Goal: Communication & Community: Participate in discussion

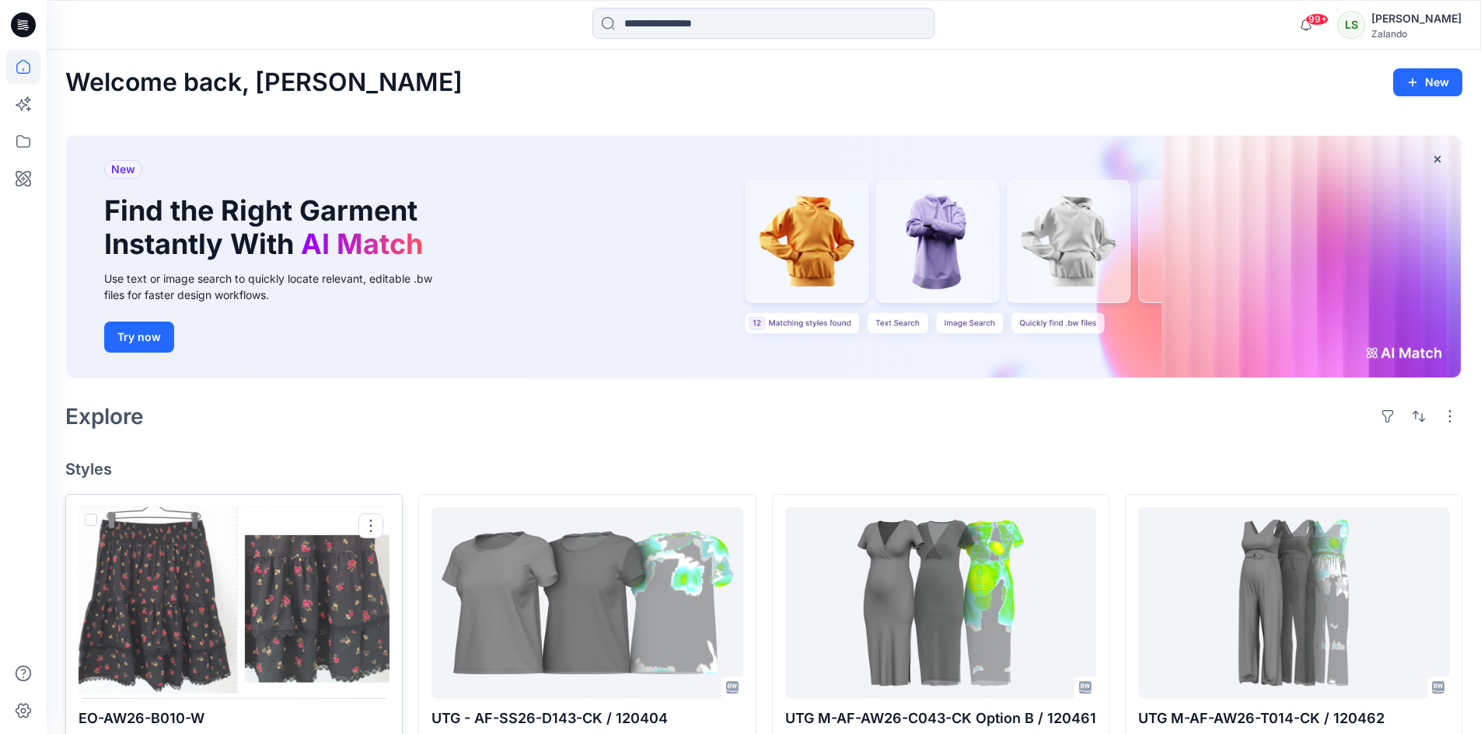
click at [299, 616] on div at bounding box center [233, 604] width 311 height 192
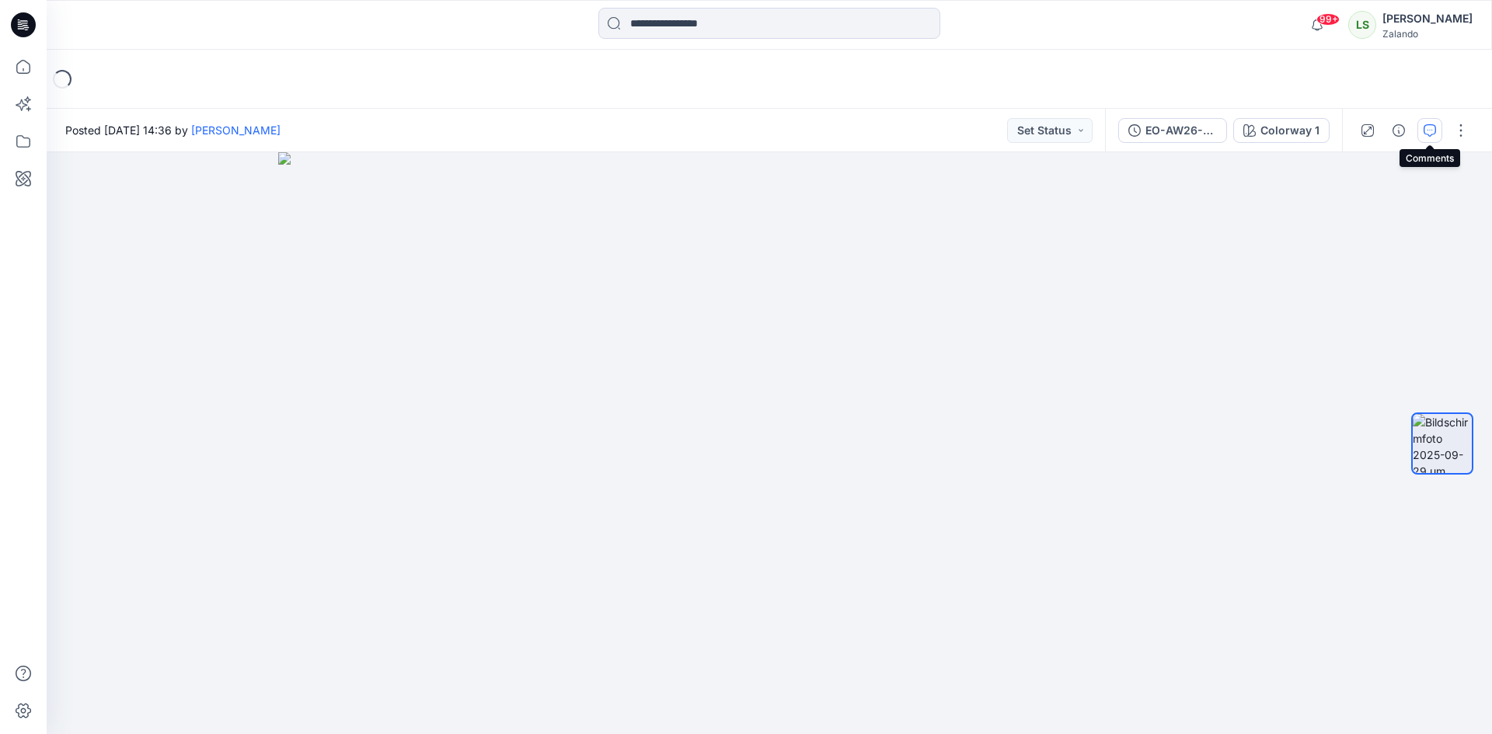
click at [1428, 131] on icon "button" at bounding box center [1430, 130] width 12 height 12
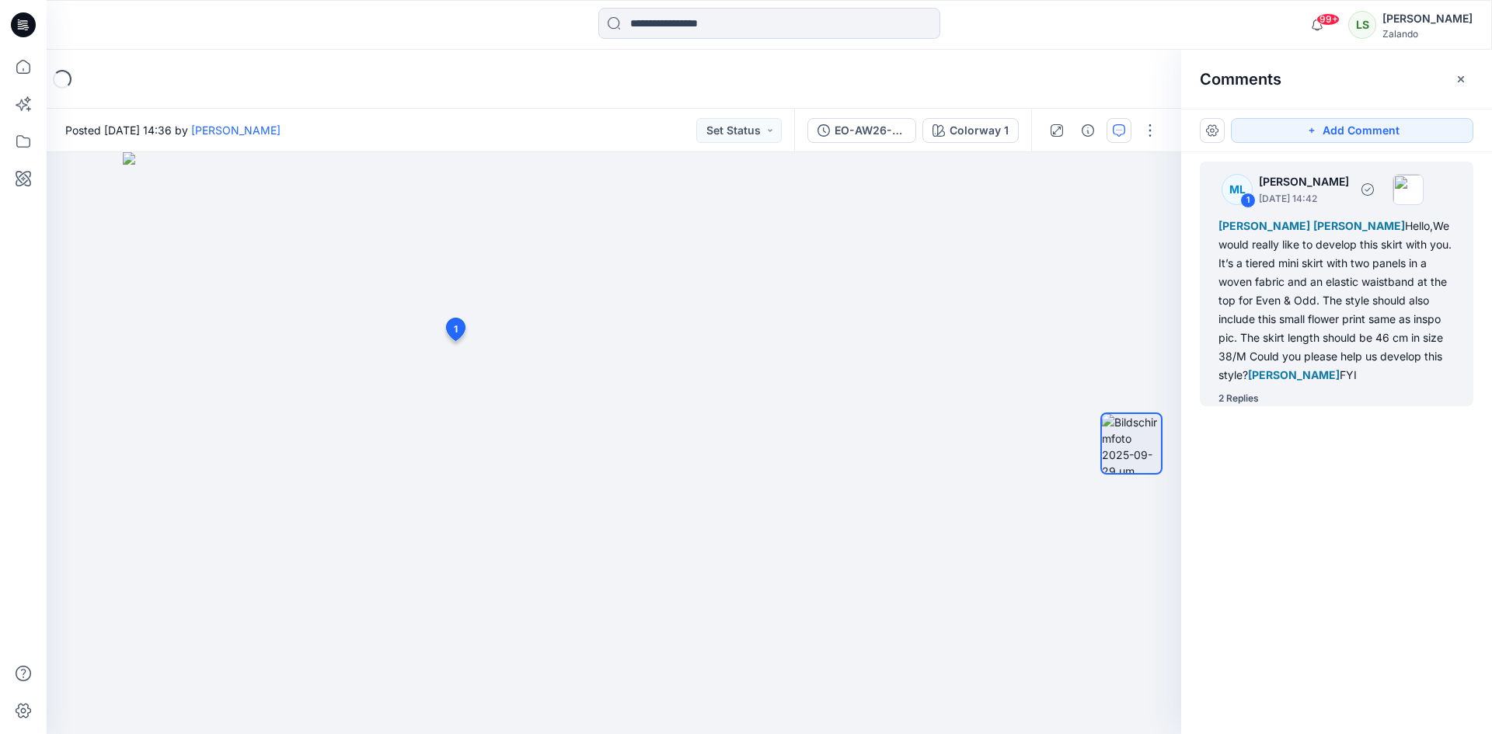
click at [1238, 396] on div "2 Replies" at bounding box center [1239, 399] width 40 height 16
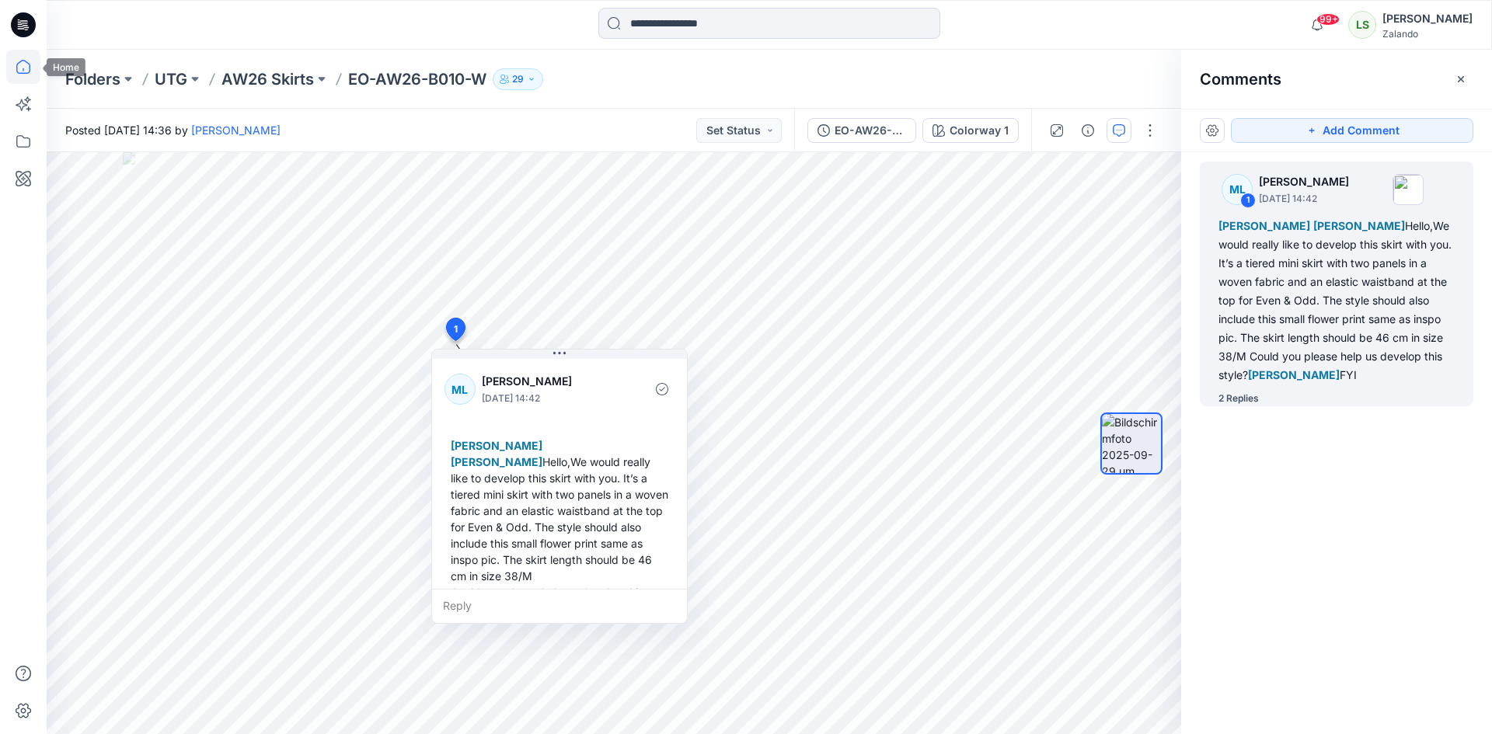
click at [21, 66] on icon at bounding box center [23, 67] width 34 height 34
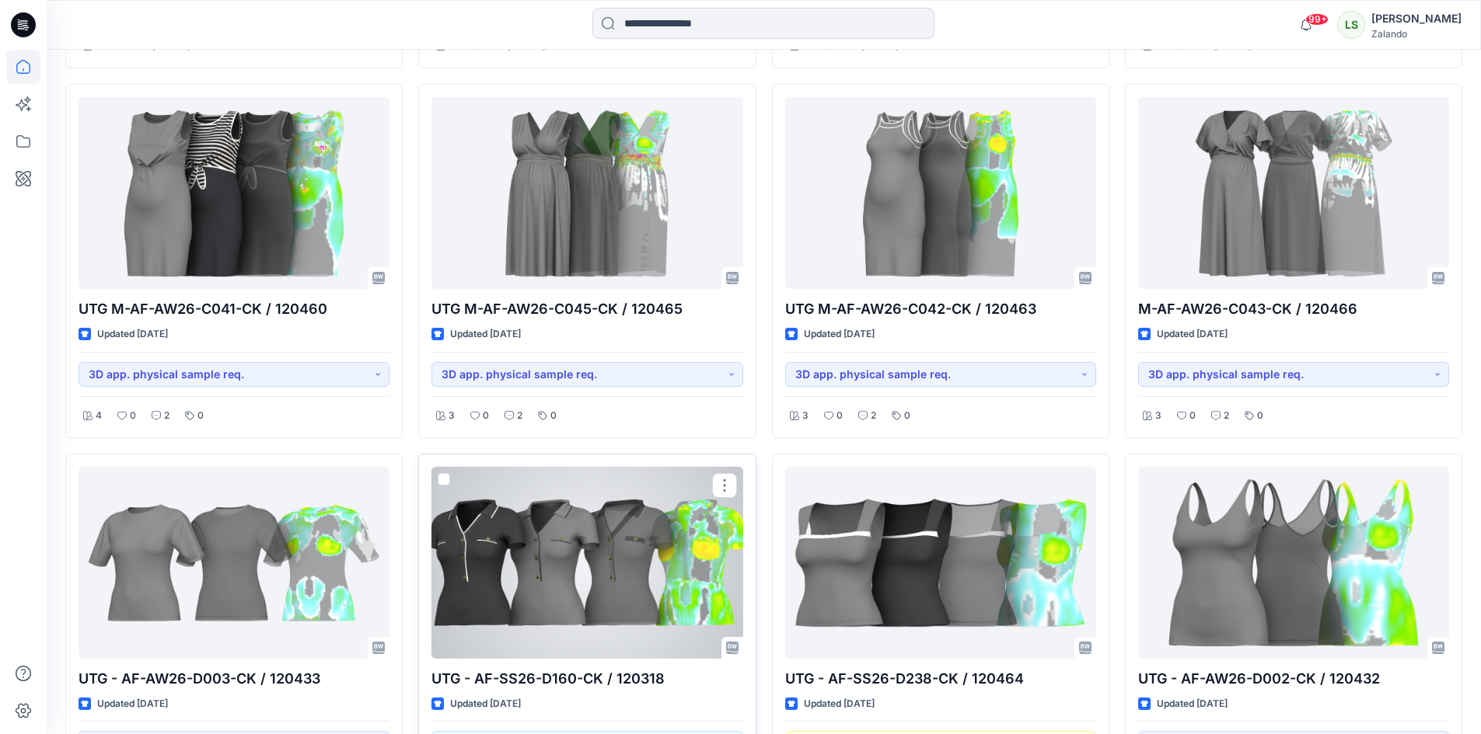
scroll to position [855, 0]
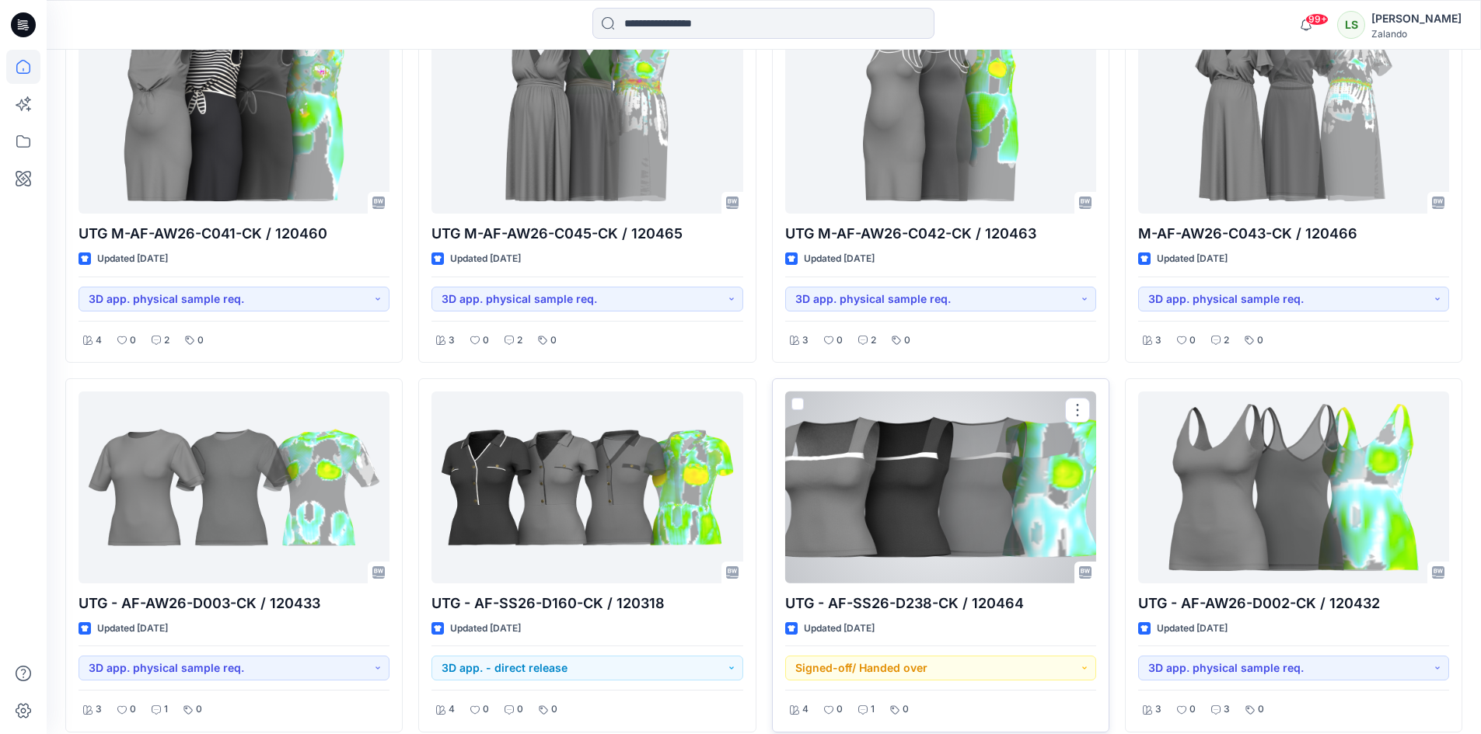
click at [848, 502] on div at bounding box center [940, 488] width 311 height 192
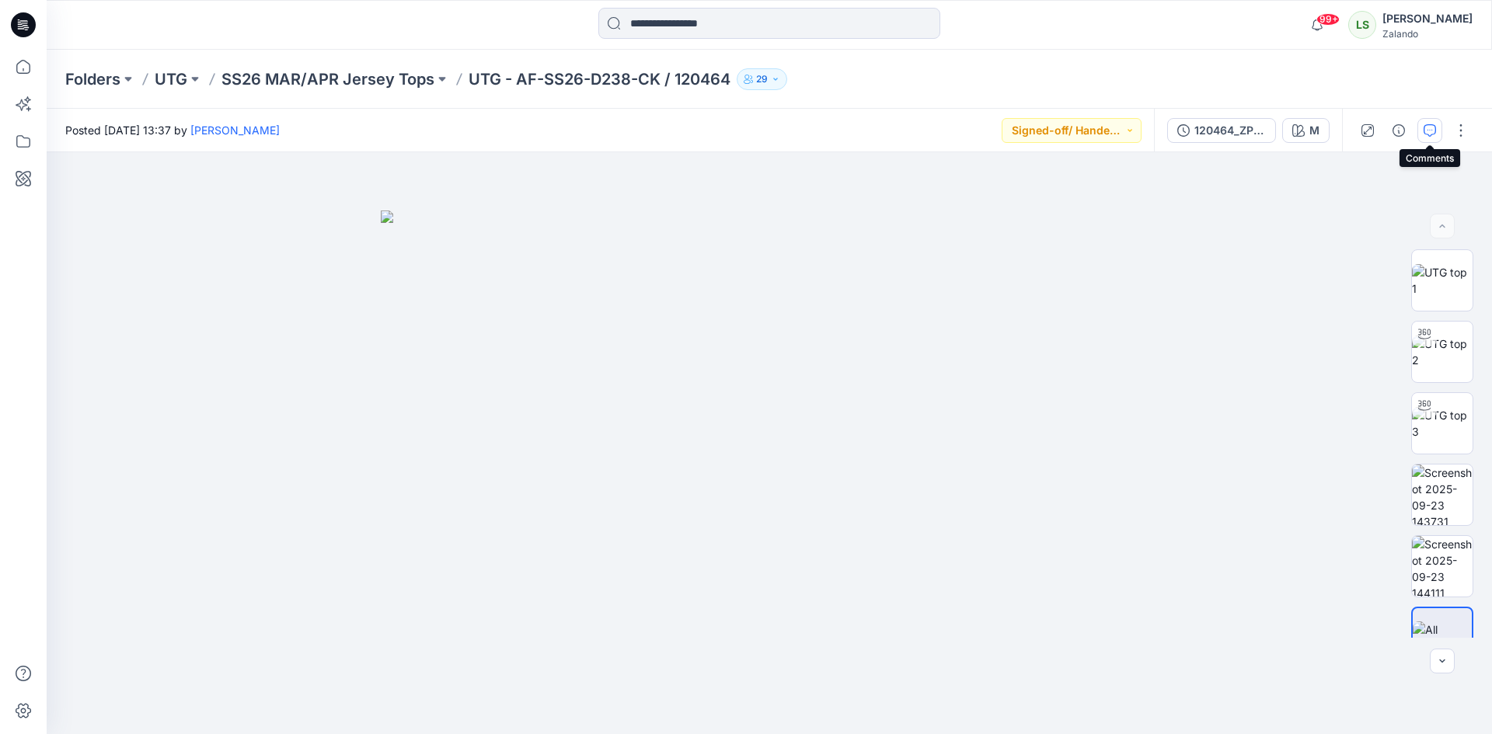
click at [1425, 127] on icon "button" at bounding box center [1430, 130] width 12 height 12
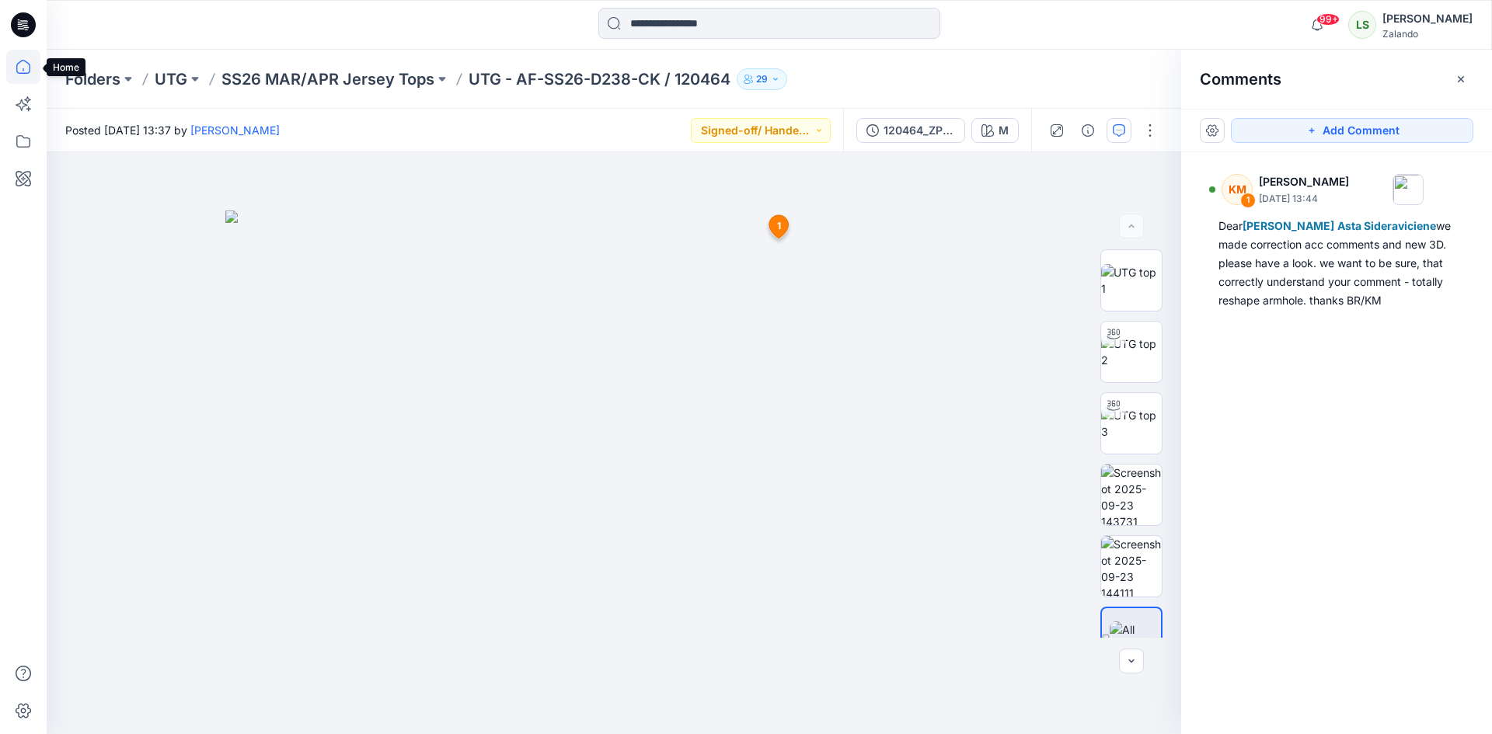
click at [16, 68] on icon at bounding box center [23, 67] width 34 height 34
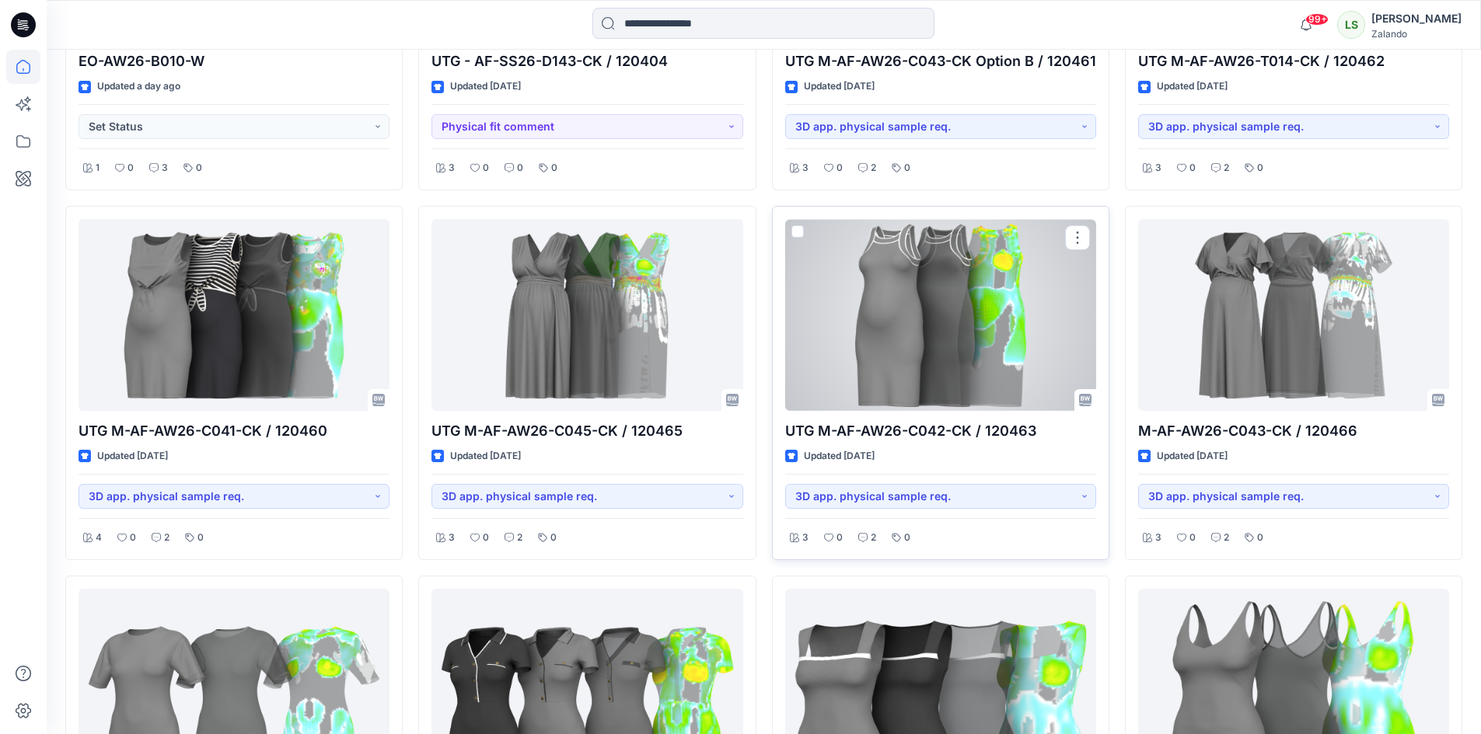
scroll to position [699, 0]
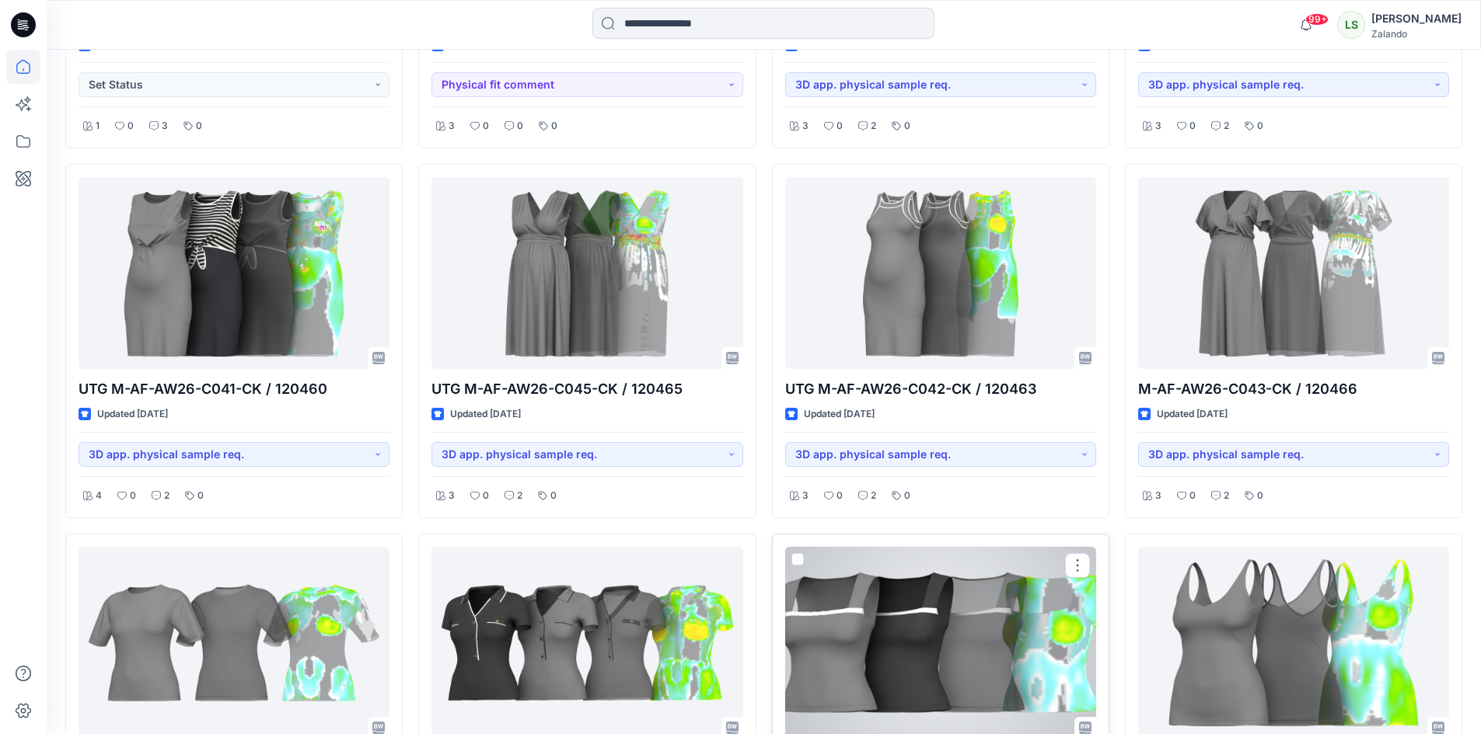
click at [855, 599] on div at bounding box center [940, 643] width 311 height 192
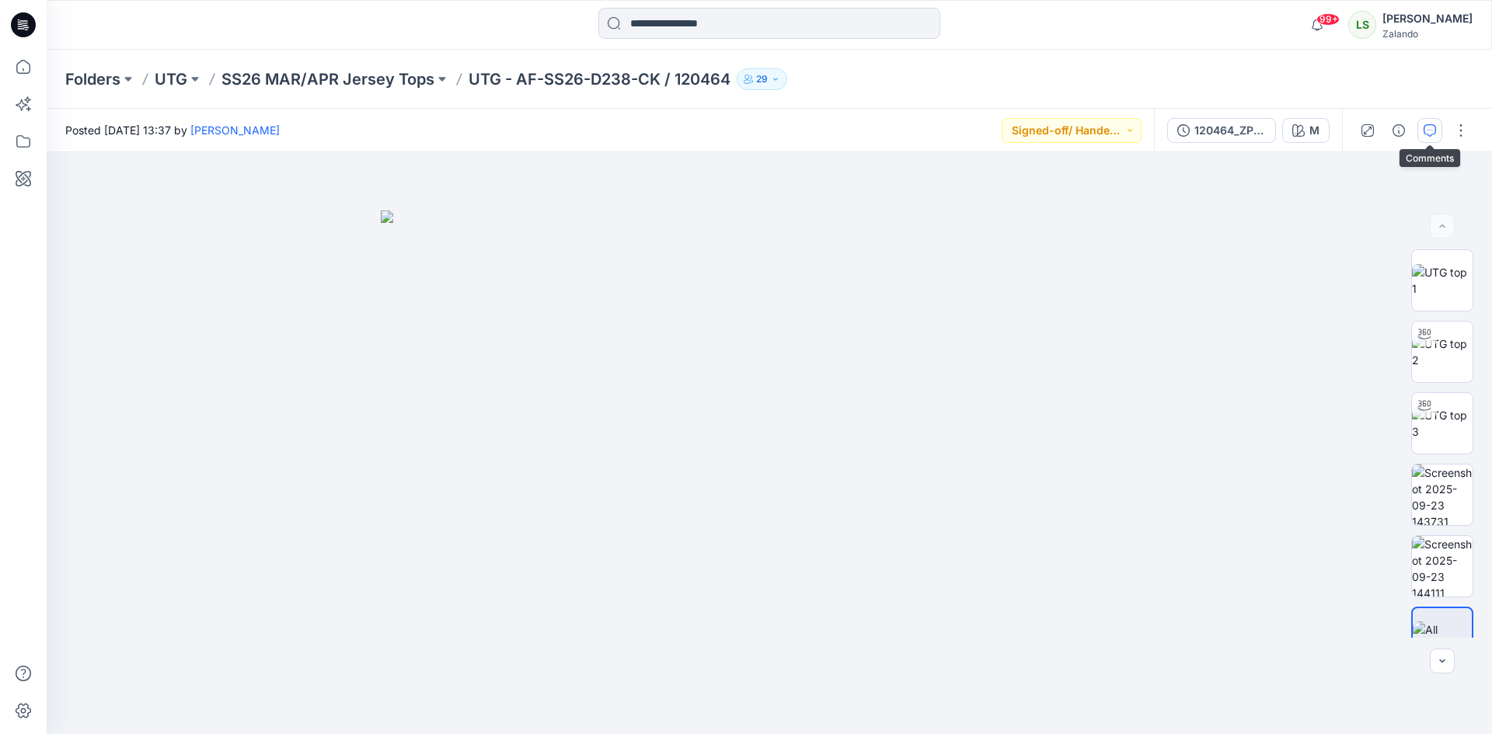
click at [1431, 127] on icon "button" at bounding box center [1430, 130] width 12 height 12
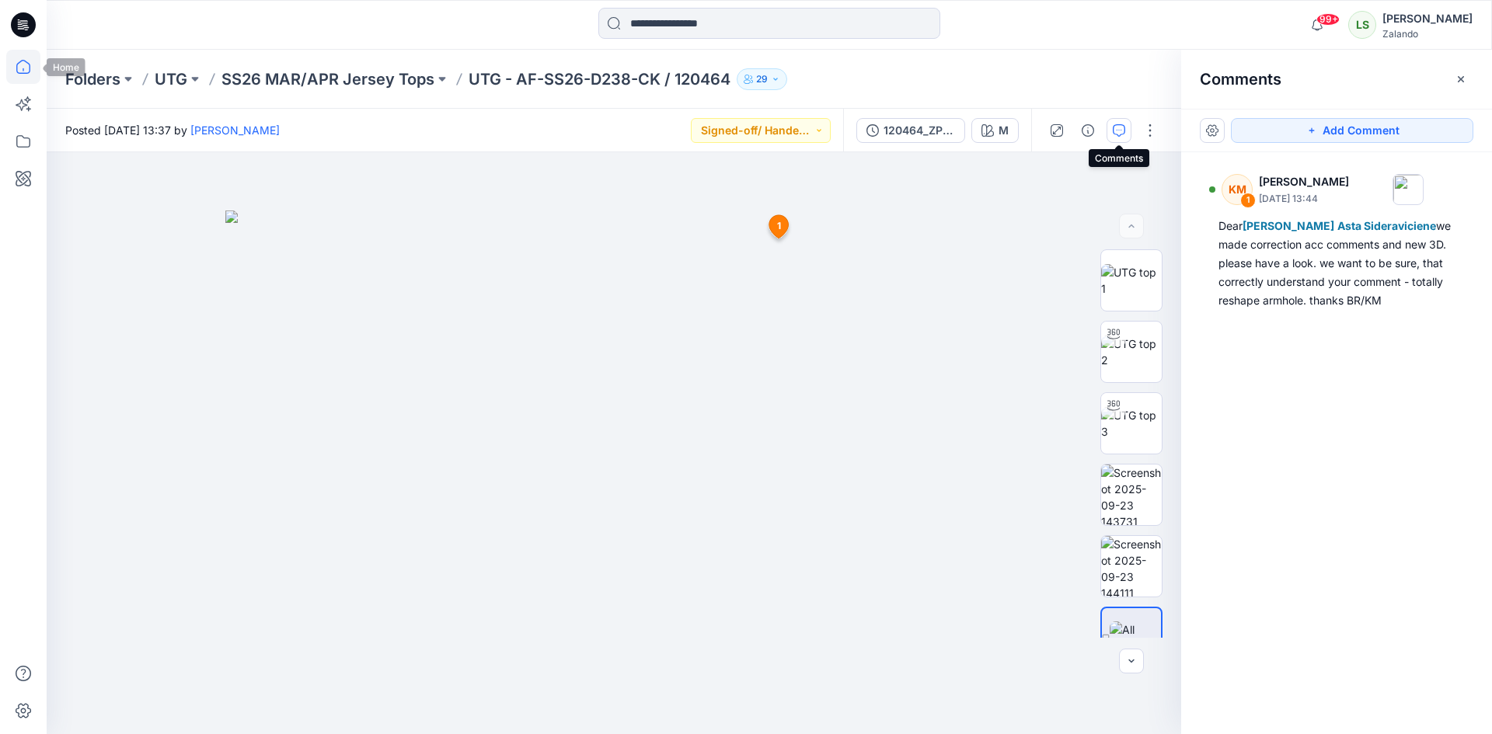
drag, startPoint x: 26, startPoint y: 66, endPoint x: 19, endPoint y: 68, distance: 7.9
click at [26, 66] on icon at bounding box center [23, 67] width 34 height 34
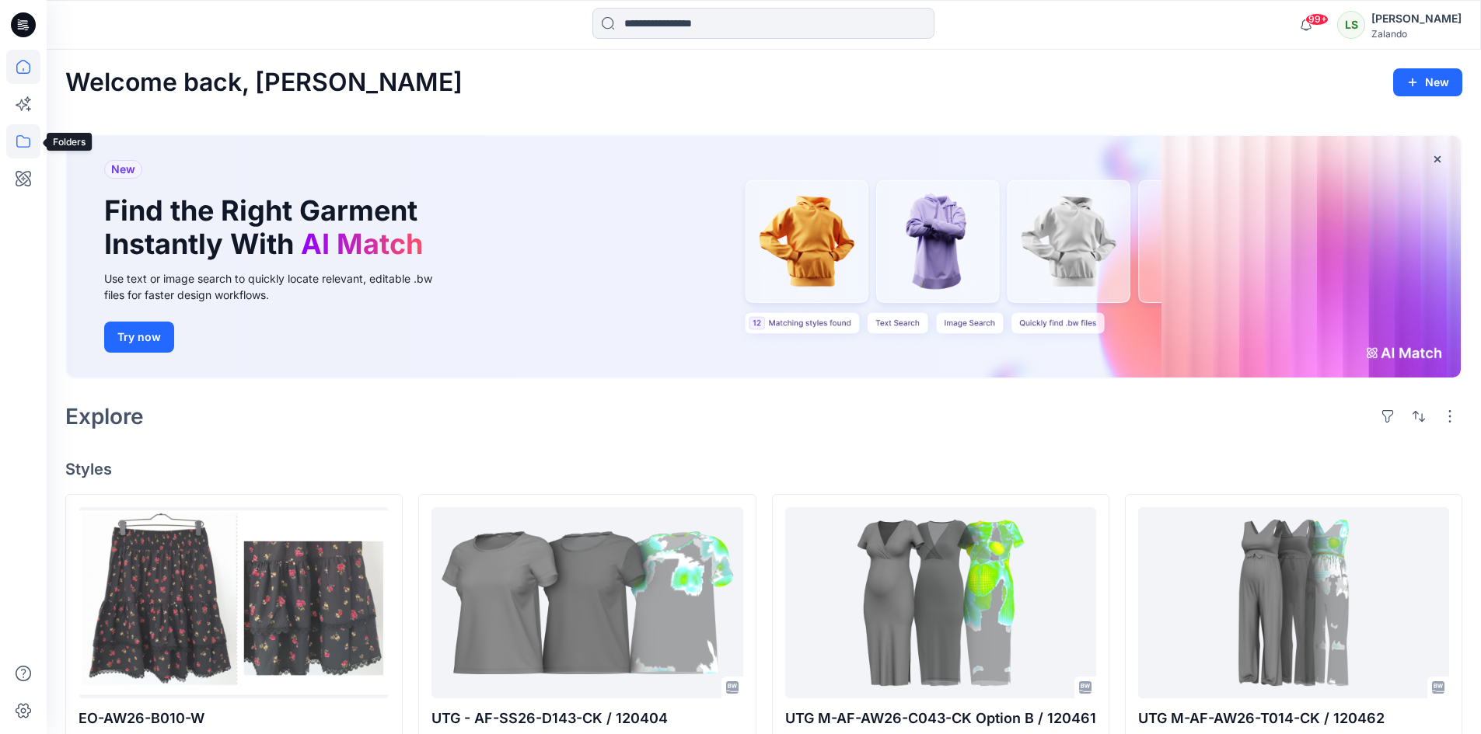
click at [24, 149] on icon at bounding box center [23, 141] width 34 height 34
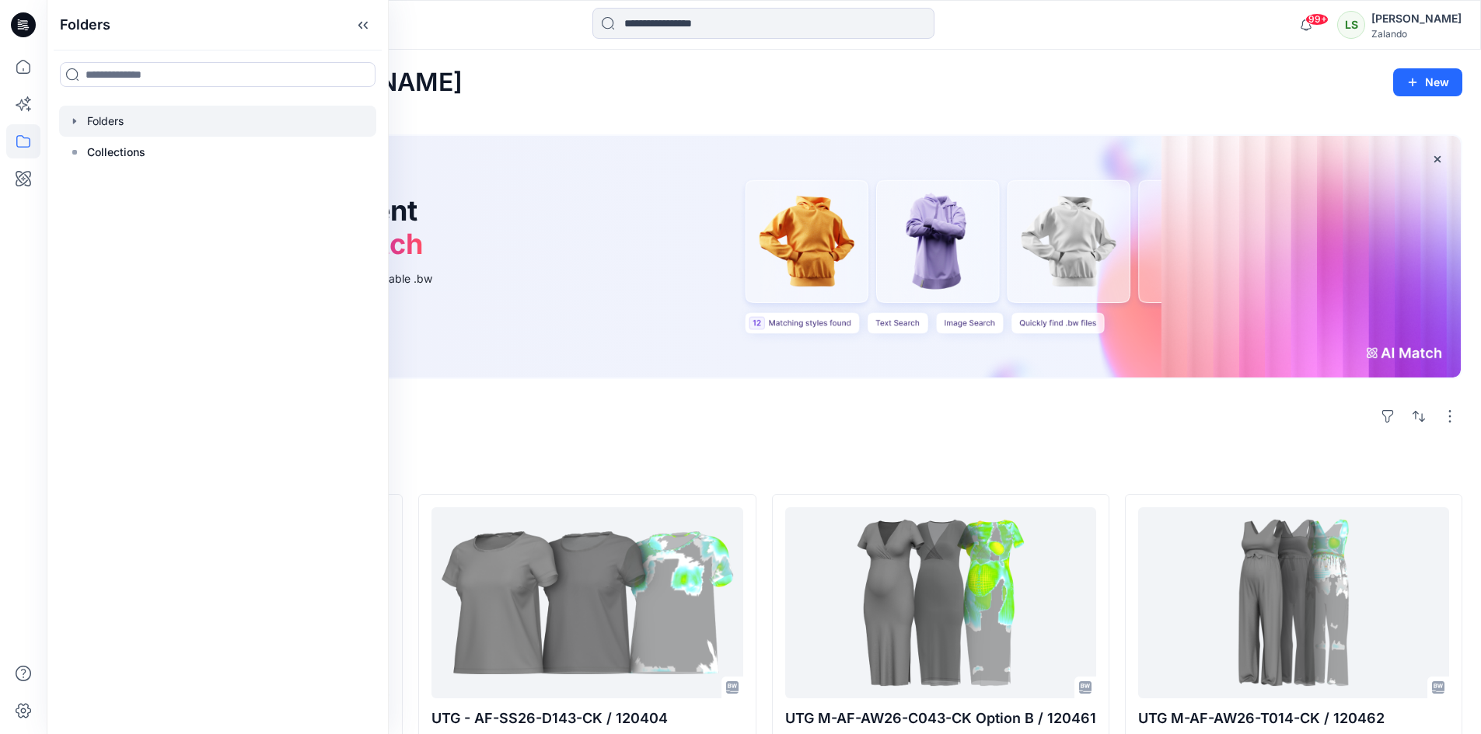
click at [103, 112] on div at bounding box center [217, 121] width 317 height 31
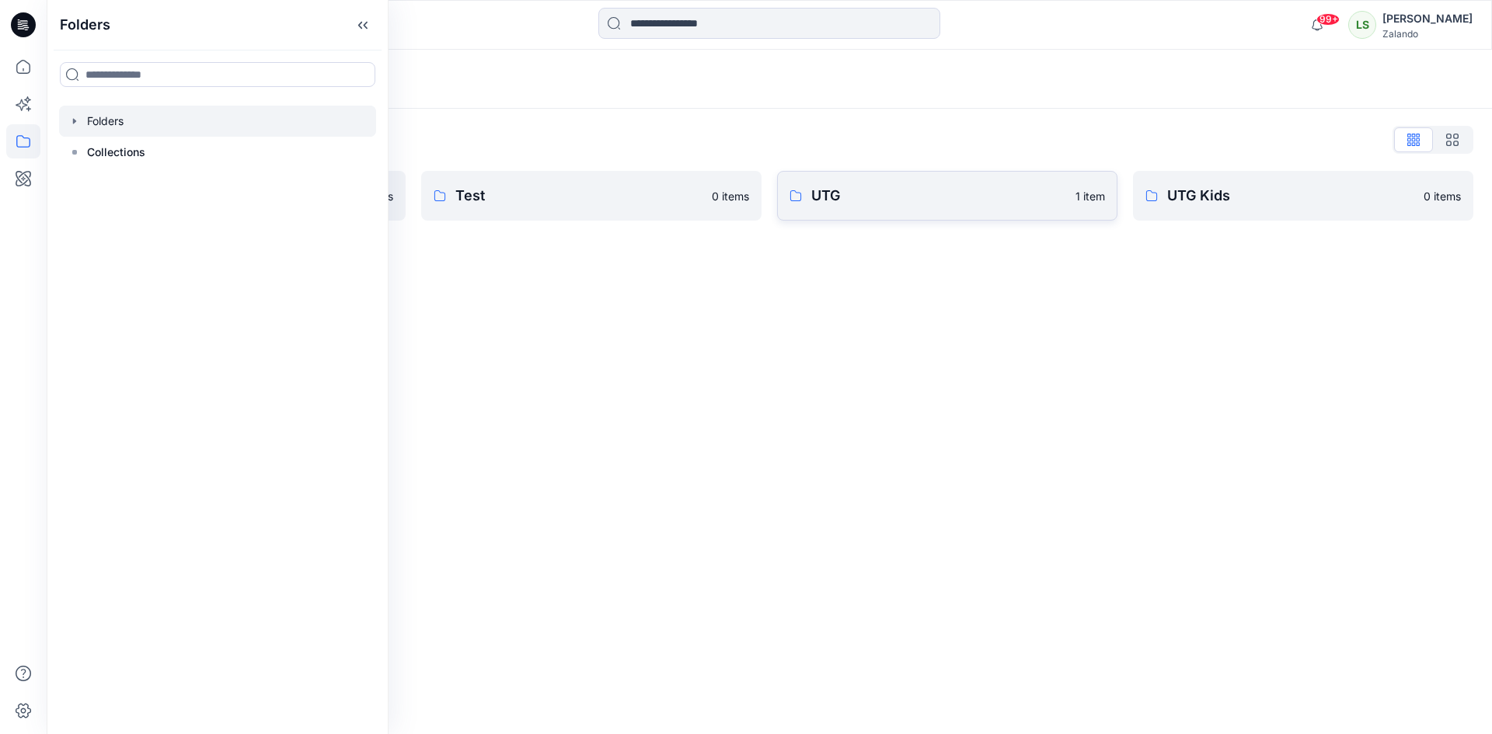
click at [890, 203] on p "UTG" at bounding box center [938, 196] width 255 height 22
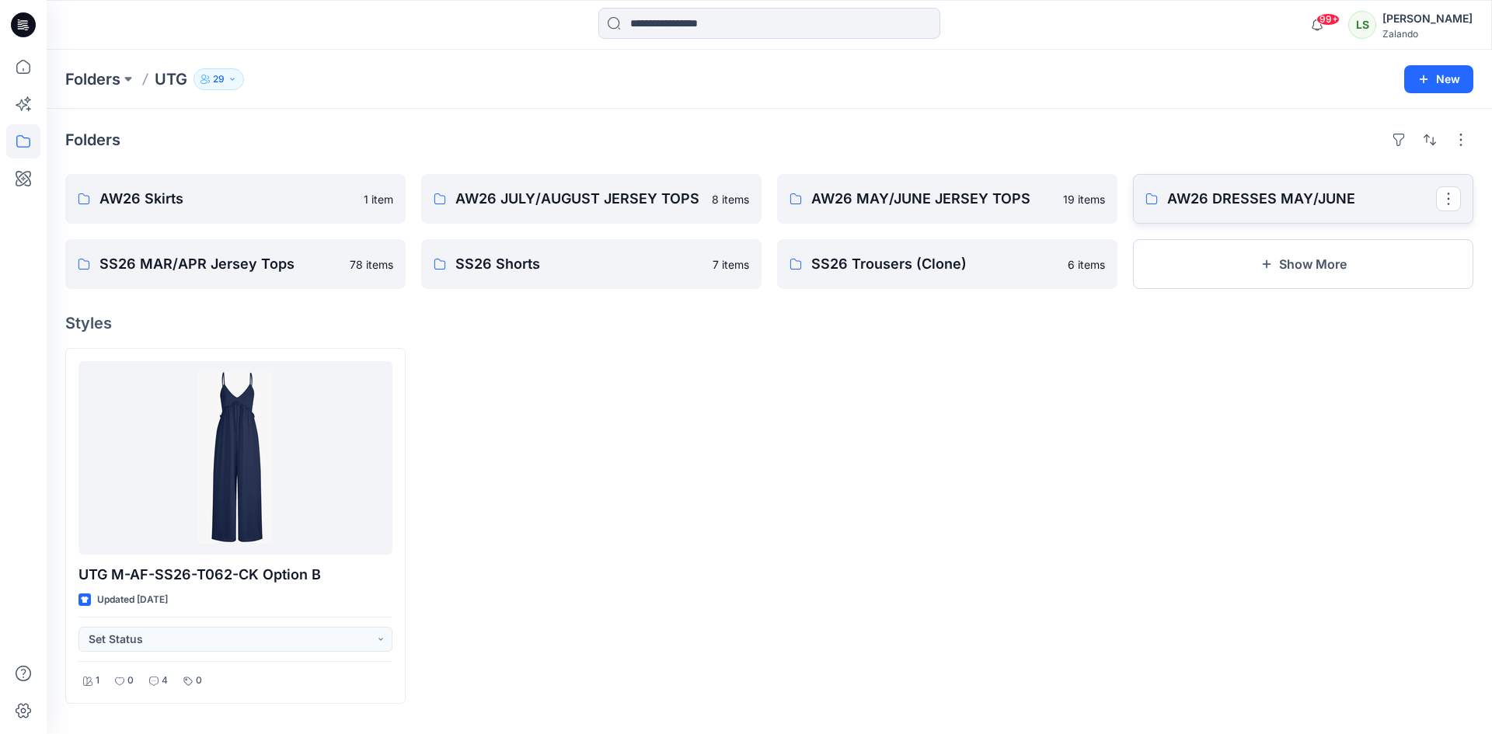
click at [1293, 198] on p "AW26 DRESSES MAY/JUNE" at bounding box center [1301, 199] width 269 height 22
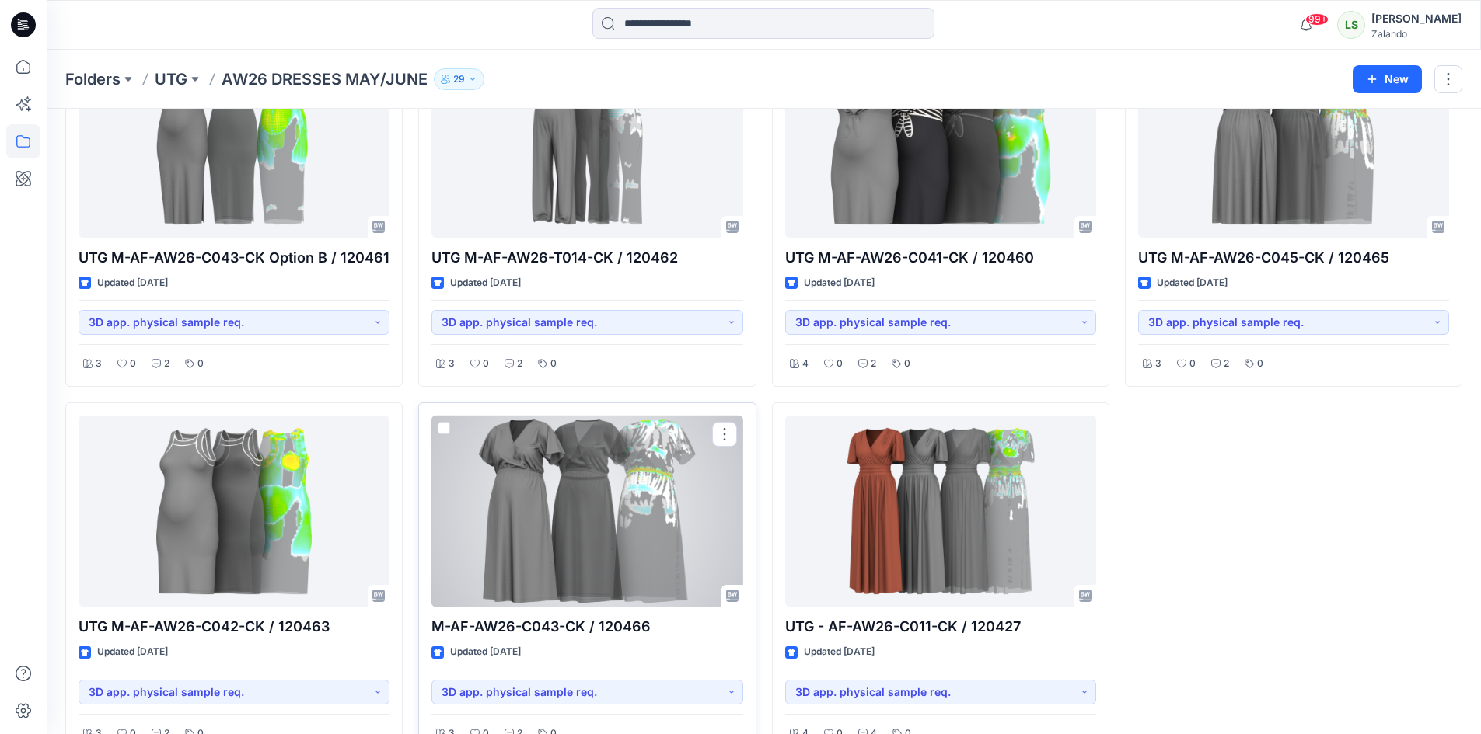
scroll to position [155, 0]
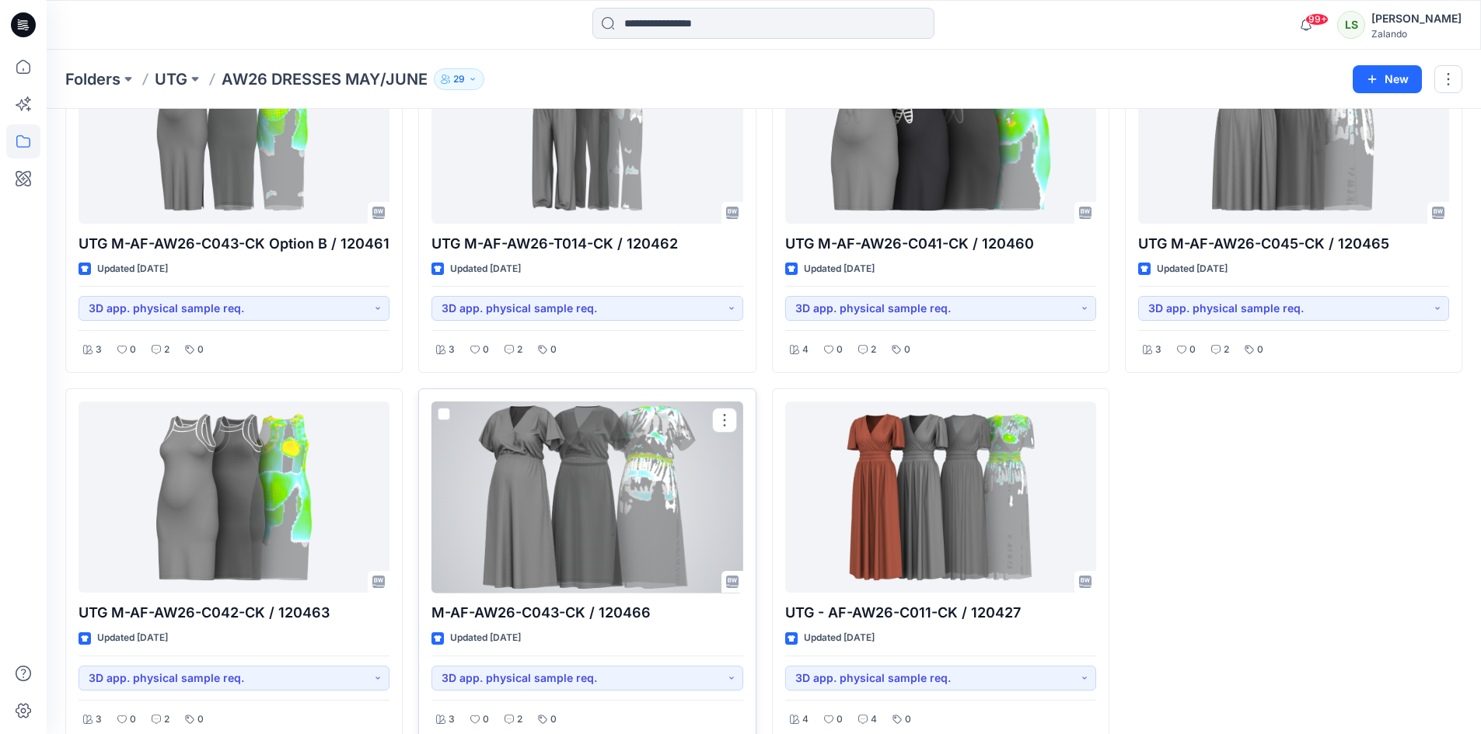
click at [596, 532] on div at bounding box center [586, 498] width 311 height 192
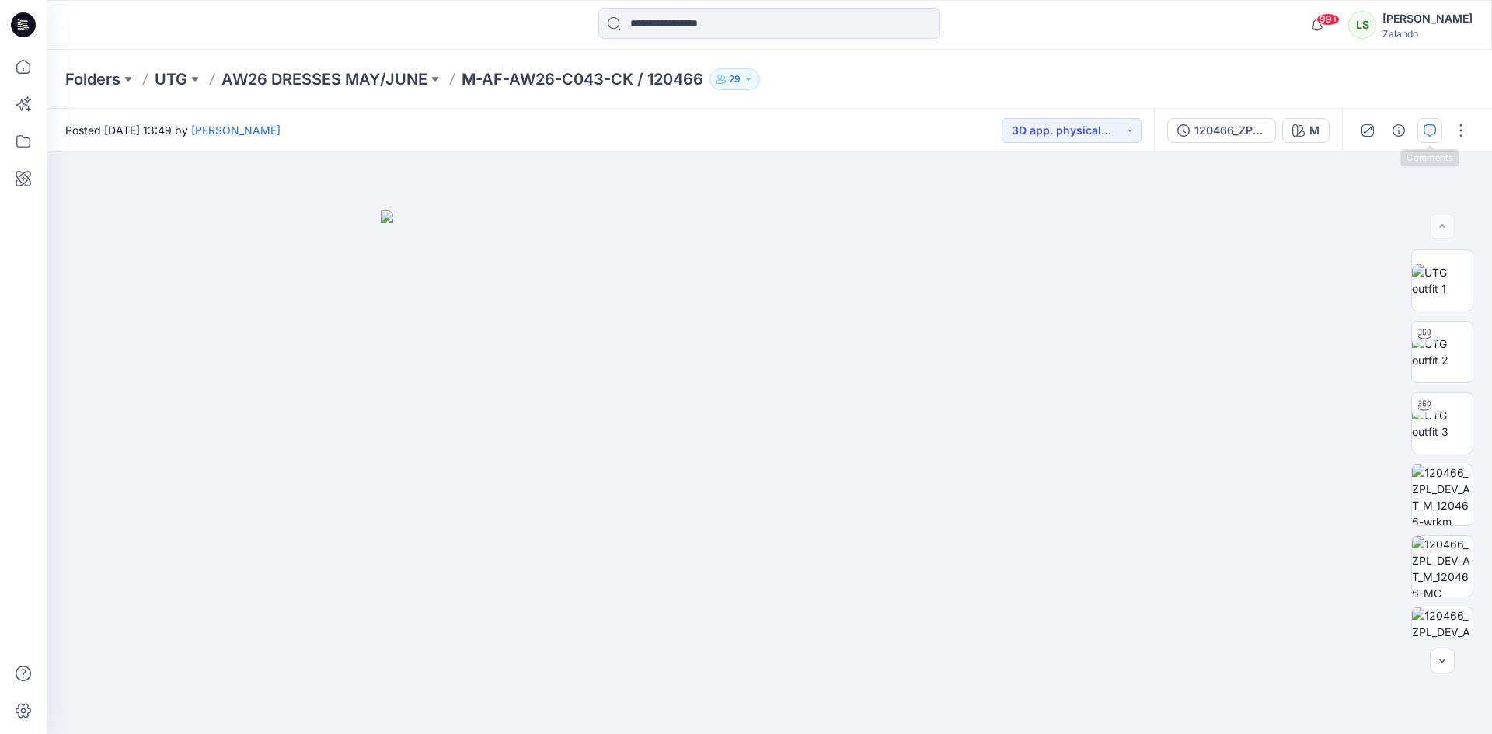
click at [1436, 120] on button "button" at bounding box center [1430, 130] width 25 height 25
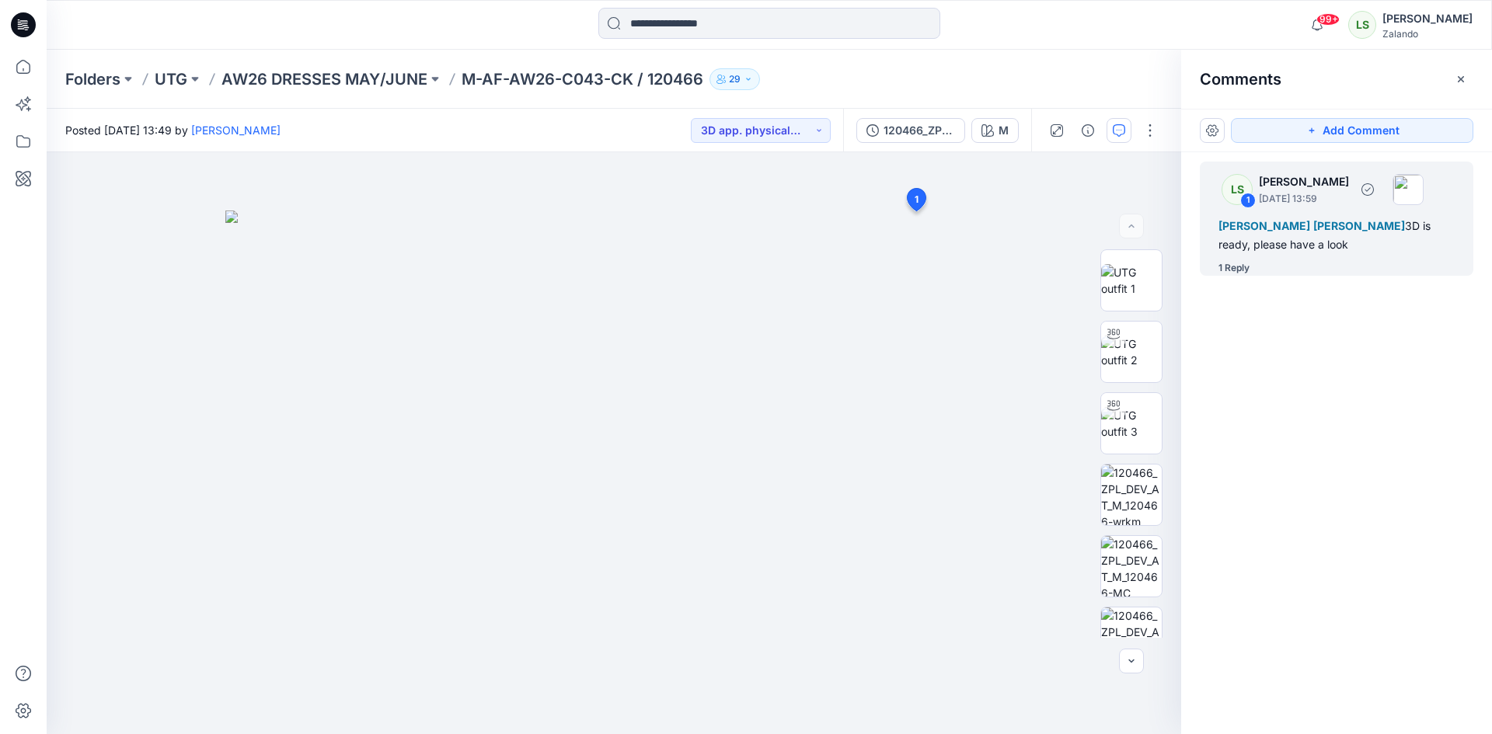
click at [1247, 267] on div "1 Reply" at bounding box center [1234, 268] width 31 height 16
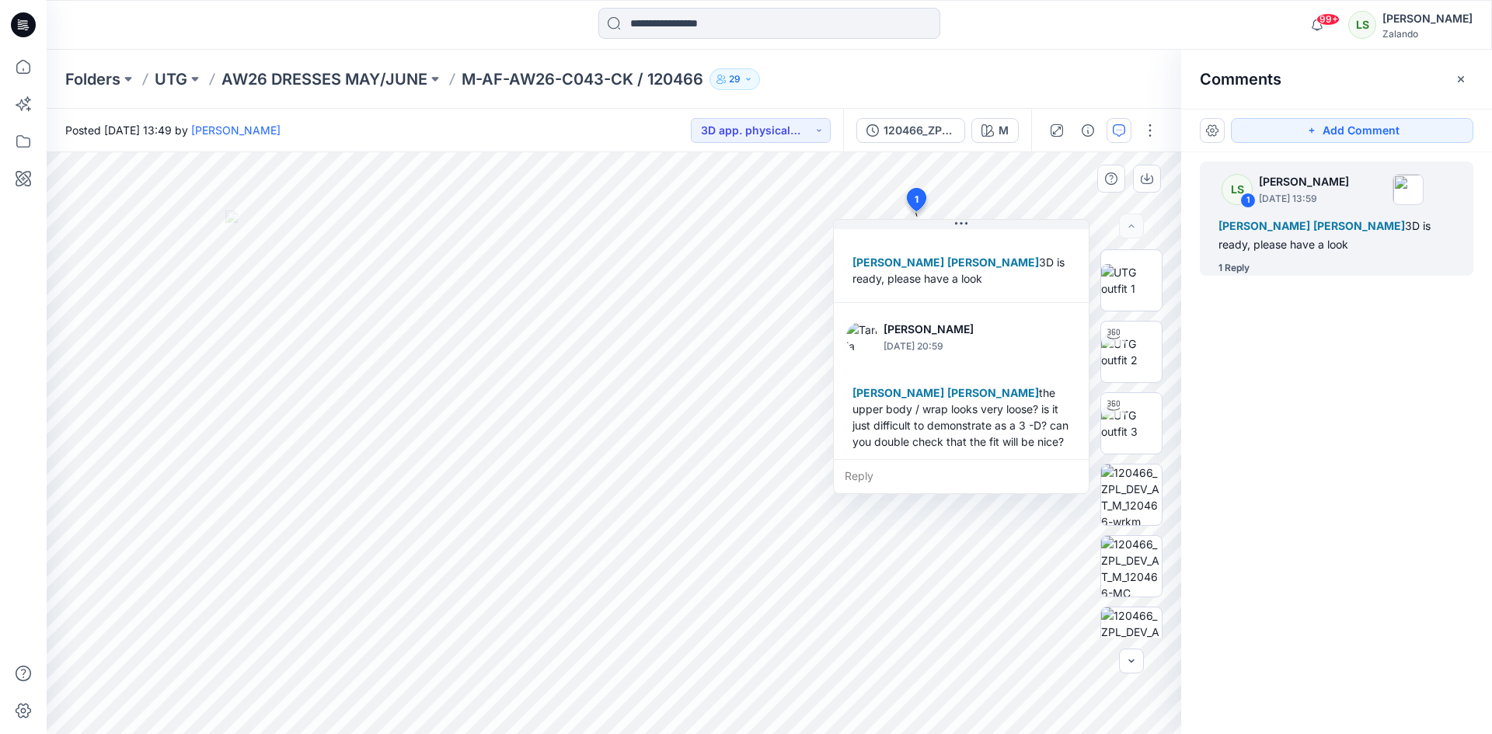
scroll to position [76, 0]
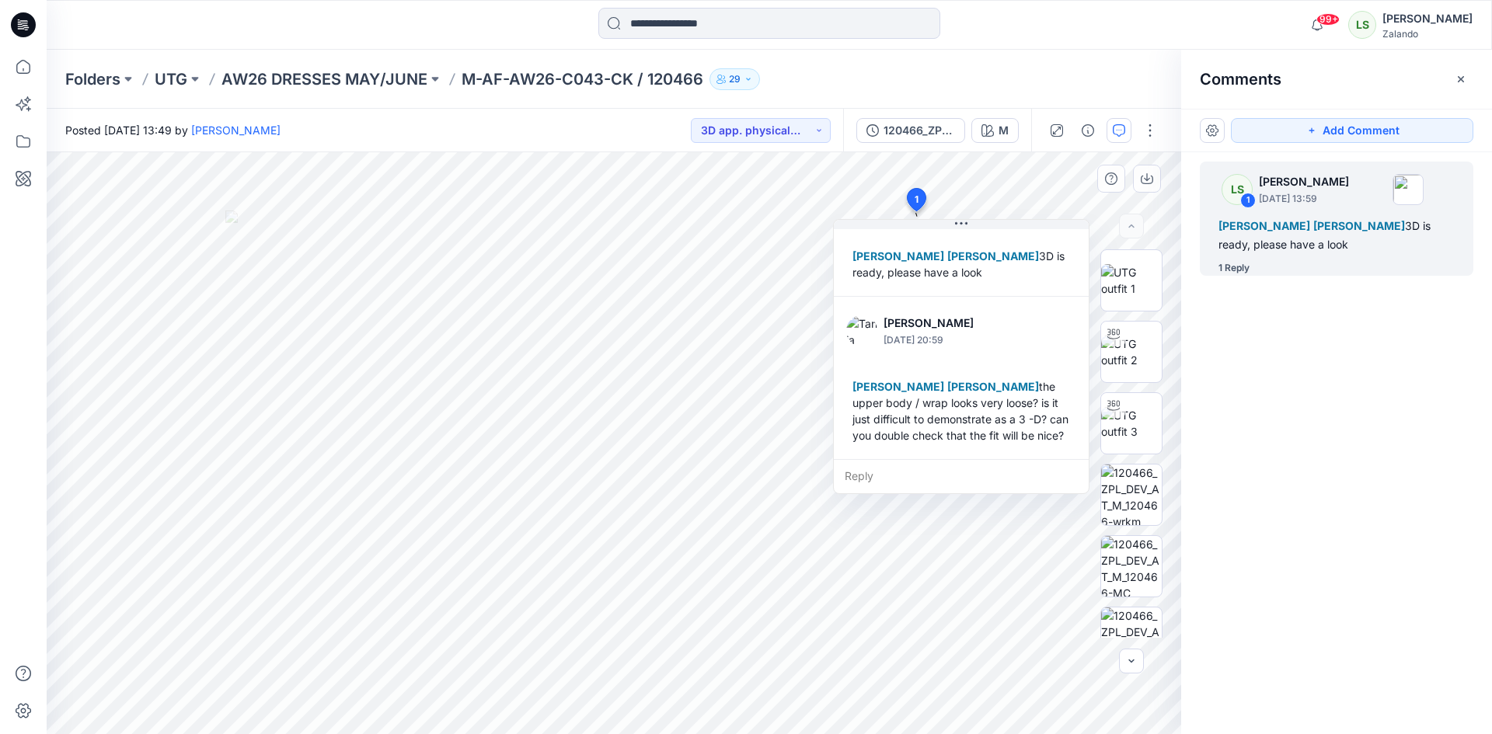
click at [905, 476] on div "Reply" at bounding box center [961, 476] width 255 height 34
click at [994, 519] on button "Cancel" at bounding box center [992, 521] width 63 height 25
click at [369, 86] on p "AW26 DRESSES MAY/JUNE" at bounding box center [324, 79] width 206 height 22
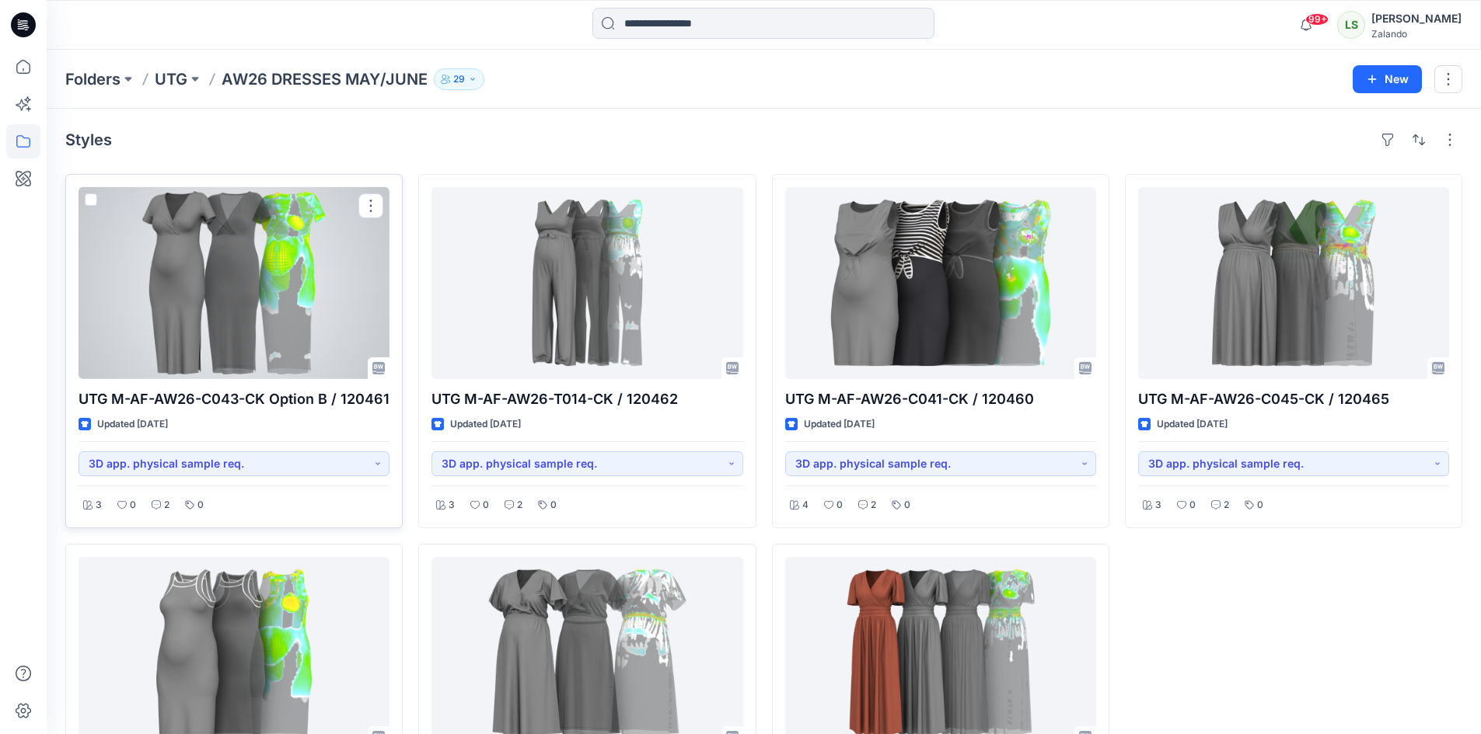
click at [297, 282] on div at bounding box center [233, 283] width 311 height 192
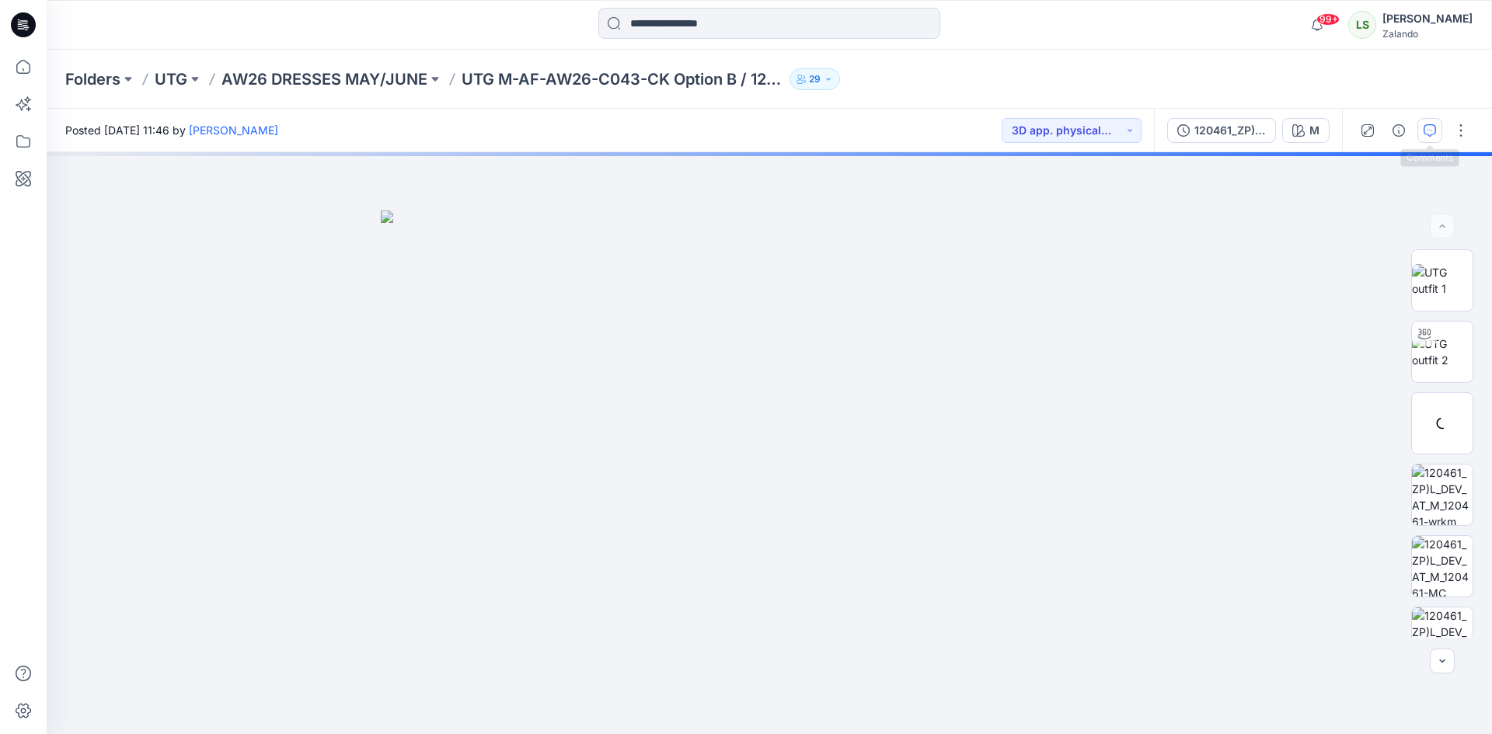
click at [1432, 126] on icon "button" at bounding box center [1430, 130] width 12 height 12
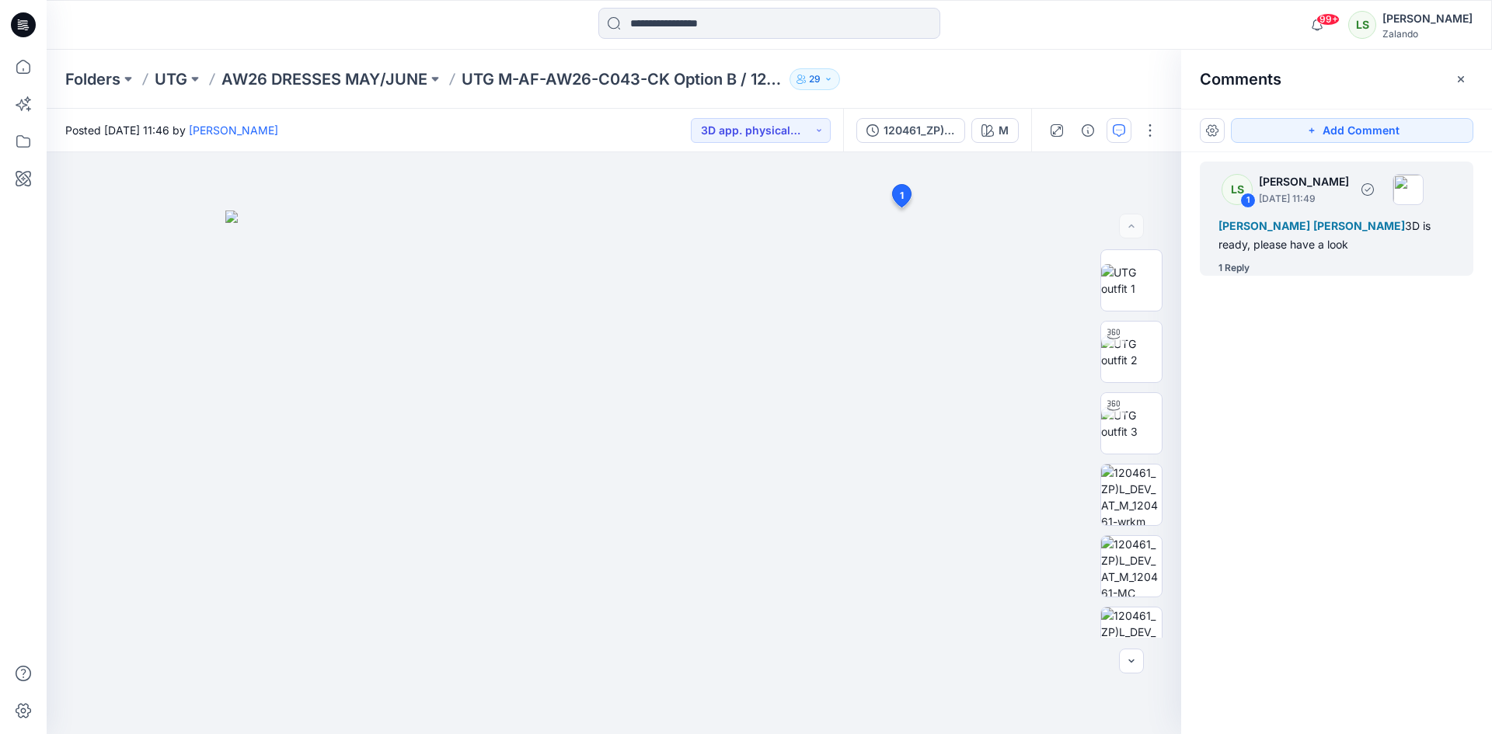
click at [1244, 263] on div "1 Reply" at bounding box center [1234, 268] width 31 height 16
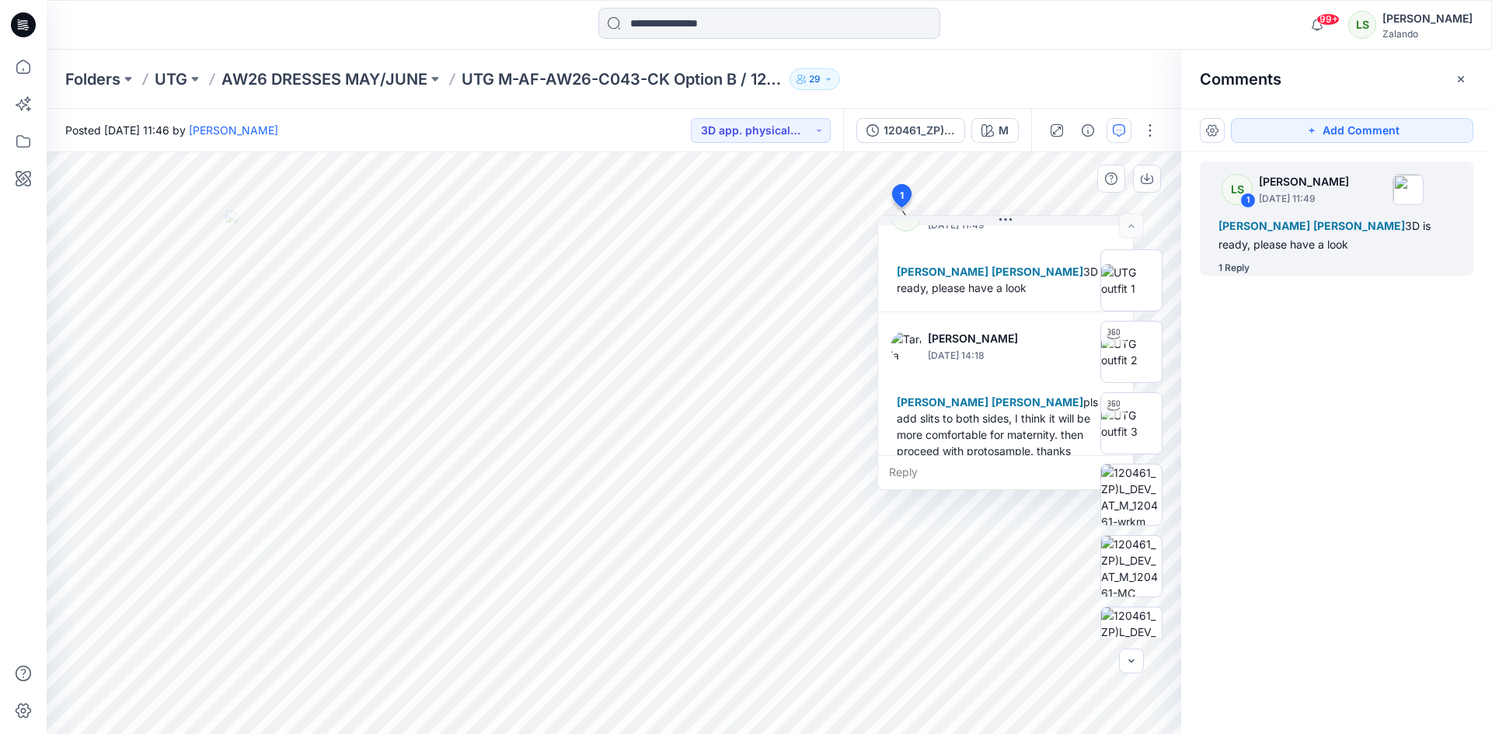
scroll to position [60, 0]
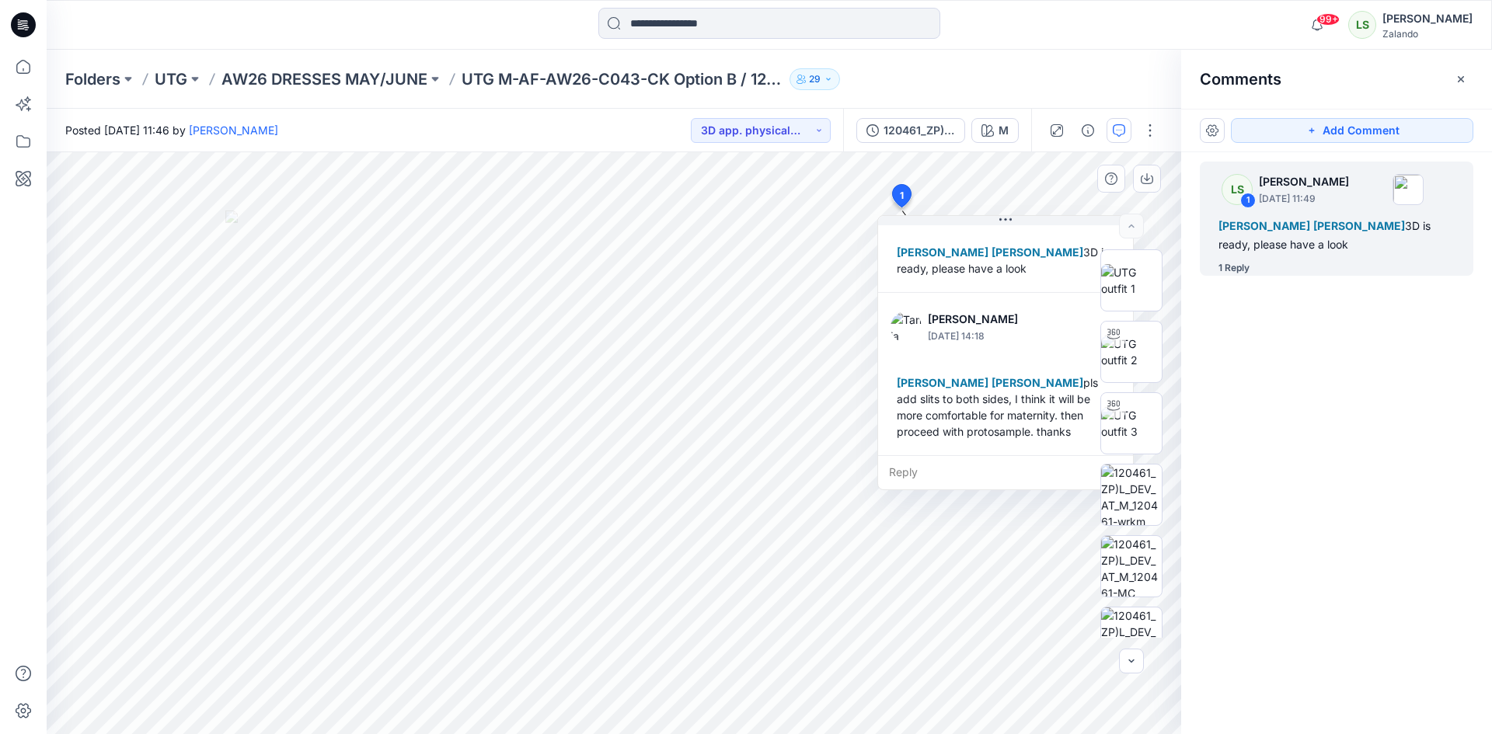
click at [924, 472] on div "Reply" at bounding box center [1005, 472] width 255 height 34
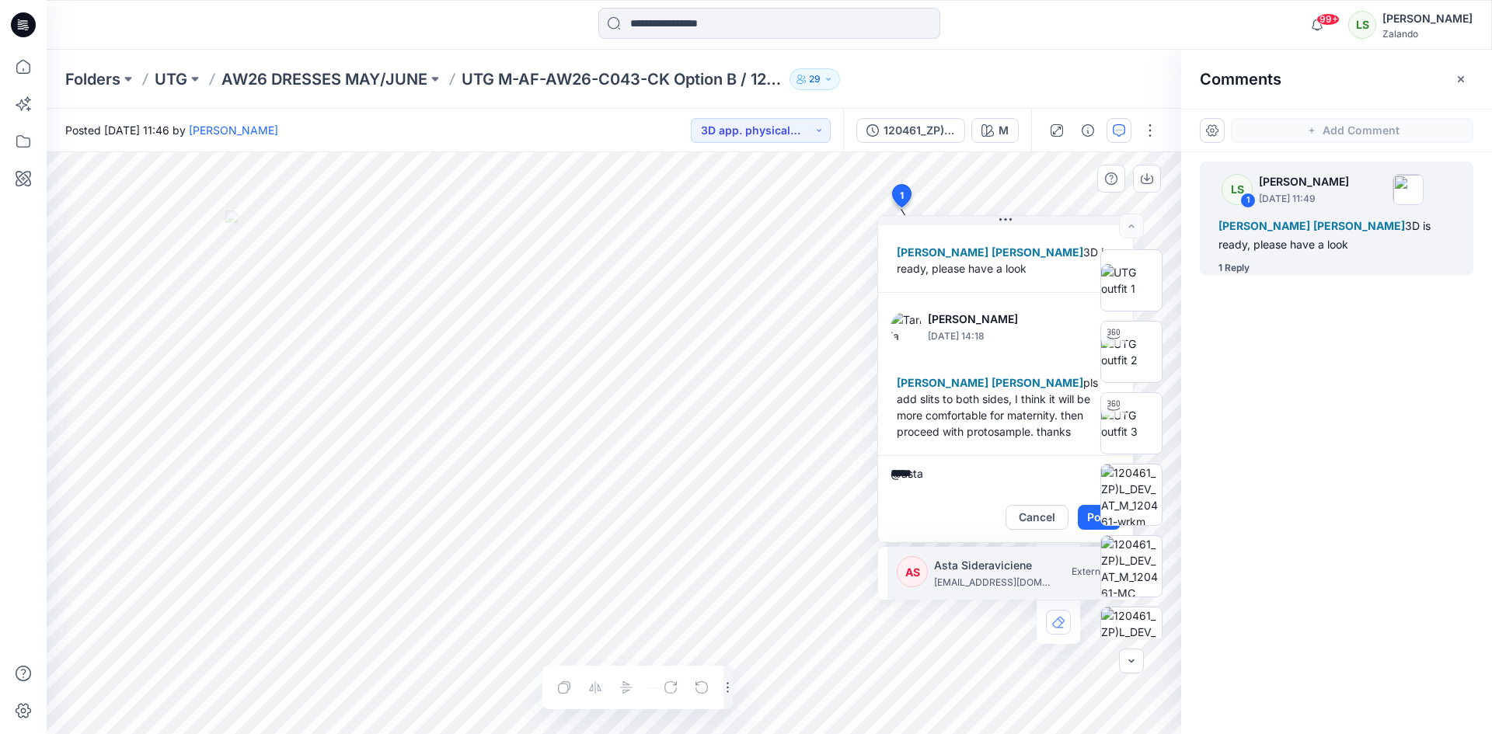
click at [982, 588] on p "asta.sideraviciene@utg.dk" at bounding box center [992, 583] width 117 height 16
click at [982, 588] on p "kristina.mekseniene@utg.dk" at bounding box center [992, 583] width 117 height 16
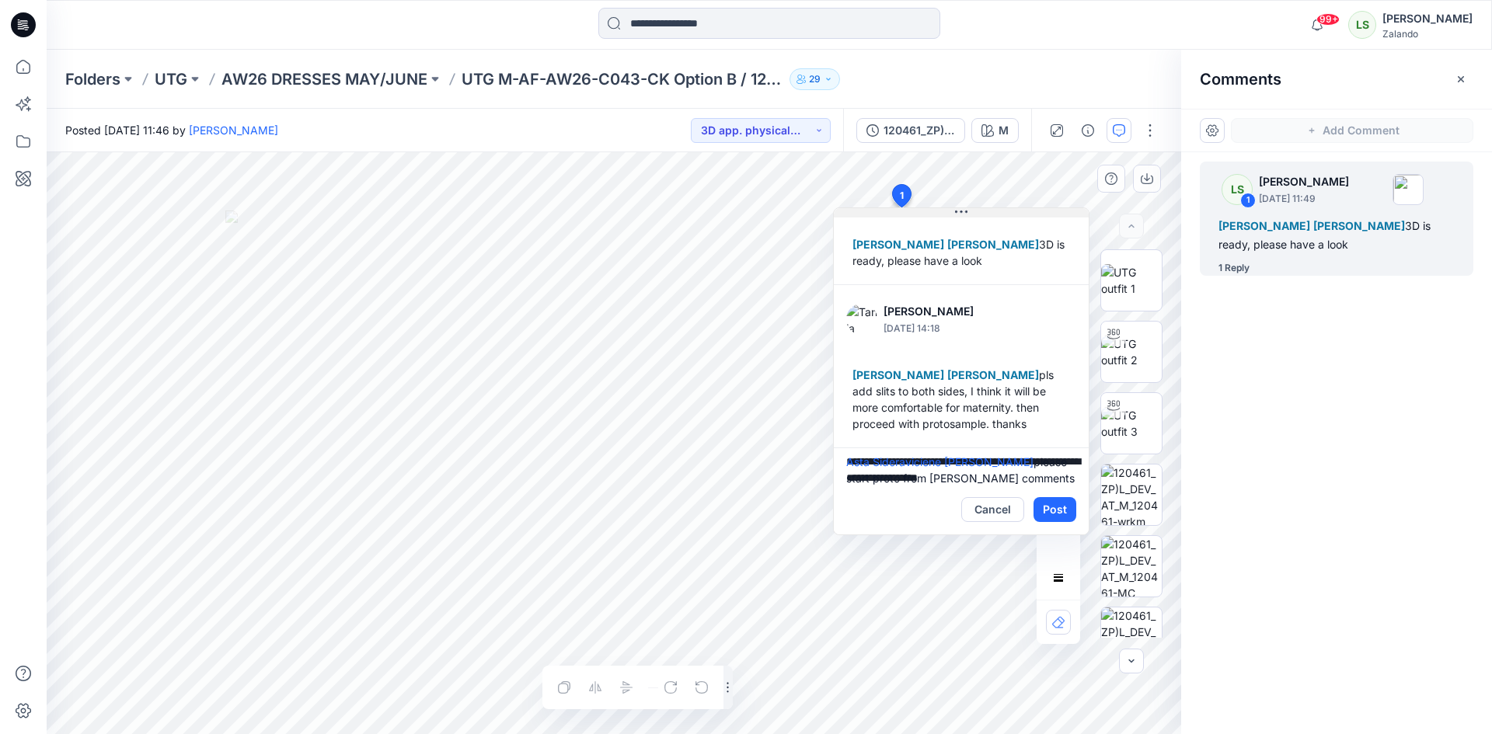
drag, startPoint x: 1017, startPoint y: 221, endPoint x: 972, endPoint y: 213, distance: 45.0
click at [972, 213] on button at bounding box center [961, 212] width 255 height 9
click at [996, 480] on textarea "**********" at bounding box center [961, 466] width 255 height 37
drag, startPoint x: 1003, startPoint y: 480, endPoint x: 968, endPoint y: 481, distance: 35.8
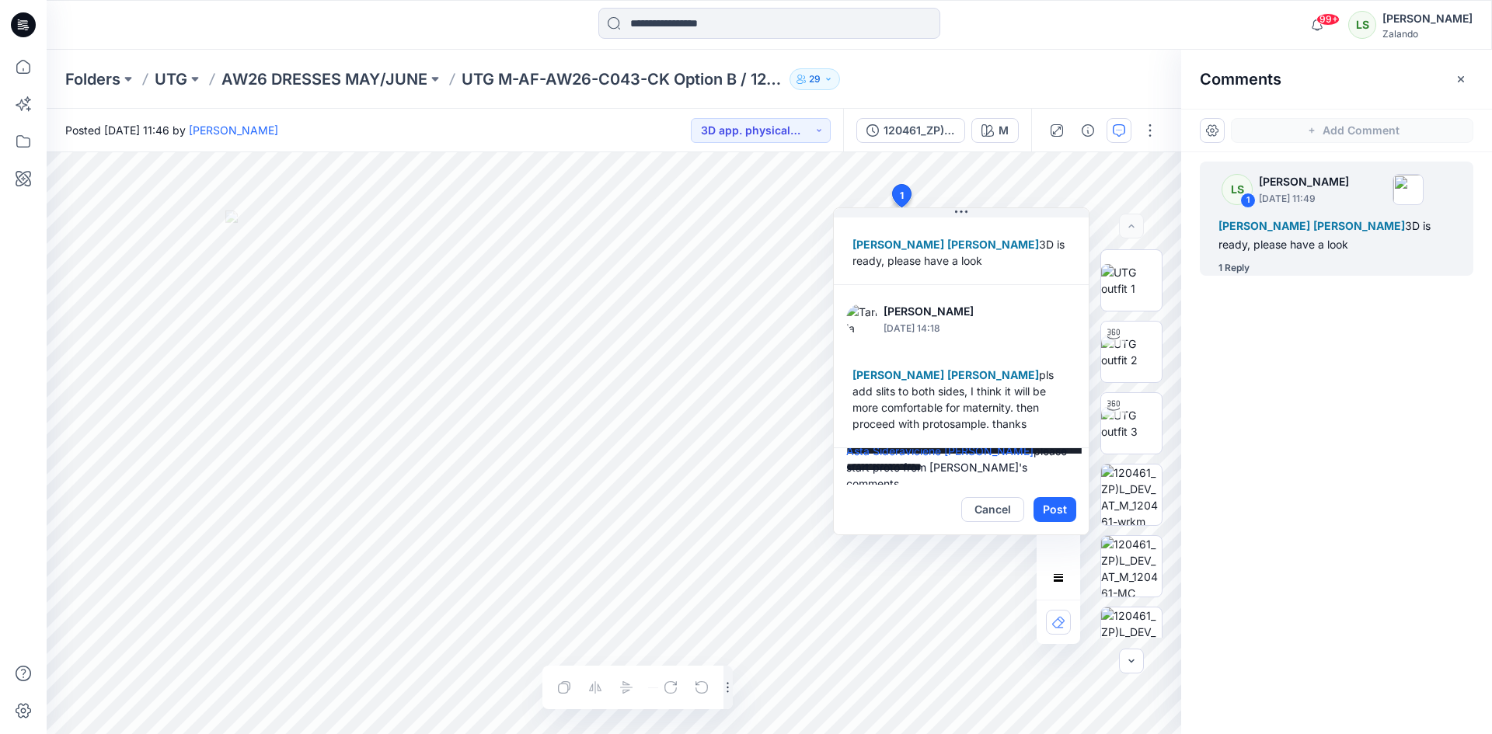
click at [968, 481] on textarea "**********" at bounding box center [961, 466] width 255 height 37
type textarea "**********"
click at [1057, 511] on button "Post" at bounding box center [1055, 509] width 43 height 25
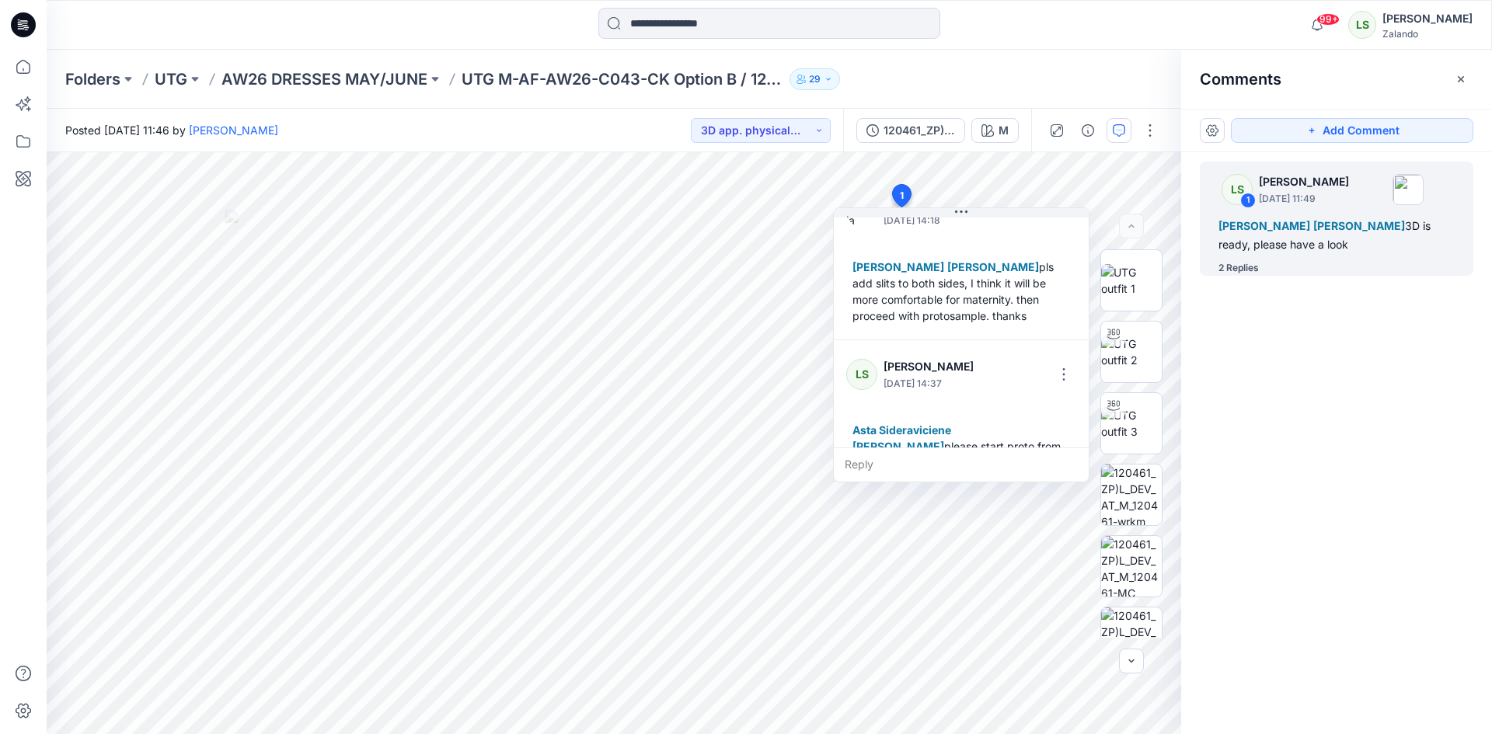
scroll to position [190, 0]
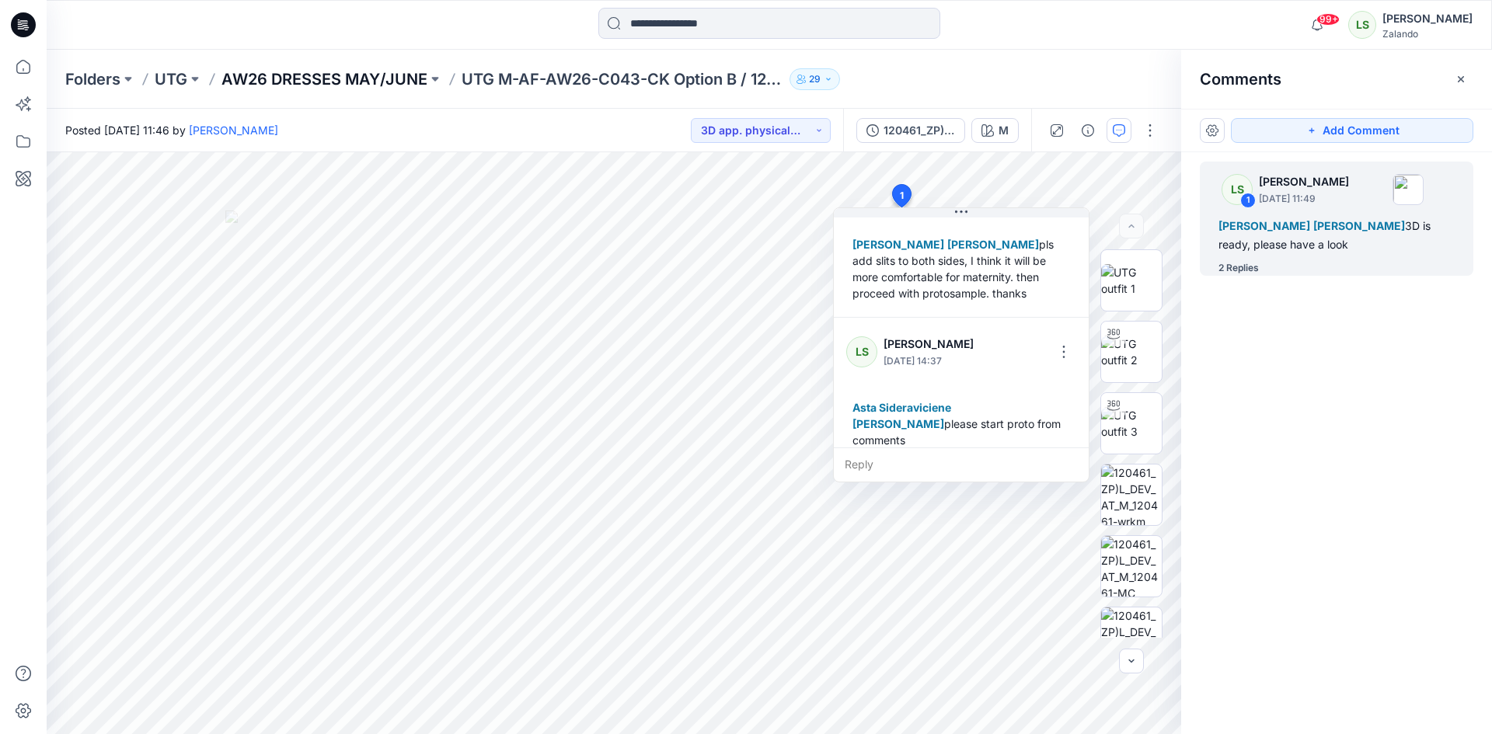
click at [359, 84] on p "AW26 DRESSES MAY/JUNE" at bounding box center [324, 79] width 206 height 22
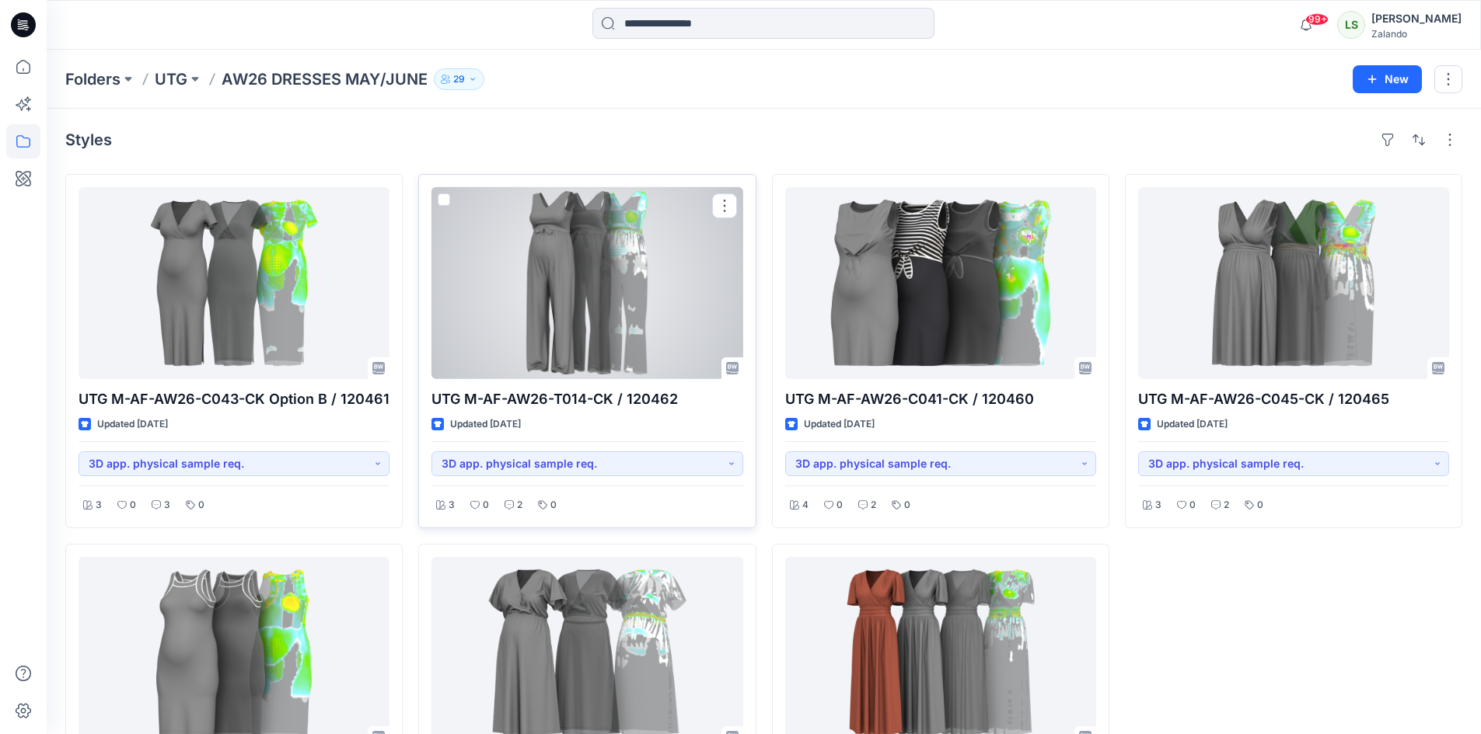
click at [616, 294] on div at bounding box center [586, 283] width 311 height 192
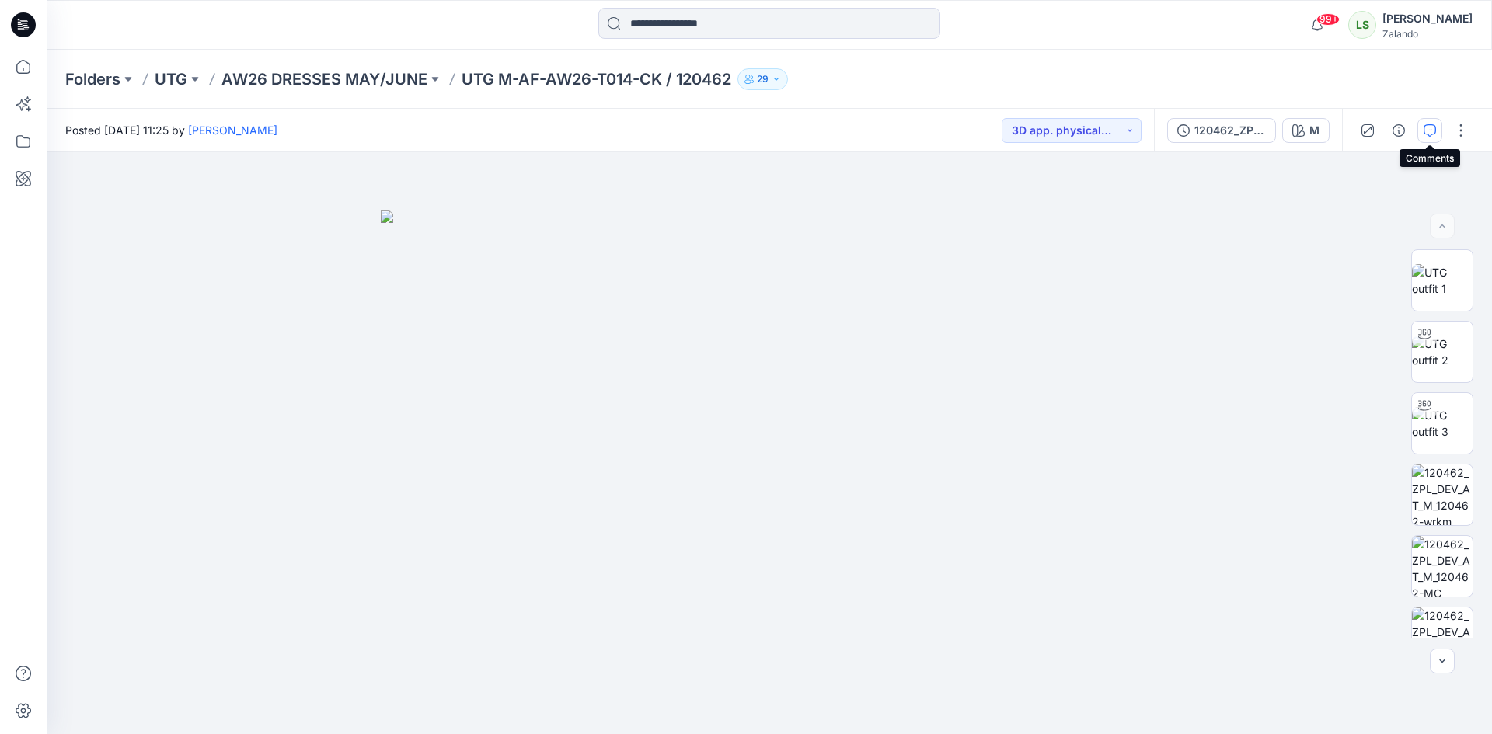
click at [1428, 131] on icon "button" at bounding box center [1430, 130] width 12 height 12
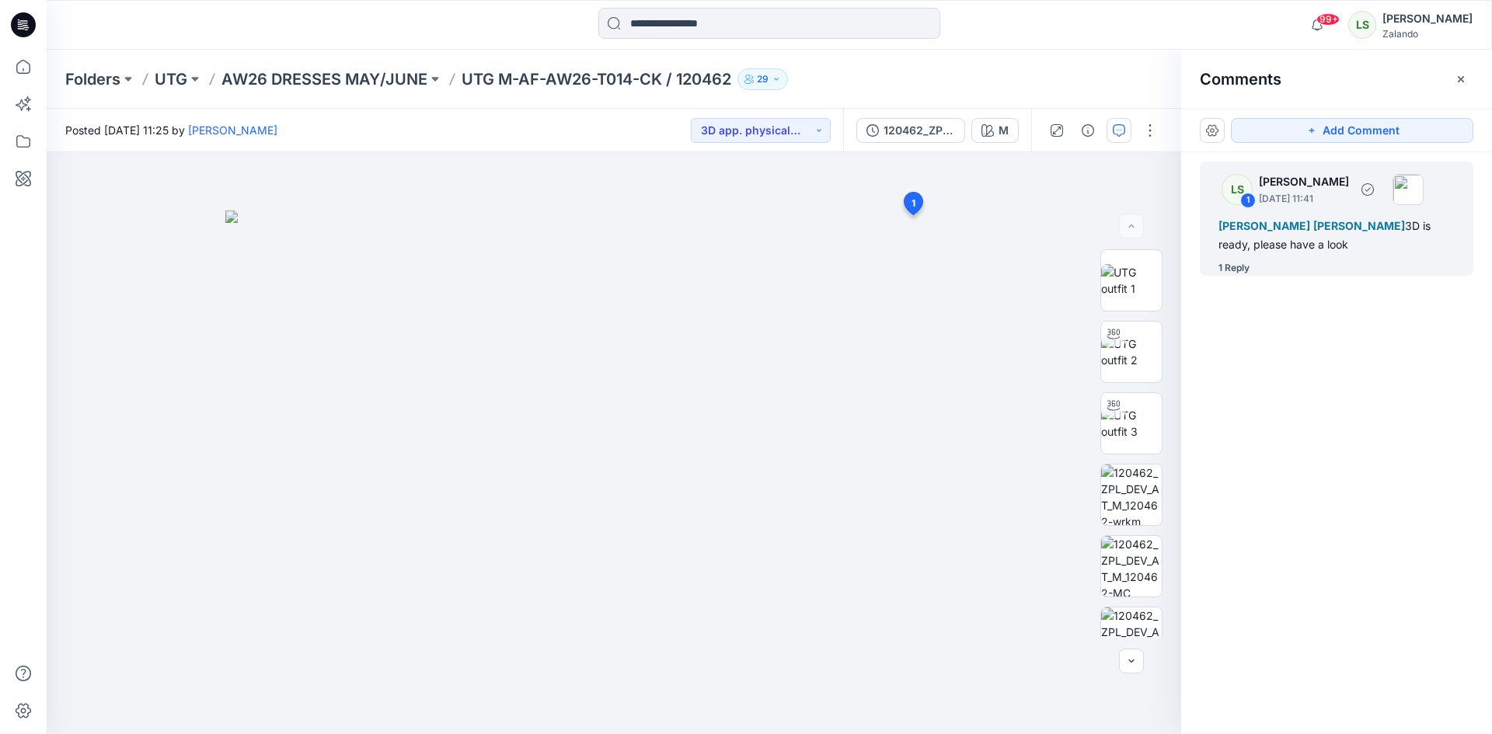
click at [1247, 273] on div "1 Reply" at bounding box center [1234, 268] width 31 height 16
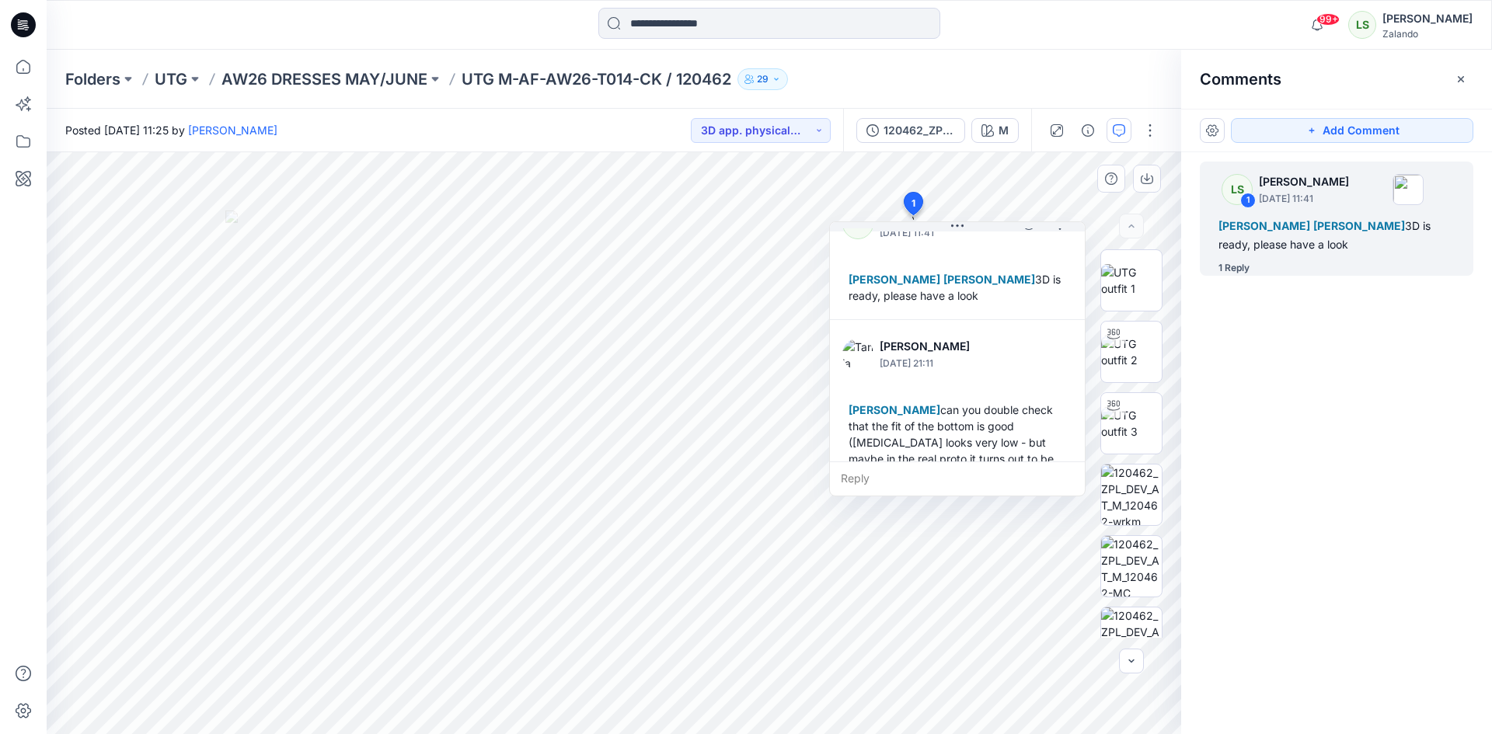
scroll to position [60, 0]
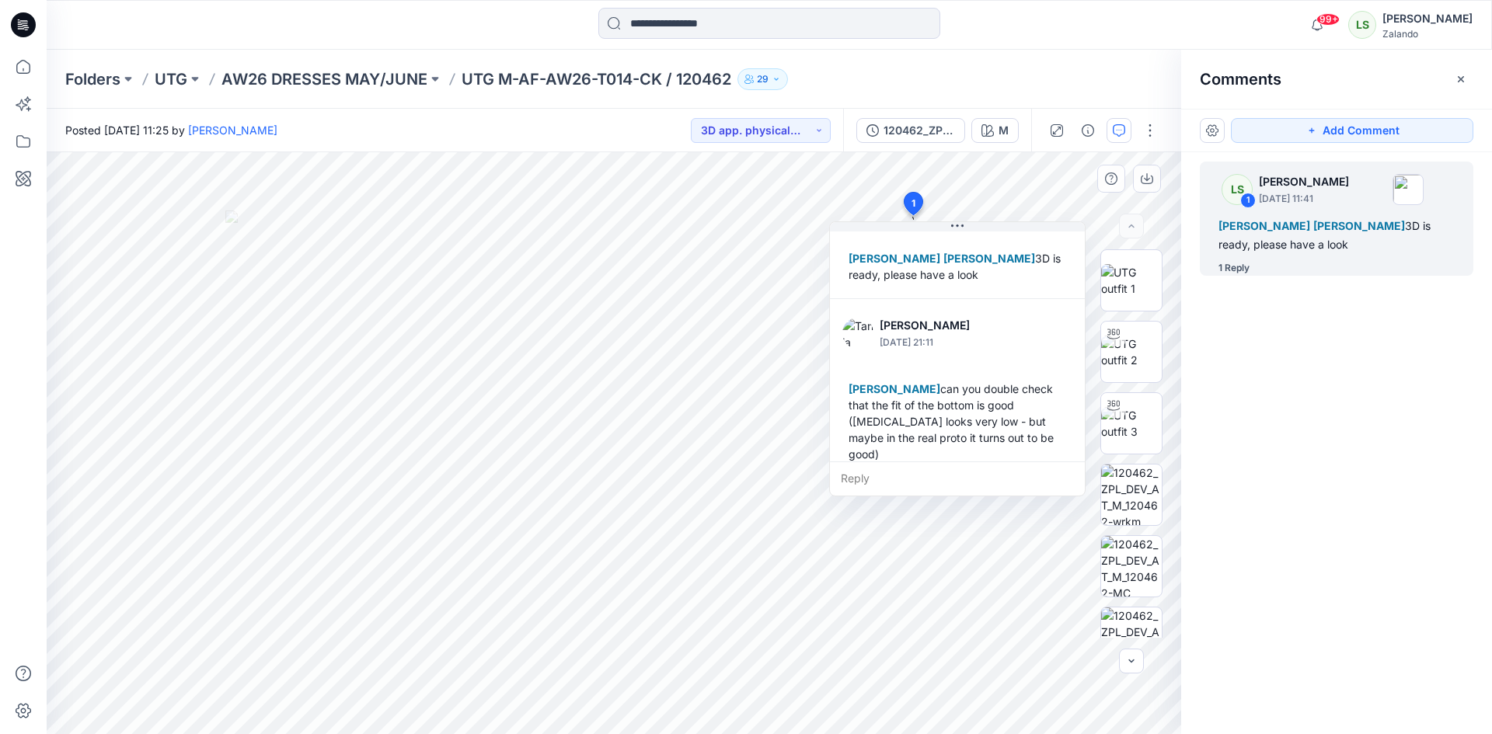
click at [863, 480] on div "Reply" at bounding box center [957, 479] width 255 height 34
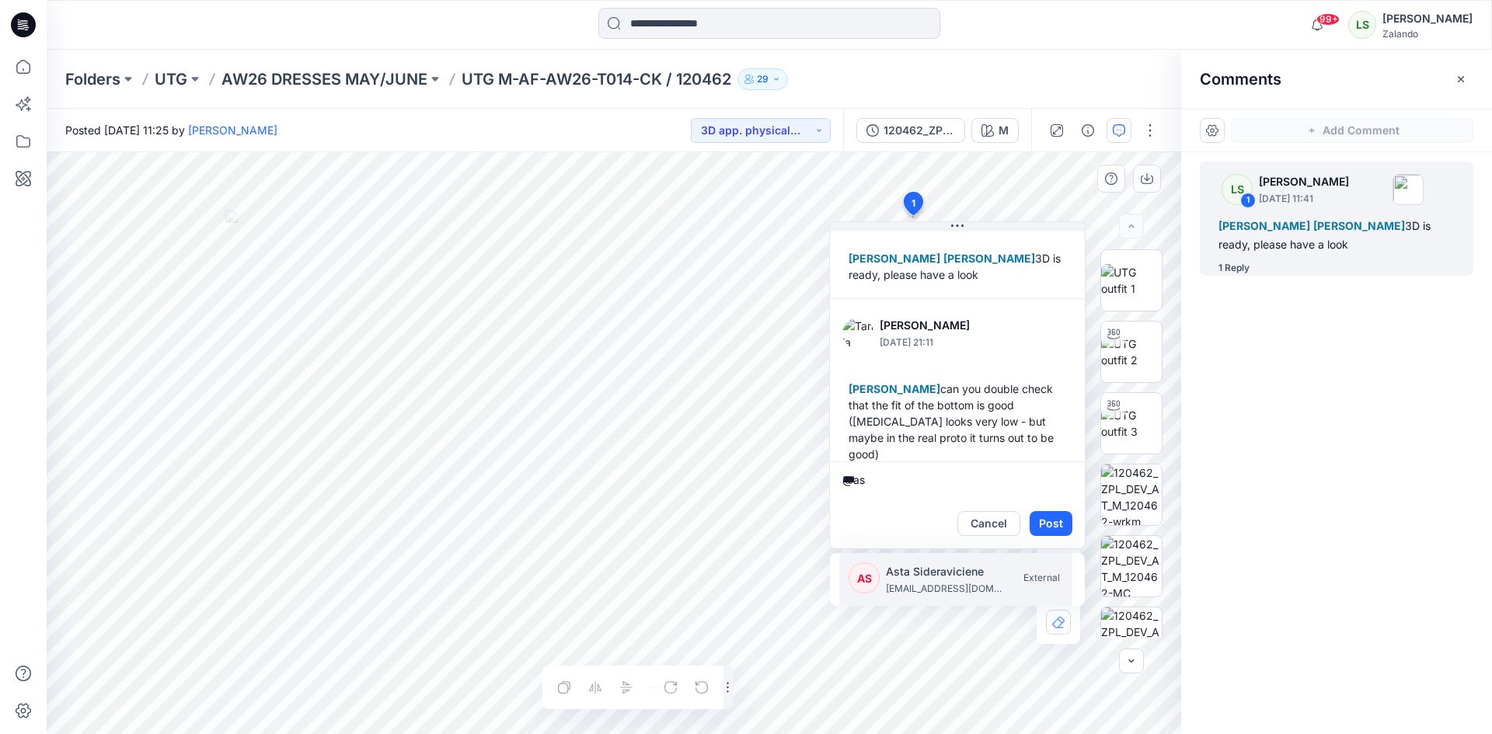
click at [910, 573] on p "Asta Sideraviciene" at bounding box center [944, 572] width 117 height 19
click at [912, 573] on p "[PERSON_NAME]" at bounding box center [944, 572] width 117 height 19
type textarea "**********"
click at [1052, 524] on button "Post" at bounding box center [1051, 523] width 43 height 25
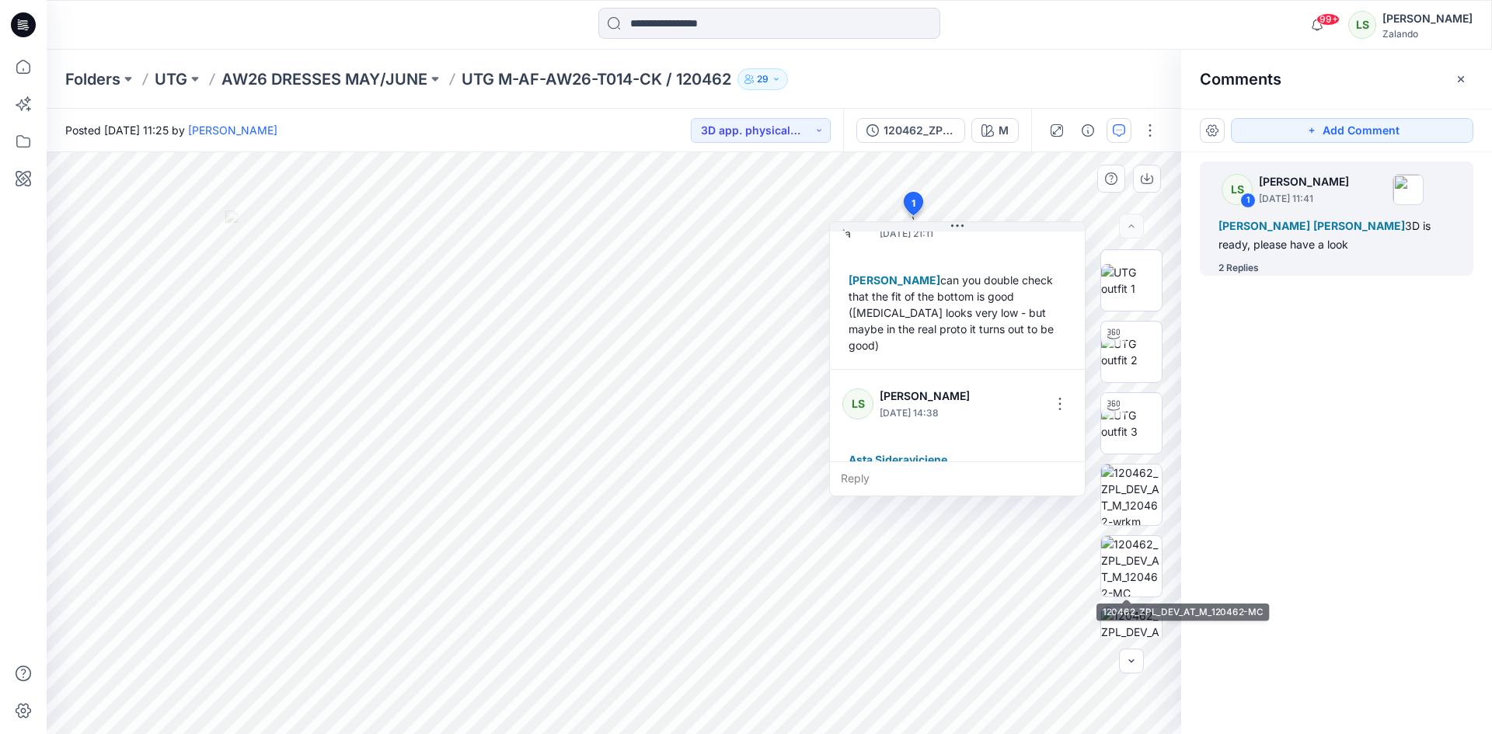
scroll to position [190, 0]
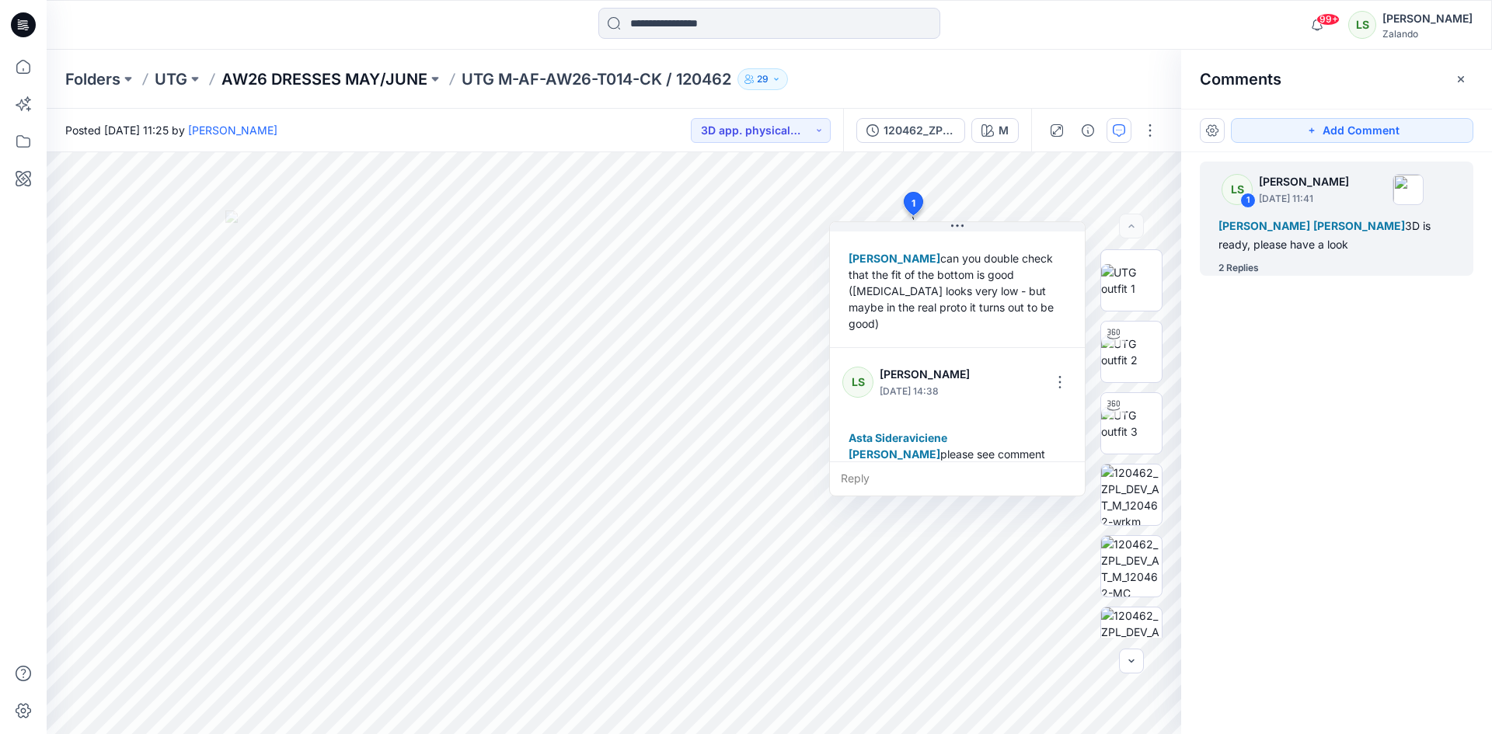
click at [330, 85] on p "AW26 DRESSES MAY/JUNE" at bounding box center [324, 79] width 206 height 22
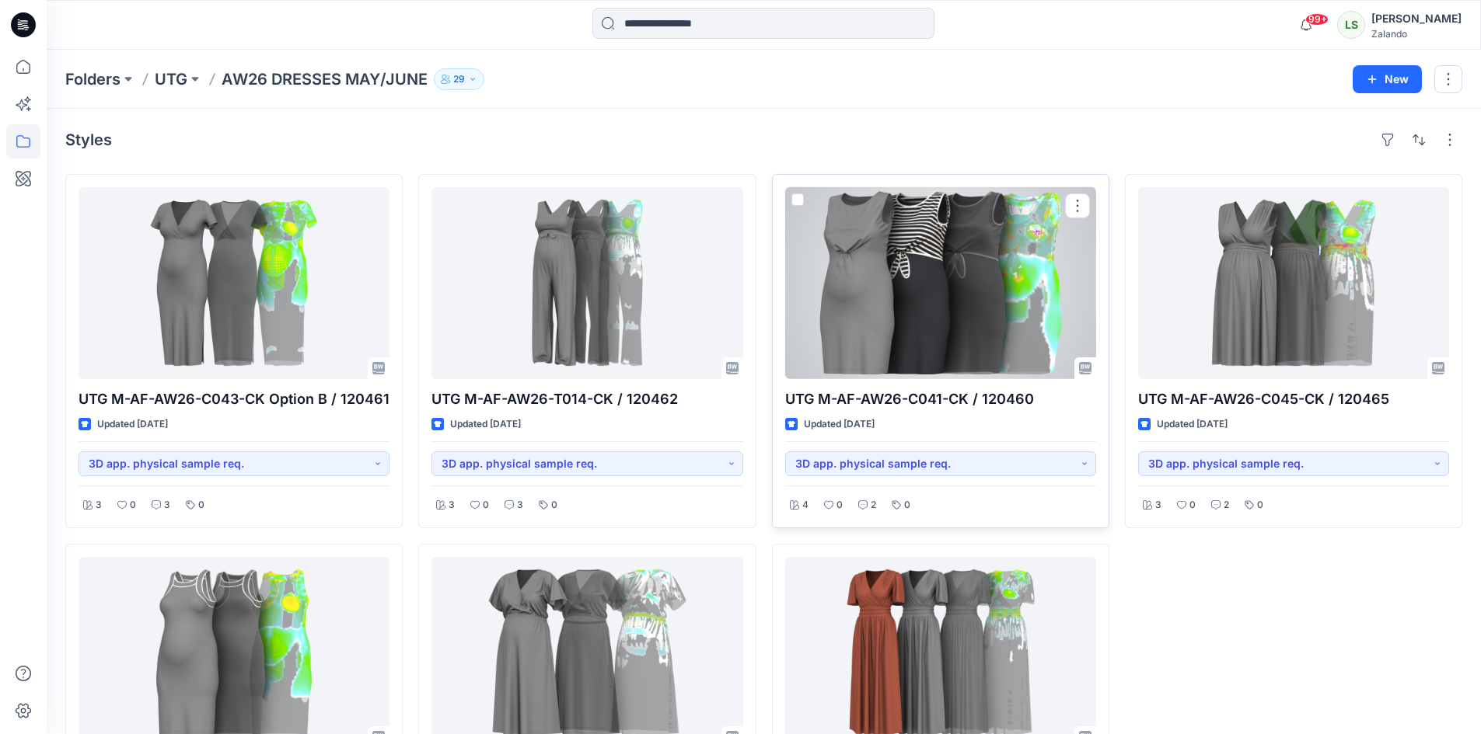
click at [890, 229] on div at bounding box center [940, 283] width 311 height 192
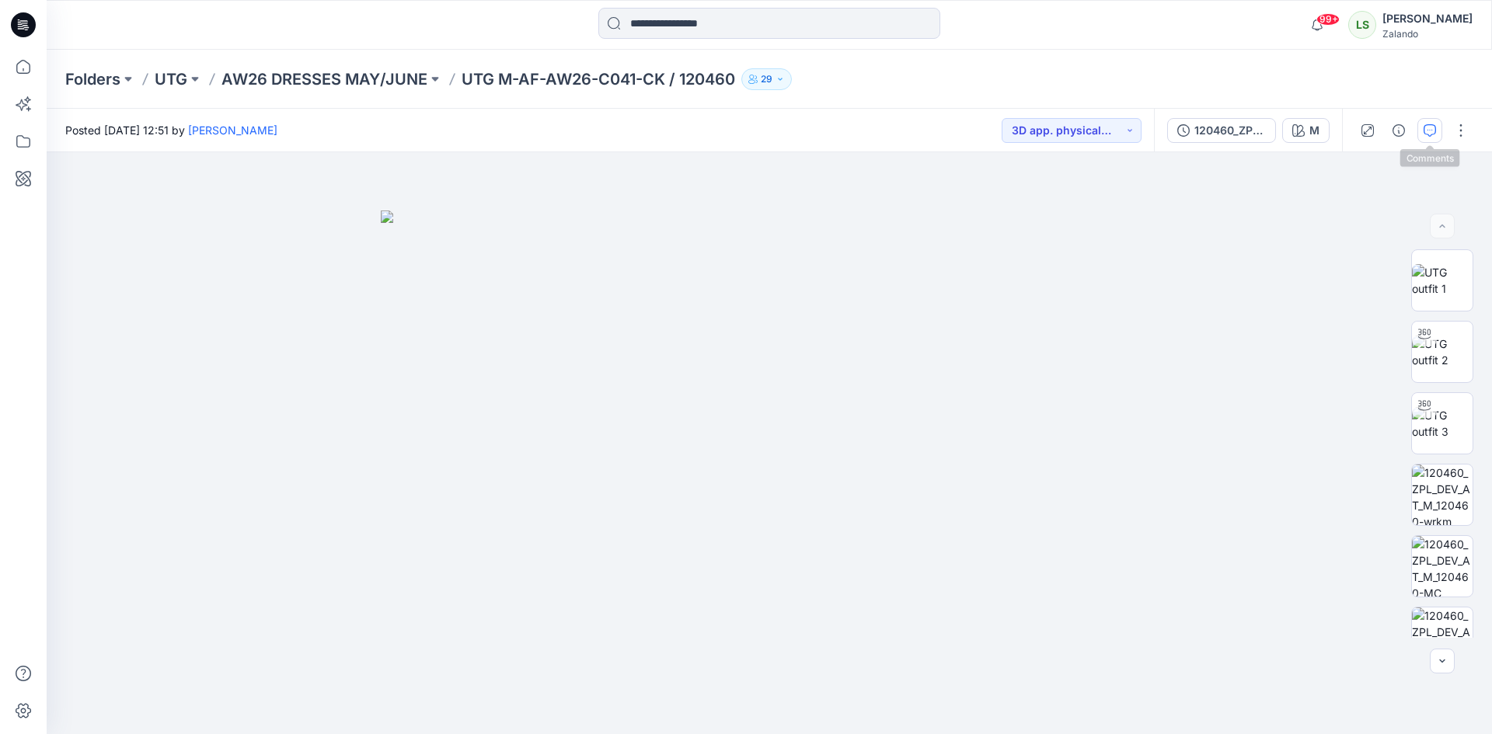
click at [1426, 134] on icon "button" at bounding box center [1430, 130] width 12 height 12
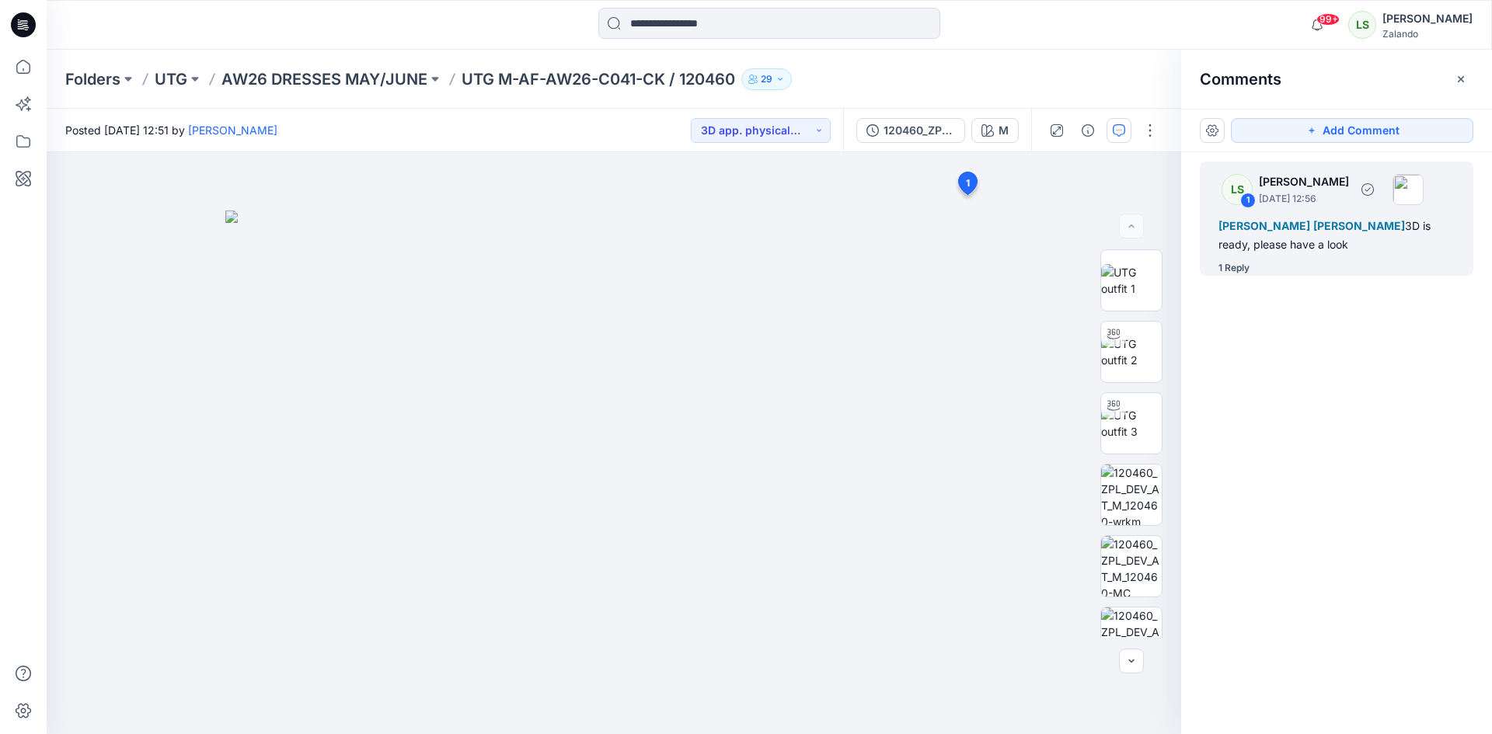
click at [1231, 272] on div "1 Reply" at bounding box center [1234, 268] width 31 height 16
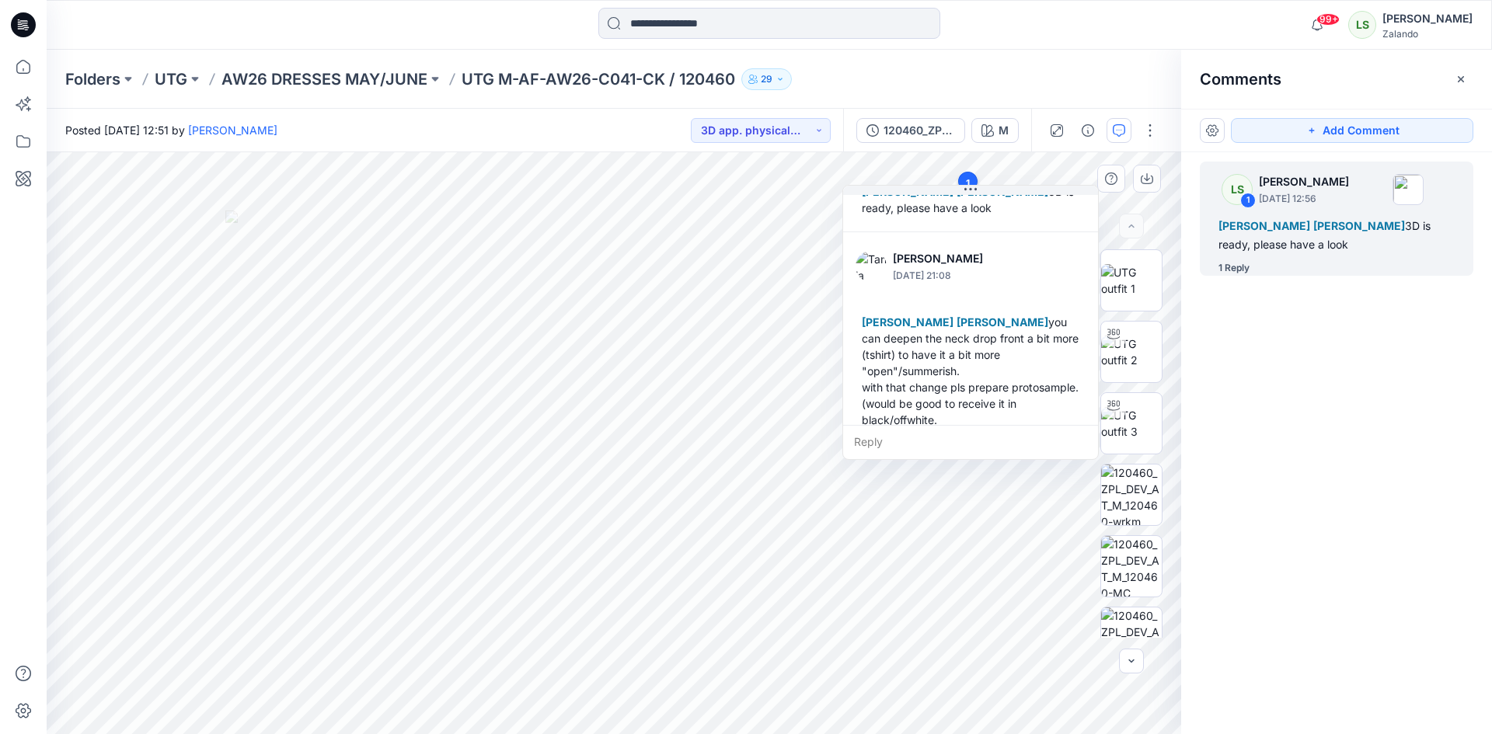
scroll to position [125, 0]
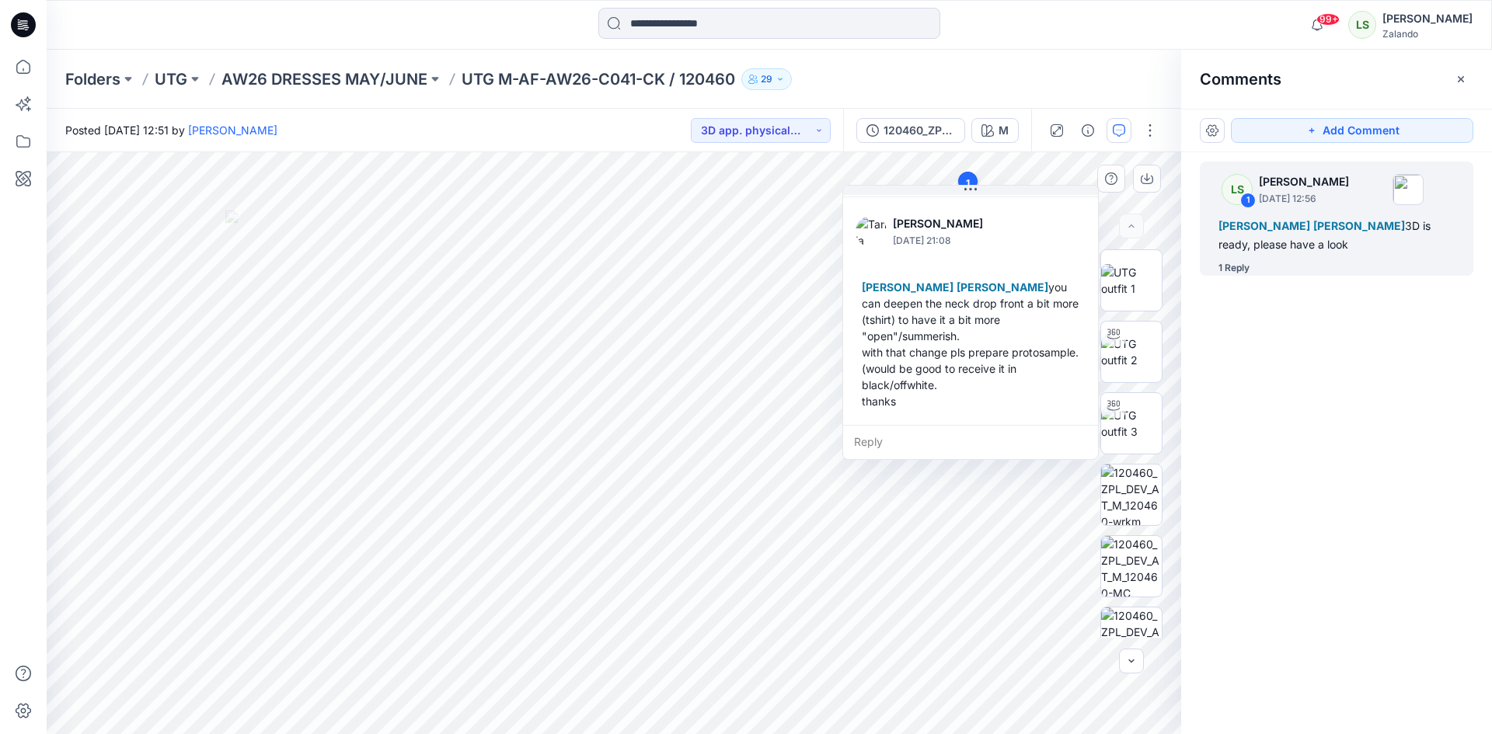
click at [886, 445] on div "Reply" at bounding box center [970, 442] width 255 height 34
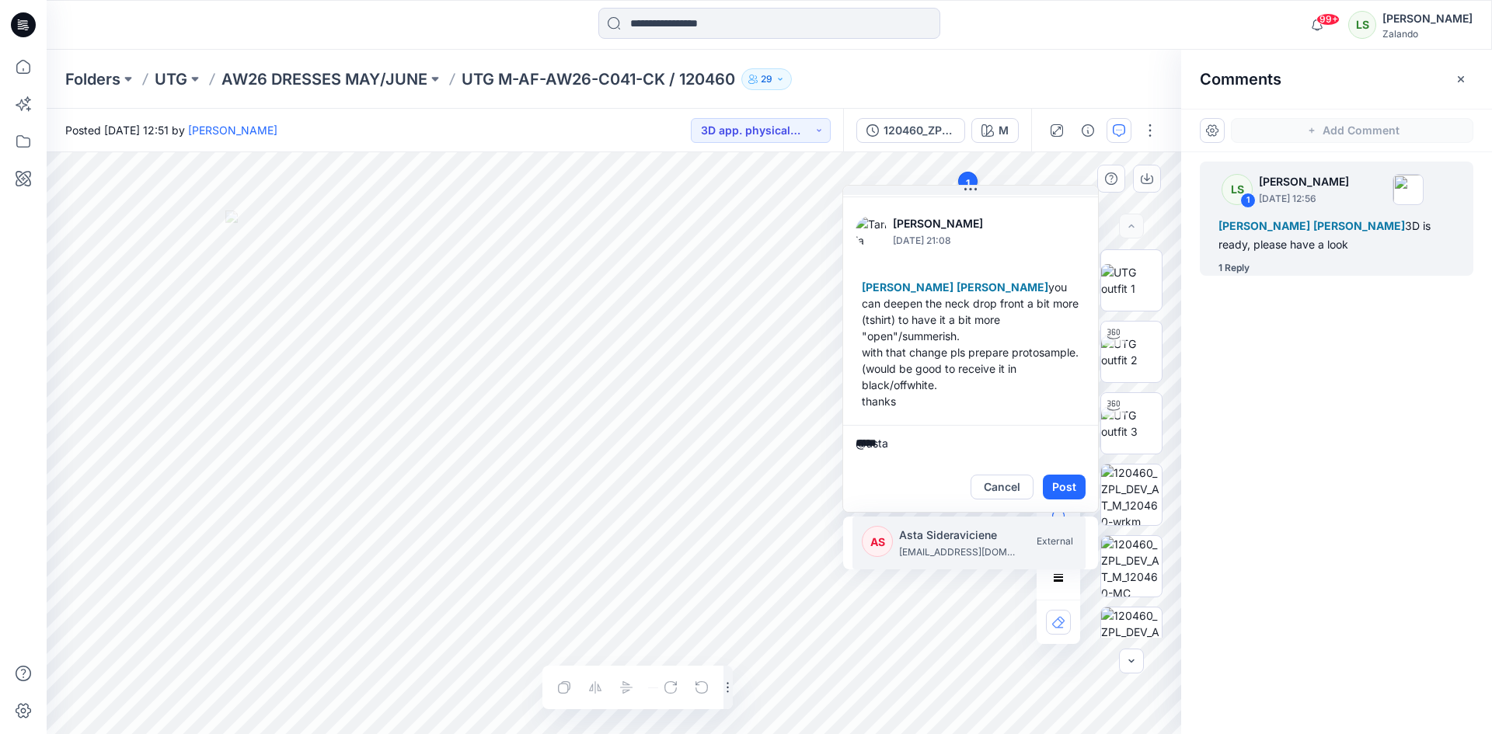
click at [907, 535] on p "Asta Sideraviciene" at bounding box center [957, 535] width 117 height 19
click at [902, 535] on p "[PERSON_NAME]" at bounding box center [957, 535] width 117 height 19
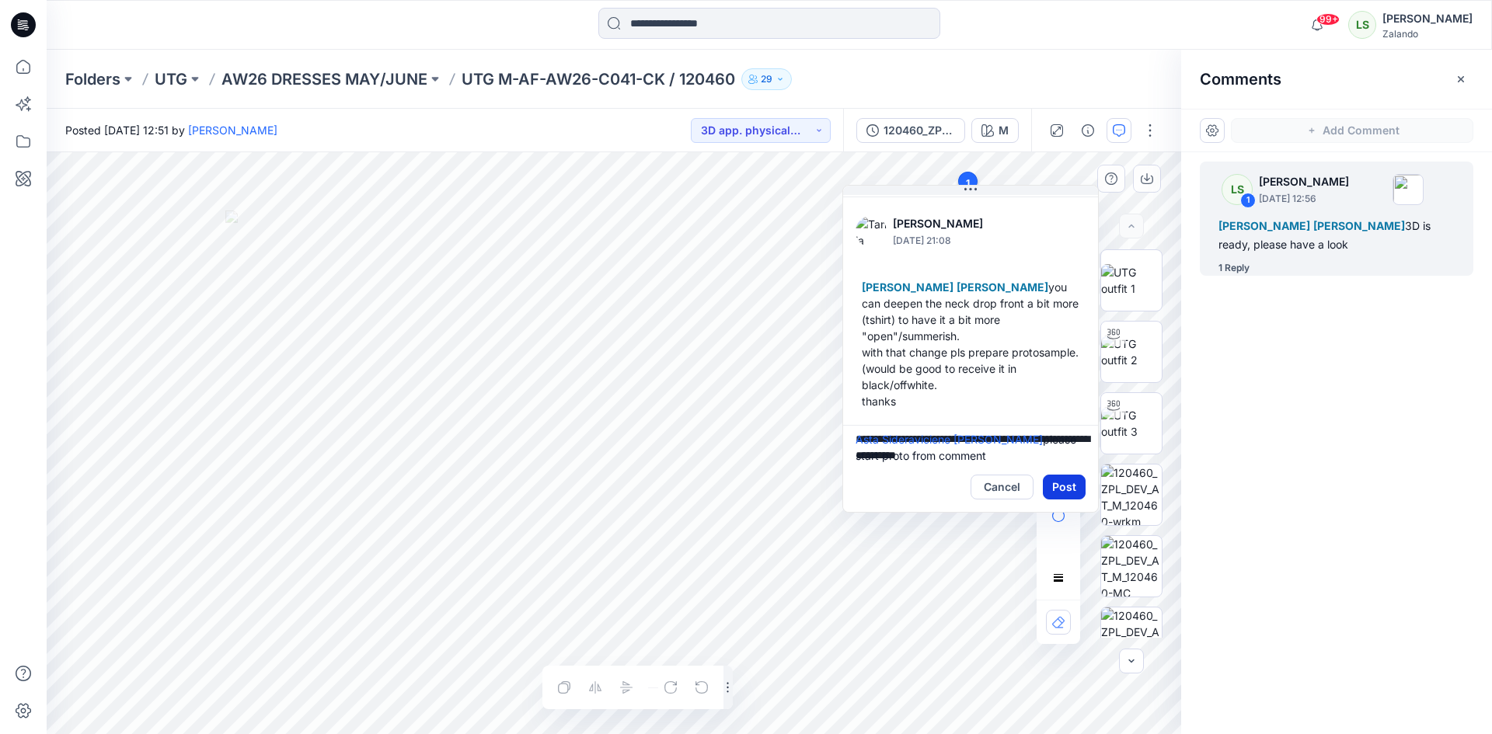
type textarea "**********"
click at [1066, 486] on button "Post" at bounding box center [1064, 487] width 43 height 25
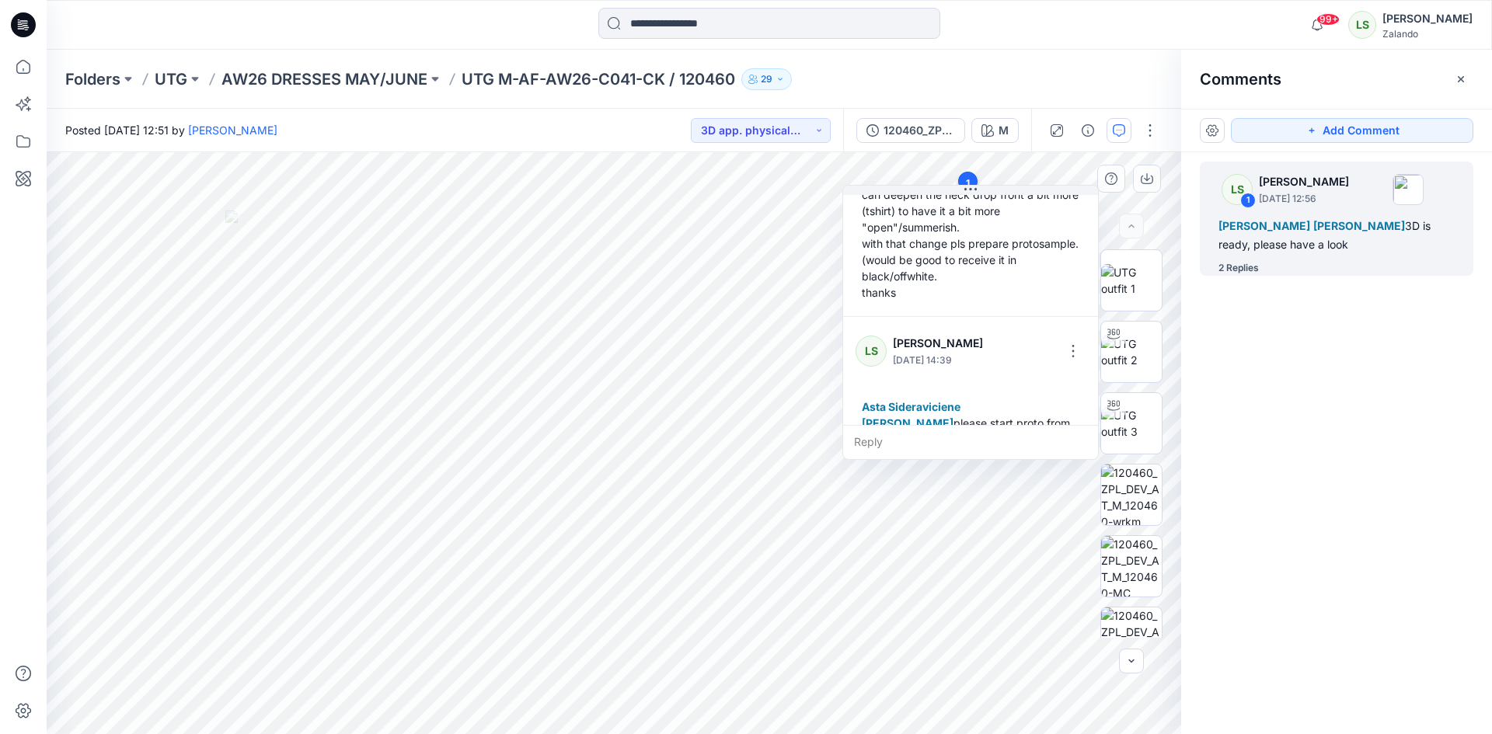
scroll to position [256, 0]
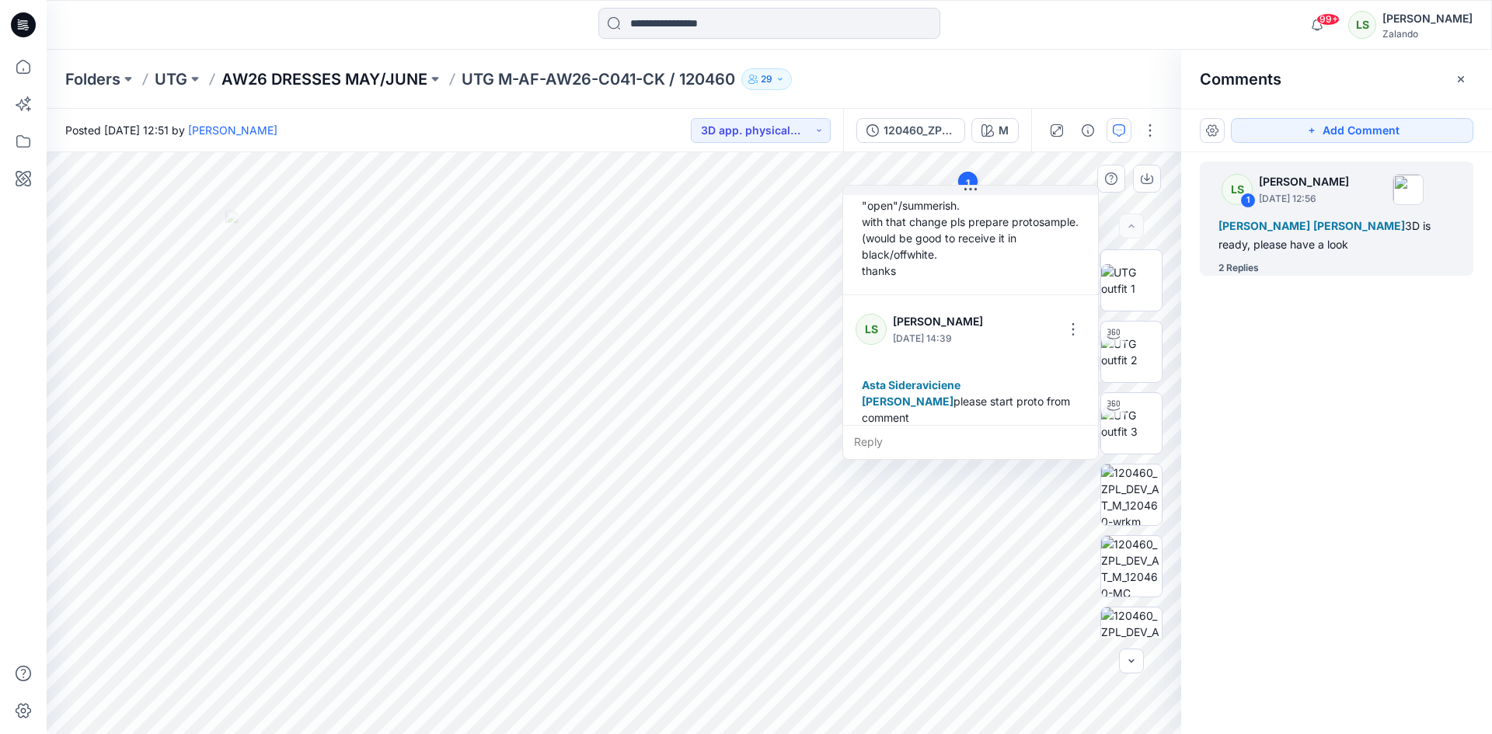
click at [375, 76] on p "AW26 DRESSES MAY/JUNE" at bounding box center [324, 79] width 206 height 22
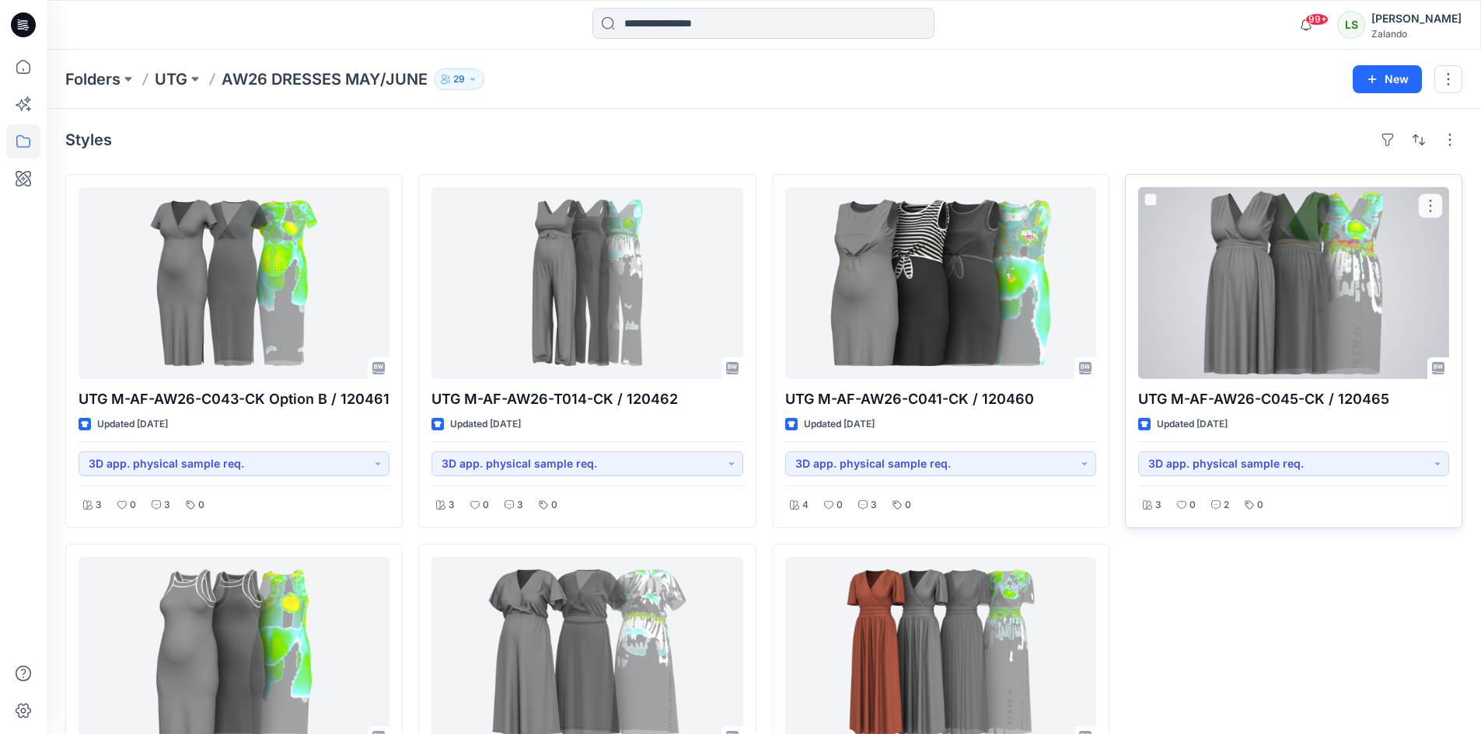
click at [1230, 324] on div at bounding box center [1293, 283] width 311 height 192
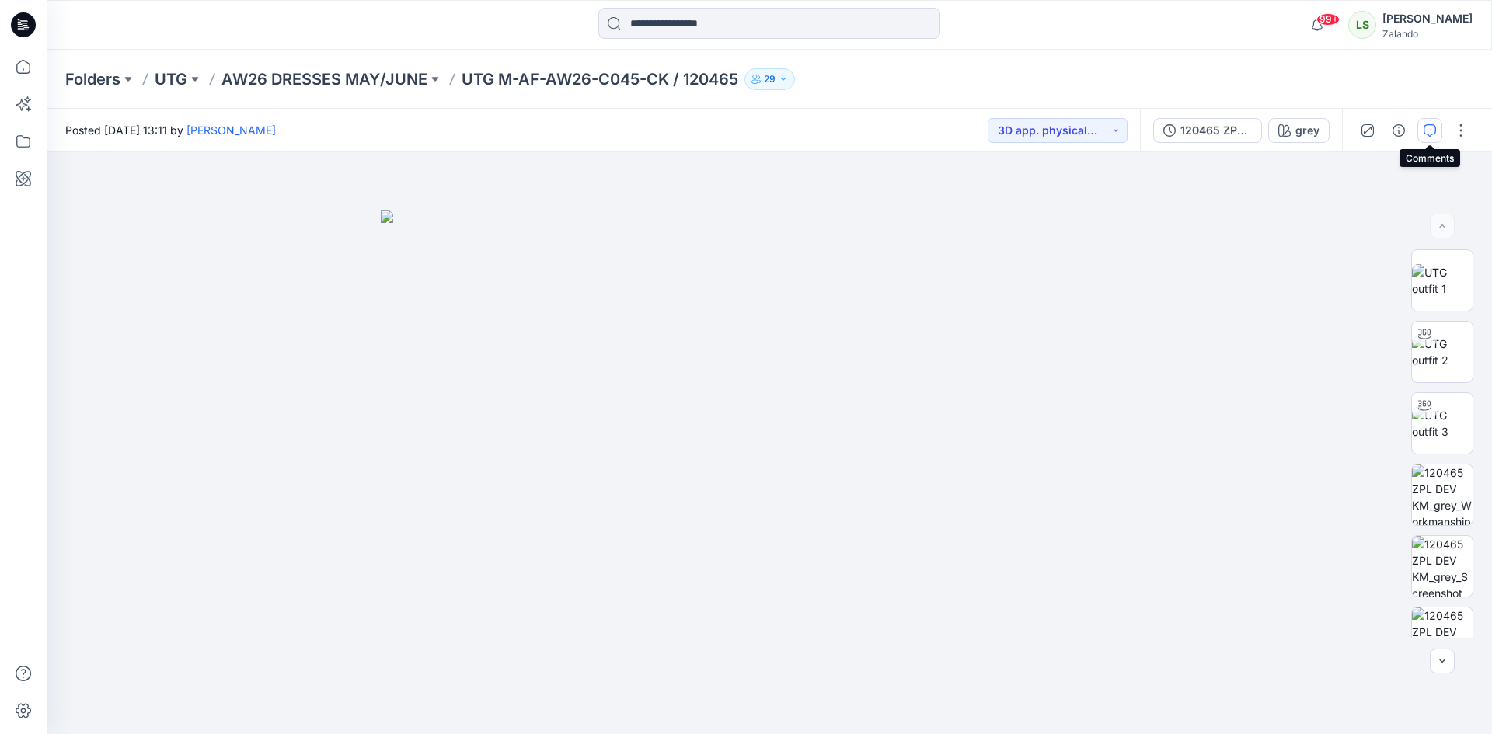
click at [1423, 135] on button "button" at bounding box center [1430, 130] width 25 height 25
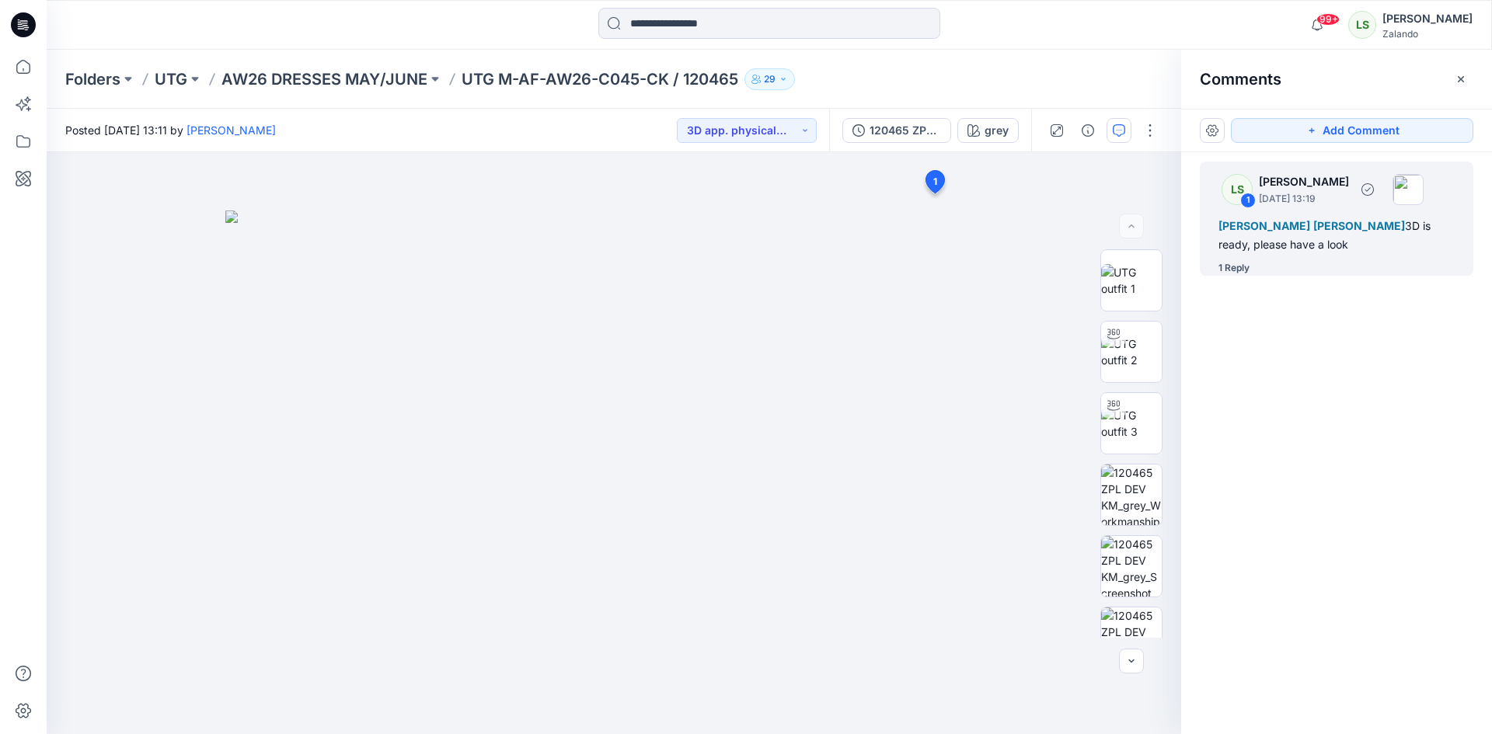
click at [1238, 270] on div "1 Reply" at bounding box center [1234, 268] width 31 height 16
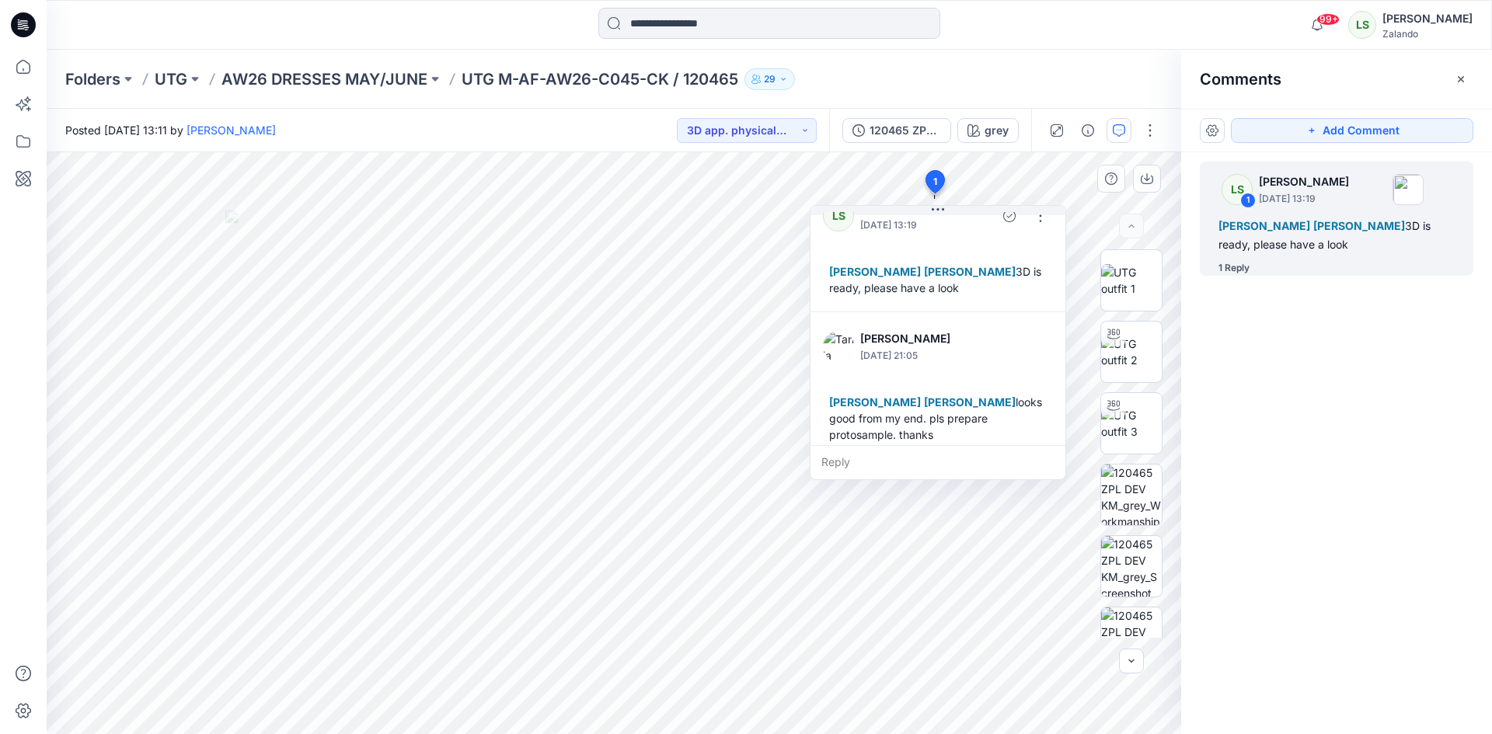
scroll to position [44, 0]
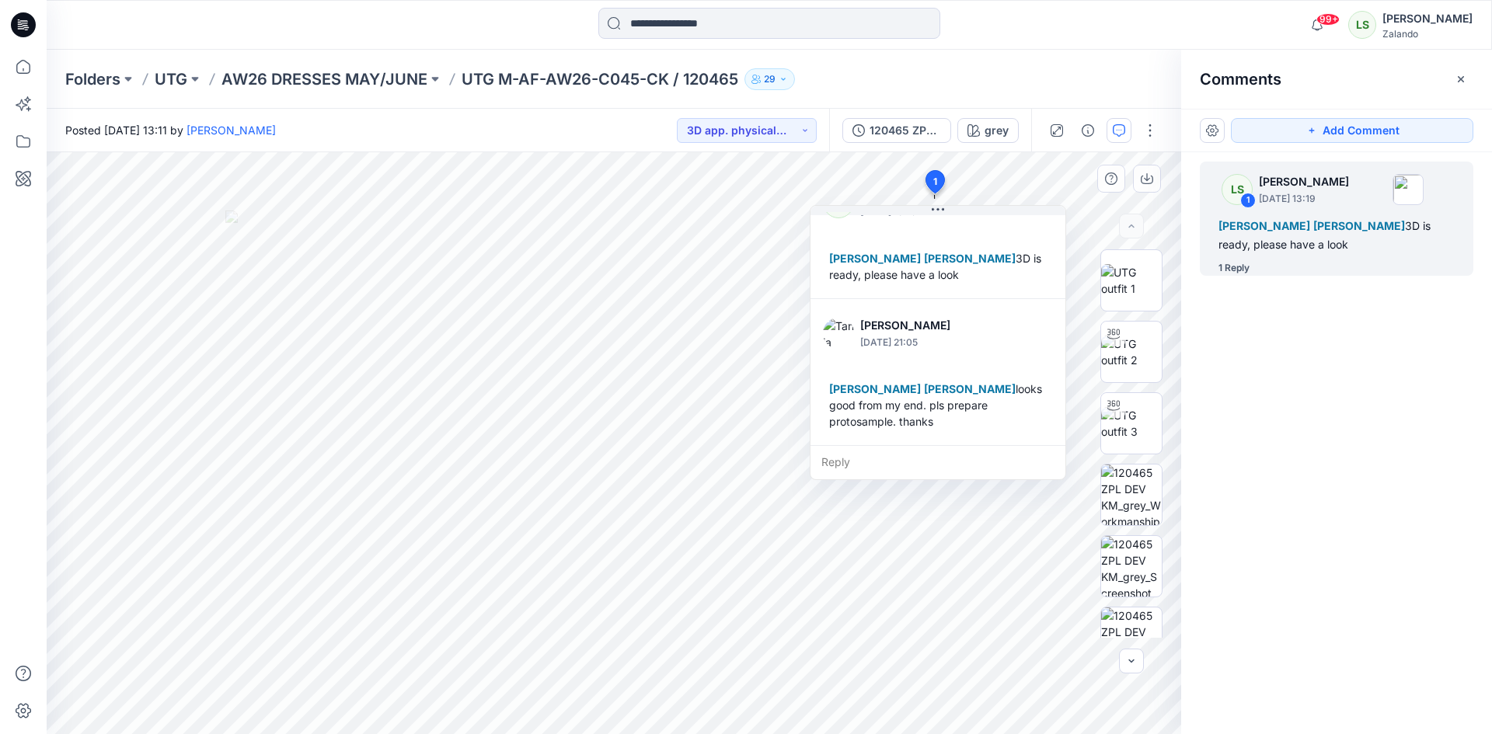
click at [854, 458] on div "Reply" at bounding box center [938, 462] width 255 height 34
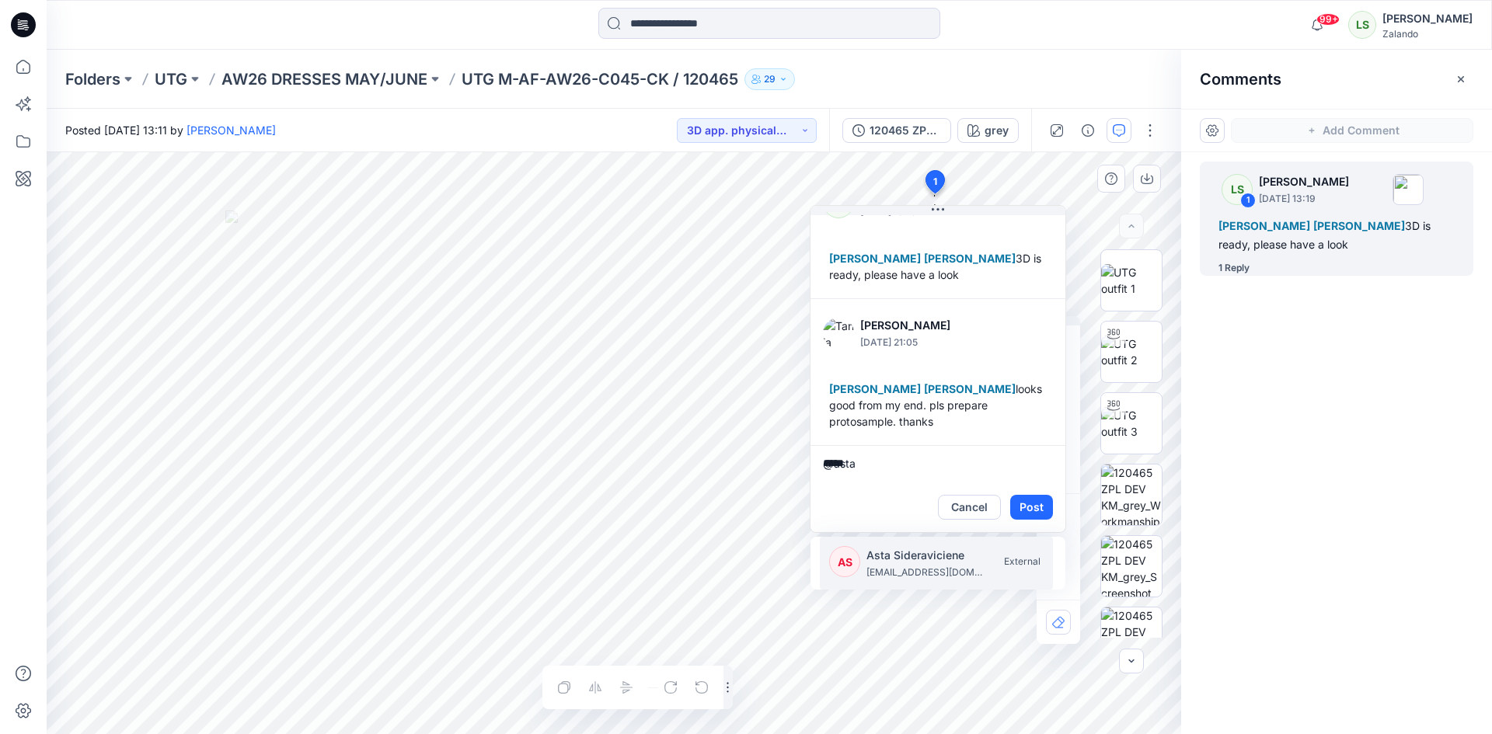
click at [893, 574] on p "asta.sideraviciene@utg.dk" at bounding box center [925, 573] width 117 height 16
click at [908, 569] on p "kristina.mekseniene@utg.dk" at bounding box center [925, 573] width 117 height 16
type textarea "**********"
click at [1031, 508] on button "Post" at bounding box center [1031, 507] width 43 height 25
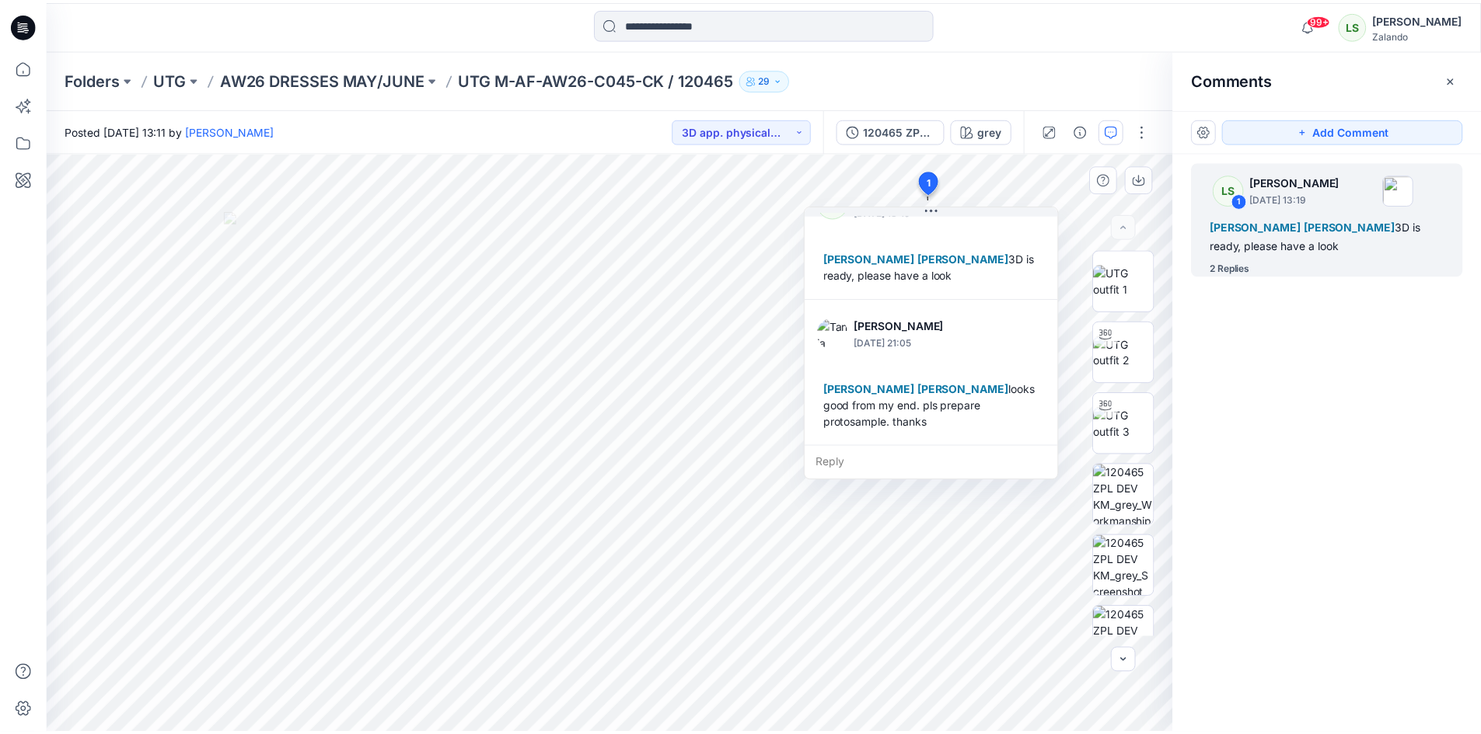
scroll to position [174, 0]
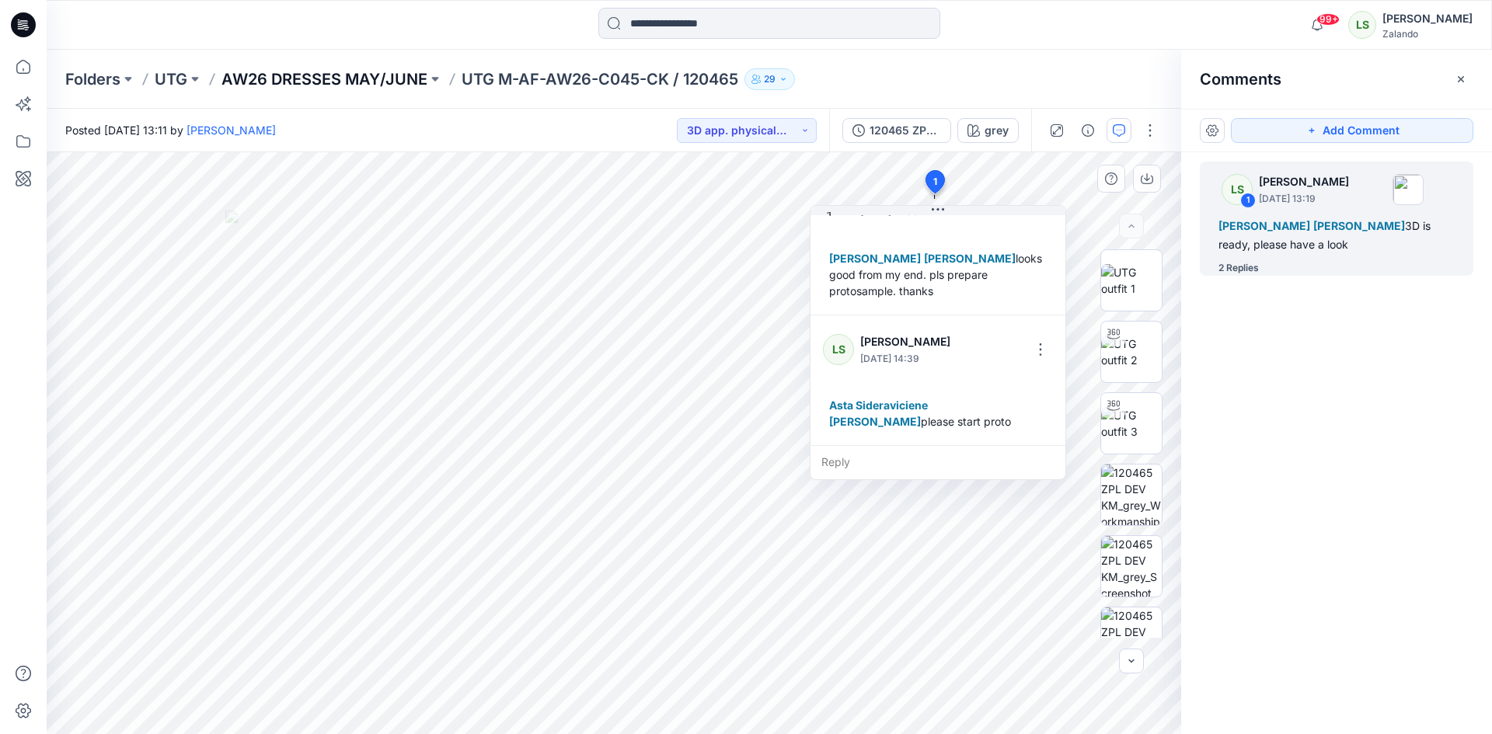
click at [359, 79] on p "AW26 DRESSES MAY/JUNE" at bounding box center [324, 79] width 206 height 22
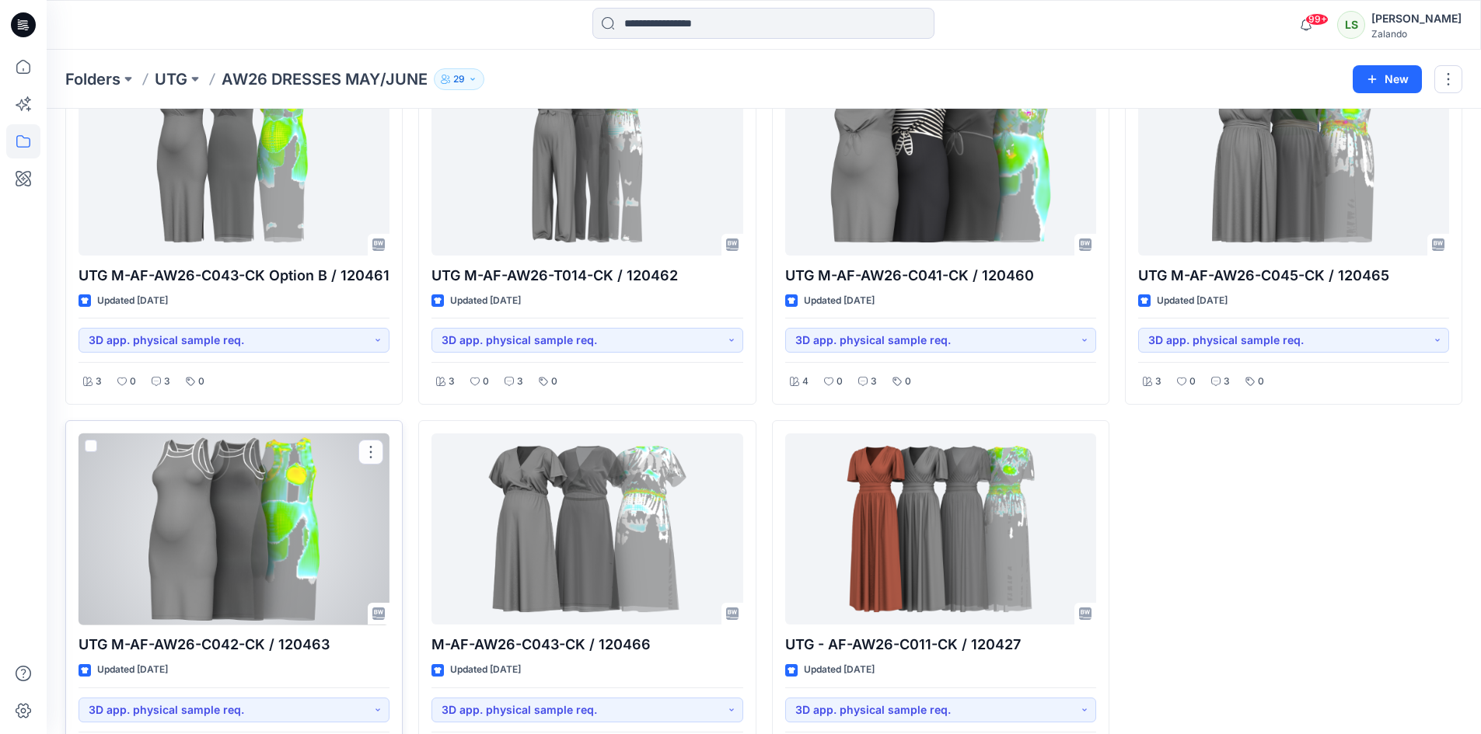
scroll to position [183, 0]
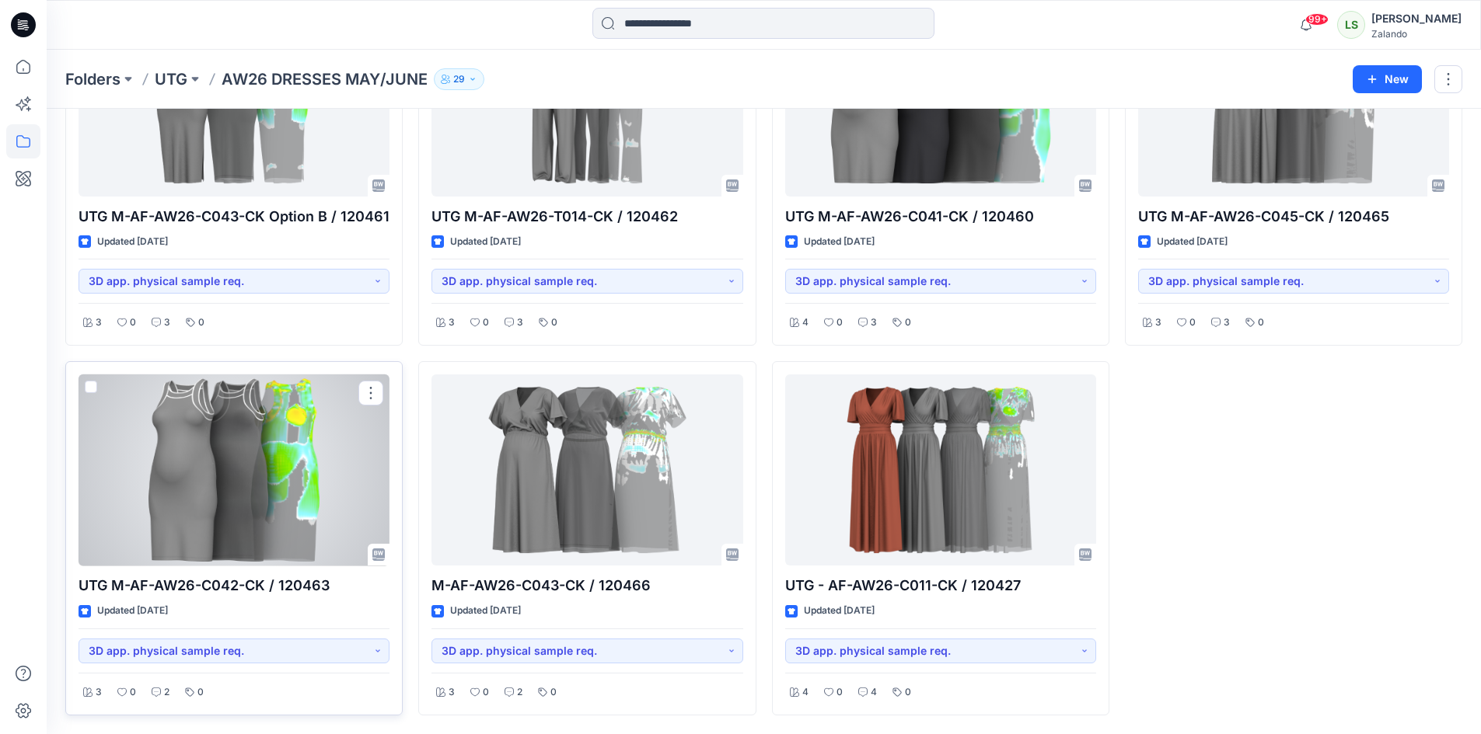
click at [232, 489] on div at bounding box center [233, 471] width 311 height 192
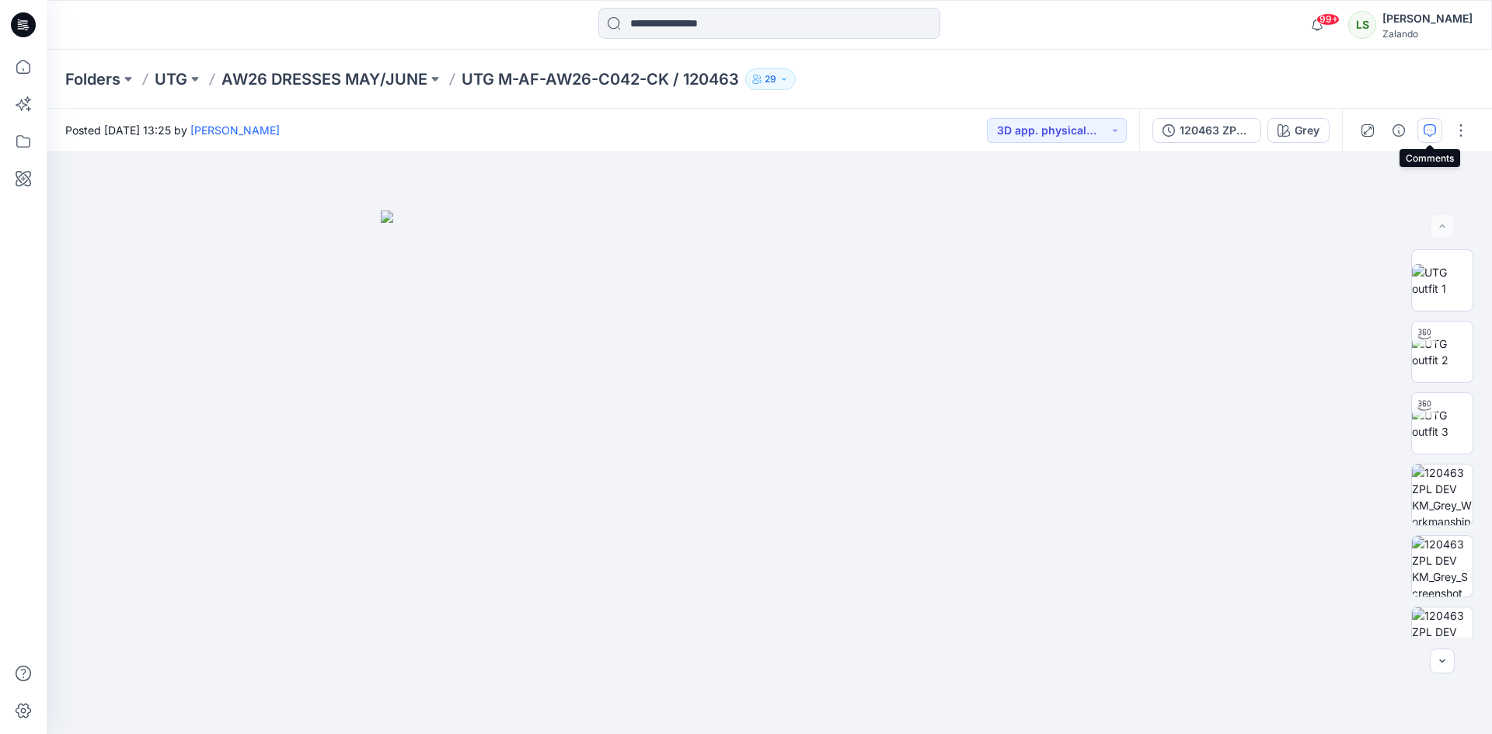
click at [1433, 130] on icon "button" at bounding box center [1430, 130] width 12 height 12
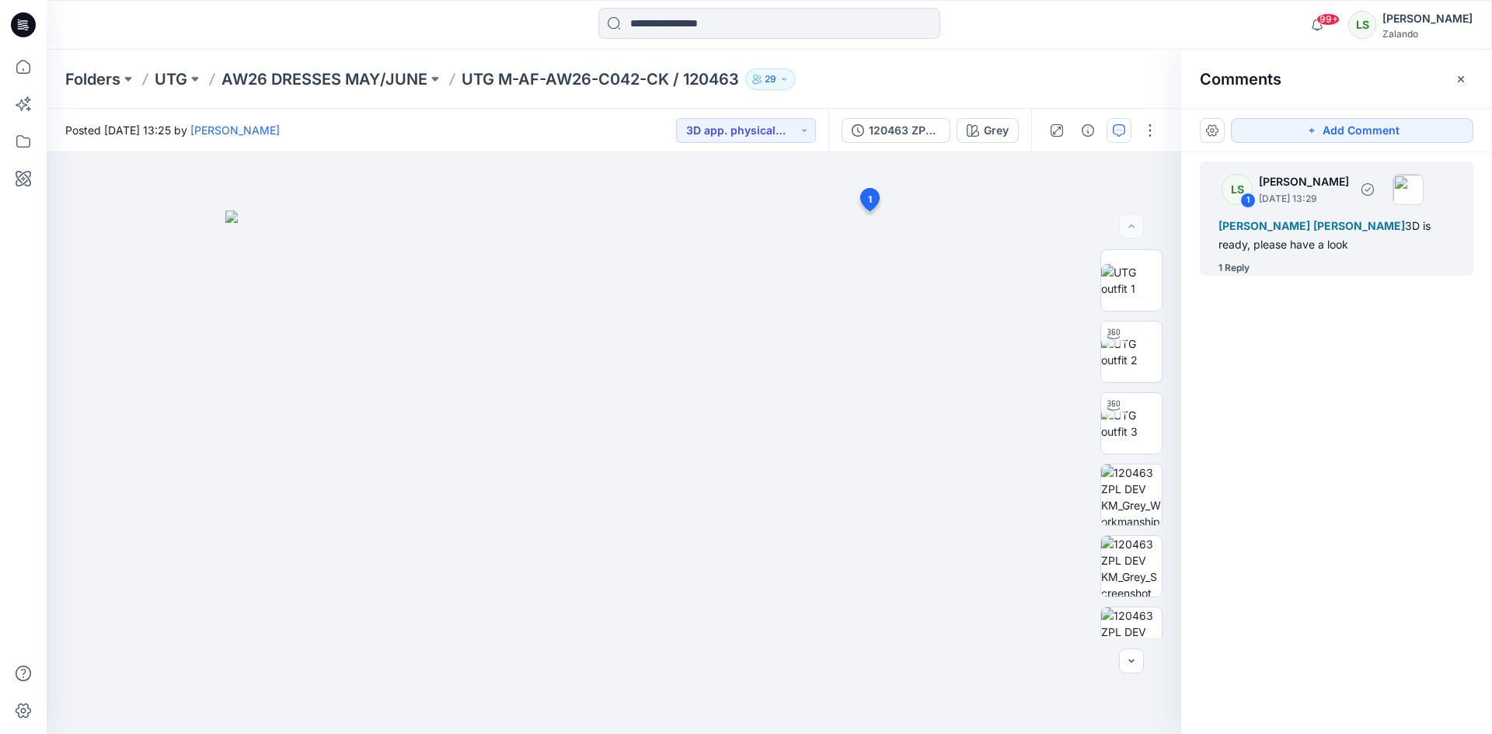
click at [1248, 268] on div "1 Reply" at bounding box center [1234, 268] width 31 height 16
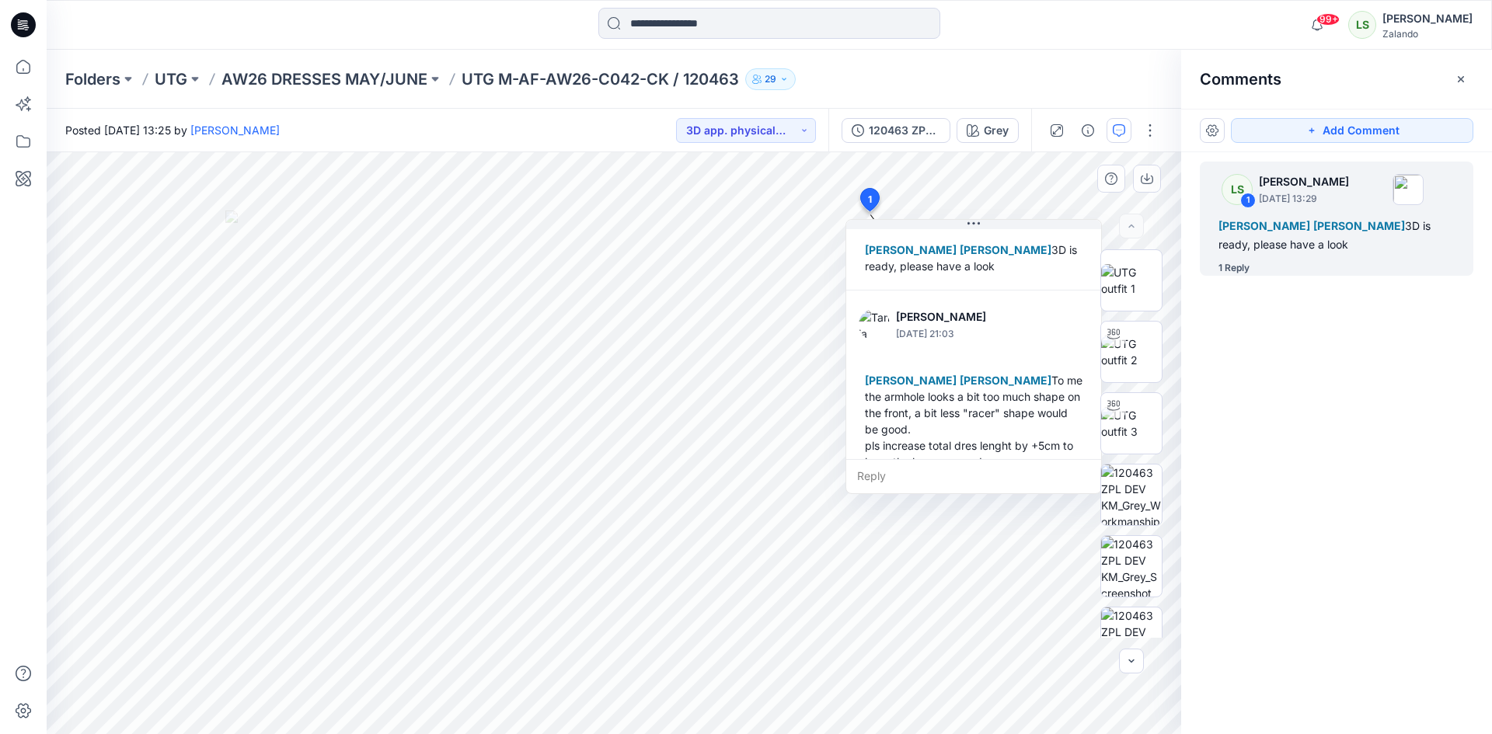
scroll to position [141, 0]
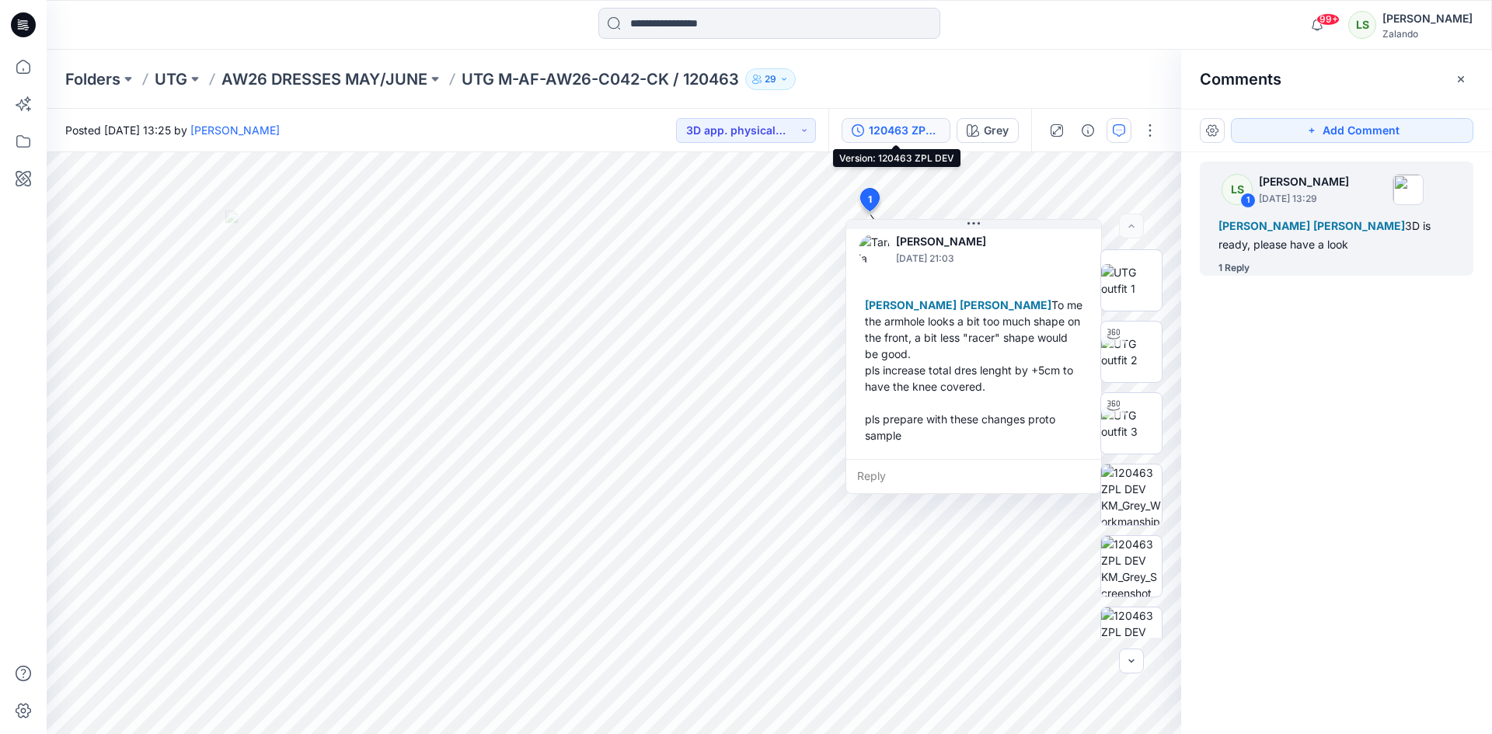
click at [916, 137] on div "120463 ZPL DEV" at bounding box center [905, 130] width 72 height 17
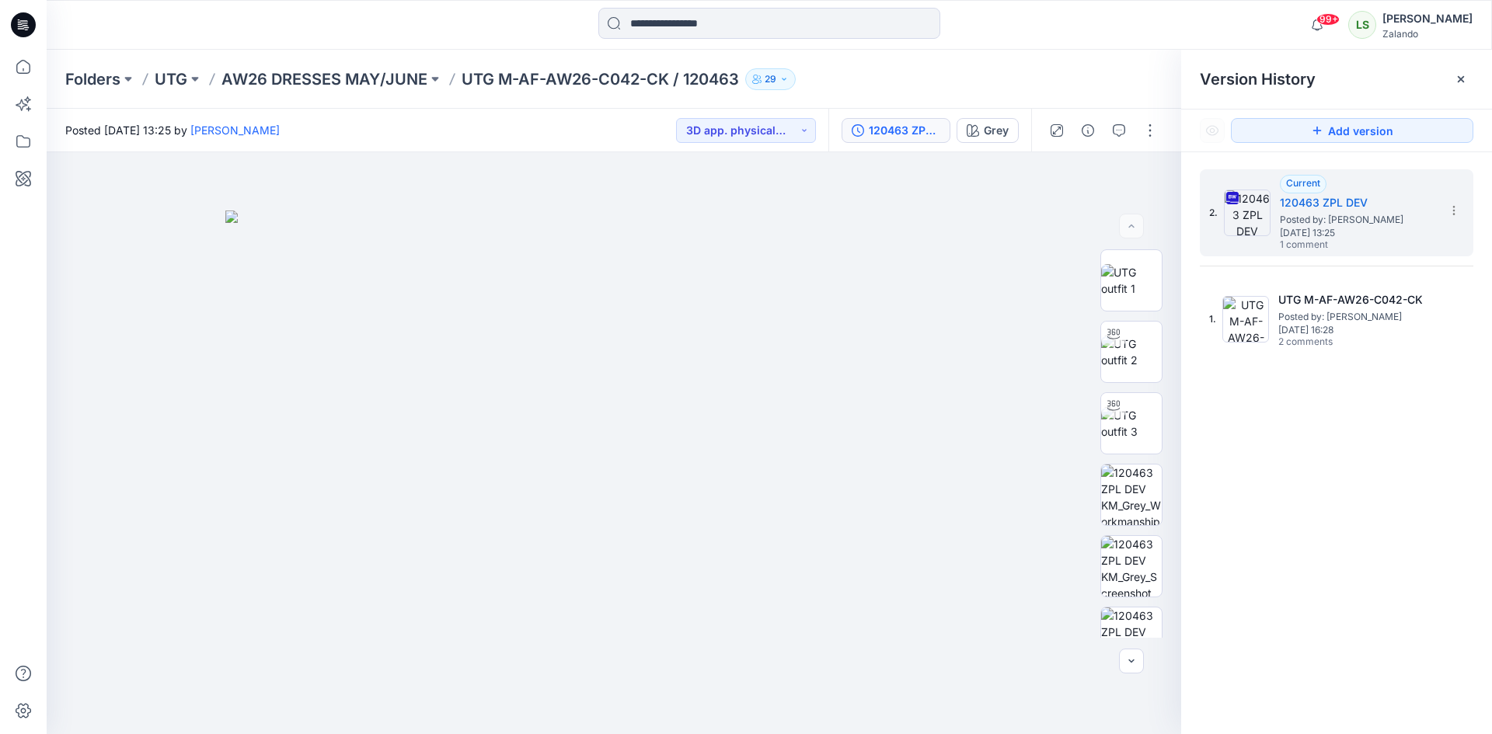
click at [1062, 58] on div "Folders UTG AW26 DRESSES MAY/JUNE UTG M-AF-AW26-C042-CK / 120463 29" at bounding box center [770, 79] width 1446 height 59
click at [1123, 127] on icon "button" at bounding box center [1119, 130] width 12 height 12
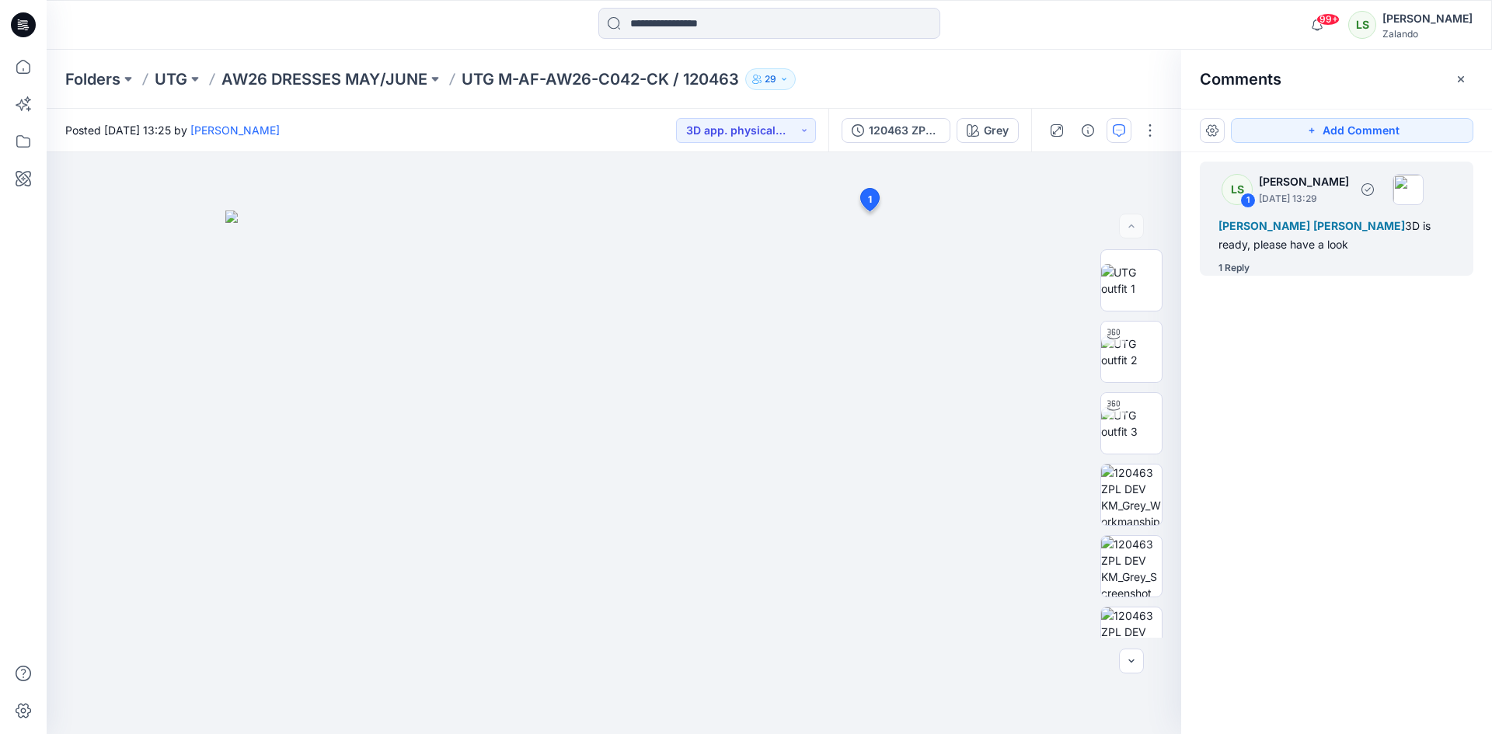
click at [1240, 273] on div "1 Reply" at bounding box center [1234, 268] width 31 height 16
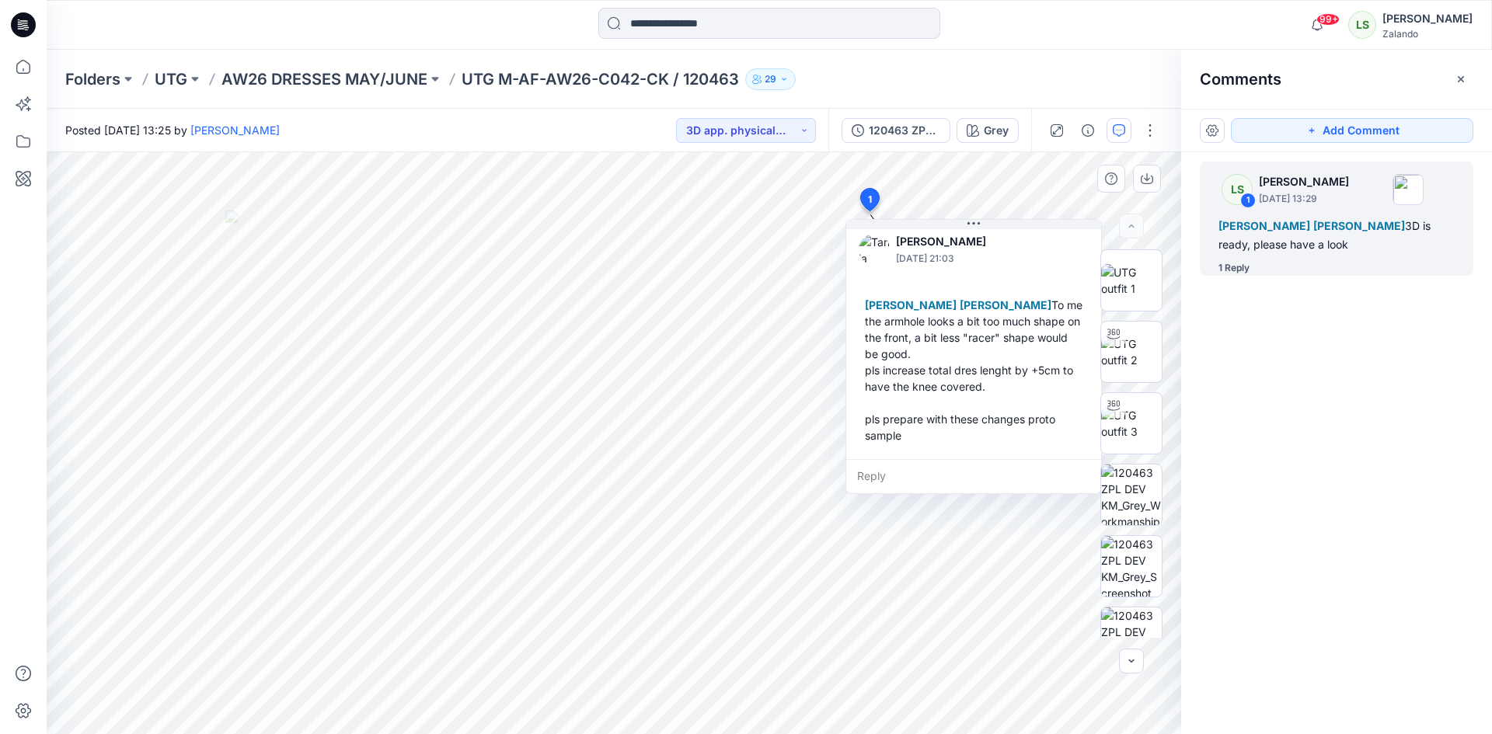
click at [883, 473] on div "Reply" at bounding box center [973, 476] width 255 height 34
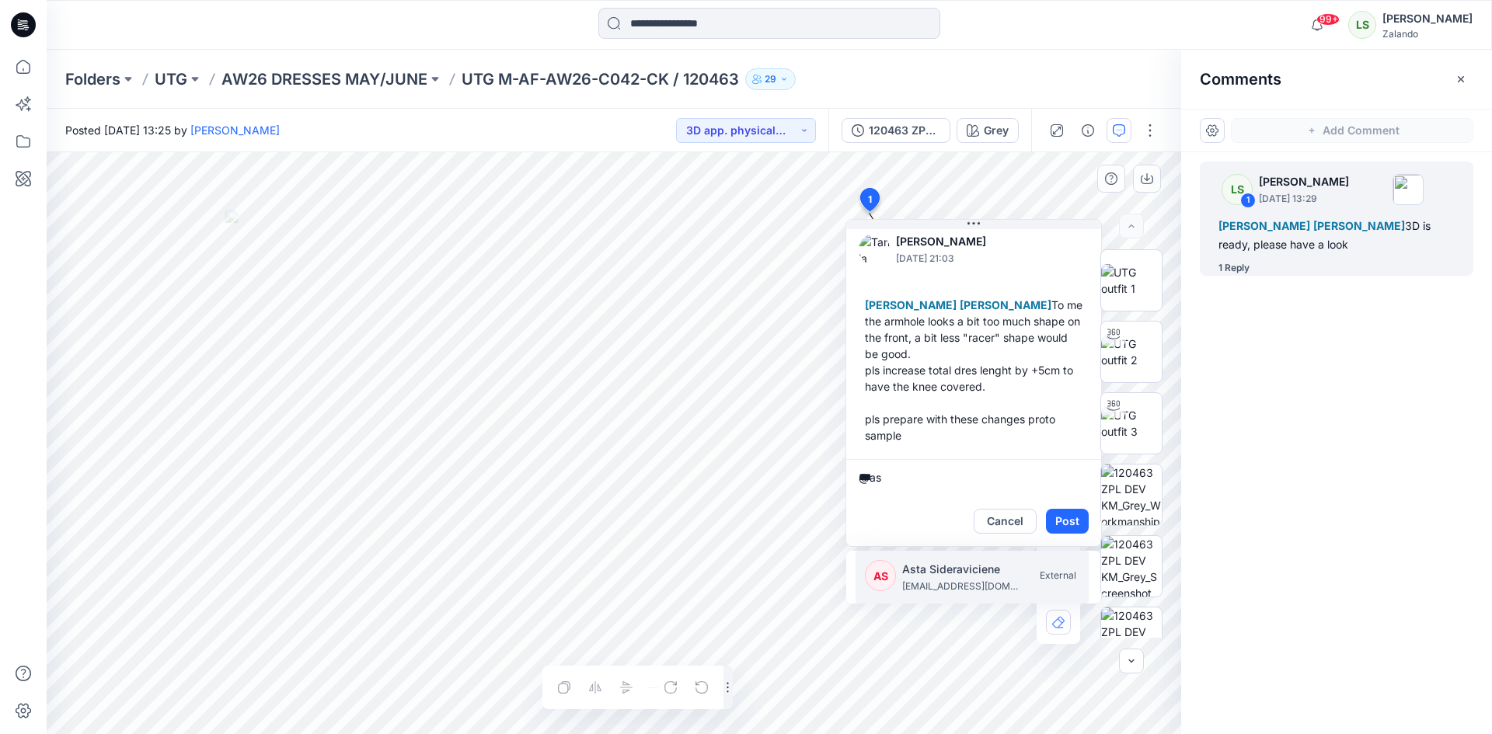
click at [933, 580] on p "asta.sideraviciene@utg.dk" at bounding box center [960, 587] width 117 height 16
click at [933, 581] on p "kristina.mekseniene@utg.dk" at bounding box center [960, 587] width 117 height 16
type textarea "**********"
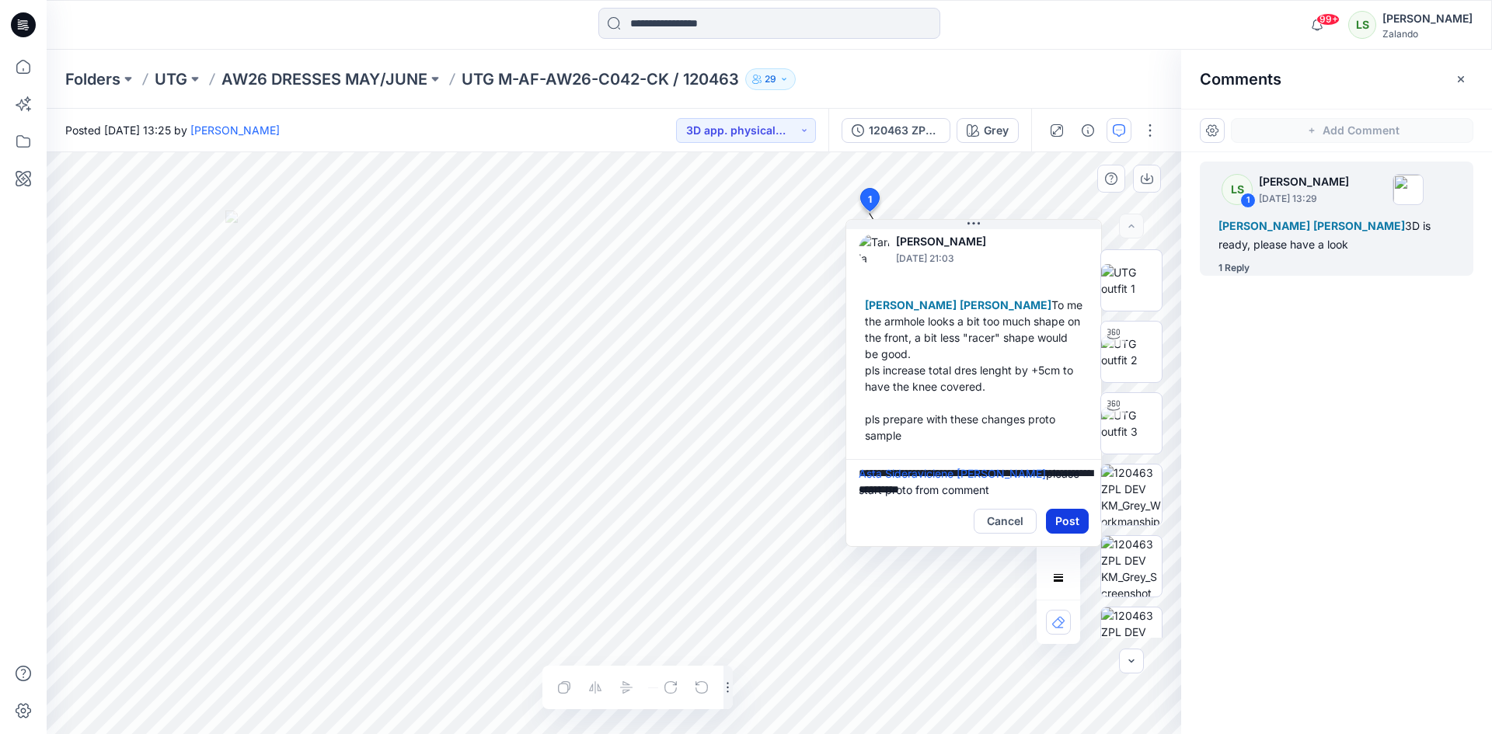
click at [1053, 518] on button "Post" at bounding box center [1067, 521] width 43 height 25
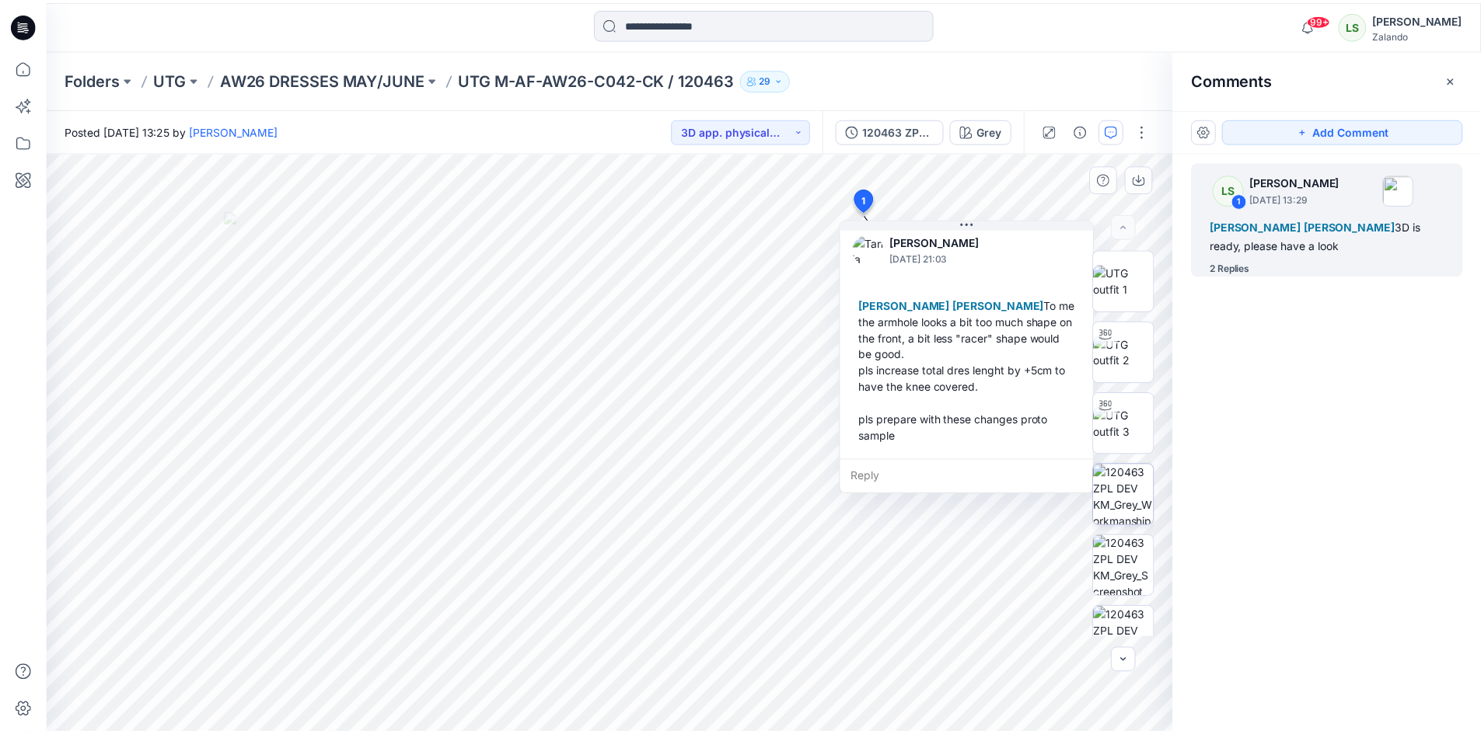
scroll to position [272, 0]
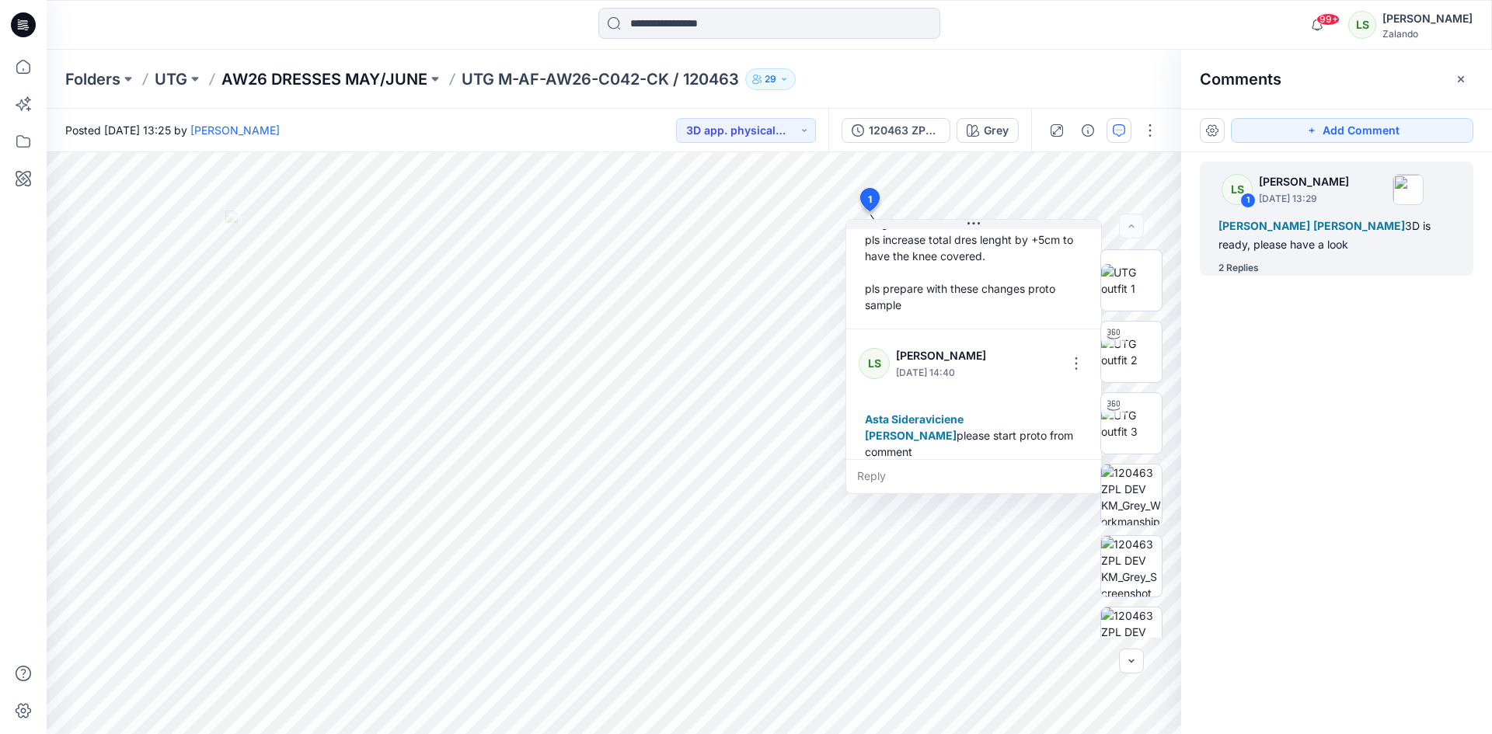
click at [367, 80] on p "AW26 DRESSES MAY/JUNE" at bounding box center [324, 79] width 206 height 22
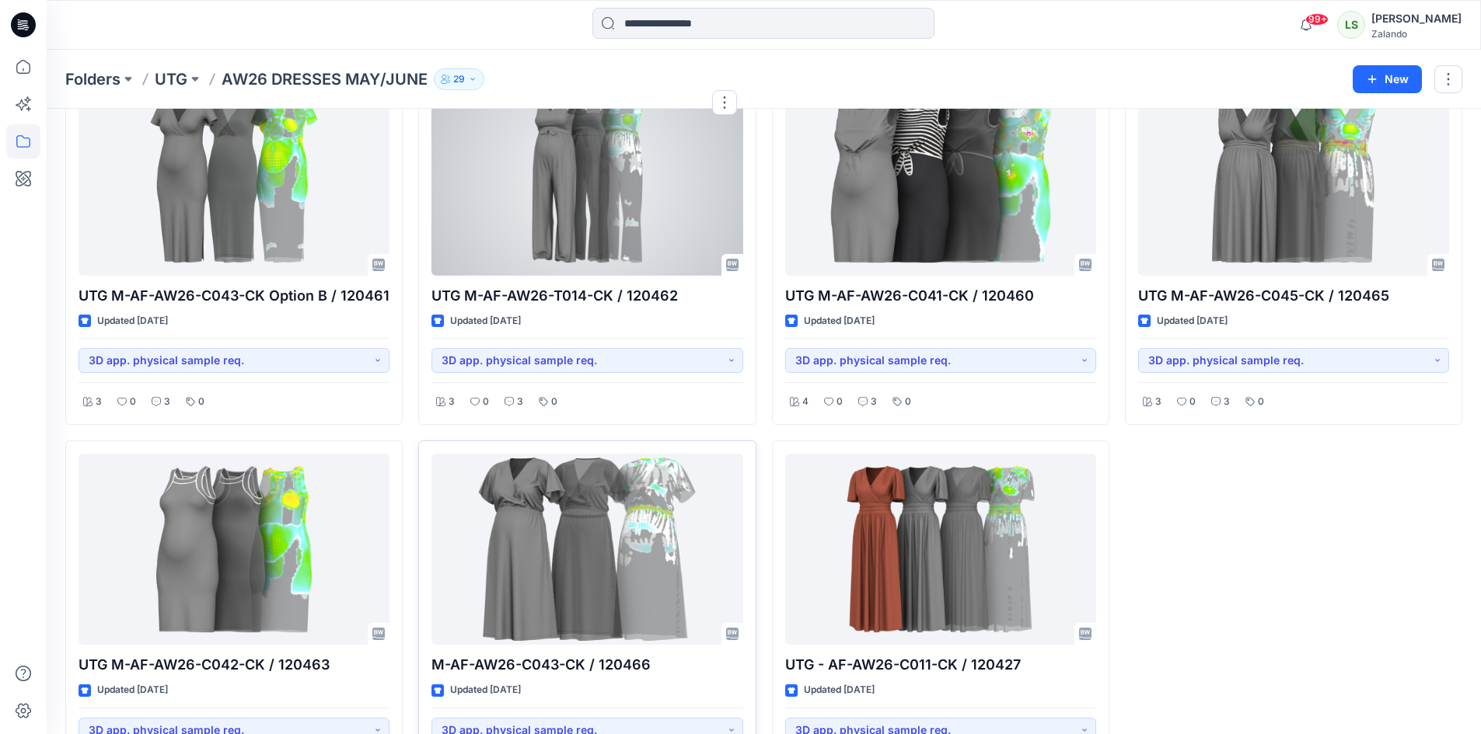
scroll to position [183, 0]
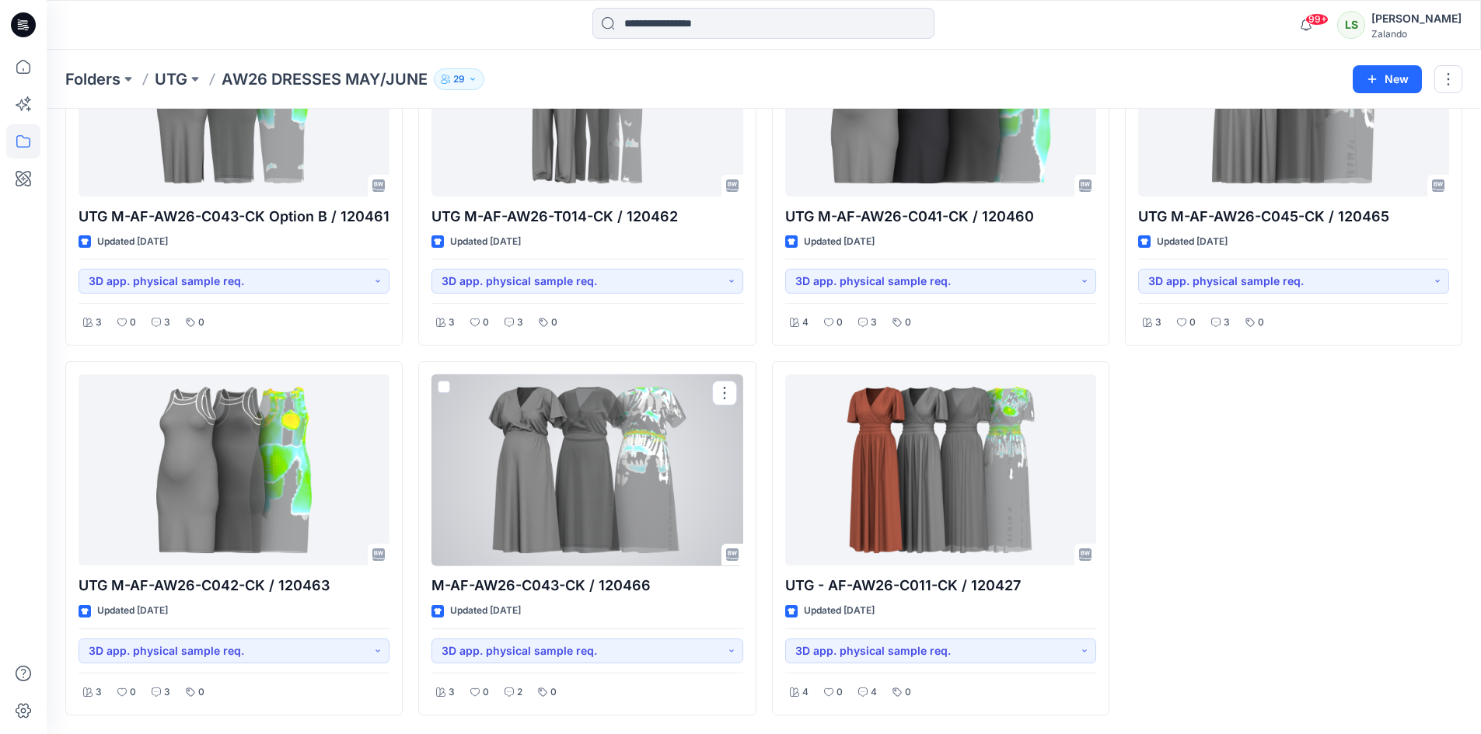
click at [553, 514] on div at bounding box center [586, 471] width 311 height 192
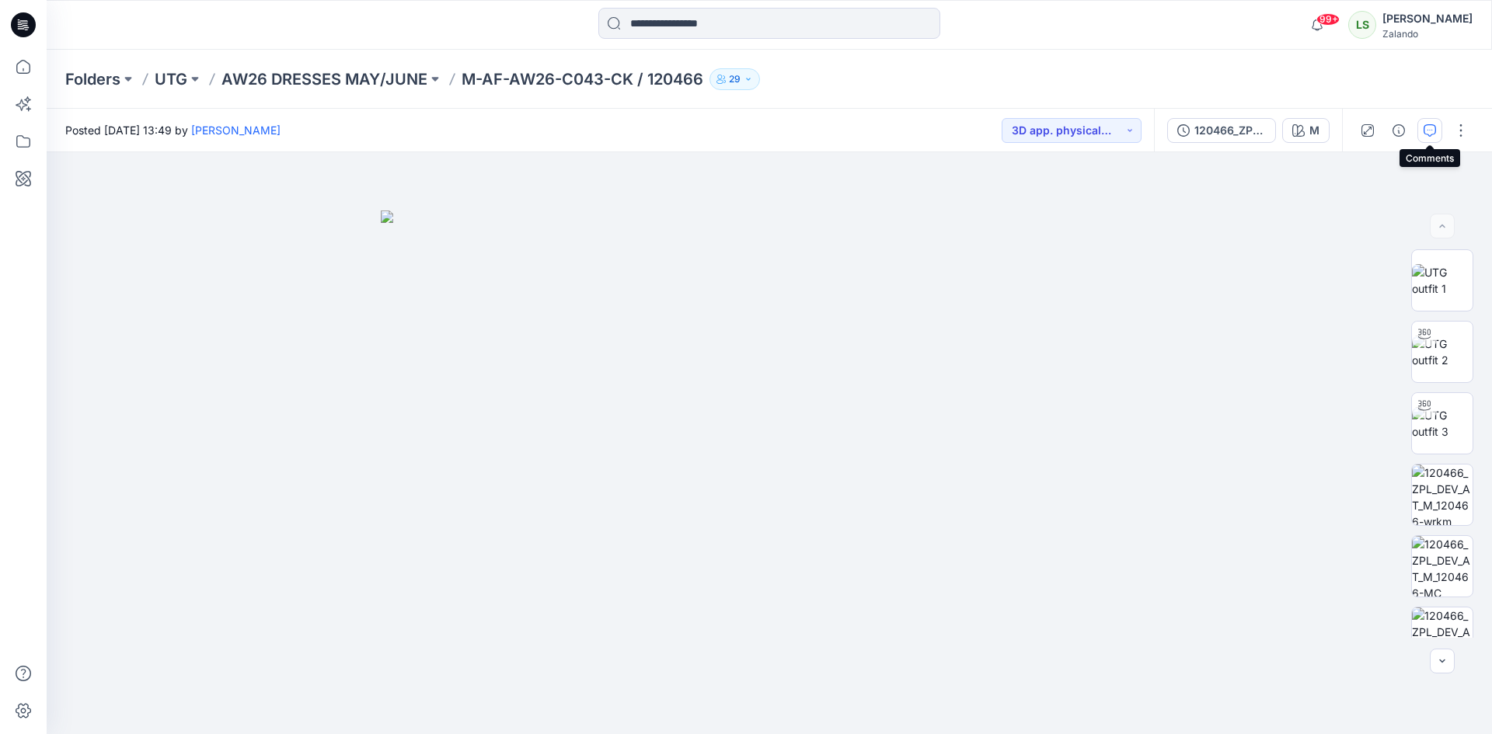
click at [1435, 125] on icon "button" at bounding box center [1430, 130] width 12 height 12
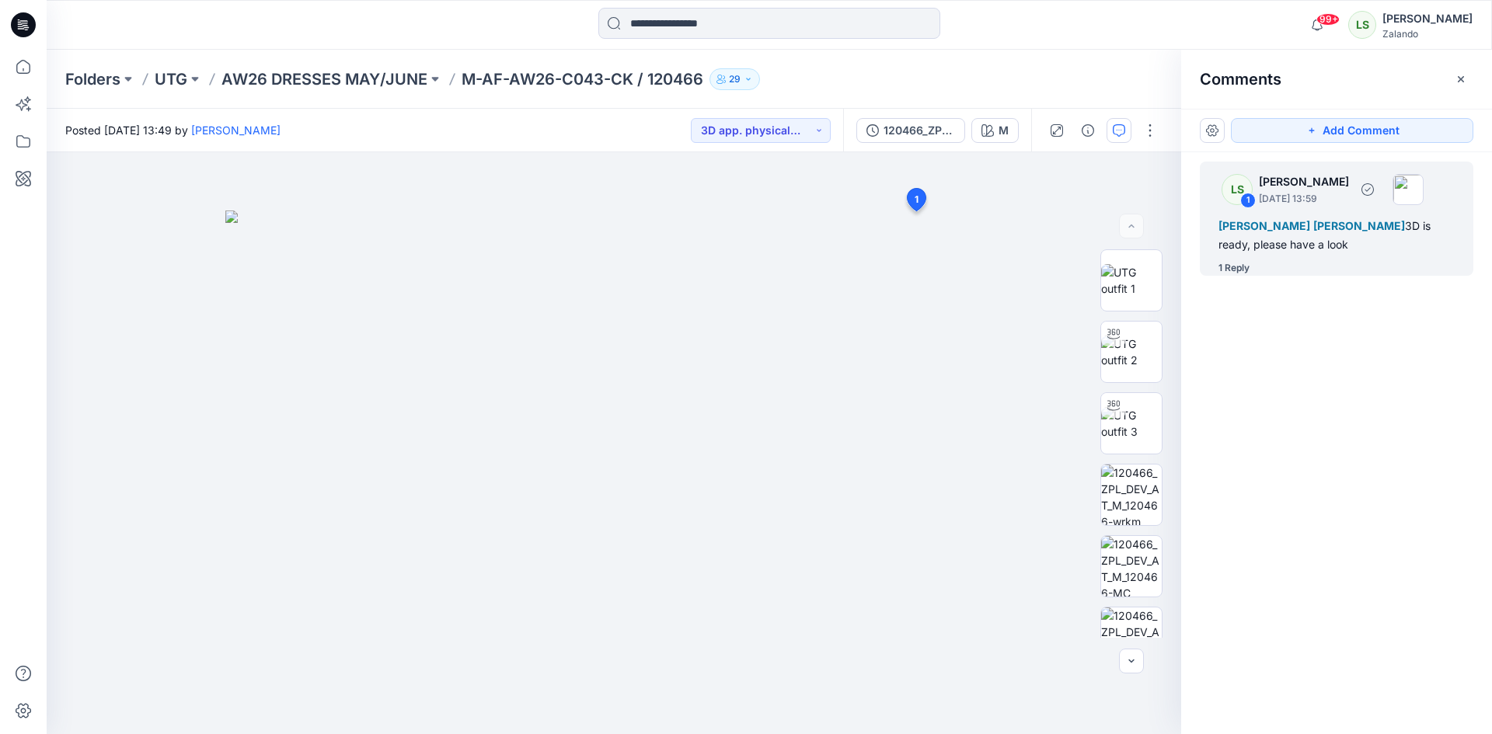
click at [1246, 268] on div "1 Reply" at bounding box center [1234, 268] width 31 height 16
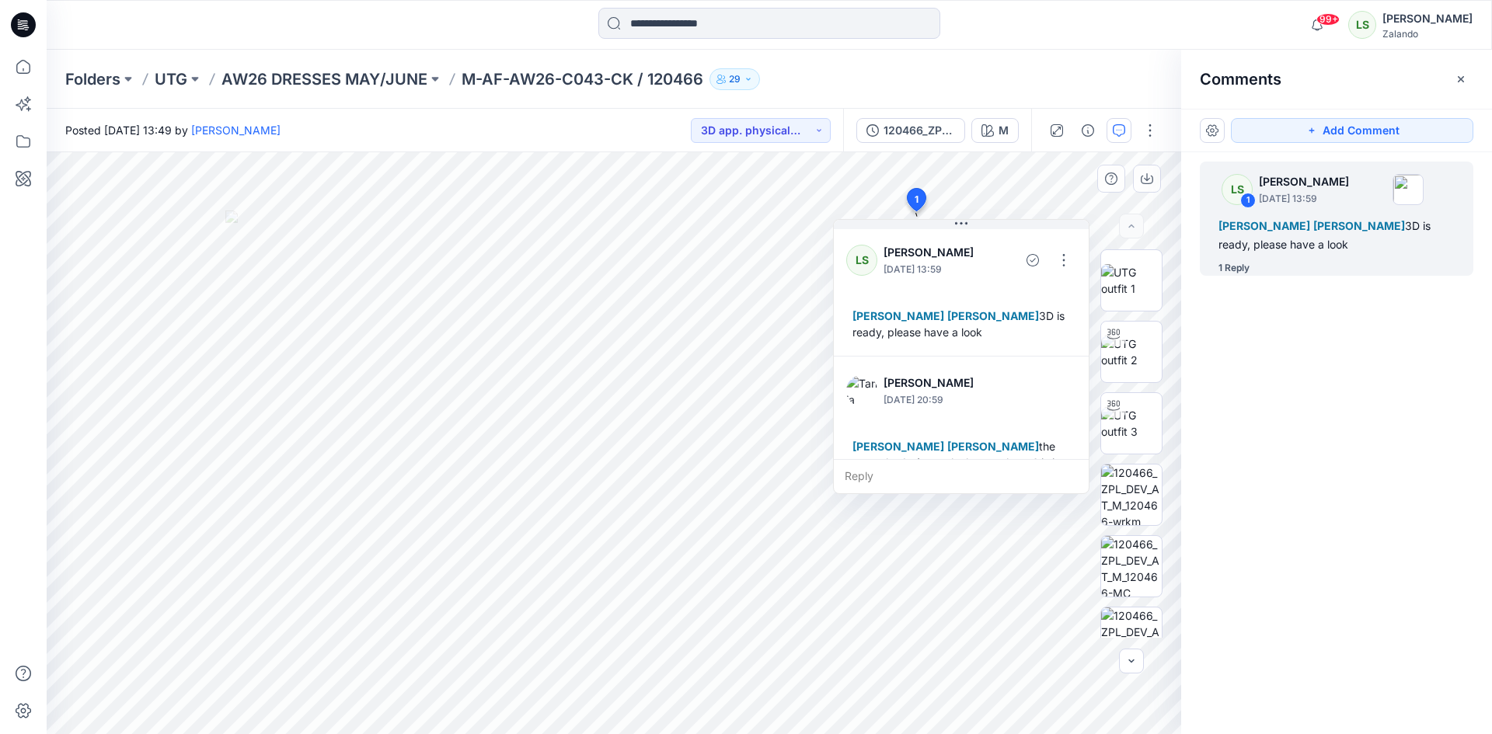
scroll to position [76, 0]
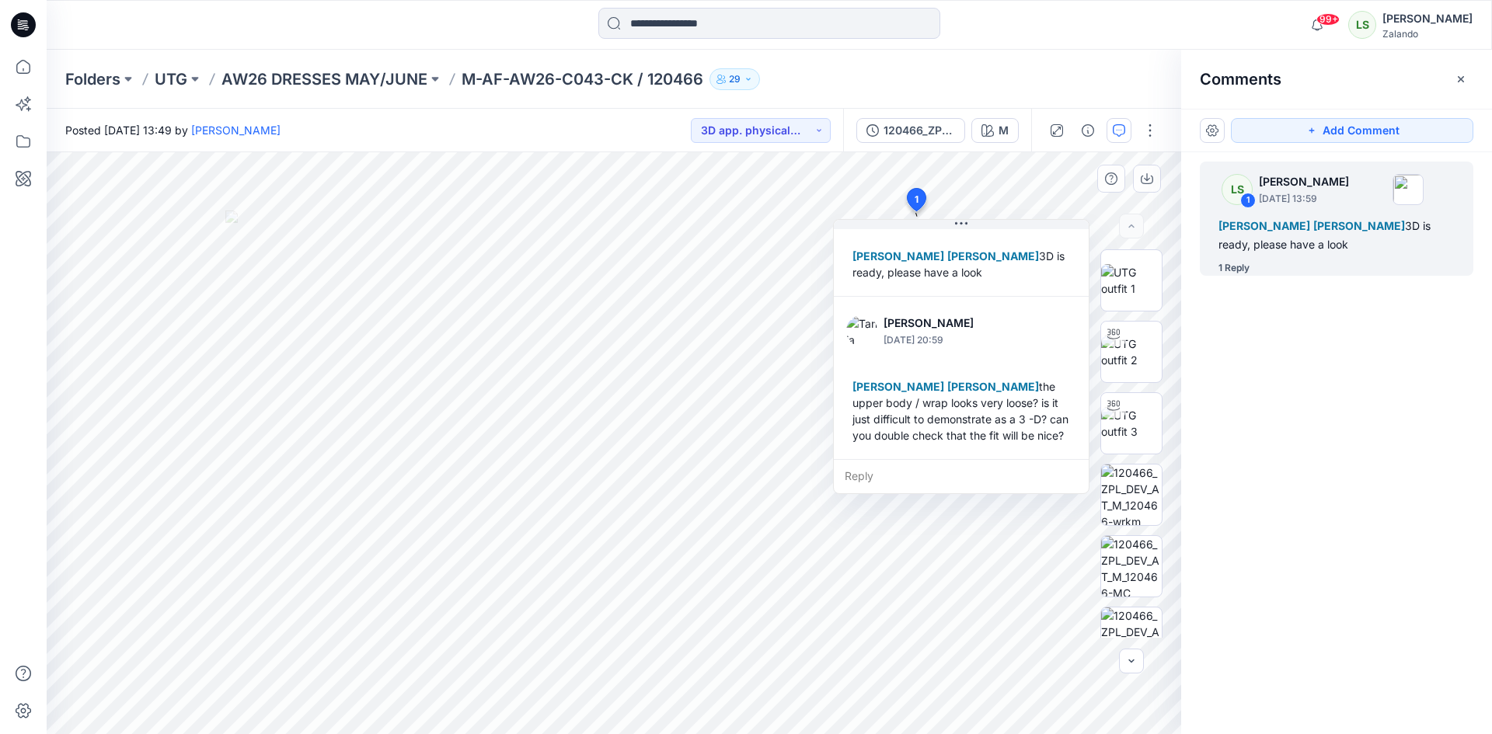
click at [883, 477] on div "Reply" at bounding box center [961, 476] width 255 height 34
click at [862, 483] on textarea at bounding box center [961, 477] width 255 height 37
click at [884, 486] on textarea at bounding box center [961, 477] width 255 height 37
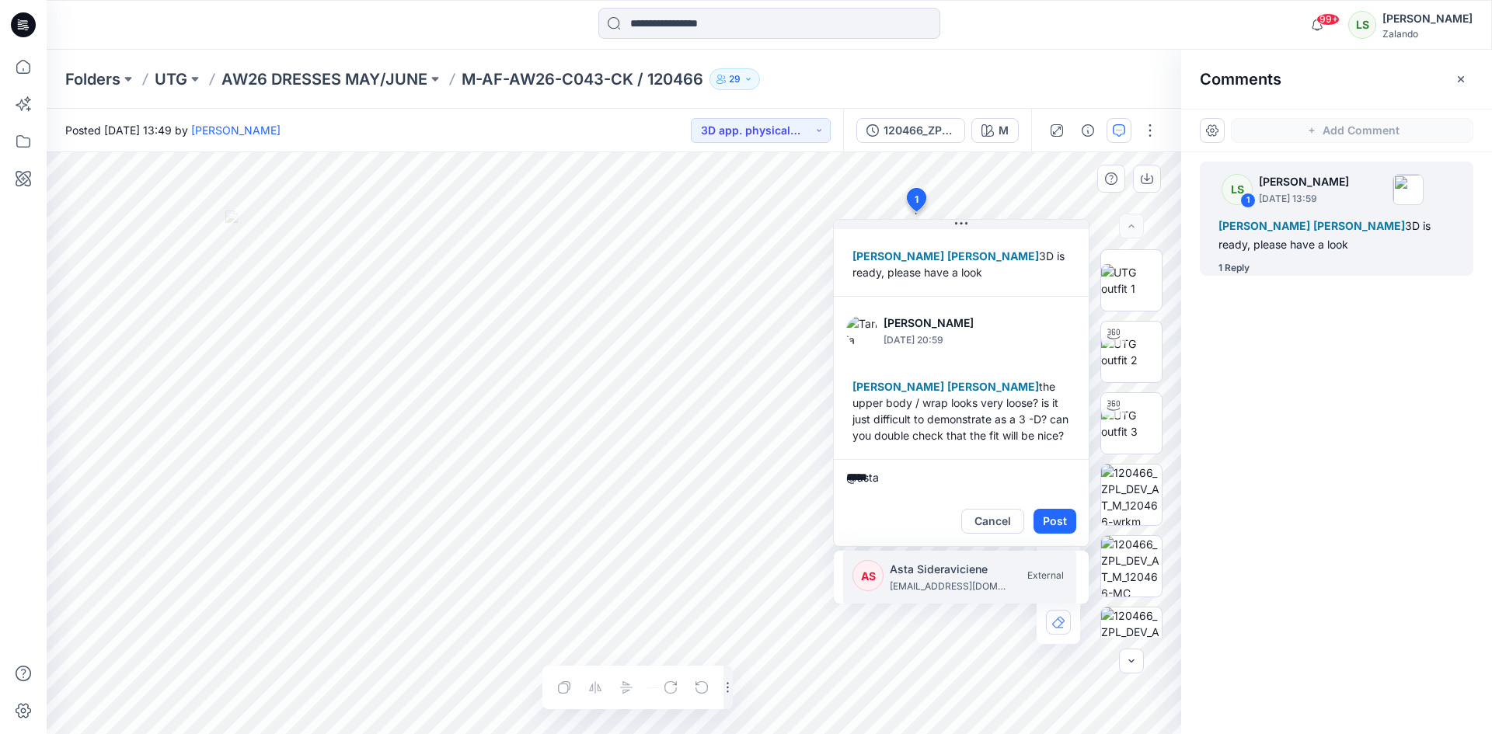
click at [903, 567] on p "Asta Sideraviciene" at bounding box center [948, 569] width 117 height 19
click at [888, 582] on div "KM Kristina Mekseniene kristina.mekseniene@utg.dk External" at bounding box center [965, 577] width 224 height 34
type textarea "**********"
click at [1050, 525] on button "Post" at bounding box center [1055, 521] width 43 height 25
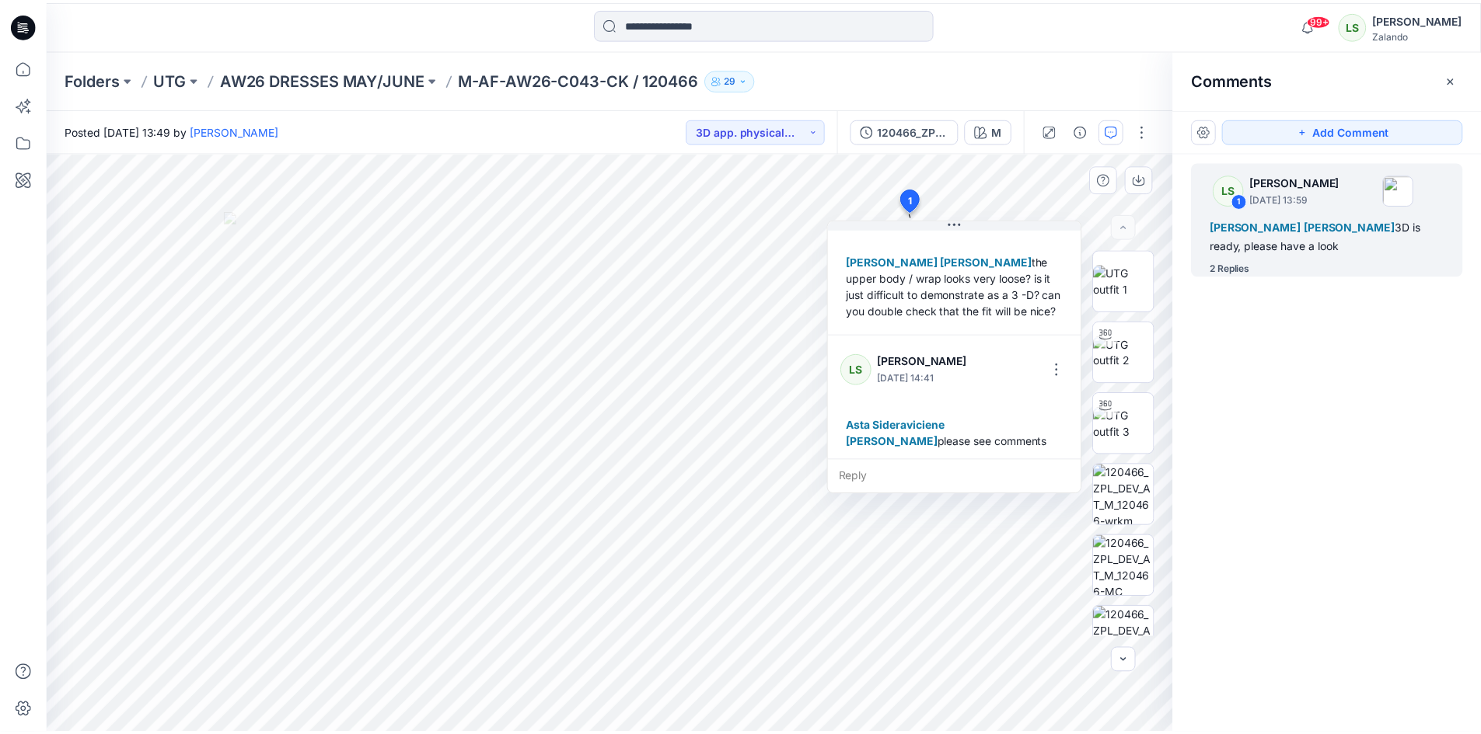
scroll to position [207, 0]
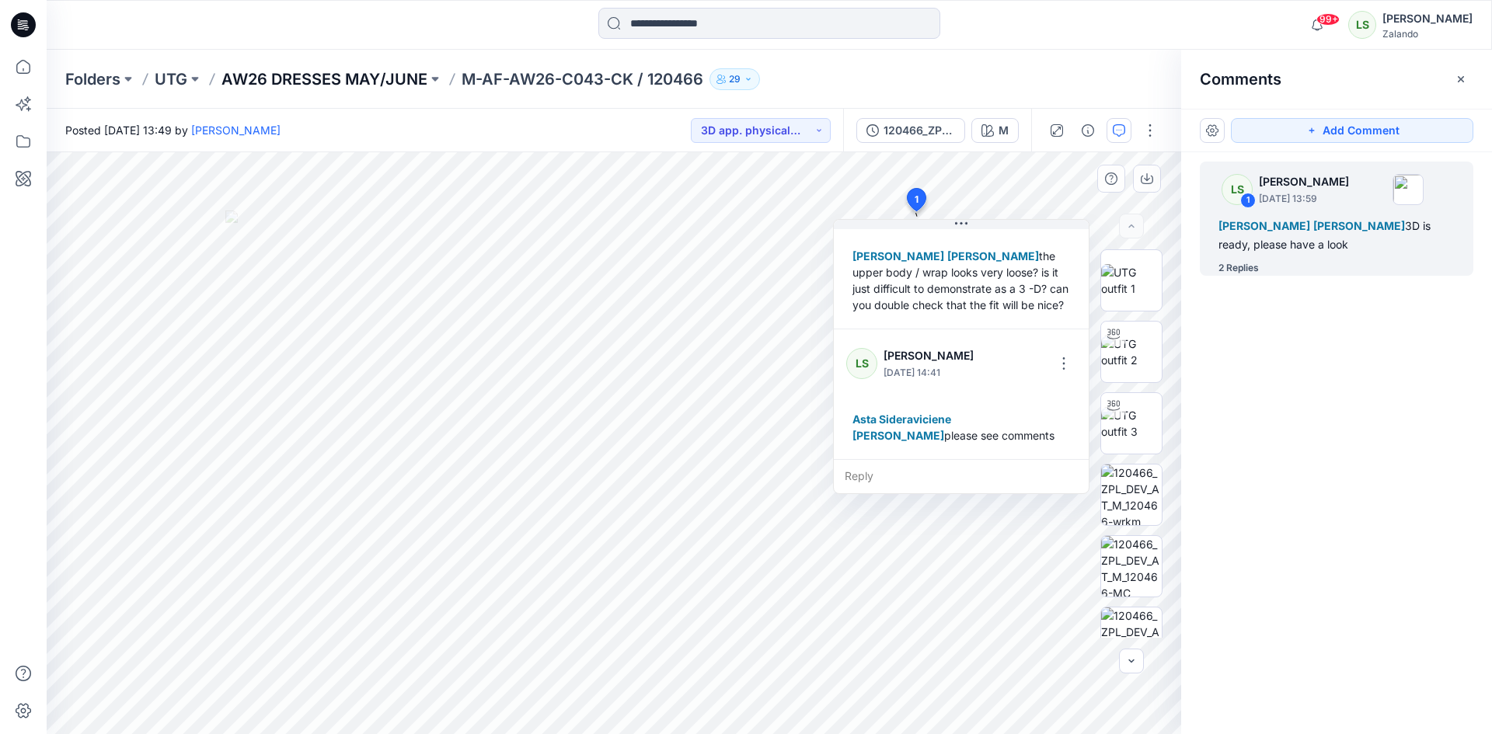
click at [365, 82] on p "AW26 DRESSES MAY/JUNE" at bounding box center [324, 79] width 206 height 22
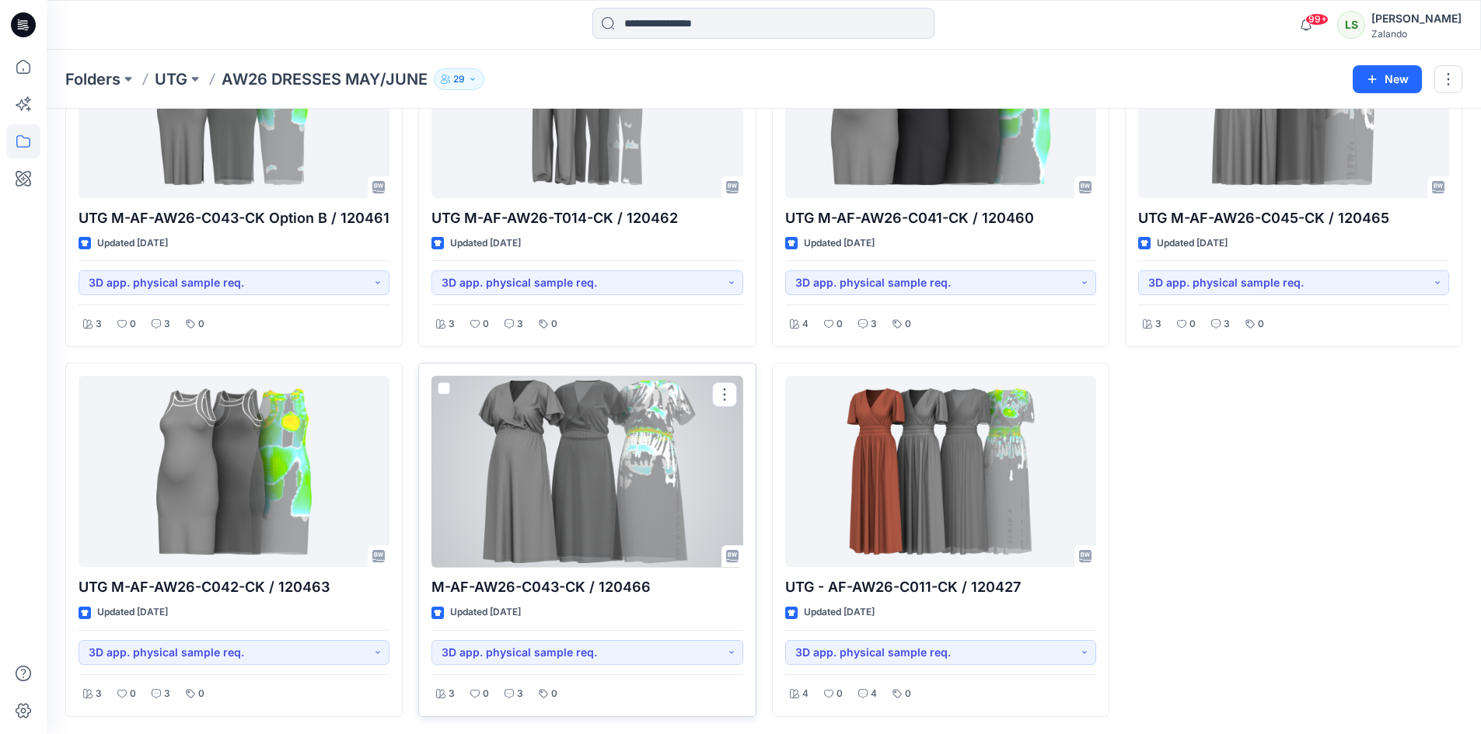
scroll to position [183, 0]
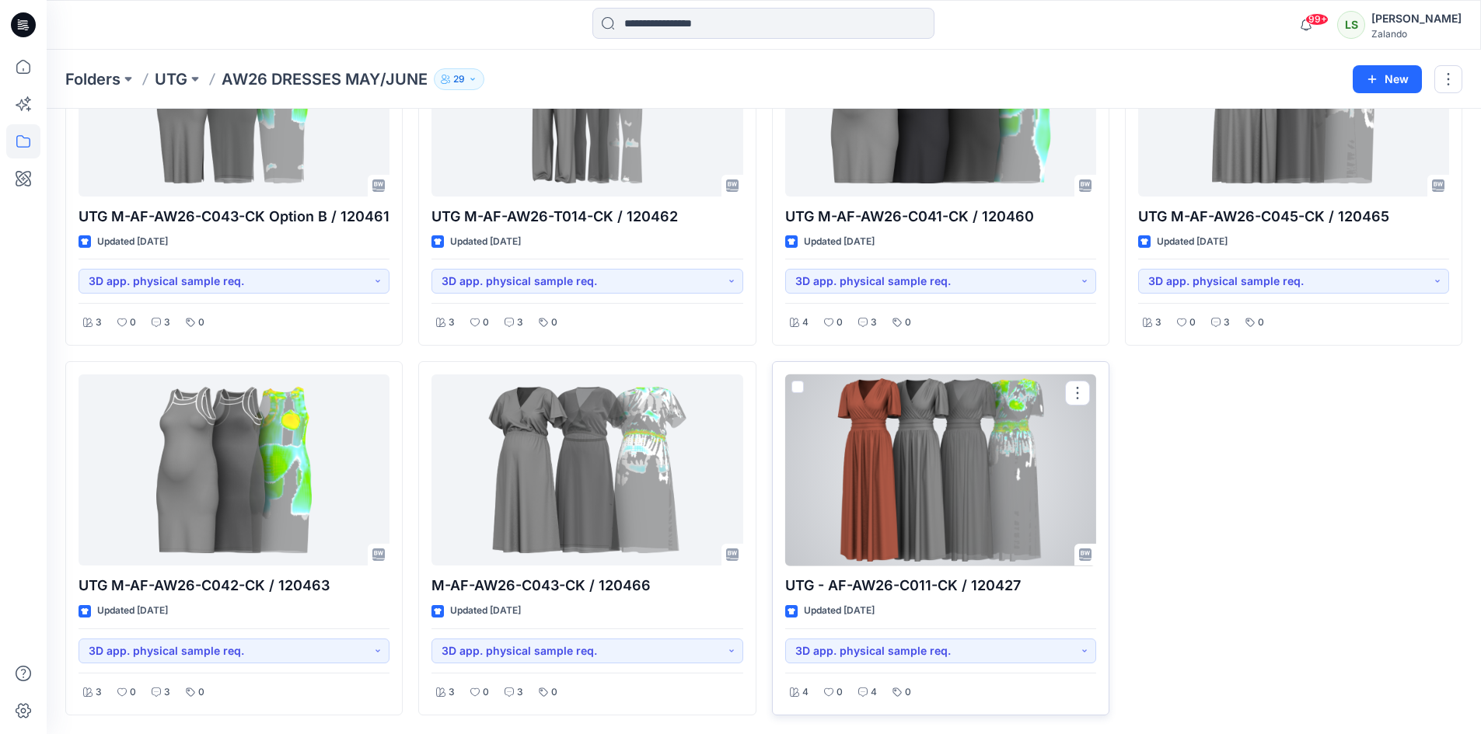
click at [940, 480] on div at bounding box center [940, 471] width 311 height 192
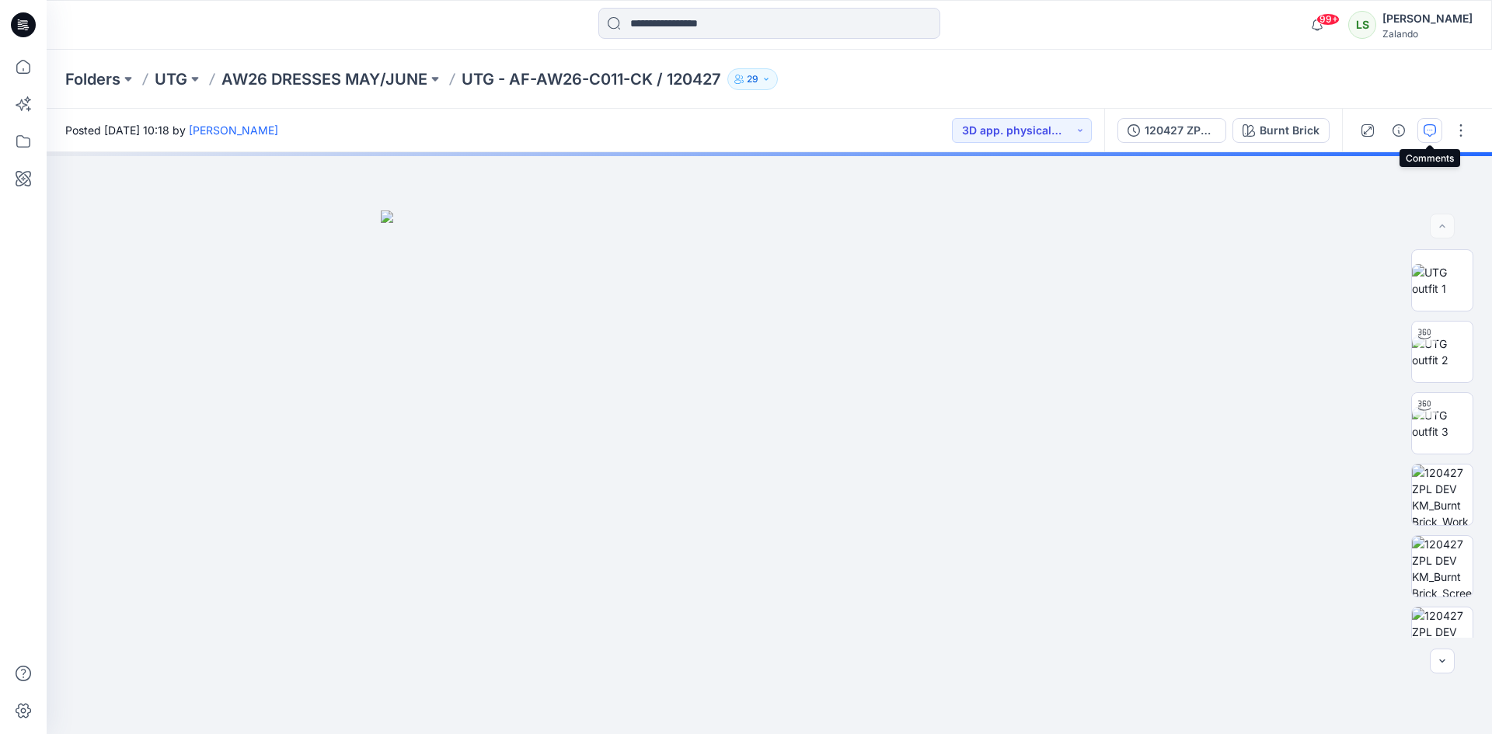
click at [1424, 129] on icon "button" at bounding box center [1430, 130] width 12 height 12
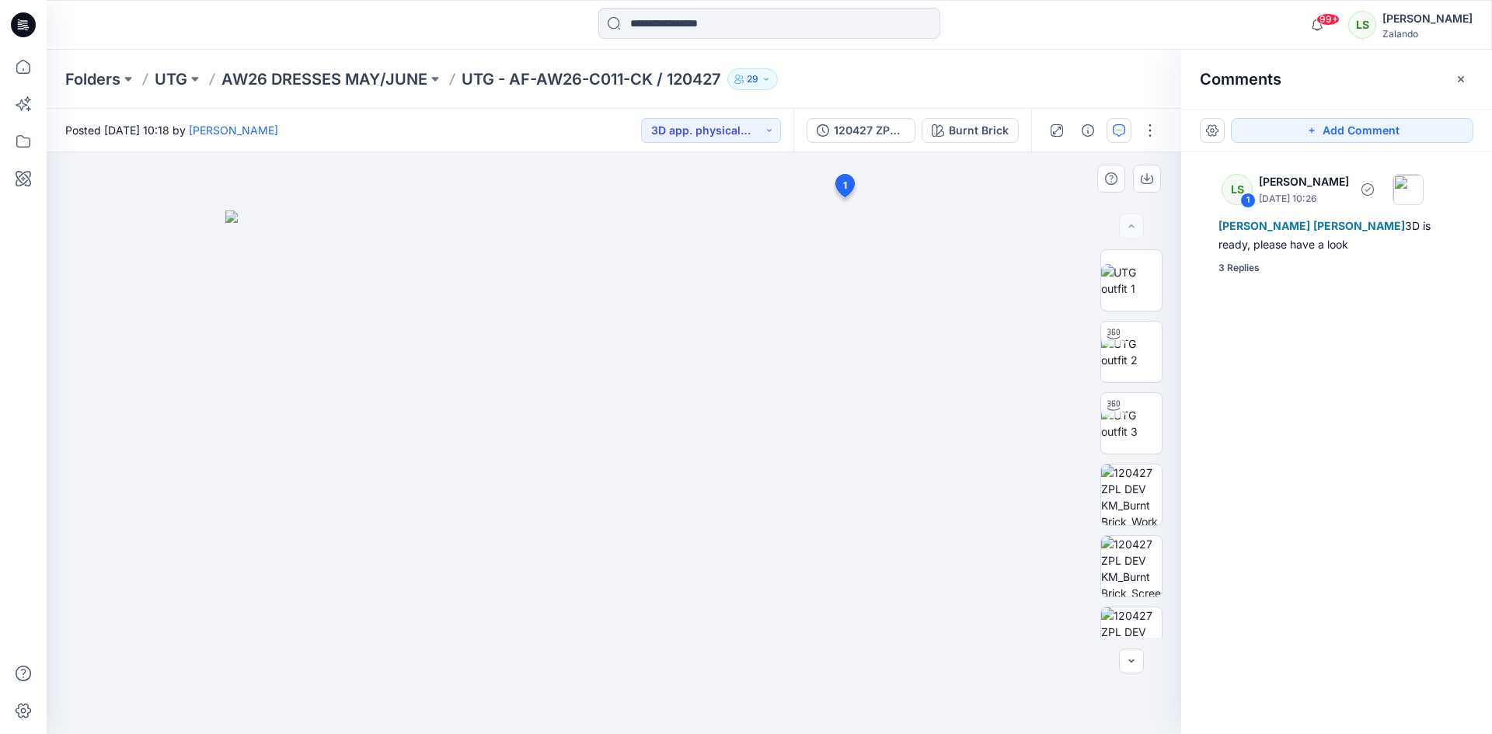
click at [1246, 262] on div "3 Replies" at bounding box center [1239, 268] width 41 height 16
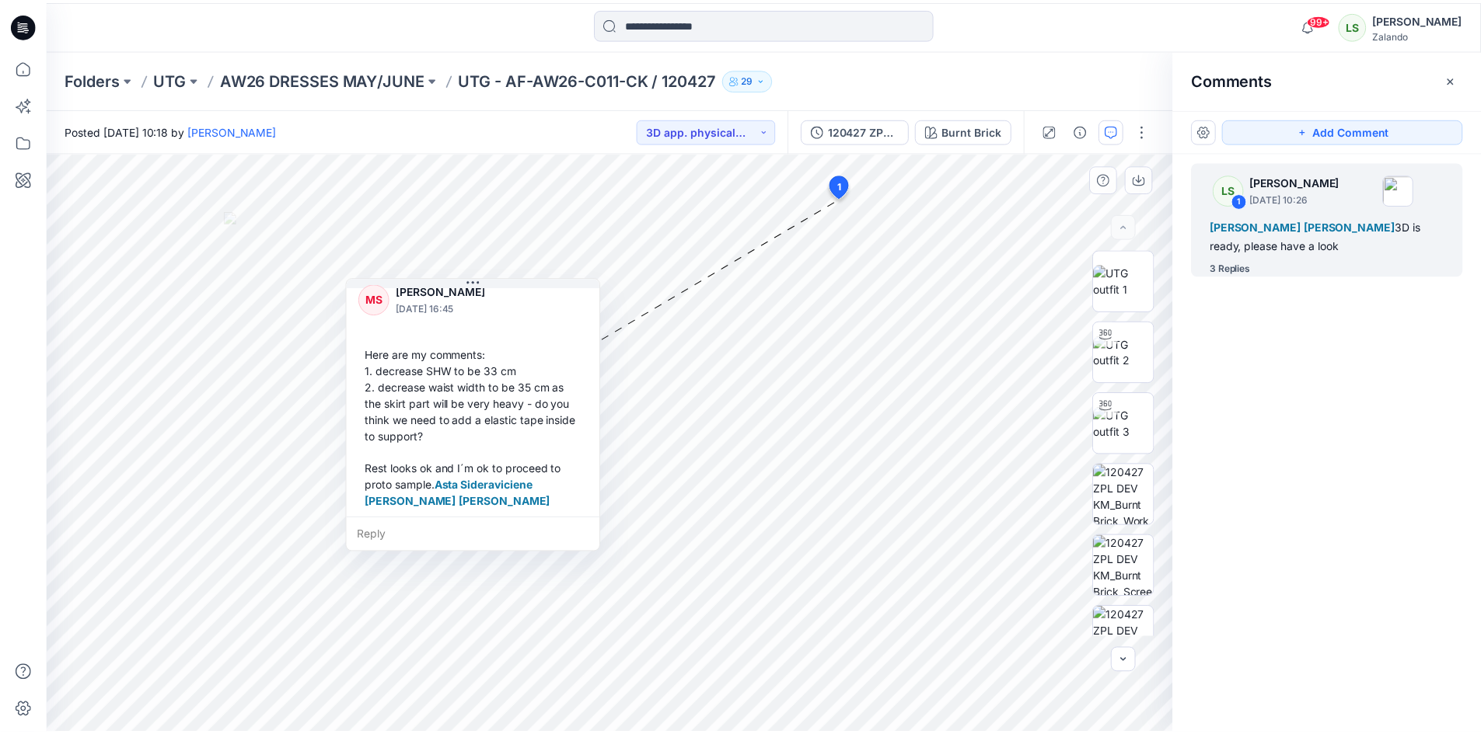
scroll to position [484, 0]
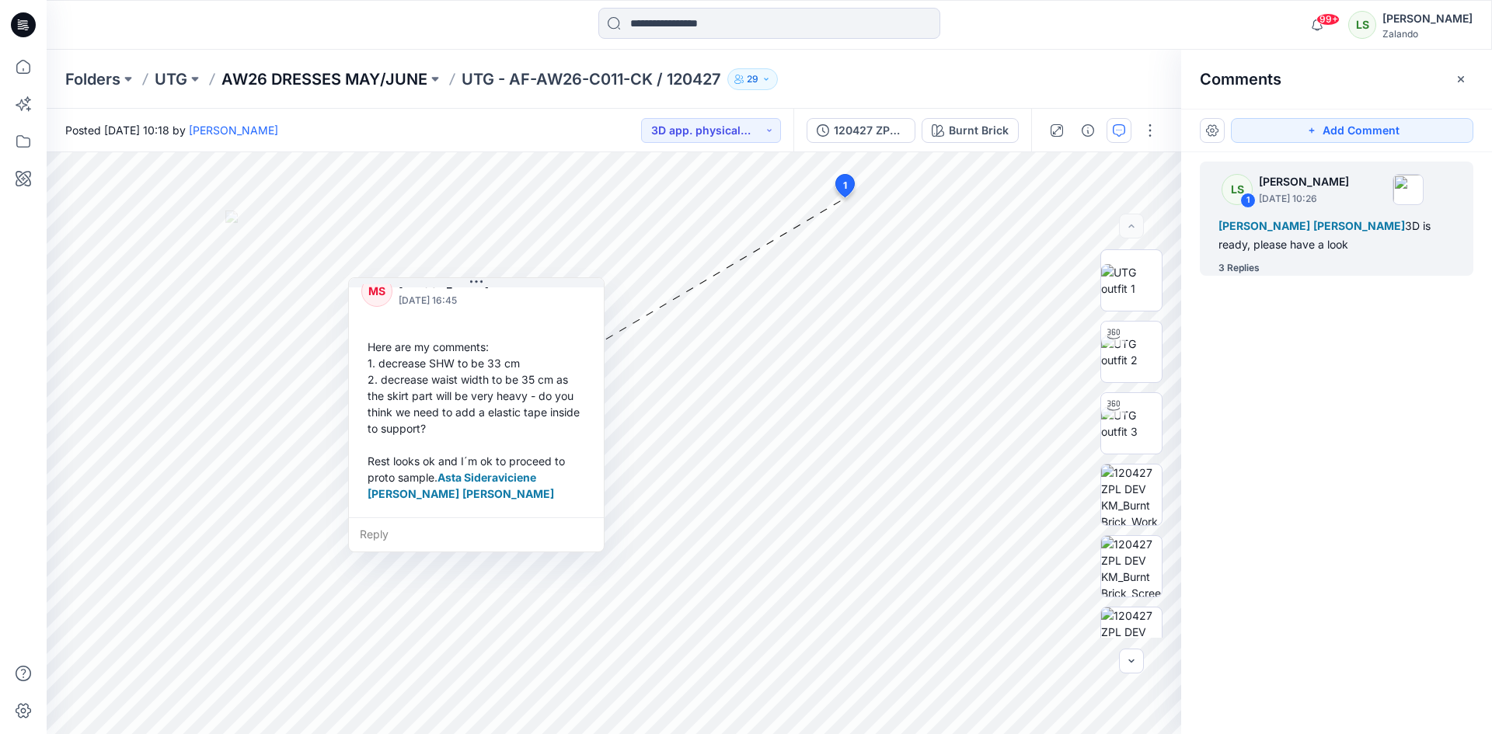
click at [325, 70] on p "AW26 DRESSES MAY/JUNE" at bounding box center [324, 79] width 206 height 22
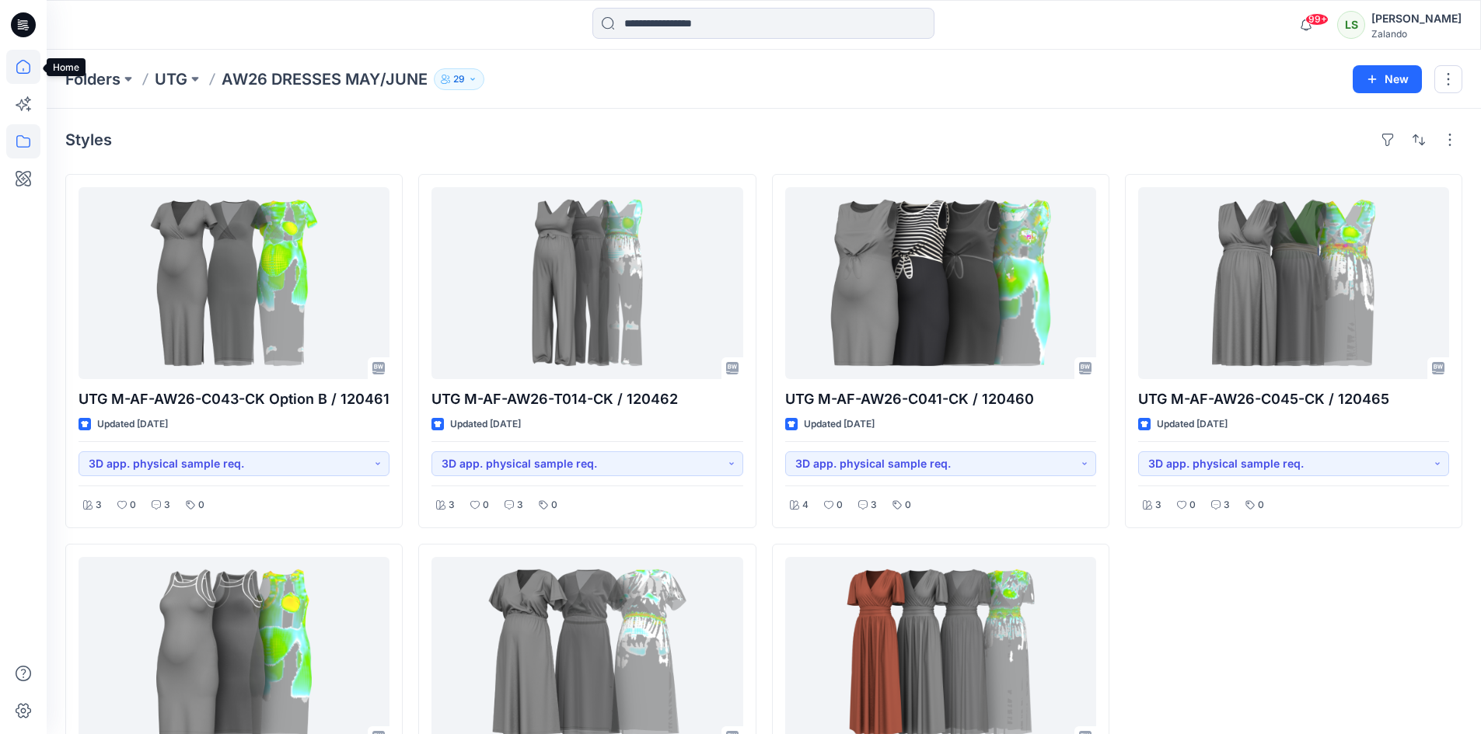
click at [12, 58] on icon at bounding box center [23, 67] width 34 height 34
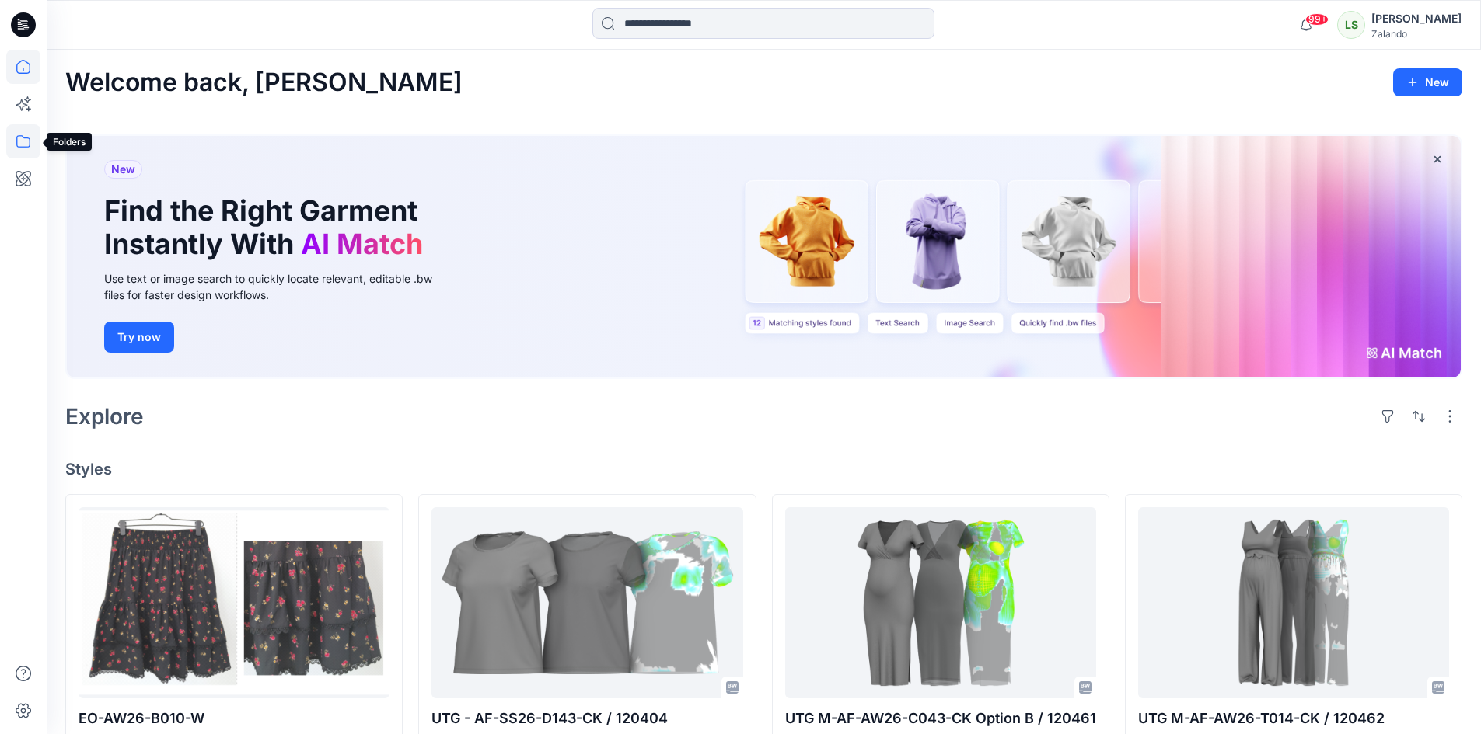
click at [13, 135] on icon at bounding box center [23, 141] width 34 height 34
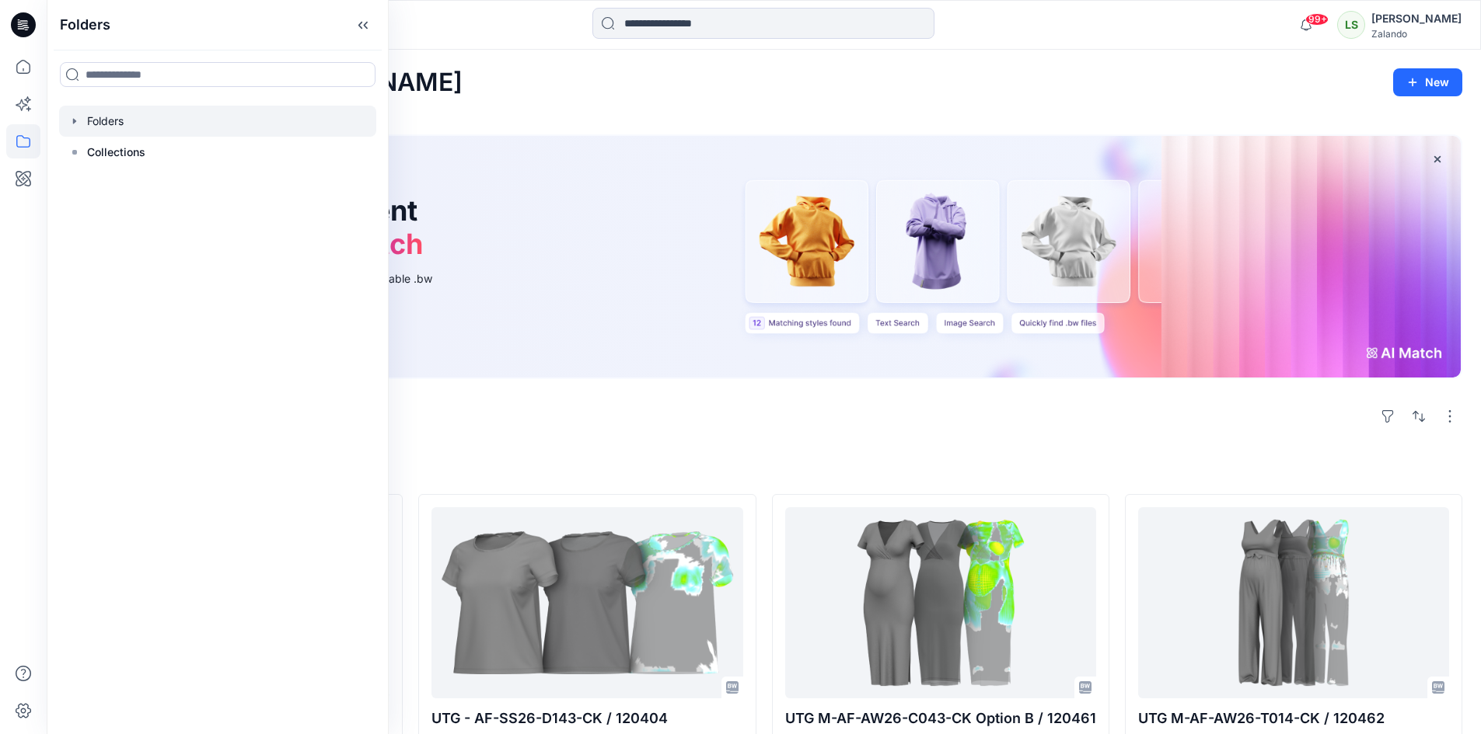
click at [89, 119] on div at bounding box center [217, 121] width 317 height 31
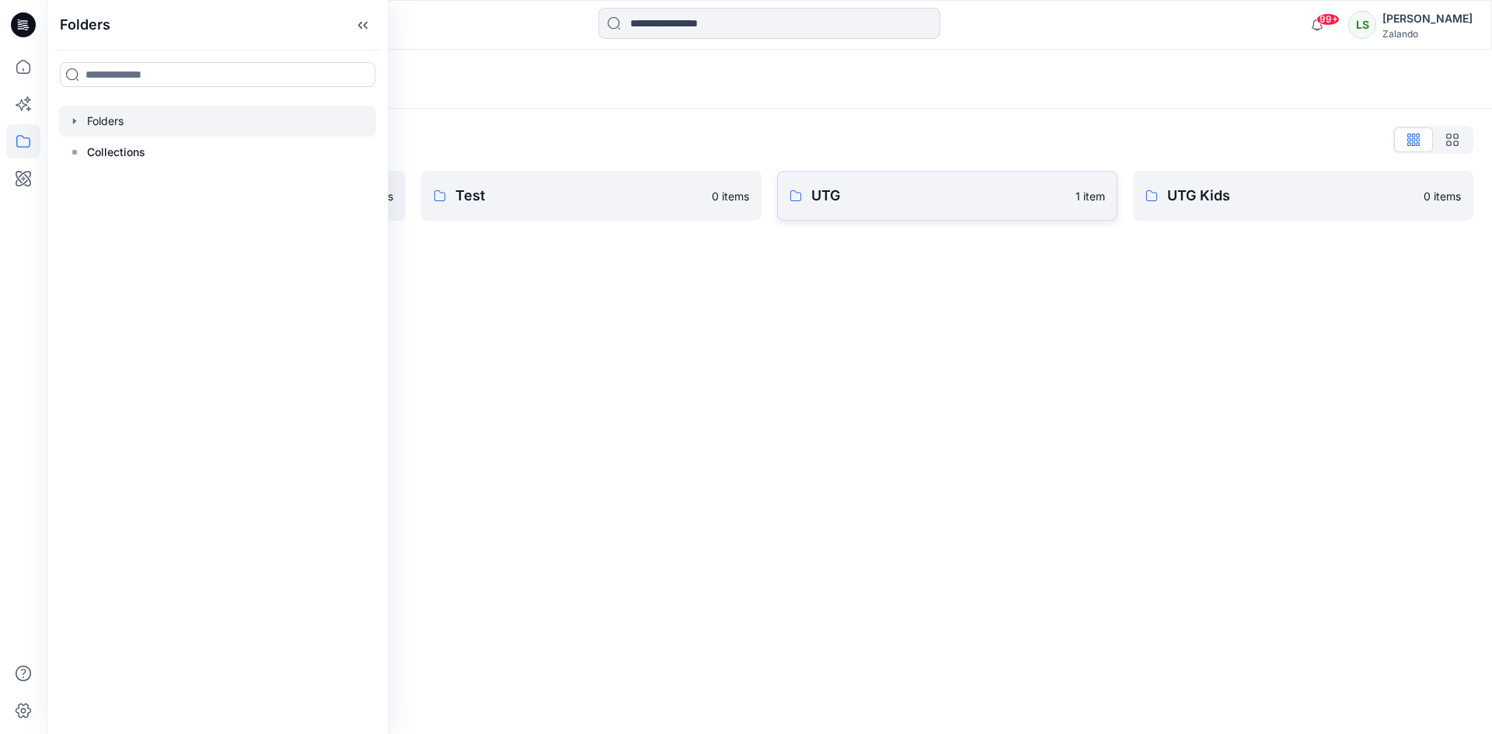
click at [926, 218] on link "UTG 1 item" at bounding box center [947, 196] width 340 height 50
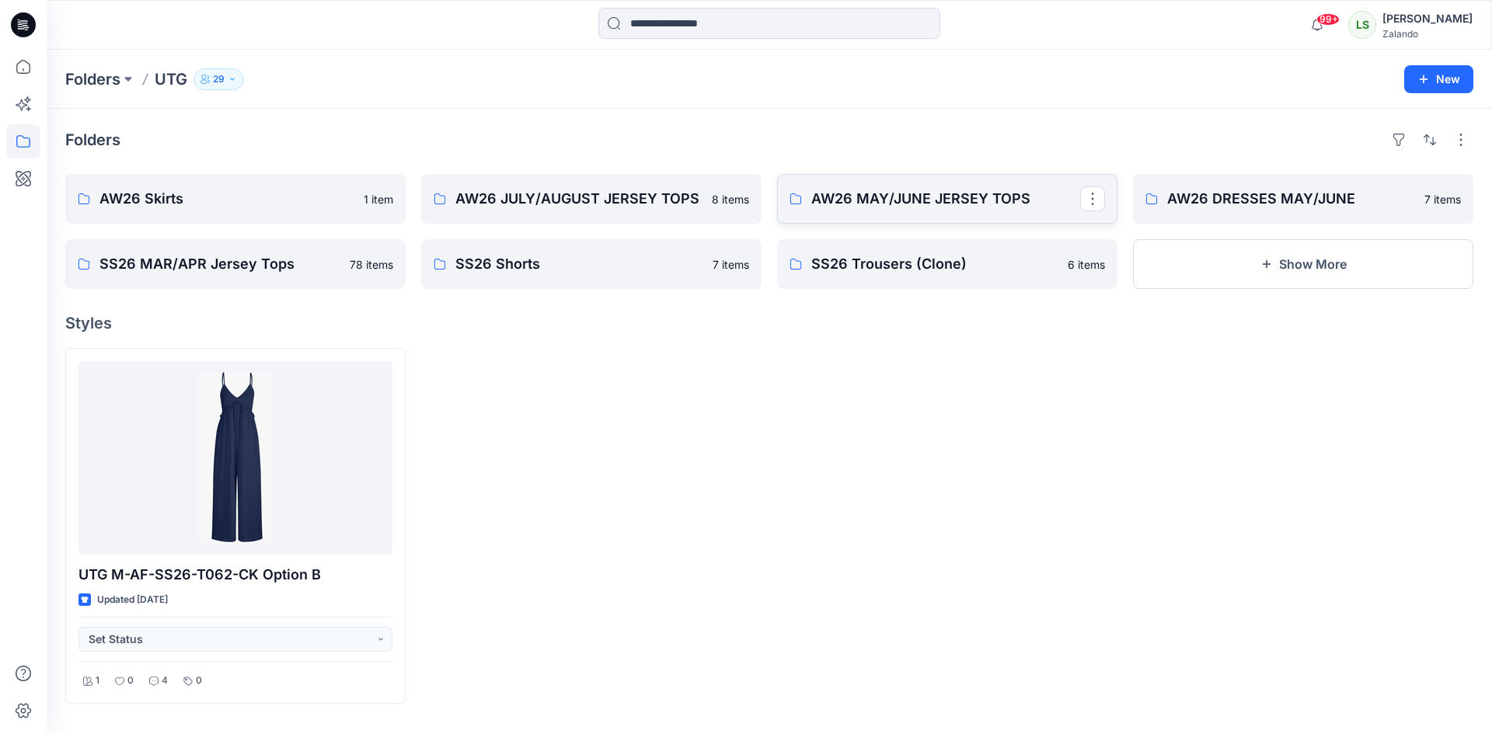
click at [935, 211] on link "AW26 MAY/JUNE JERSEY TOPS" at bounding box center [947, 199] width 340 height 50
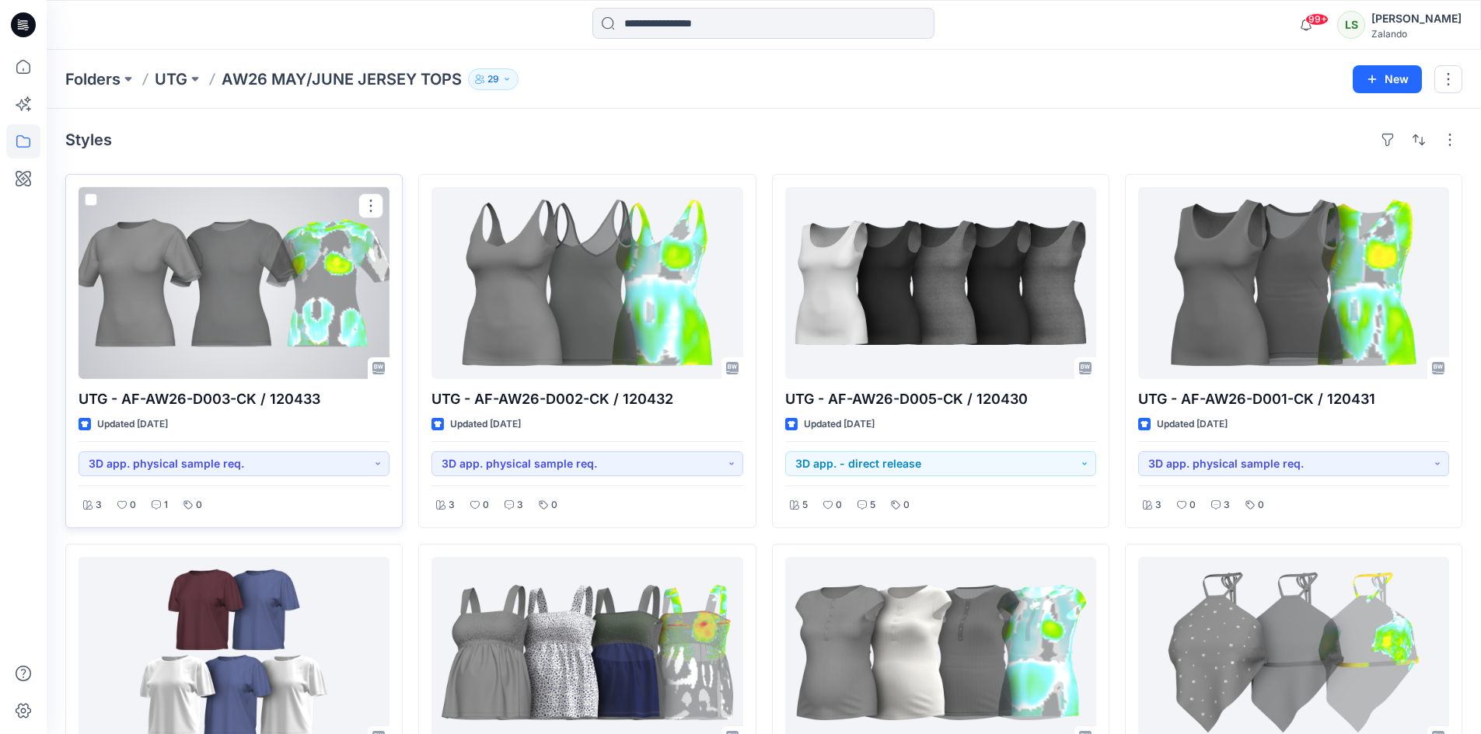
click at [205, 260] on div at bounding box center [233, 283] width 311 height 192
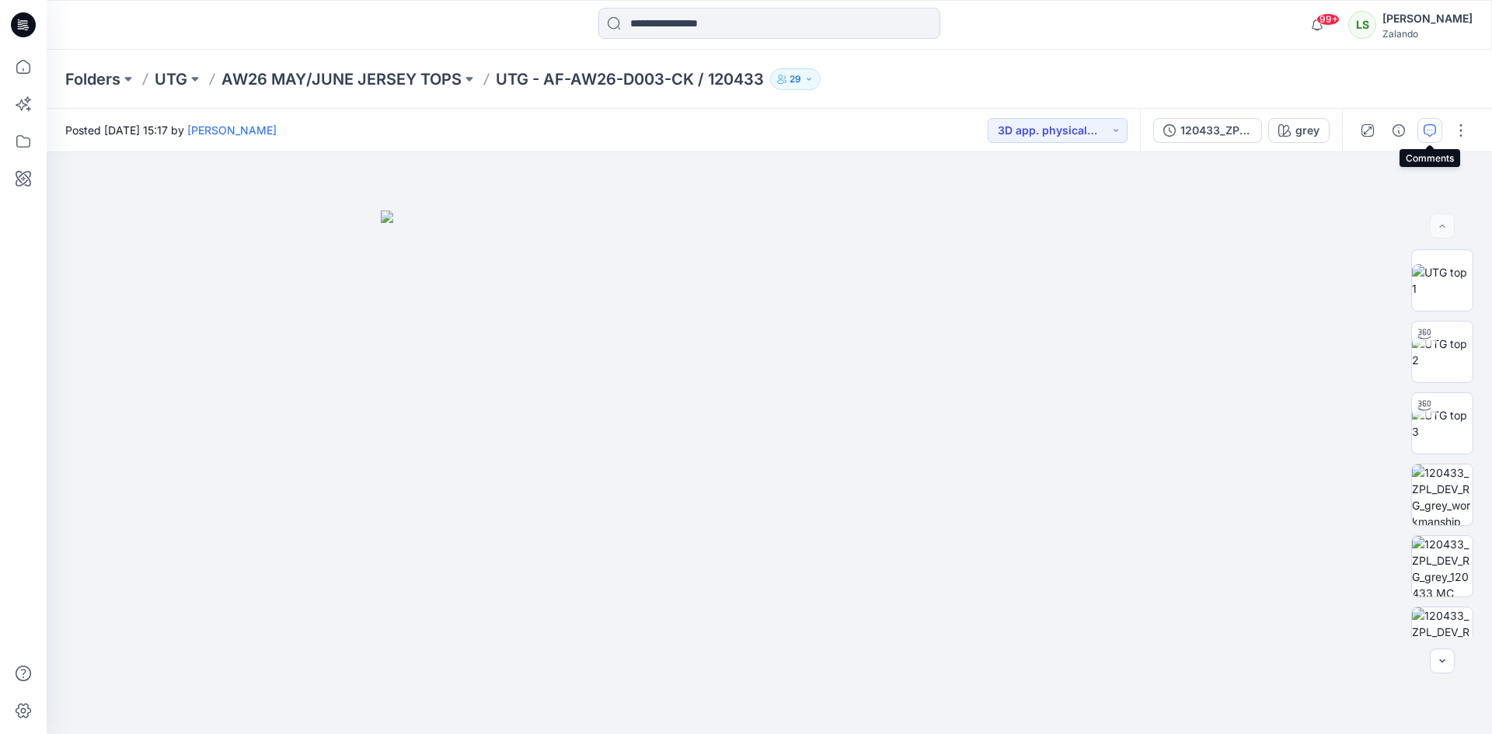
click at [1428, 127] on icon "button" at bounding box center [1430, 130] width 12 height 12
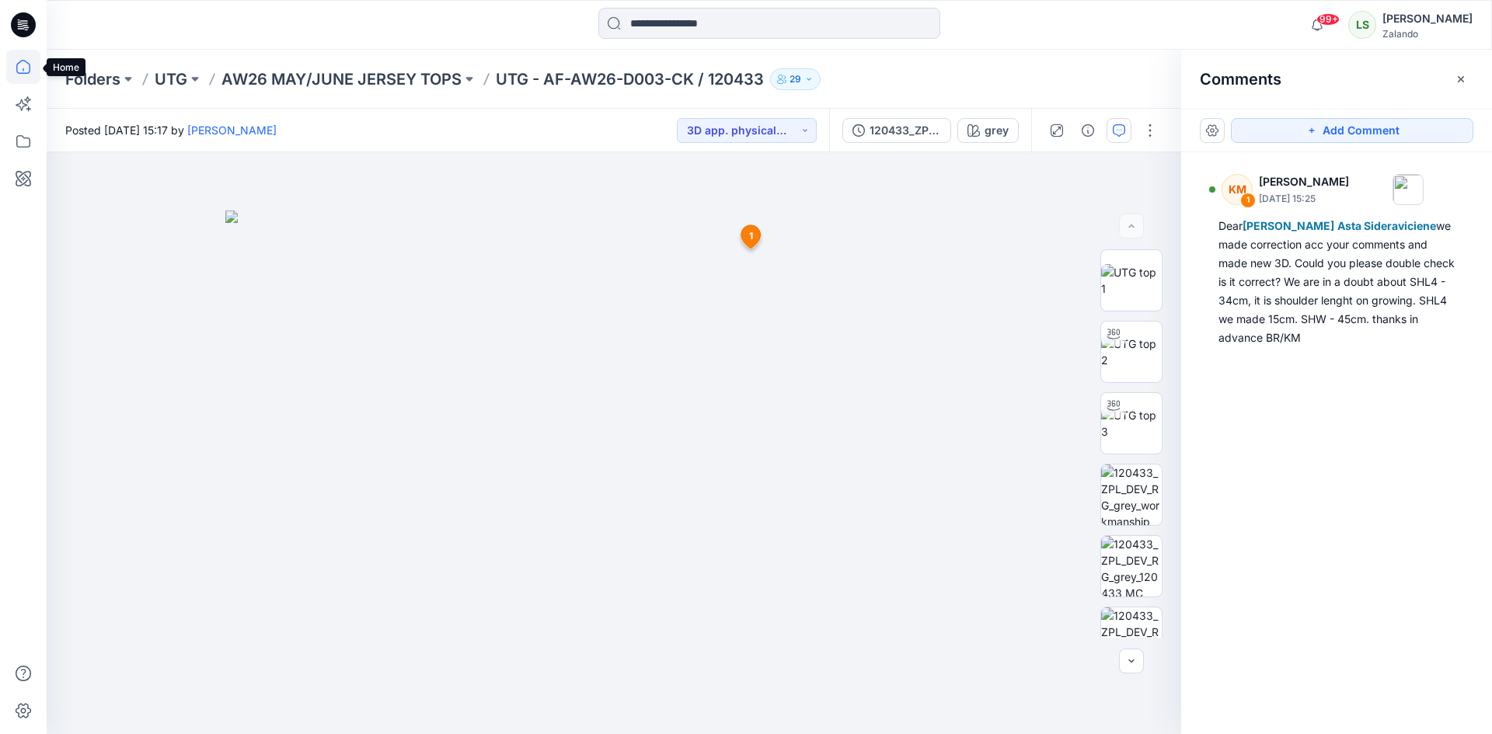
click at [31, 75] on icon at bounding box center [23, 67] width 34 height 34
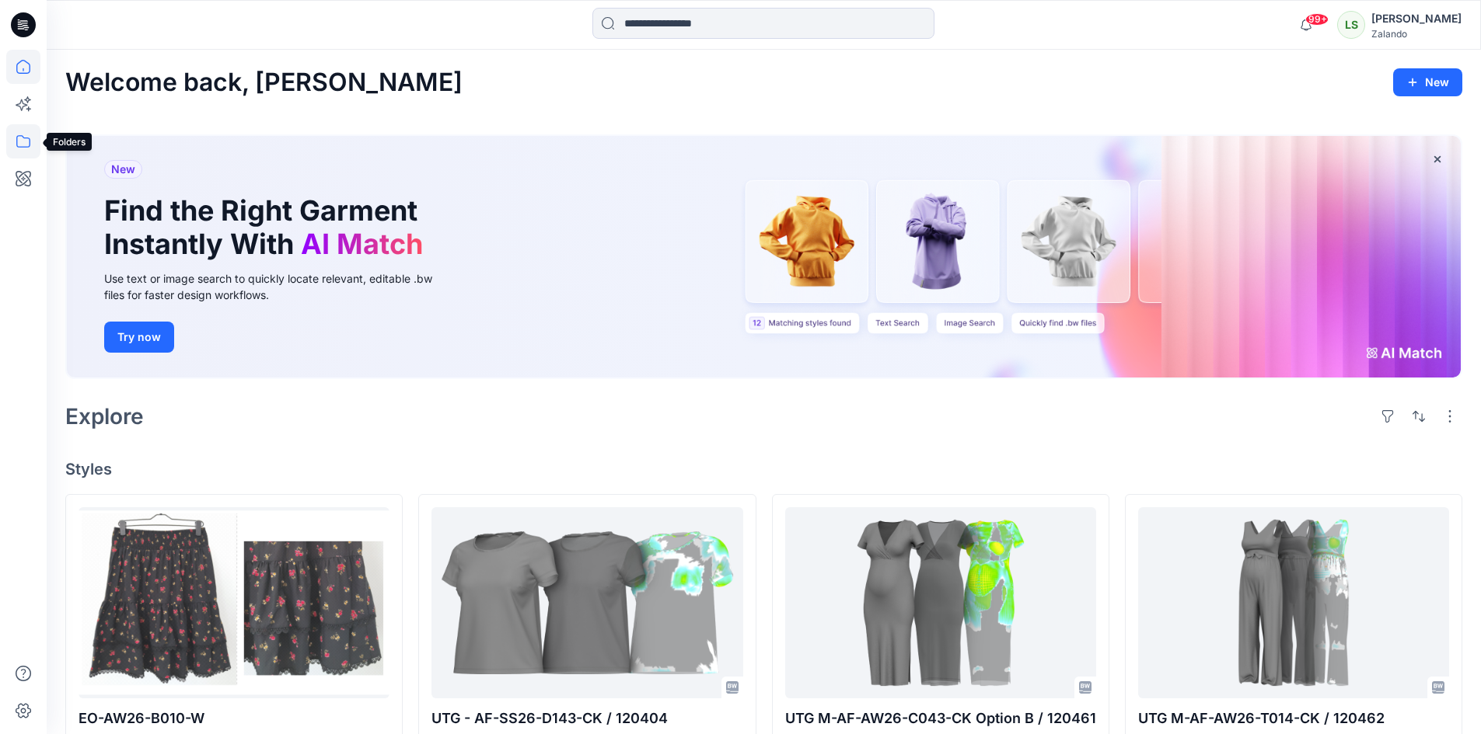
click at [12, 155] on icon at bounding box center [23, 141] width 34 height 34
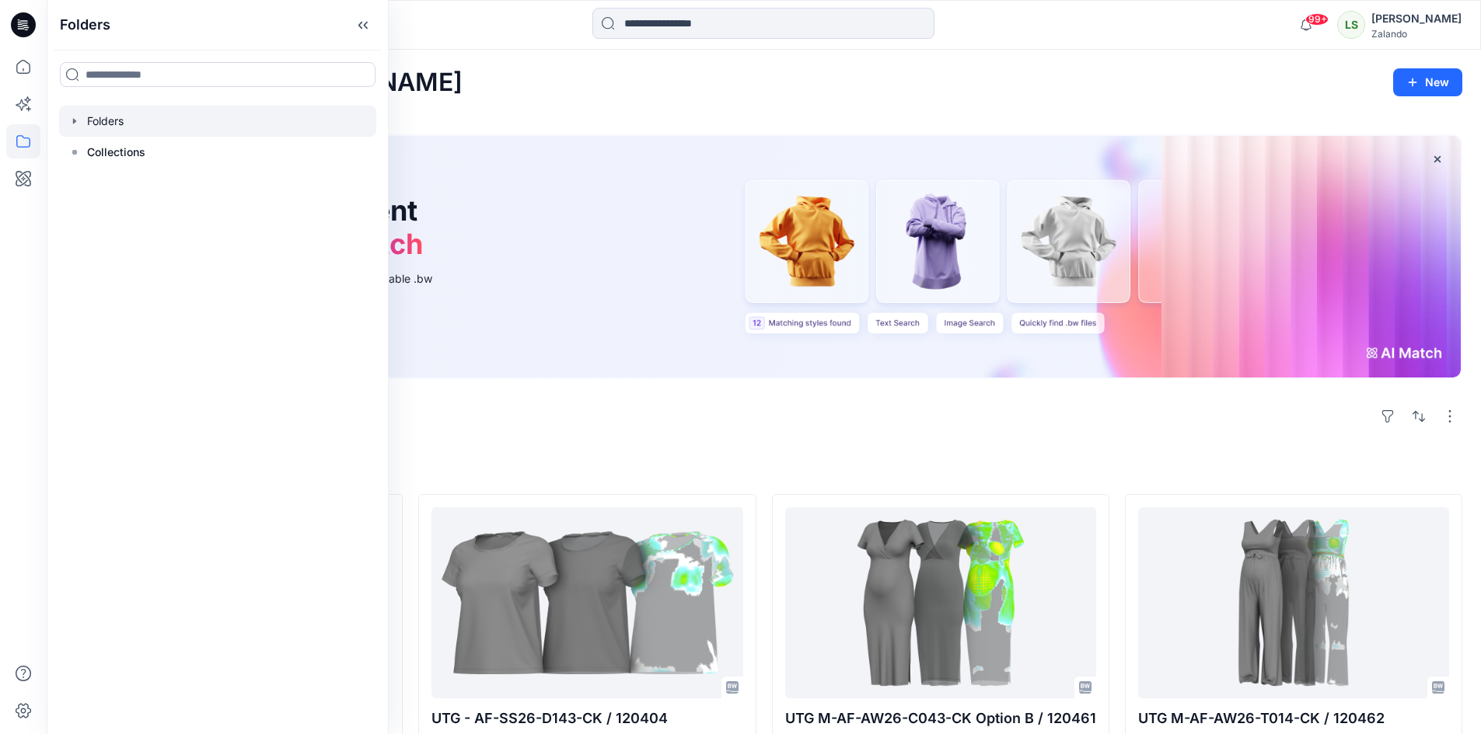
click at [99, 115] on div at bounding box center [217, 121] width 317 height 31
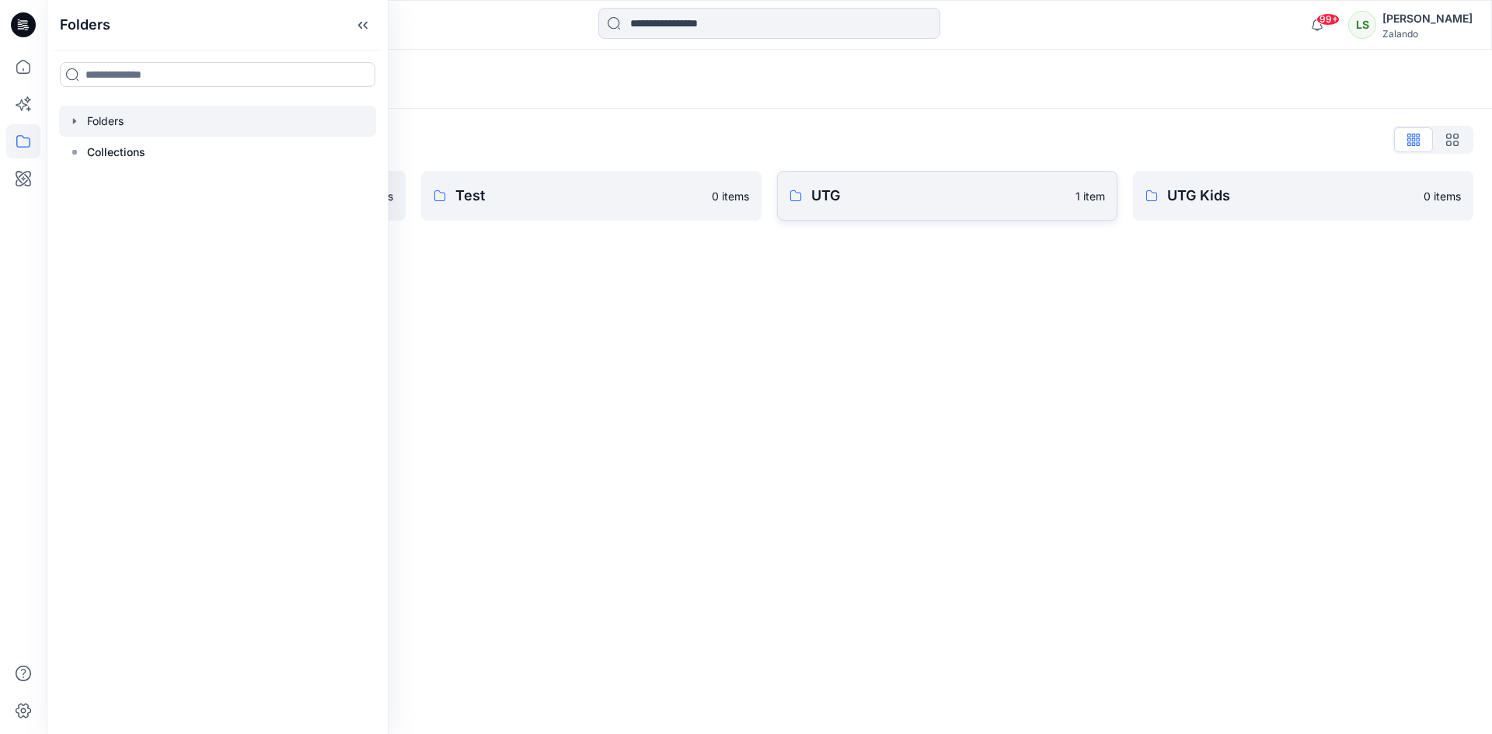
click at [900, 190] on p "UTG" at bounding box center [938, 196] width 255 height 22
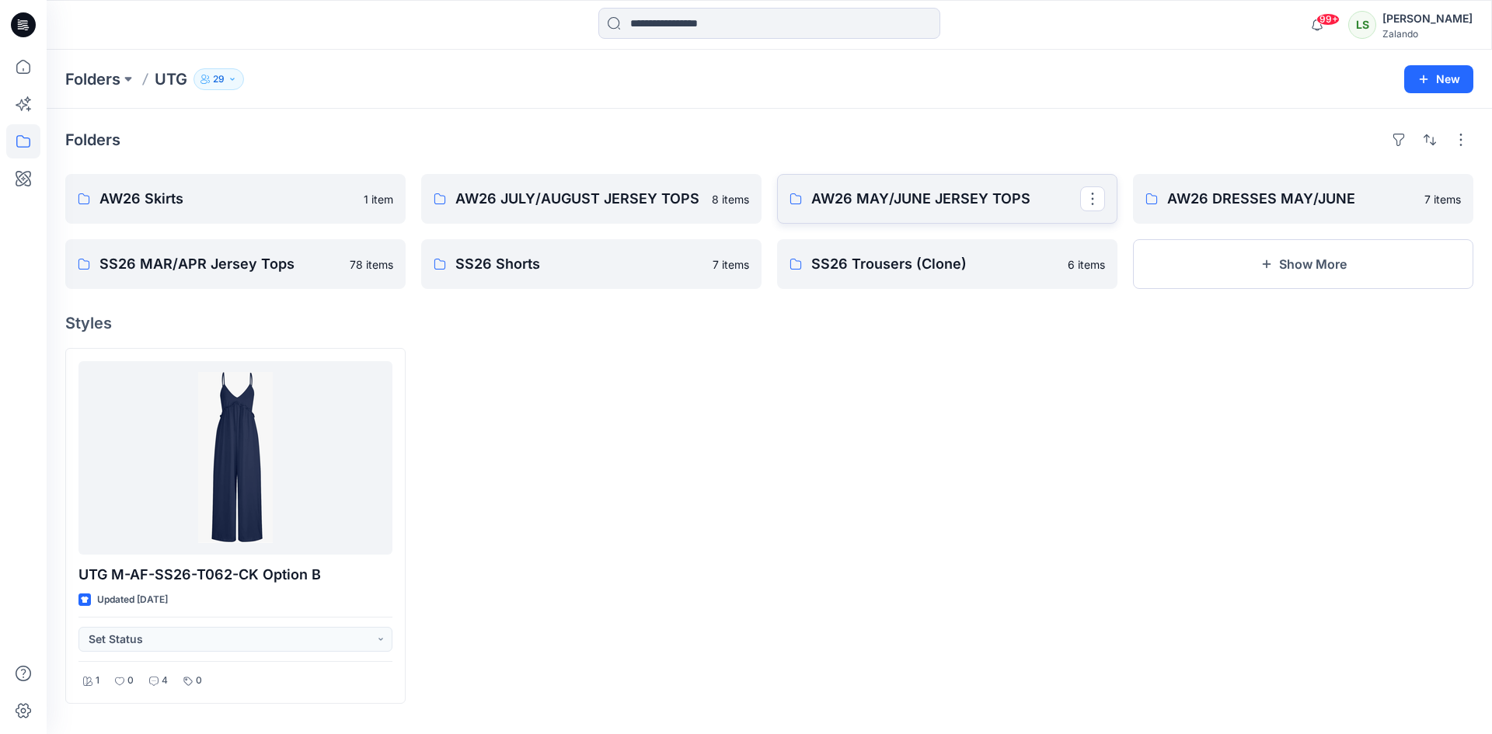
click at [824, 197] on p "AW26 MAY/JUNE JERSEY TOPS" at bounding box center [945, 199] width 269 height 22
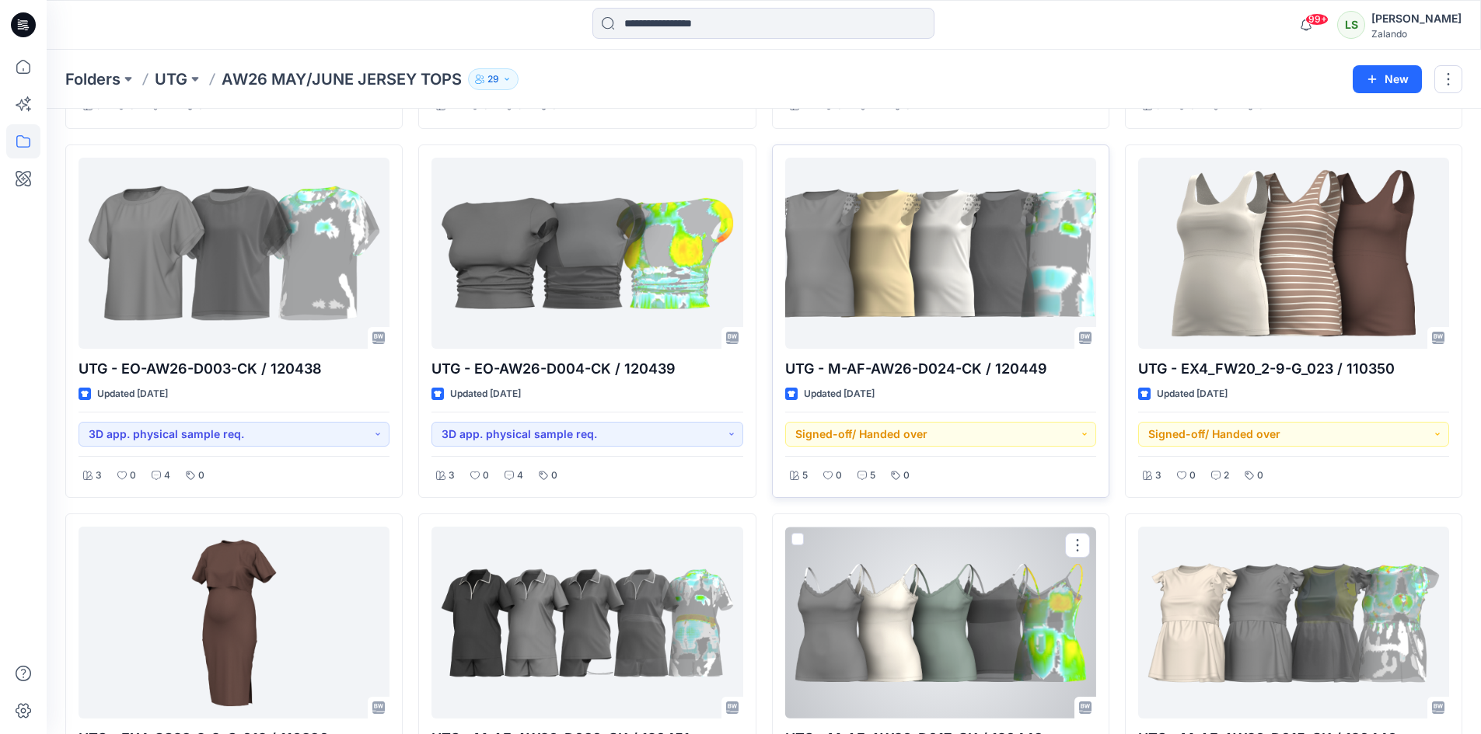
scroll to position [763, 0]
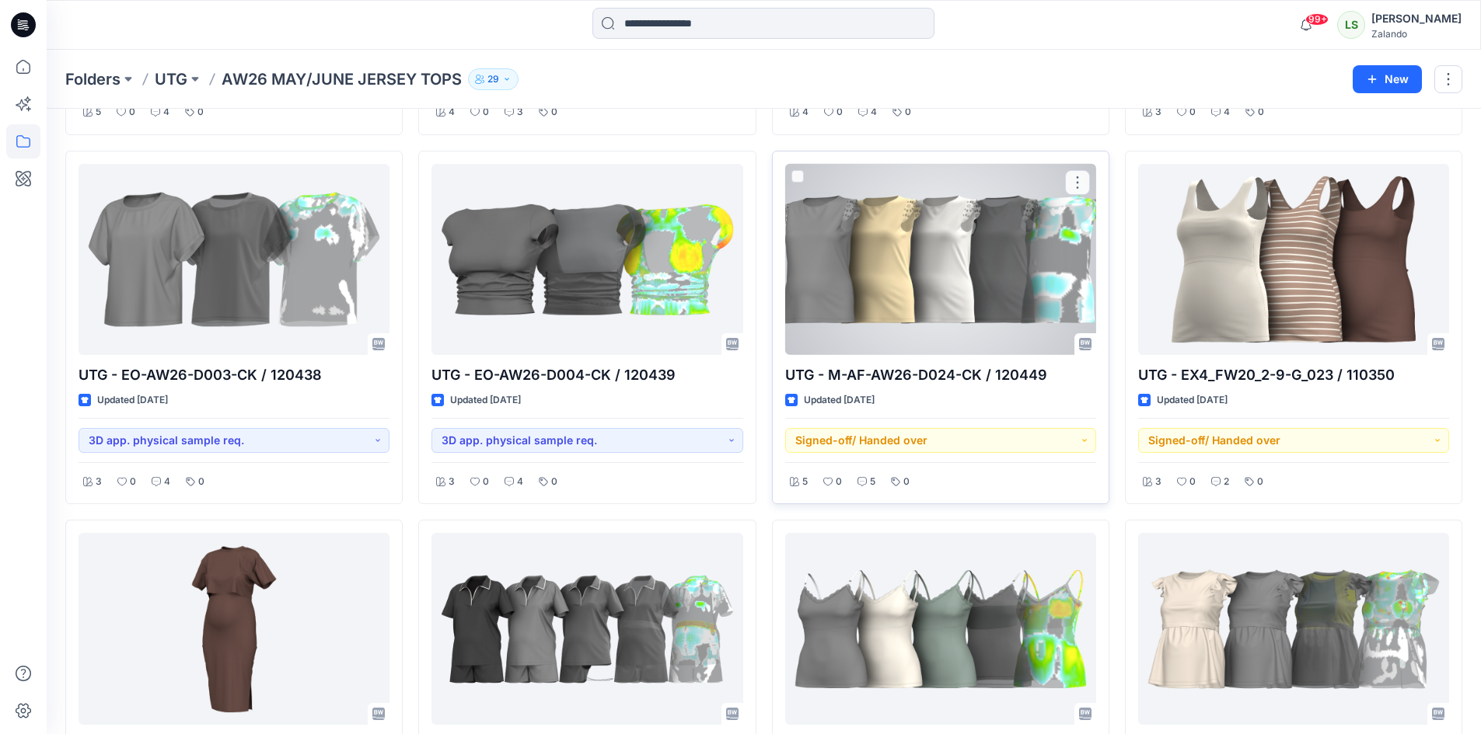
click at [1026, 279] on div at bounding box center [940, 260] width 311 height 192
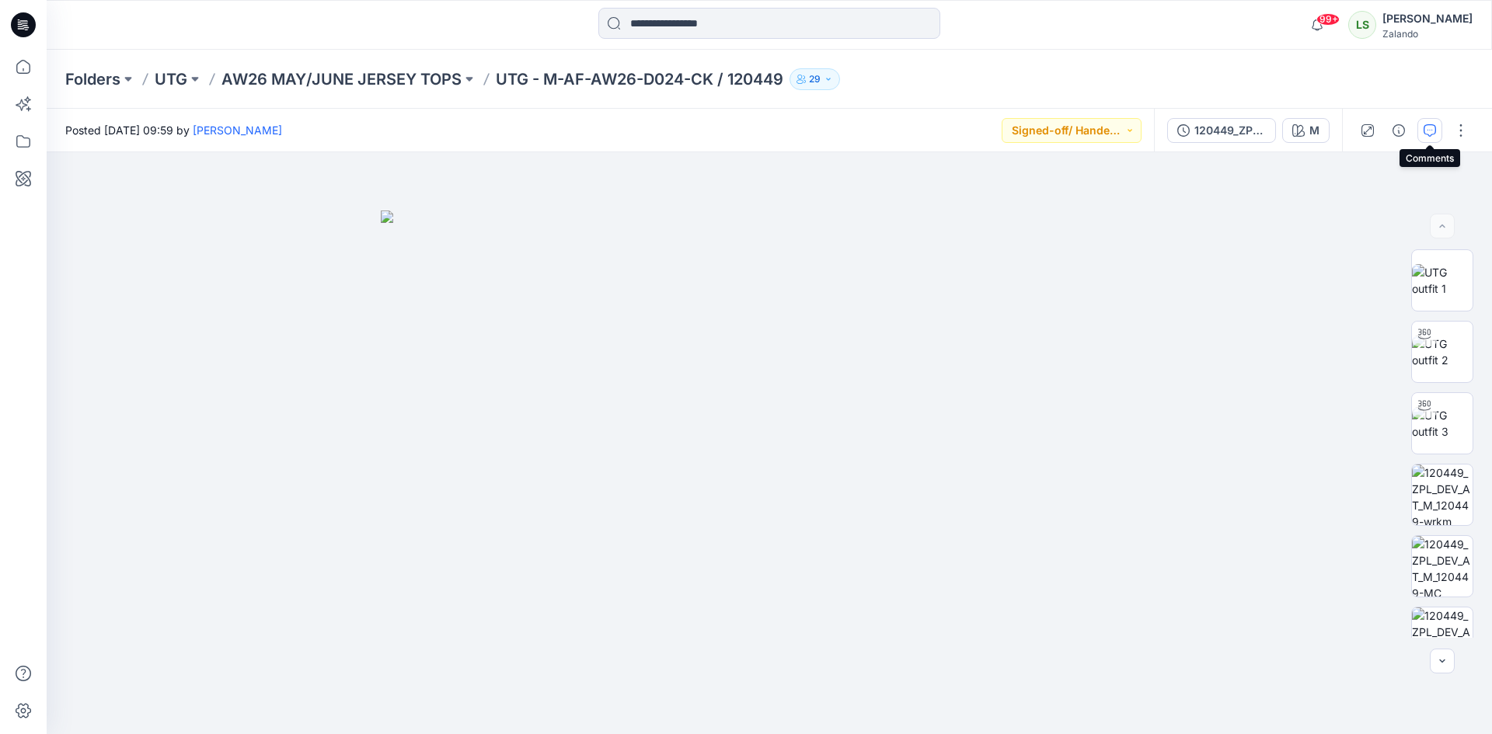
click at [1433, 130] on icon "button" at bounding box center [1430, 130] width 12 height 12
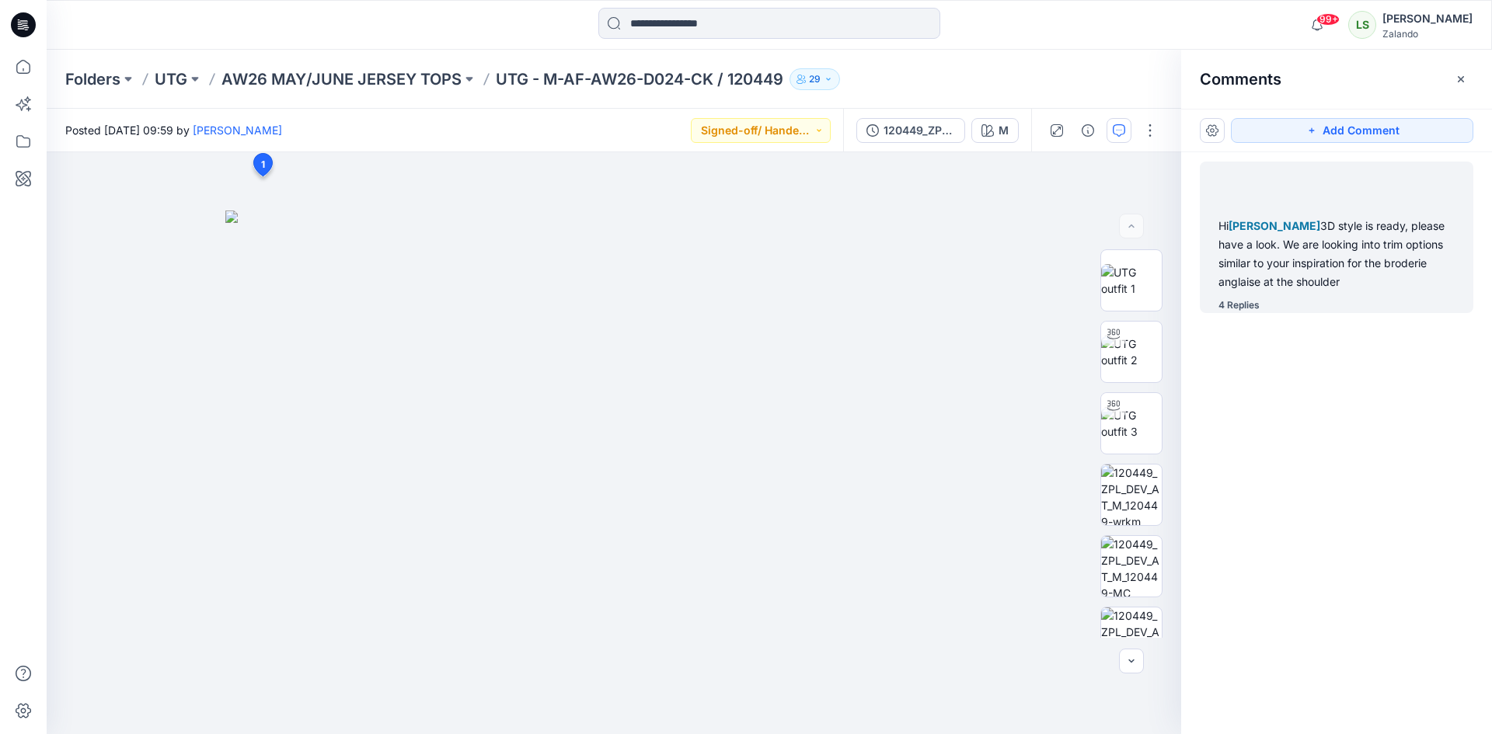
click at [1265, 295] on div "Hi Alexandre Ivan Almeida Fonseca 3D style is ready, please have a look. We are…" at bounding box center [1337, 238] width 274 height 152
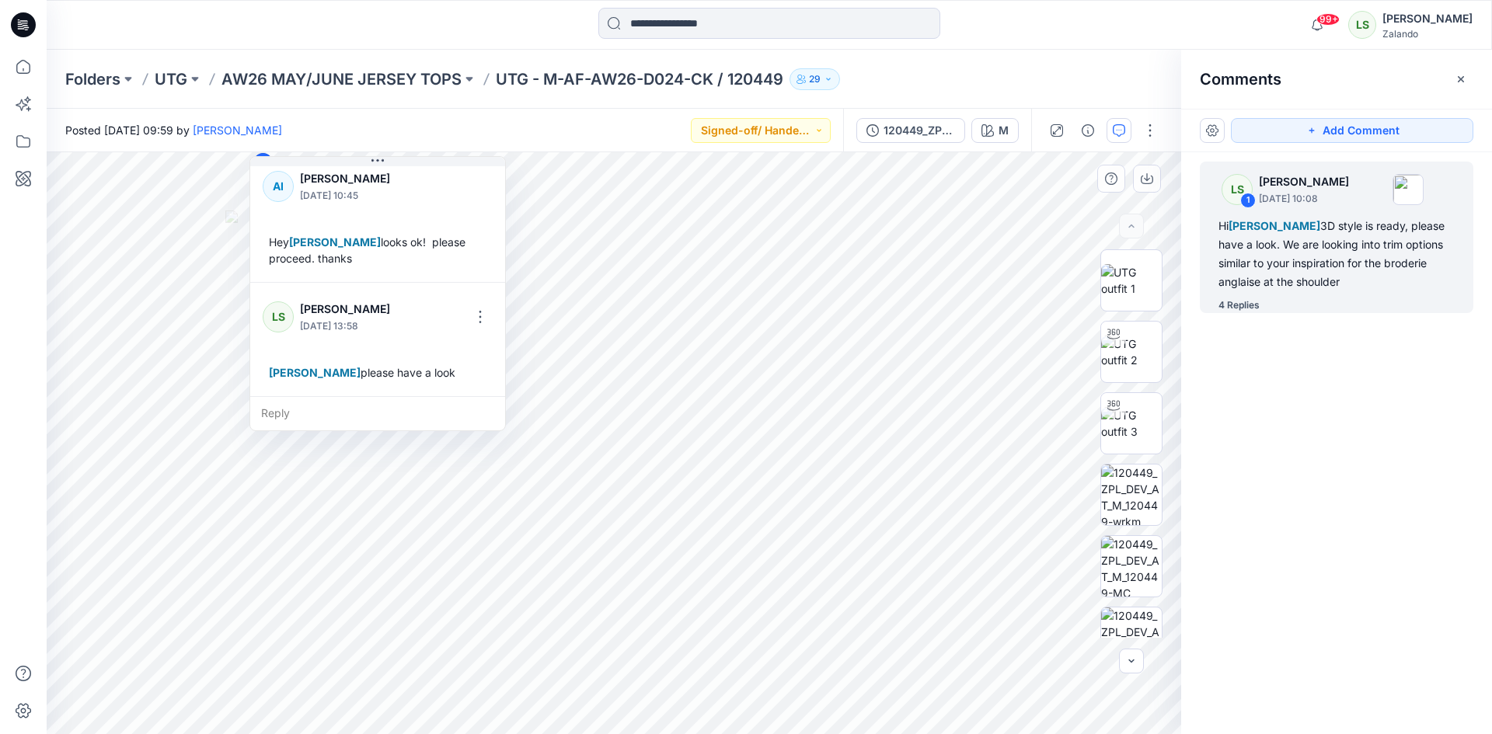
scroll to position [549, 0]
click at [317, 416] on div "Reply" at bounding box center [377, 413] width 255 height 34
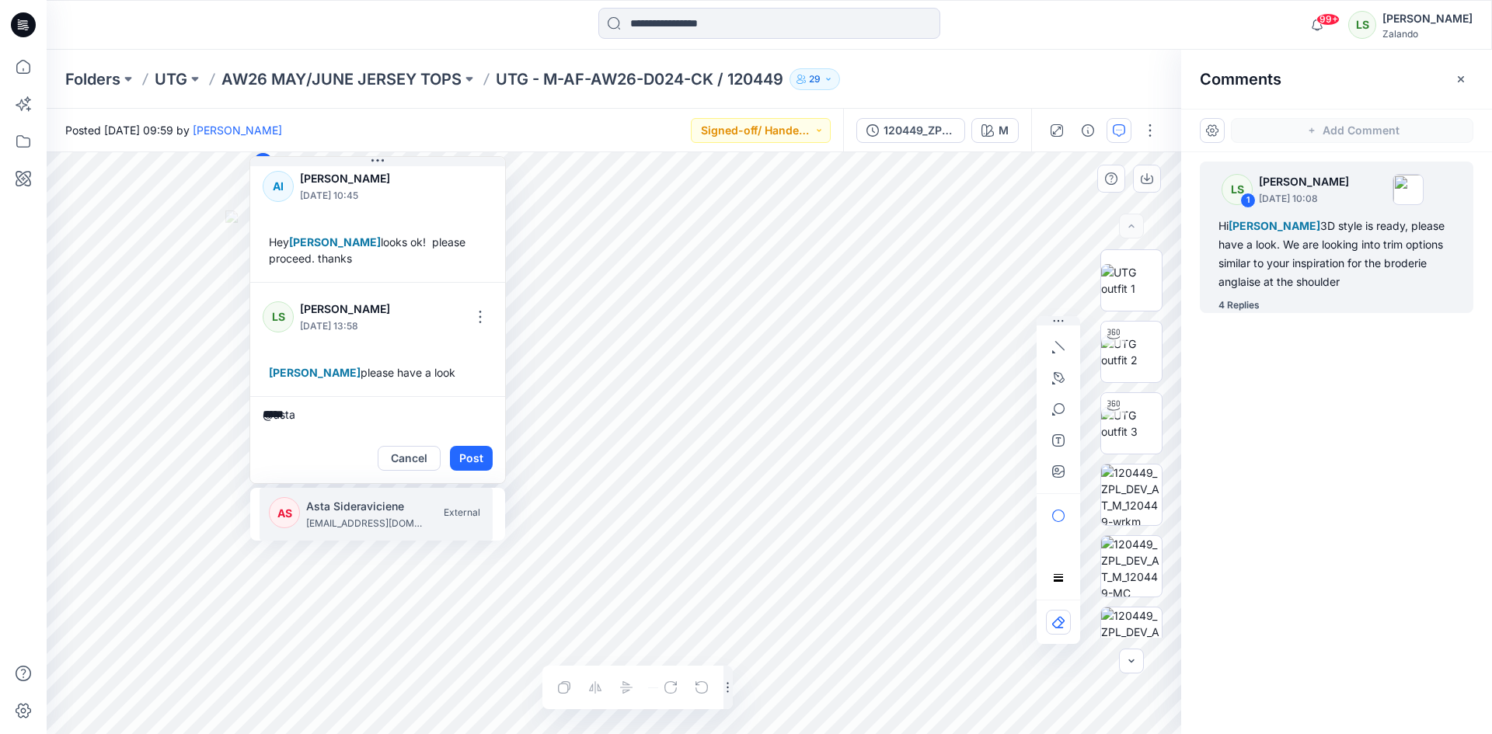
click at [345, 513] on p "Asta Sideraviciene" at bounding box center [364, 506] width 117 height 19
click at [344, 516] on div "Kristina Mekseniene kristina.mekseniene@utg.dk" at bounding box center [364, 514] width 117 height 34
type textarea "**********"
click at [469, 458] on button "Post" at bounding box center [471, 458] width 43 height 25
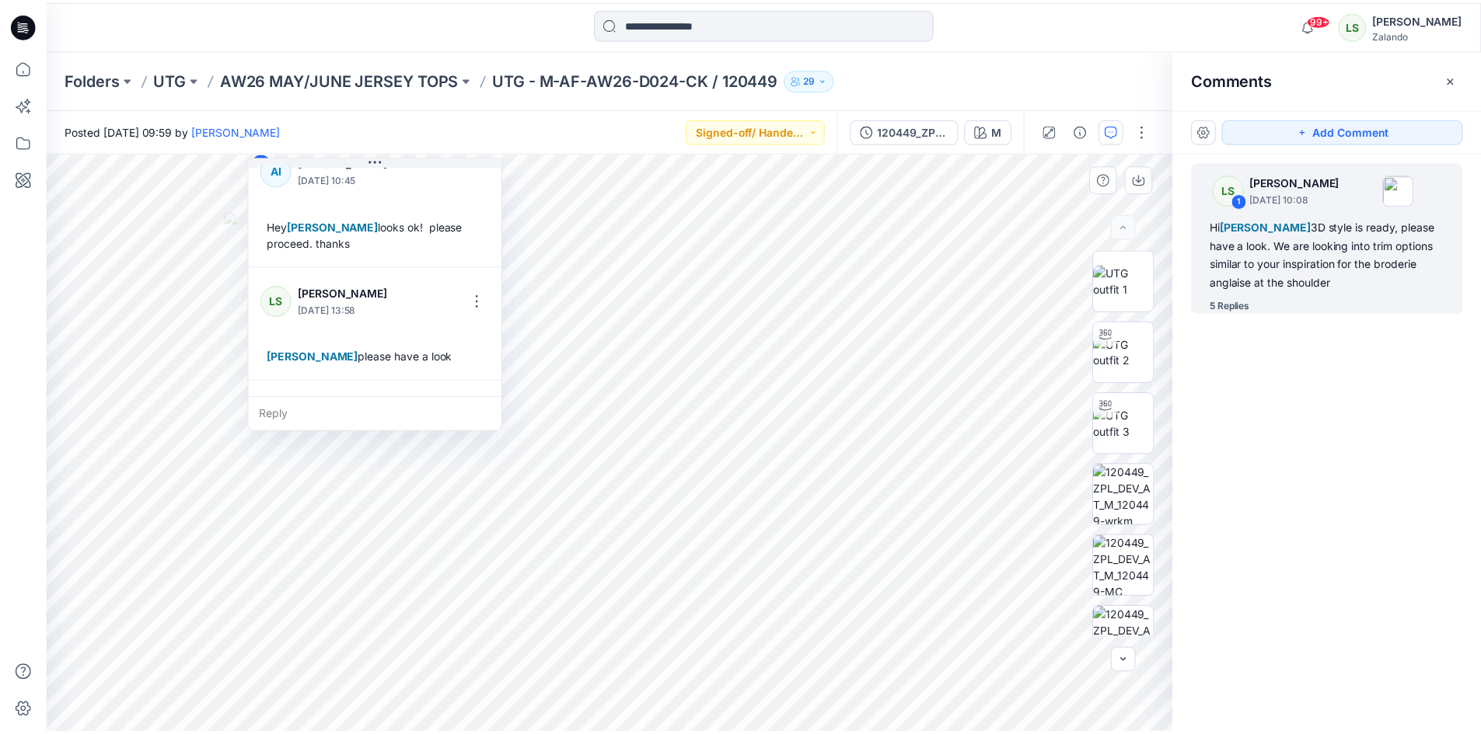
scroll to position [680, 0]
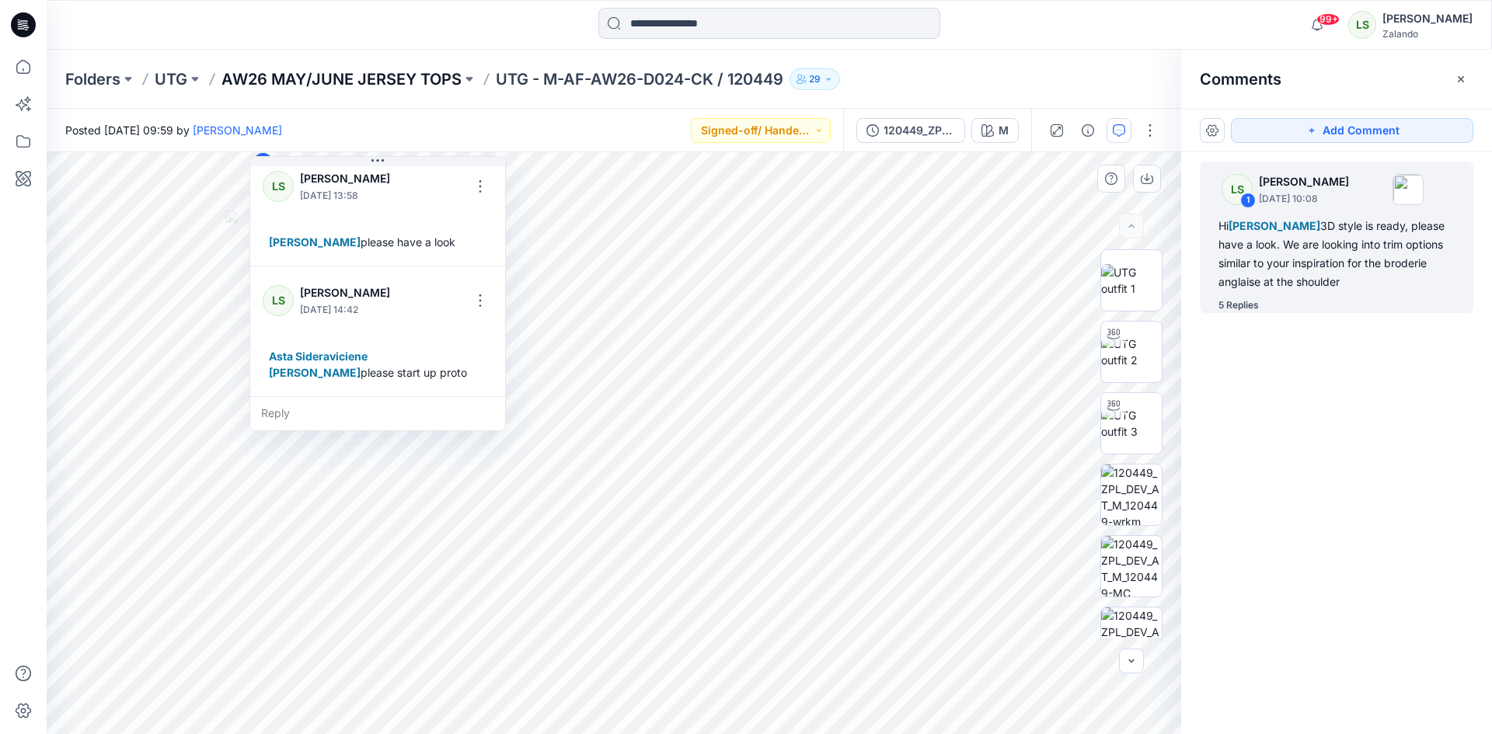
click at [420, 82] on p "AW26 MAY/JUNE JERSEY TOPS" at bounding box center [341, 79] width 240 height 22
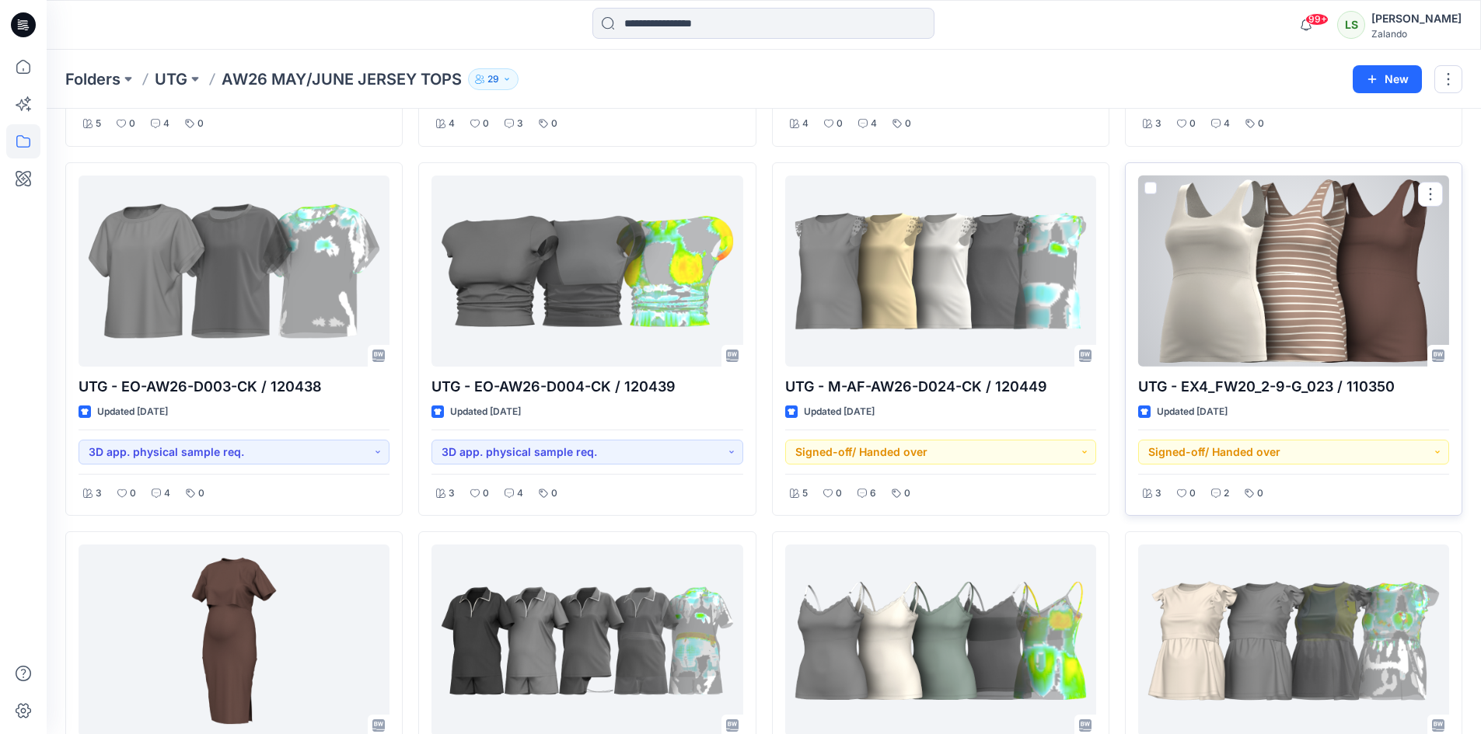
scroll to position [777, 0]
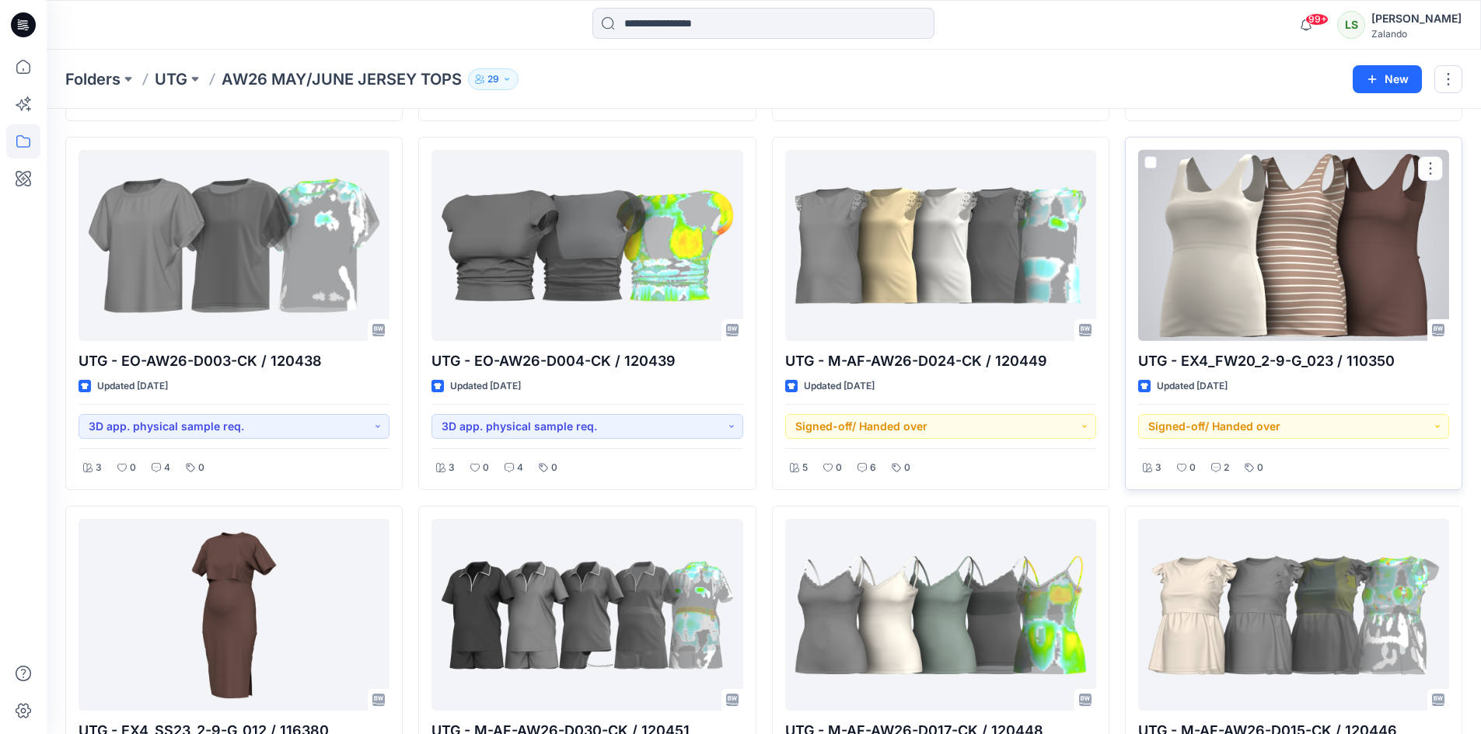
click at [1252, 285] on div at bounding box center [1293, 246] width 311 height 192
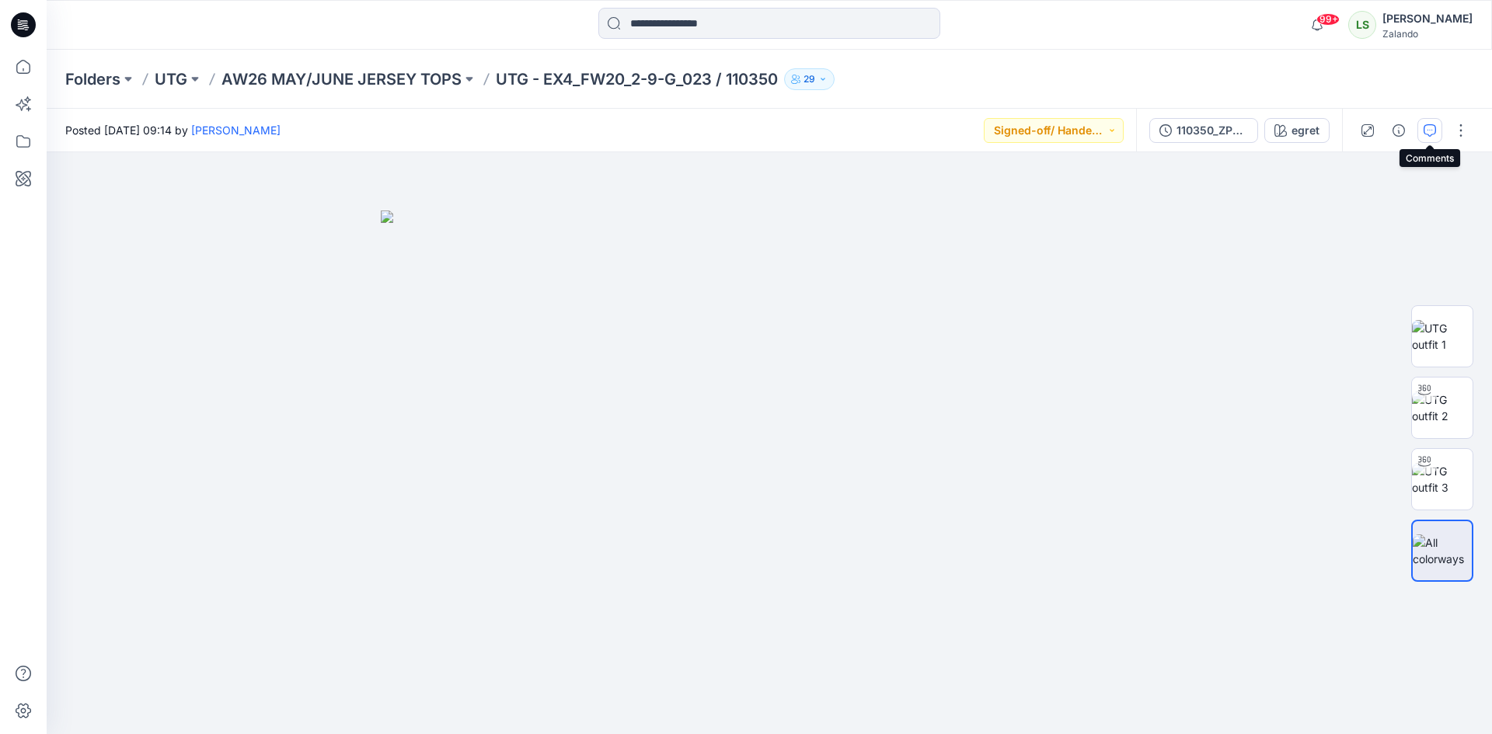
click at [1422, 131] on button "button" at bounding box center [1430, 130] width 25 height 25
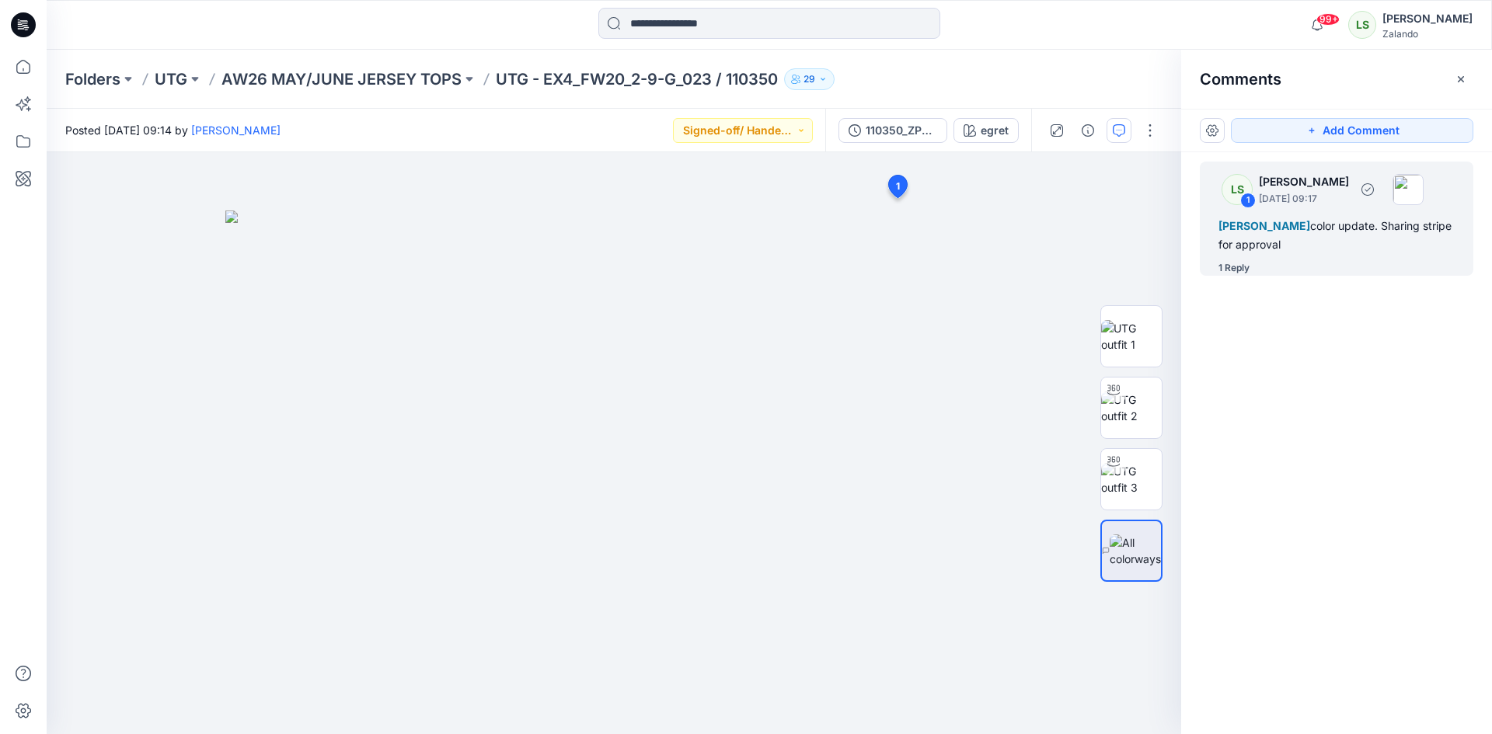
click at [1239, 258] on div "LS 1 Lise Stougaard September 17, 2025 09:17 Alexandre Ivan Almeida Fonseca col…" at bounding box center [1337, 219] width 274 height 114
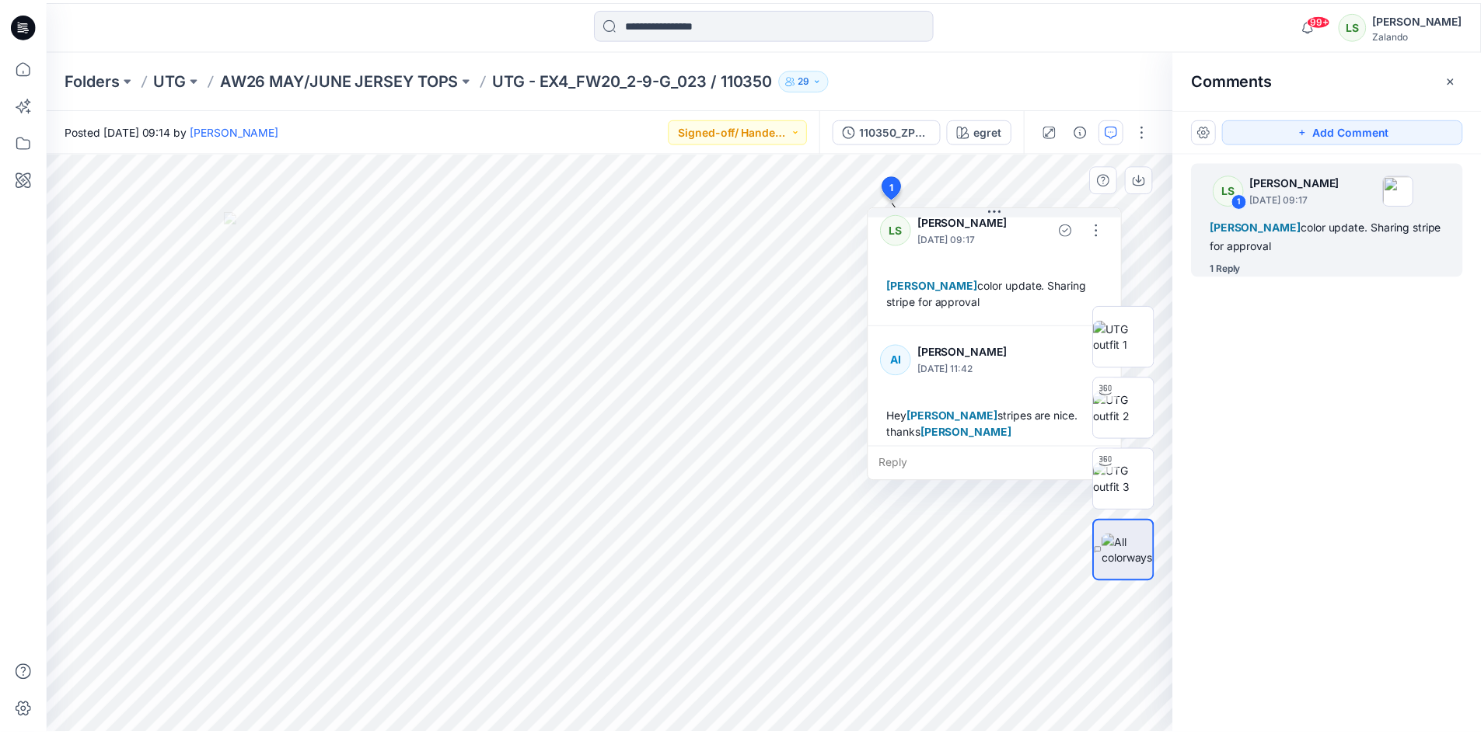
scroll to position [27, 0]
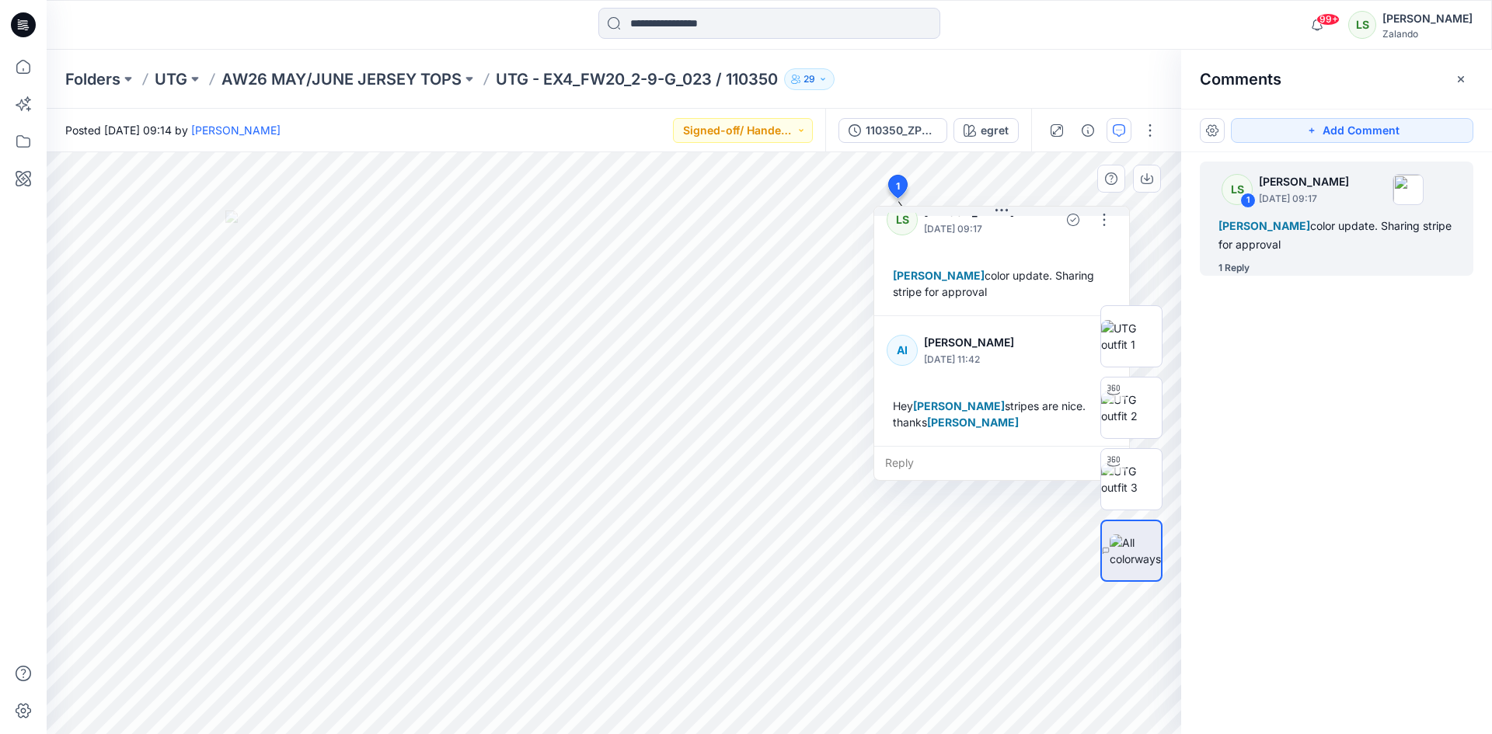
click at [933, 466] on div "Reply" at bounding box center [1001, 463] width 255 height 34
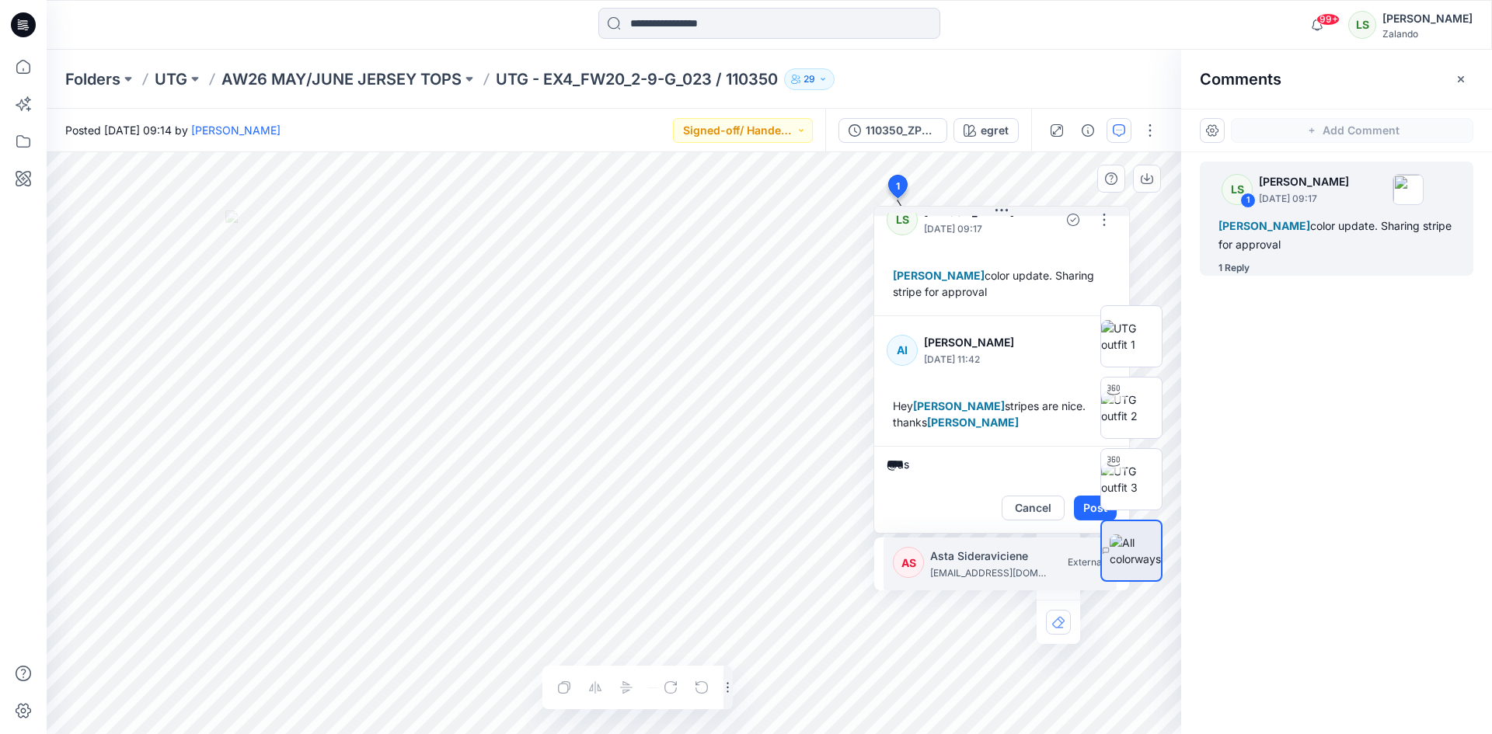
type textarea "*****"
click at [1031, 511] on button "Cancel" at bounding box center [1033, 508] width 63 height 25
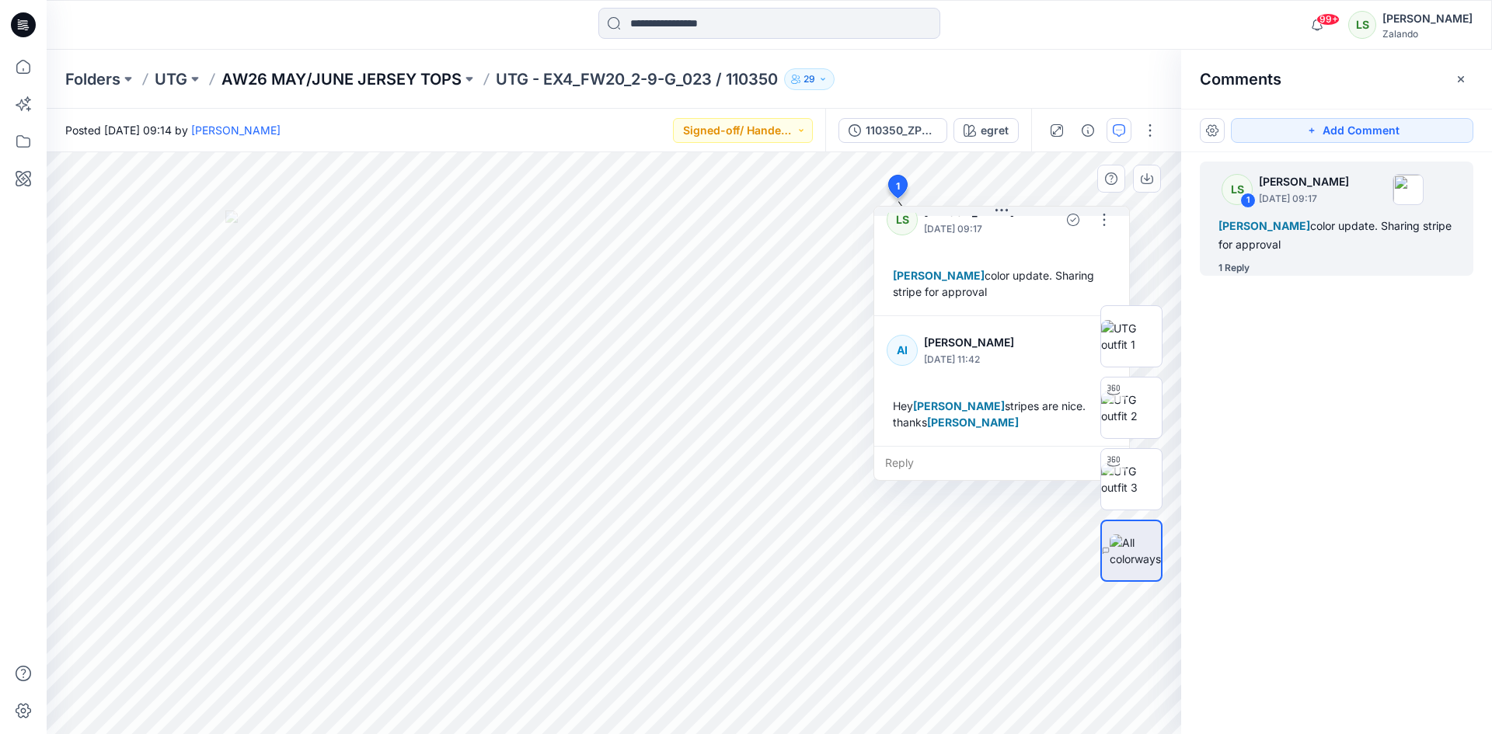
click at [427, 87] on p "AW26 MAY/JUNE JERSEY TOPS" at bounding box center [341, 79] width 240 height 22
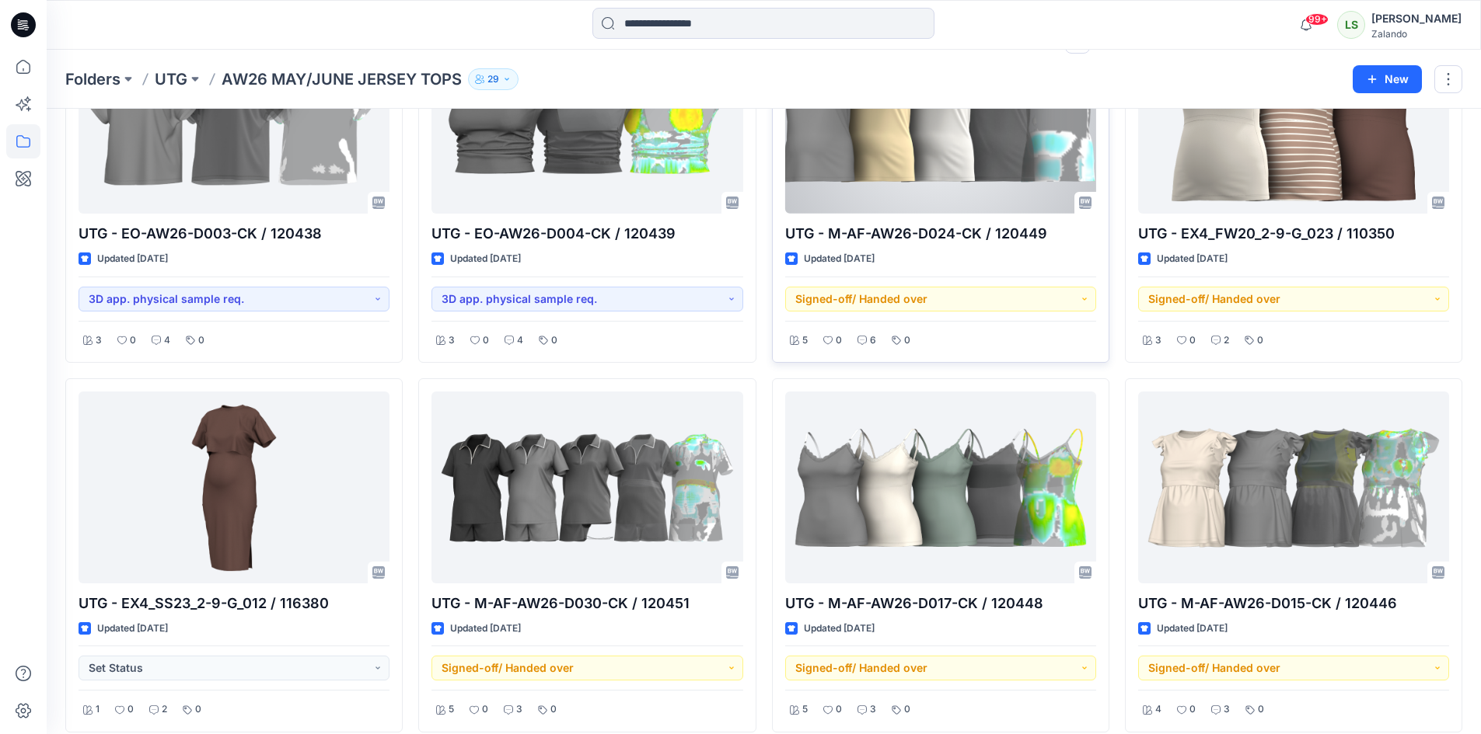
scroll to position [933, 0]
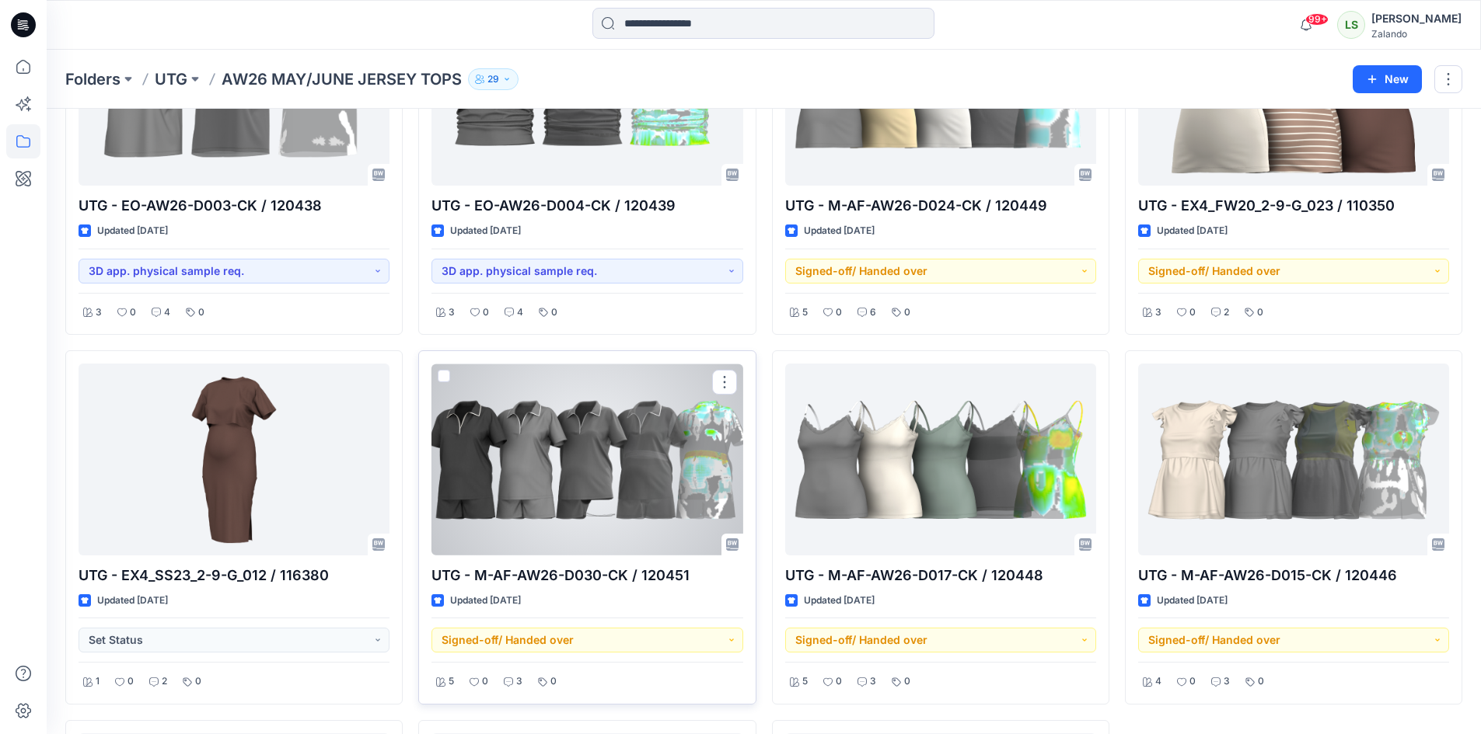
click at [628, 482] on div at bounding box center [586, 460] width 311 height 192
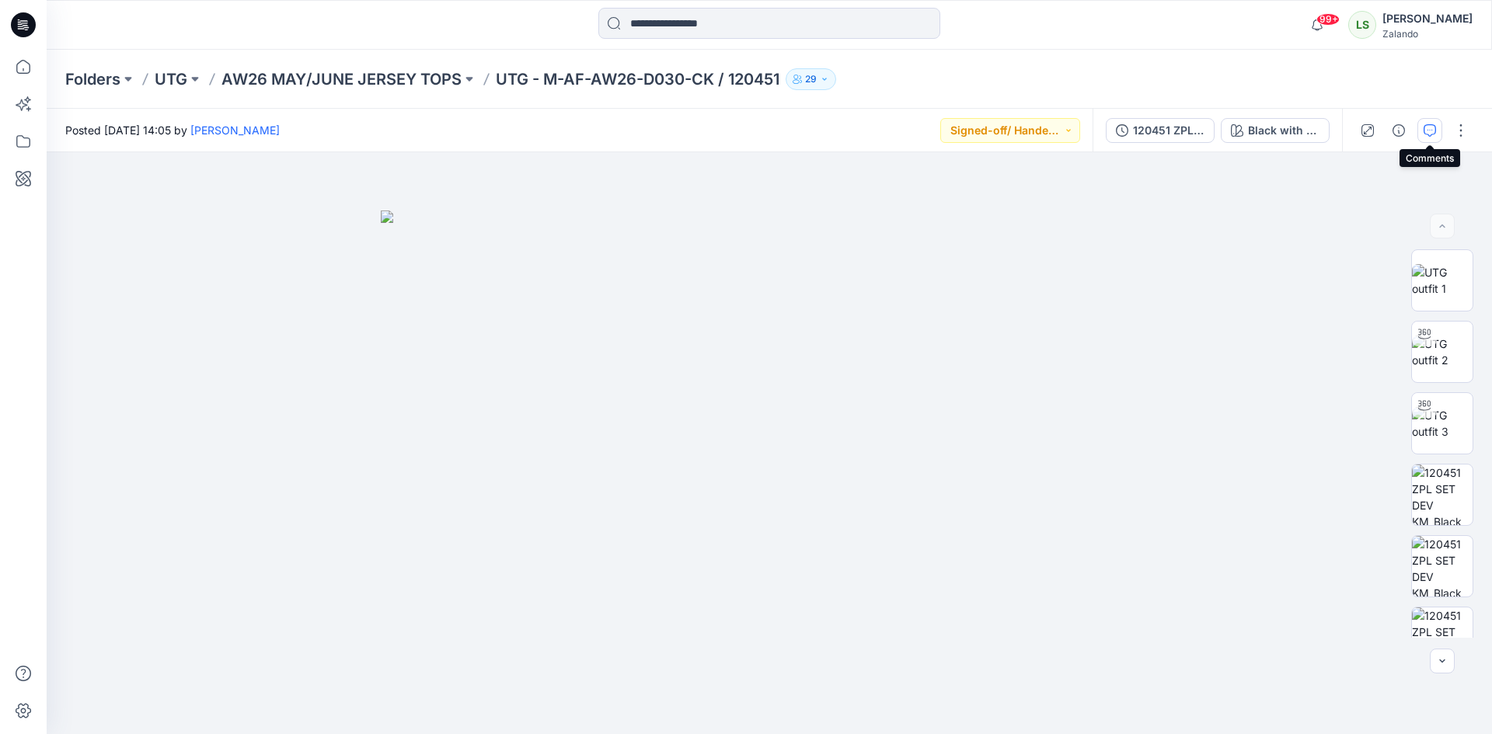
click at [1435, 133] on icon "button" at bounding box center [1430, 130] width 12 height 12
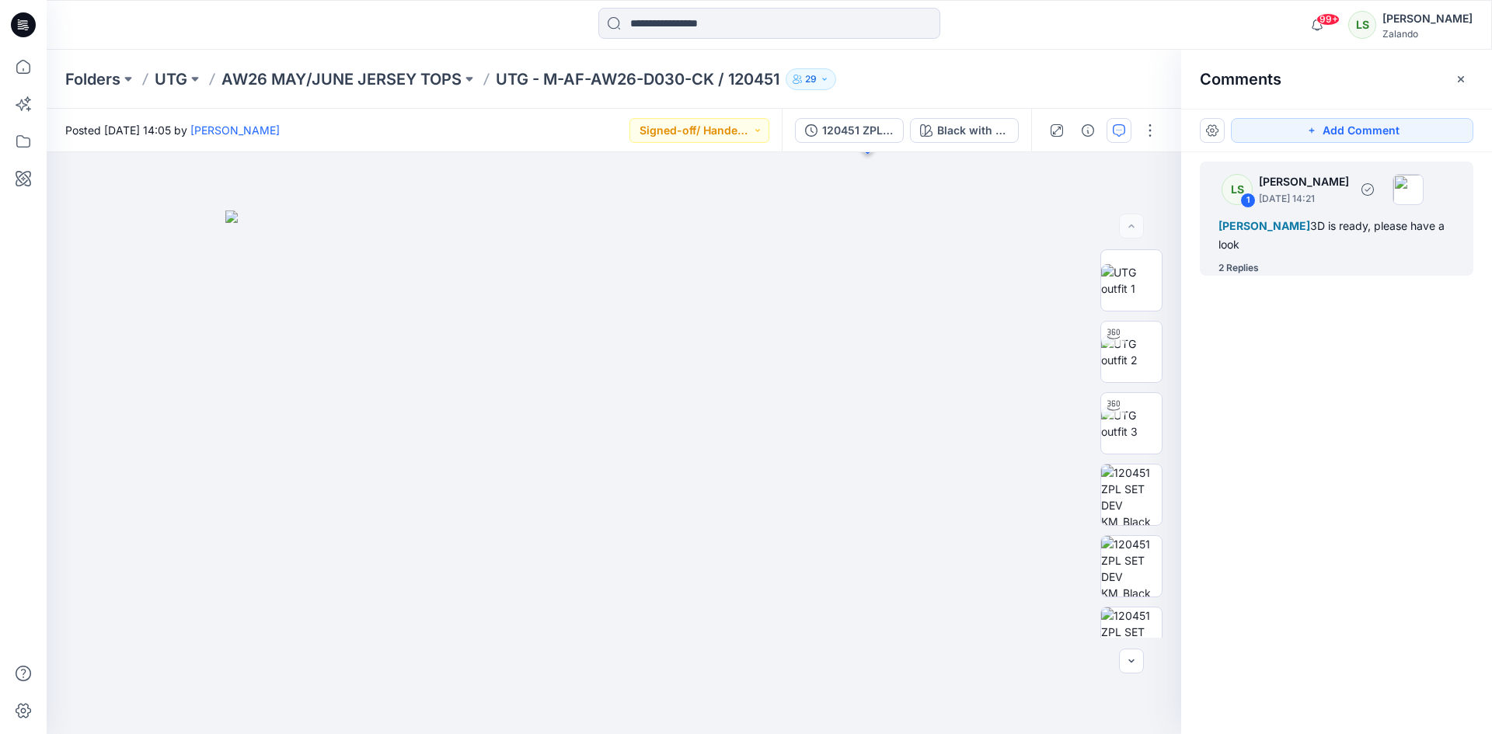
click at [1237, 267] on div "2 Replies" at bounding box center [1239, 268] width 40 height 16
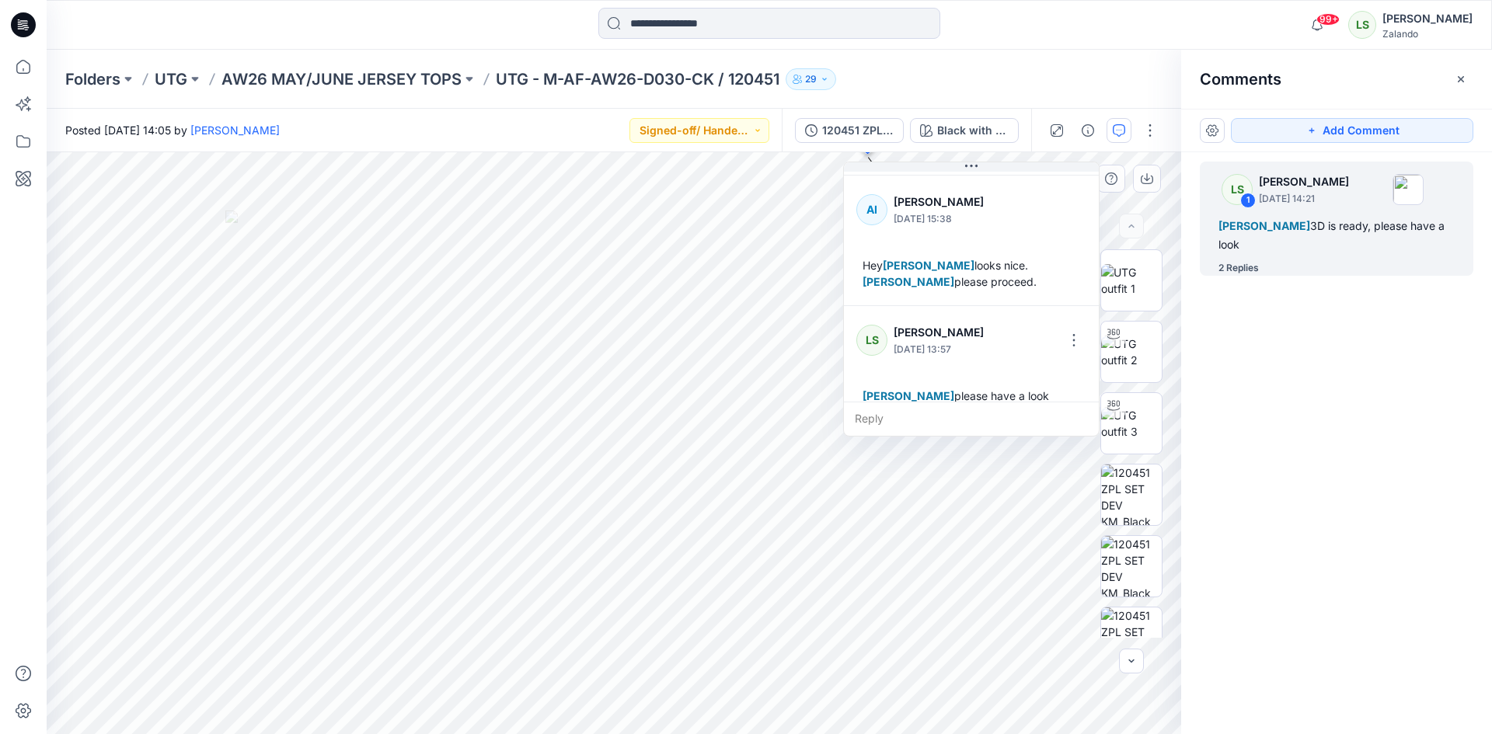
scroll to position [141, 0]
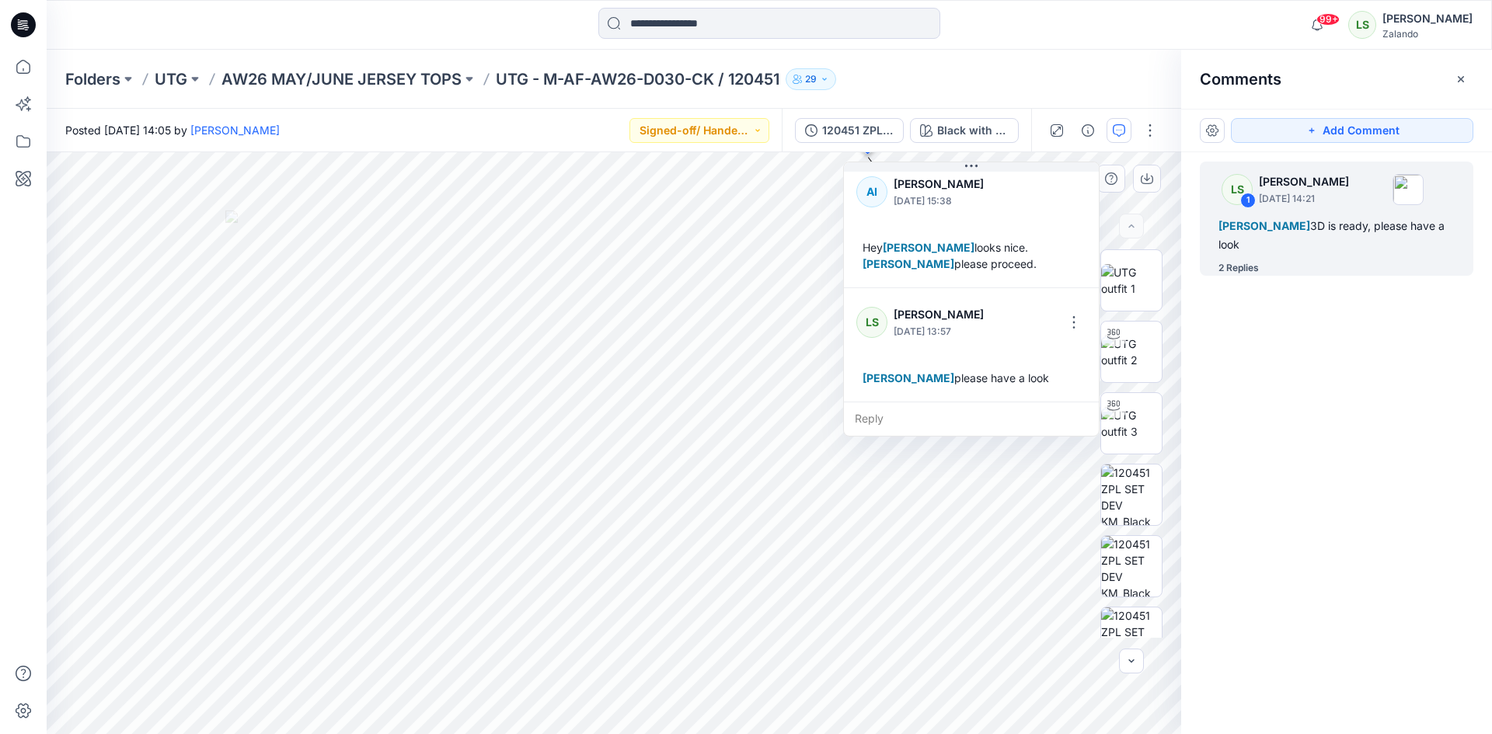
click at [891, 421] on div "Reply" at bounding box center [971, 419] width 255 height 34
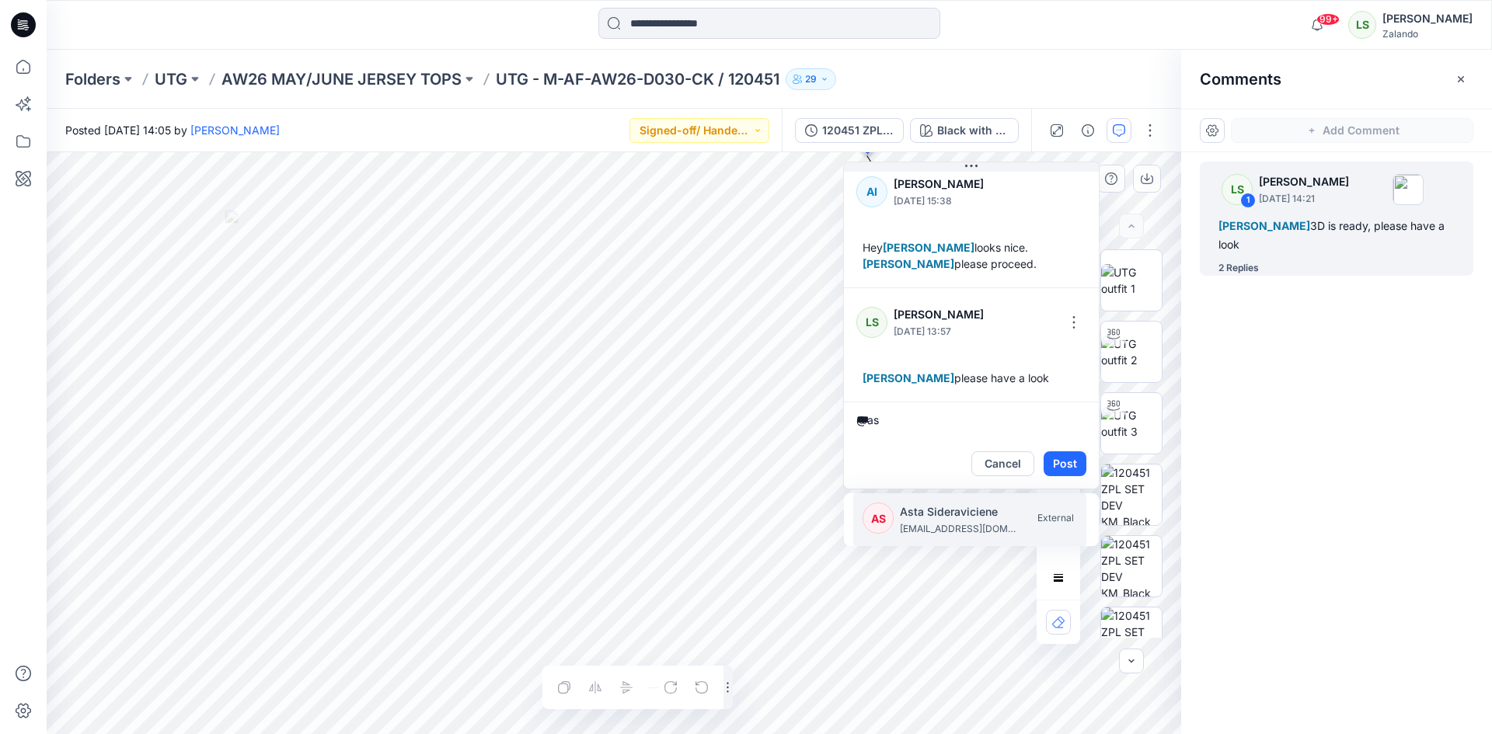
click at [920, 526] on p "asta.sideraviciene@utg.dk" at bounding box center [958, 529] width 117 height 16
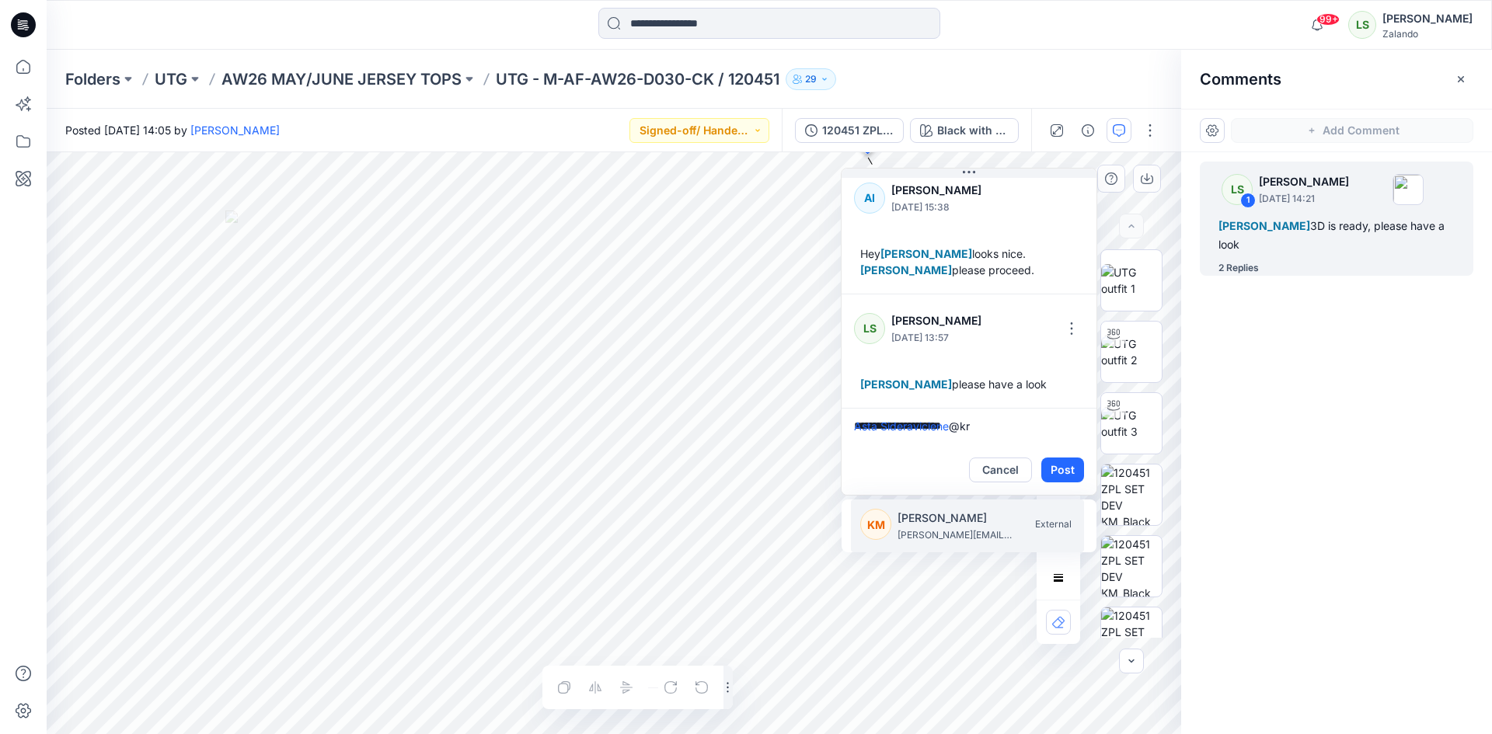
click at [963, 514] on p "[PERSON_NAME]" at bounding box center [956, 518] width 117 height 19
click at [958, 440] on textarea "**********" at bounding box center [969, 426] width 255 height 37
drag, startPoint x: 997, startPoint y: 438, endPoint x: 892, endPoint y: 439, distance: 104.9
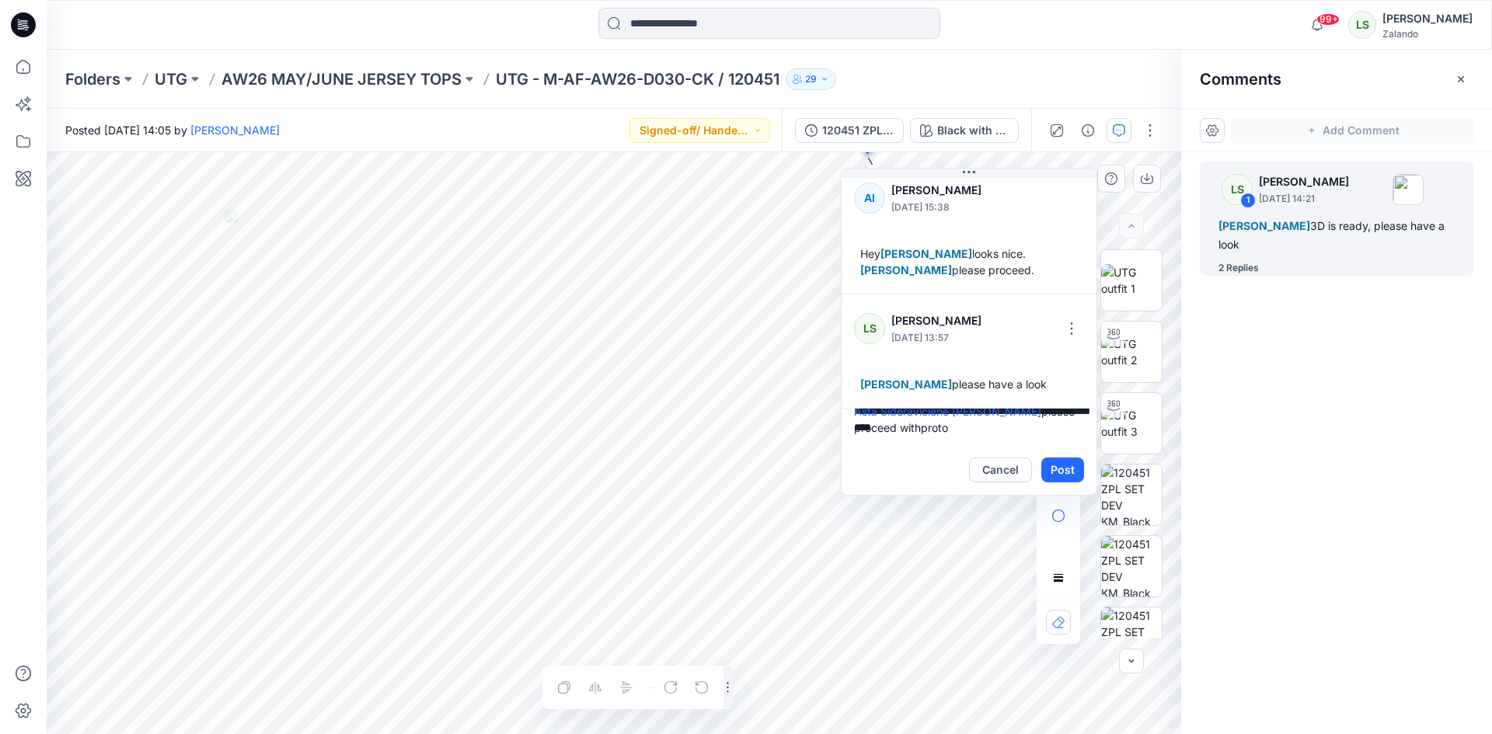
click at [892, 439] on textarea "**********" at bounding box center [969, 426] width 255 height 37
type textarea "**********"
click at [1055, 466] on button "Post" at bounding box center [1062, 470] width 43 height 25
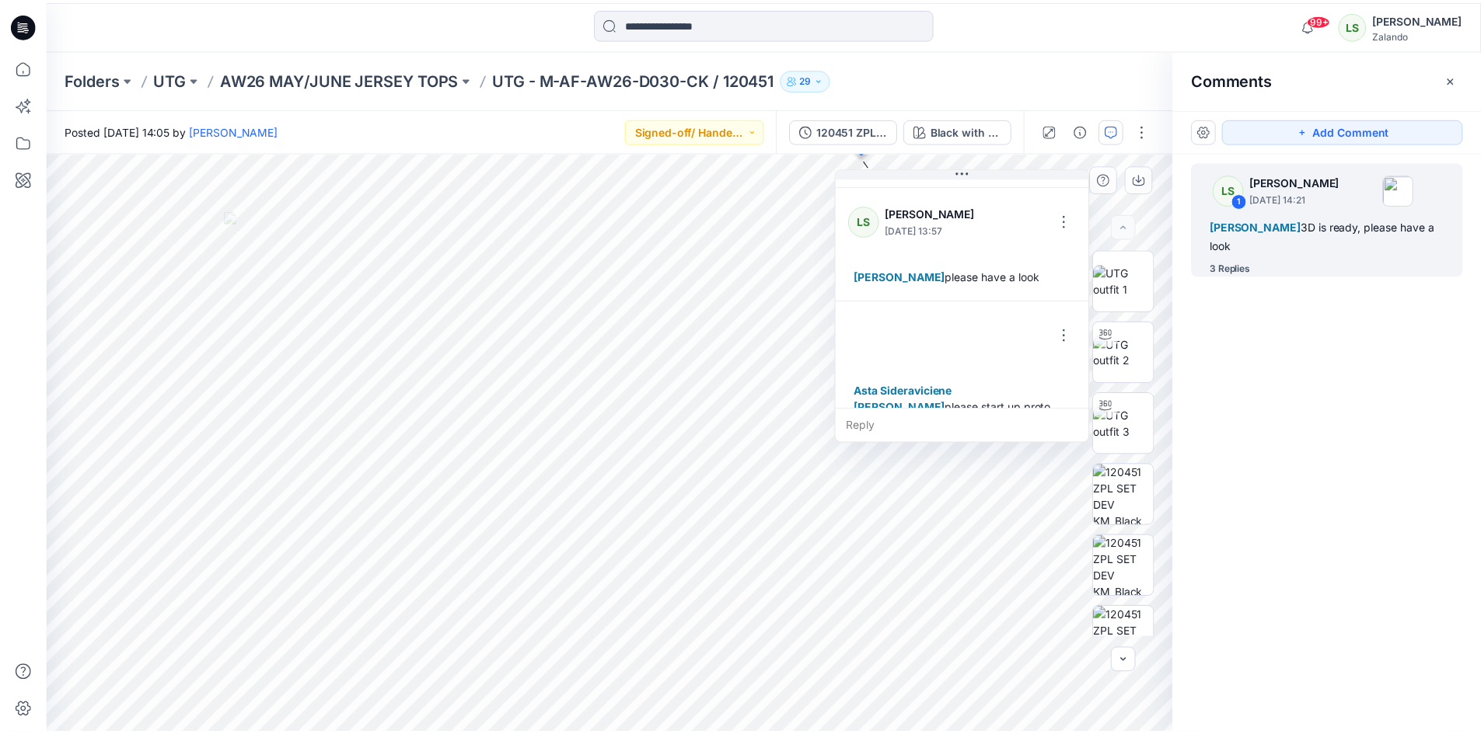
scroll to position [272, 0]
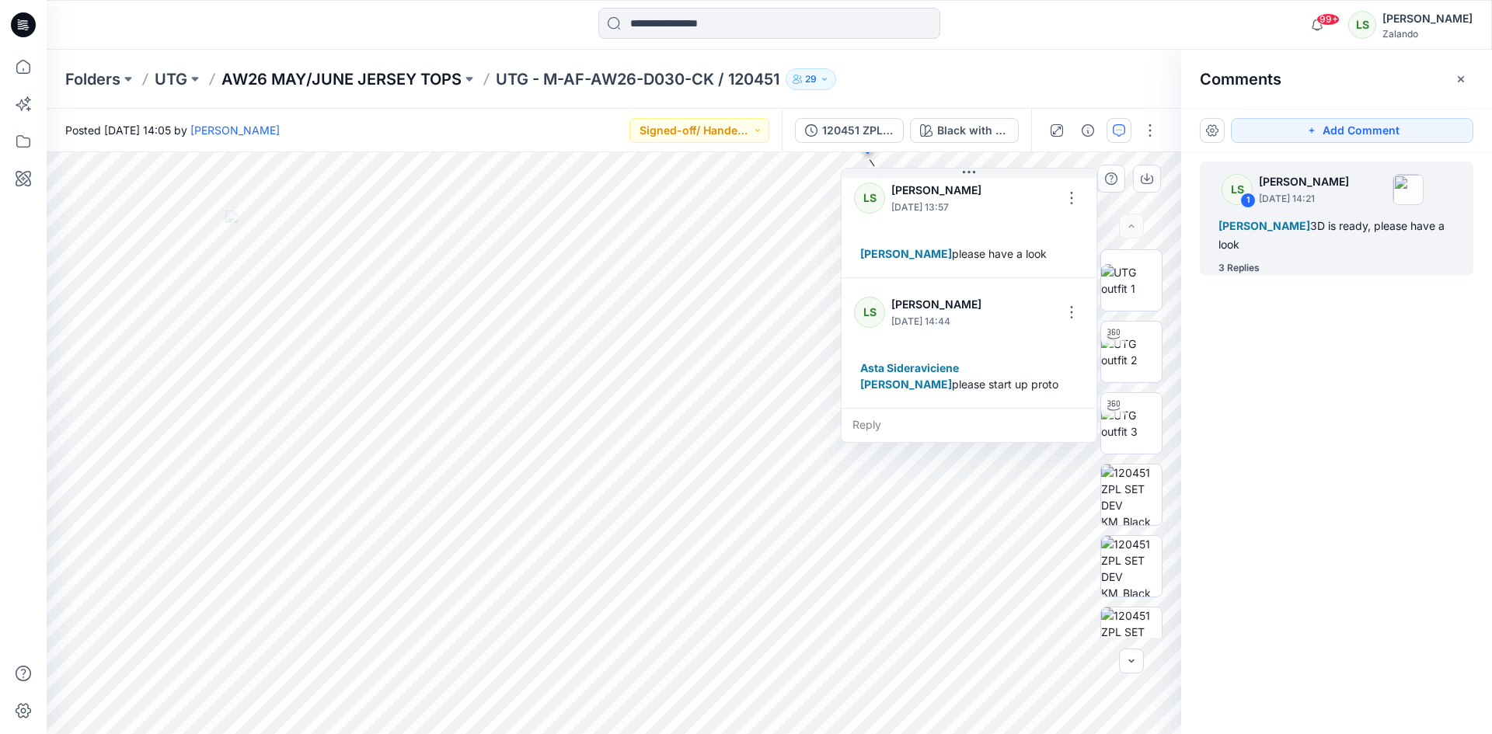
click at [381, 82] on p "AW26 MAY/JUNE JERSEY TOPS" at bounding box center [341, 79] width 240 height 22
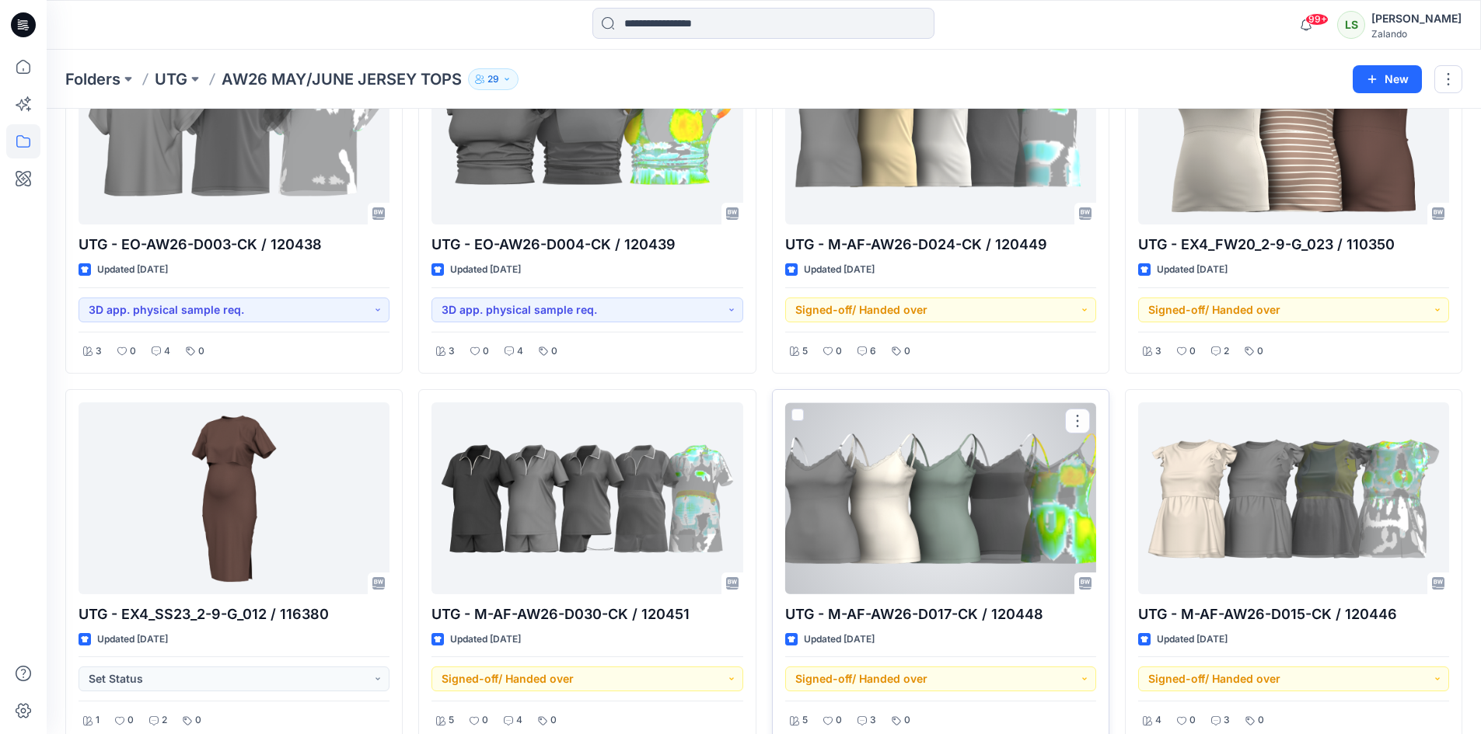
scroll to position [1010, 0]
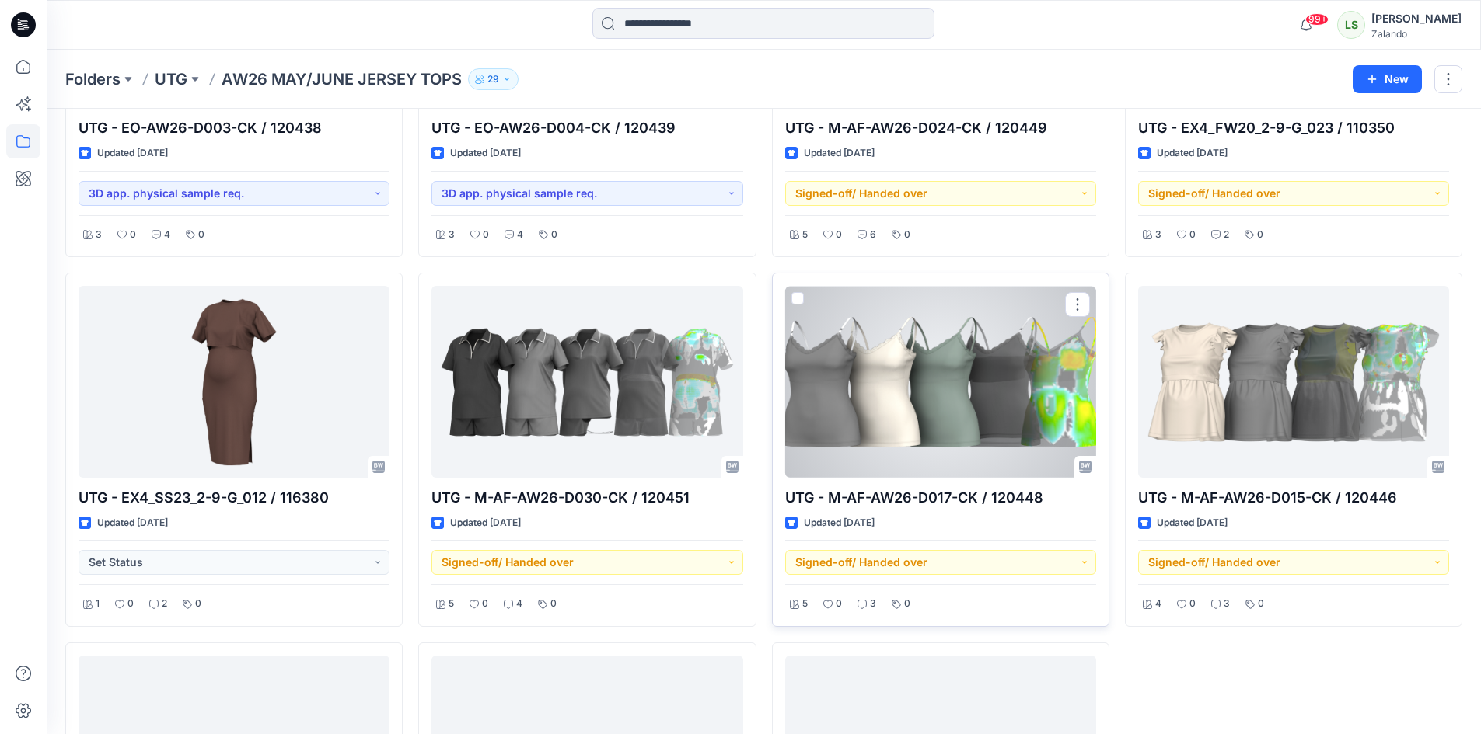
click at [971, 399] on div at bounding box center [940, 382] width 311 height 192
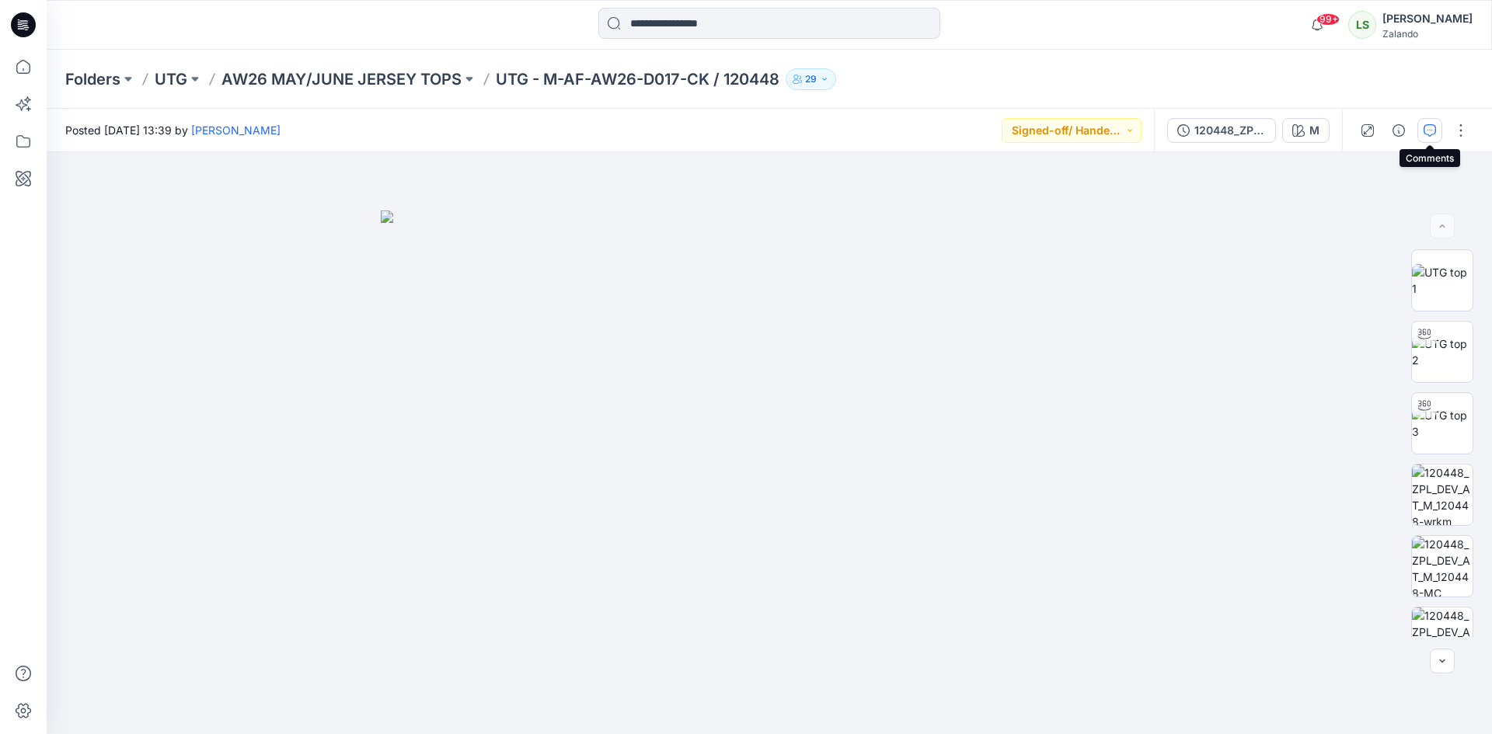
click at [1432, 128] on icon "button" at bounding box center [1430, 130] width 12 height 12
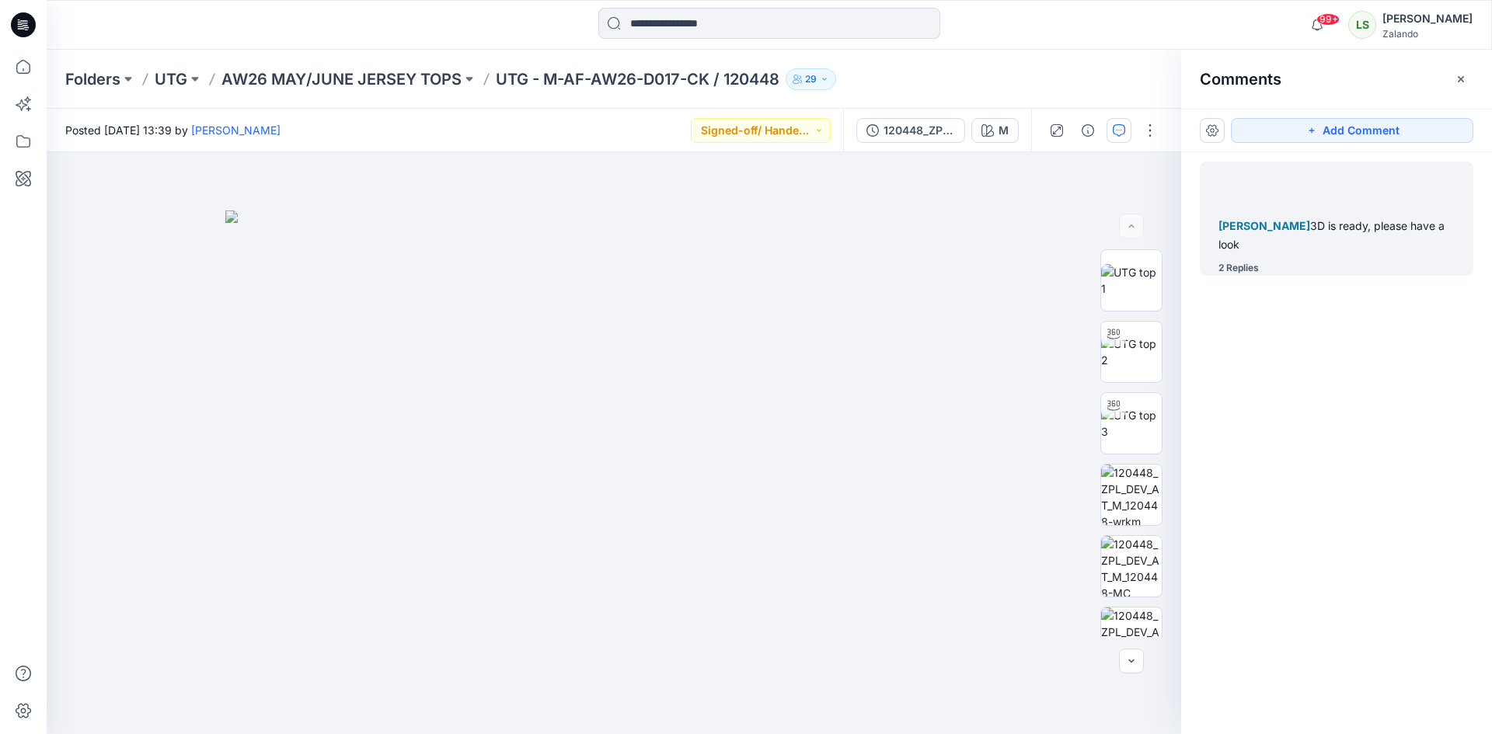
click at [1266, 263] on div "2 Replies" at bounding box center [1346, 268] width 255 height 16
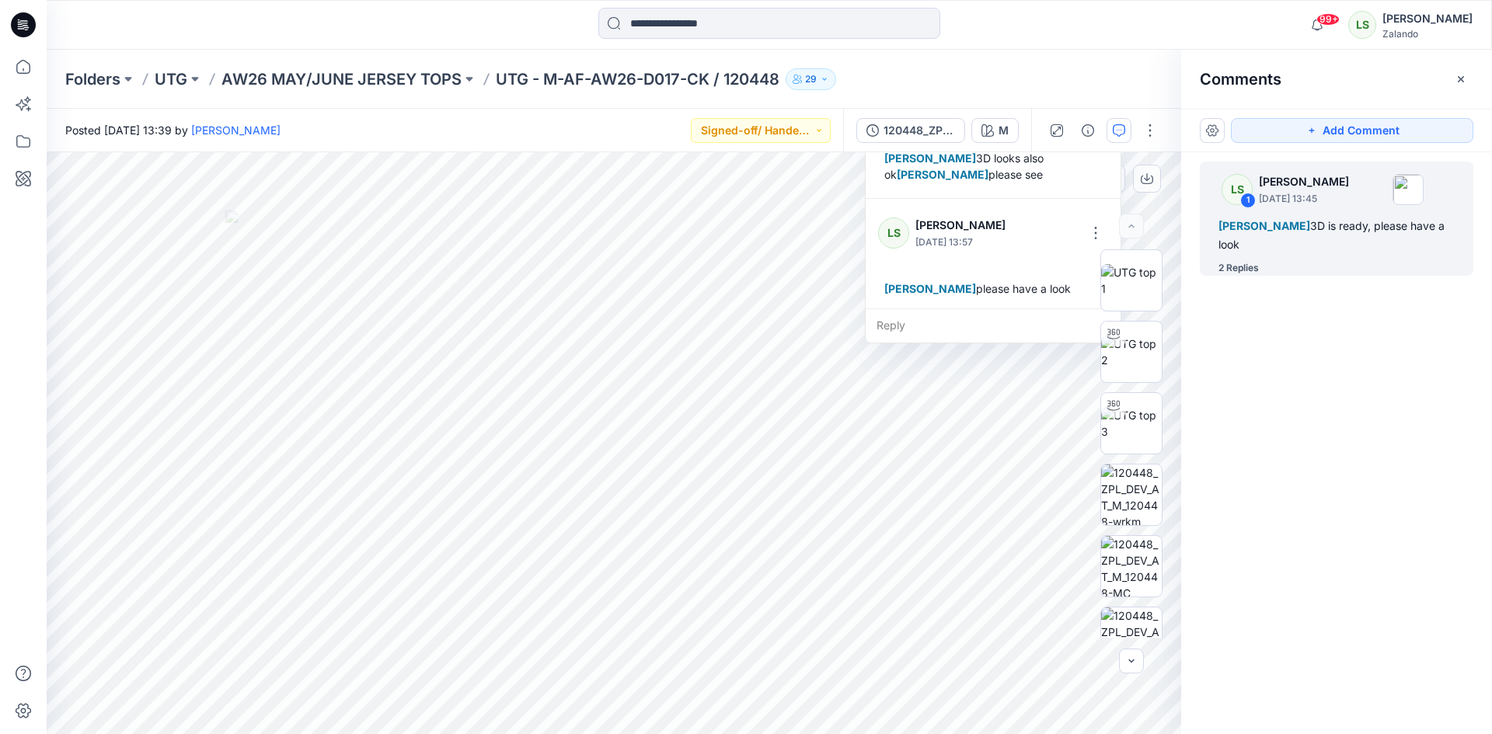
scroll to position [141, 0]
click at [914, 328] on div "Reply" at bounding box center [993, 326] width 255 height 34
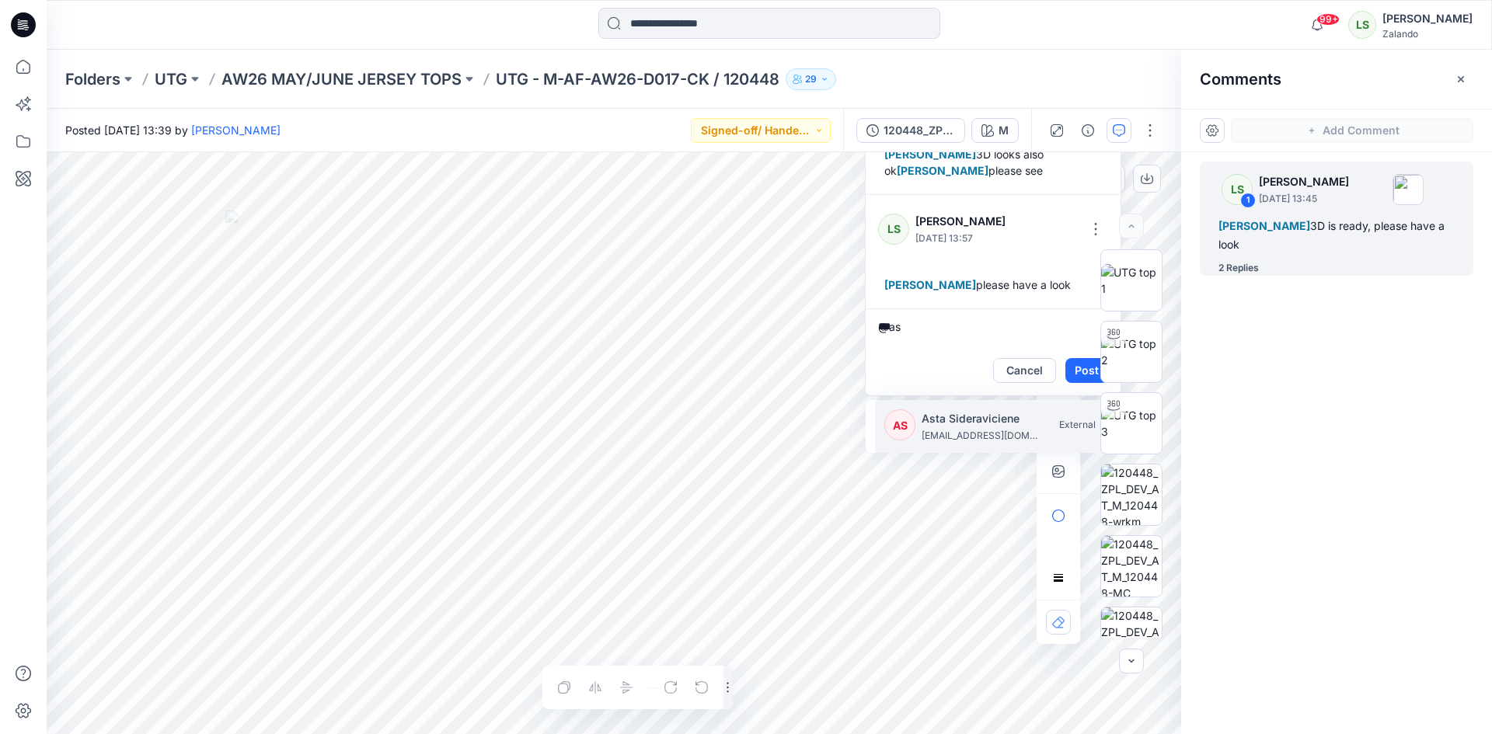
click at [938, 442] on p "asta.sideraviciene@utg.dk" at bounding box center [980, 436] width 117 height 16
click at [939, 442] on p "kristina.mekseniene@utg.dk" at bounding box center [980, 436] width 117 height 16
type textarea "**********"
click at [1077, 365] on button "Post" at bounding box center [1087, 370] width 43 height 25
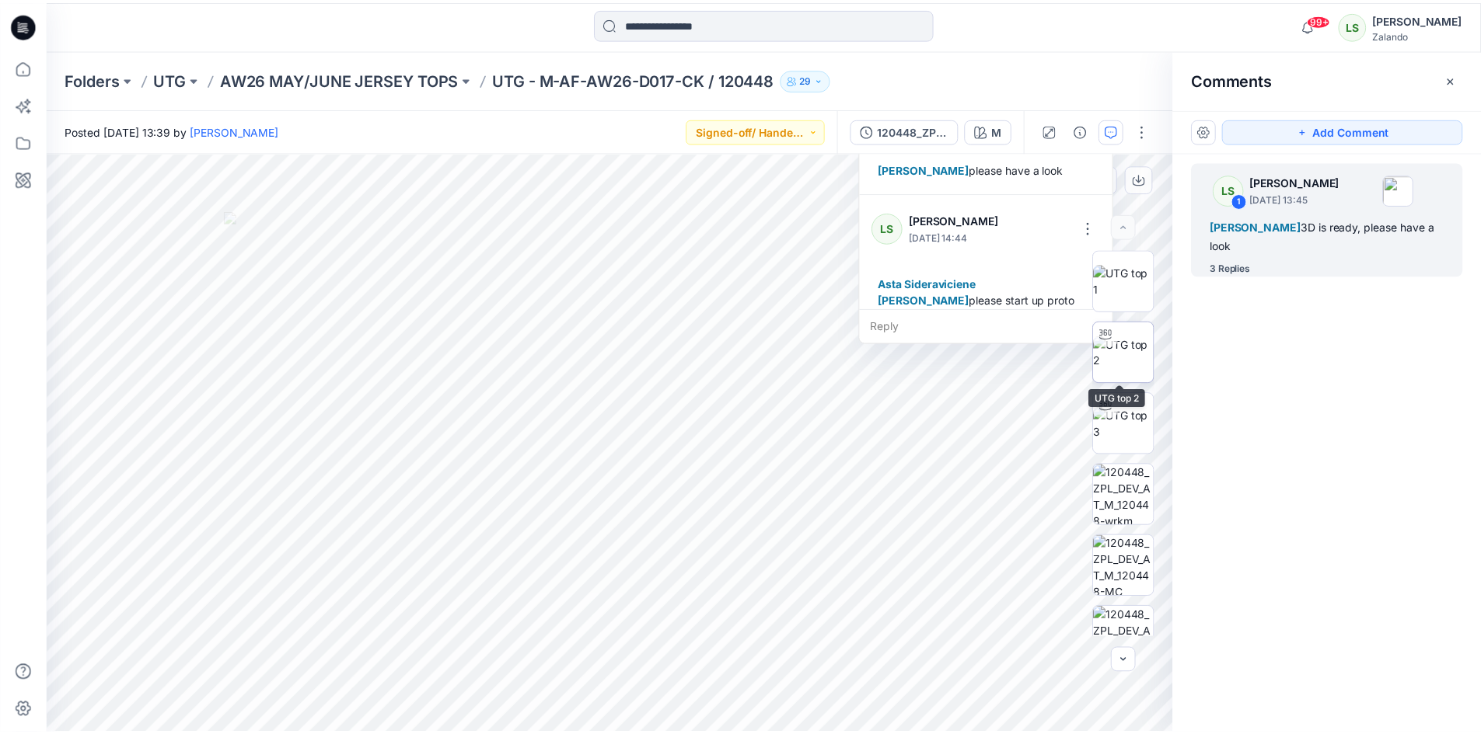
scroll to position [272, 0]
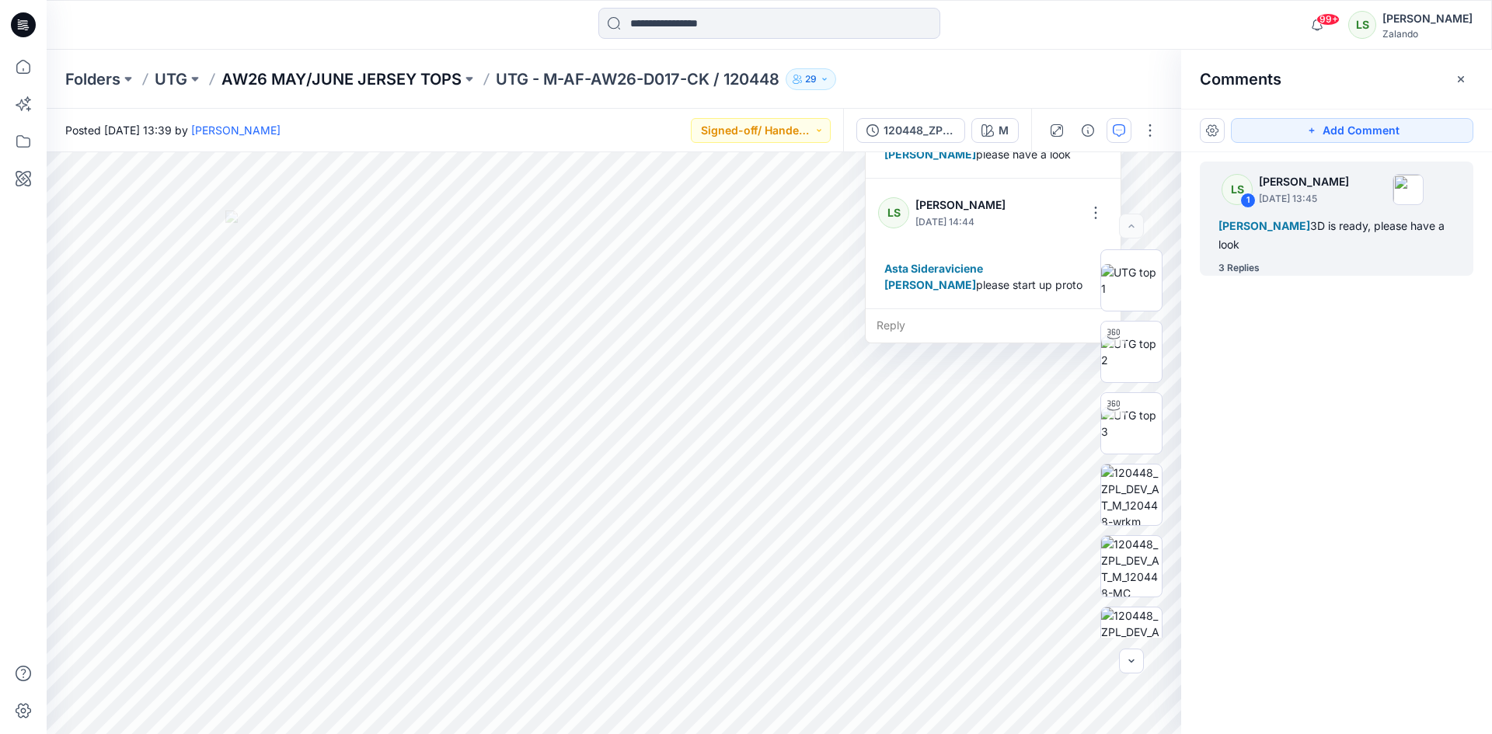
click at [420, 70] on p "AW26 MAY/JUNE JERSEY TOPS" at bounding box center [341, 79] width 240 height 22
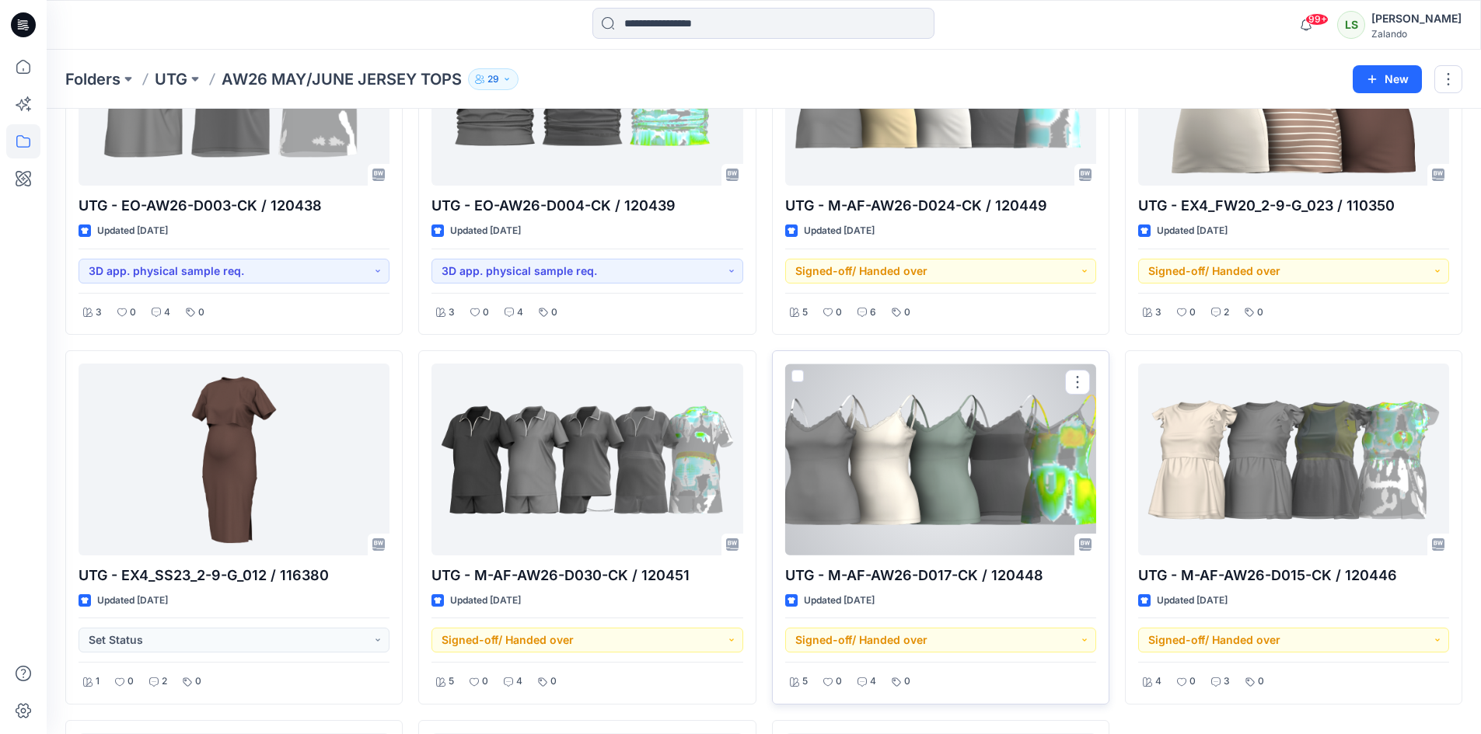
scroll to position [1166, 0]
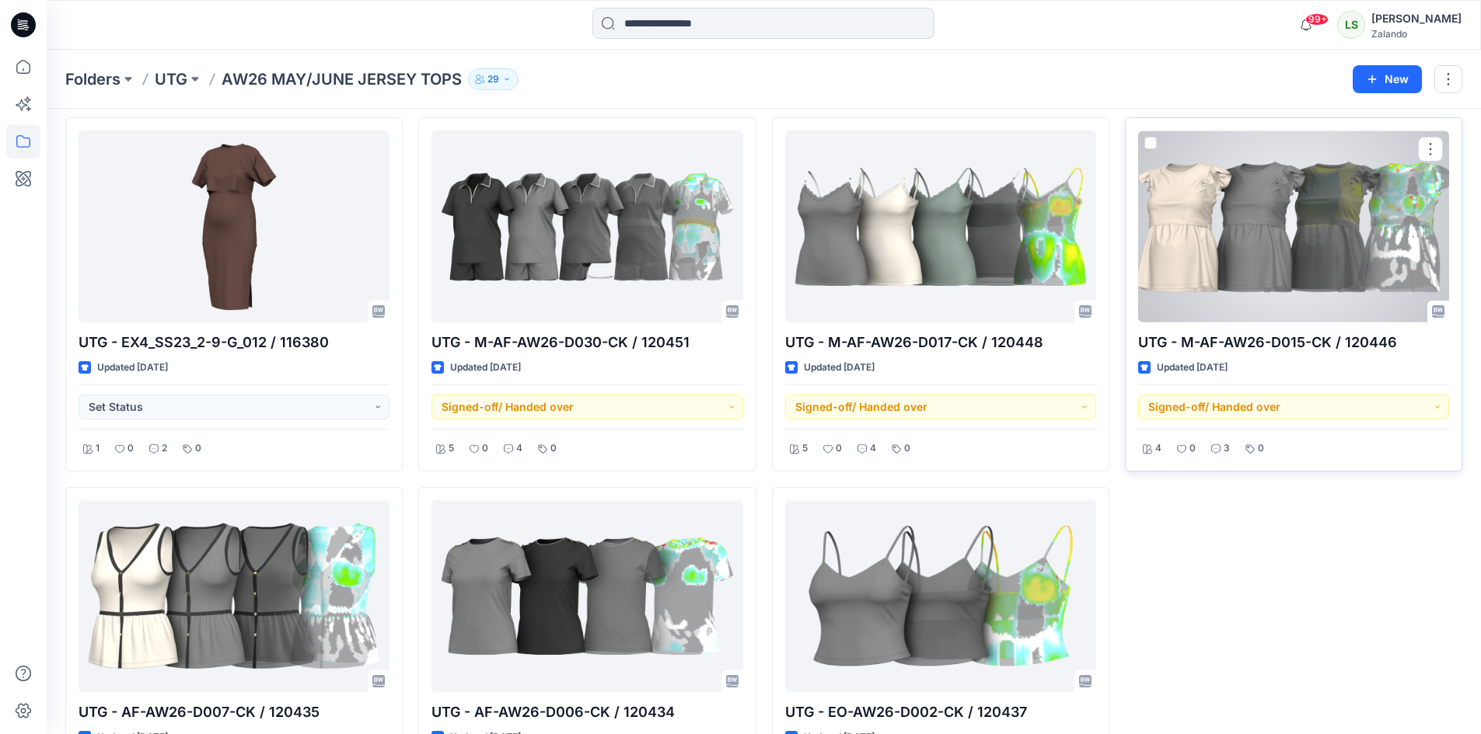
click at [1228, 289] on div at bounding box center [1293, 227] width 311 height 192
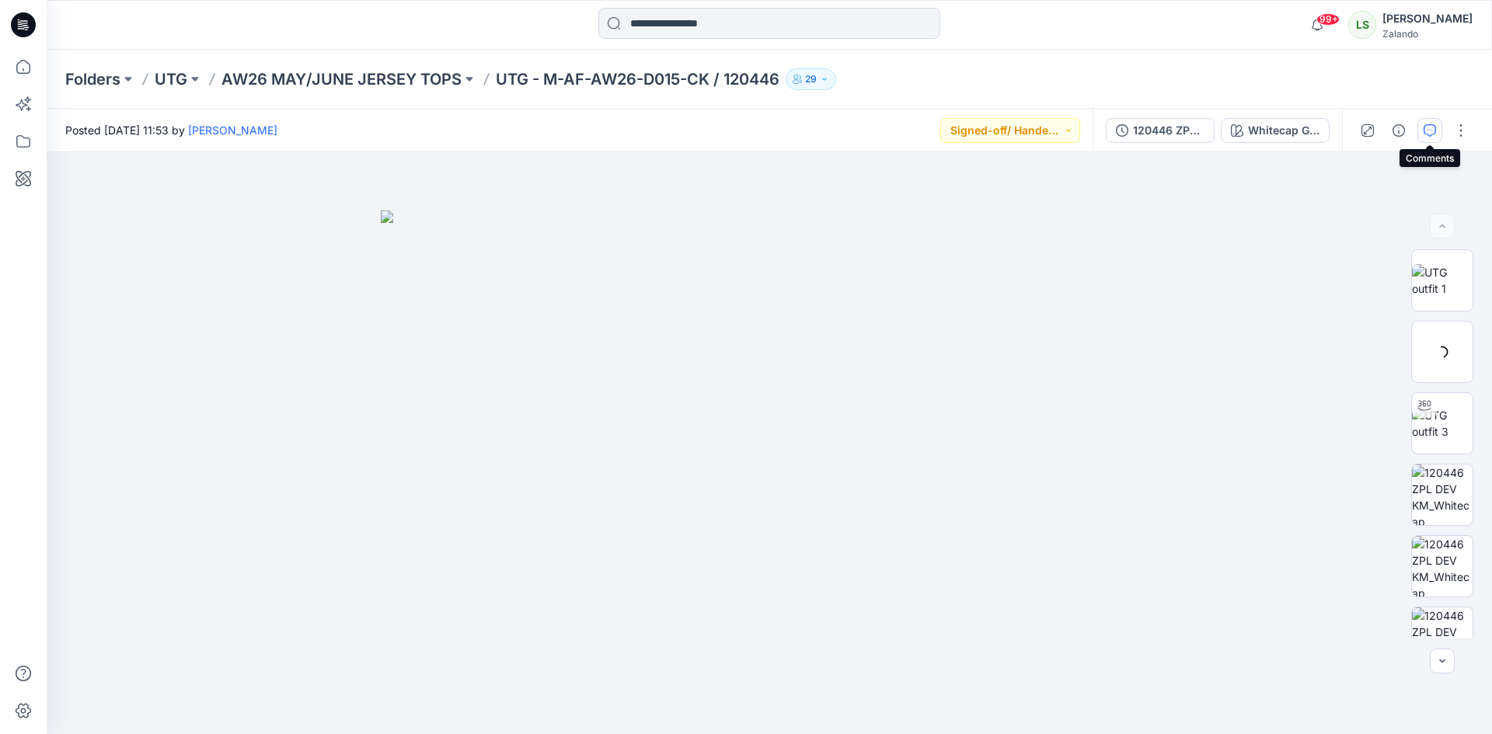
click at [1419, 127] on button "button" at bounding box center [1430, 130] width 25 height 25
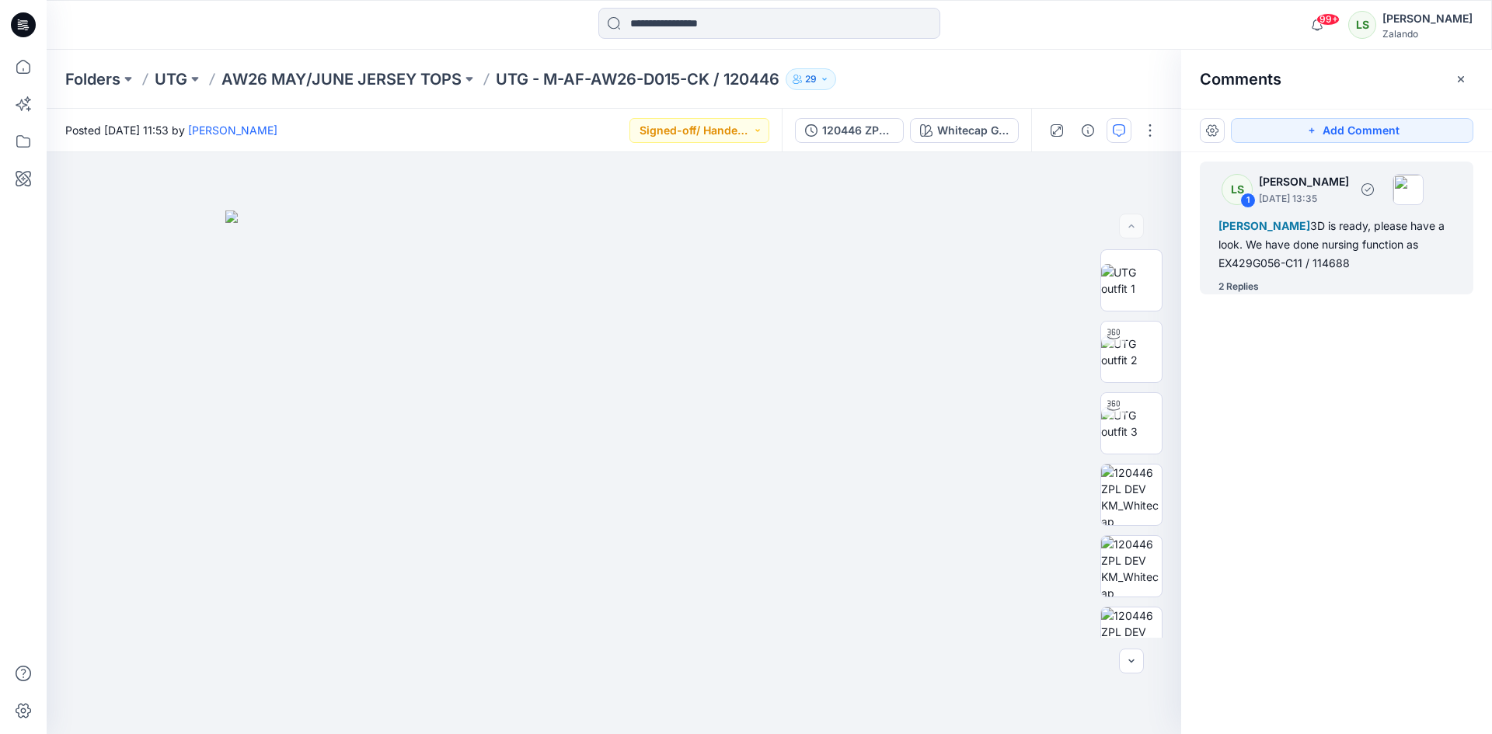
click at [1240, 287] on div "2 Replies" at bounding box center [1239, 287] width 40 height 16
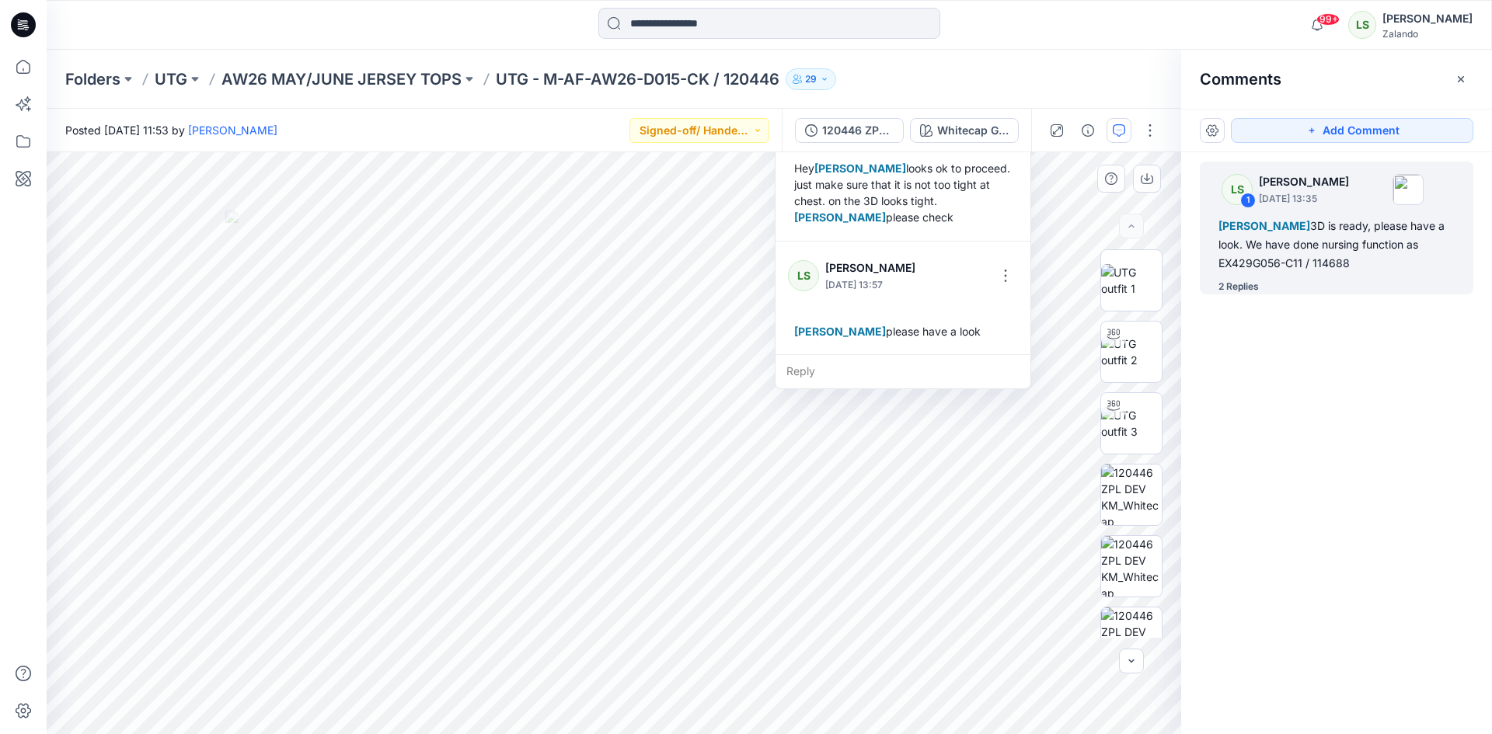
scroll to position [207, 0]
click at [852, 367] on div "Reply" at bounding box center [903, 371] width 255 height 34
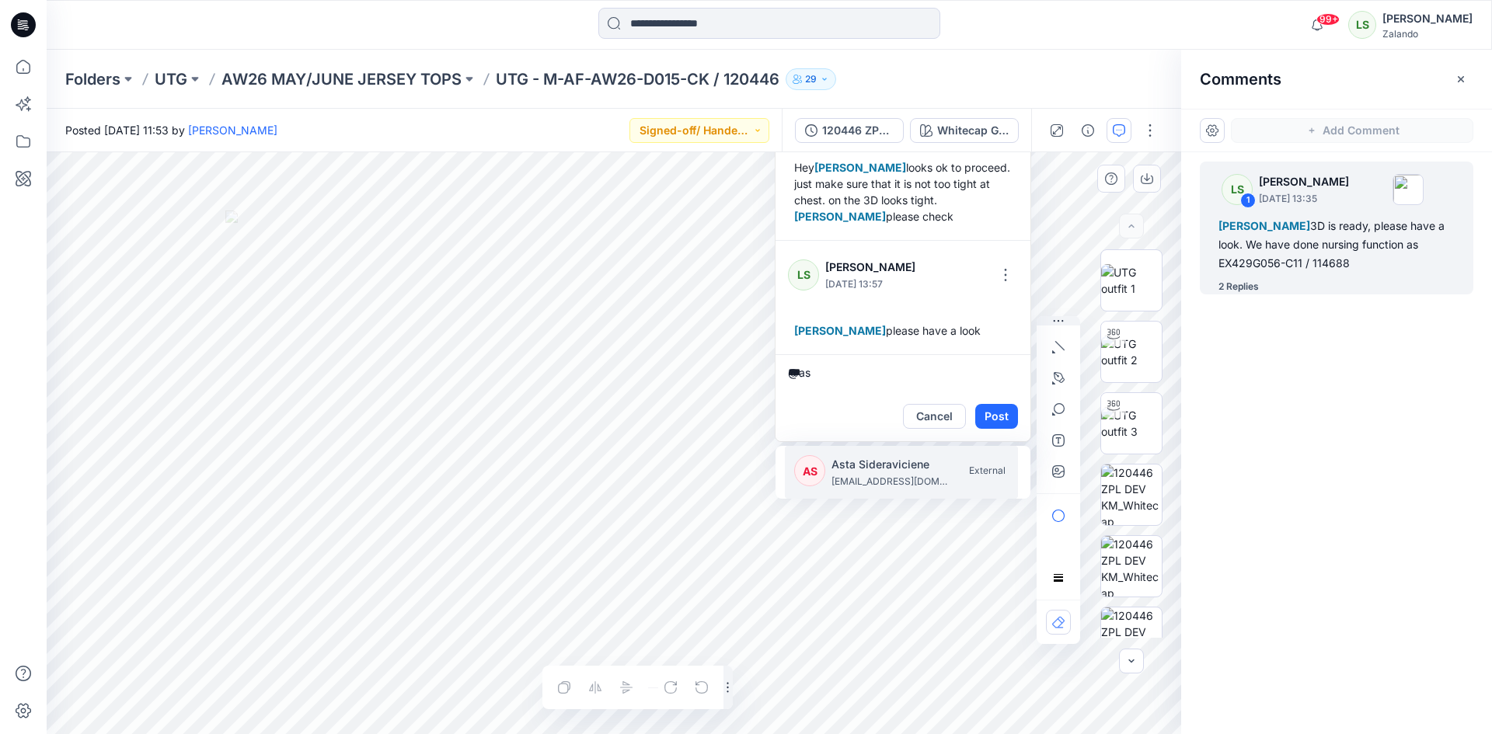
click at [847, 454] on li "AS Asta Sideraviciene asta.sideraviciene@utg.dk External" at bounding box center [901, 472] width 233 height 53
click at [847, 468] on p "[PERSON_NAME]" at bounding box center [890, 464] width 117 height 19
type textarea "**********"
click at [999, 425] on button "Post" at bounding box center [996, 416] width 43 height 25
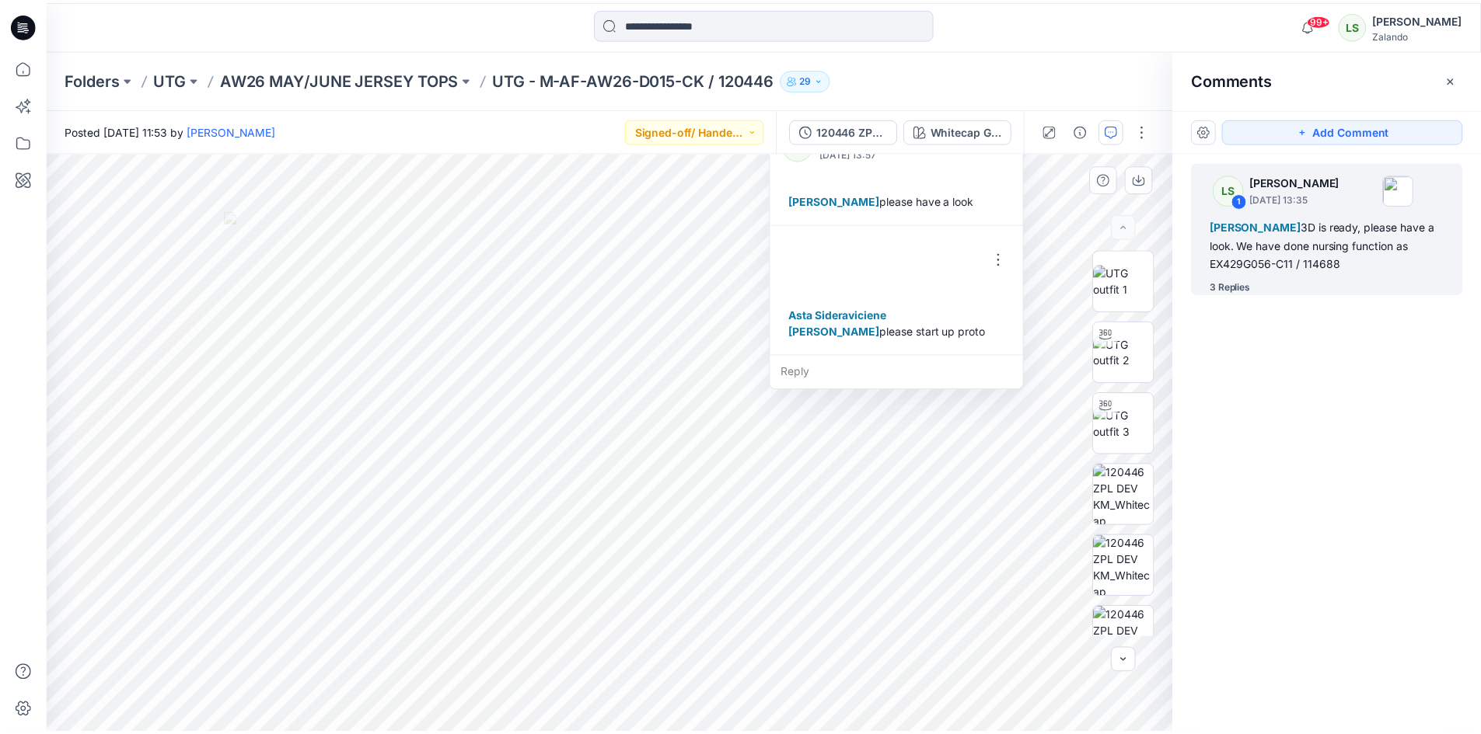
scroll to position [337, 0]
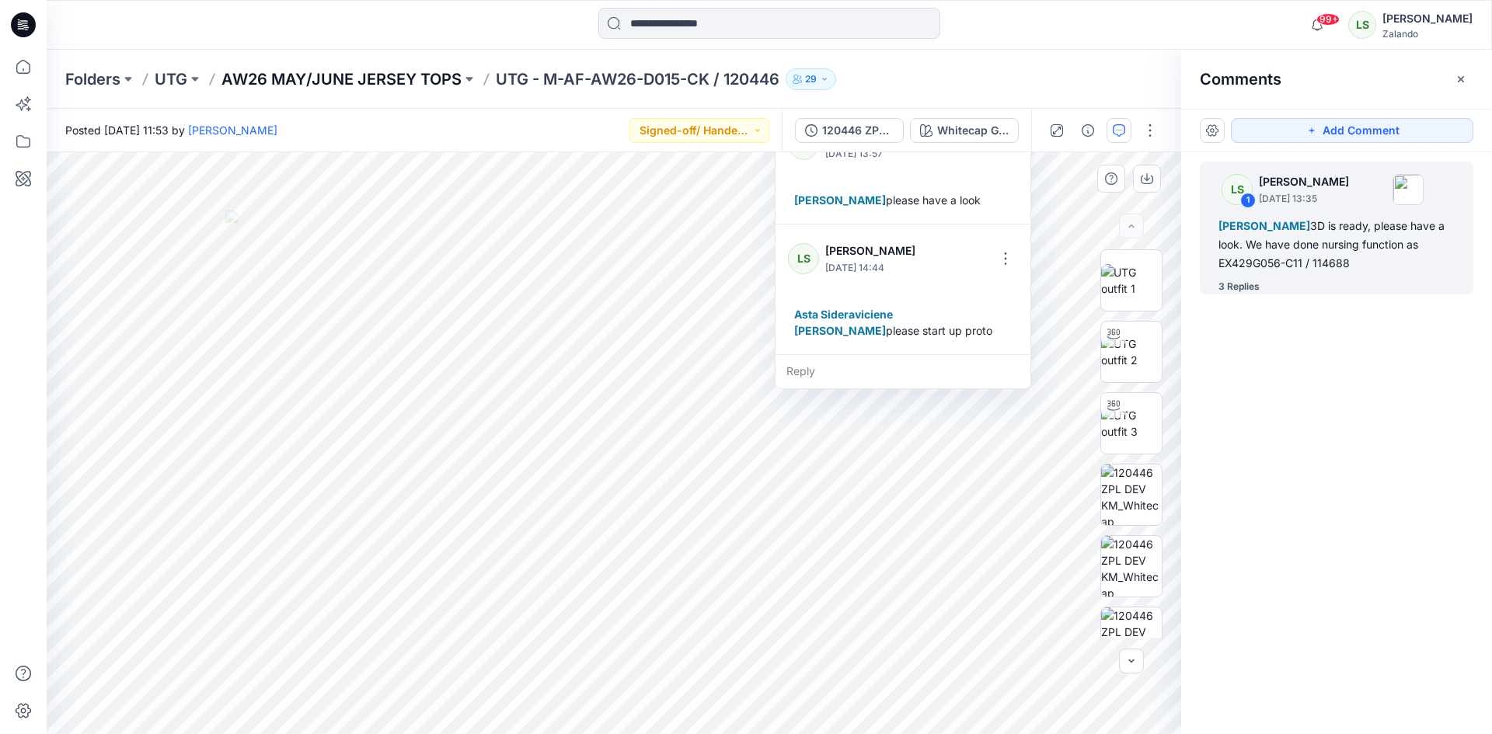
click at [427, 69] on p "AW26 MAY/JUNE JERSEY TOPS" at bounding box center [341, 79] width 240 height 22
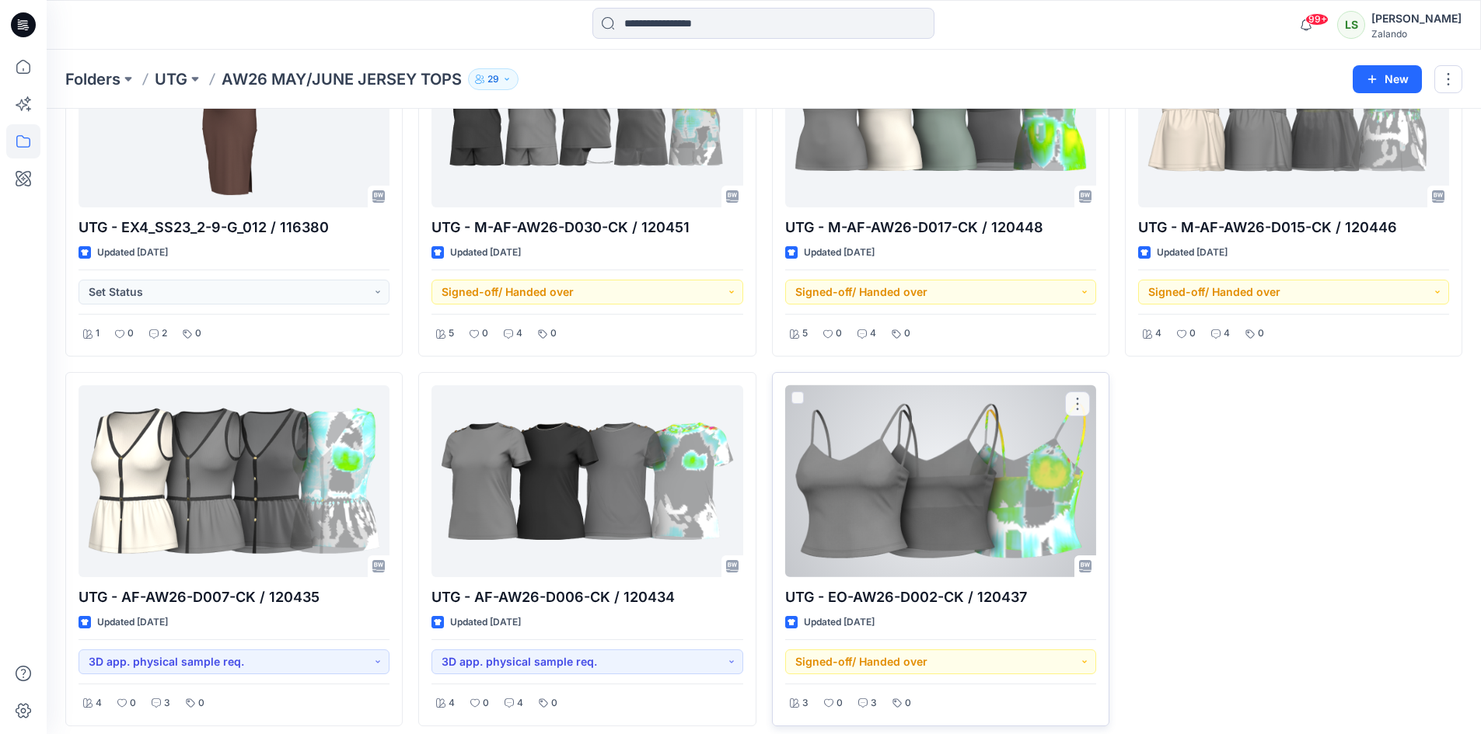
scroll to position [1292, 0]
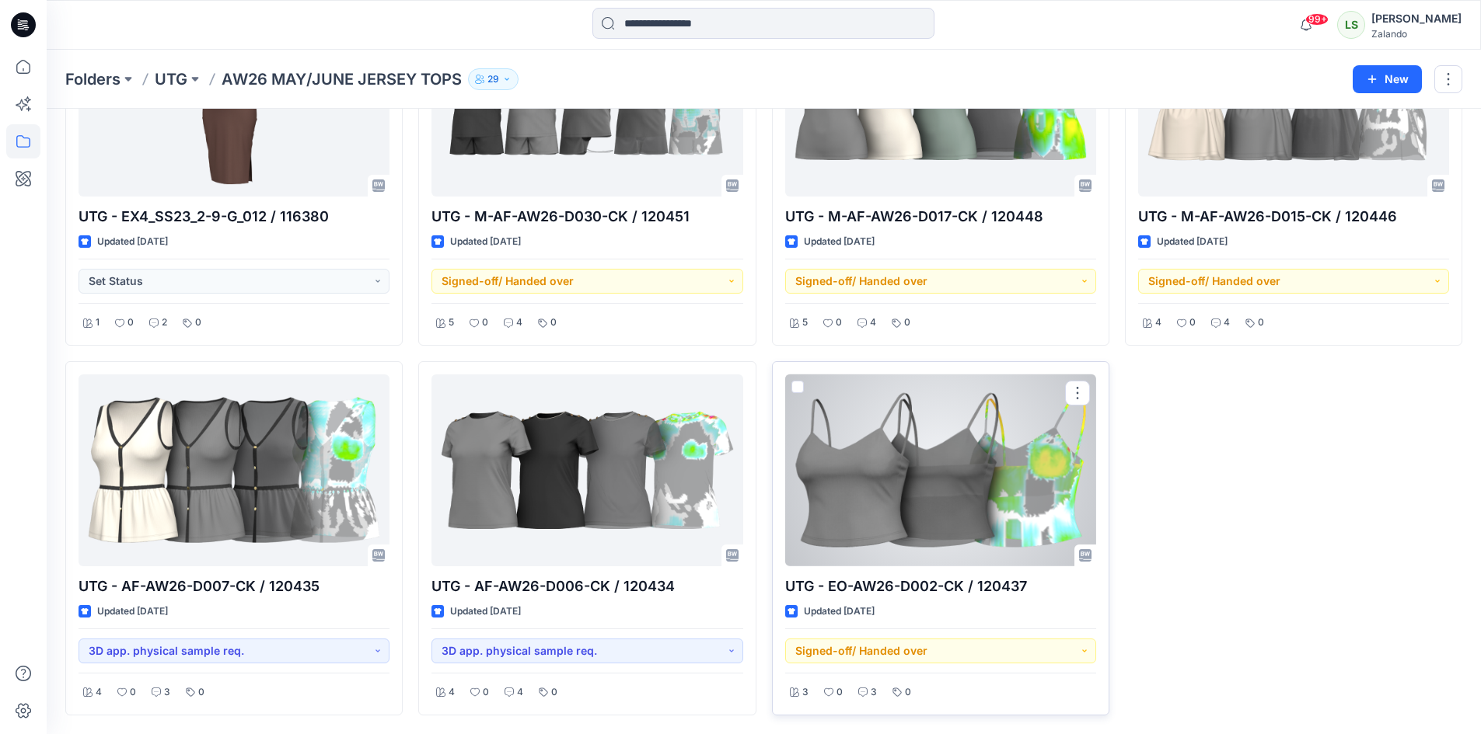
click at [992, 486] on div at bounding box center [940, 471] width 311 height 192
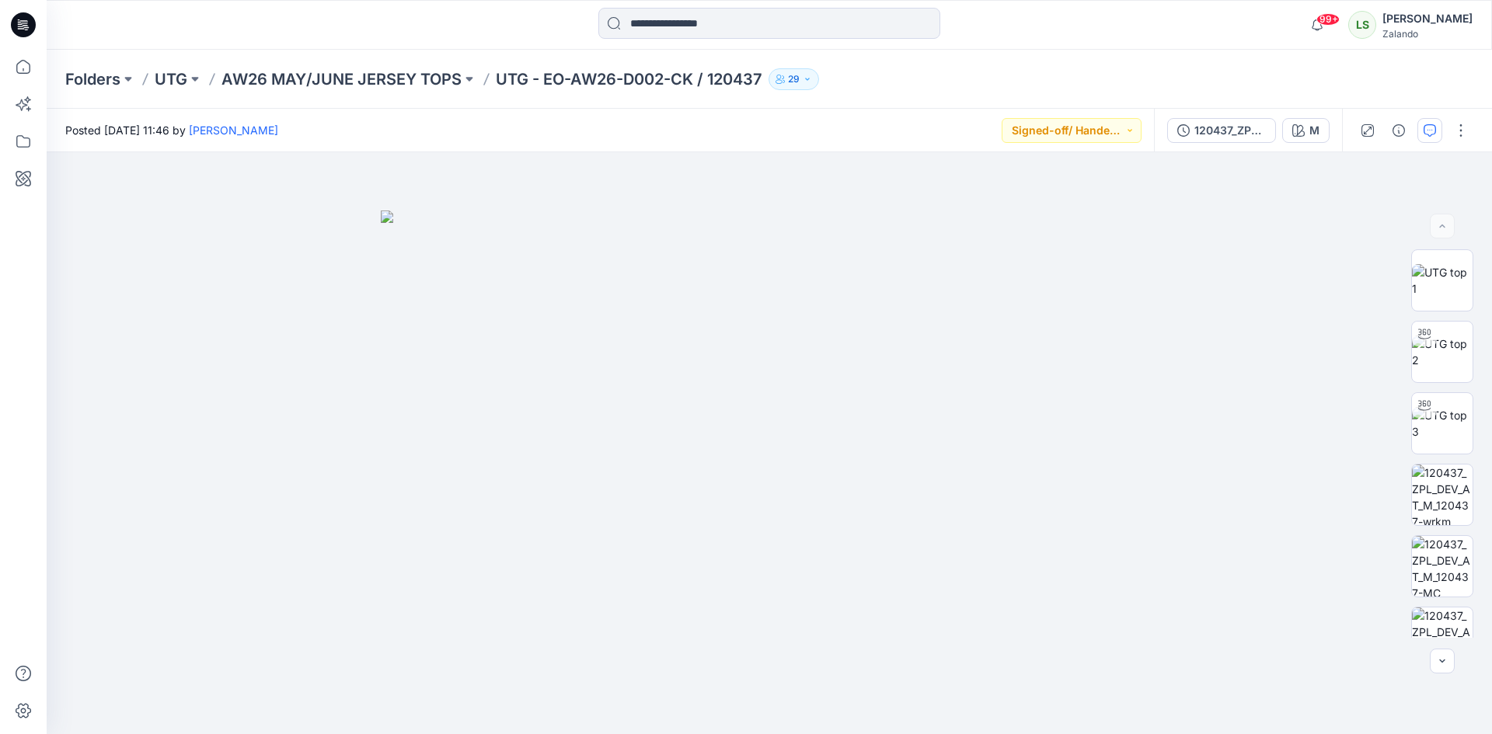
click at [1424, 138] on button "button" at bounding box center [1430, 130] width 25 height 25
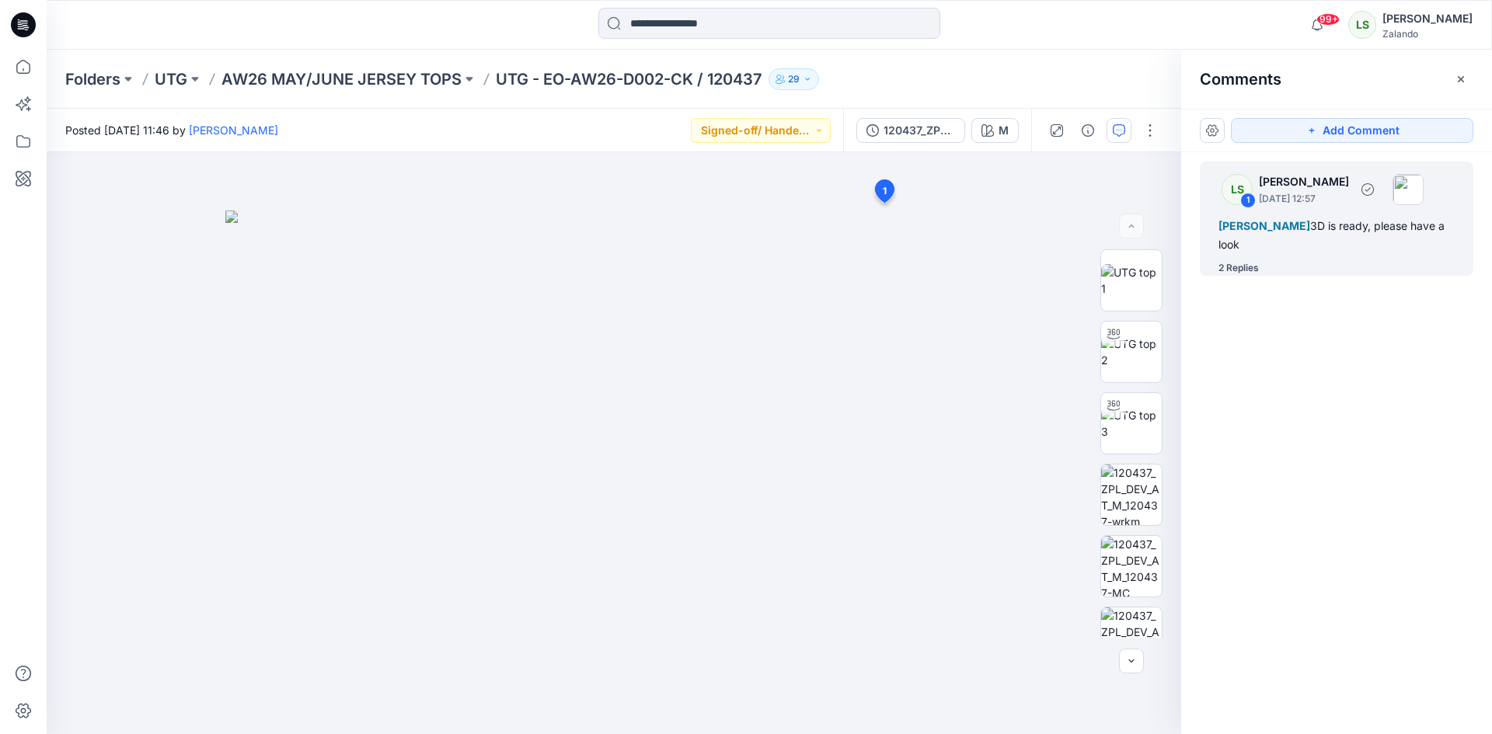
click at [1260, 260] on div "LS 1 Lise Stougaard September 12, 2025 12:57 Alexandre Ivan Almeida Fonseca 3D …" at bounding box center [1337, 219] width 274 height 114
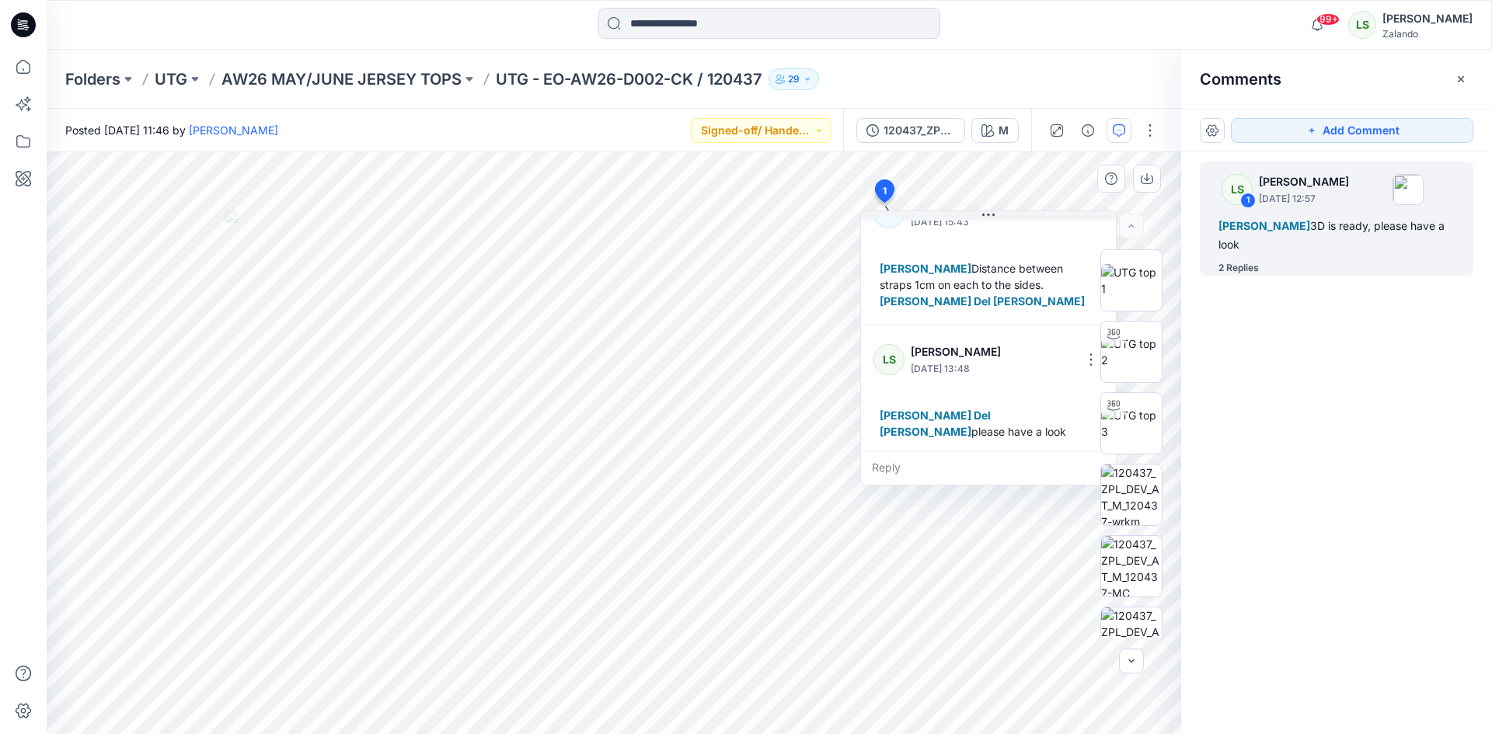
scroll to position [174, 0]
click at [910, 475] on div "Reply" at bounding box center [988, 468] width 255 height 34
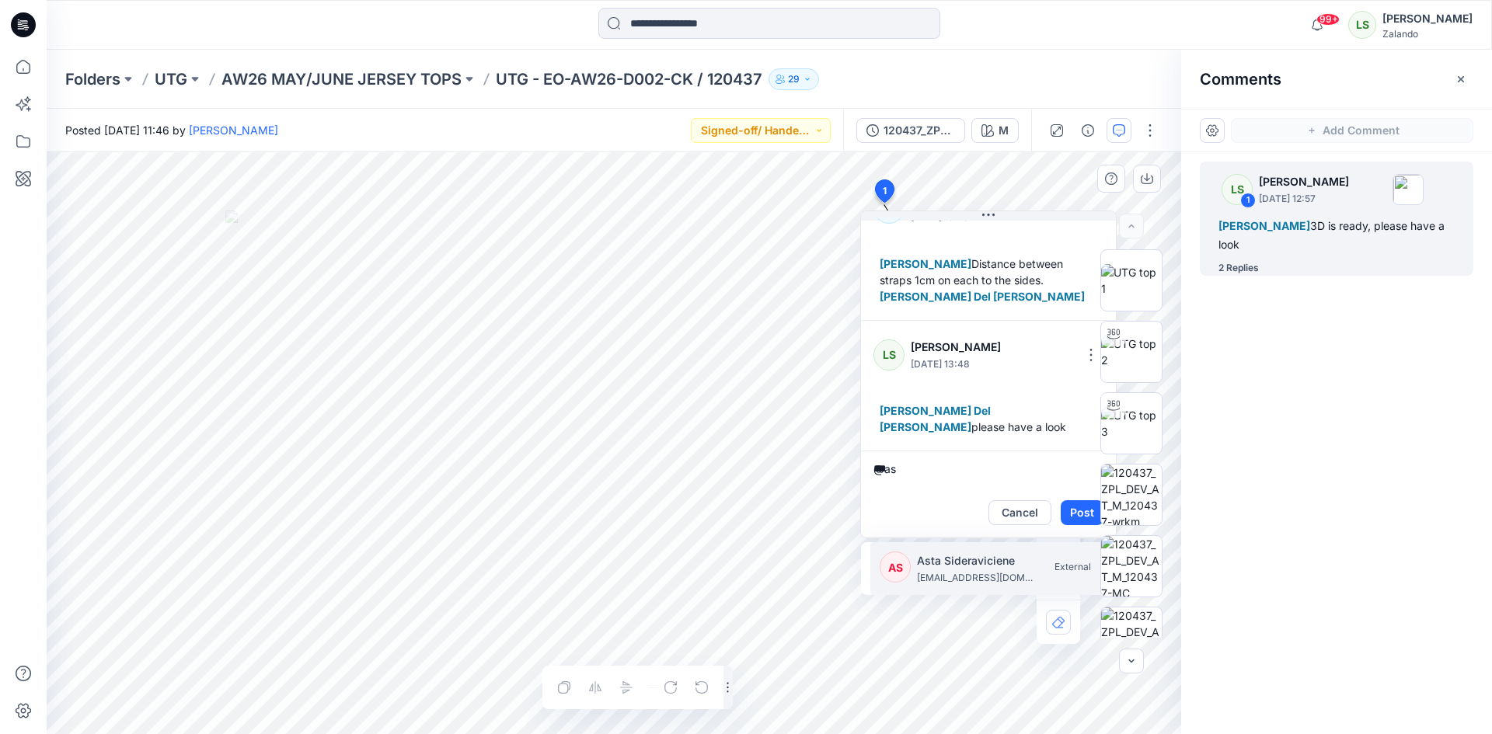
click at [919, 563] on p "Asta Sideraviciene" at bounding box center [975, 561] width 117 height 19
click at [917, 565] on p "[PERSON_NAME]" at bounding box center [975, 561] width 117 height 19
type textarea "**********"
click at [1070, 509] on button "Post" at bounding box center [1082, 513] width 43 height 25
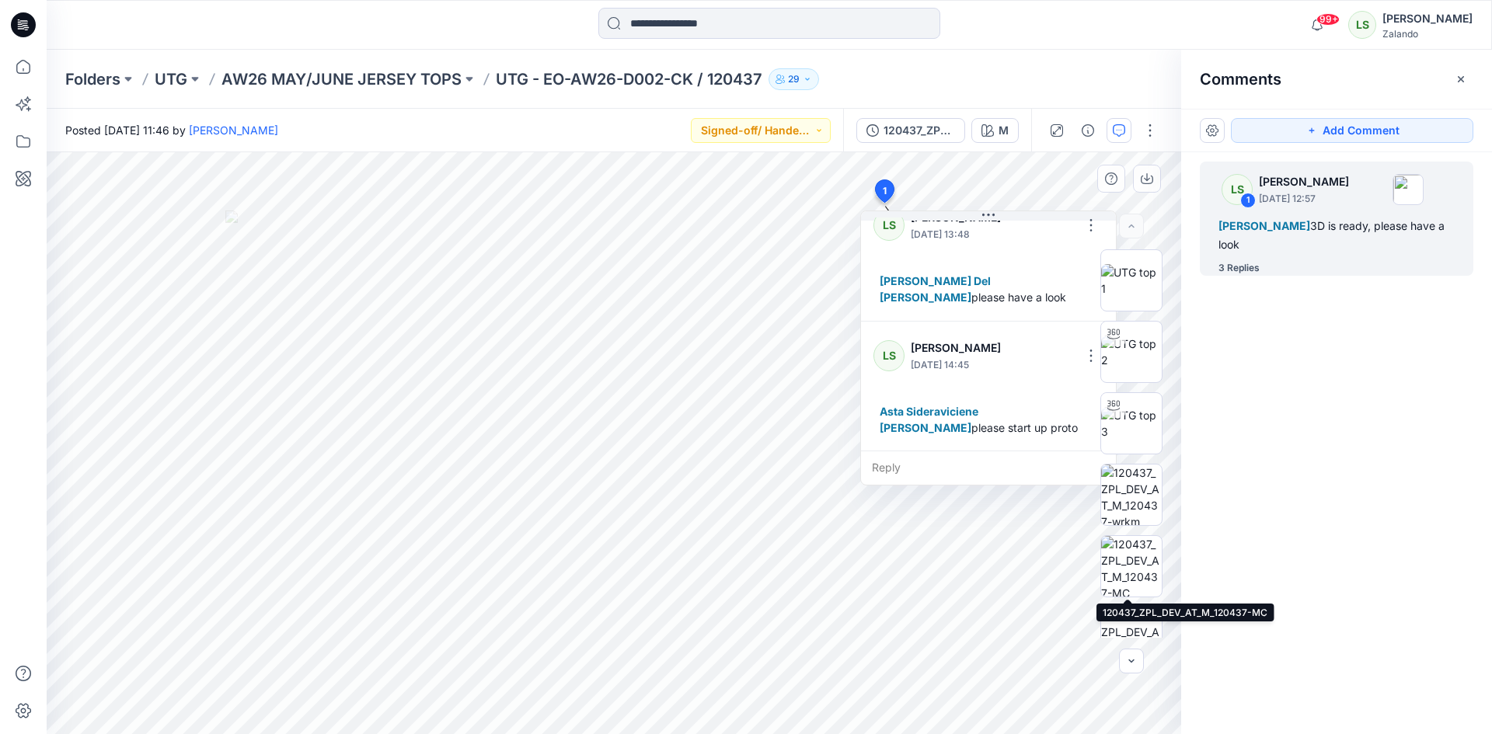
scroll to position [305, 0]
click at [419, 77] on p "AW26 MAY/JUNE JERSEY TOPS" at bounding box center [341, 79] width 240 height 22
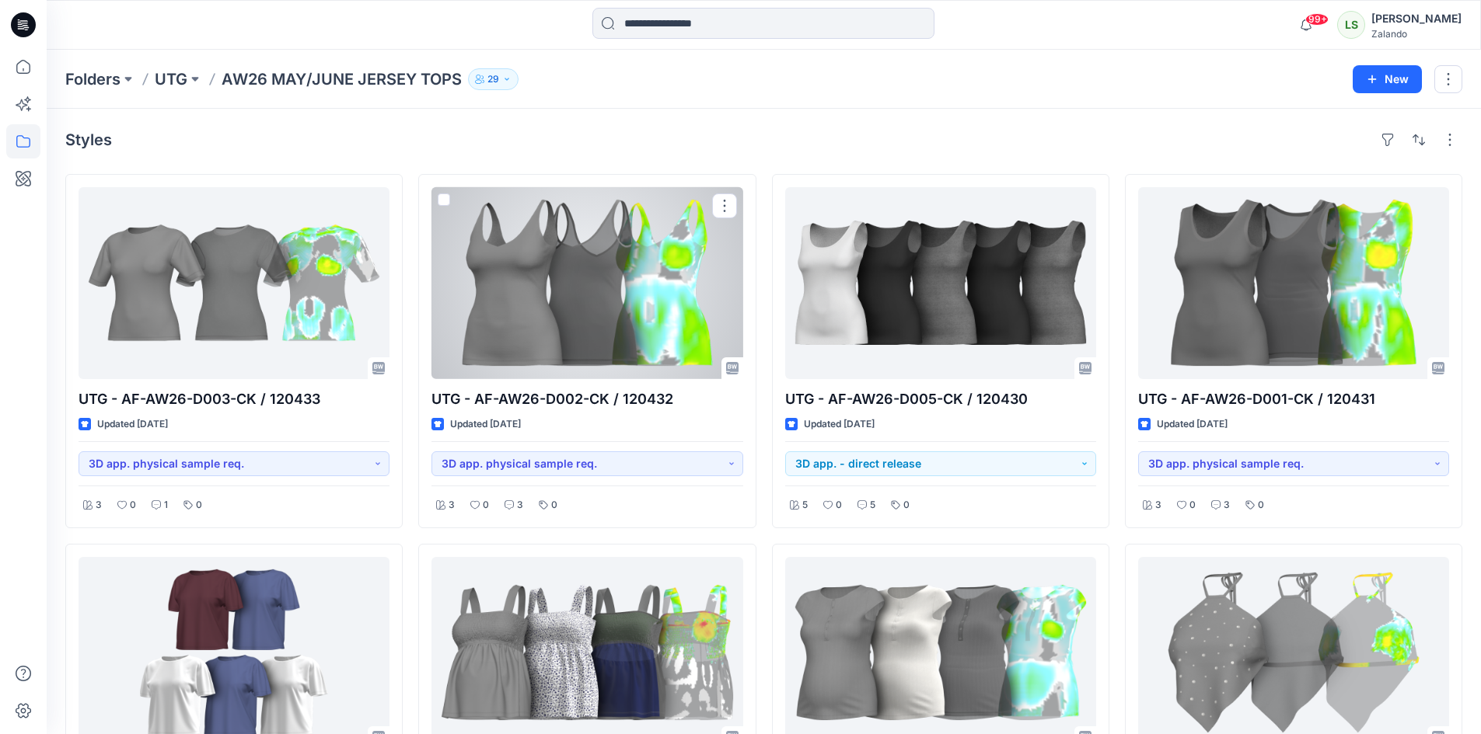
click at [575, 311] on div at bounding box center [586, 283] width 311 height 192
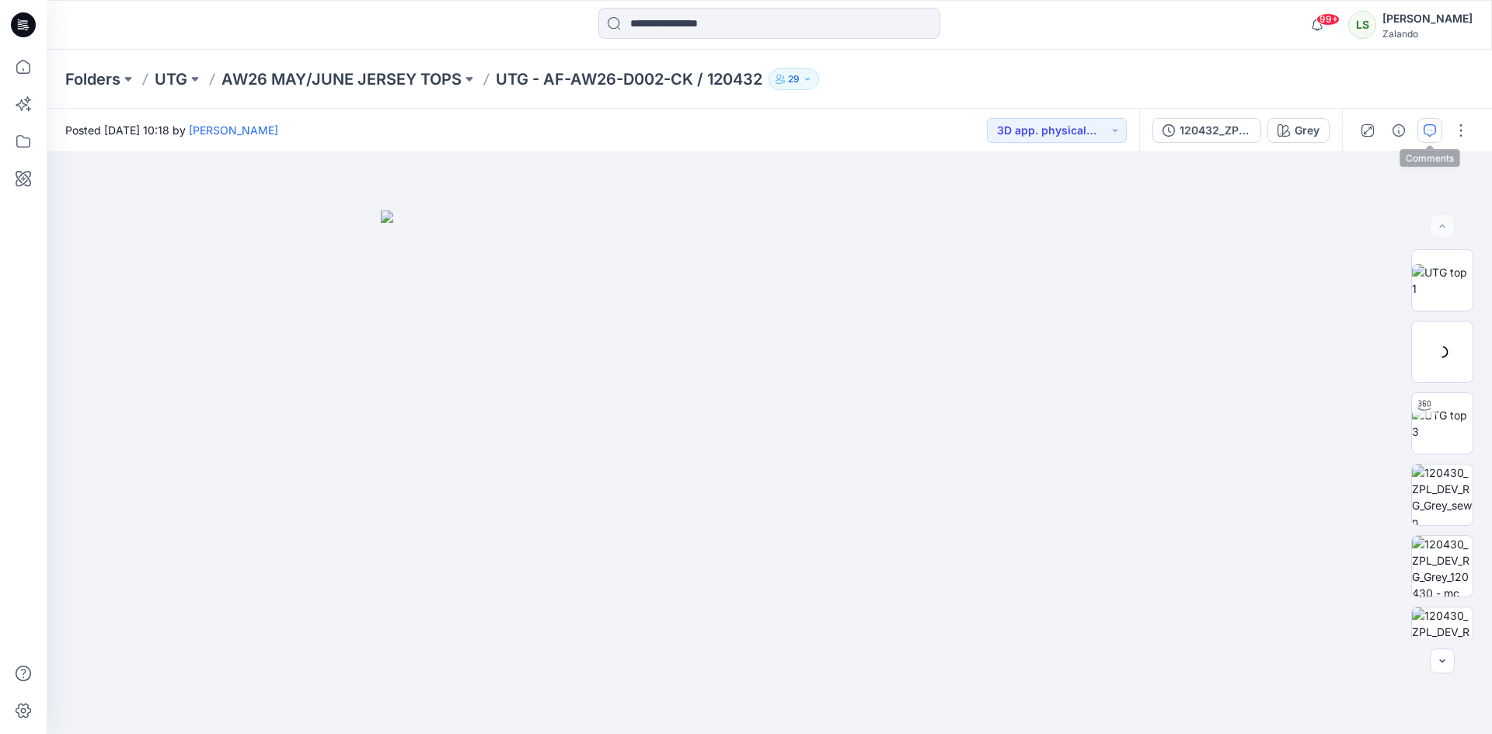
click at [1429, 138] on button "button" at bounding box center [1430, 130] width 25 height 25
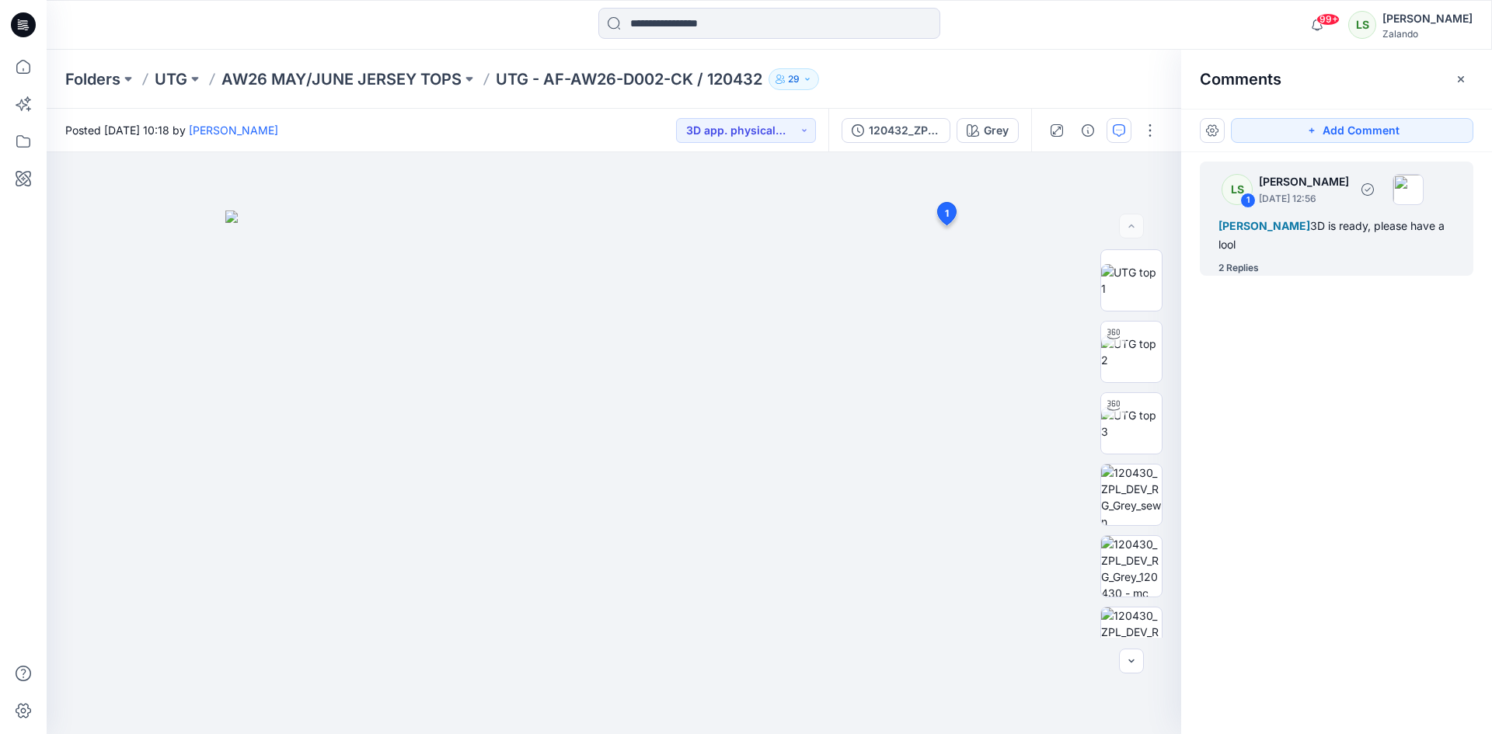
click at [1261, 265] on div "2 Replies" at bounding box center [1346, 268] width 255 height 16
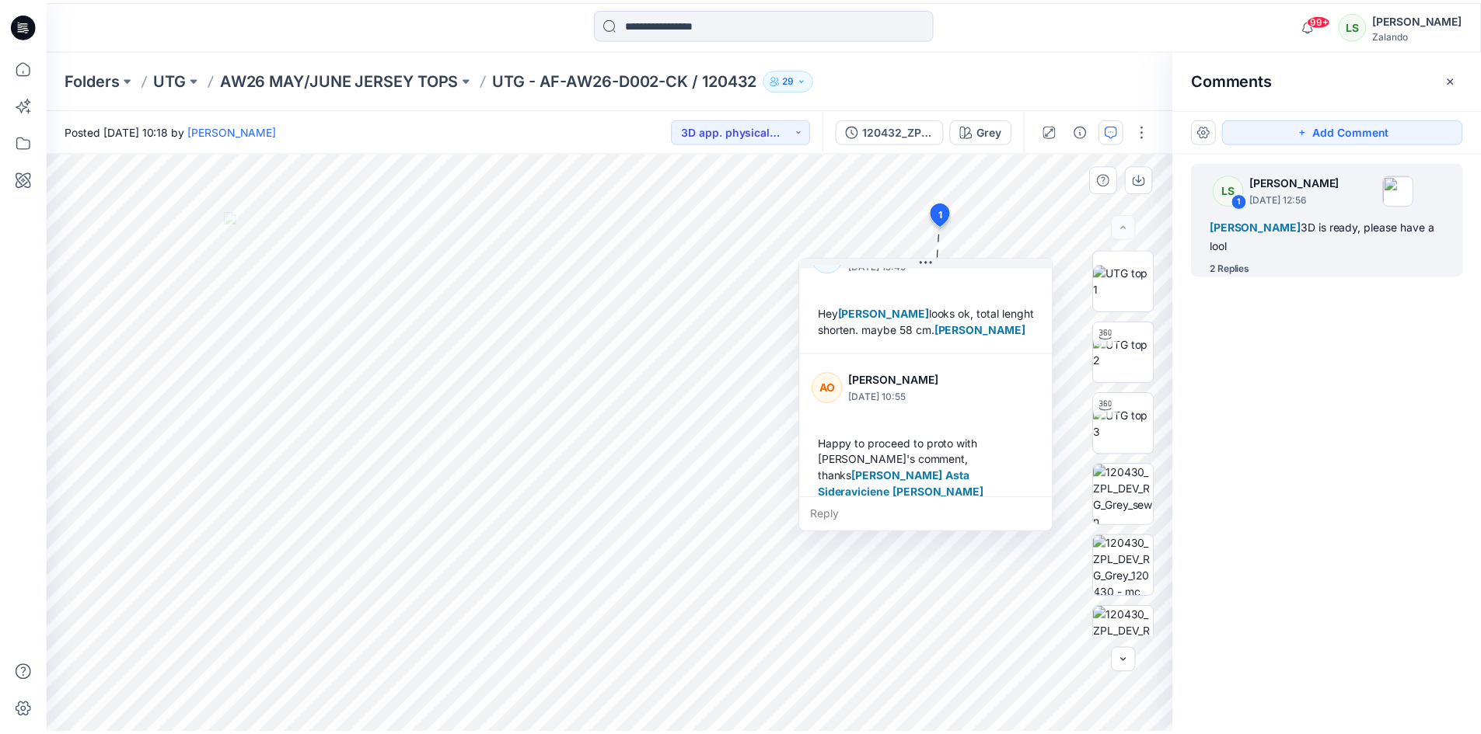
scroll to position [174, 0]
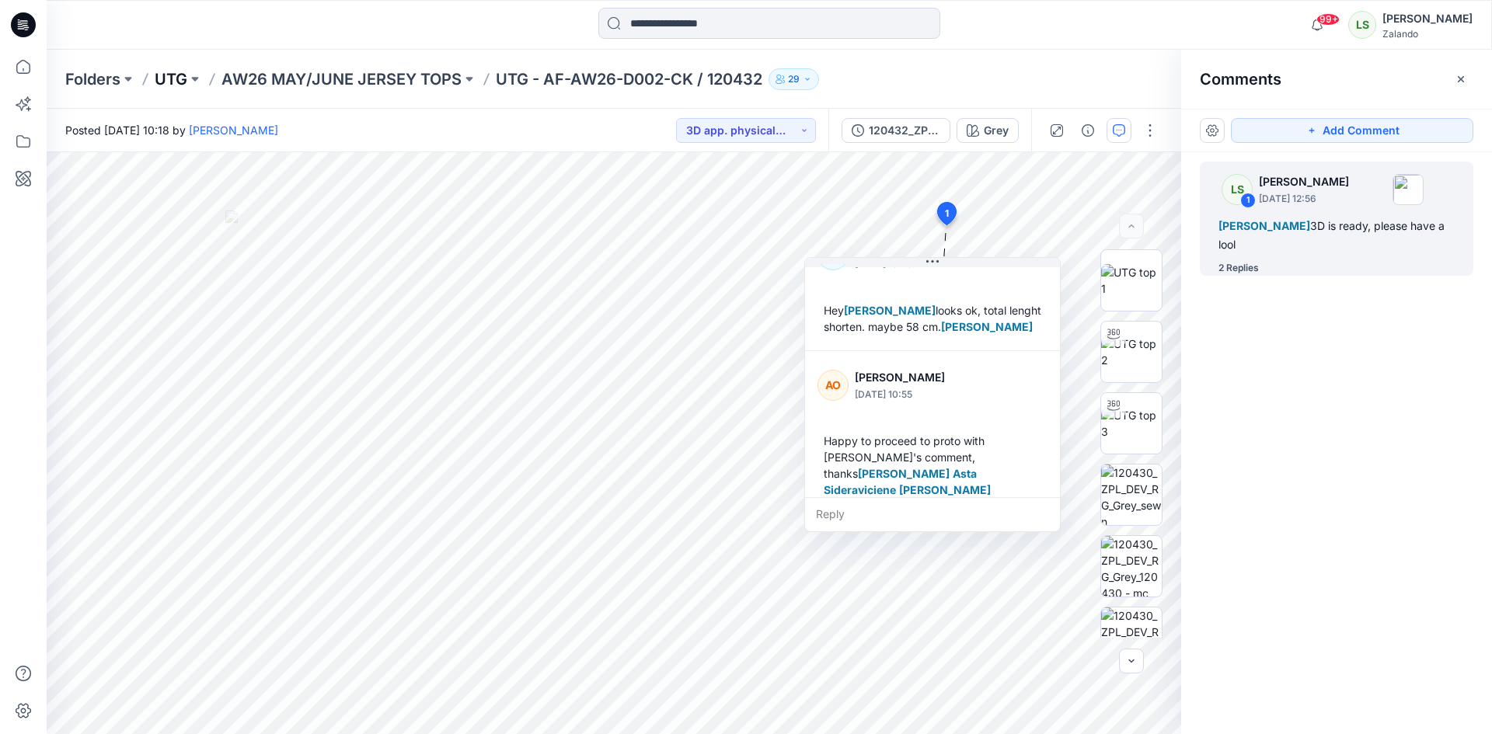
click at [176, 80] on p "UTG" at bounding box center [171, 79] width 33 height 22
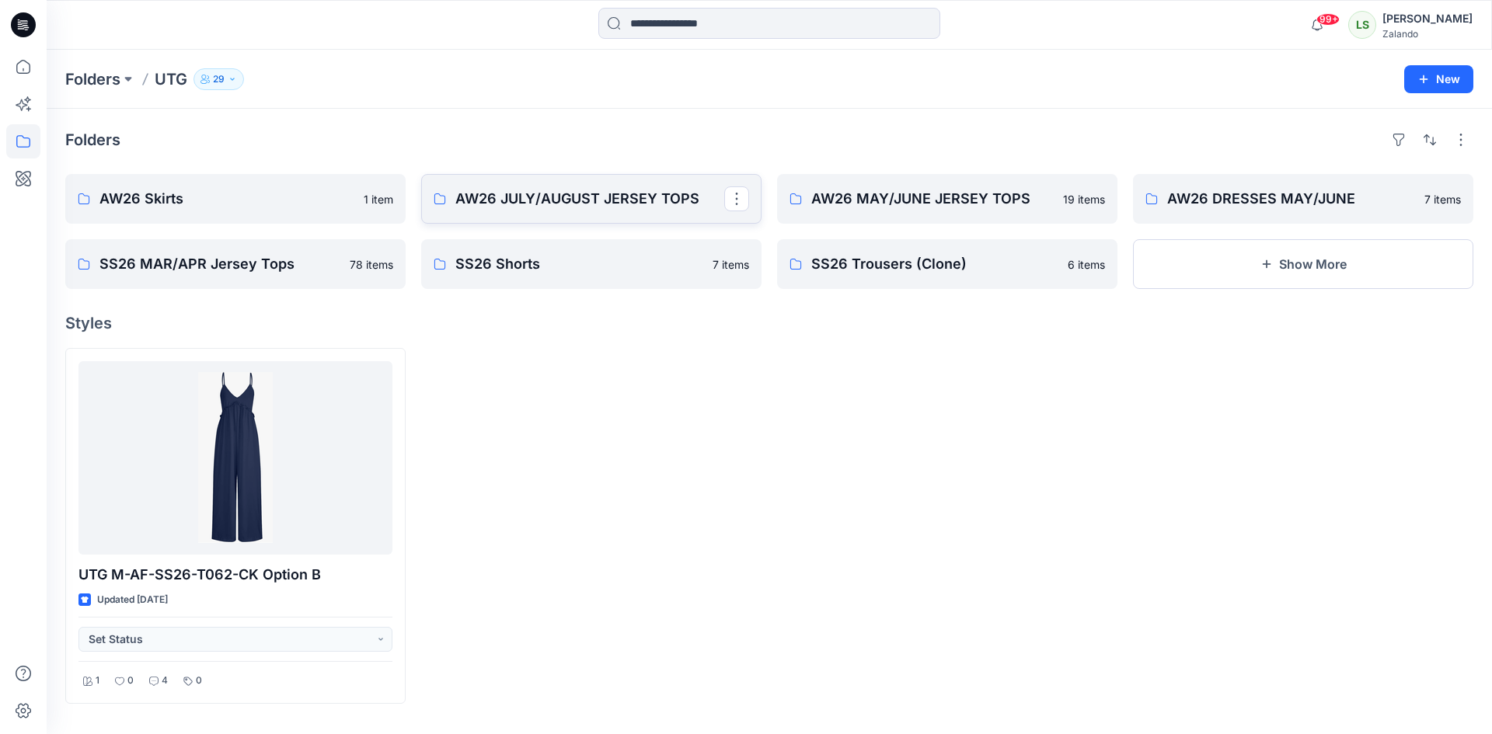
click at [619, 193] on p "AW26 JULY/AUGUST JERSEY TOPS" at bounding box center [589, 199] width 269 height 22
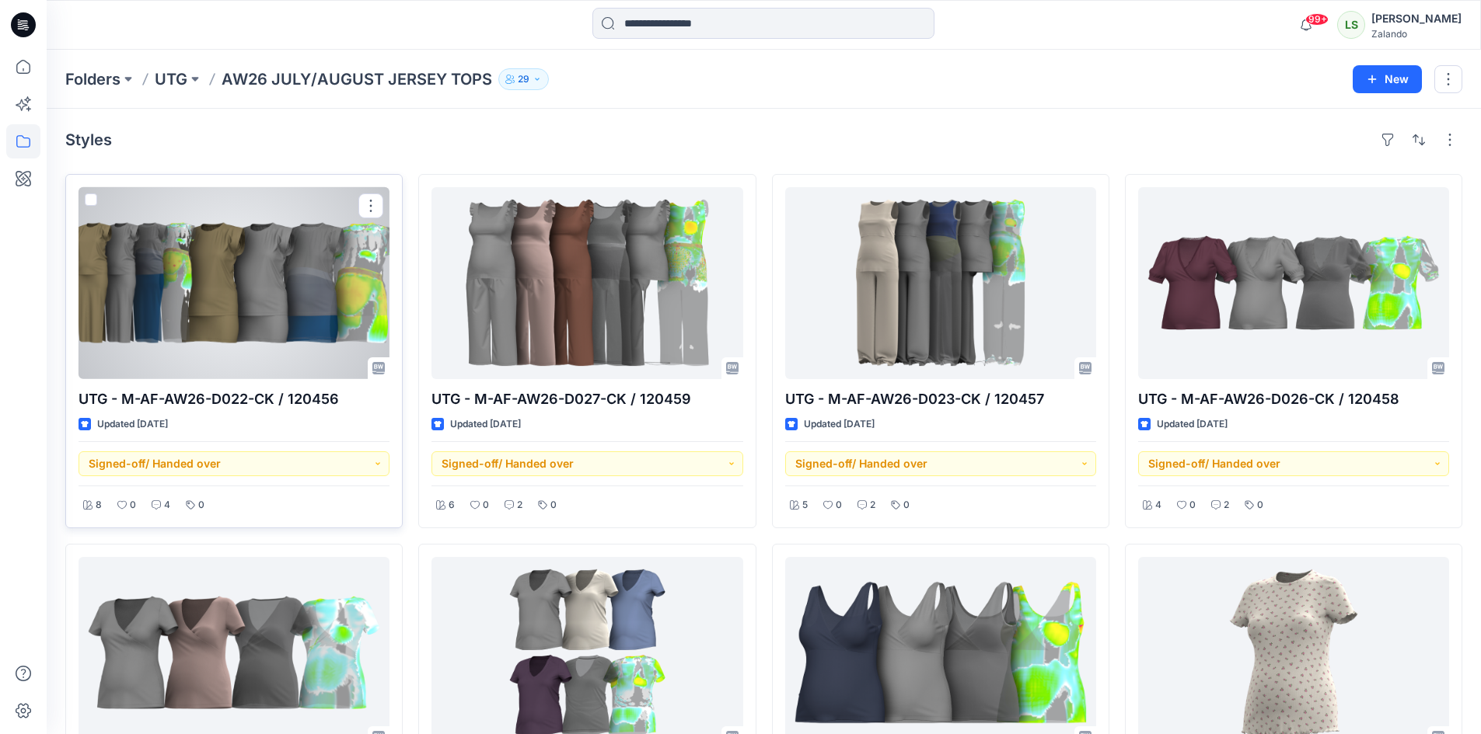
click at [247, 333] on div at bounding box center [233, 283] width 311 height 192
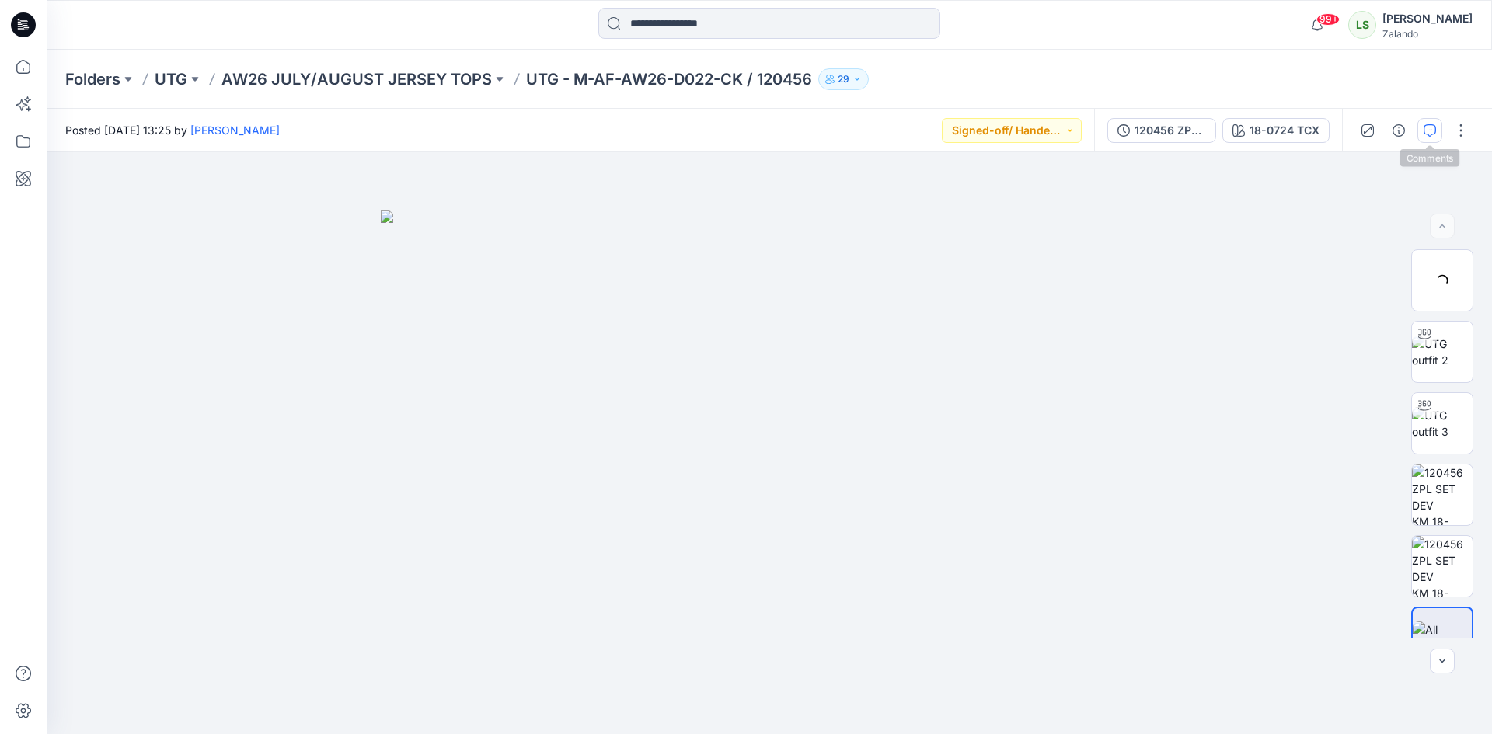
click at [1431, 134] on icon "button" at bounding box center [1430, 130] width 12 height 12
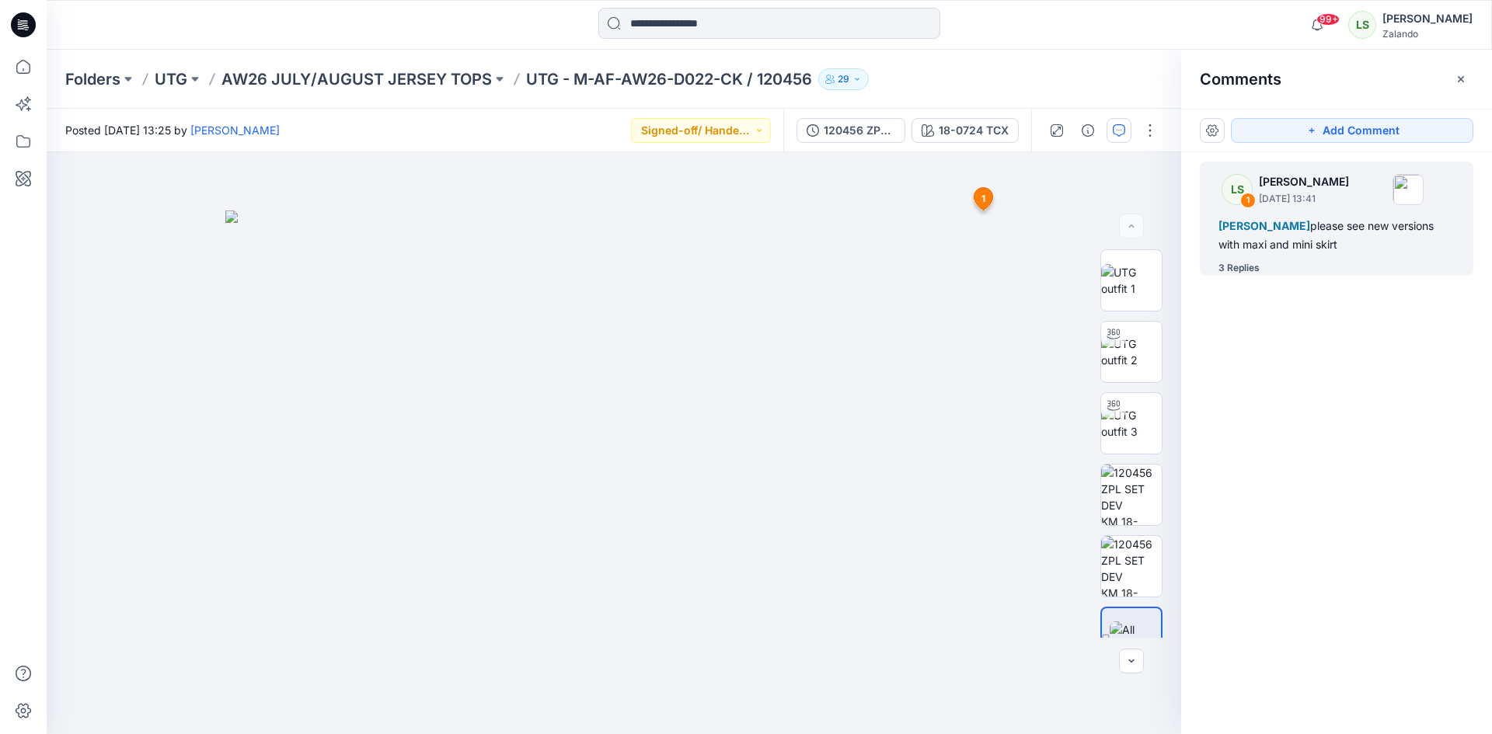
click at [1252, 273] on div "3 Replies" at bounding box center [1239, 268] width 41 height 16
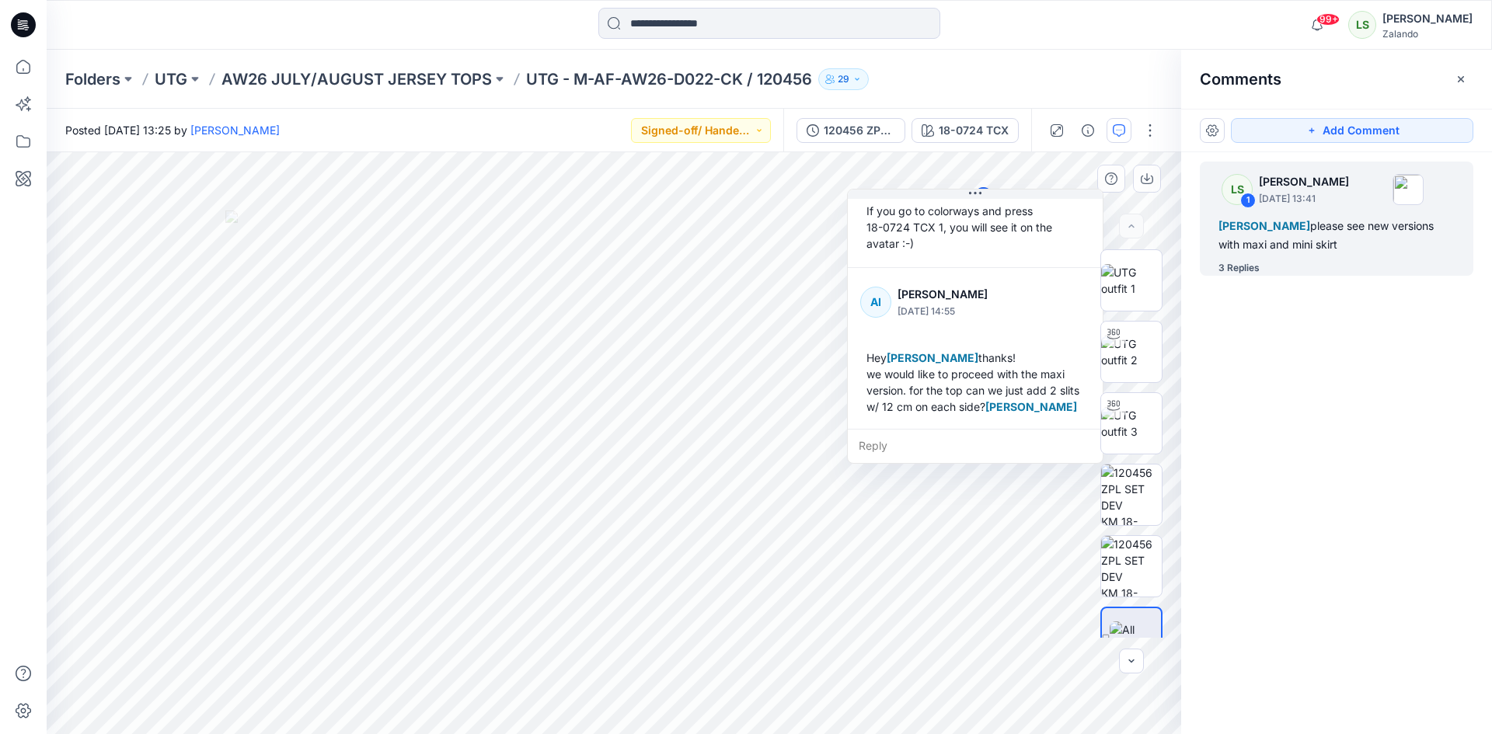
scroll to position [337, 0]
click at [879, 442] on div "Reply" at bounding box center [975, 446] width 255 height 34
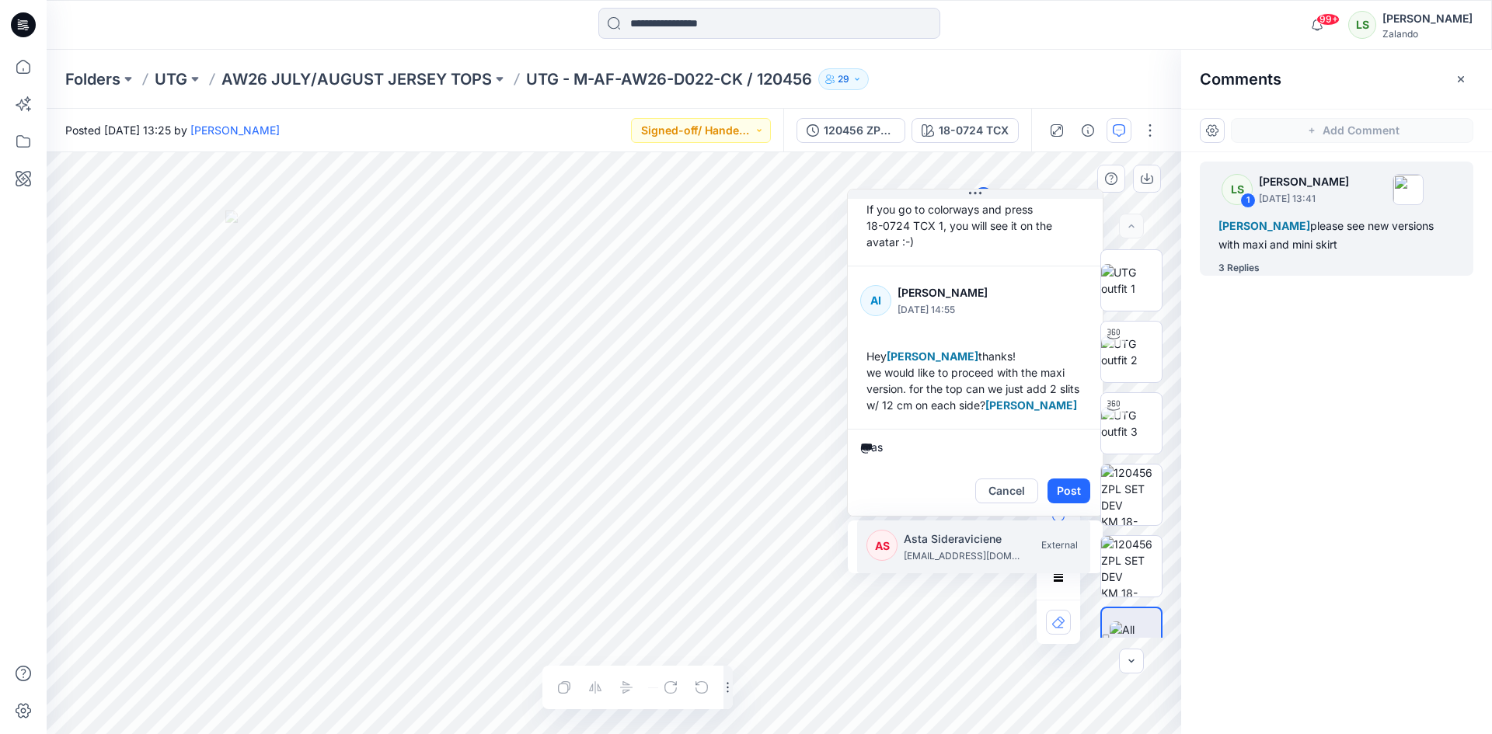
click at [919, 542] on p "Asta Sideraviciene" at bounding box center [962, 539] width 117 height 19
click at [919, 542] on p "[PERSON_NAME]" at bounding box center [962, 539] width 117 height 19
click at [918, 466] on textarea "**********" at bounding box center [975, 447] width 255 height 37
click at [924, 462] on textarea "**********" at bounding box center [975, 447] width 255 height 37
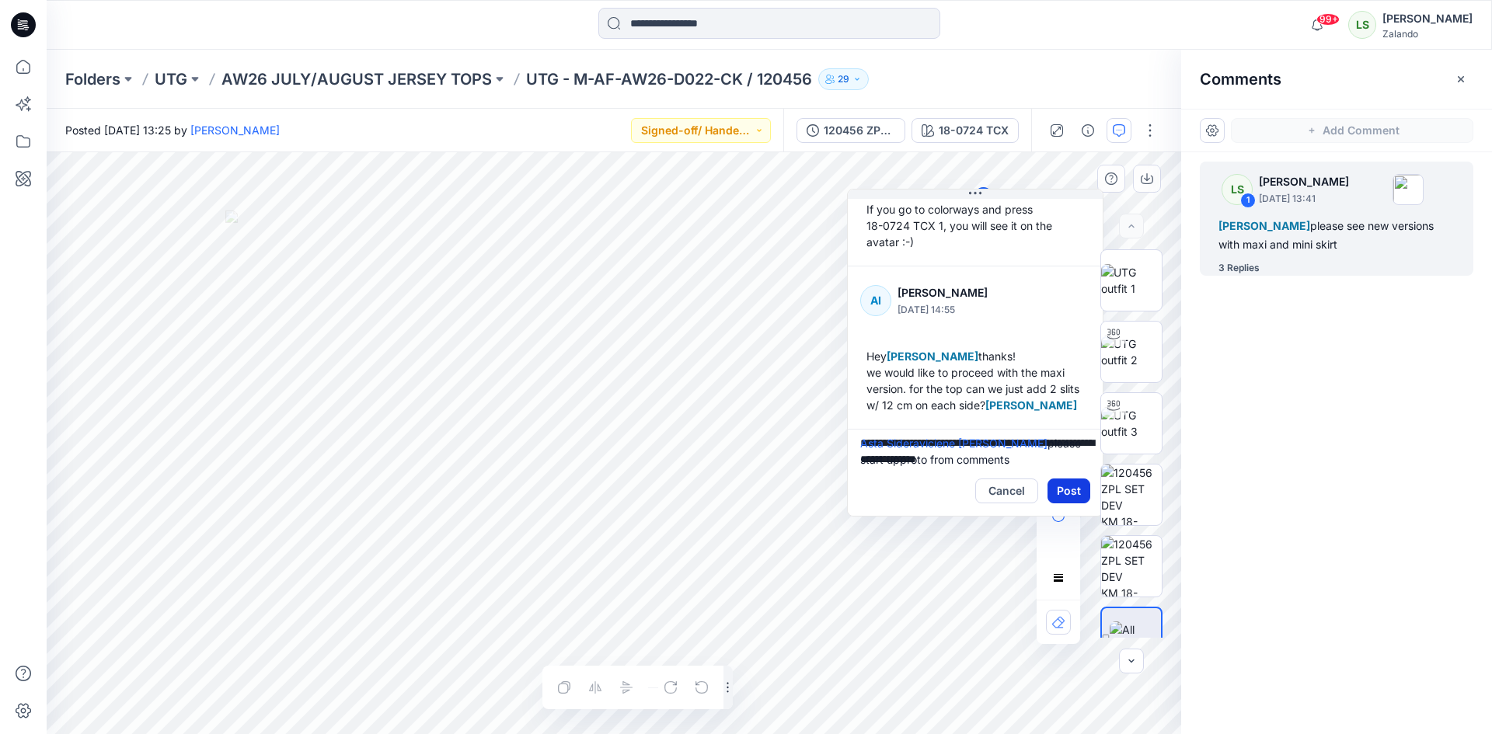
type textarea "**********"
click at [1061, 492] on button "Post" at bounding box center [1069, 491] width 43 height 25
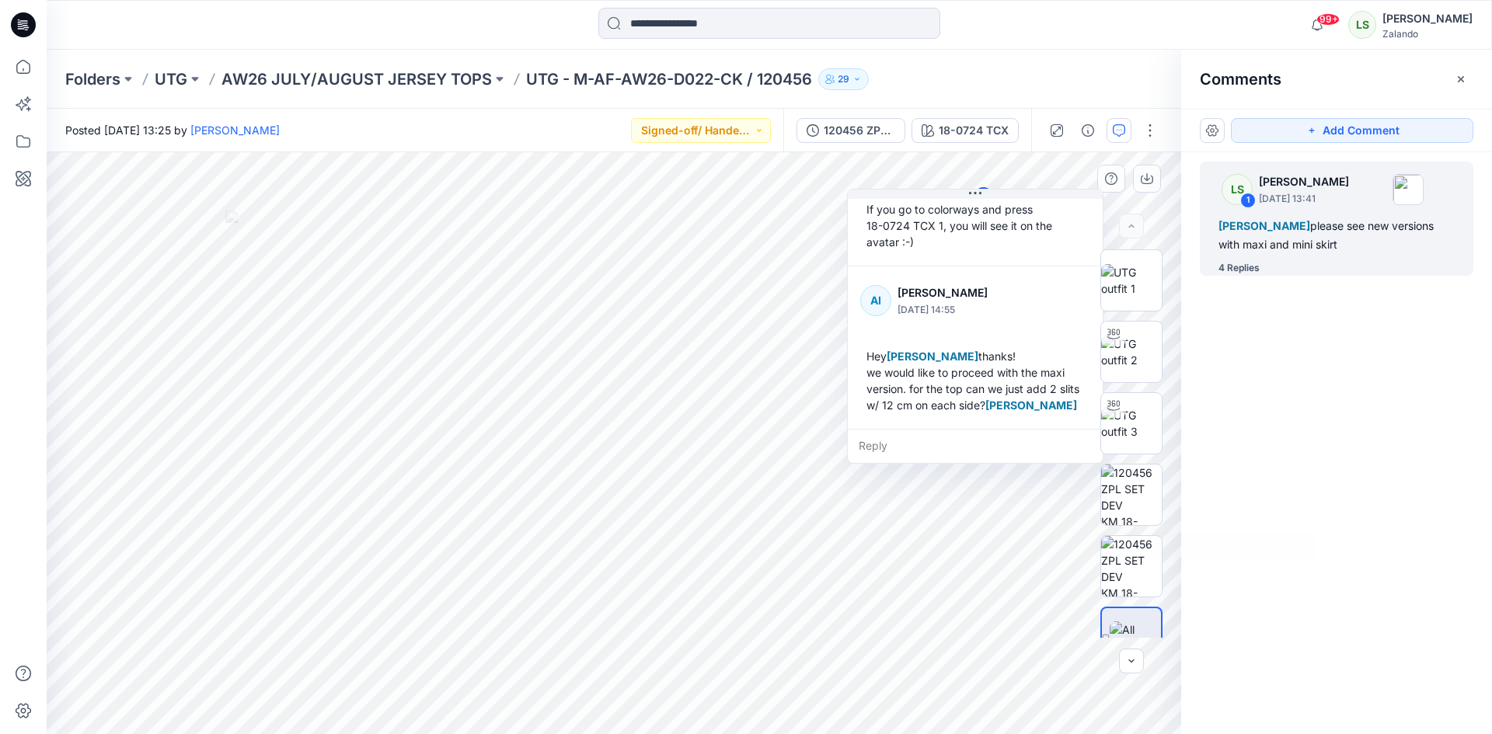
scroll to position [468, 0]
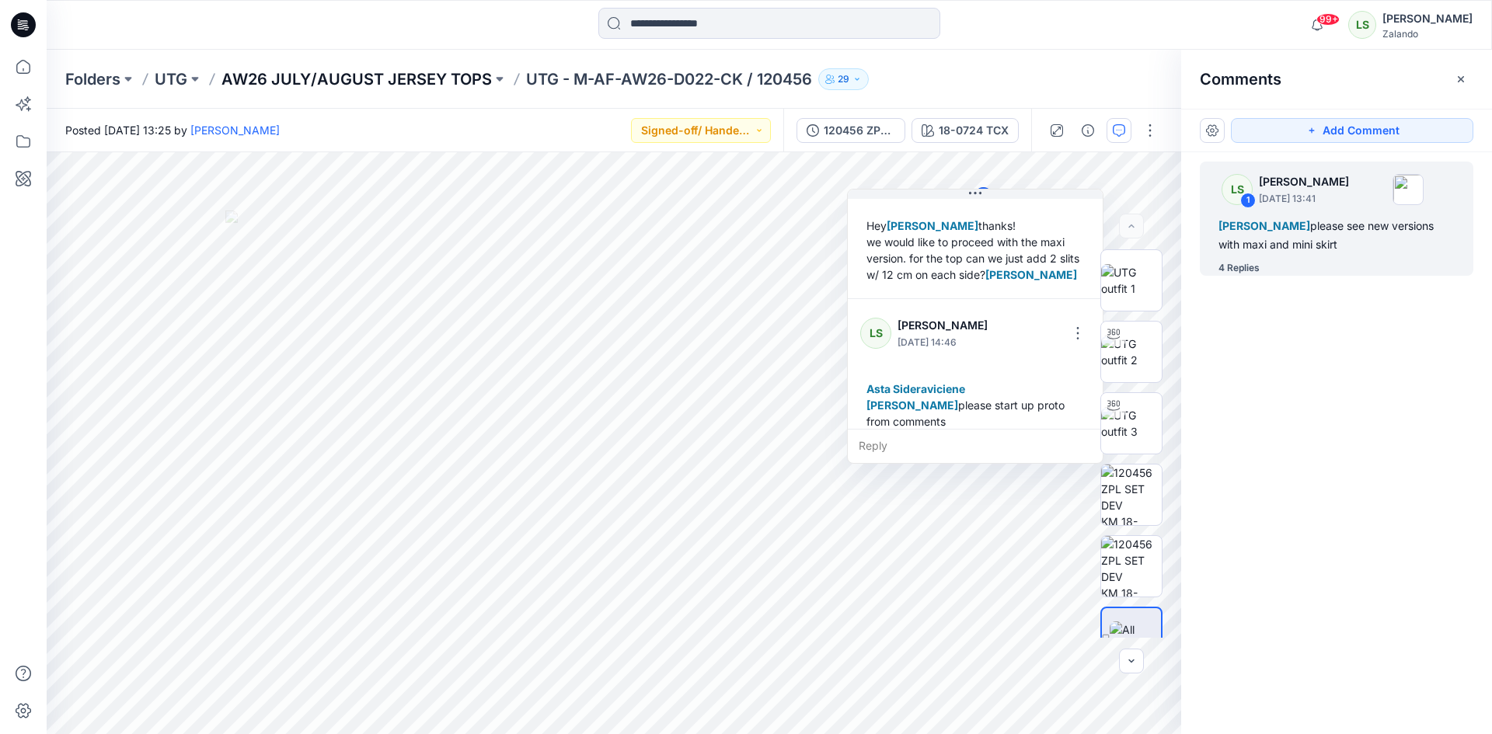
click at [420, 78] on p "AW26 JULY/AUGUST JERSEY TOPS" at bounding box center [356, 79] width 270 height 22
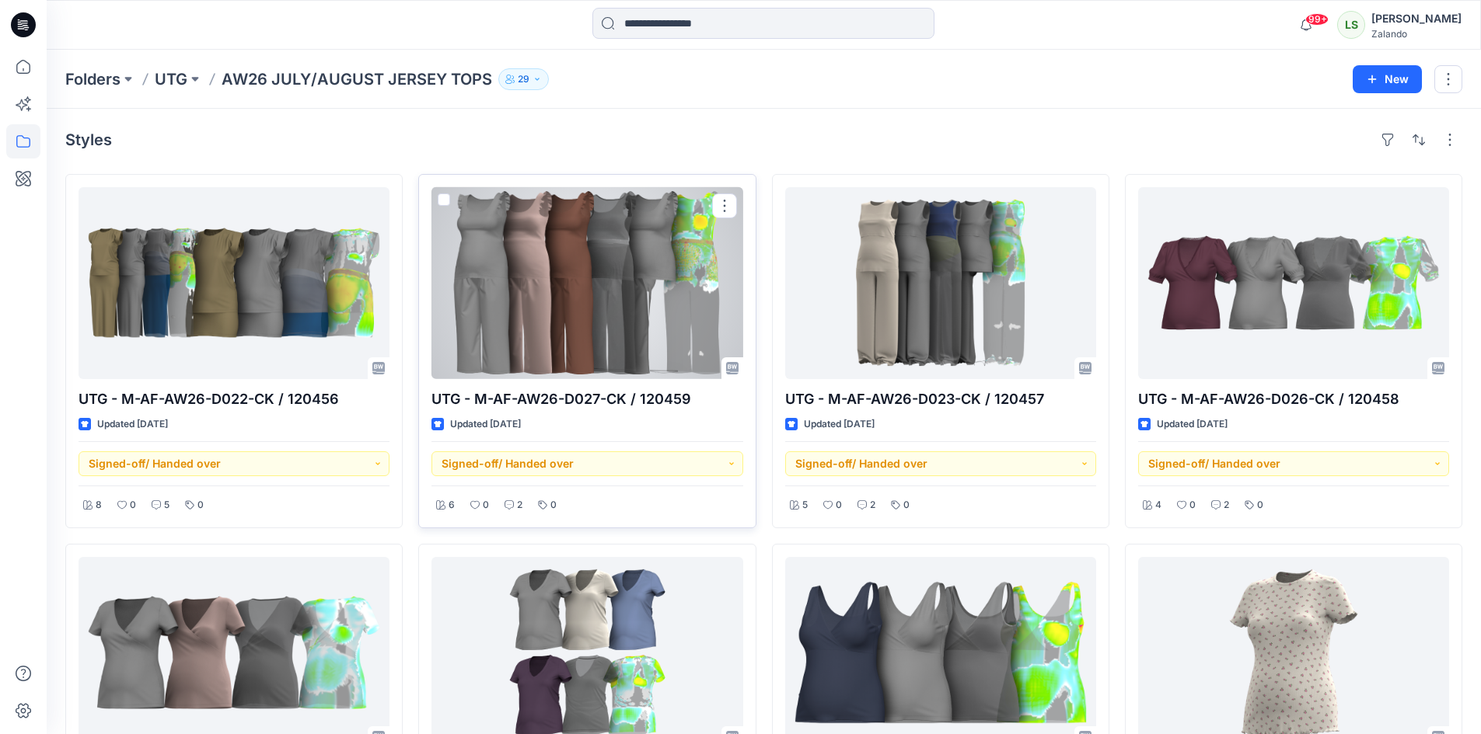
click at [608, 282] on div at bounding box center [586, 283] width 311 height 192
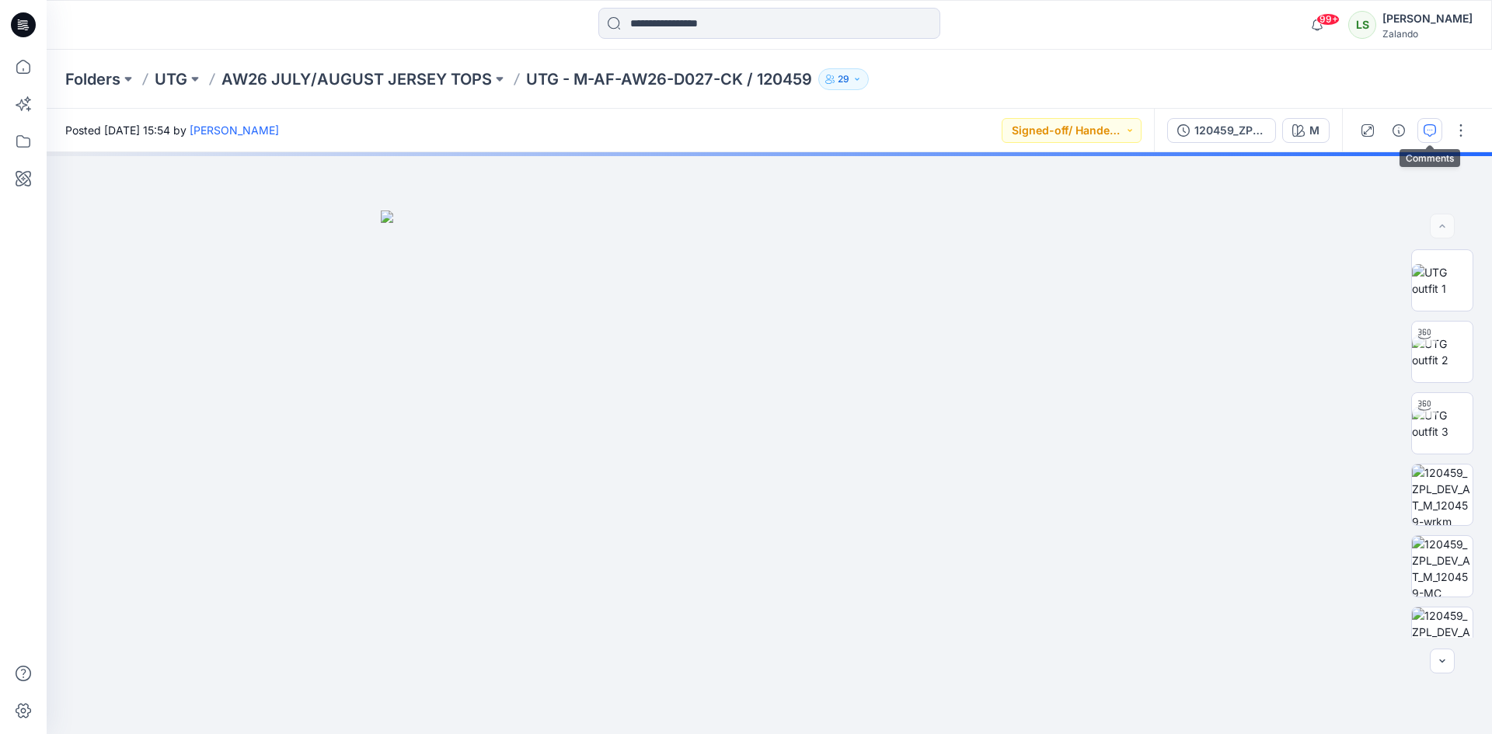
click at [1423, 134] on button "button" at bounding box center [1430, 130] width 25 height 25
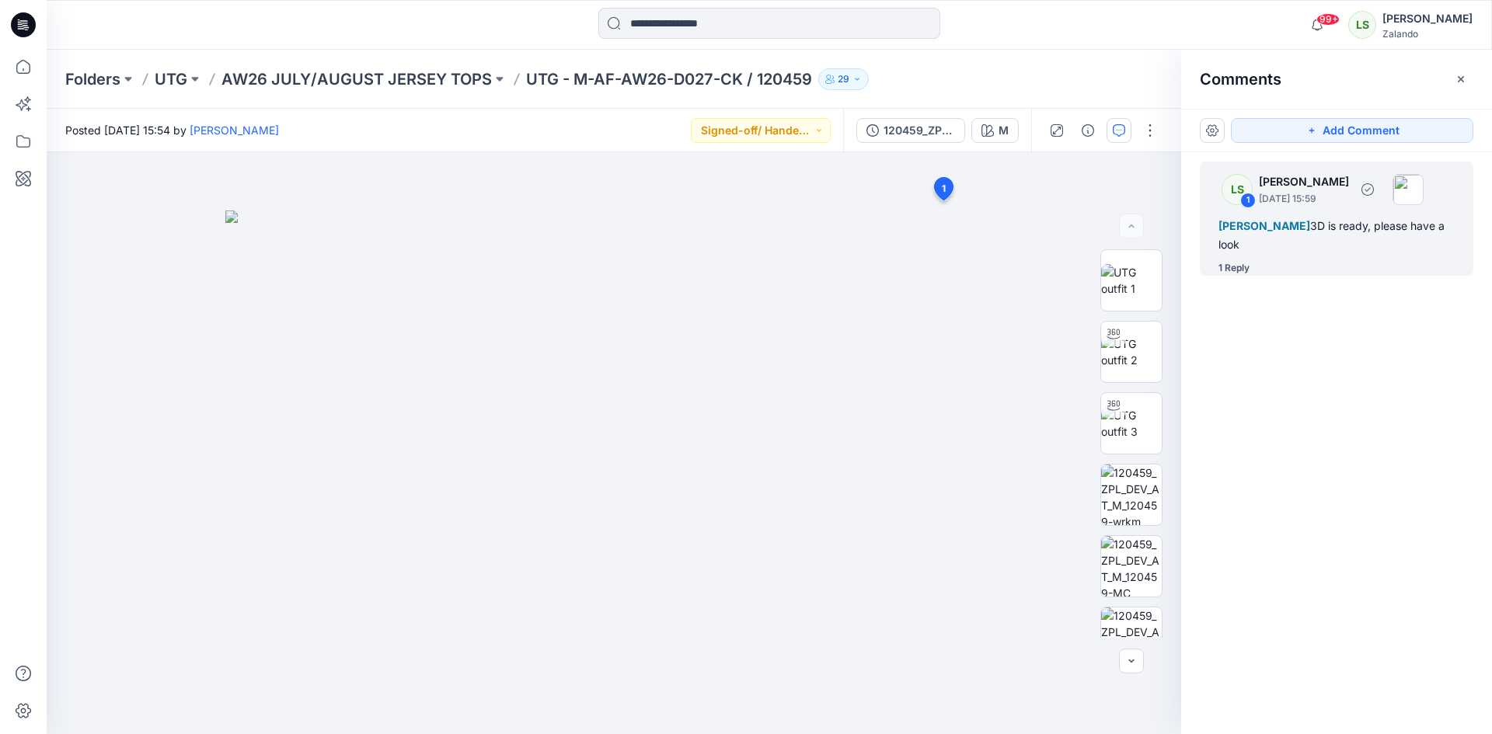
click at [1254, 270] on div "1 Reply" at bounding box center [1346, 268] width 255 height 16
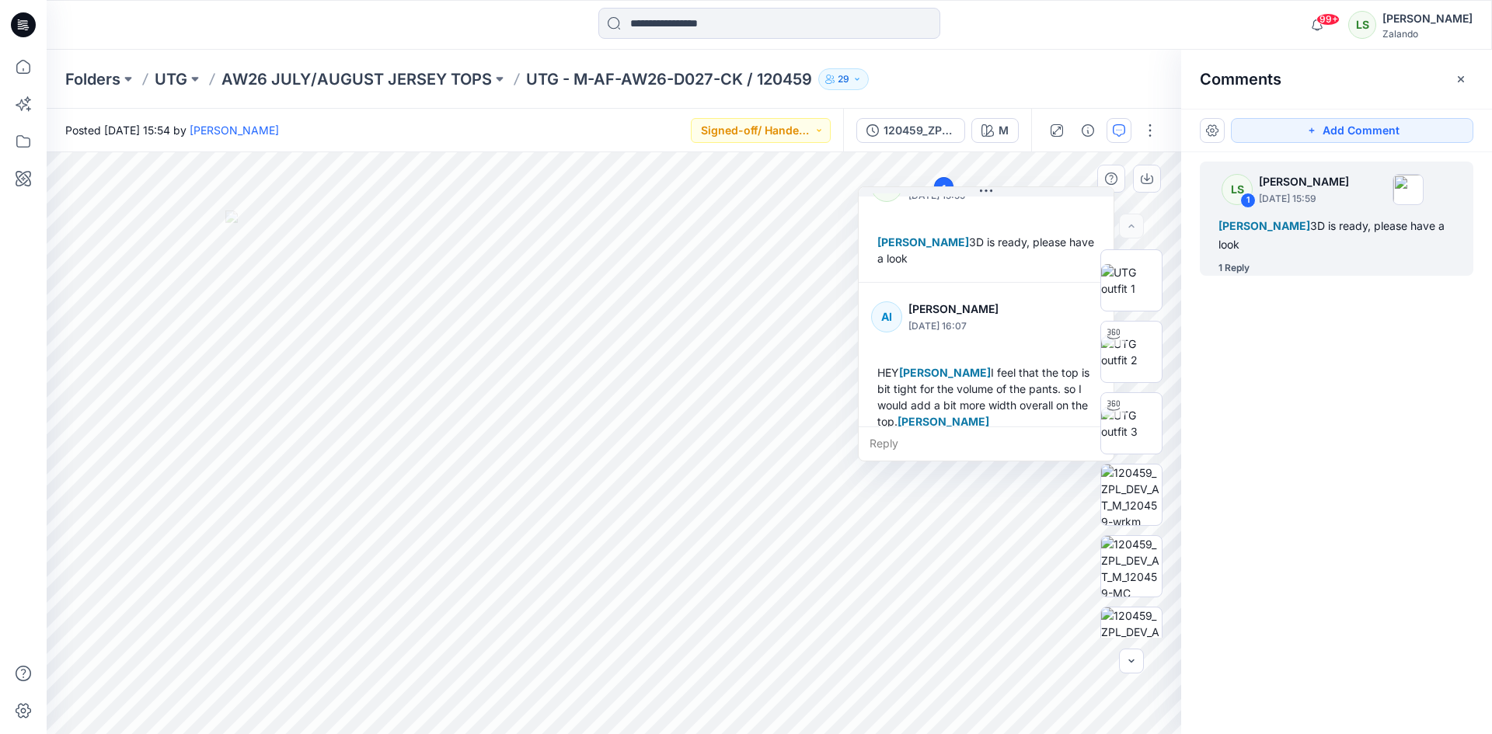
scroll to position [60, 0]
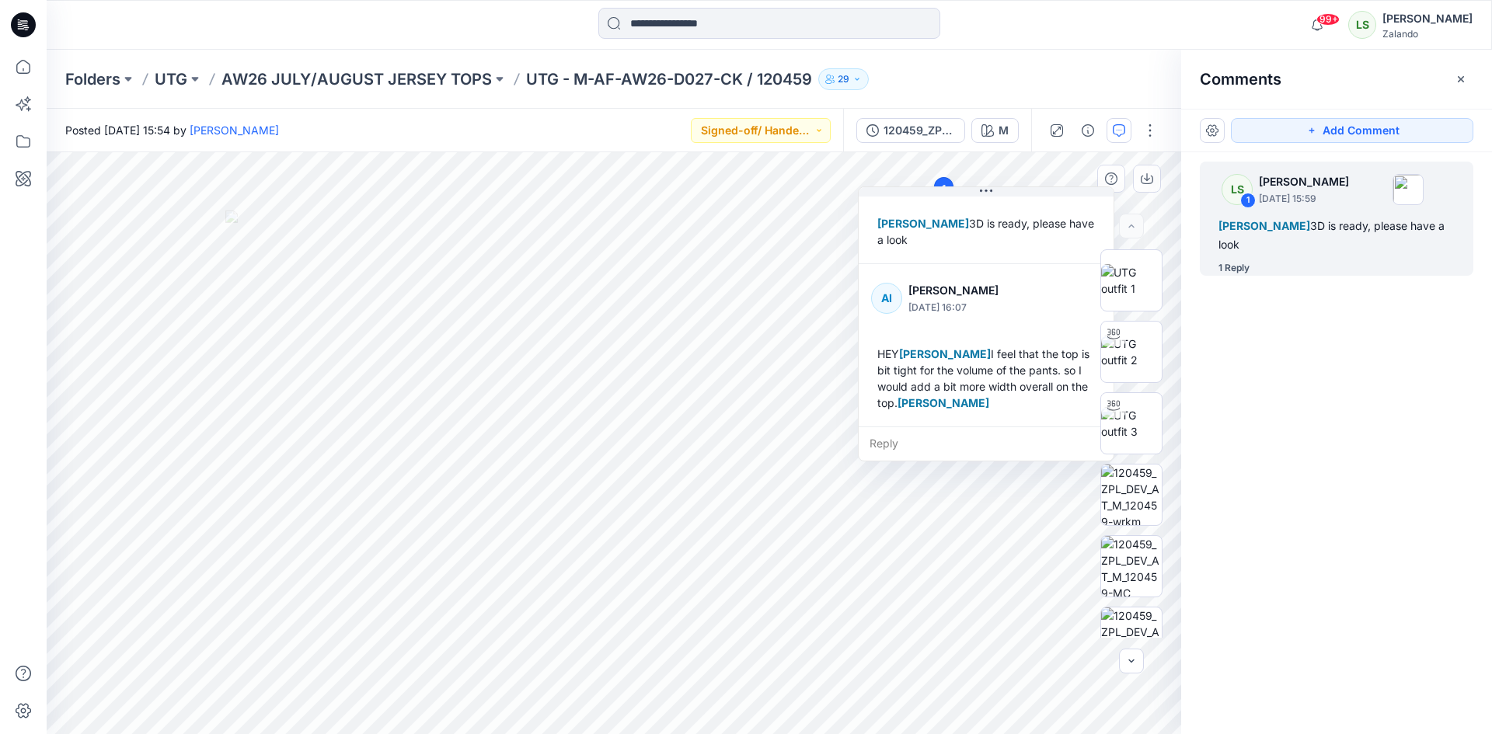
click at [893, 441] on div "Reply" at bounding box center [986, 444] width 255 height 34
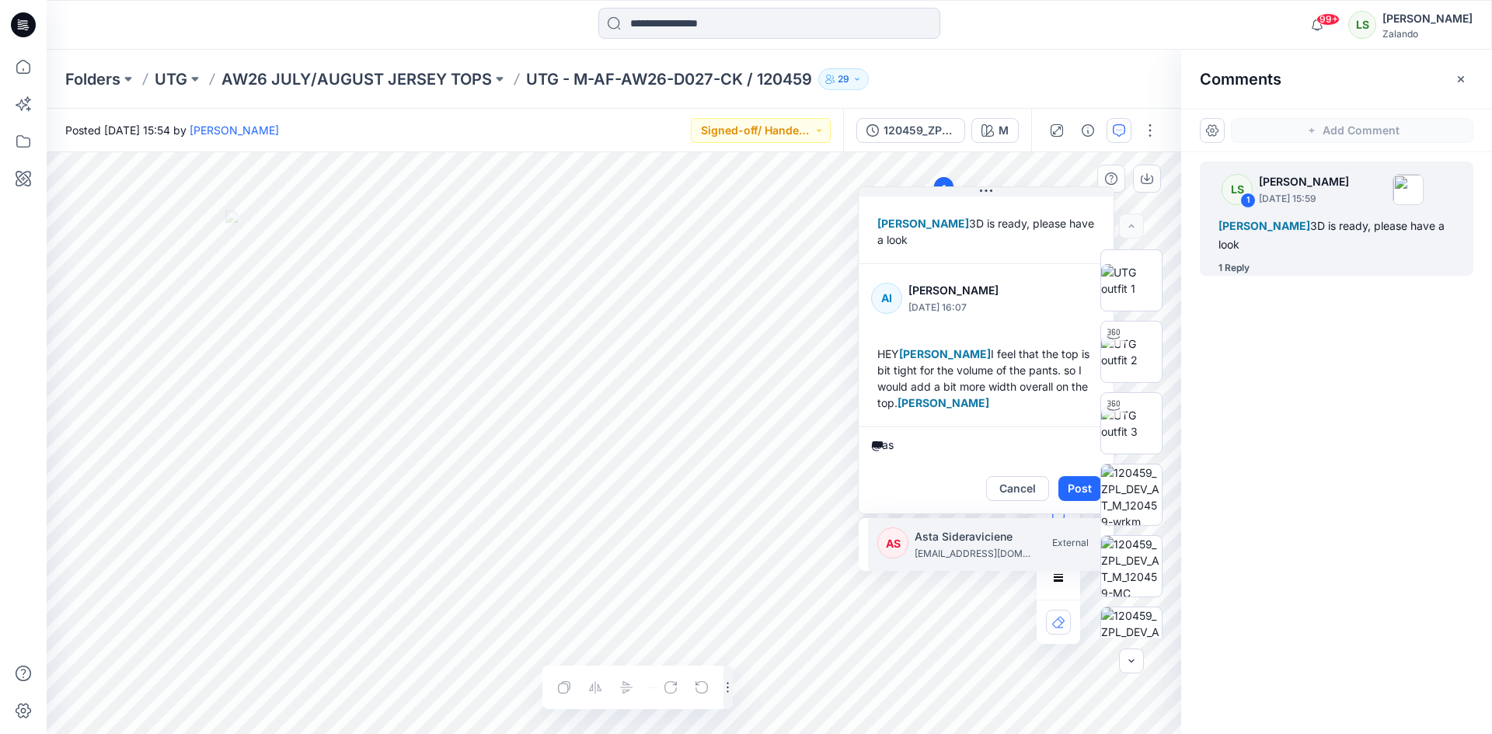
click at [964, 529] on p "Asta Sideraviciene" at bounding box center [973, 537] width 117 height 19
click at [925, 536] on p "[PERSON_NAME]" at bounding box center [973, 537] width 117 height 19
type textarea "**********"
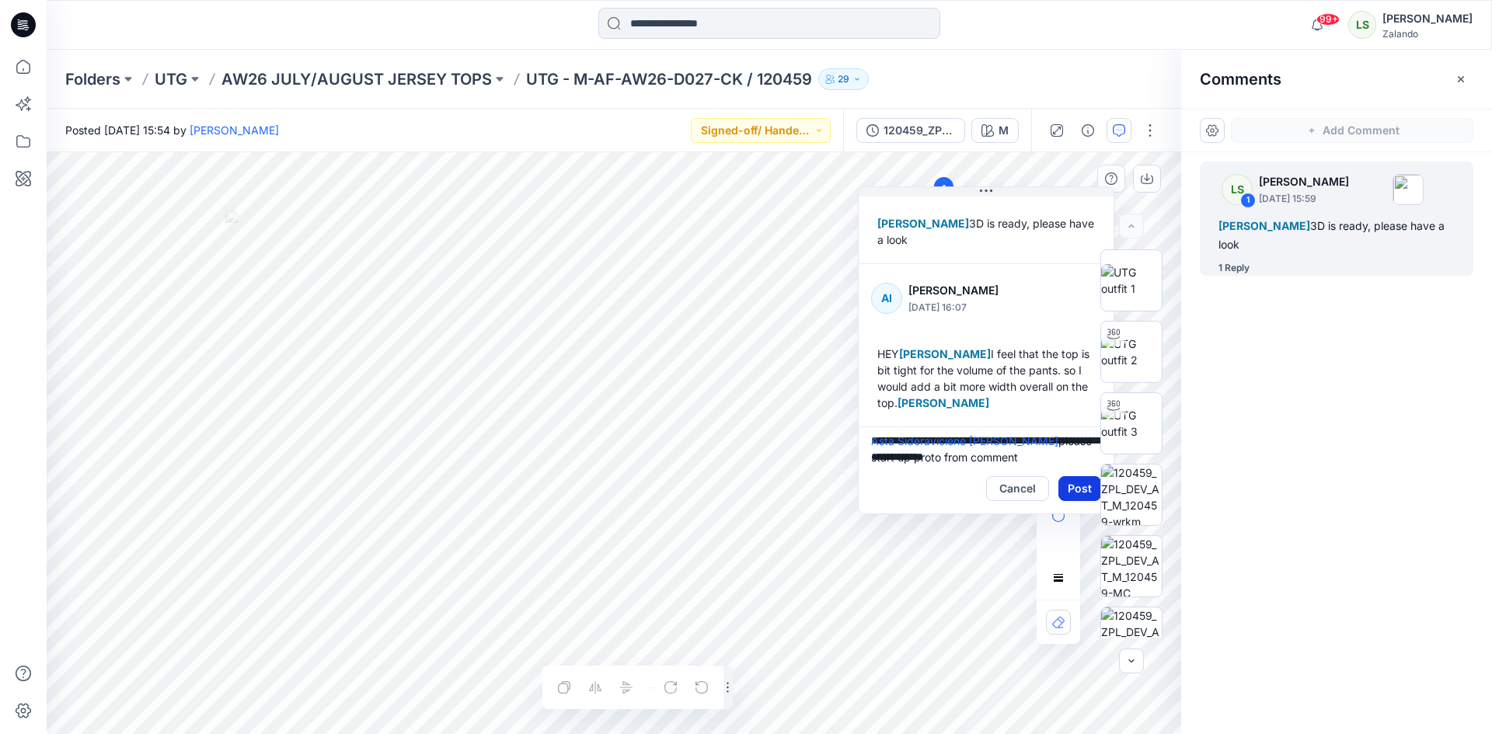
click at [1072, 487] on button "Post" at bounding box center [1080, 488] width 43 height 25
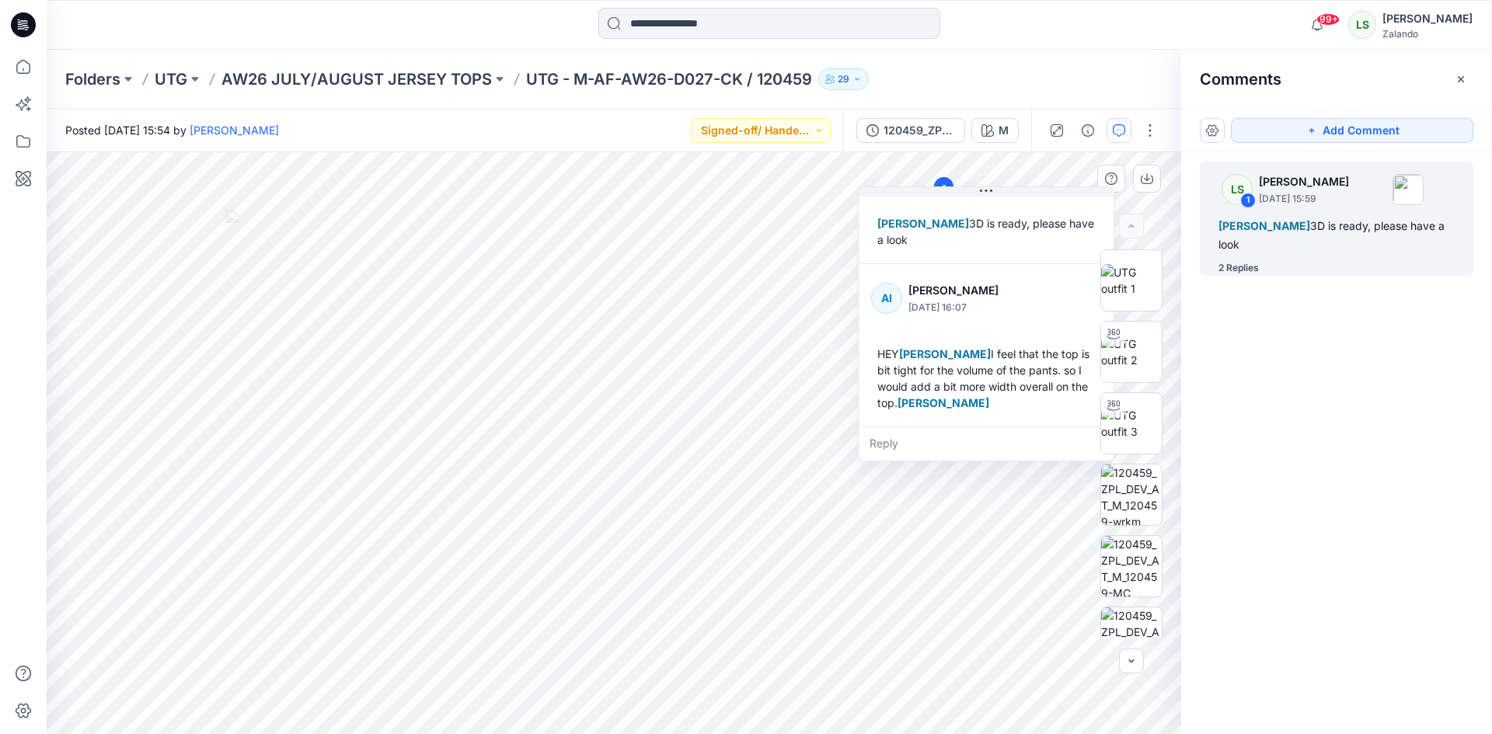
scroll to position [190, 0]
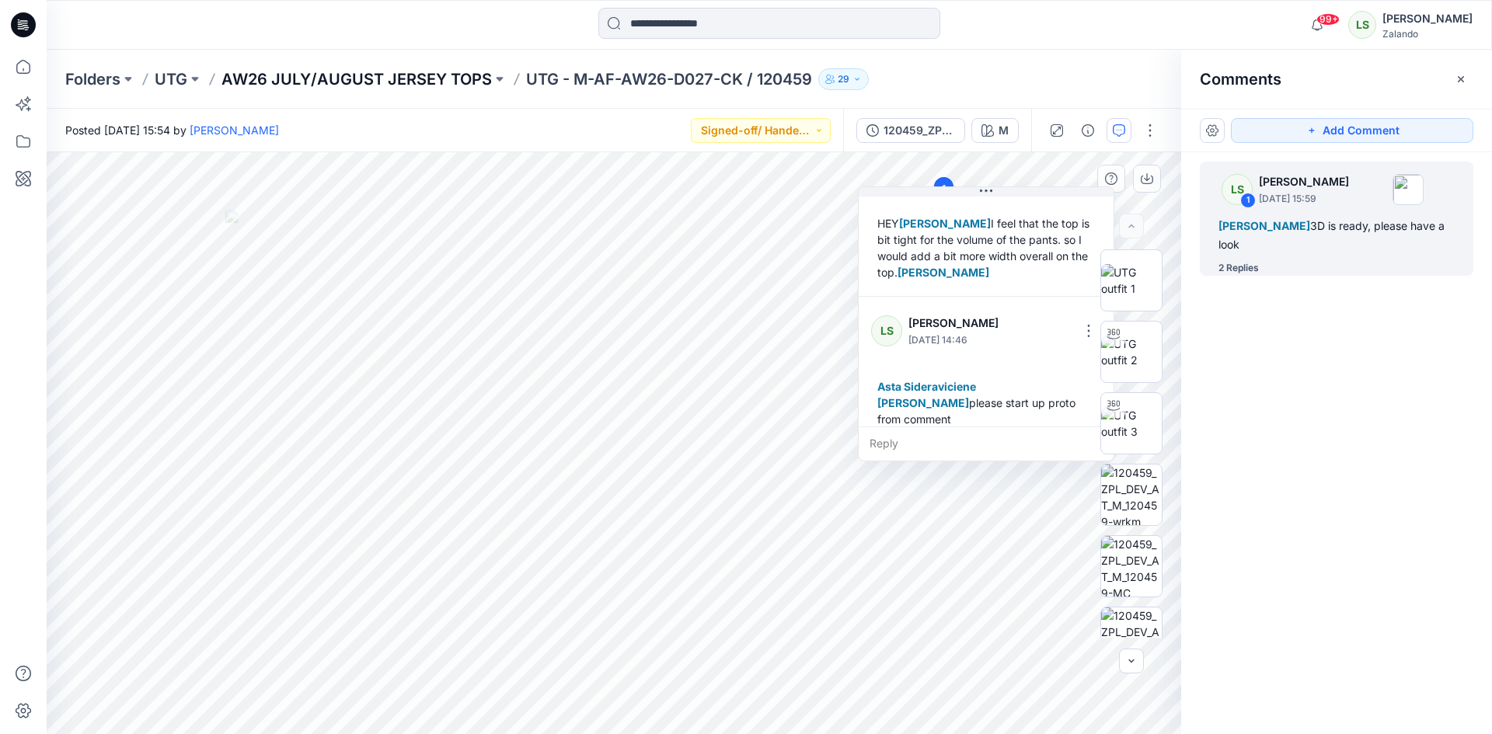
click at [413, 75] on p "AW26 JULY/AUGUST JERSEY TOPS" at bounding box center [356, 79] width 270 height 22
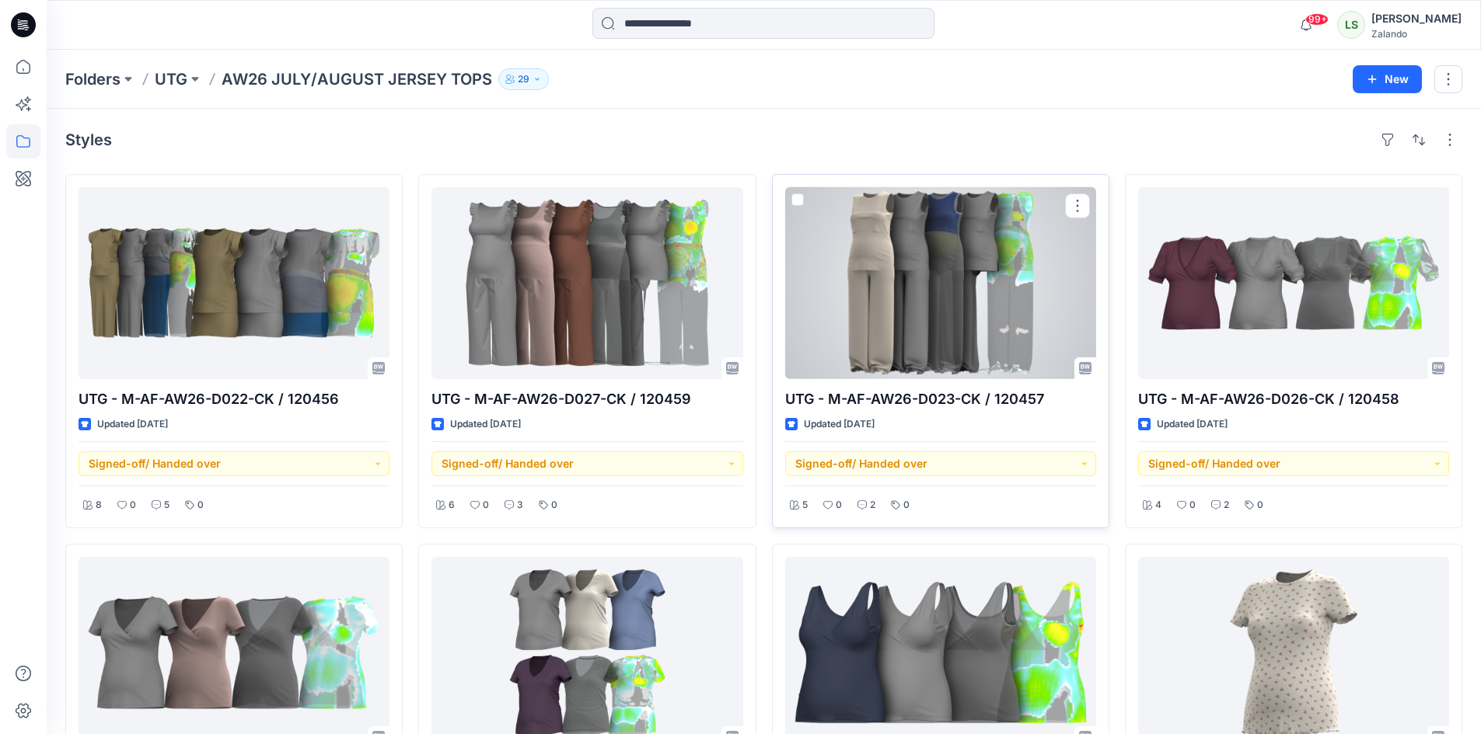
click at [902, 316] on div at bounding box center [940, 283] width 311 height 192
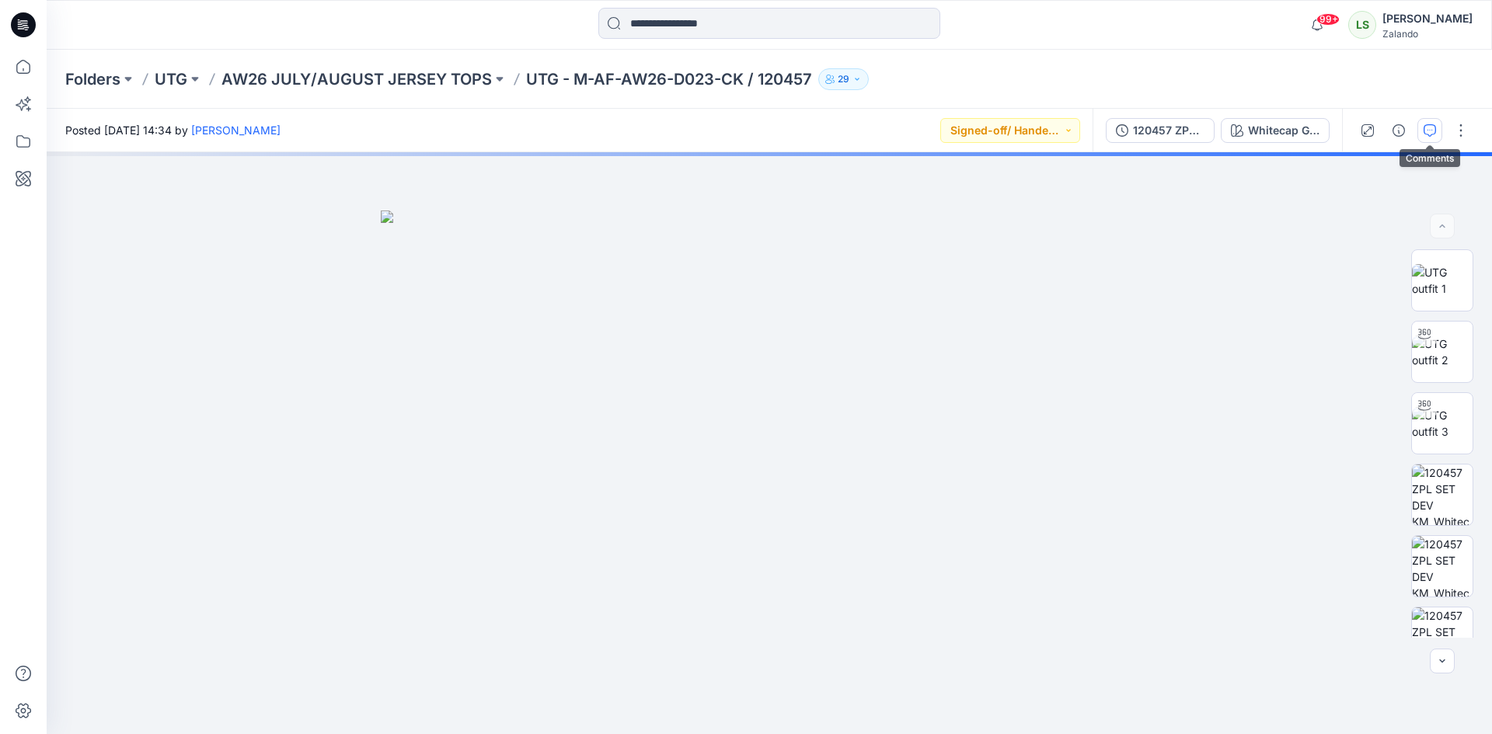
click at [1436, 133] on button "button" at bounding box center [1430, 130] width 25 height 25
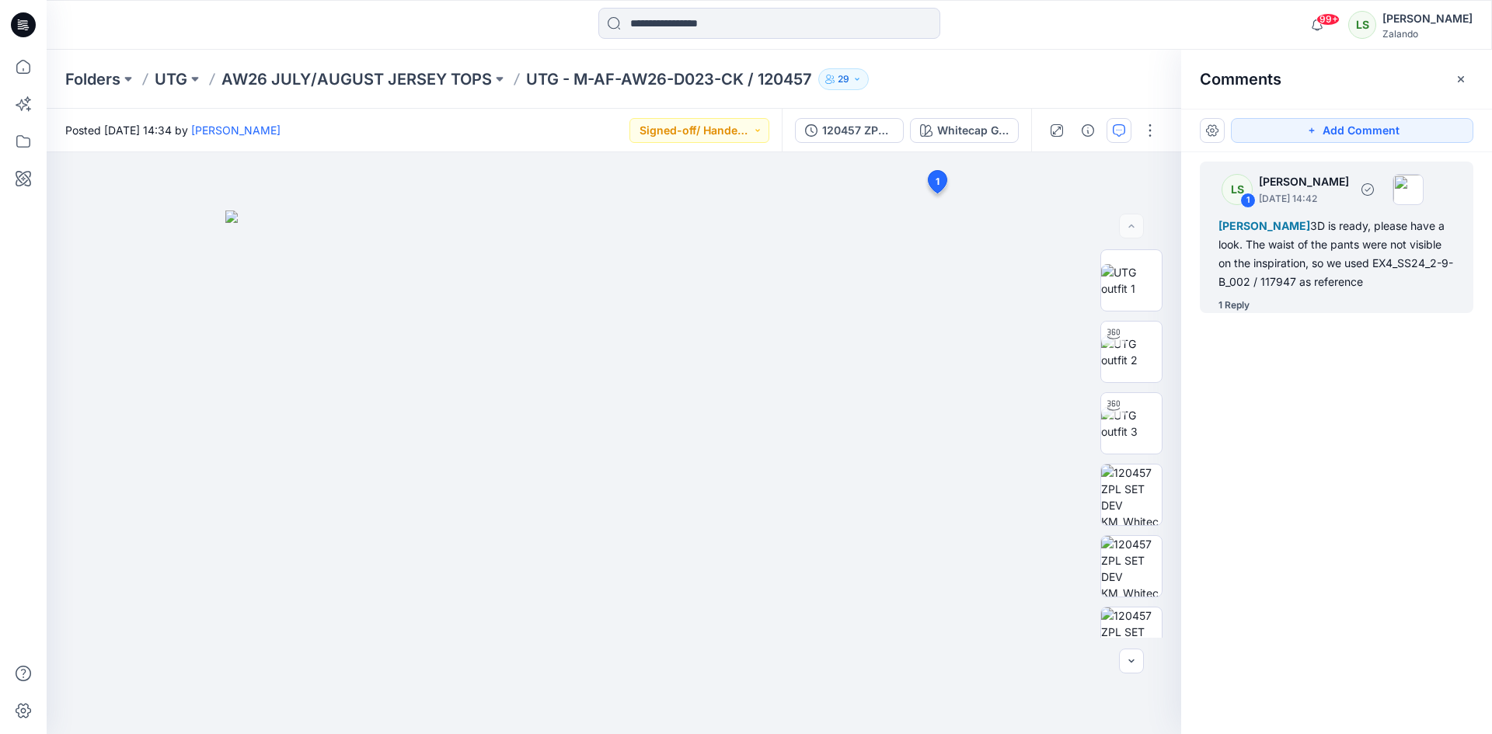
click at [1240, 313] on div "LS 1 Lise Stougaard September 17, 2025 14:42 Alexandre Ivan Almeida Fonseca 3D …" at bounding box center [1337, 238] width 274 height 152
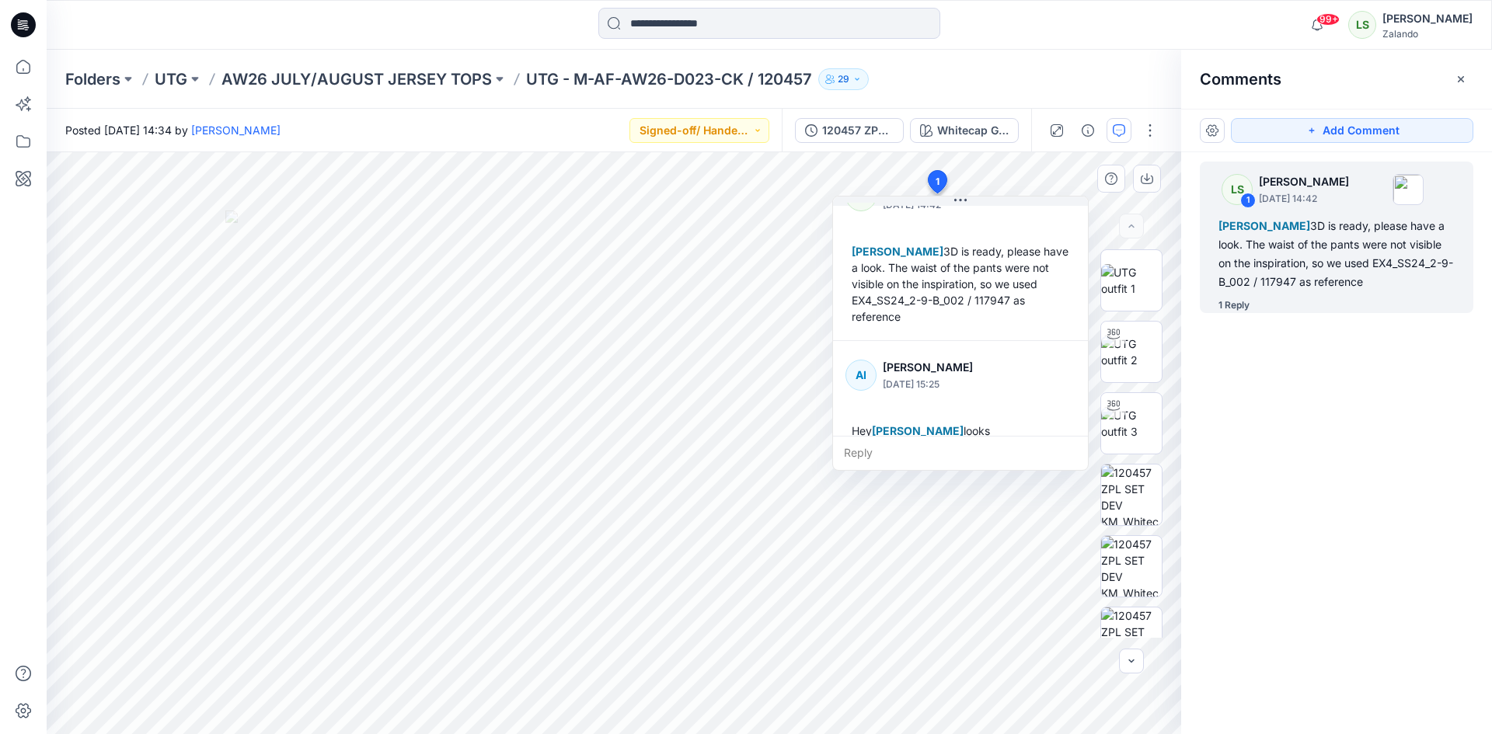
scroll to position [76, 0]
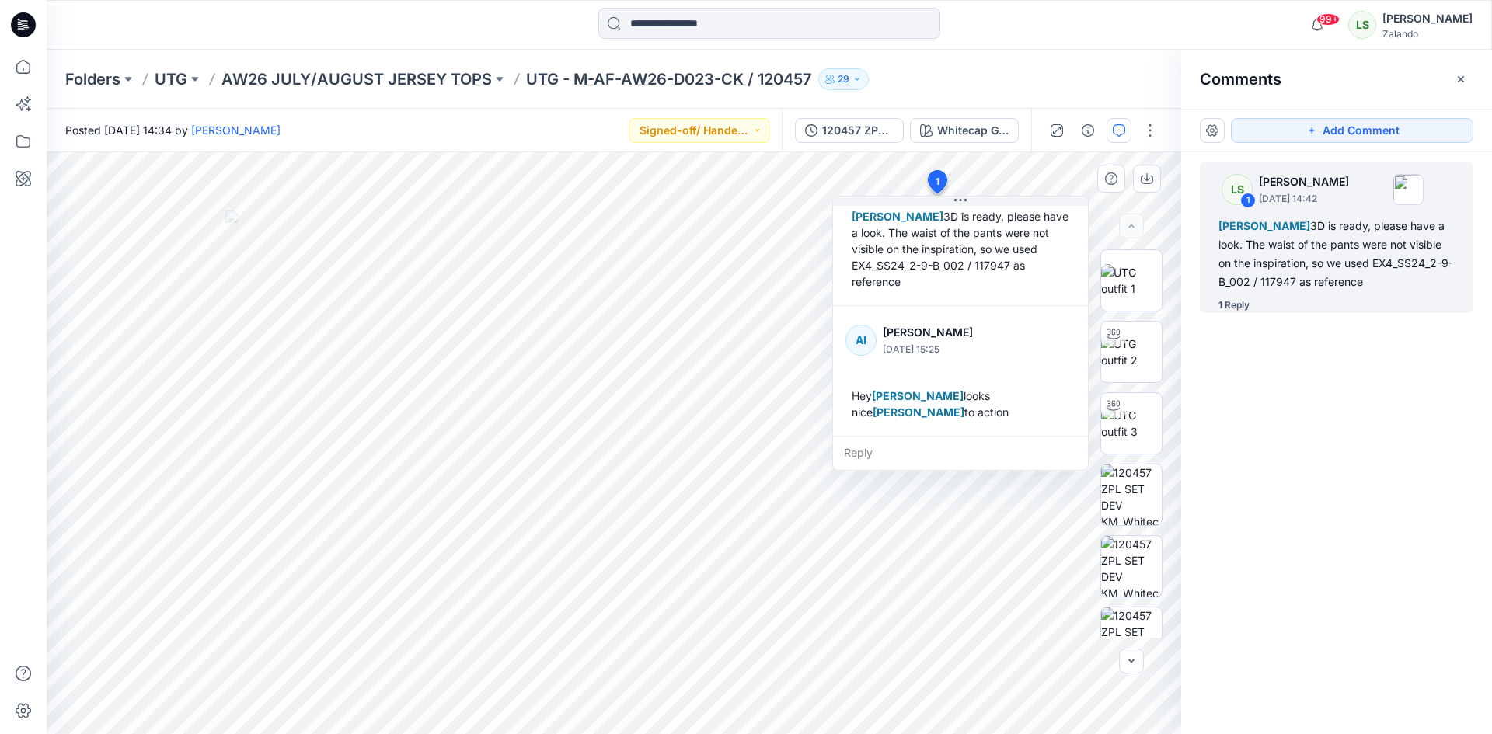
click at [883, 456] on div "Reply" at bounding box center [960, 453] width 255 height 34
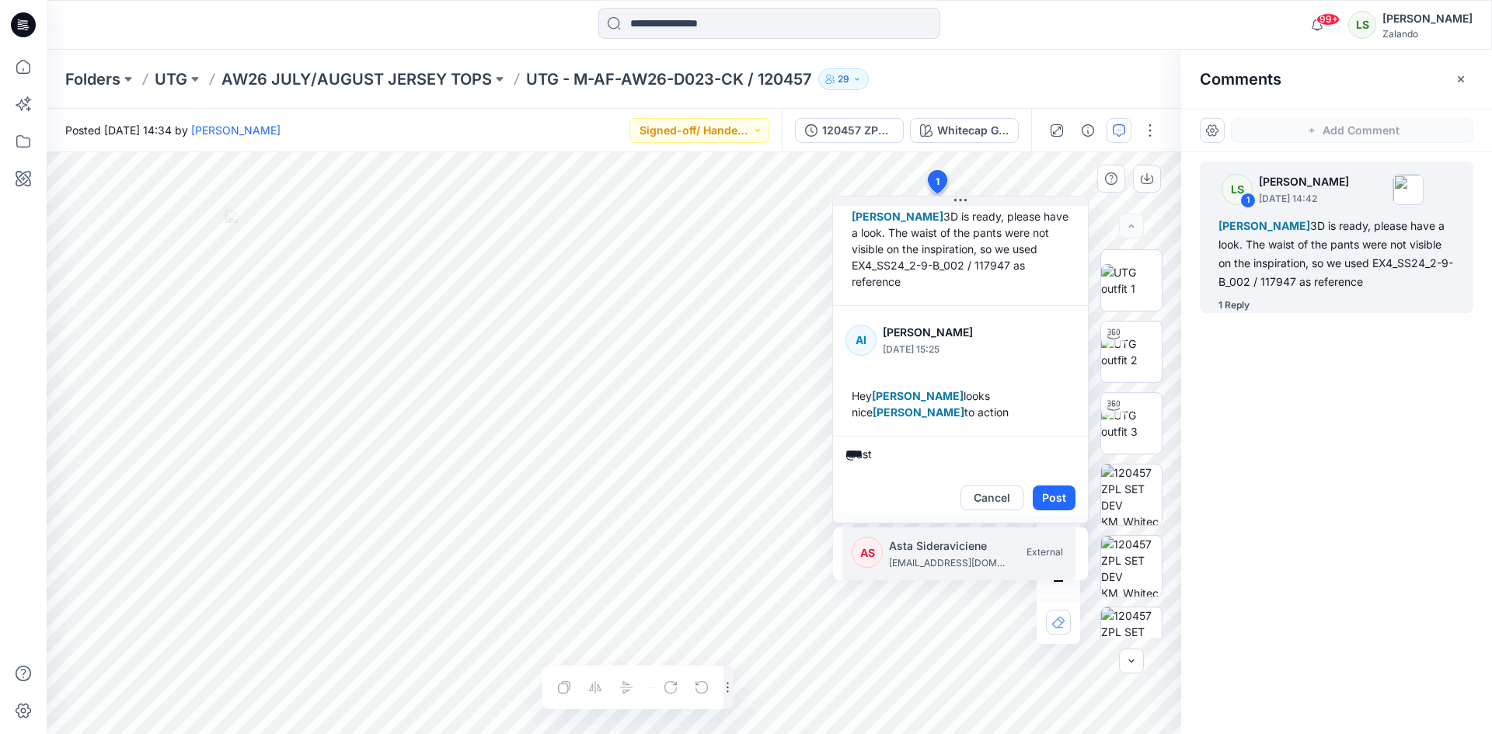
click at [909, 568] on p "asta.sideraviciene@utg.dk" at bounding box center [947, 564] width 117 height 16
click at [909, 567] on p "kristina.mekseniene@utg.dk" at bounding box center [947, 564] width 117 height 16
type textarea "**********"
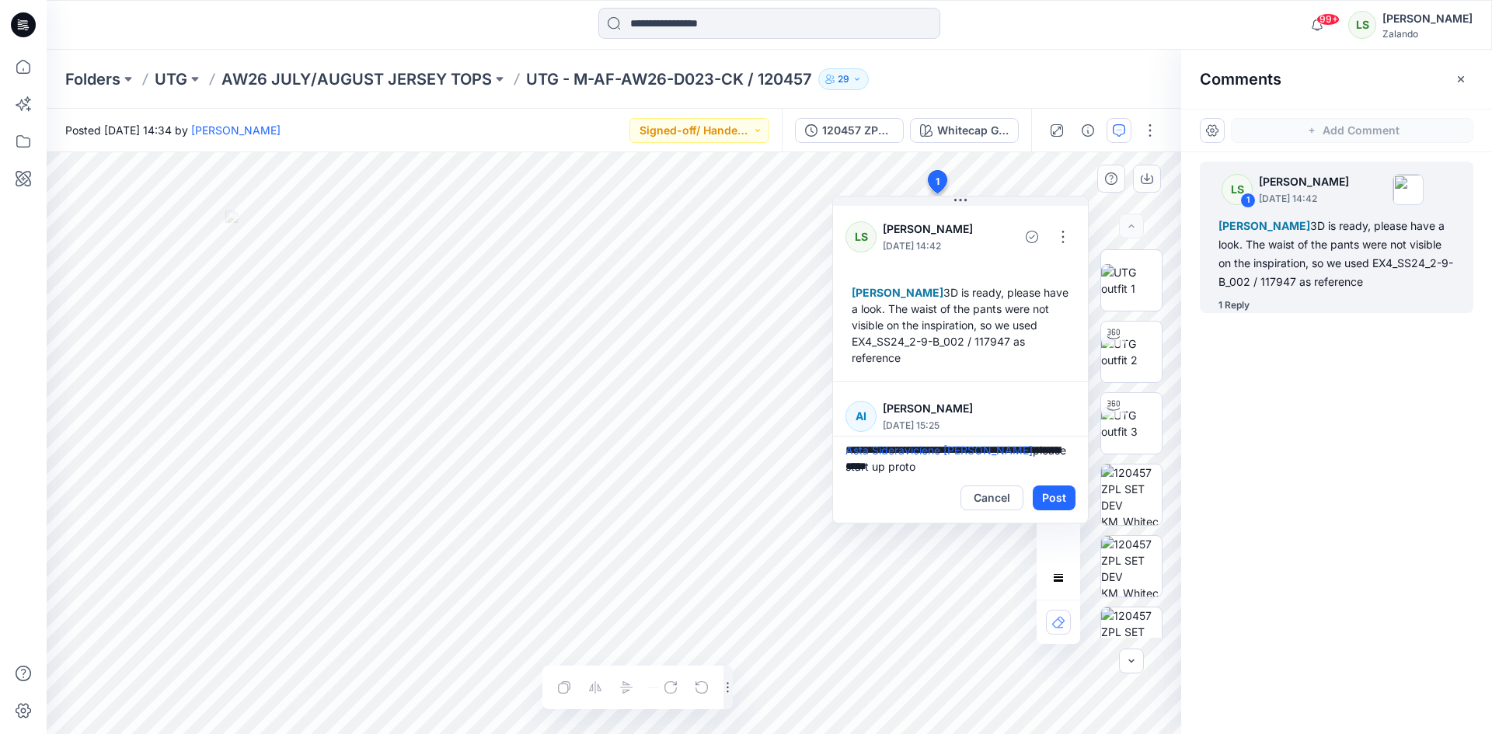
scroll to position [76, 0]
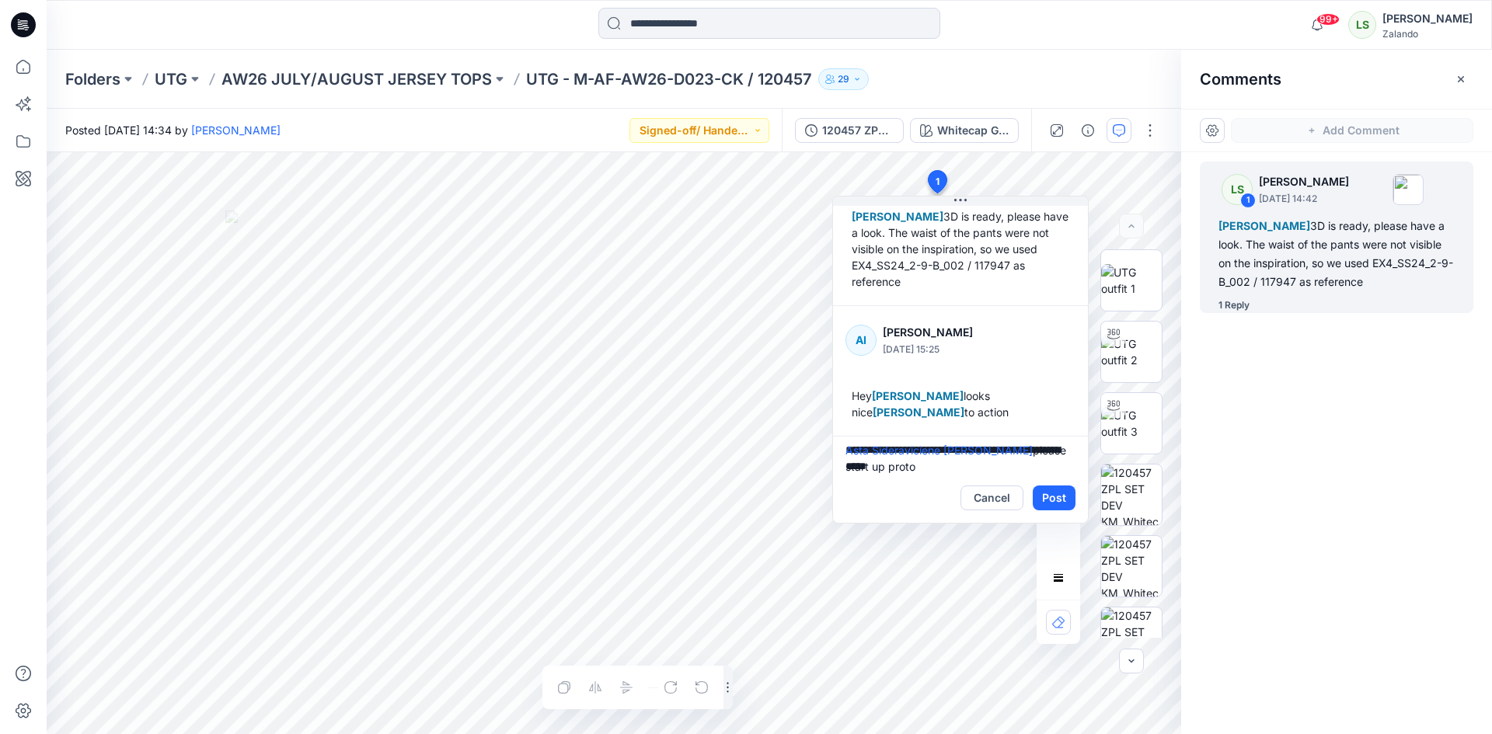
click at [1056, 501] on button "Post" at bounding box center [1054, 498] width 43 height 25
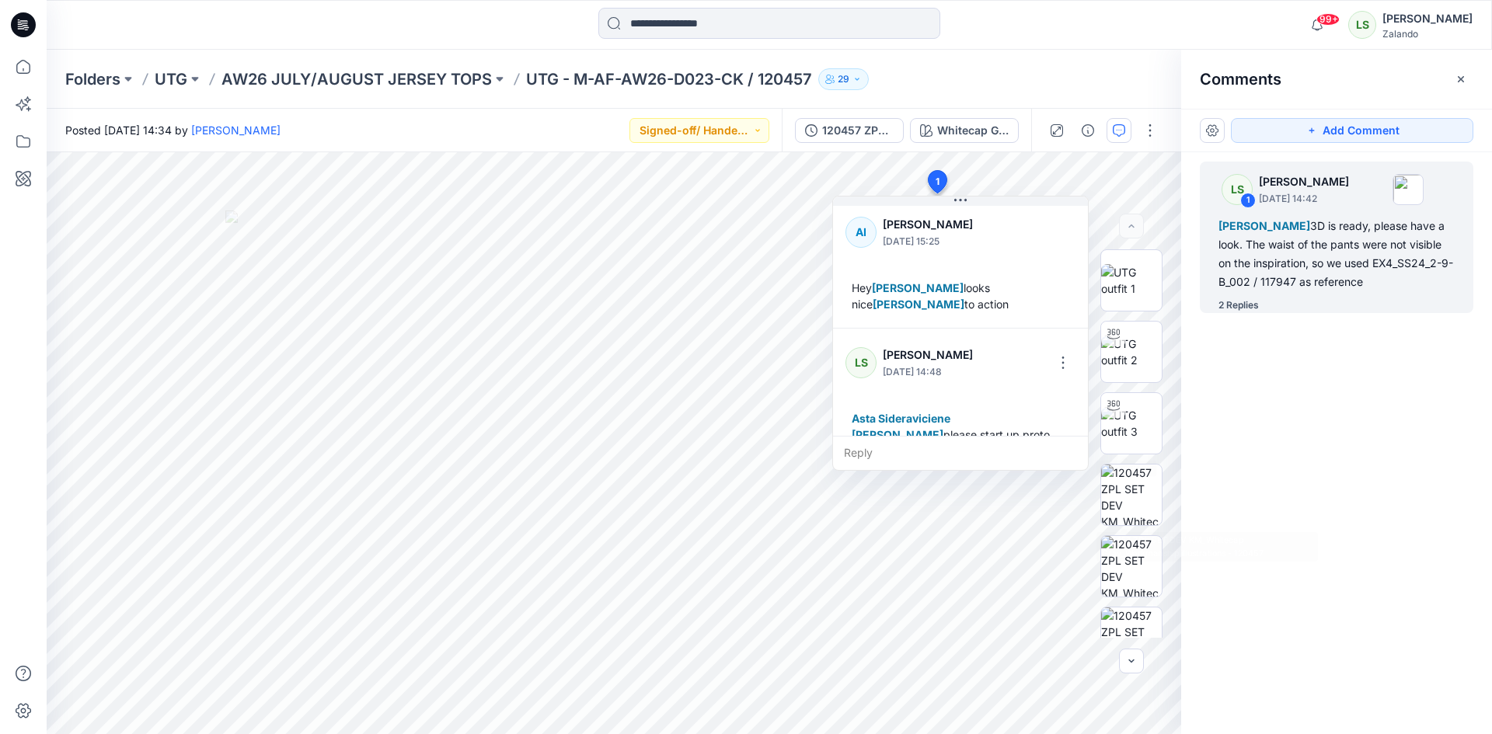
scroll to position [207, 0]
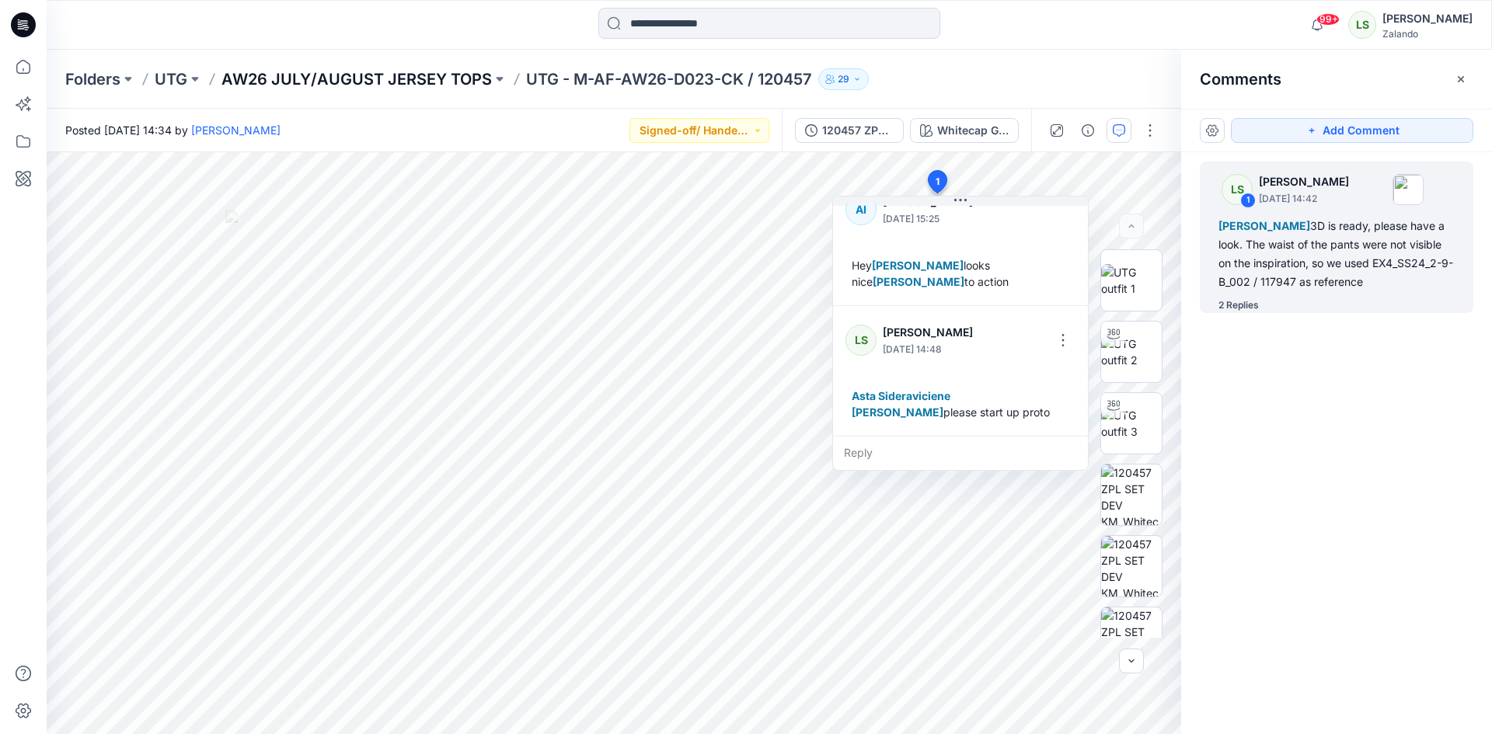
click at [379, 79] on p "AW26 JULY/AUGUST JERSEY TOPS" at bounding box center [356, 79] width 270 height 22
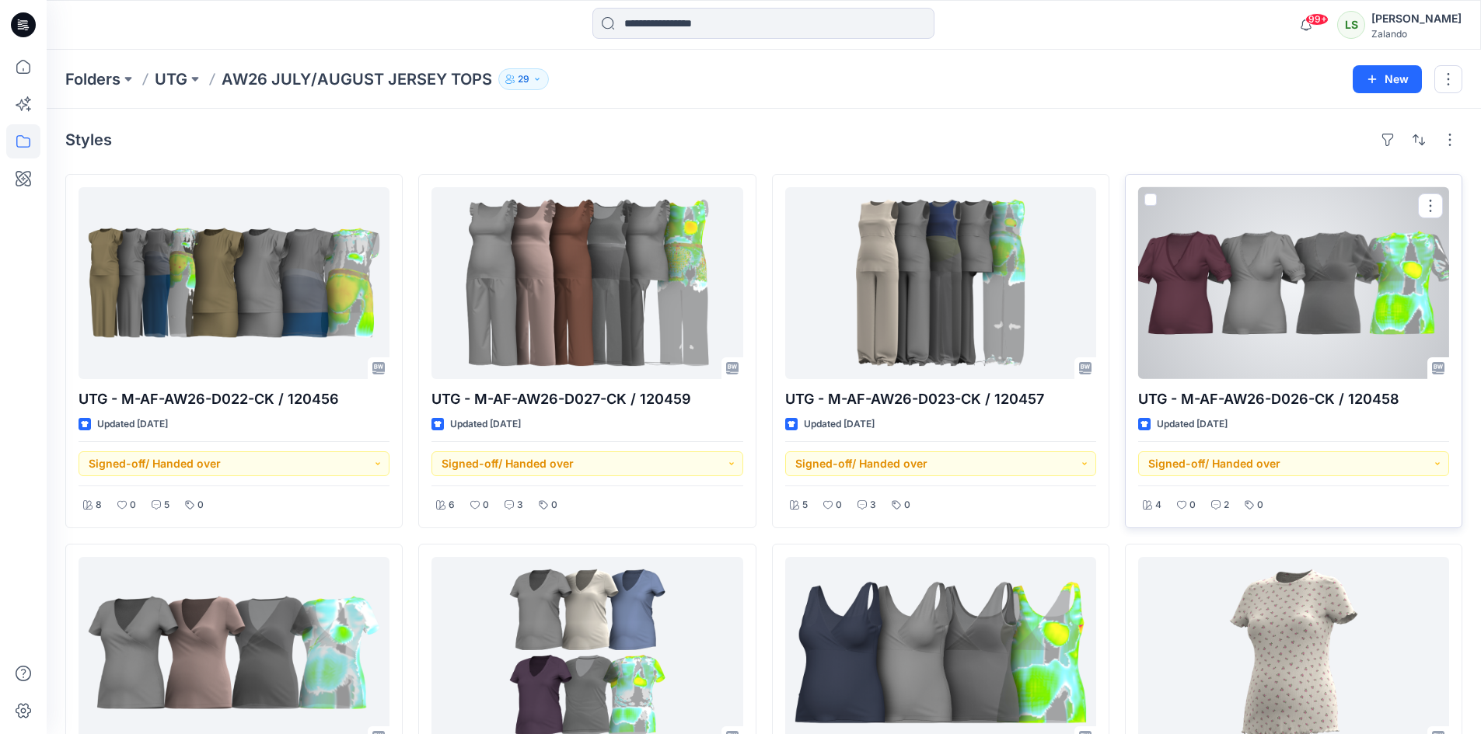
click at [1290, 256] on div at bounding box center [1293, 283] width 311 height 192
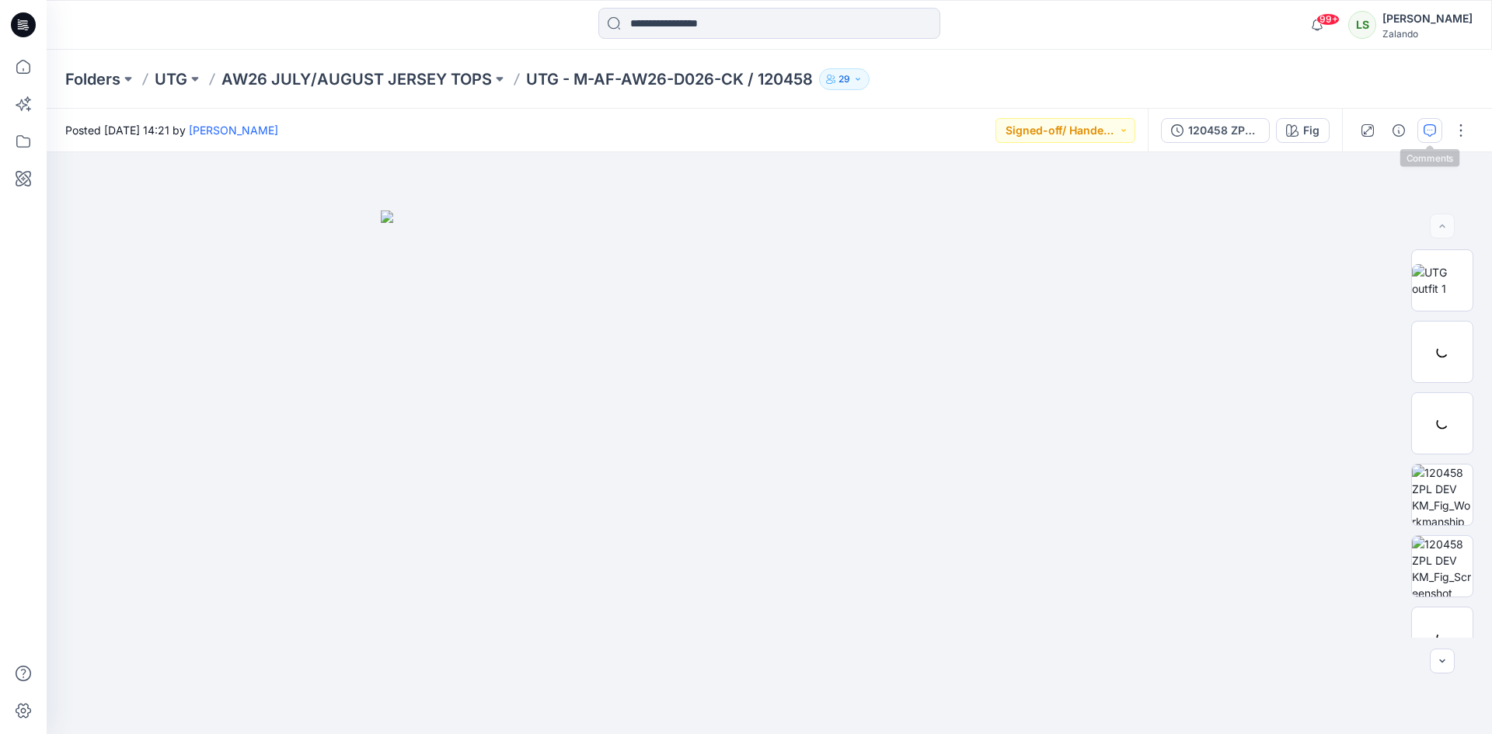
click at [1424, 136] on icon "button" at bounding box center [1430, 130] width 12 height 12
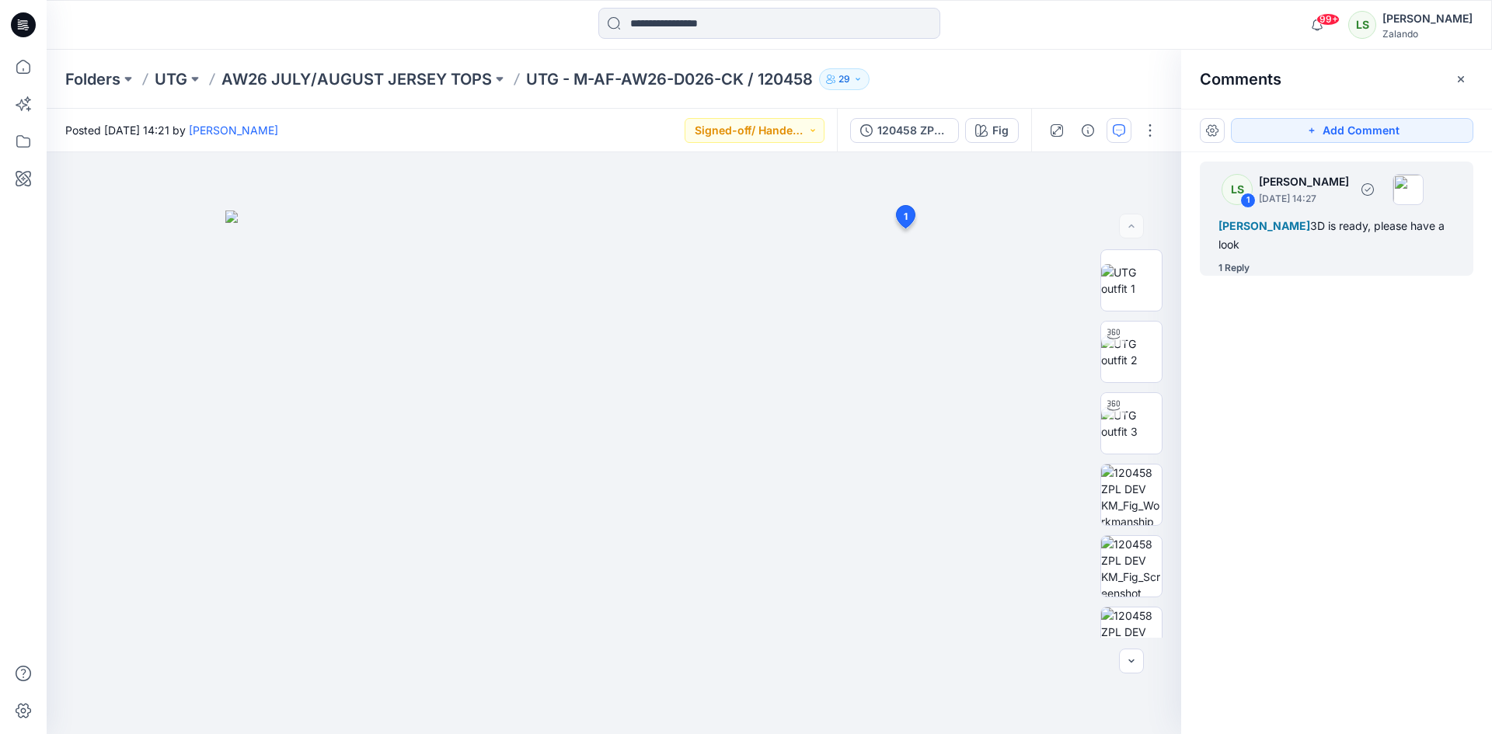
click at [1253, 267] on div "1 Reply" at bounding box center [1346, 268] width 255 height 16
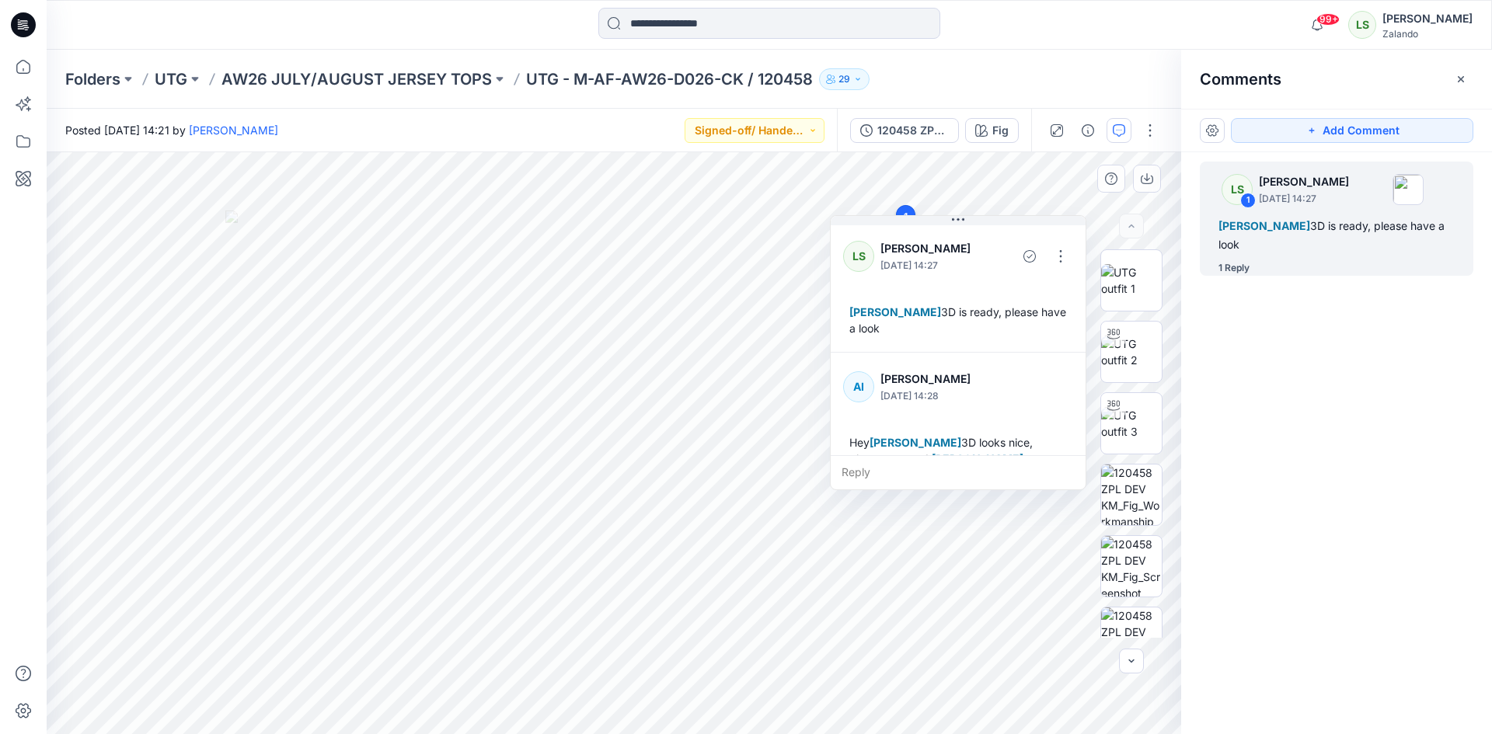
scroll to position [27, 0]
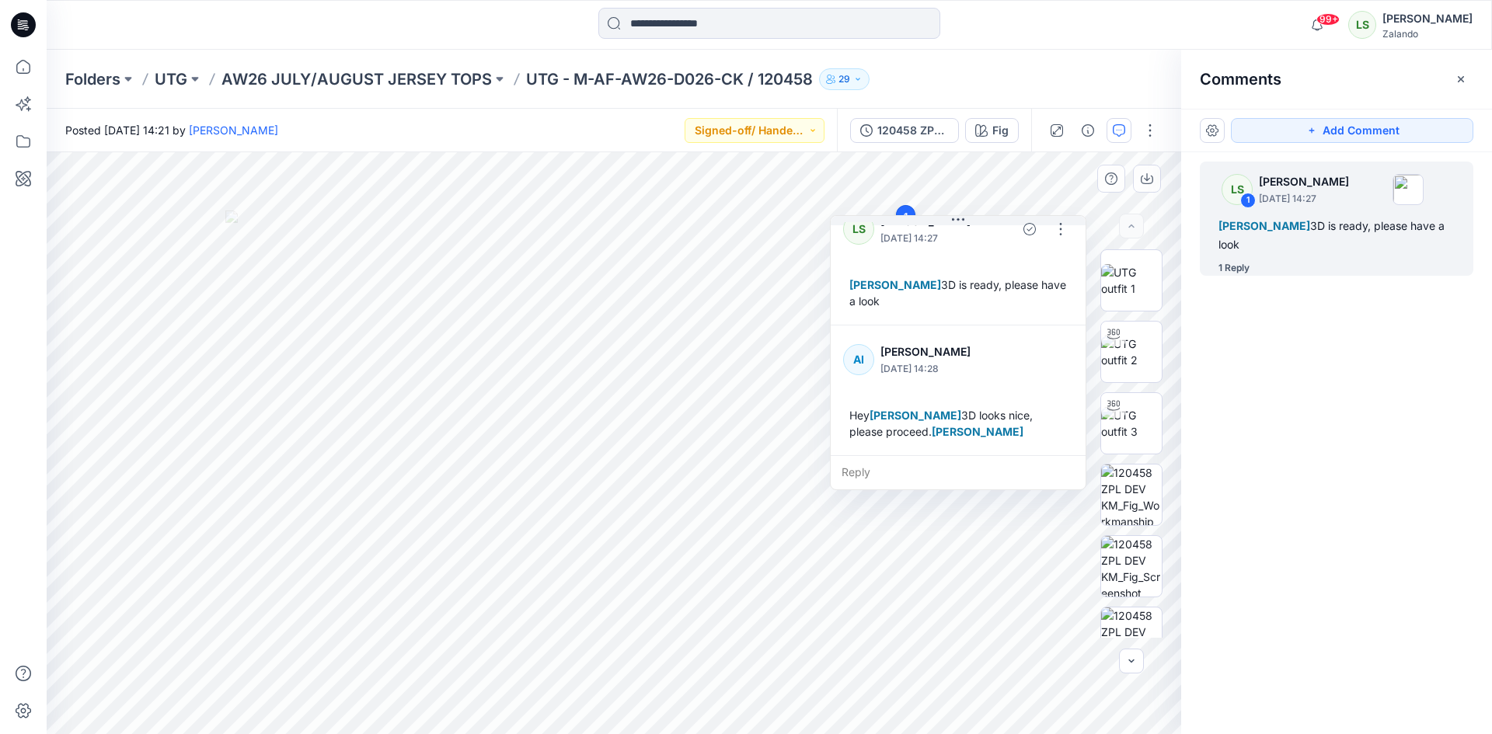
click at [880, 469] on div "Reply" at bounding box center [958, 472] width 255 height 34
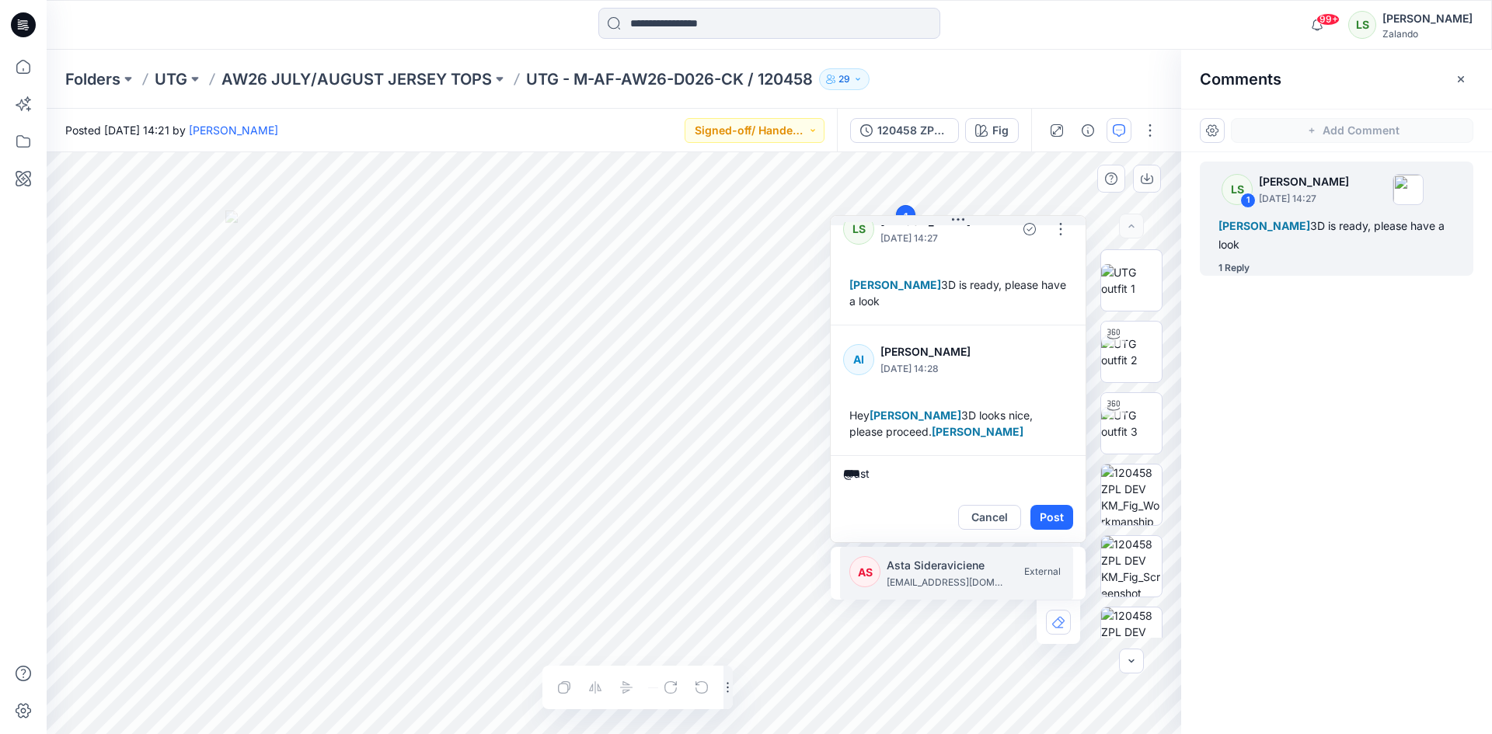
click at [924, 585] on p "asta.sideraviciene@utg.dk" at bounding box center [945, 583] width 117 height 16
click at [929, 577] on p "kristina.mekseniene@utg.dk" at bounding box center [945, 583] width 117 height 16
type textarea "**********"
click at [1057, 518] on button "Post" at bounding box center [1052, 517] width 43 height 25
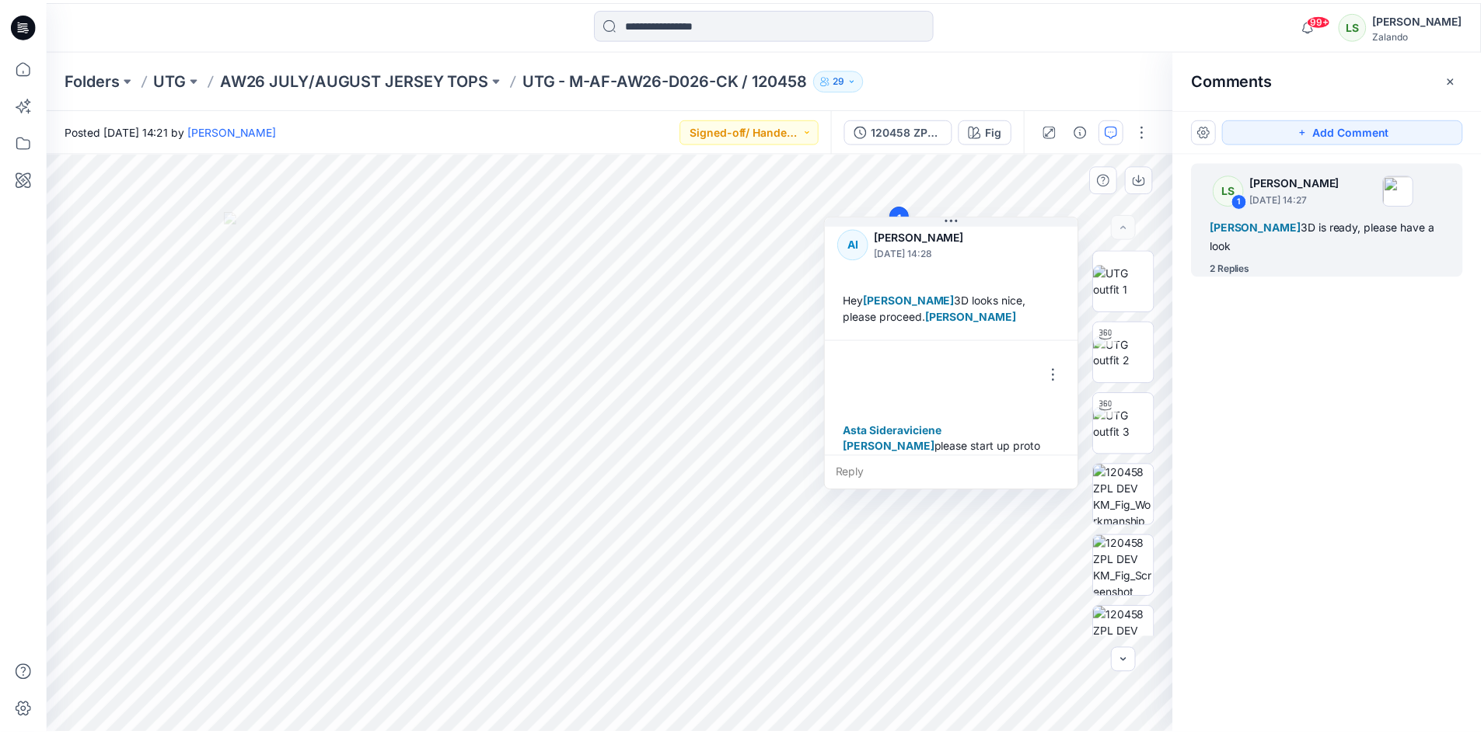
scroll to position [158, 0]
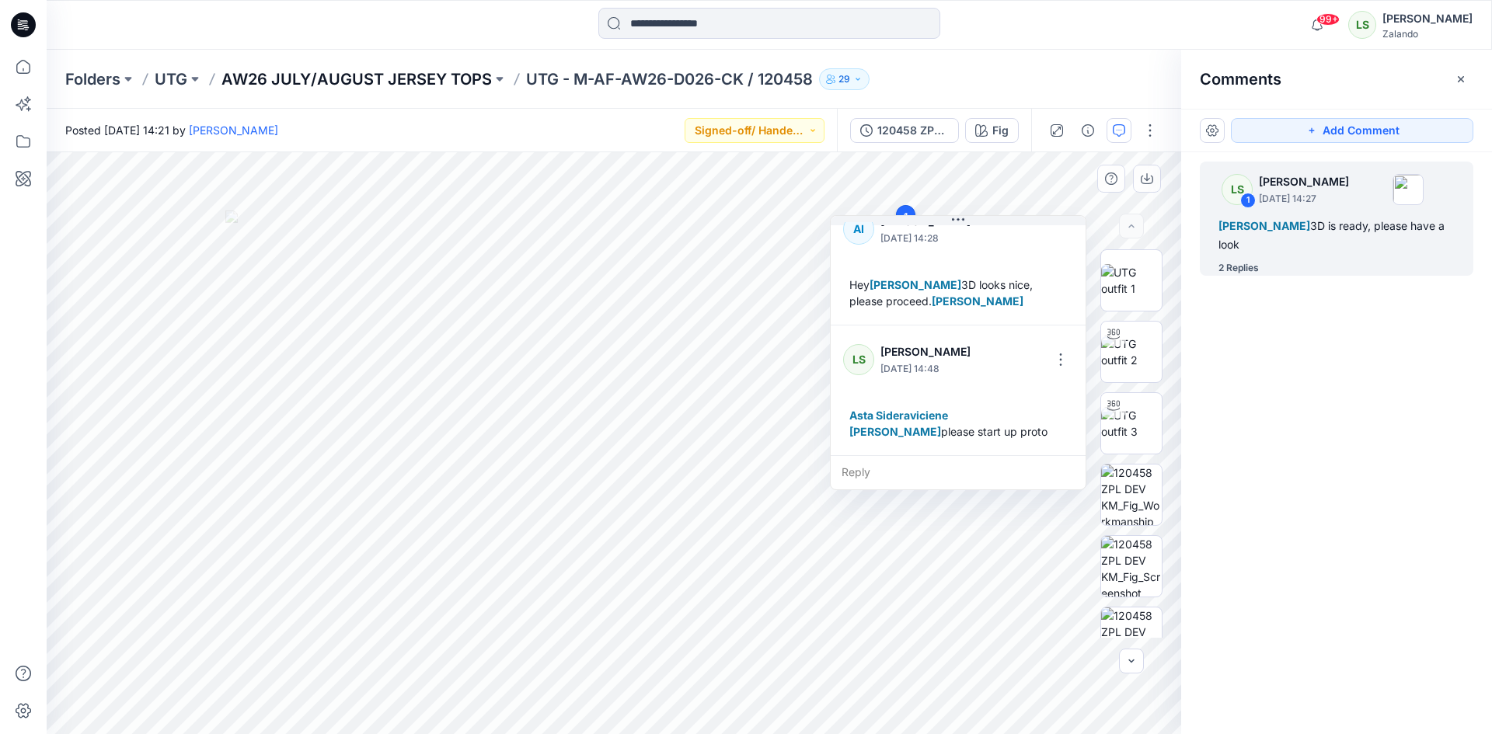
click at [374, 84] on p "AW26 JULY/AUGUST JERSEY TOPS" at bounding box center [356, 79] width 270 height 22
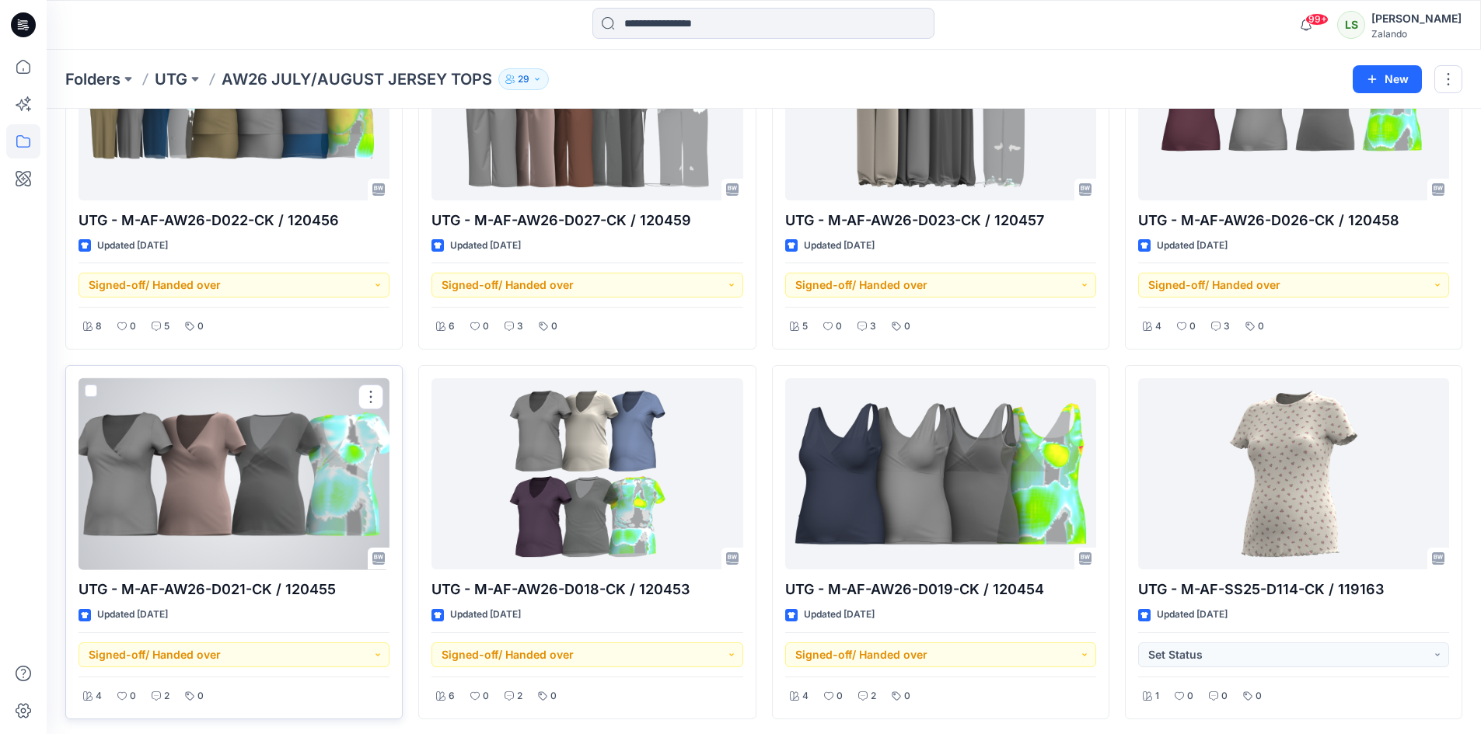
scroll to position [183, 0]
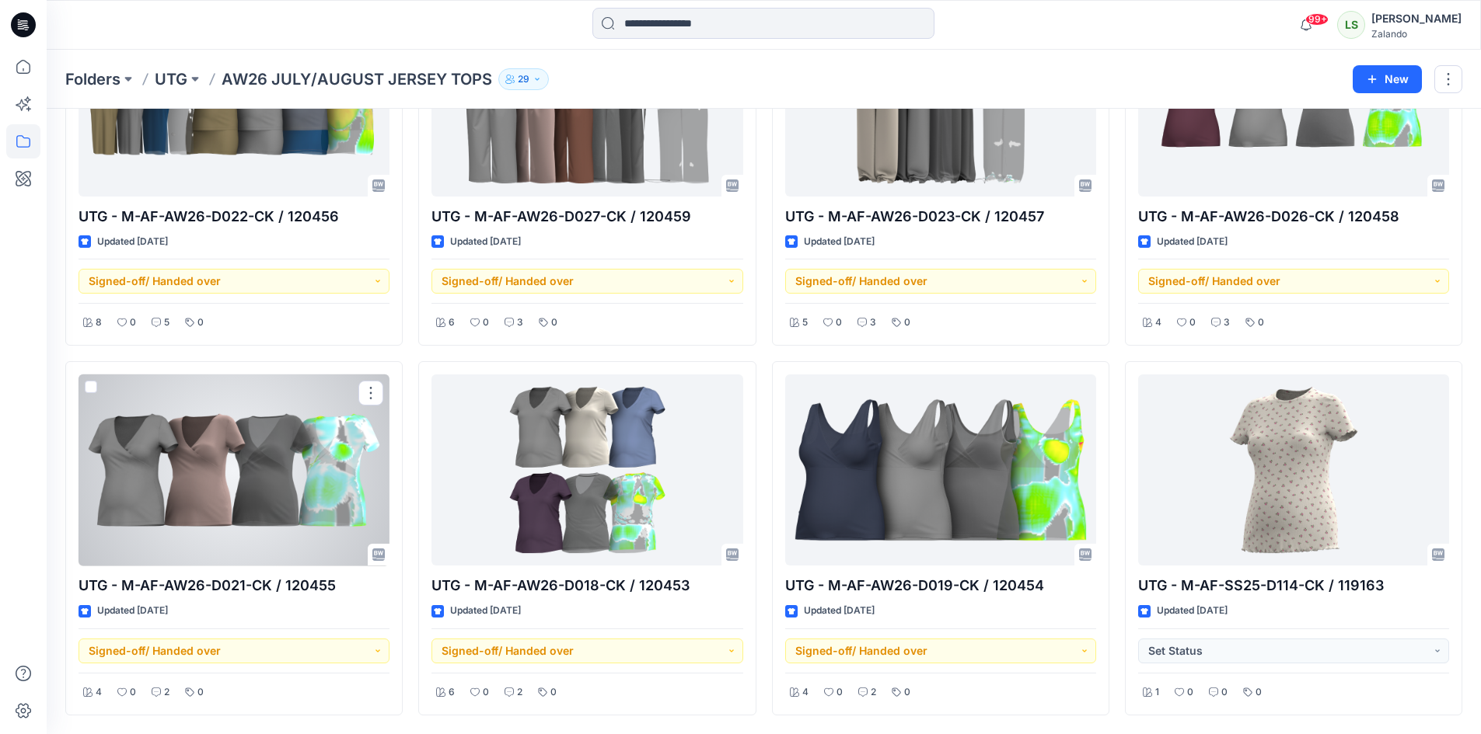
click at [281, 522] on div at bounding box center [233, 471] width 311 height 192
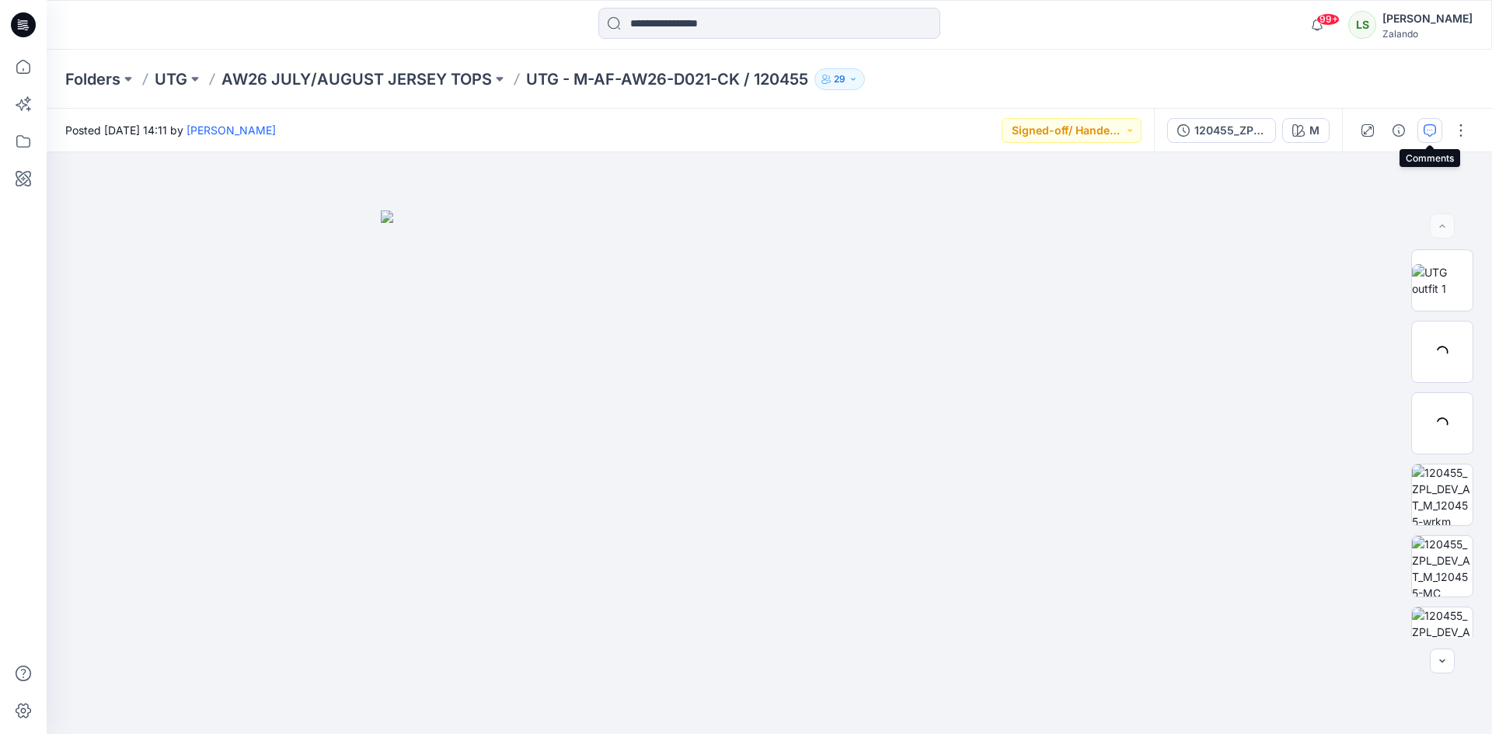
click at [1432, 136] on icon "button" at bounding box center [1430, 130] width 12 height 12
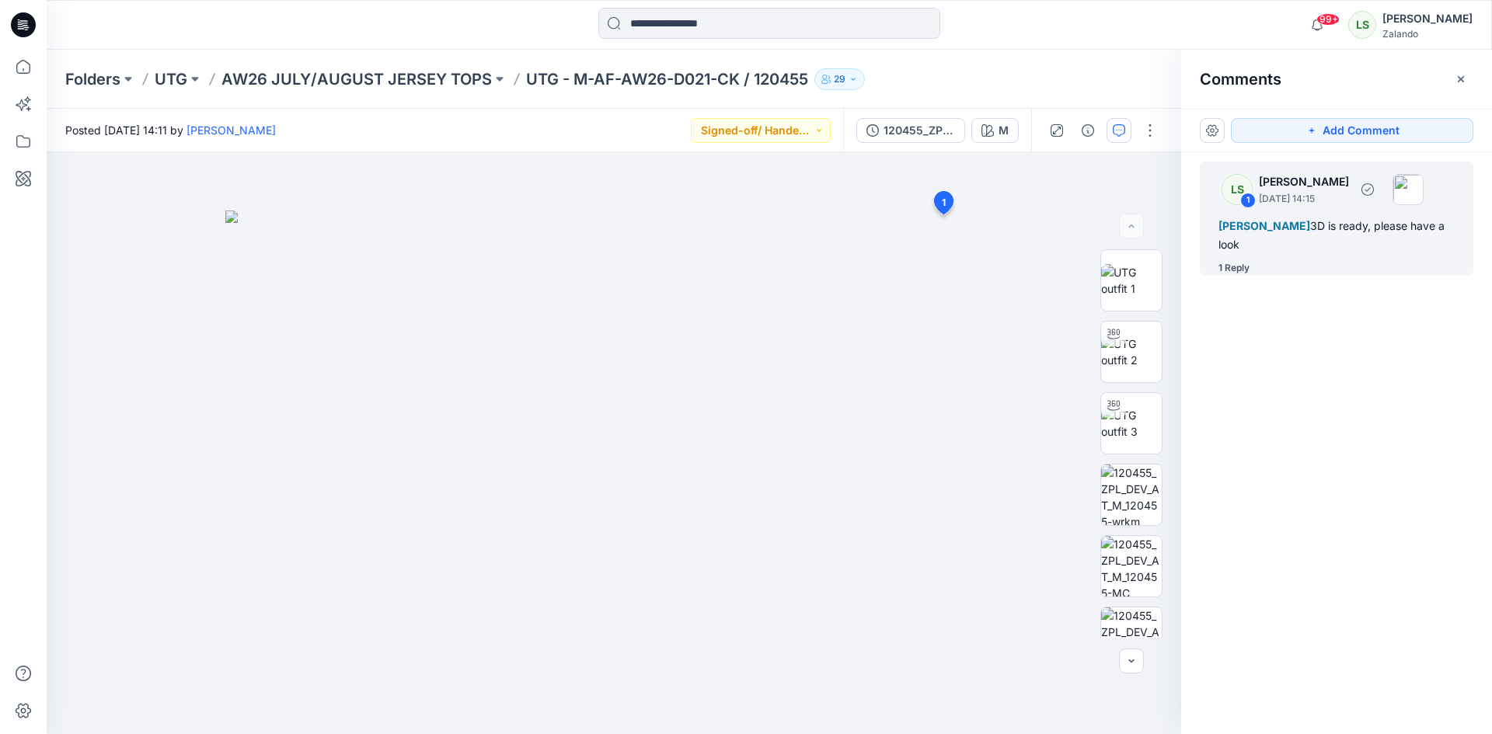
click at [1255, 267] on div "1 Reply" at bounding box center [1346, 268] width 255 height 16
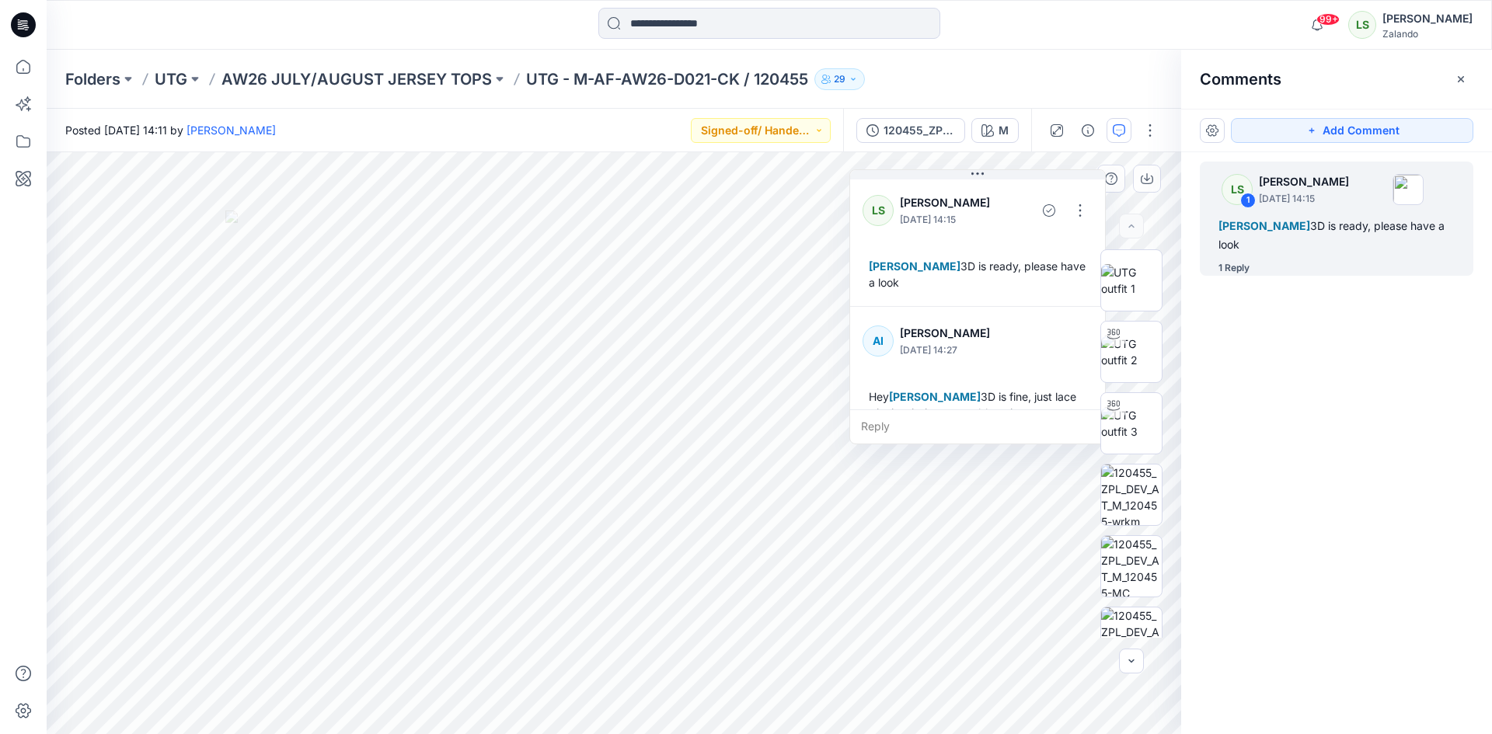
scroll to position [44, 0]
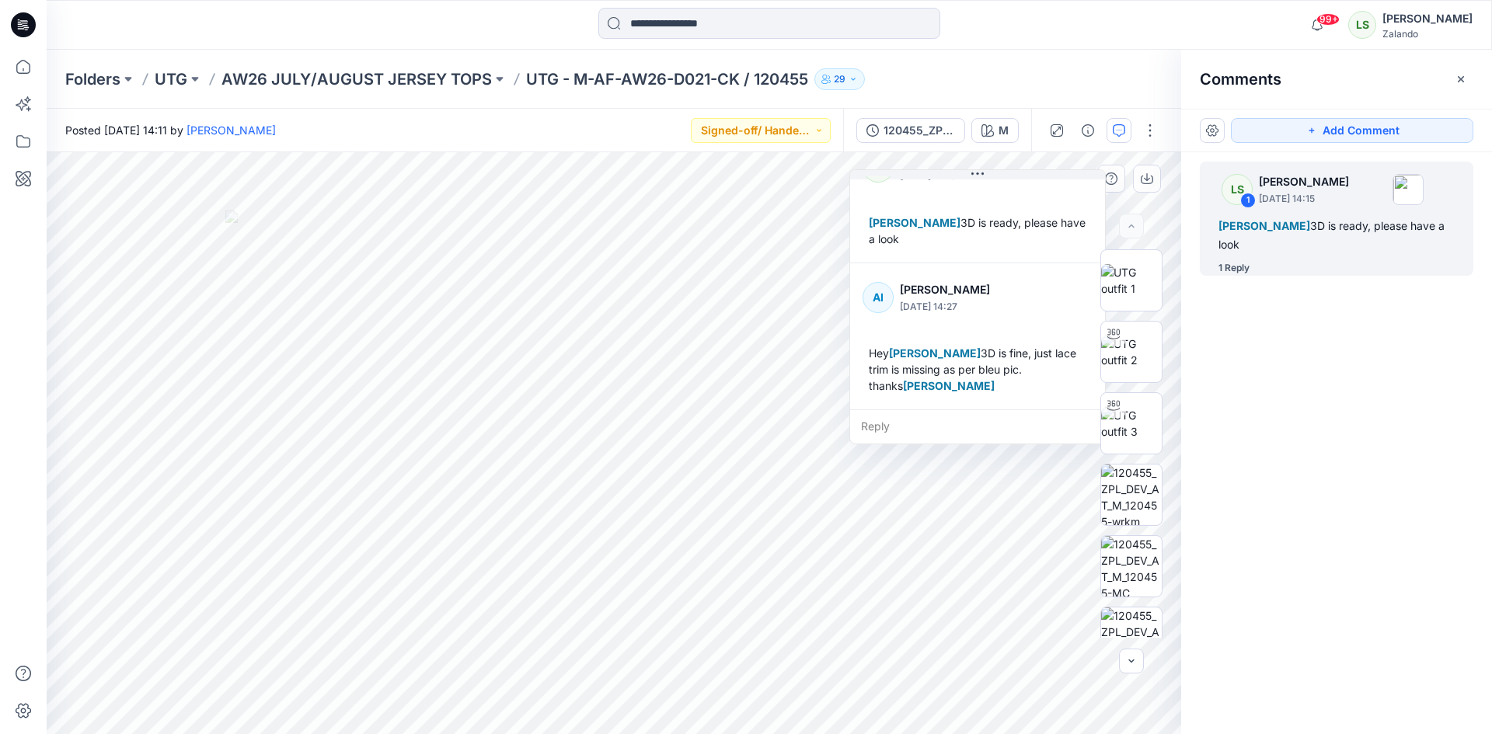
click at [905, 420] on div "Reply" at bounding box center [977, 427] width 255 height 34
click at [930, 427] on textarea at bounding box center [977, 428] width 255 height 37
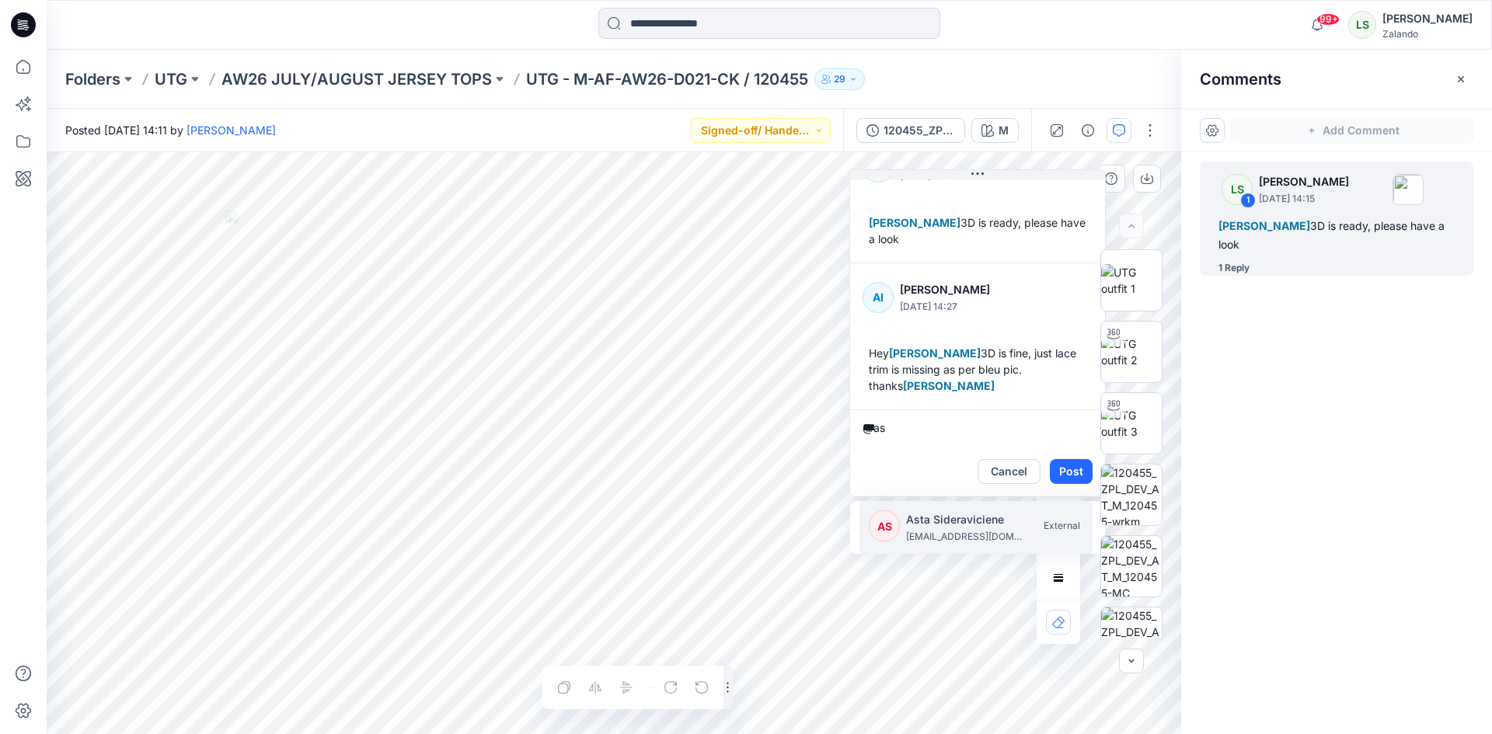
click at [944, 527] on p "Asta Sideraviciene" at bounding box center [964, 520] width 117 height 19
click at [944, 527] on p "[PERSON_NAME]" at bounding box center [964, 520] width 117 height 19
type textarea "**********"
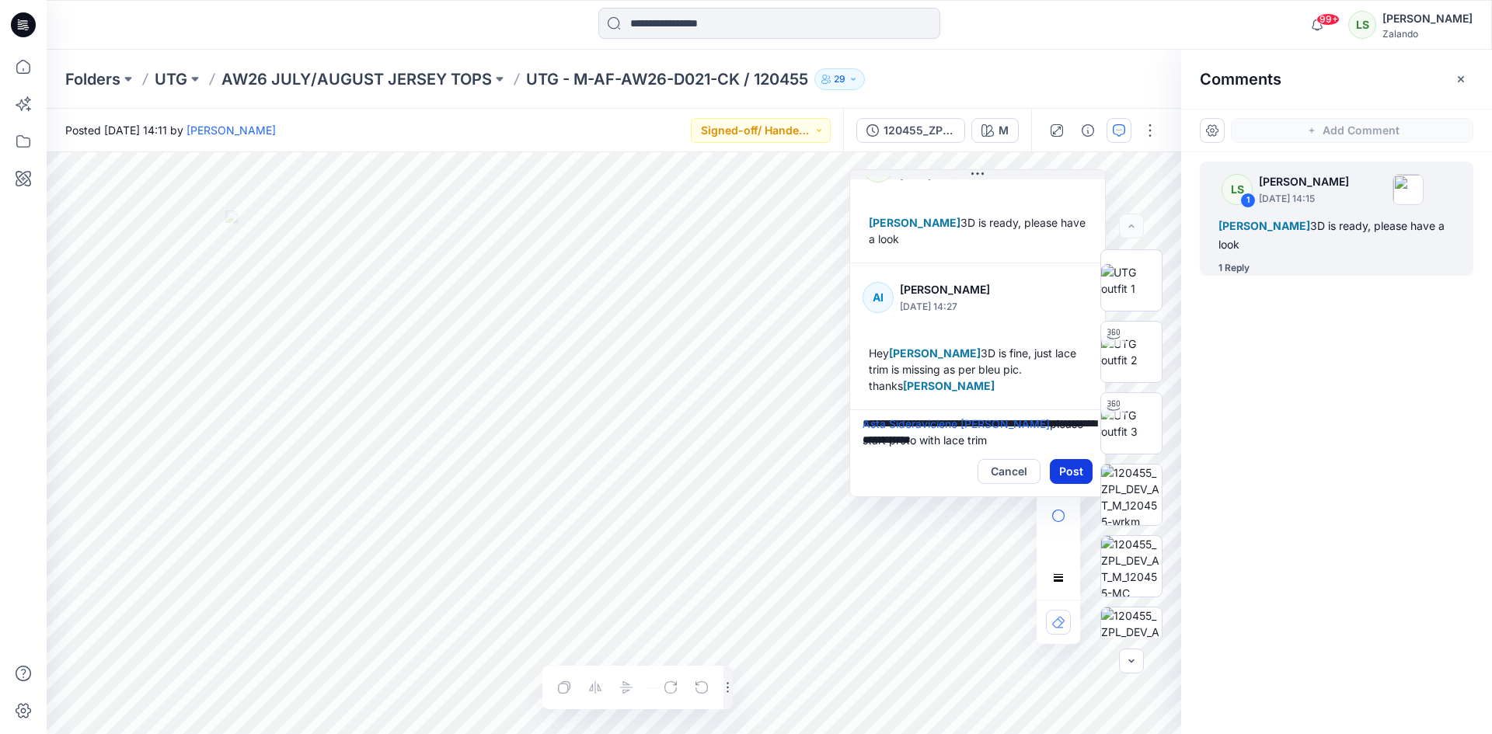
click at [1076, 473] on button "Post" at bounding box center [1071, 471] width 43 height 25
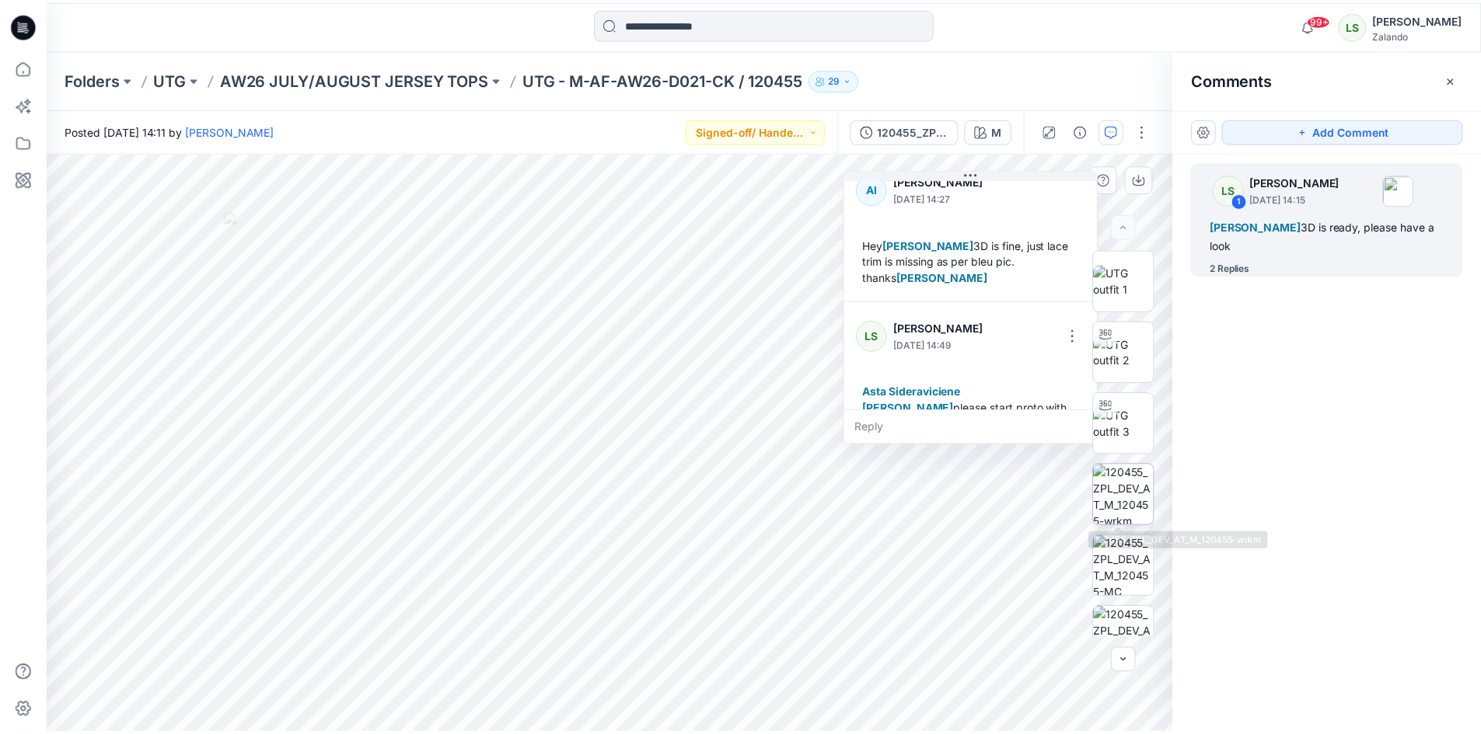
scroll to position [174, 0]
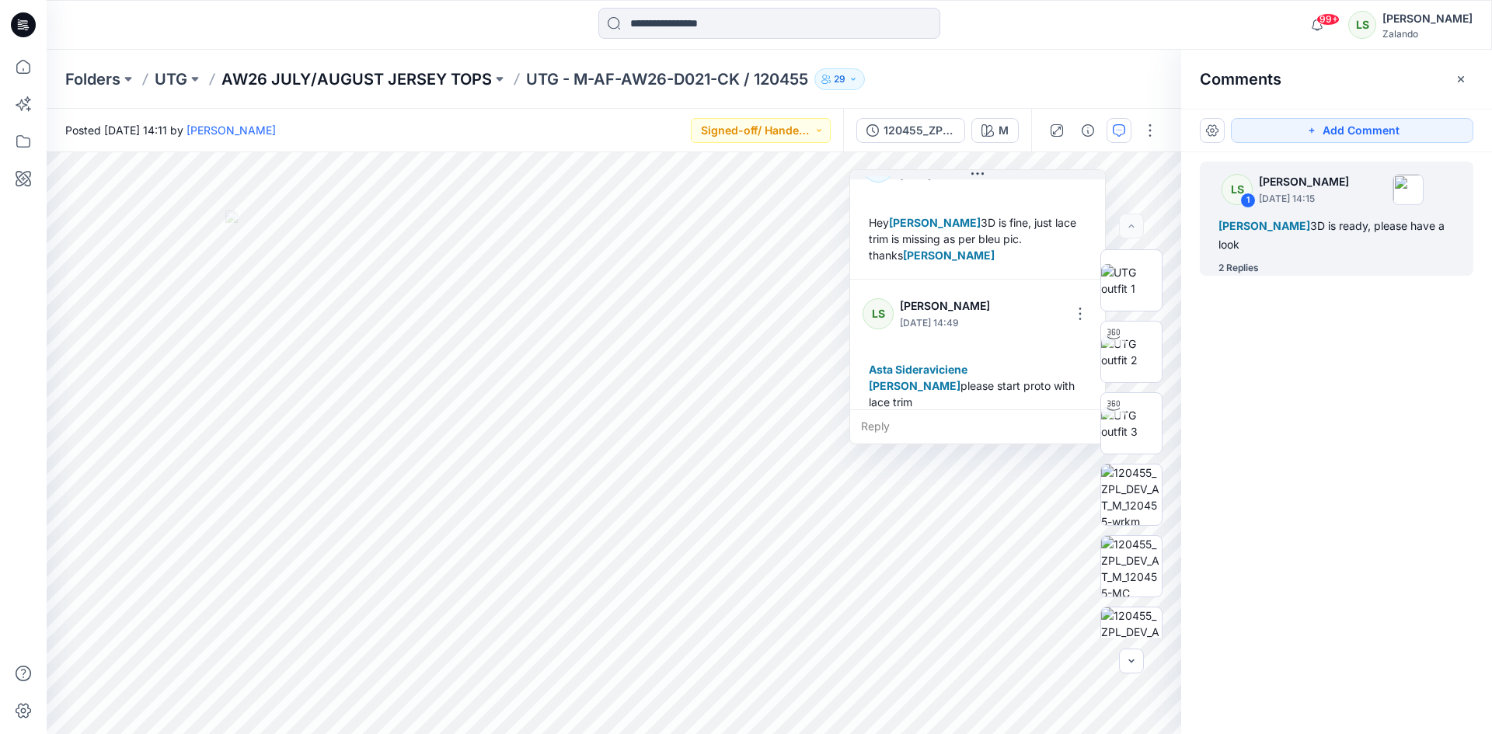
click at [410, 78] on p "AW26 JULY/AUGUST JERSEY TOPS" at bounding box center [356, 79] width 270 height 22
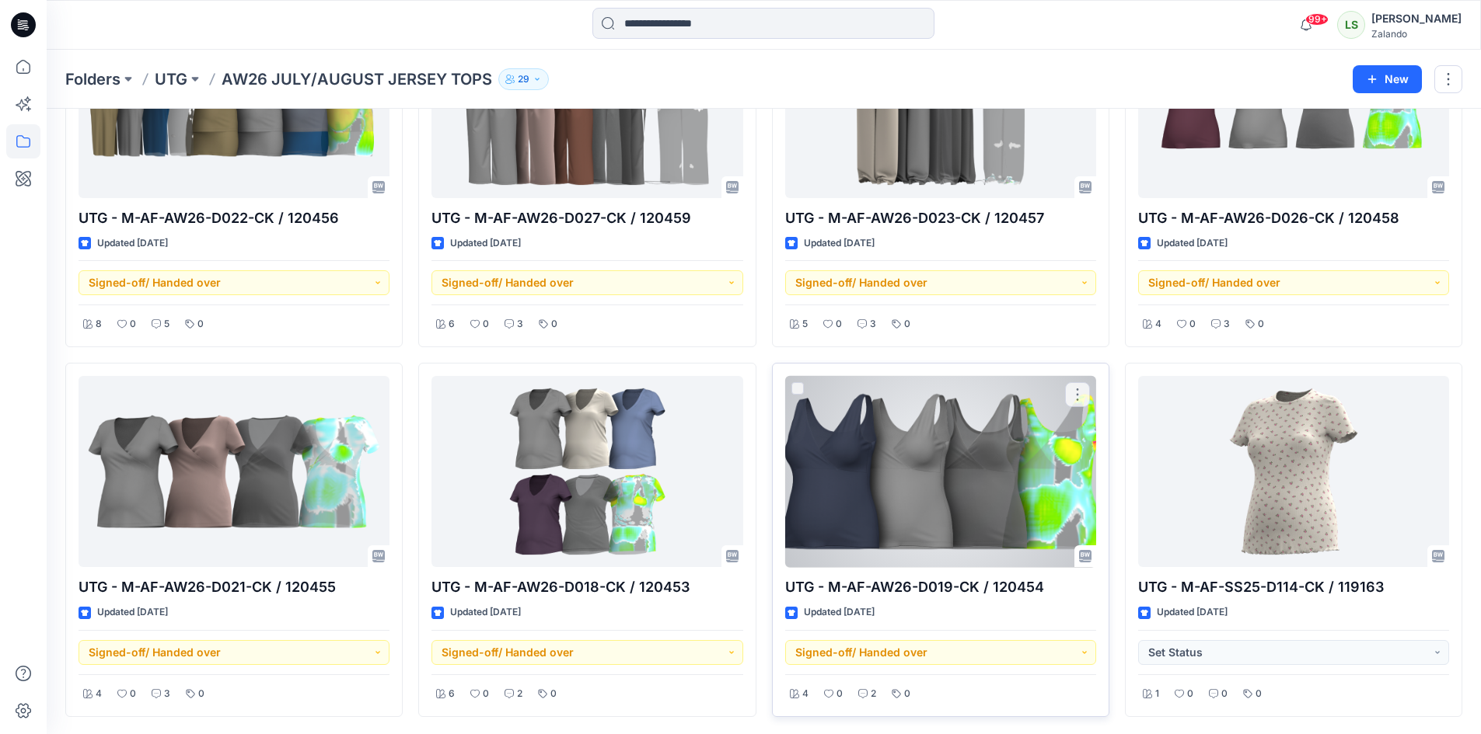
scroll to position [183, 0]
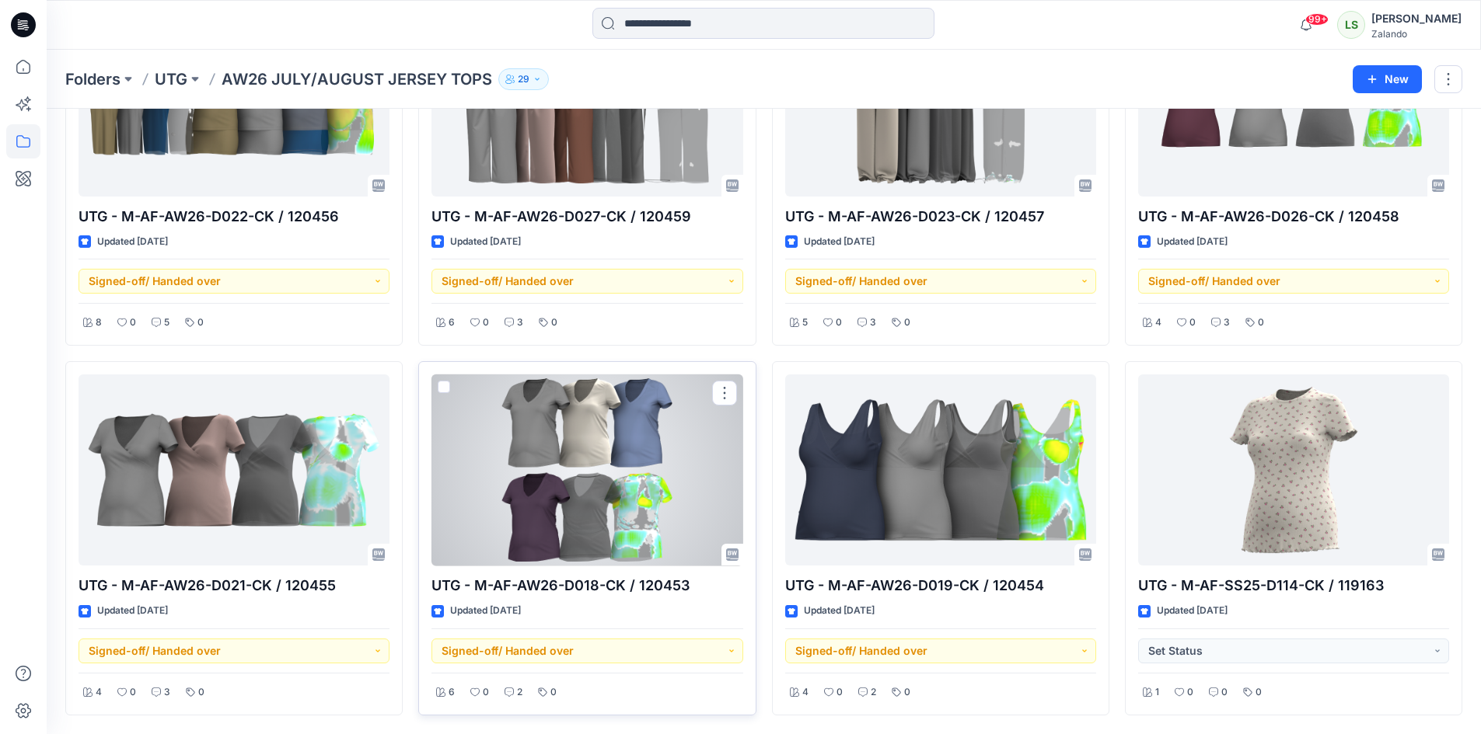
click at [610, 479] on div at bounding box center [586, 471] width 311 height 192
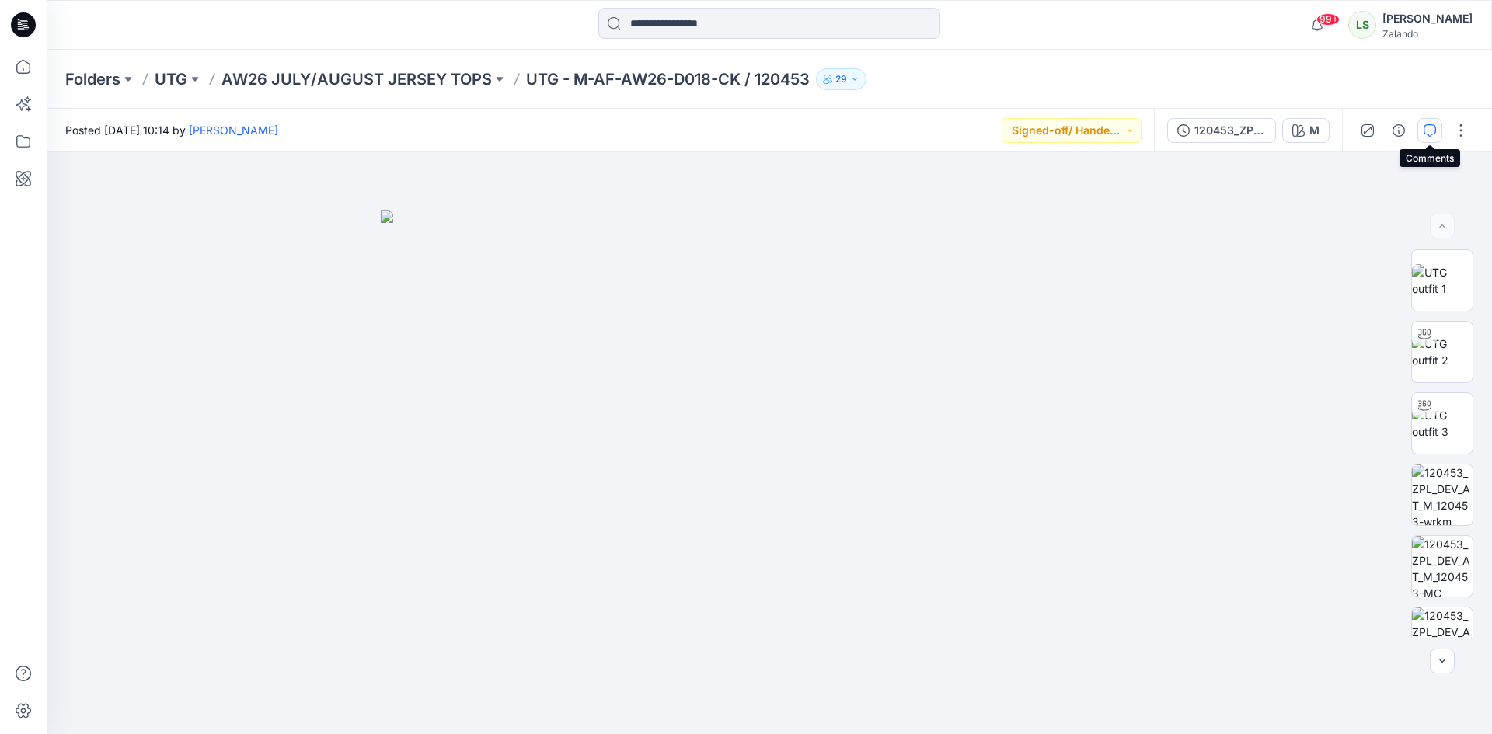
click at [1429, 127] on icon "button" at bounding box center [1430, 130] width 12 height 12
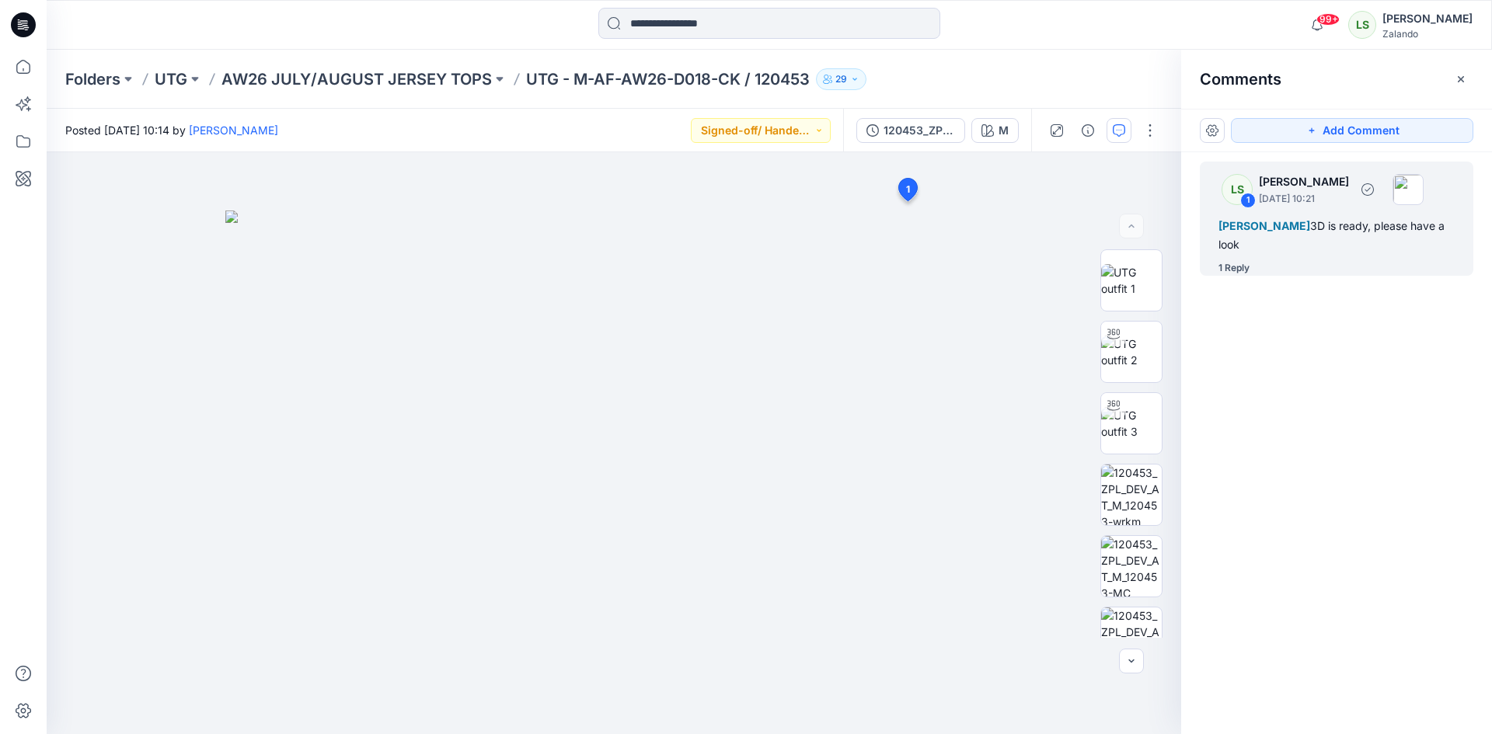
click at [1250, 263] on div "1 Reply" at bounding box center [1234, 268] width 31 height 16
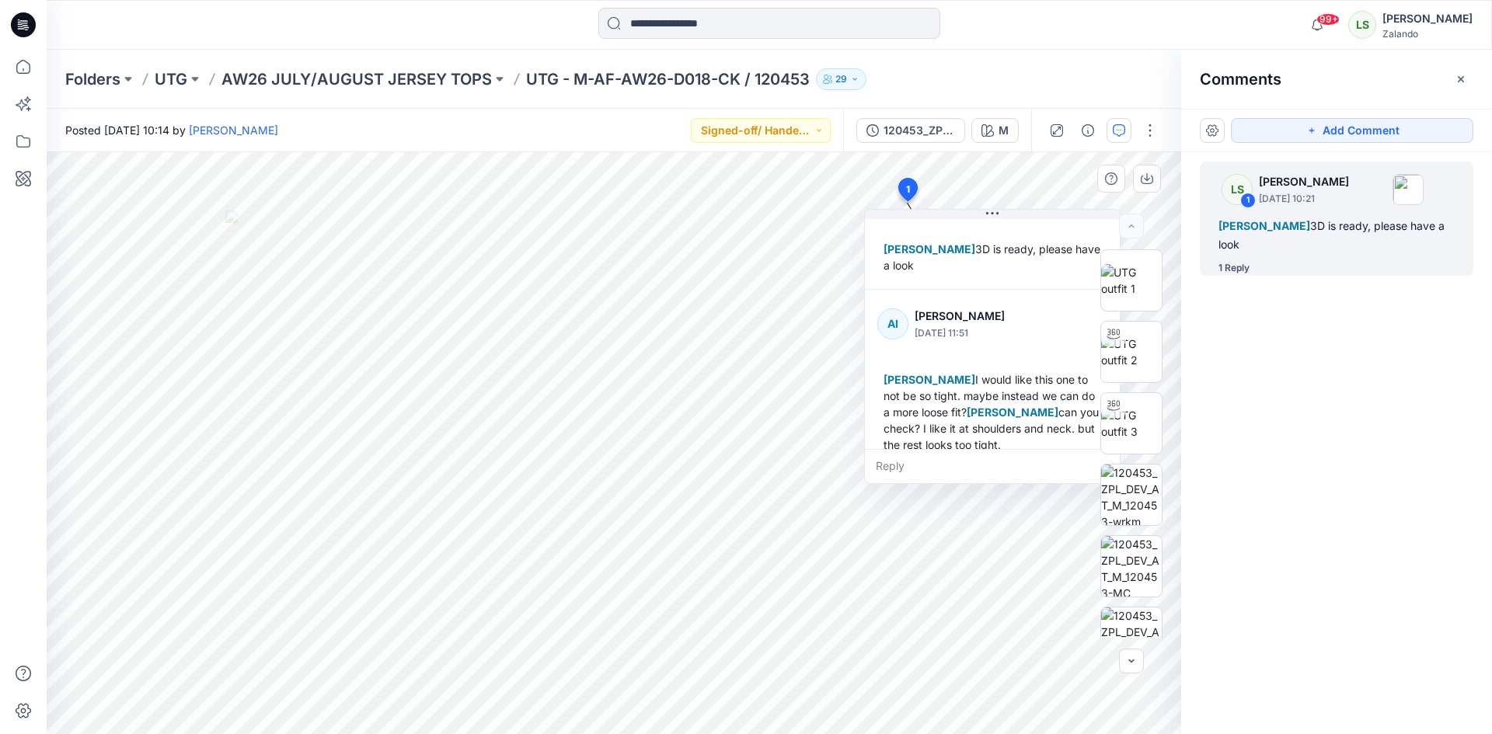
scroll to position [76, 0]
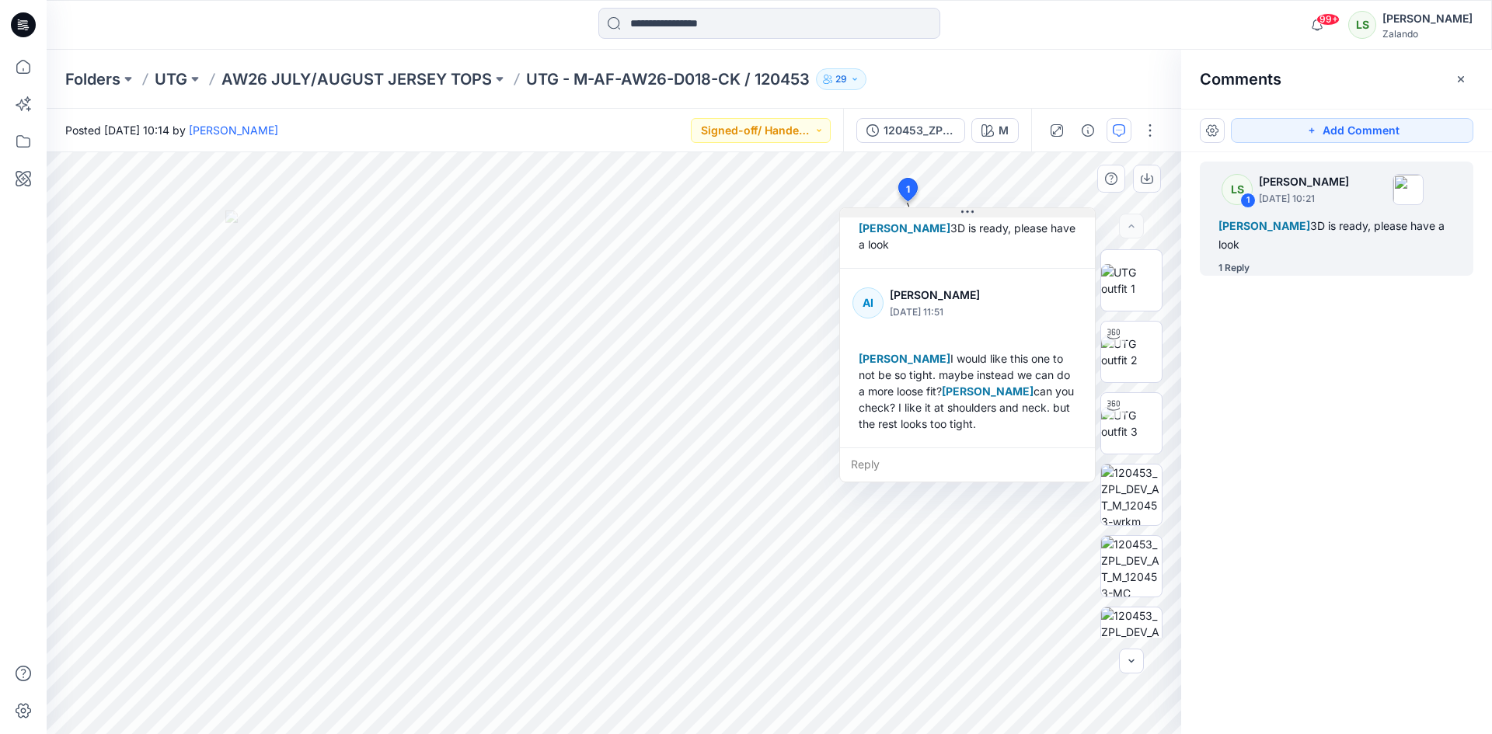
drag, startPoint x: 1002, startPoint y: 210, endPoint x: 975, endPoint y: 210, distance: 27.2
click at [976, 208] on button at bounding box center [967, 212] width 255 height 9
click at [909, 462] on div "Reply" at bounding box center [966, 465] width 255 height 34
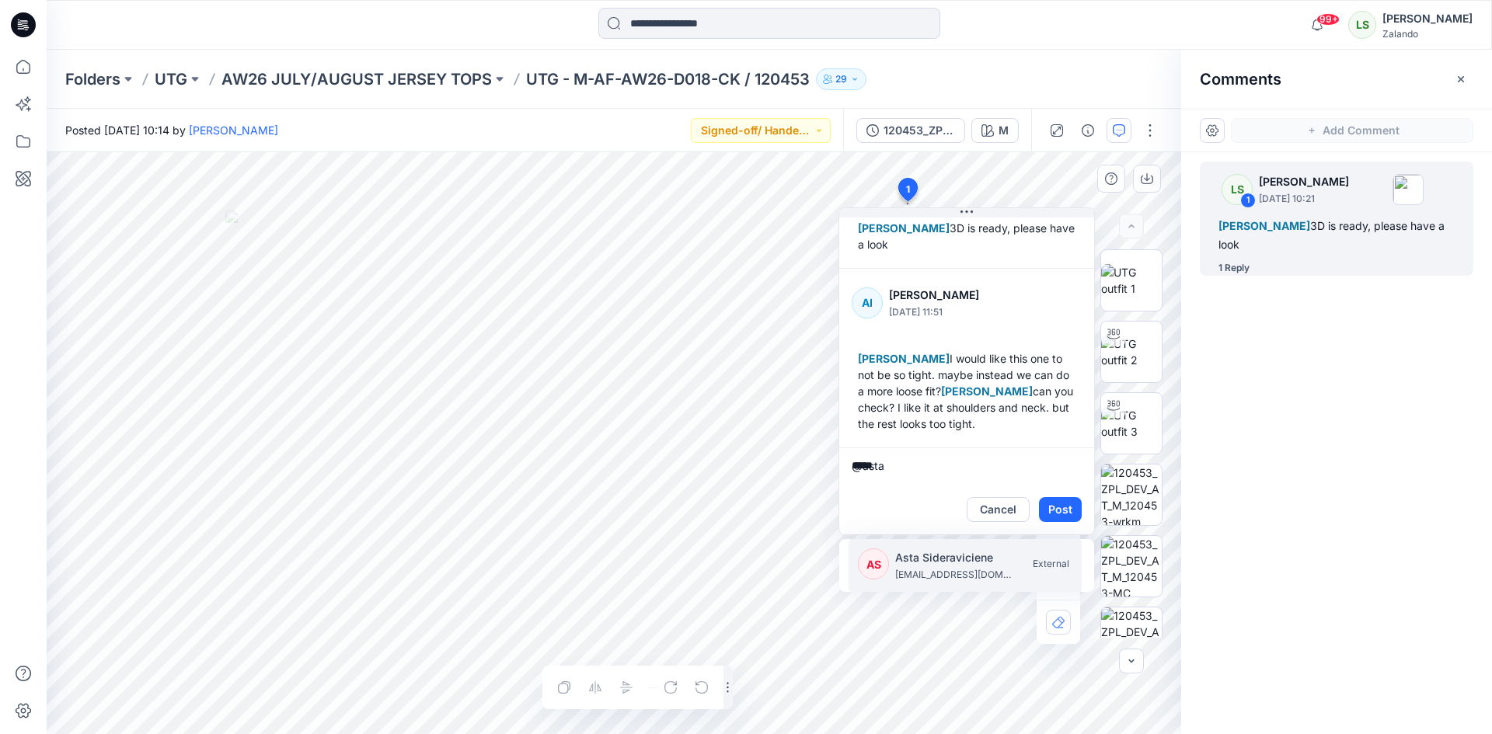
click at [919, 575] on p "asta.sideraviciene@utg.dk" at bounding box center [953, 575] width 117 height 16
click at [947, 577] on p "kristina.mekseniene@utg.dk" at bounding box center [953, 575] width 117 height 16
type textarea "**********"
click at [1055, 514] on button "Post" at bounding box center [1060, 509] width 43 height 25
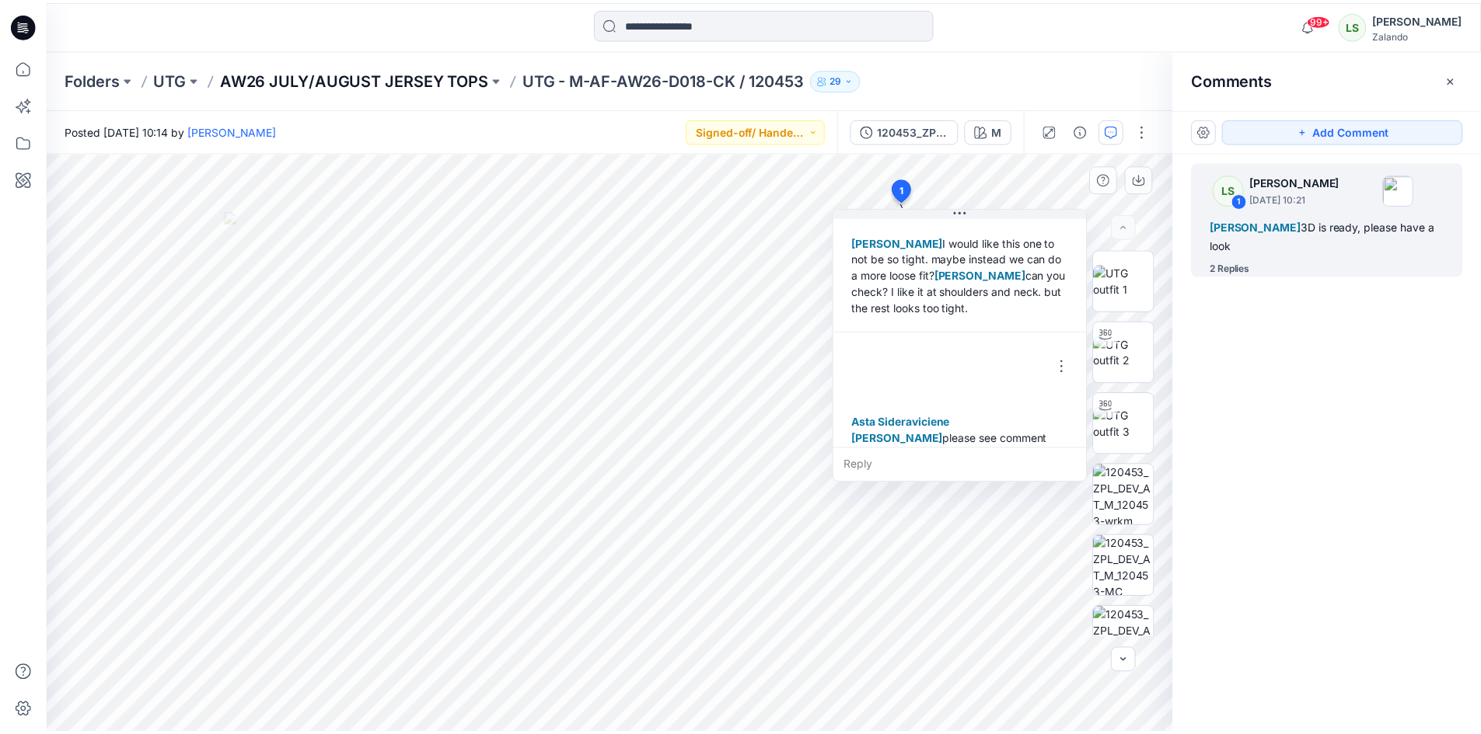
scroll to position [207, 0]
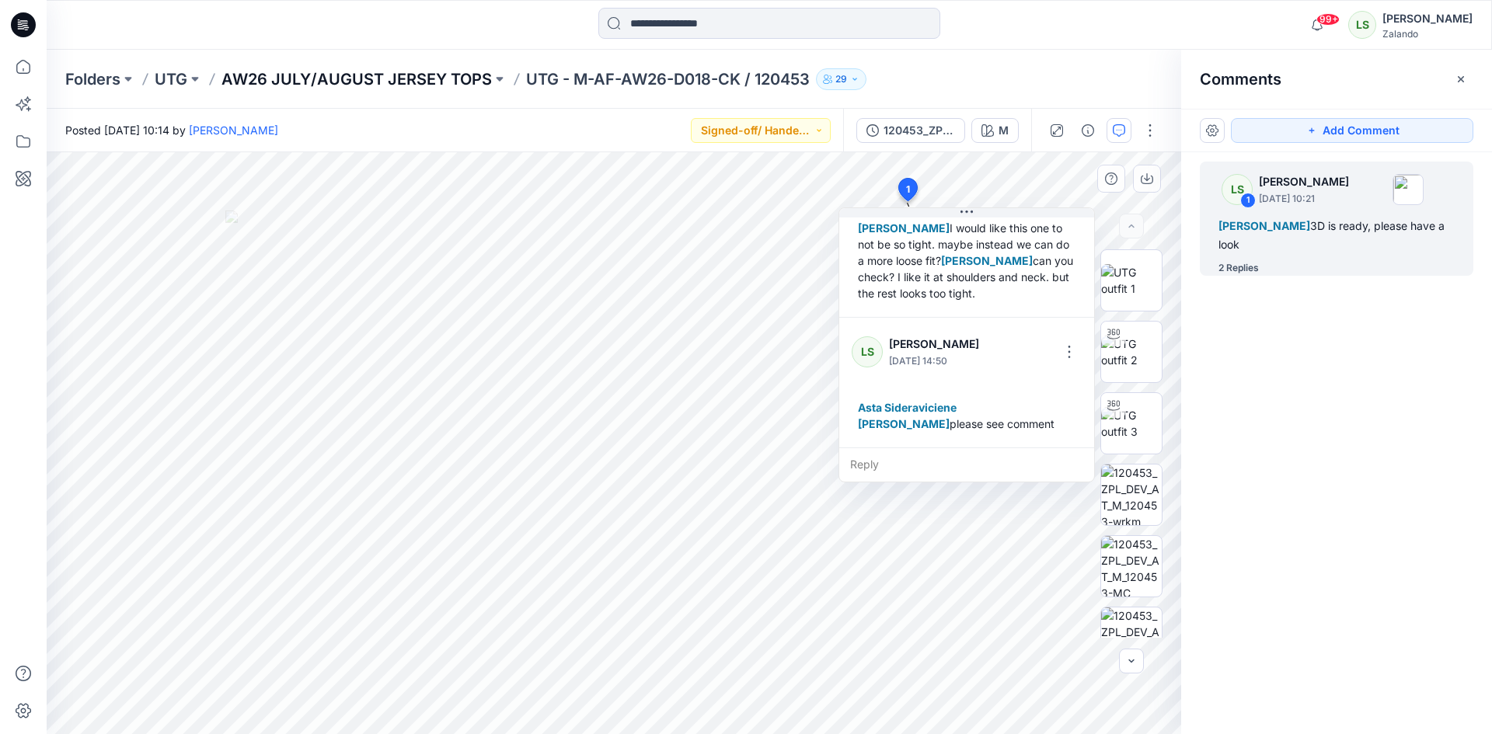
click at [459, 81] on p "AW26 JULY/AUGUST JERSEY TOPS" at bounding box center [356, 79] width 270 height 22
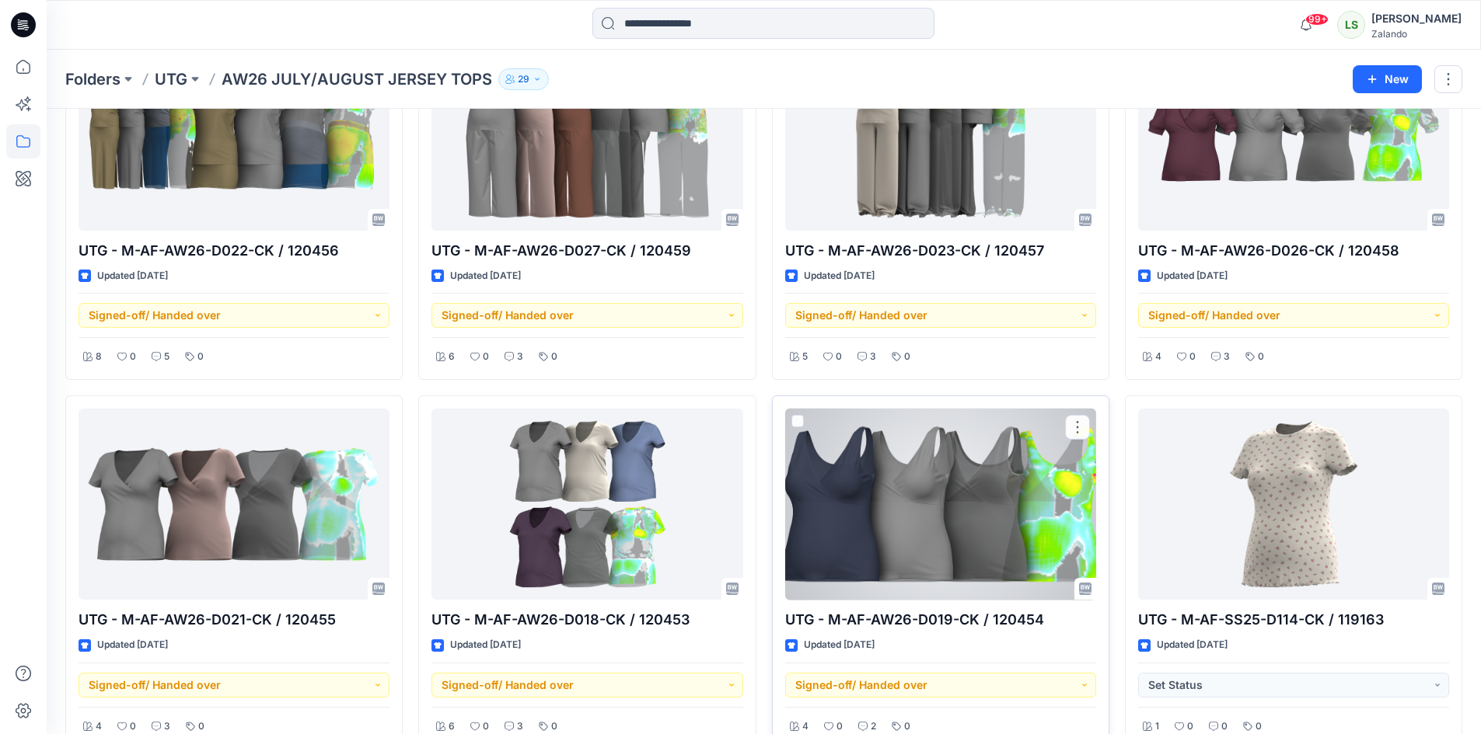
scroll to position [183, 0]
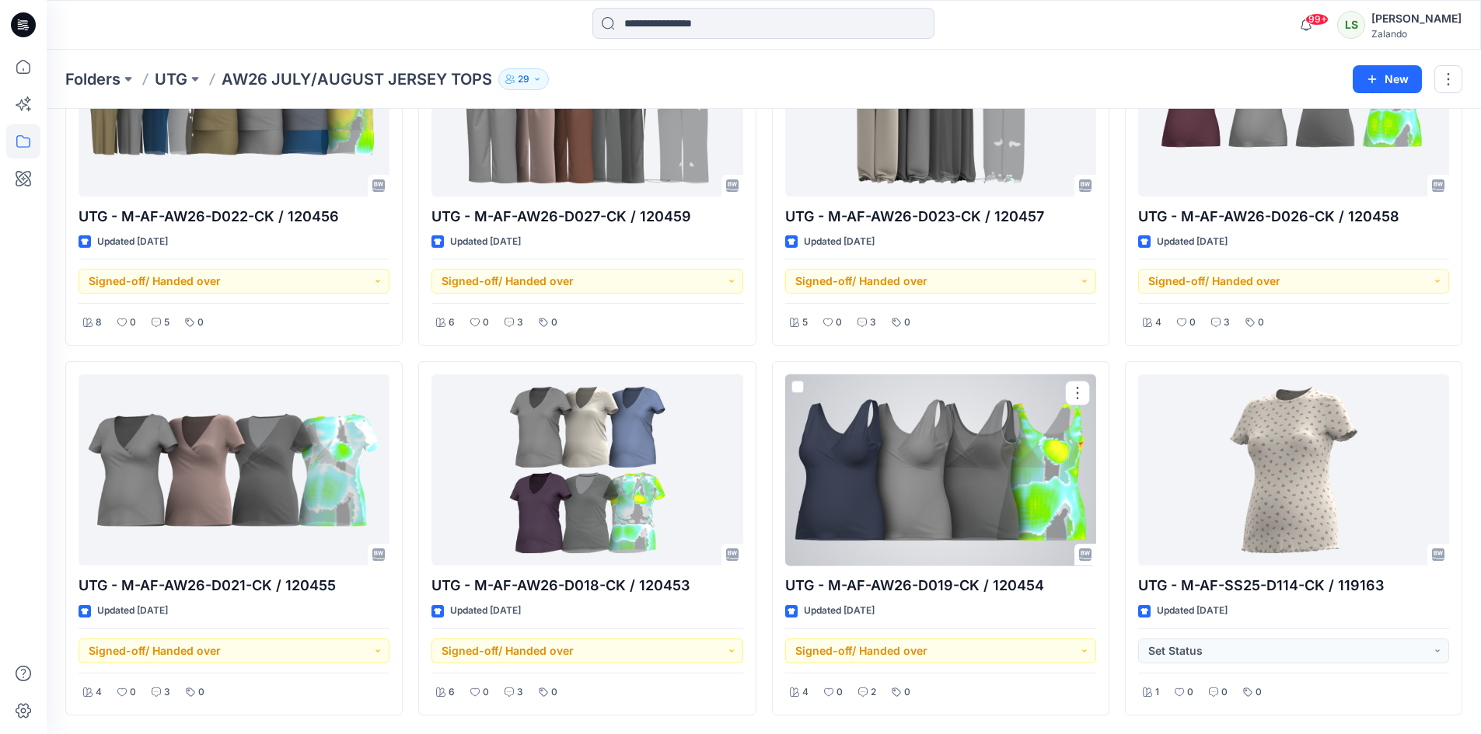
click at [954, 524] on div at bounding box center [940, 471] width 311 height 192
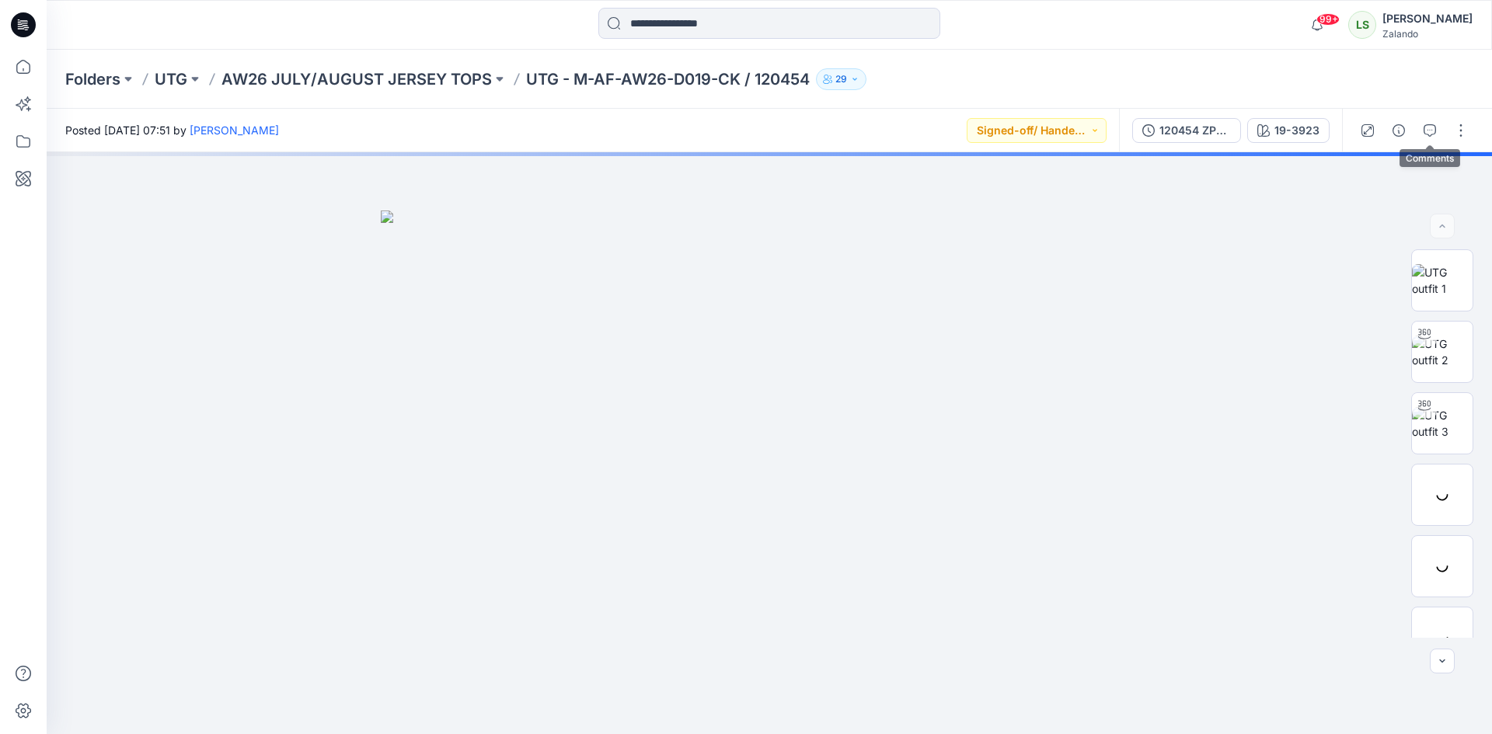
click at [1427, 125] on icon "button" at bounding box center [1430, 130] width 12 height 12
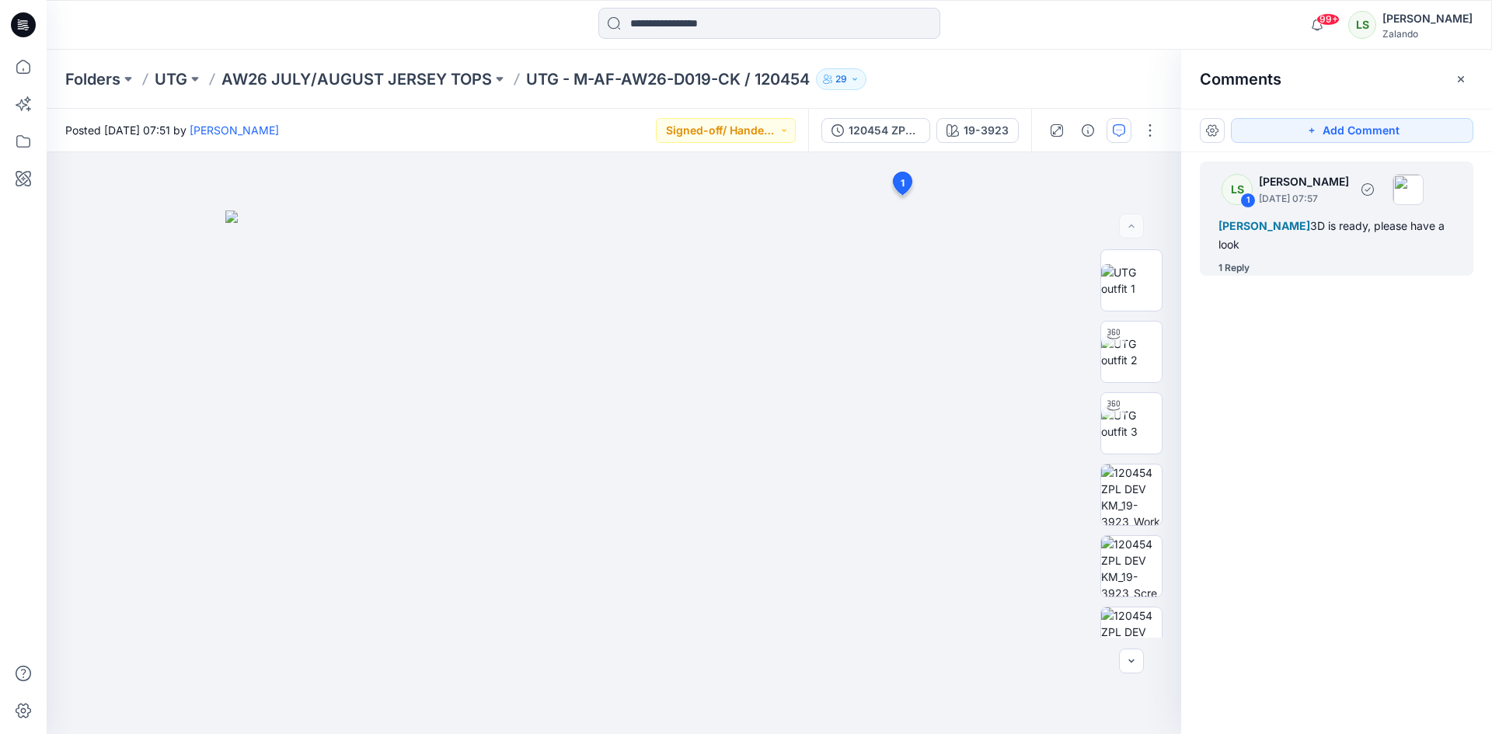
click at [1242, 264] on div "1 Reply" at bounding box center [1234, 268] width 31 height 16
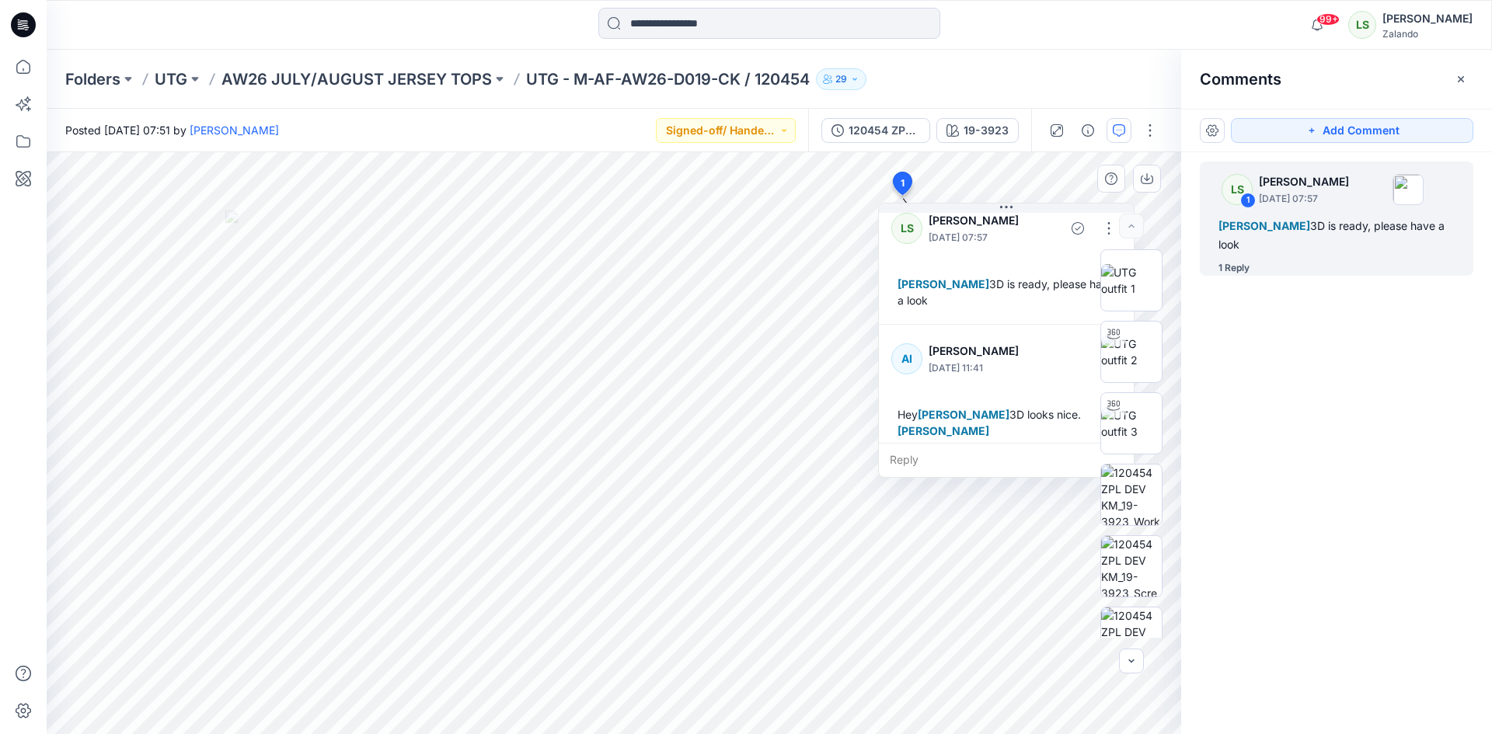
scroll to position [27, 0]
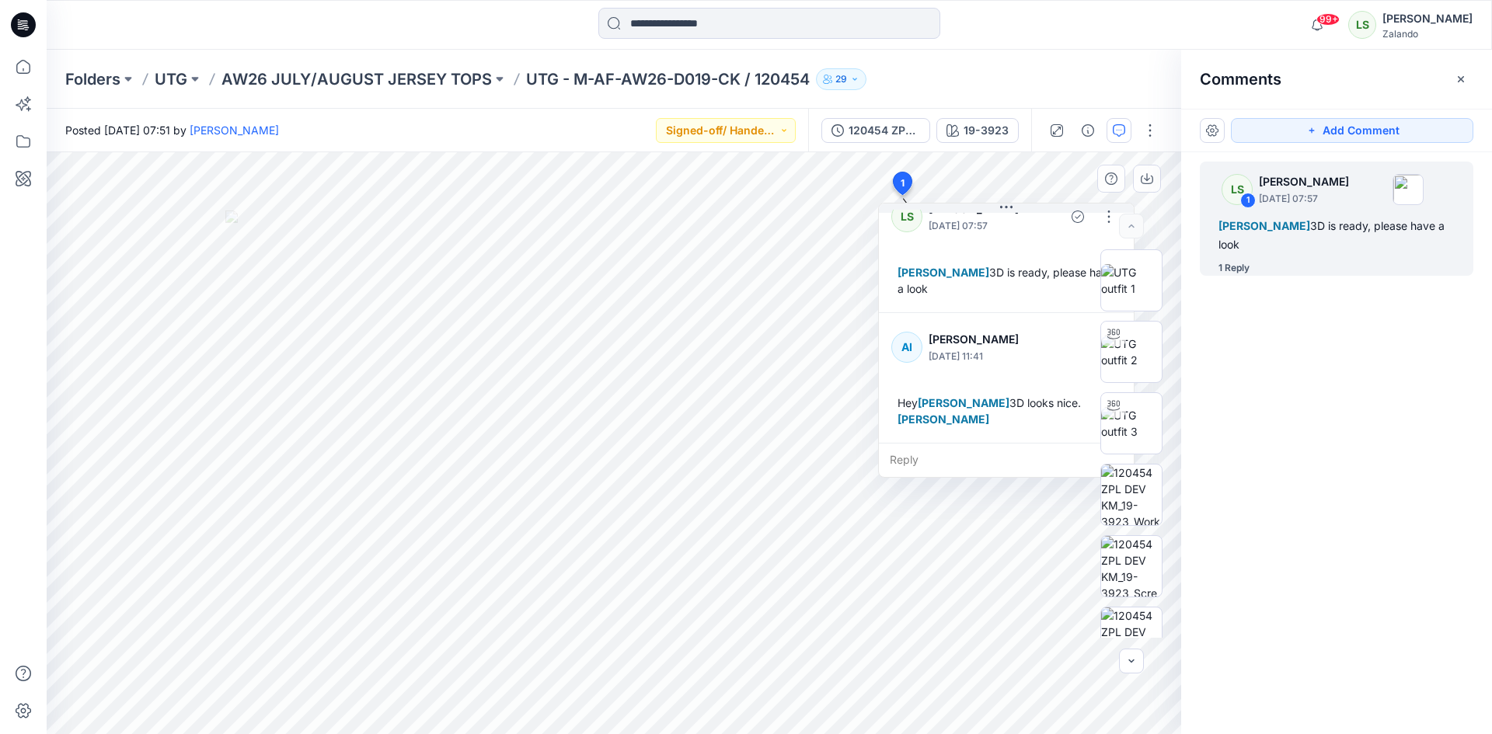
click at [916, 464] on div "Reply" at bounding box center [1006, 460] width 255 height 34
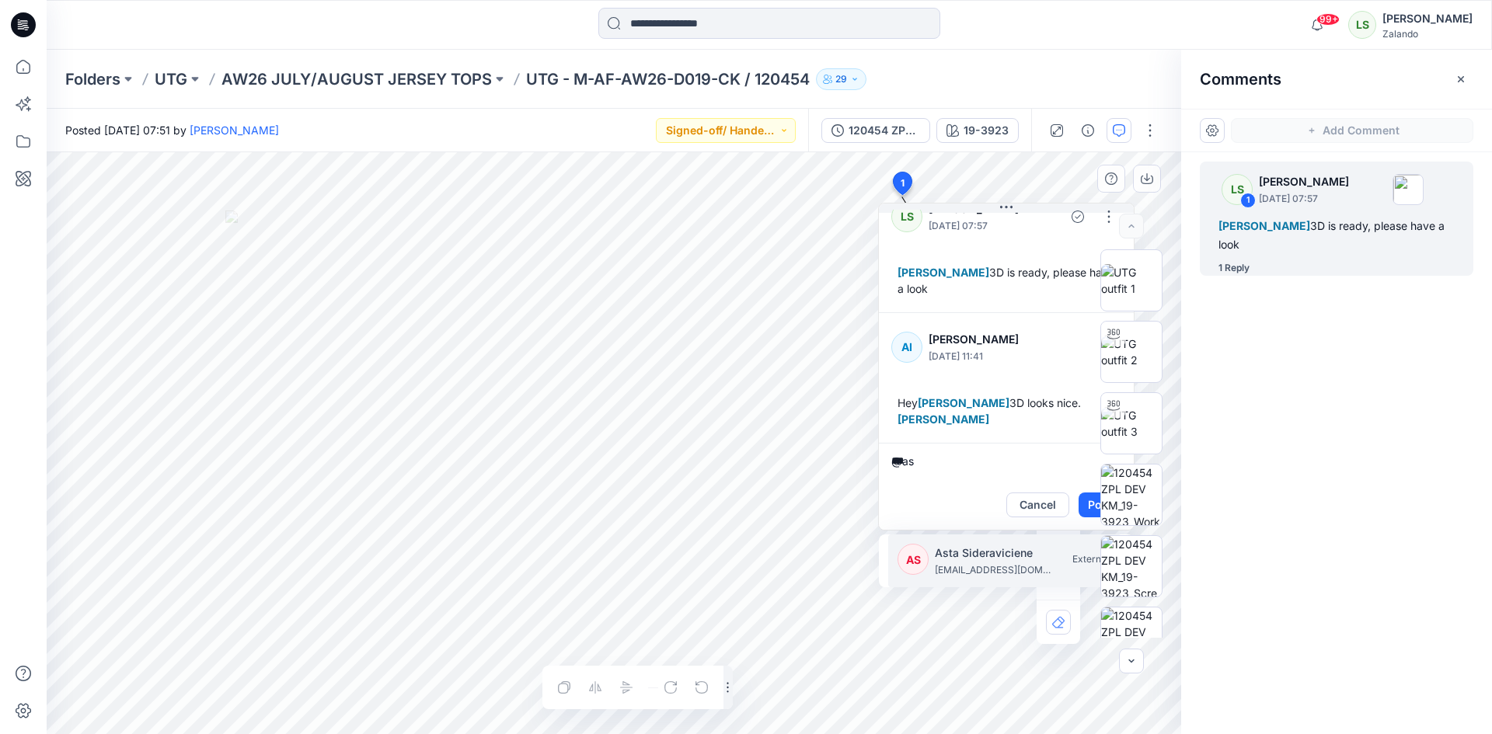
click at [964, 551] on p "Asta Sideraviciene" at bounding box center [993, 553] width 117 height 19
click at [963, 553] on p "[PERSON_NAME]" at bounding box center [993, 553] width 117 height 19
type textarea "**********"
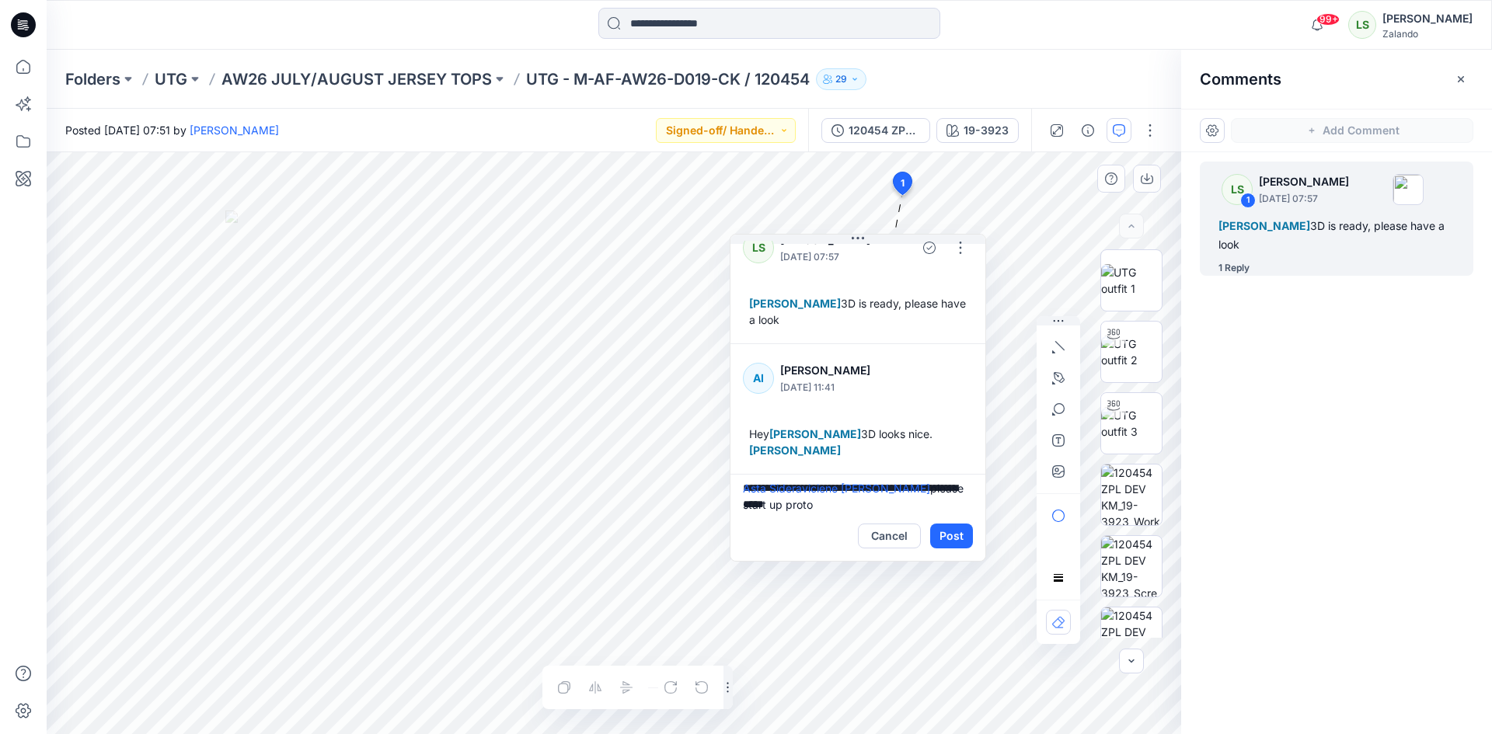
drag, startPoint x: 1032, startPoint y: 208, endPoint x: 889, endPoint y: 280, distance: 159.9
click at [883, 239] on button at bounding box center [858, 239] width 255 height 9
click at [951, 539] on button "Post" at bounding box center [951, 536] width 43 height 25
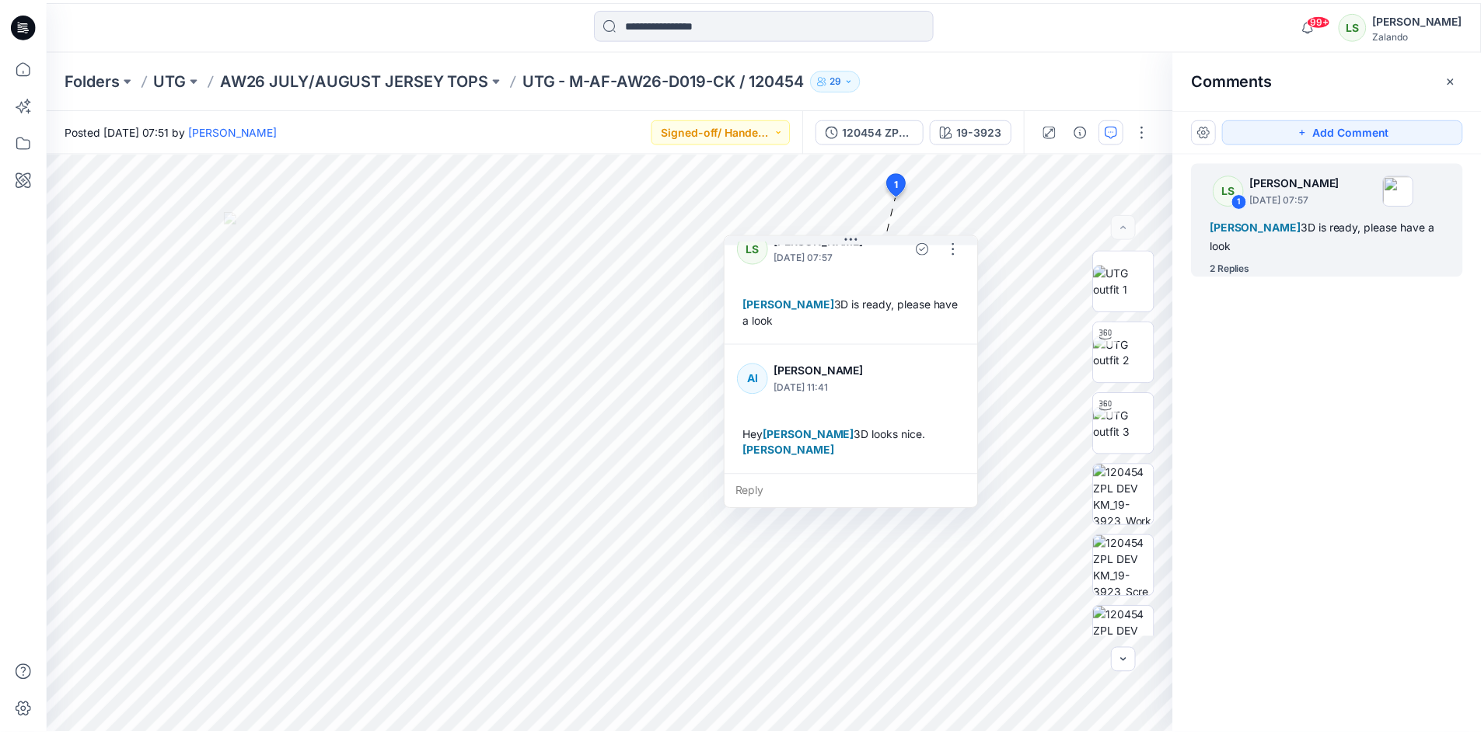
scroll to position [158, 0]
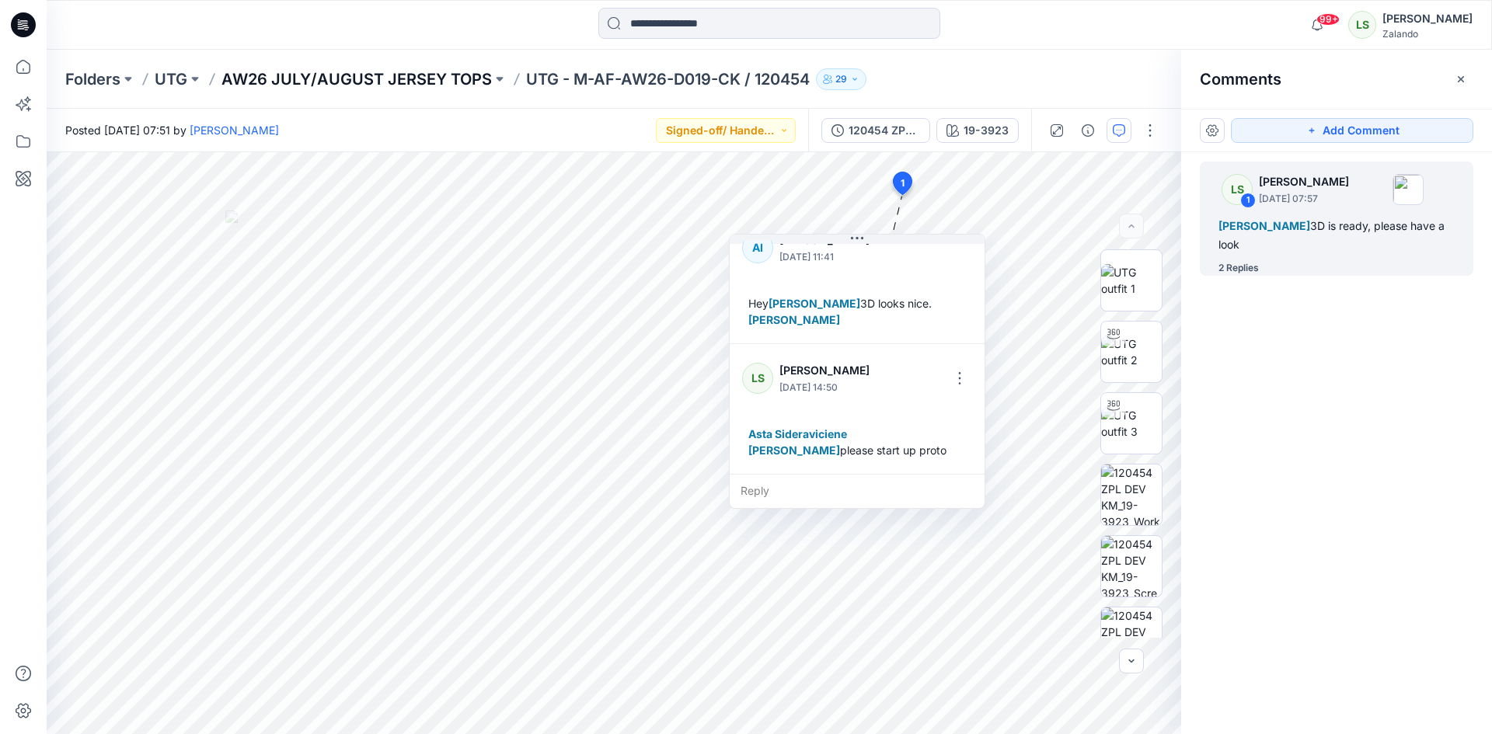
click at [447, 77] on p "AW26 JULY/AUGUST JERSEY TOPS" at bounding box center [356, 79] width 270 height 22
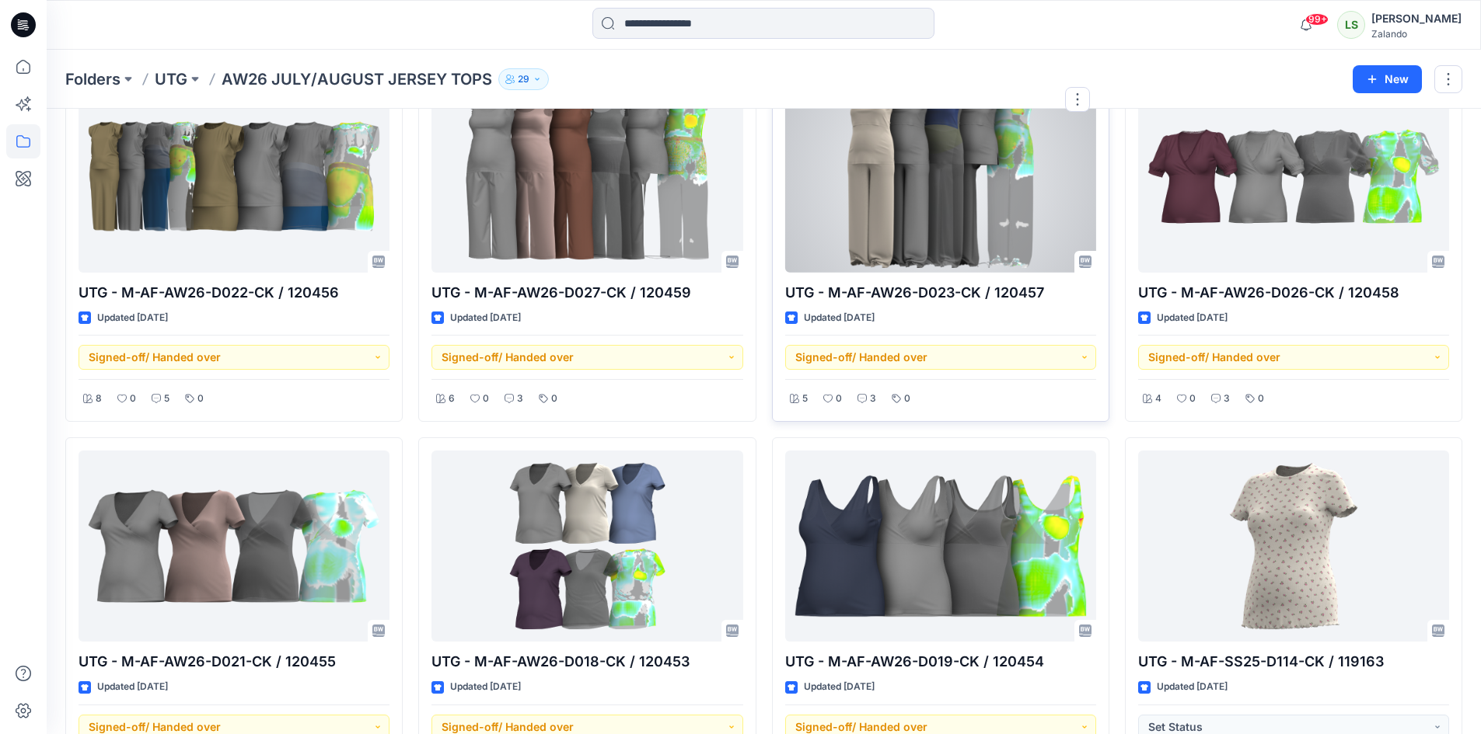
scroll to position [183, 0]
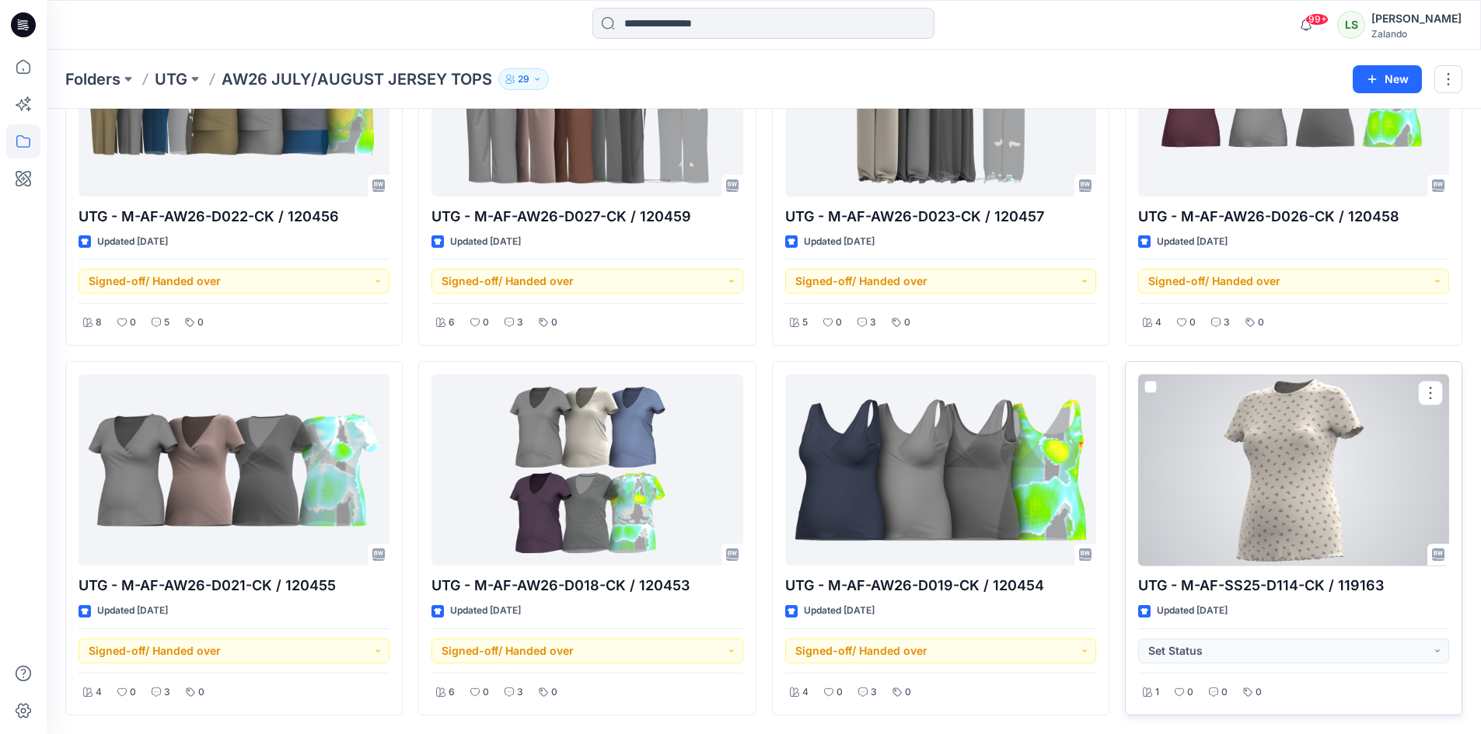
click at [1222, 494] on div at bounding box center [1293, 471] width 311 height 192
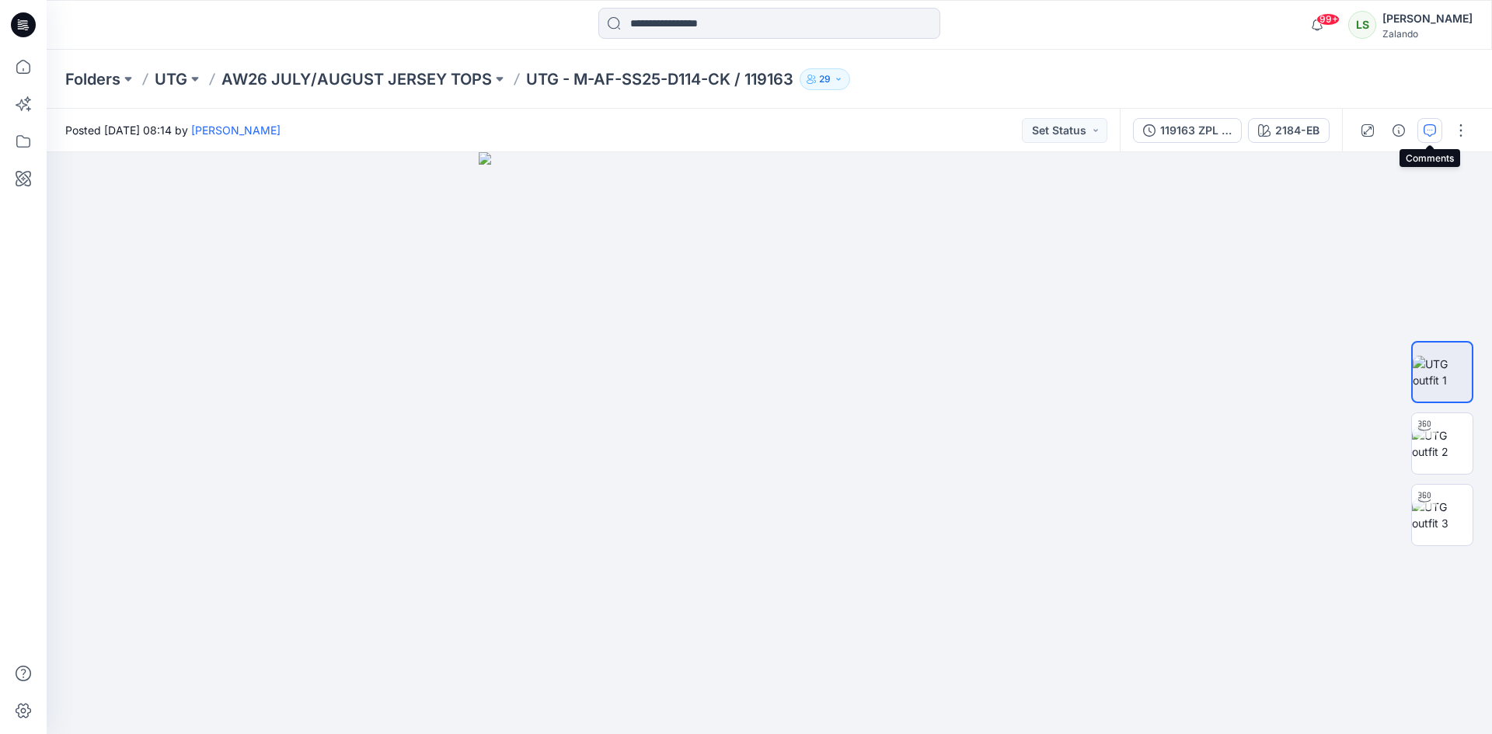
click at [1427, 138] on button "button" at bounding box center [1430, 130] width 25 height 25
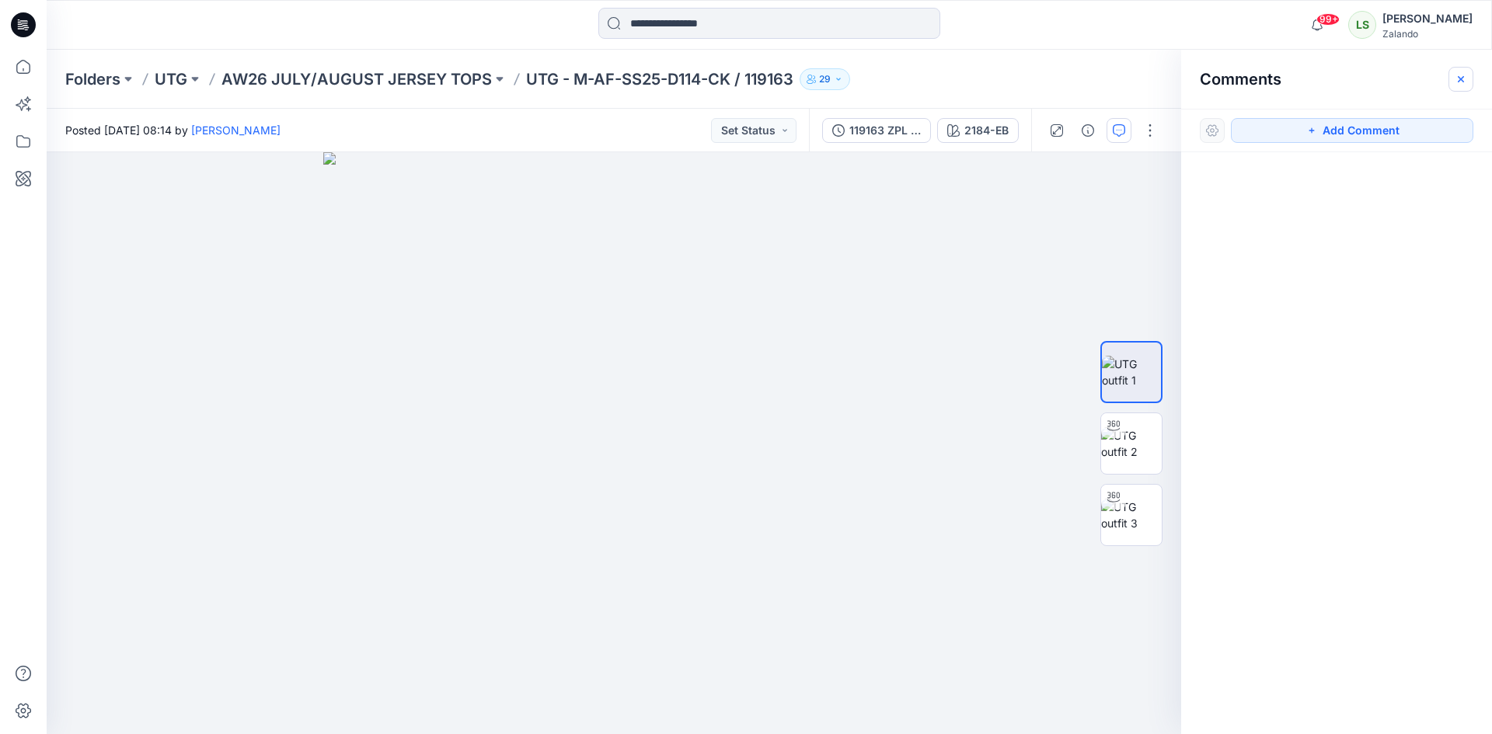
click at [1461, 71] on button "button" at bounding box center [1461, 79] width 25 height 25
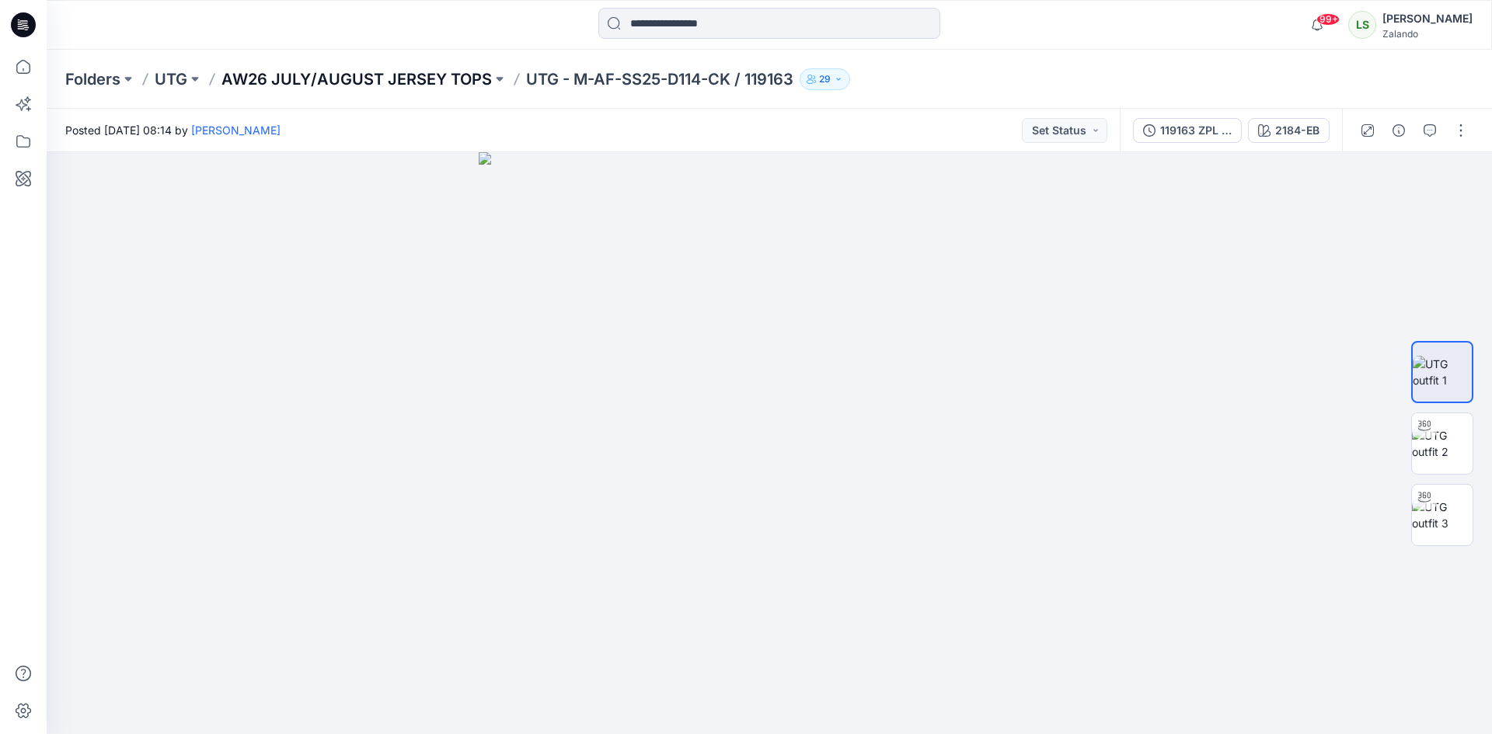
click at [418, 75] on p "AW26 JULY/AUGUST JERSEY TOPS" at bounding box center [356, 79] width 270 height 22
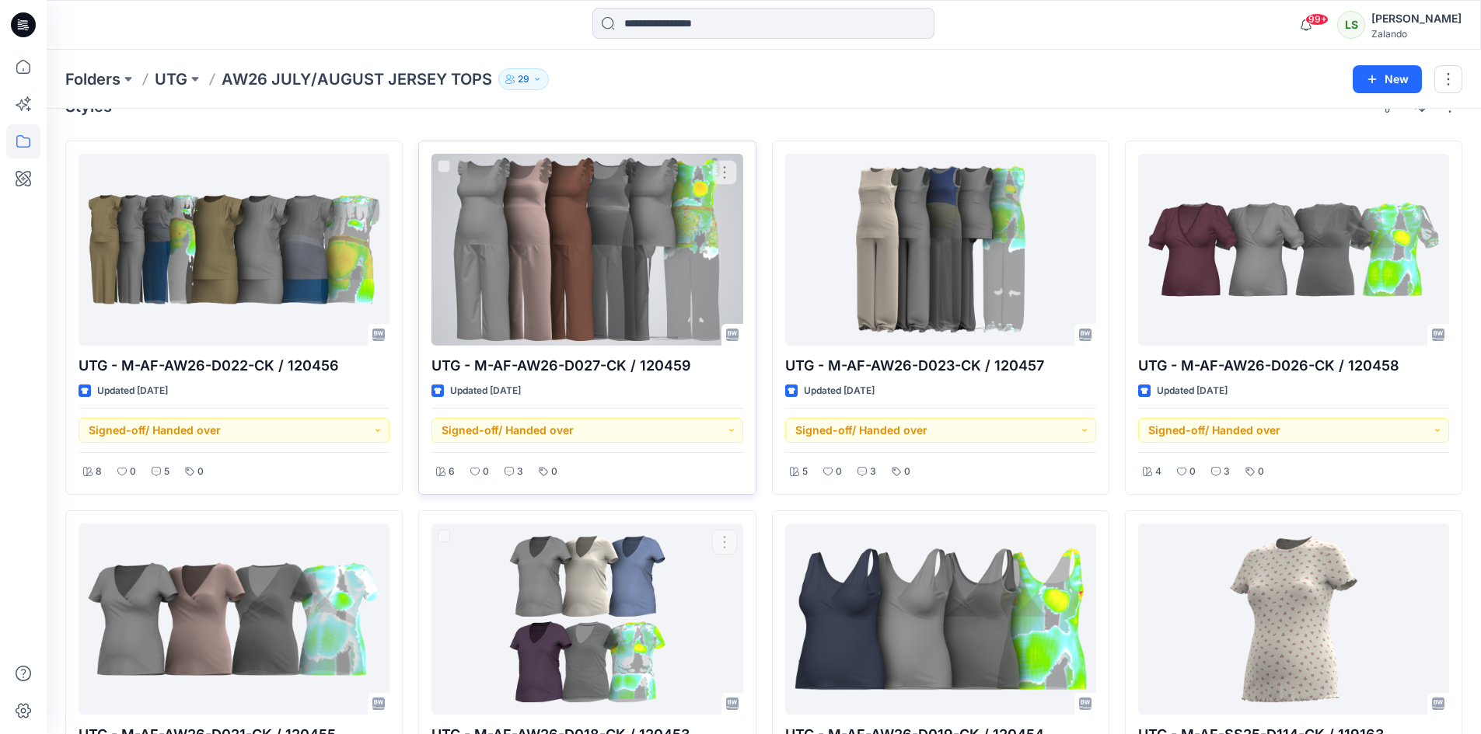
scroll to position [27, 0]
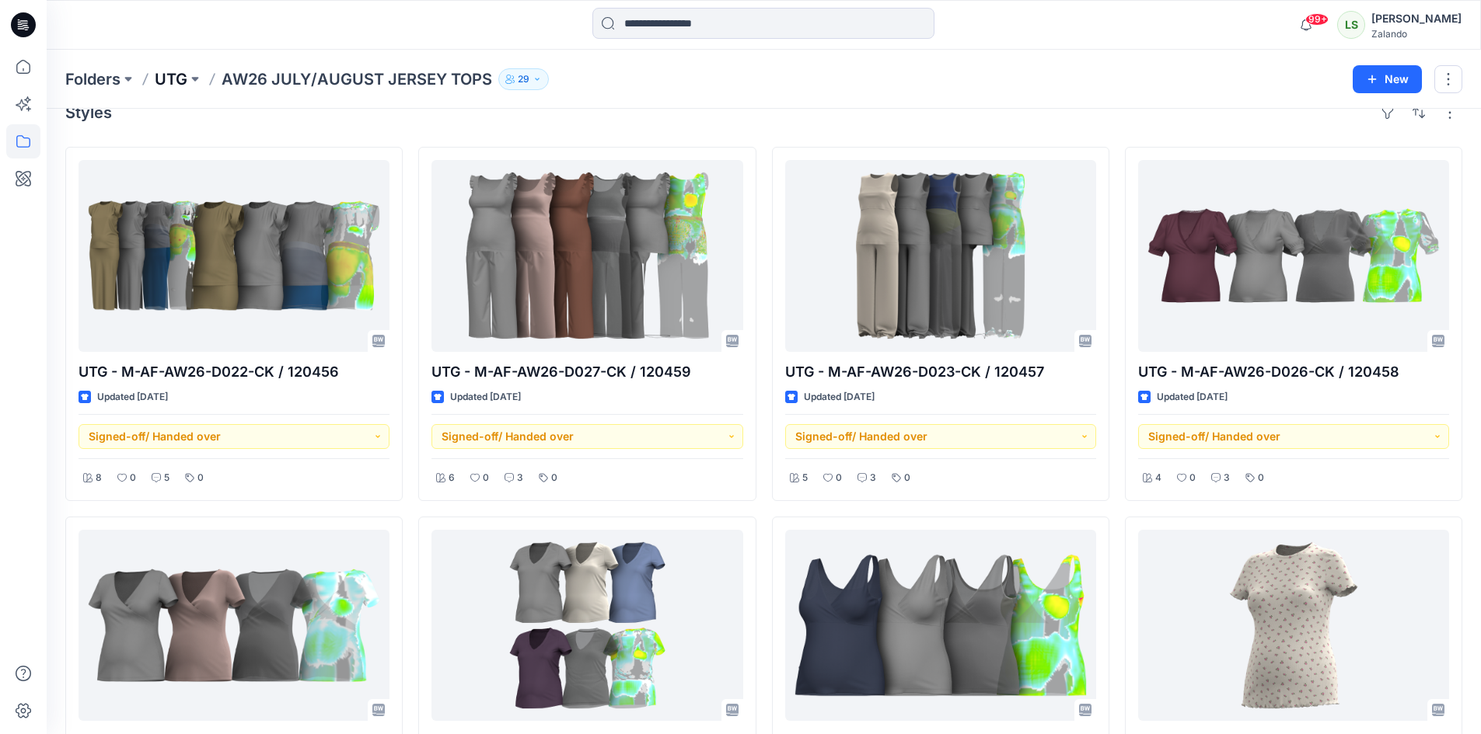
click at [176, 85] on p "UTG" at bounding box center [171, 79] width 33 height 22
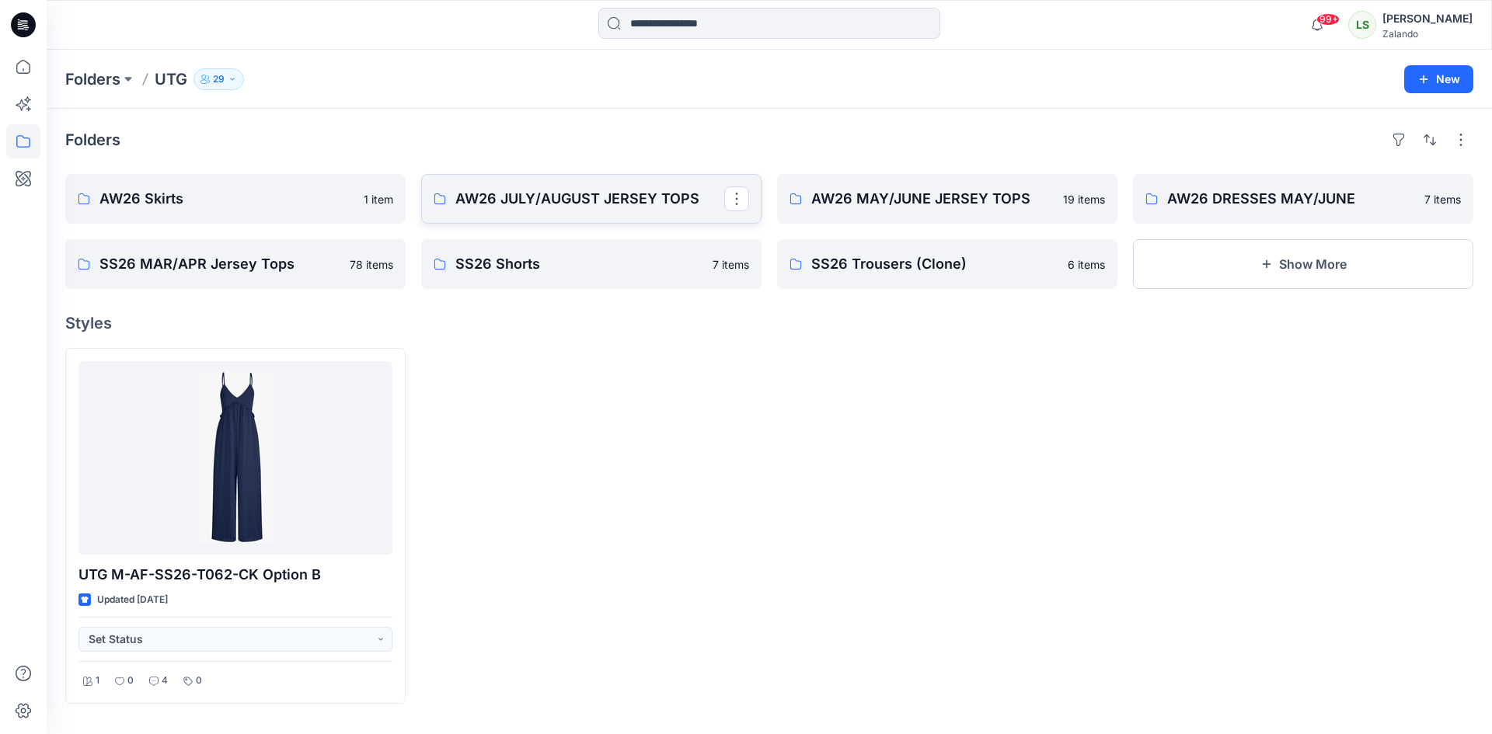
click at [574, 204] on p "AW26 JULY/AUGUST JERSEY TOPS" at bounding box center [589, 199] width 269 height 22
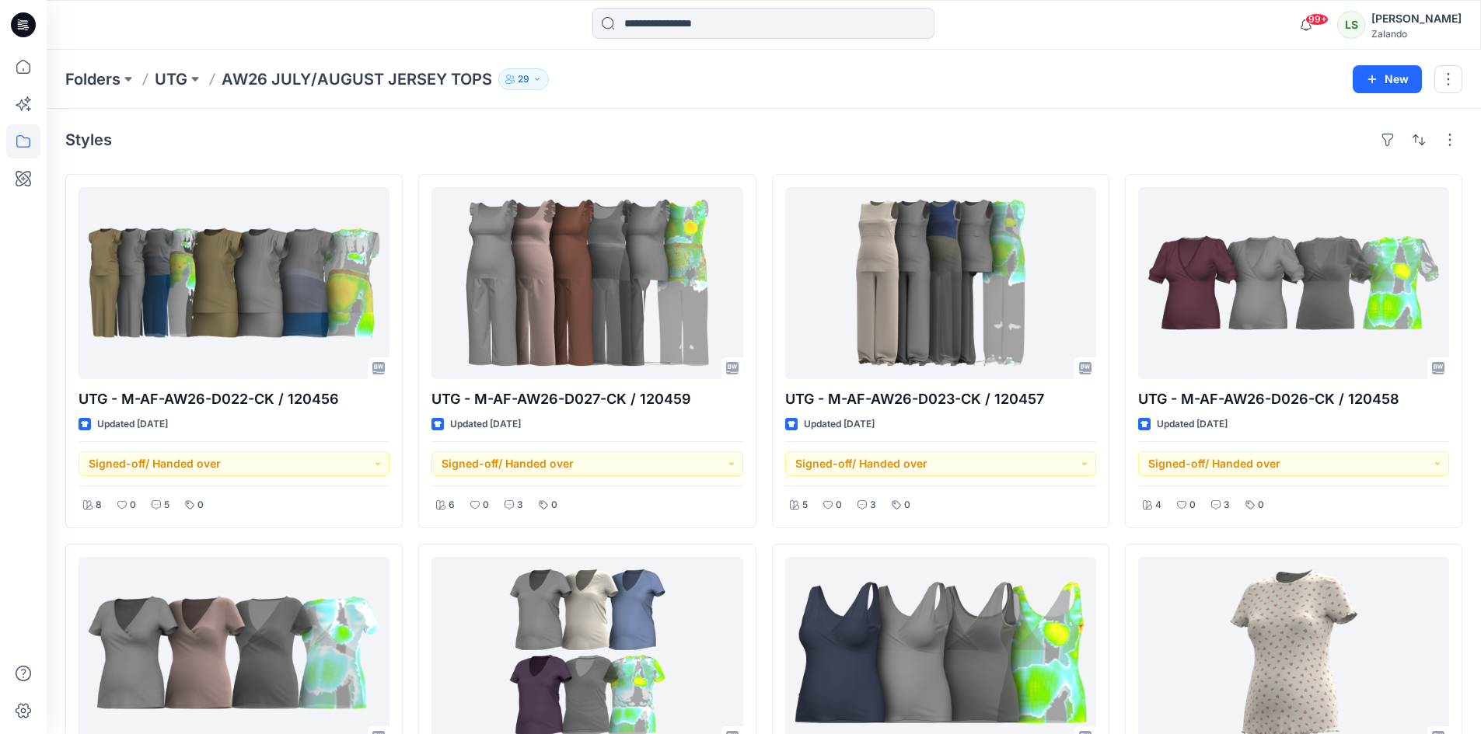
click at [176, 85] on p "UTG" at bounding box center [171, 79] width 33 height 22
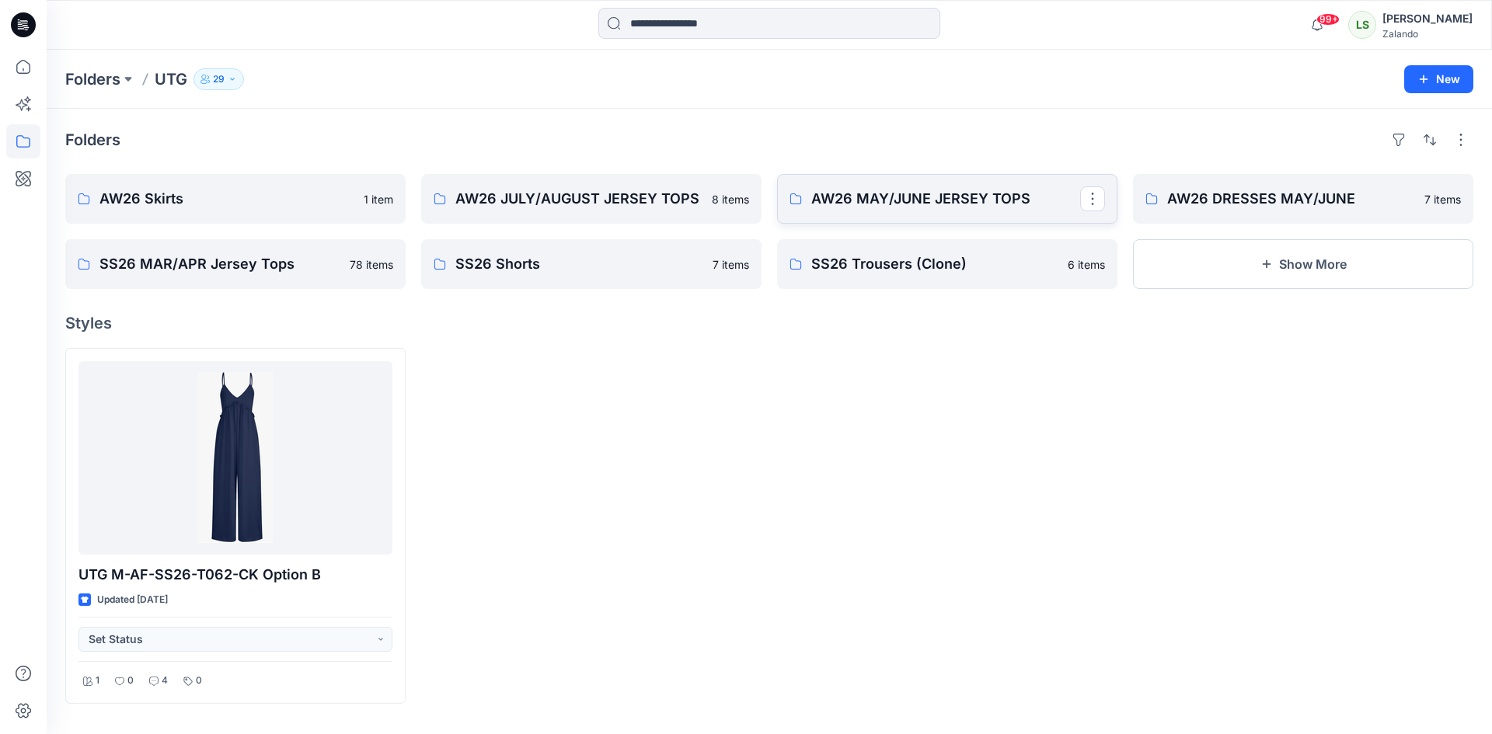
click at [898, 200] on p "AW26 MAY/JUNE JERSEY TOPS" at bounding box center [945, 199] width 269 height 22
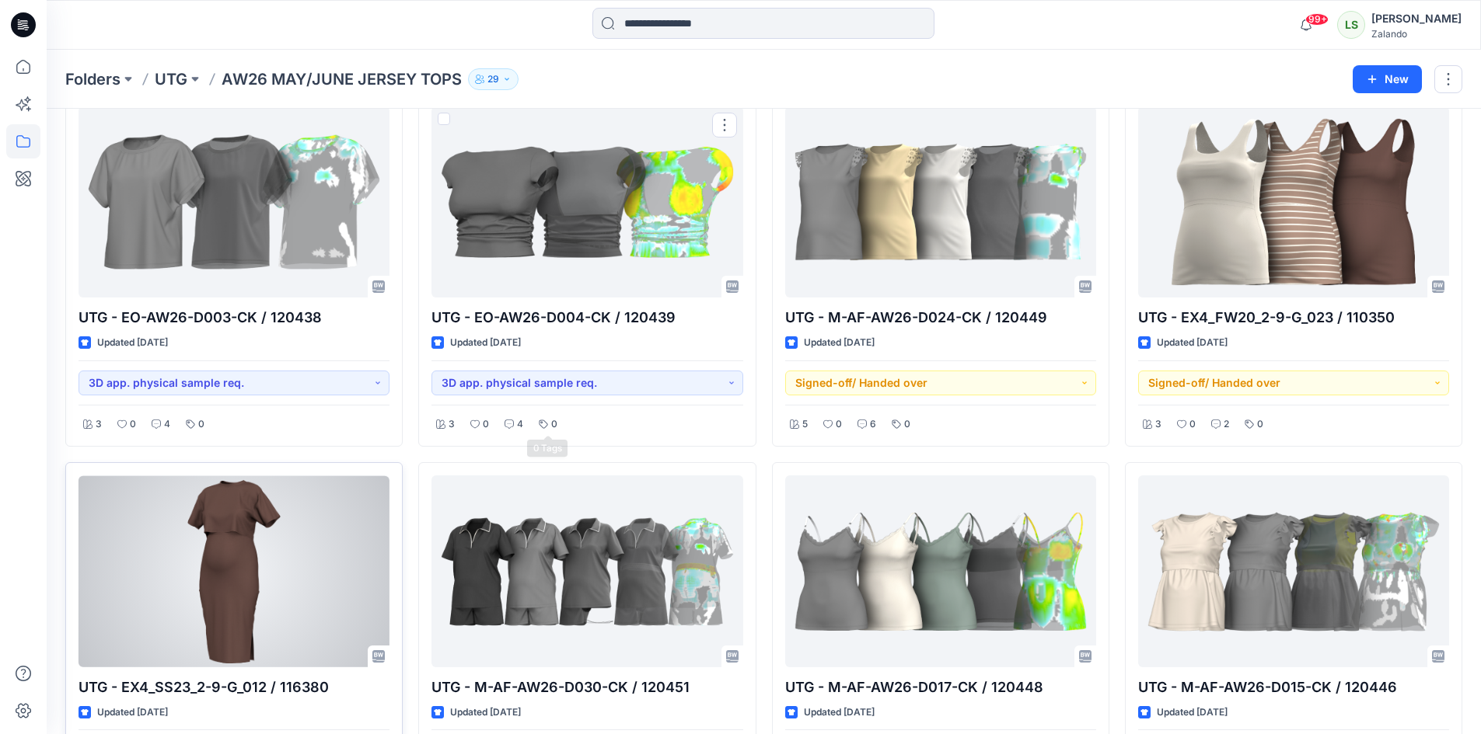
scroll to position [919, 0]
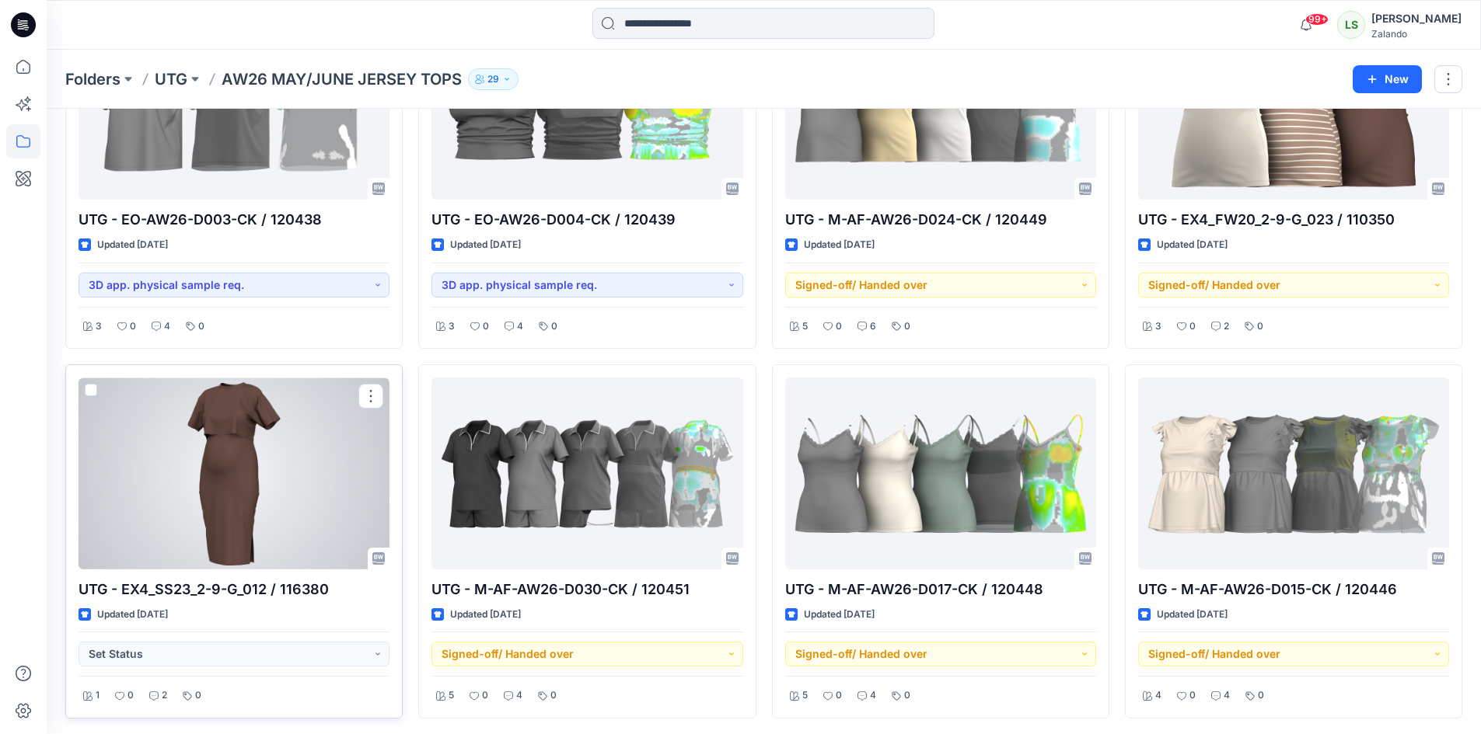
click at [237, 482] on div at bounding box center [233, 474] width 311 height 192
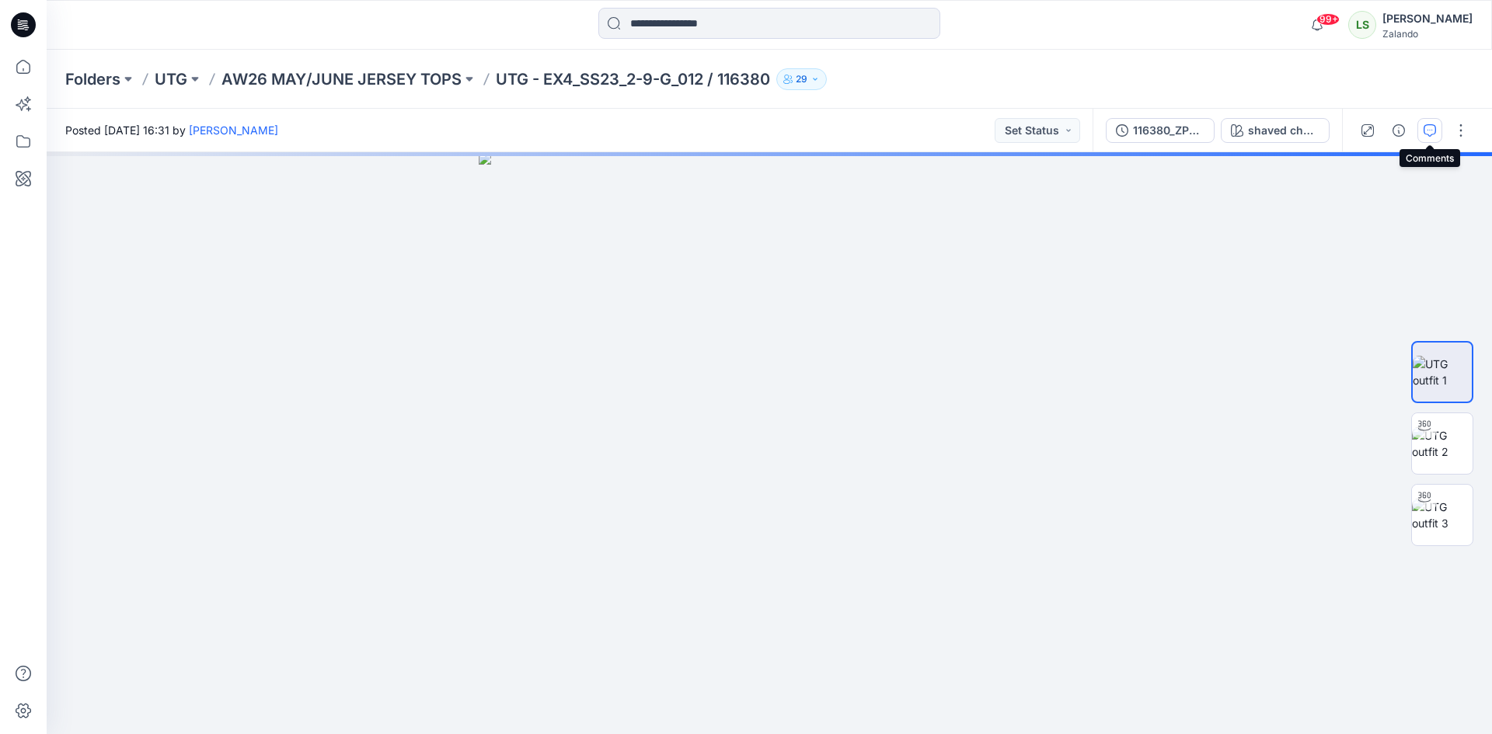
click at [1430, 124] on icon "button" at bounding box center [1430, 130] width 12 height 12
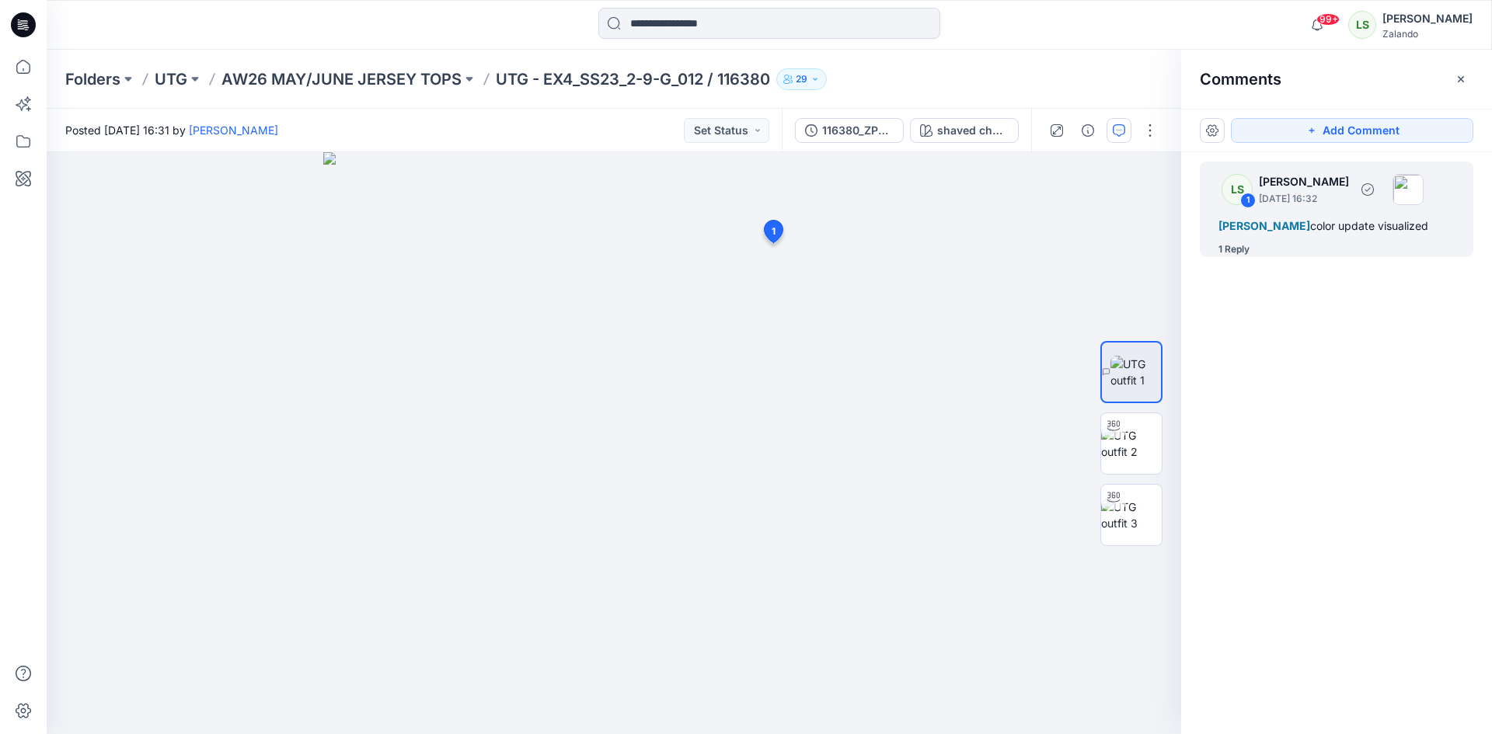
click at [1239, 257] on div "1 Reply" at bounding box center [1234, 250] width 31 height 16
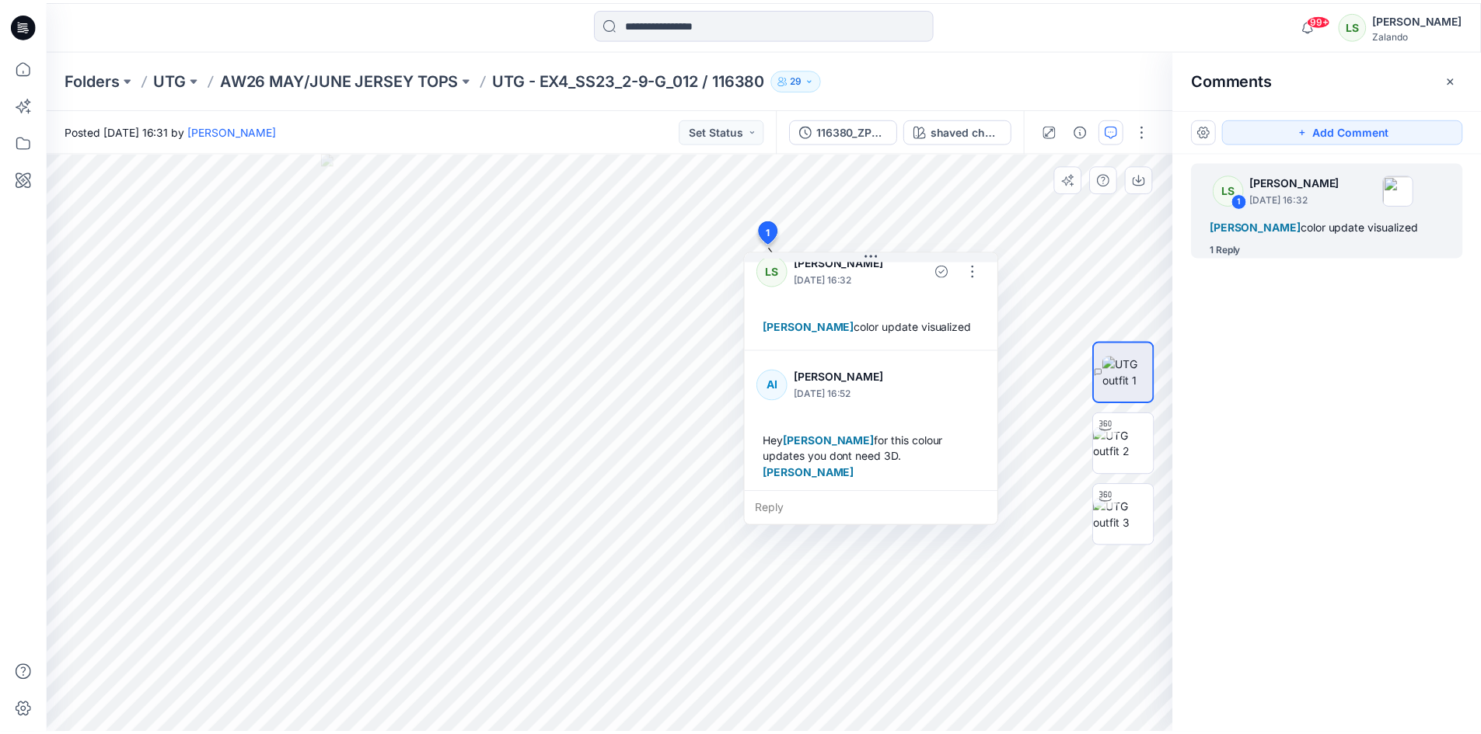
scroll to position [27, 0]
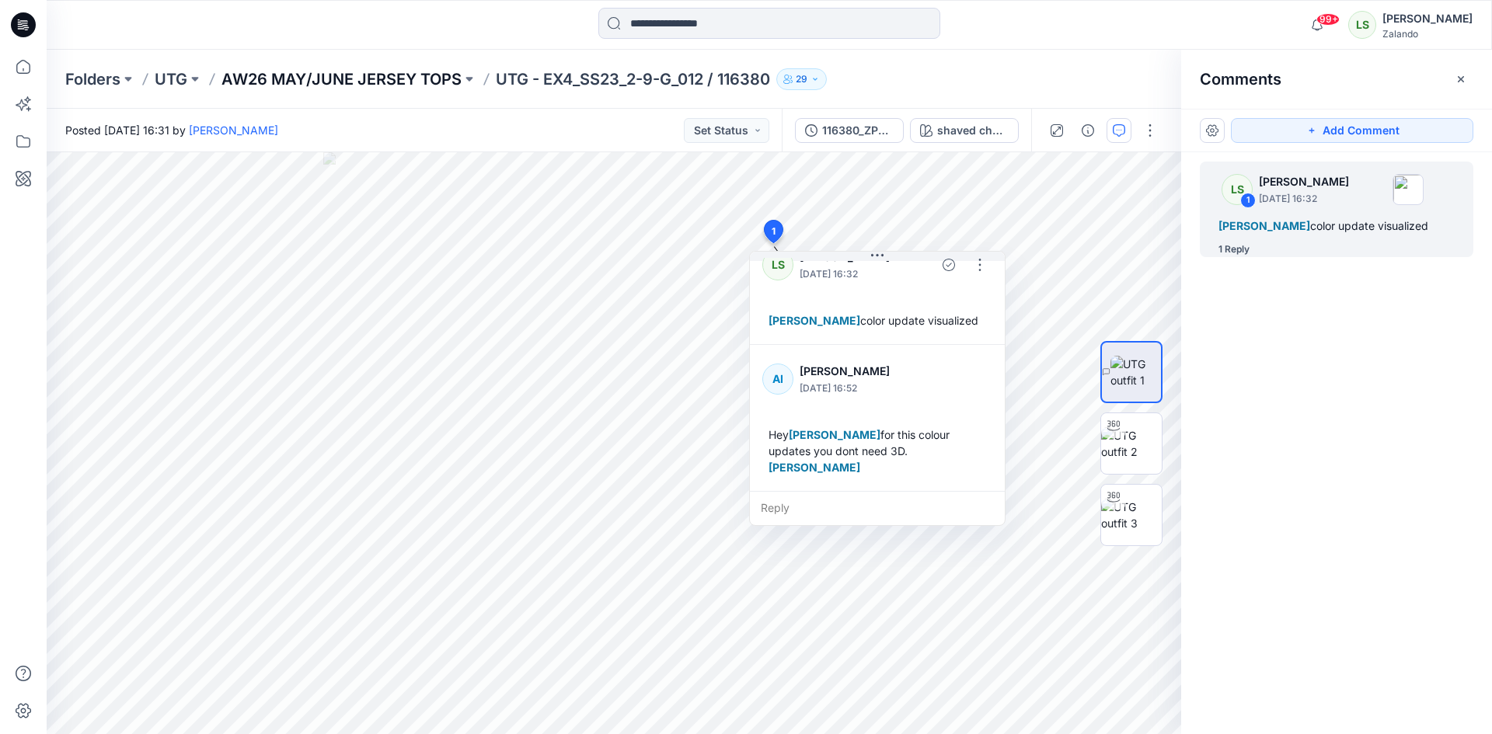
click at [353, 89] on p "AW26 MAY/JUNE JERSEY TOPS" at bounding box center [341, 79] width 240 height 22
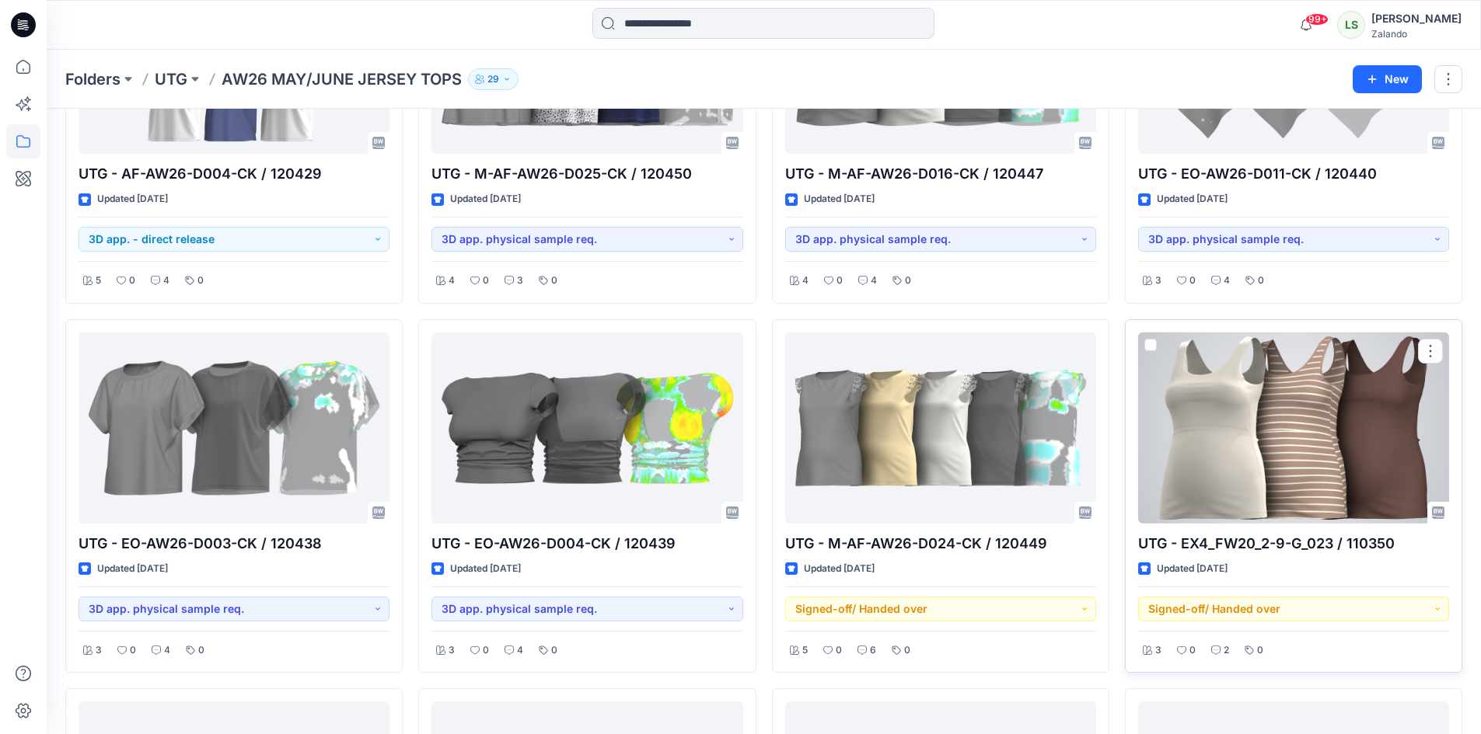
scroll to position [622, 0]
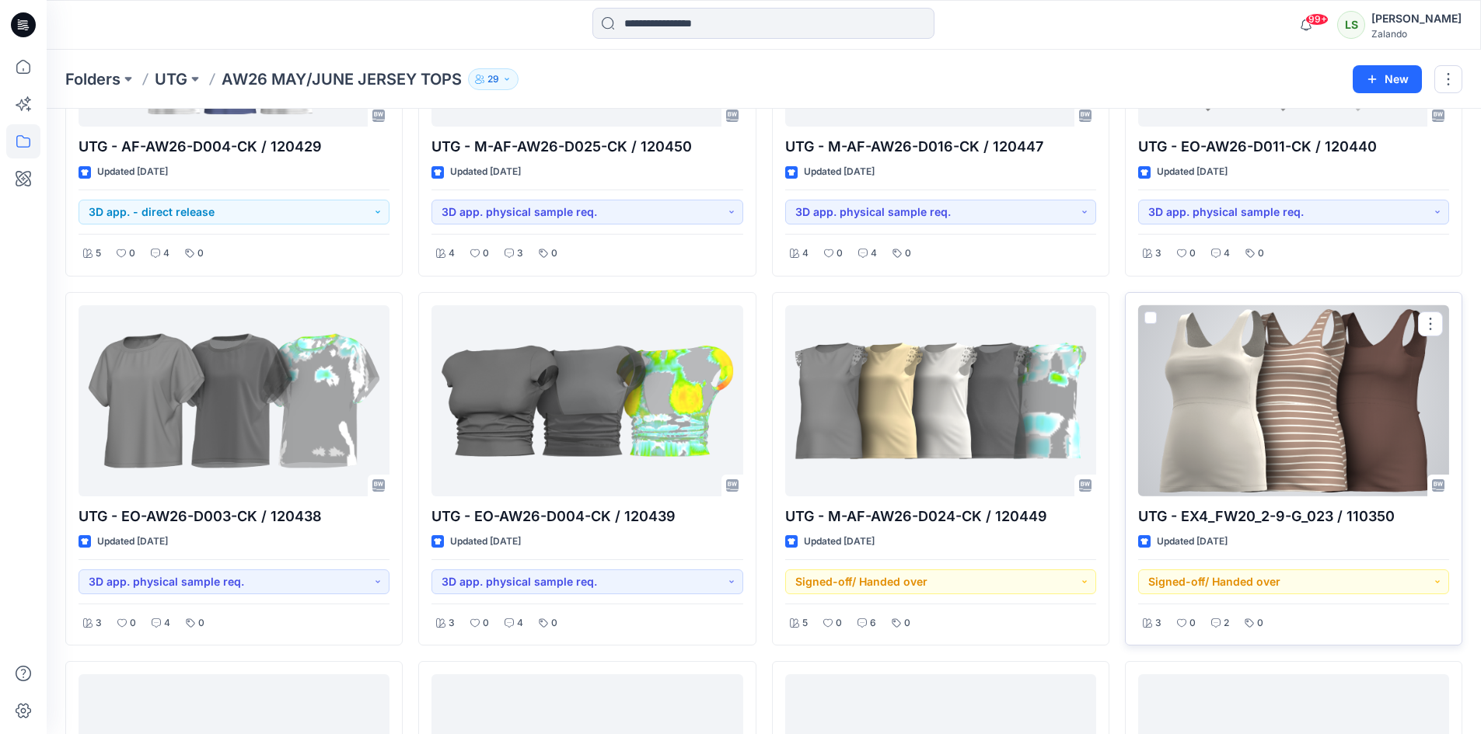
click at [1288, 409] on div at bounding box center [1293, 401] width 311 height 192
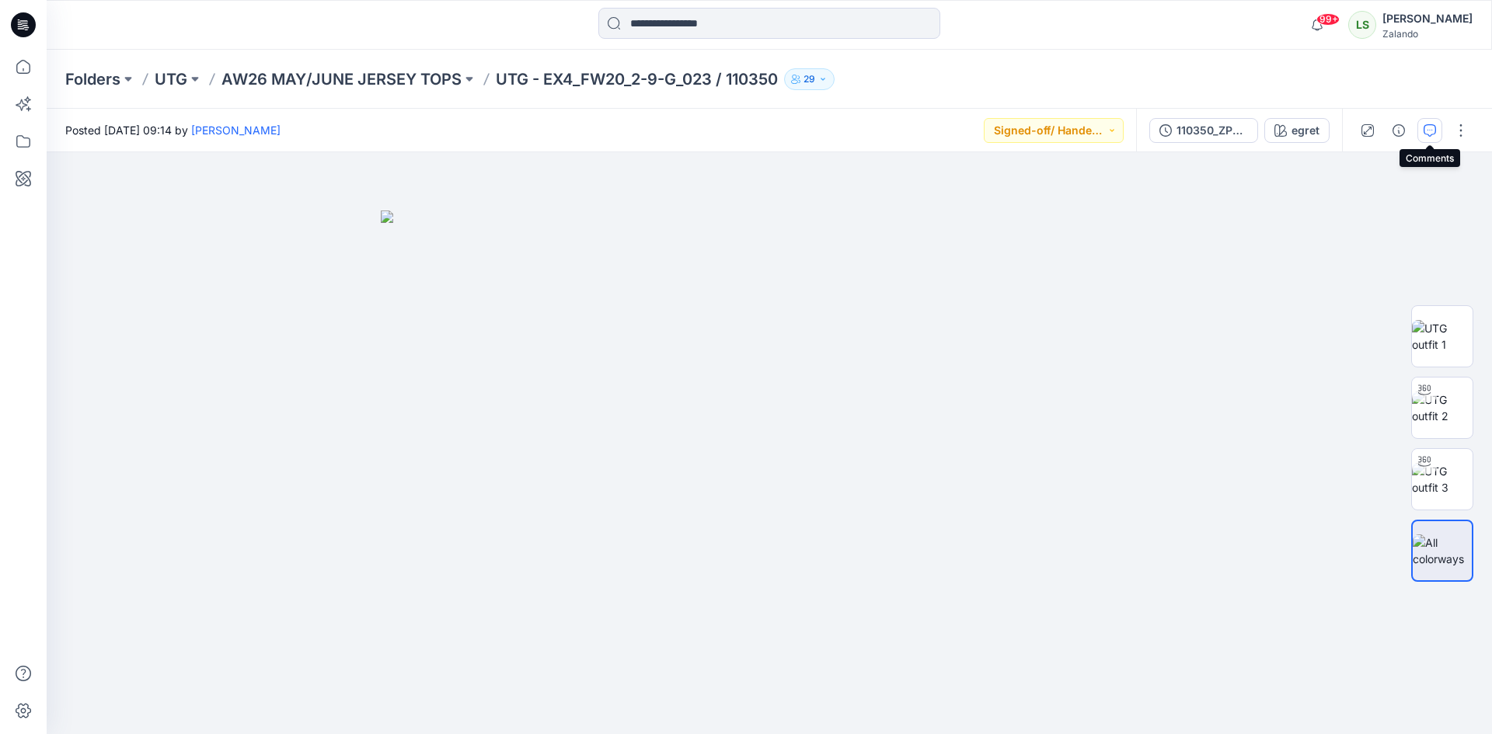
click at [1421, 135] on button "button" at bounding box center [1430, 130] width 25 height 25
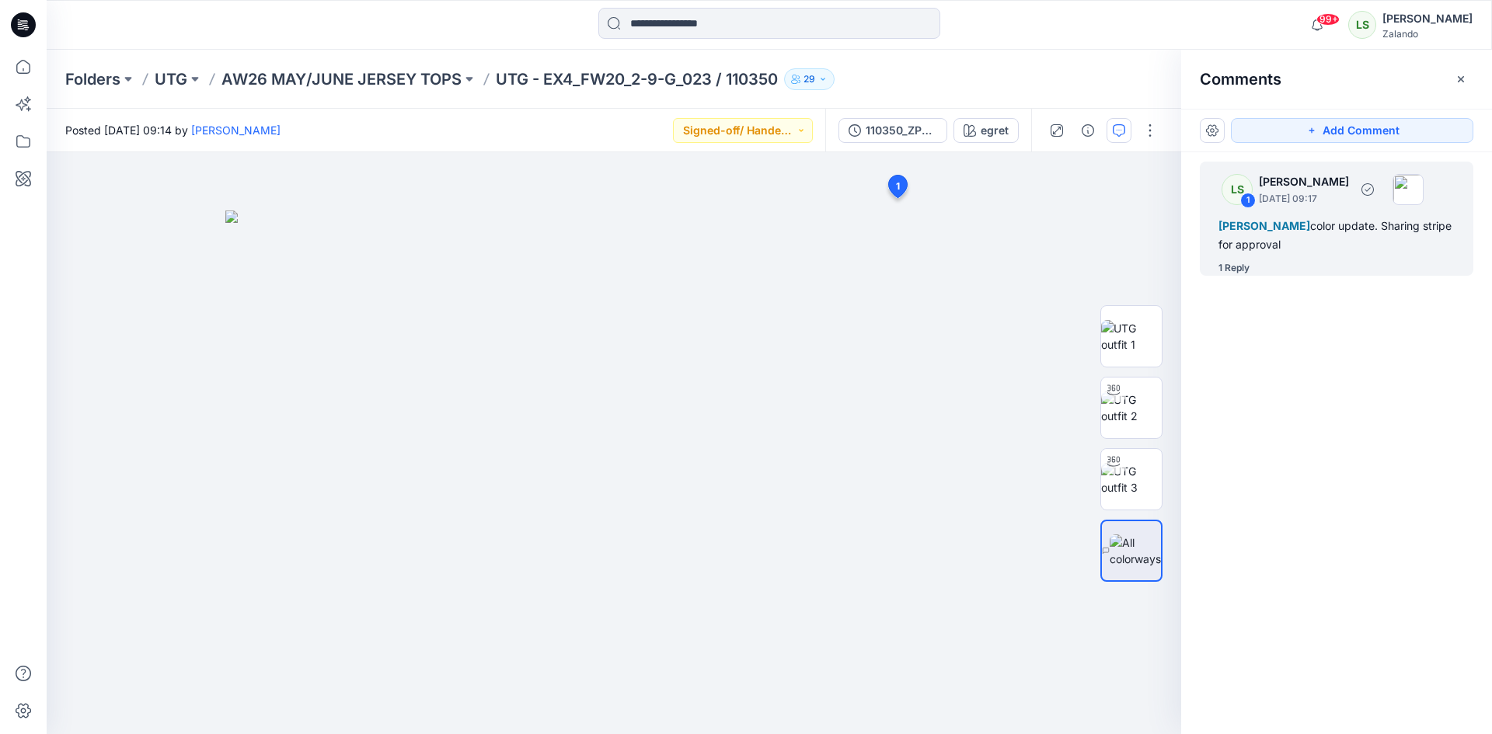
click at [1247, 270] on div "1 Reply" at bounding box center [1234, 268] width 31 height 16
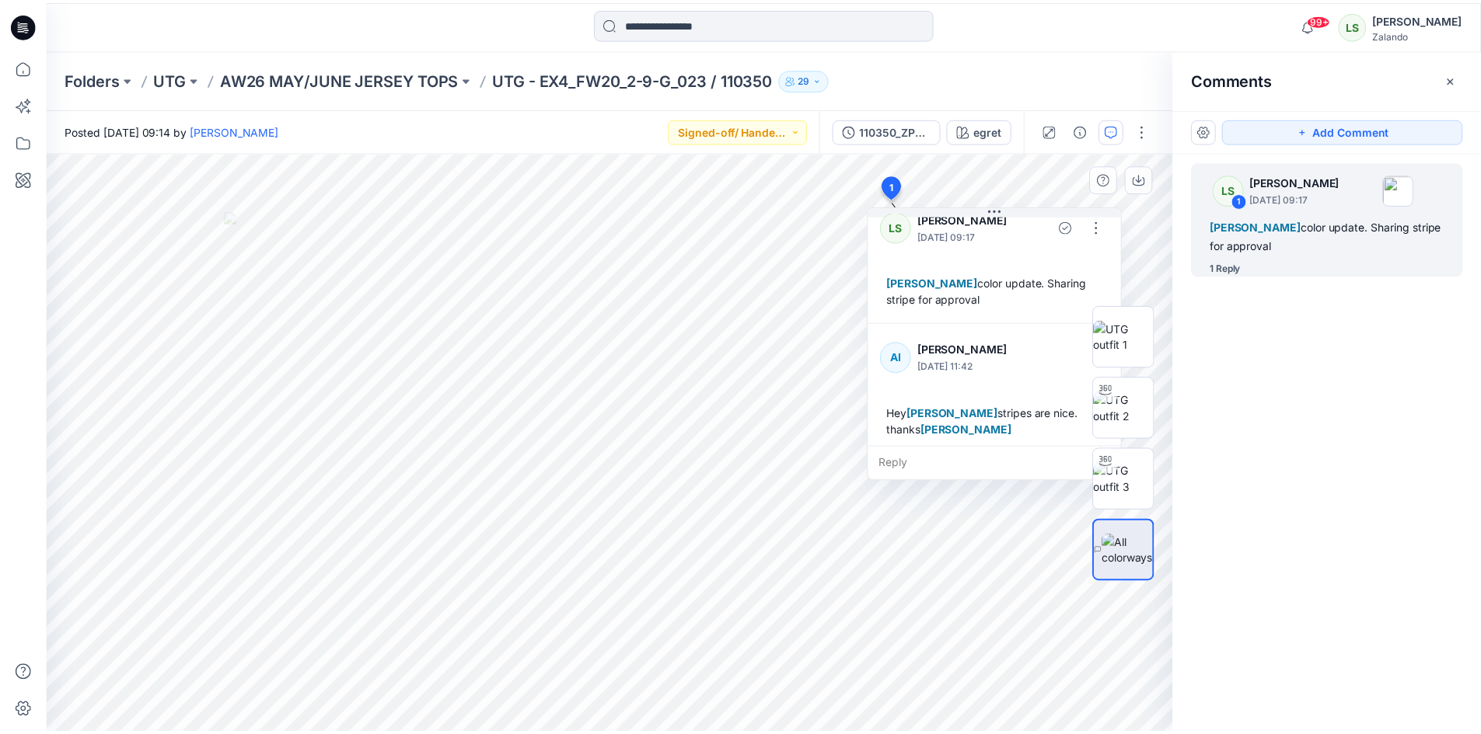
scroll to position [27, 0]
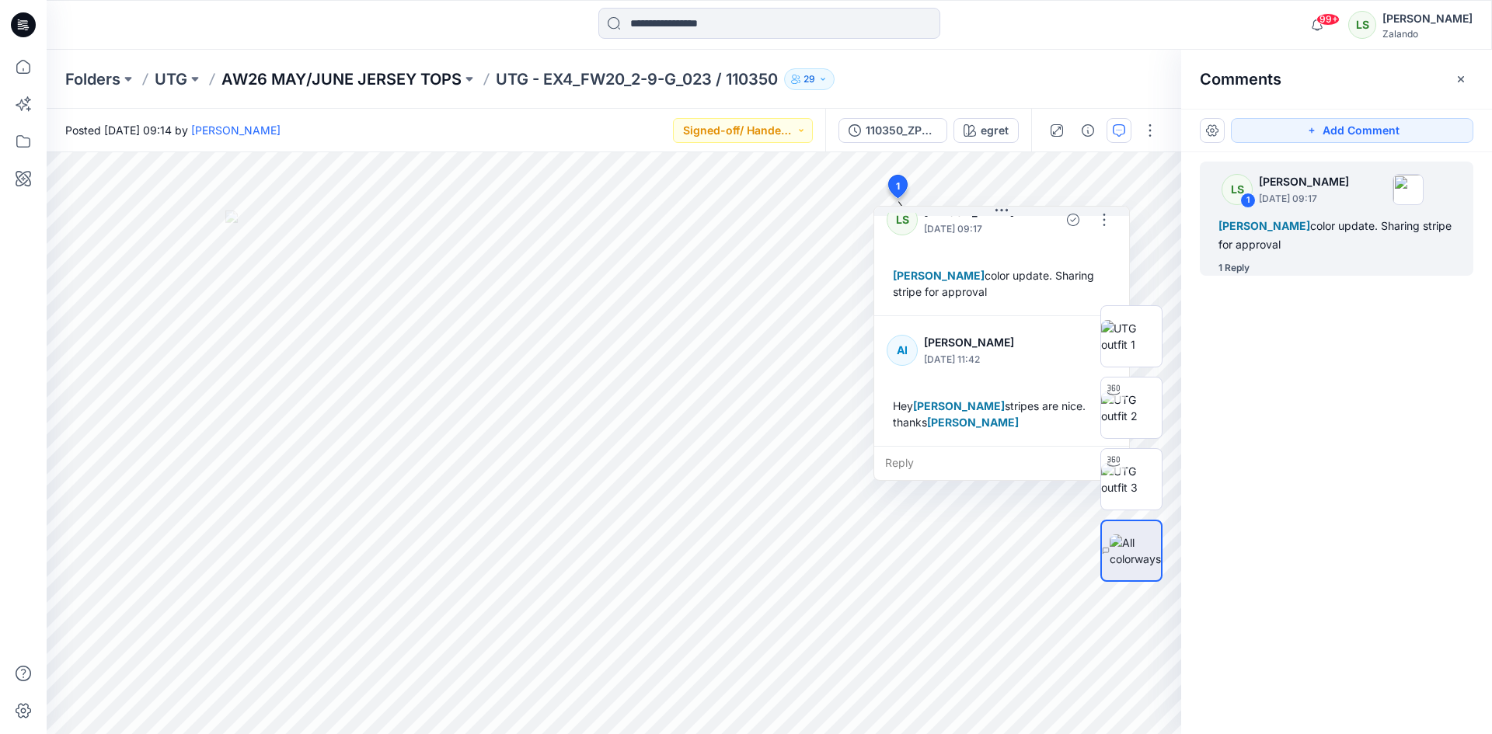
click at [417, 75] on p "AW26 MAY/JUNE JERSEY TOPS" at bounding box center [341, 79] width 240 height 22
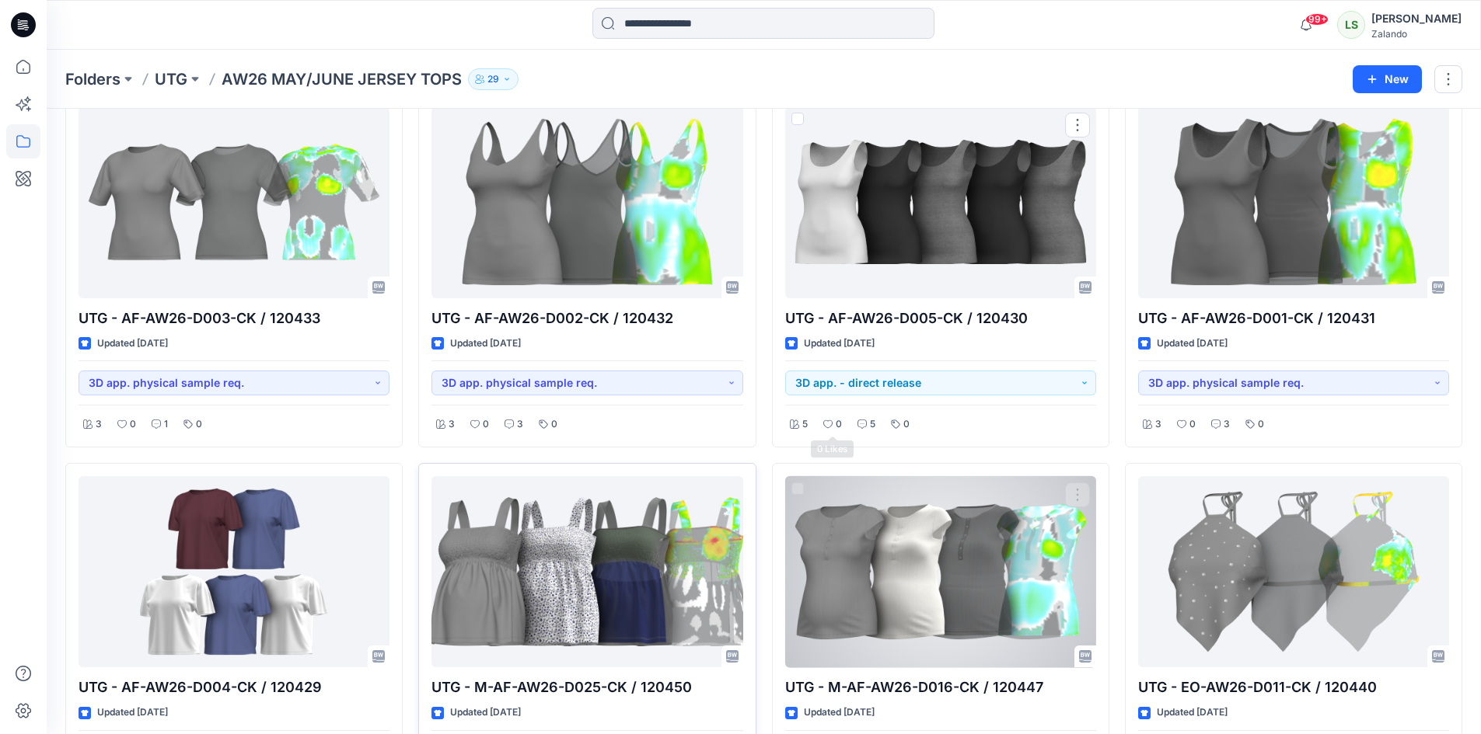
scroll to position [155, 0]
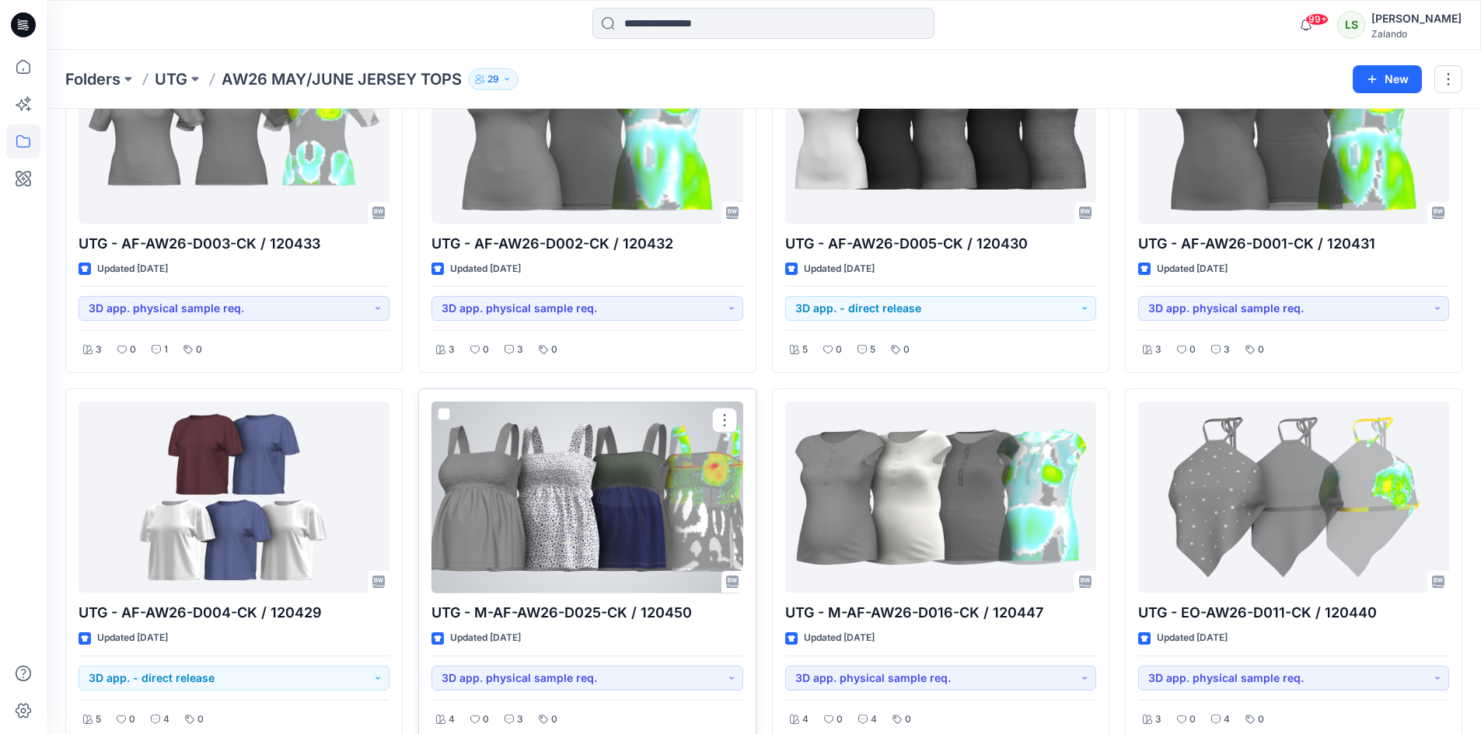
click at [543, 514] on div at bounding box center [586, 498] width 311 height 192
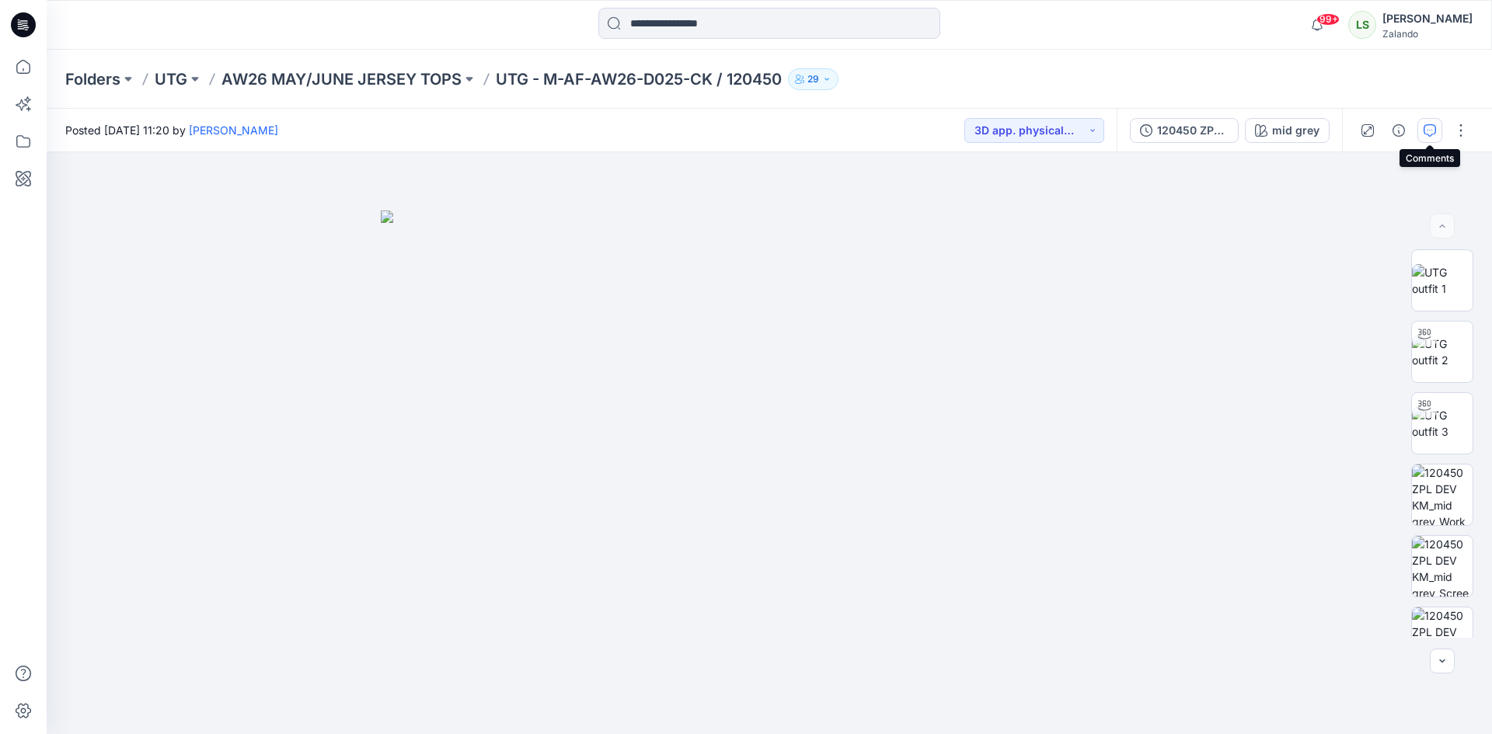
click at [1435, 130] on icon "button" at bounding box center [1430, 130] width 12 height 12
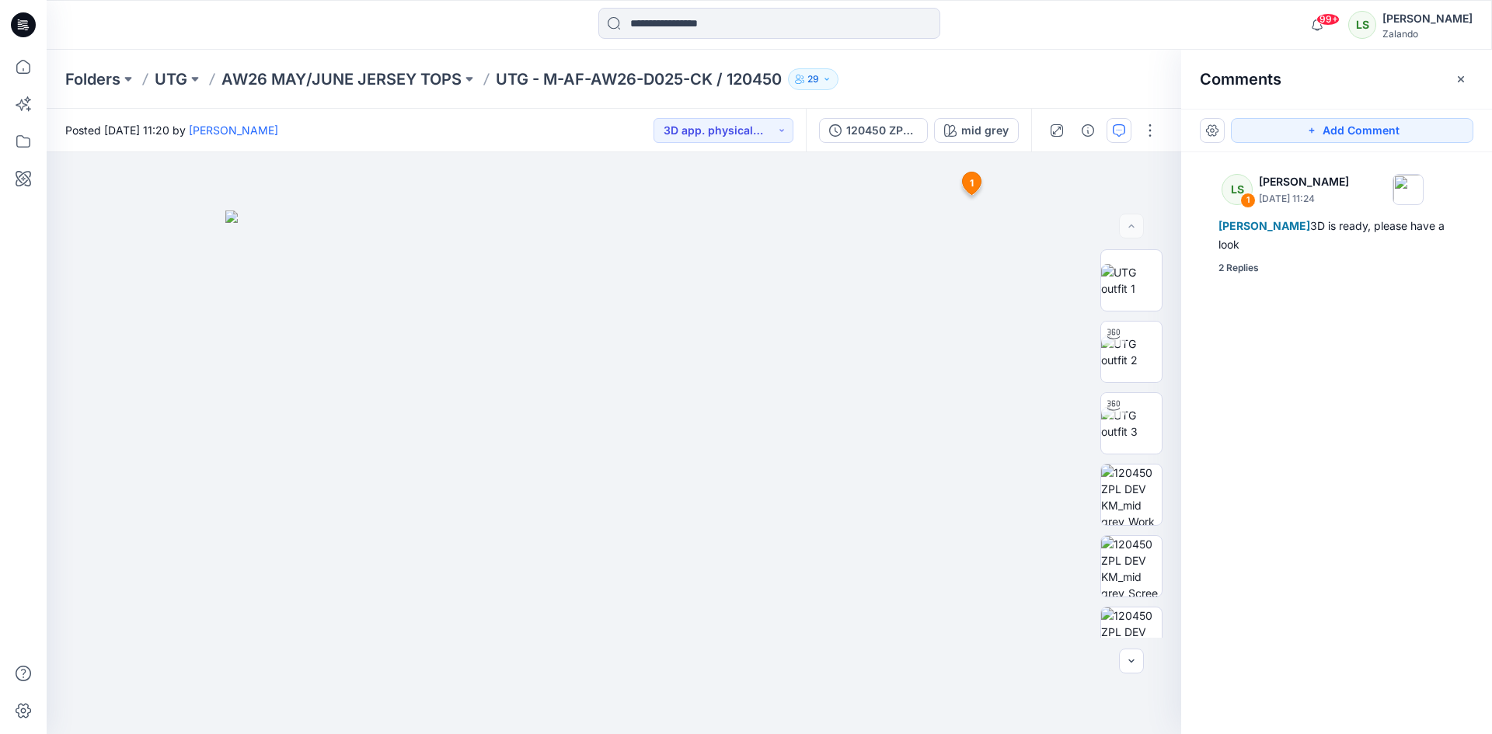
click at [1250, 276] on div "LS 1 Lise Stougaard September 17, 2025 11:24 Alexandre Ivan Almeida Fonseca 3D …" at bounding box center [1336, 414] width 311 height 525
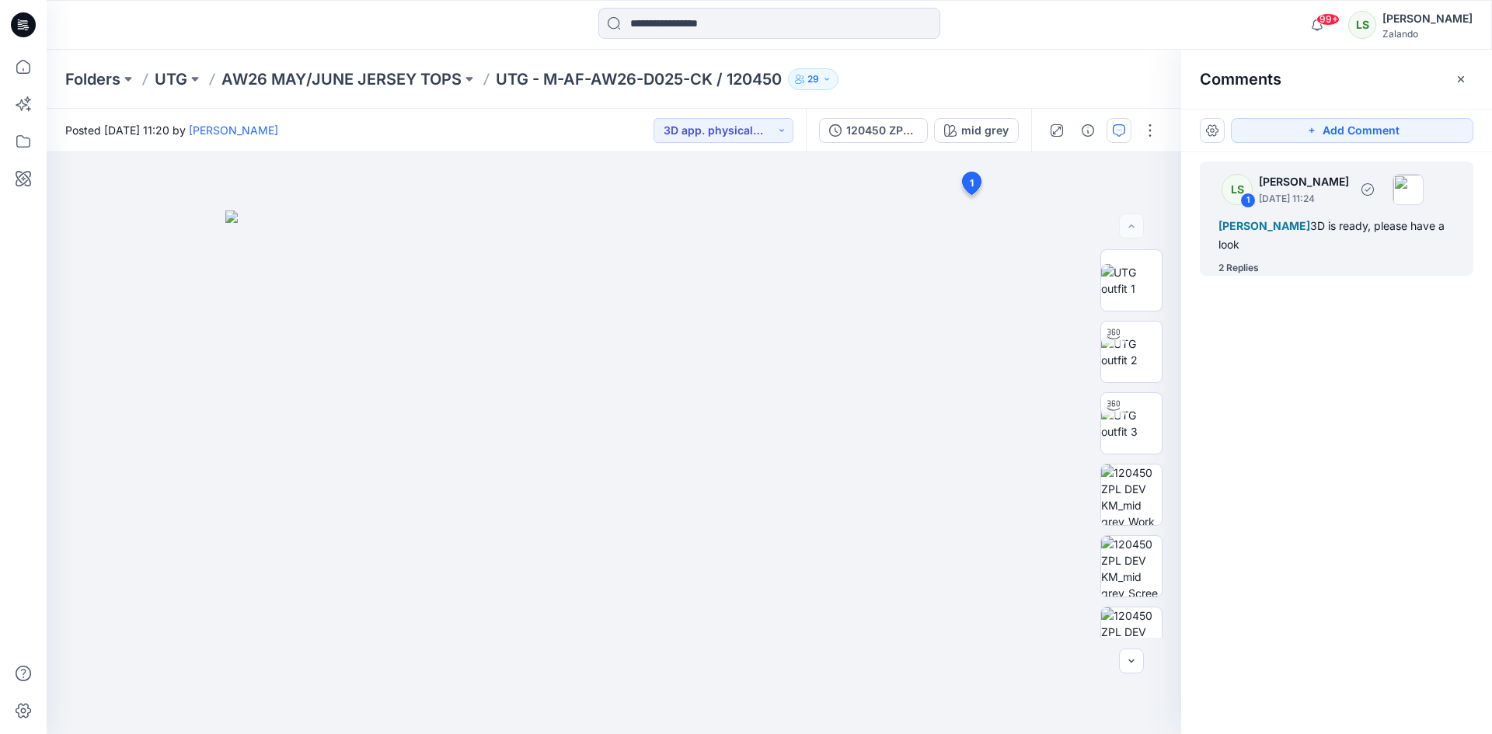
click at [1246, 270] on div "2 Replies" at bounding box center [1239, 268] width 40 height 16
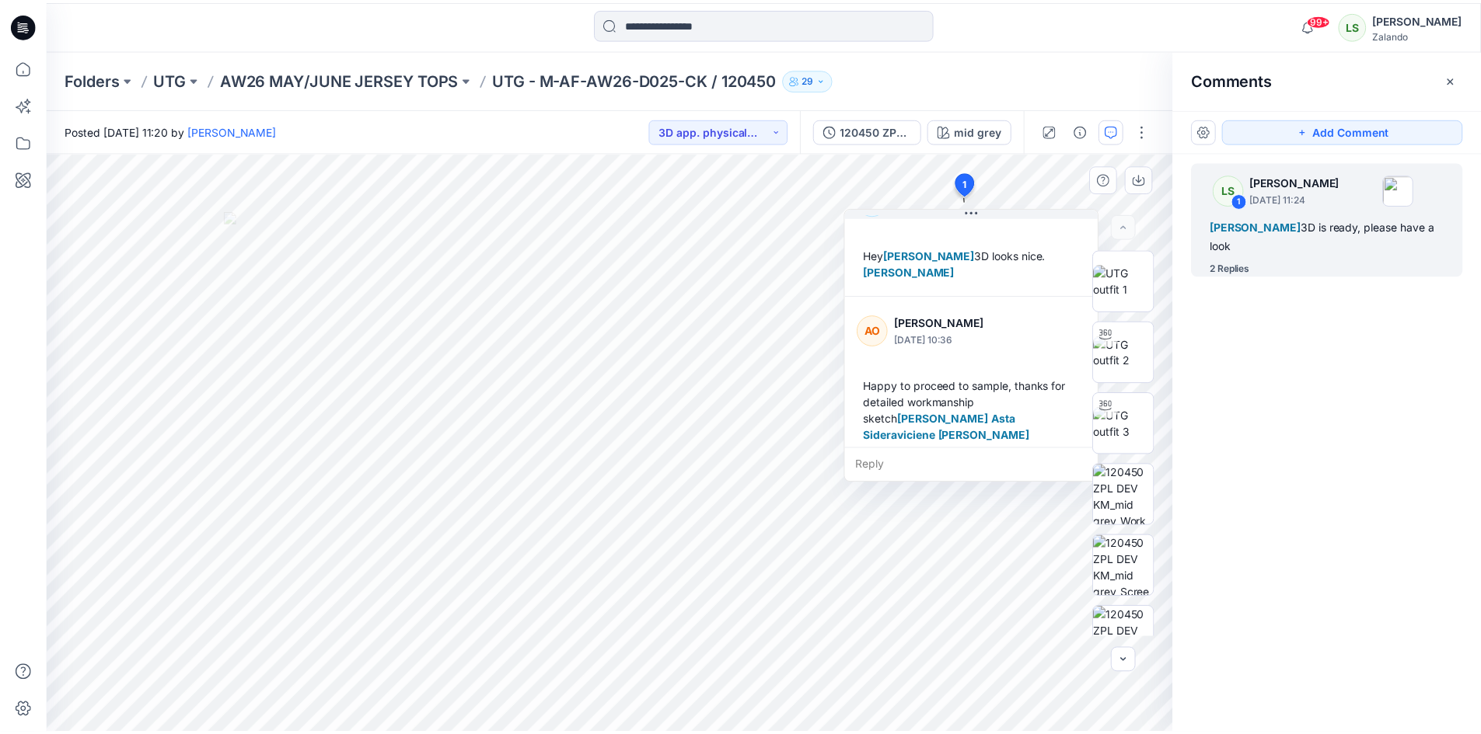
scroll to position [190, 0]
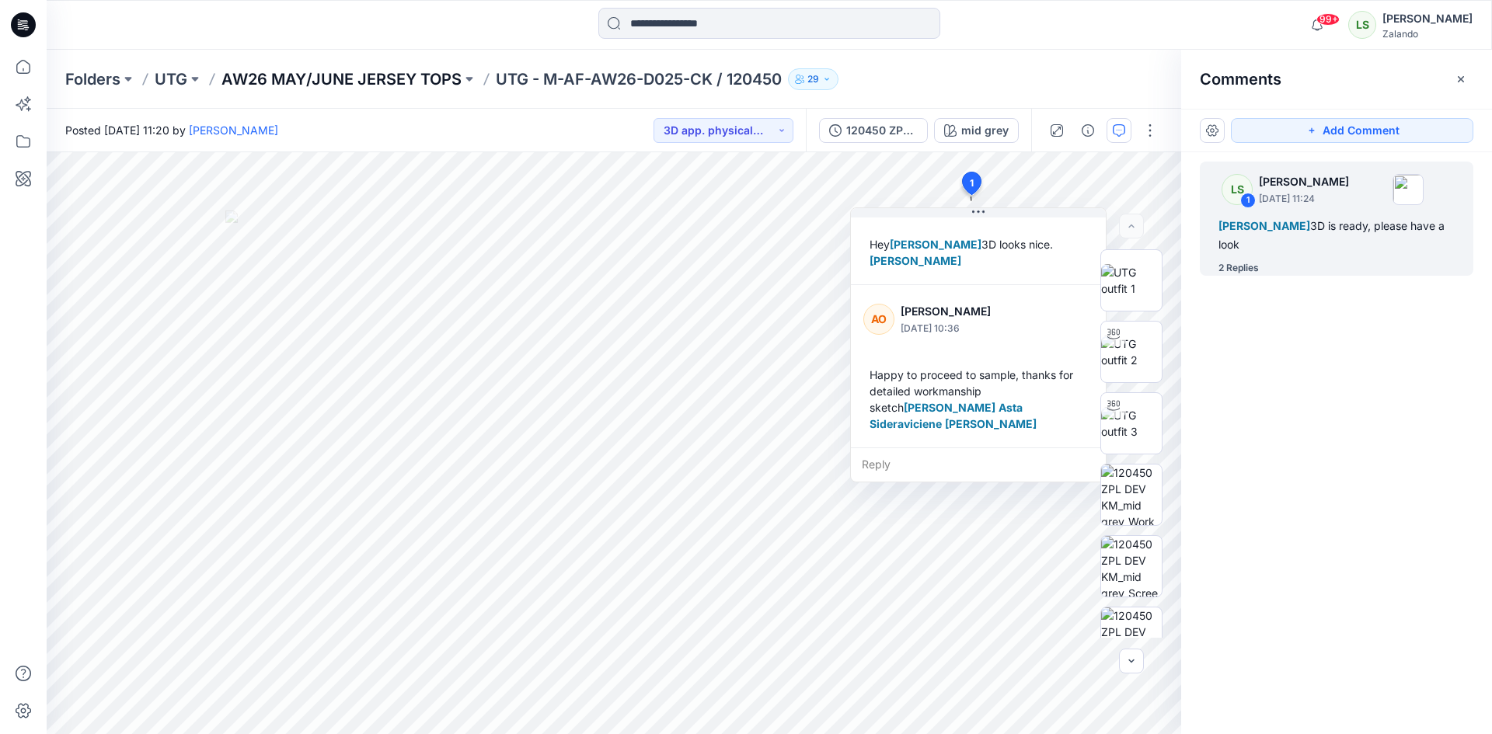
click at [357, 85] on p "AW26 MAY/JUNE JERSEY TOPS" at bounding box center [341, 79] width 240 height 22
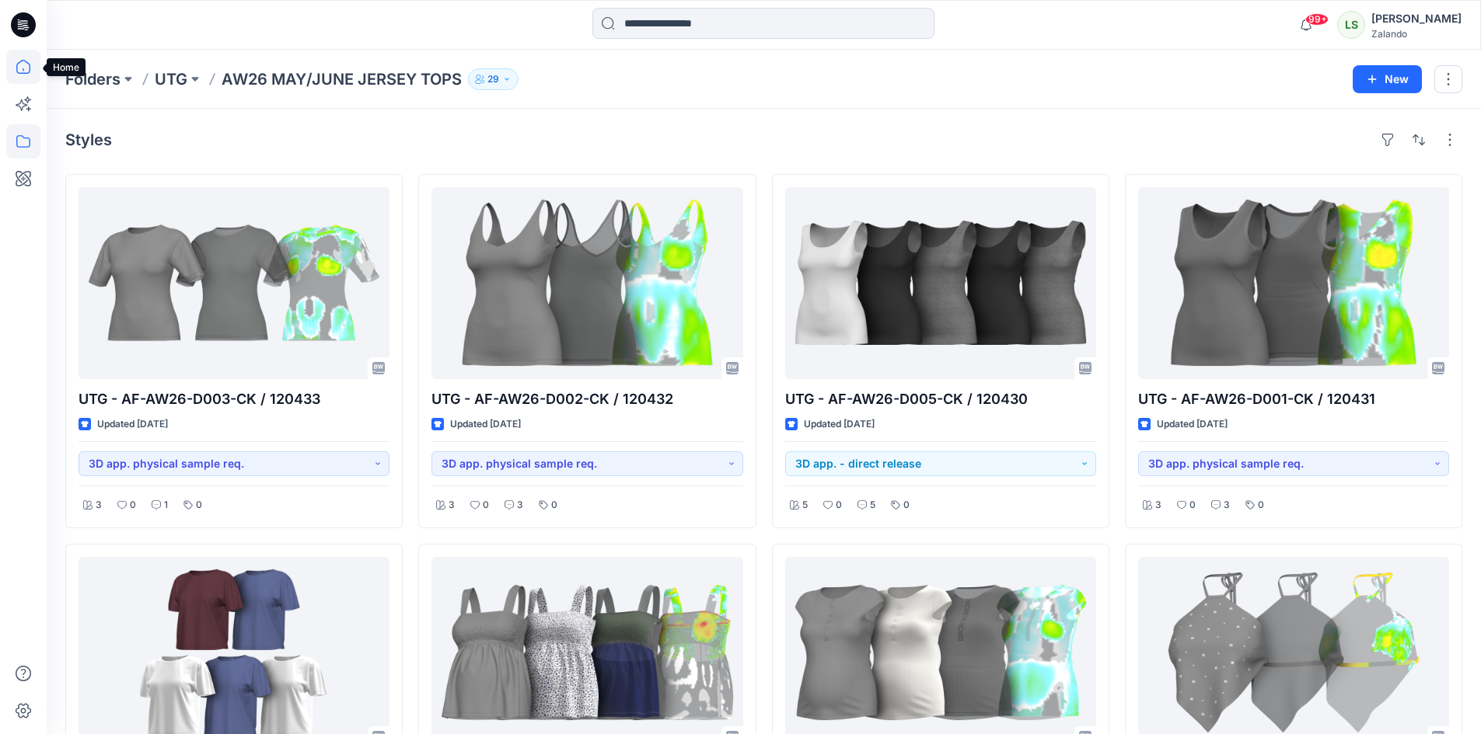
click at [30, 67] on icon at bounding box center [23, 67] width 14 height 14
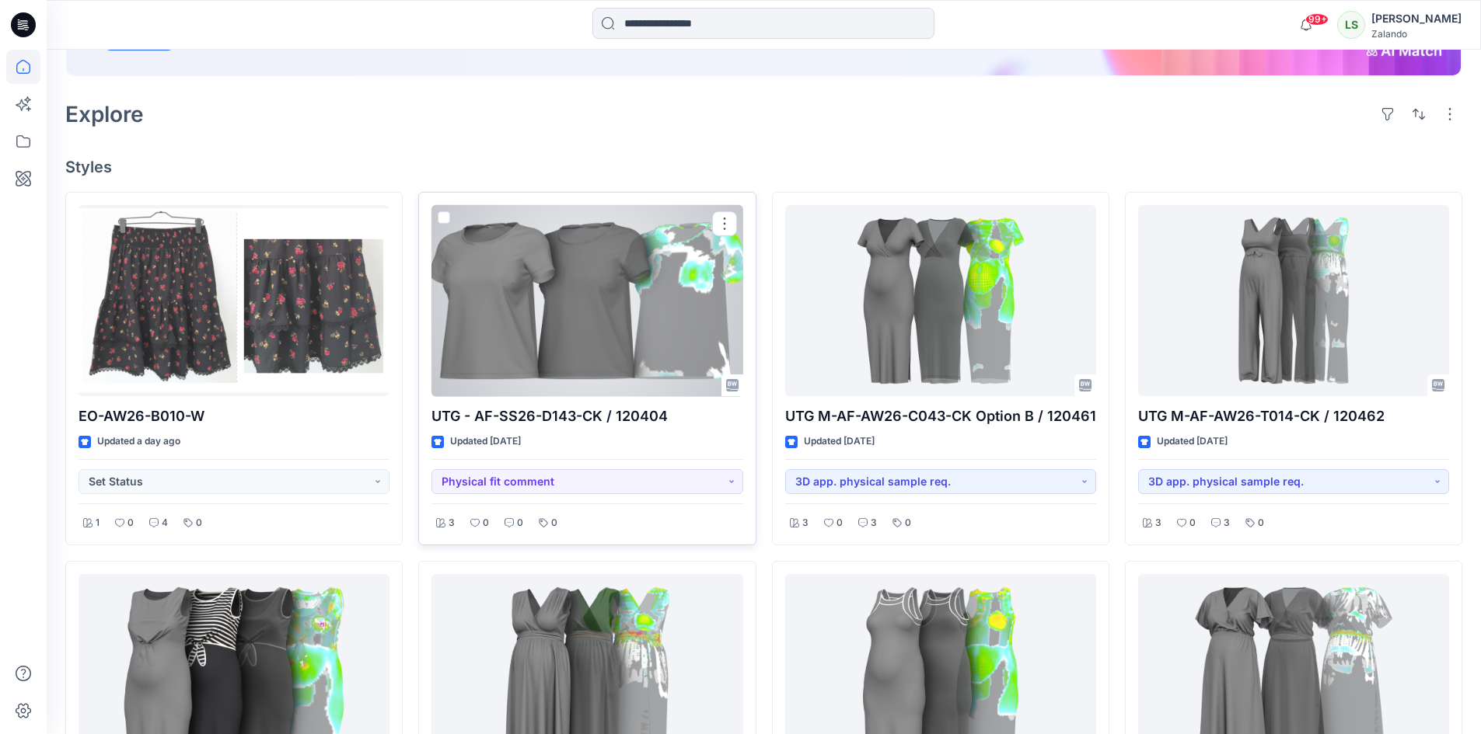
scroll to position [311, 0]
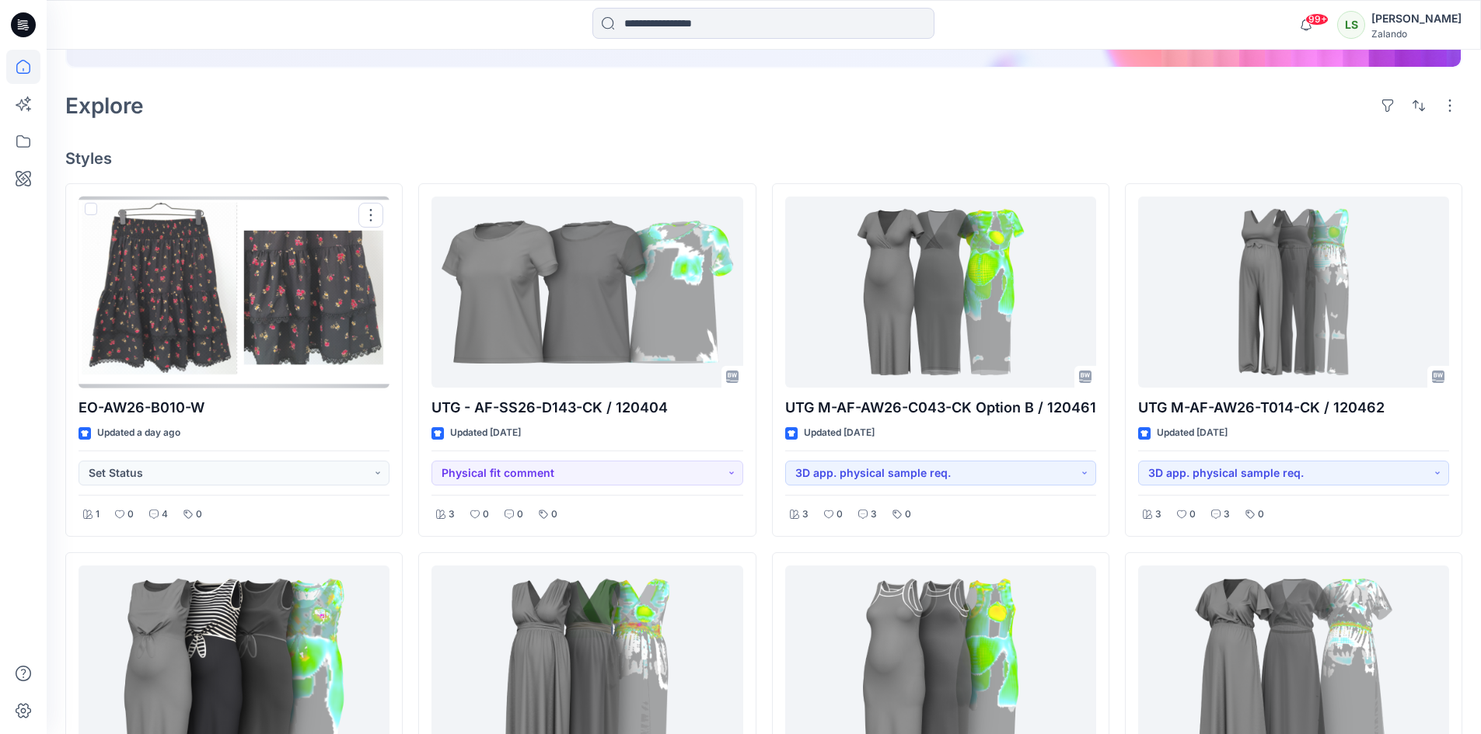
click at [240, 331] on div at bounding box center [233, 293] width 311 height 192
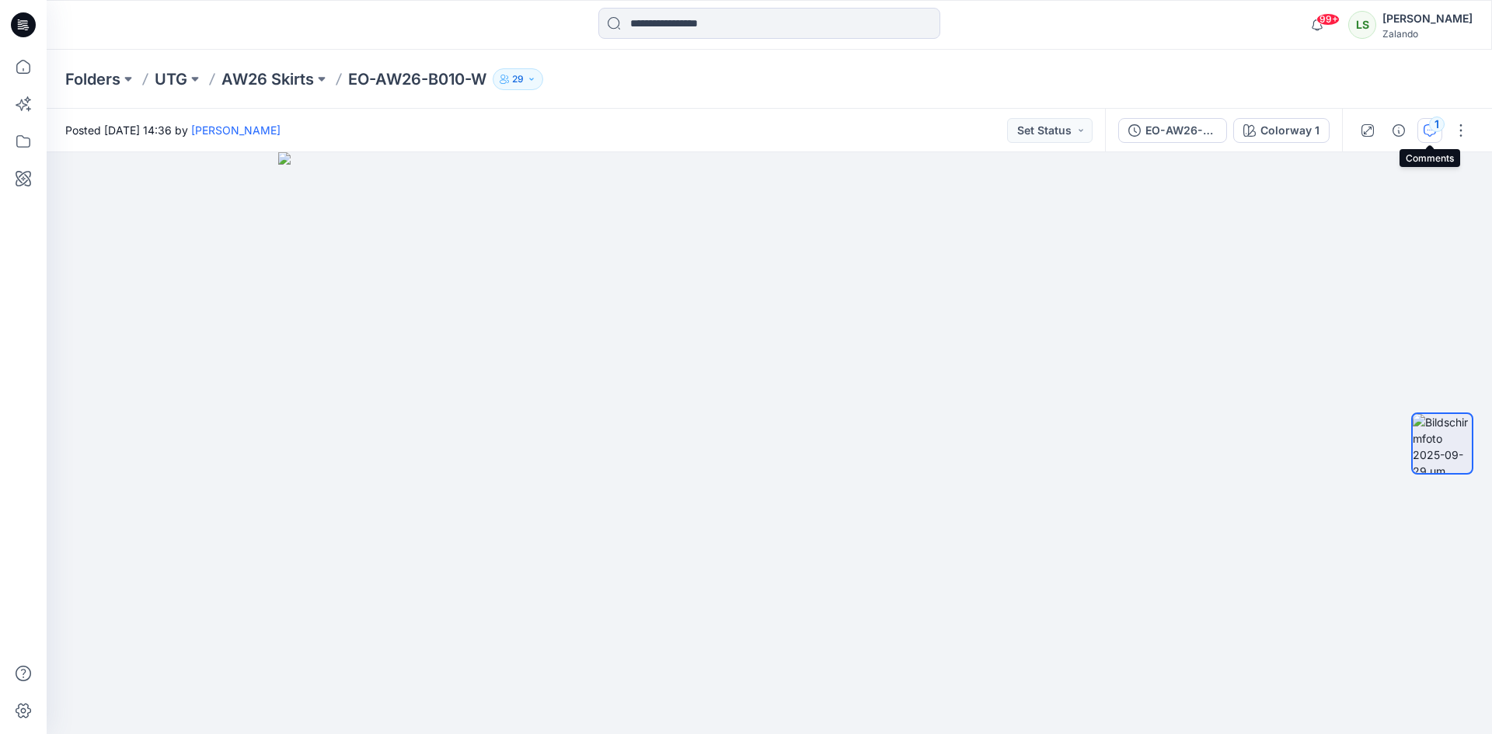
click at [1424, 134] on icon "button" at bounding box center [1430, 130] width 12 height 12
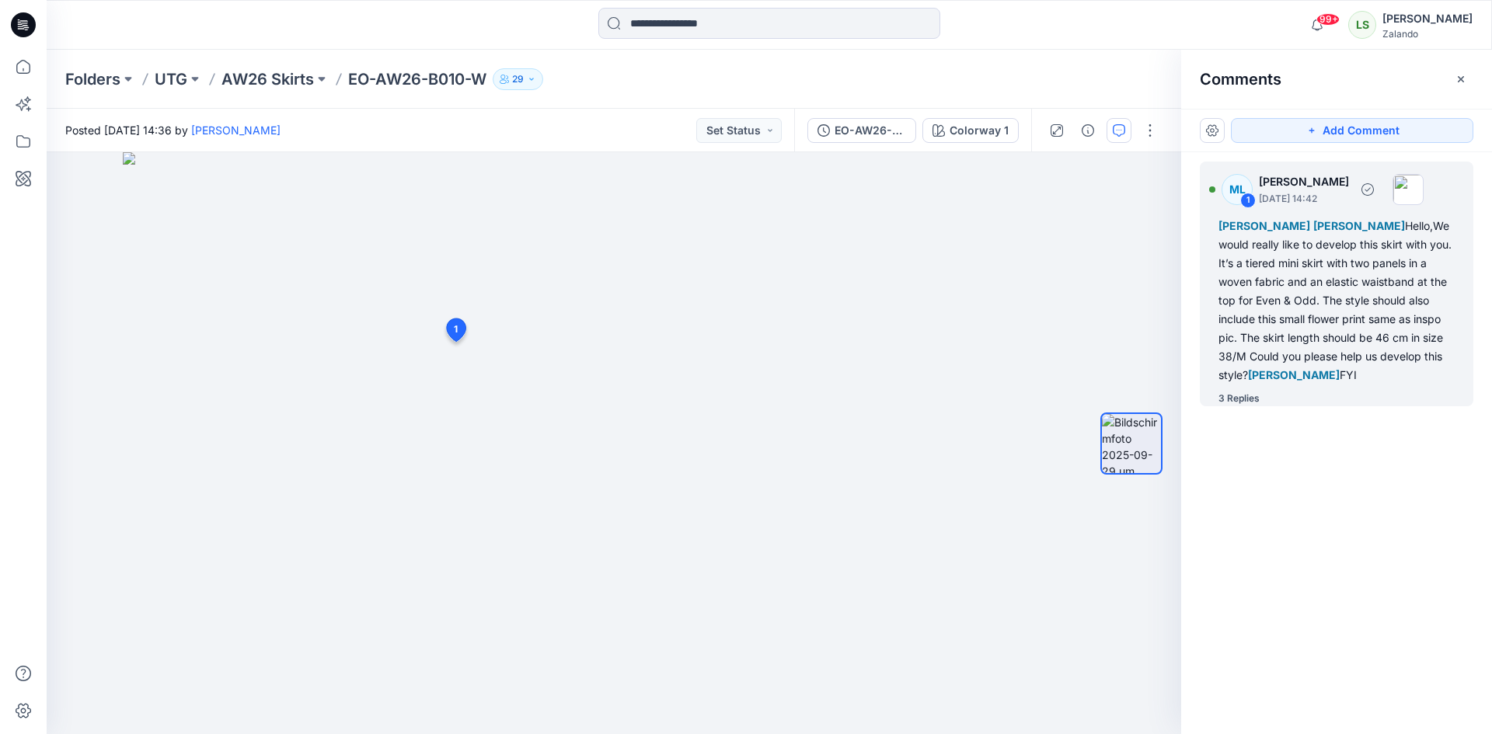
click at [1261, 399] on div "3 Replies" at bounding box center [1346, 399] width 255 height 16
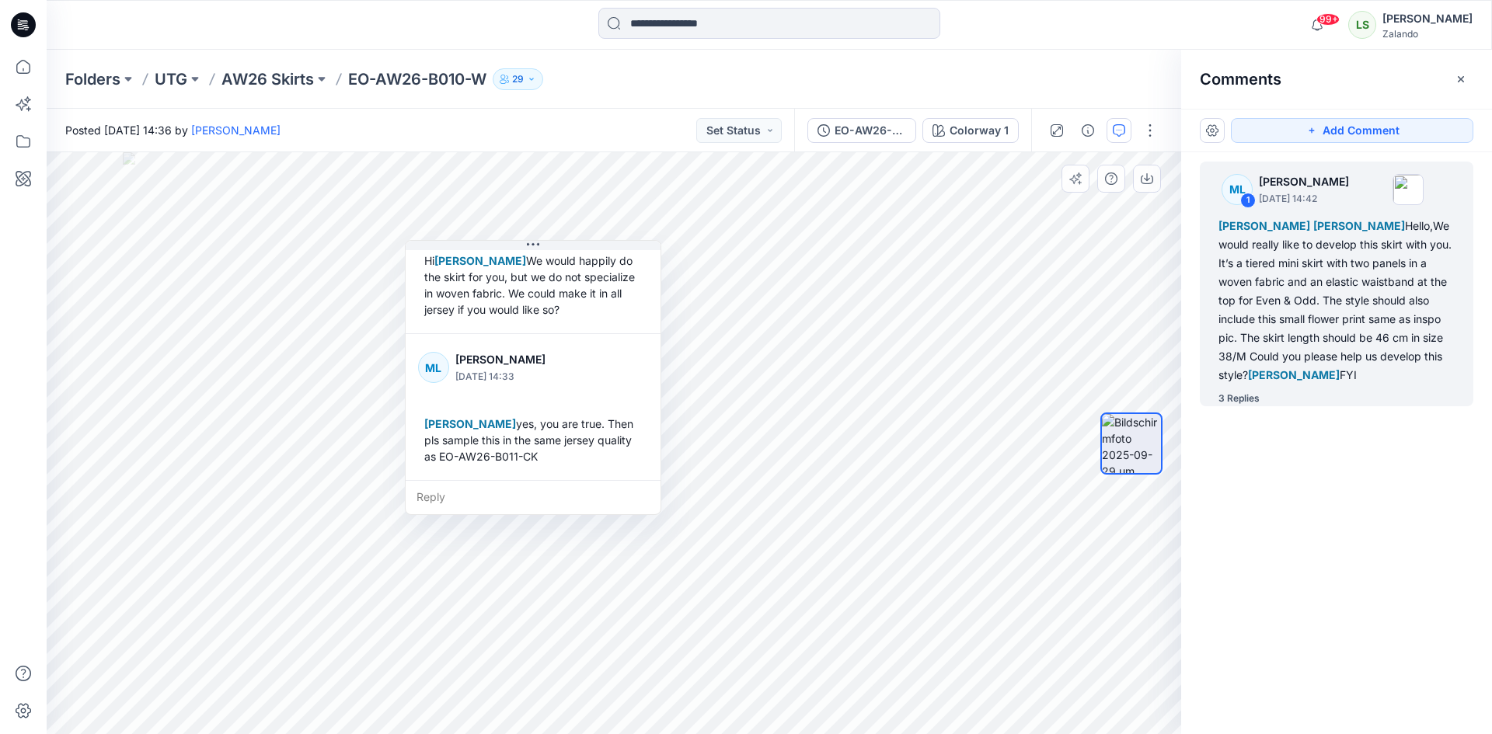
scroll to position [501, 0]
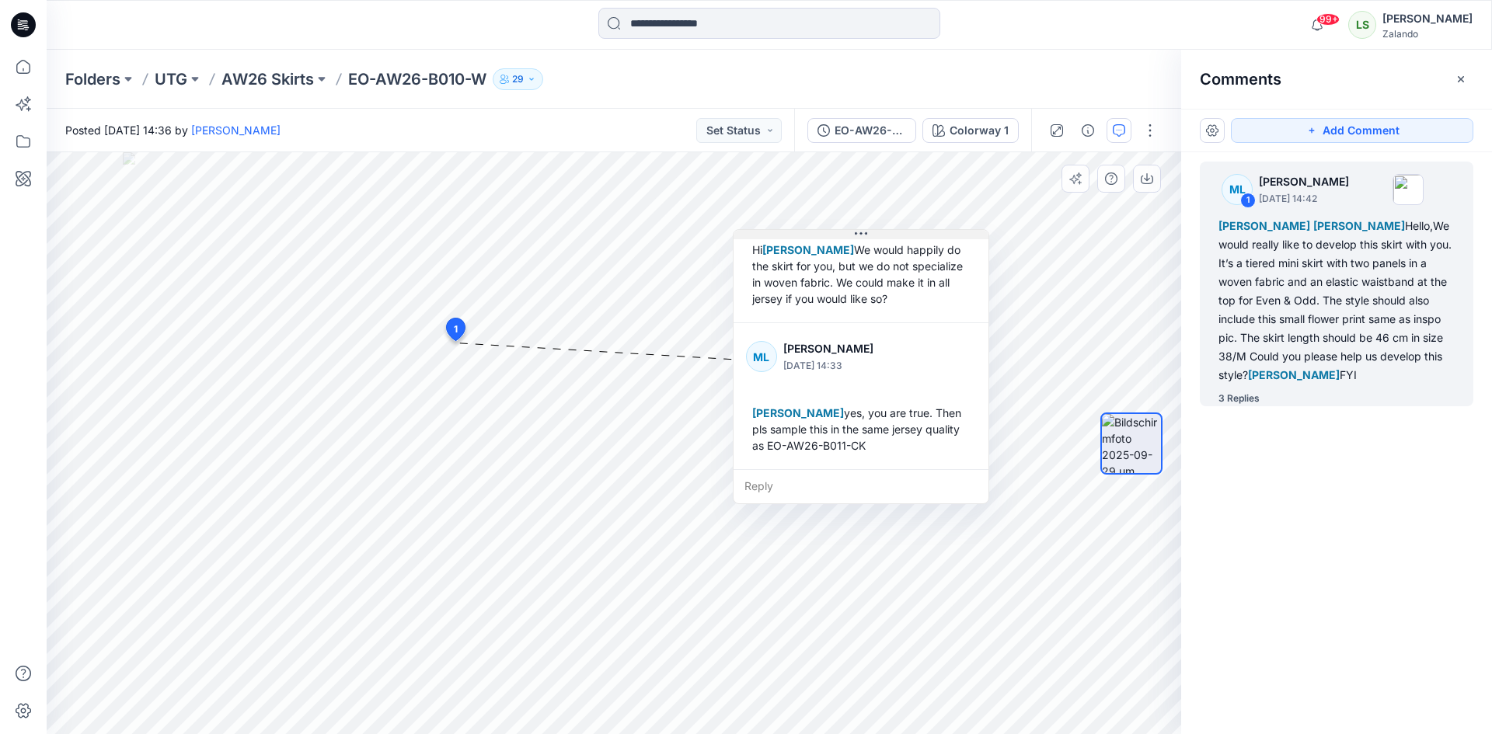
drag, startPoint x: 541, startPoint y: 245, endPoint x: 909, endPoint y: 232, distance: 368.6
click at [867, 232] on icon at bounding box center [861, 233] width 12 height 2
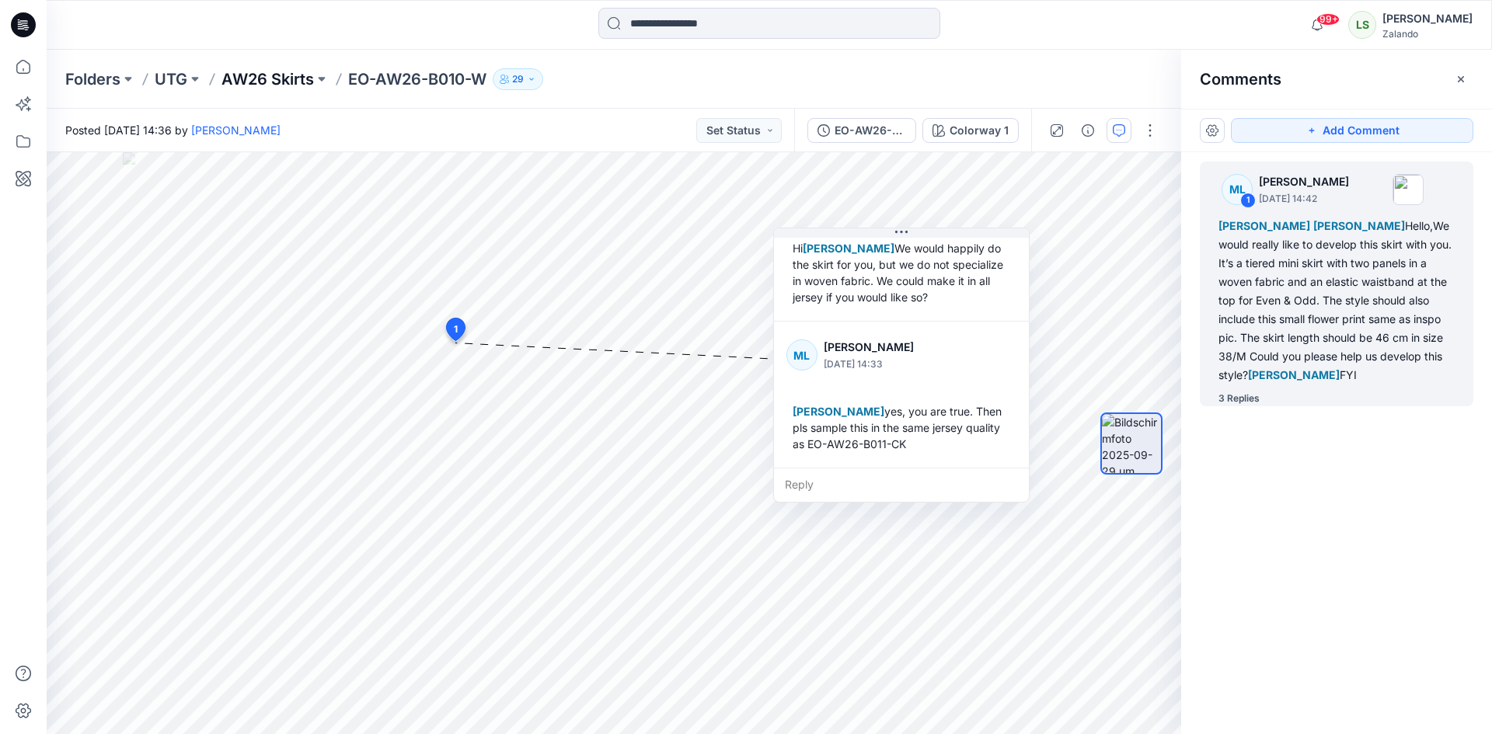
click at [283, 74] on p "AW26 Skirts" at bounding box center [267, 79] width 92 height 22
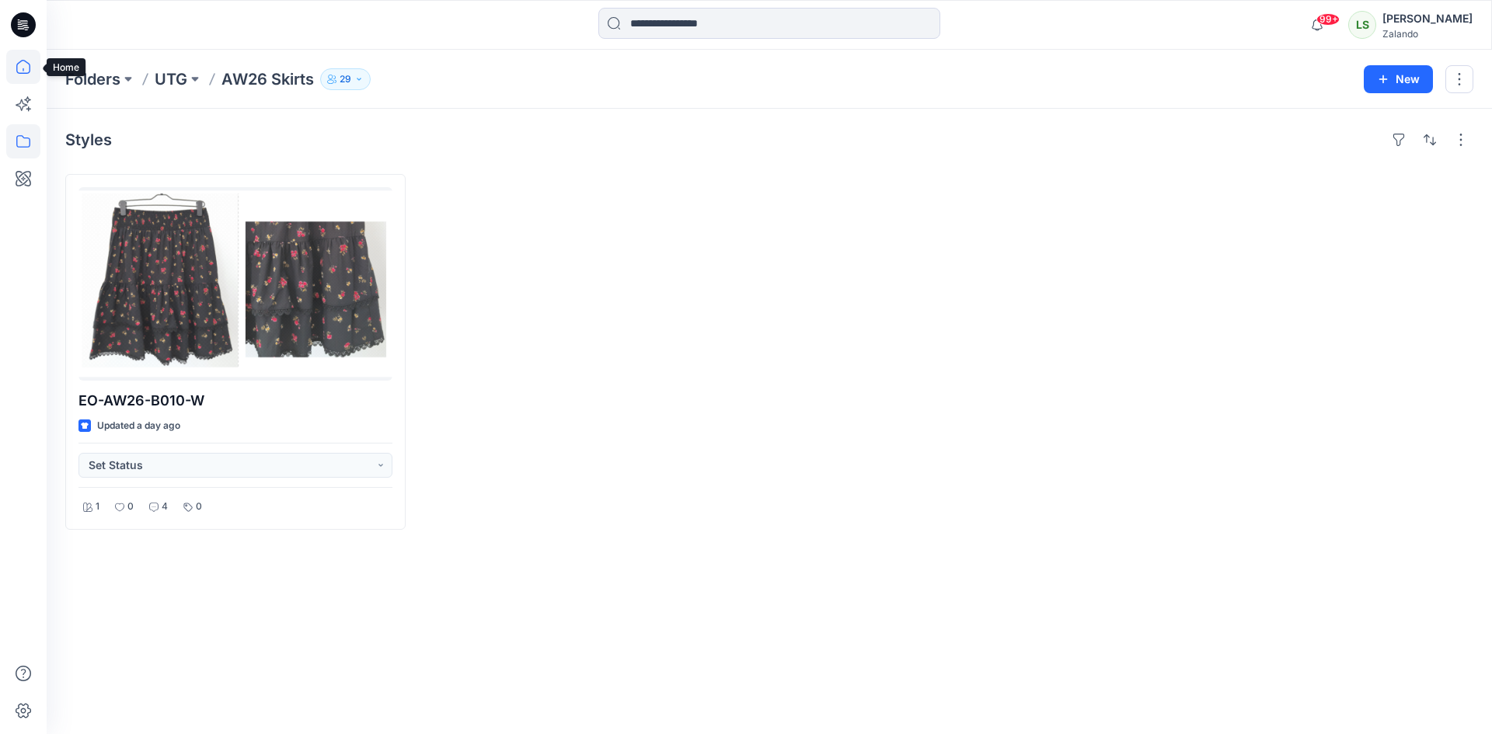
click at [18, 73] on icon at bounding box center [23, 67] width 34 height 34
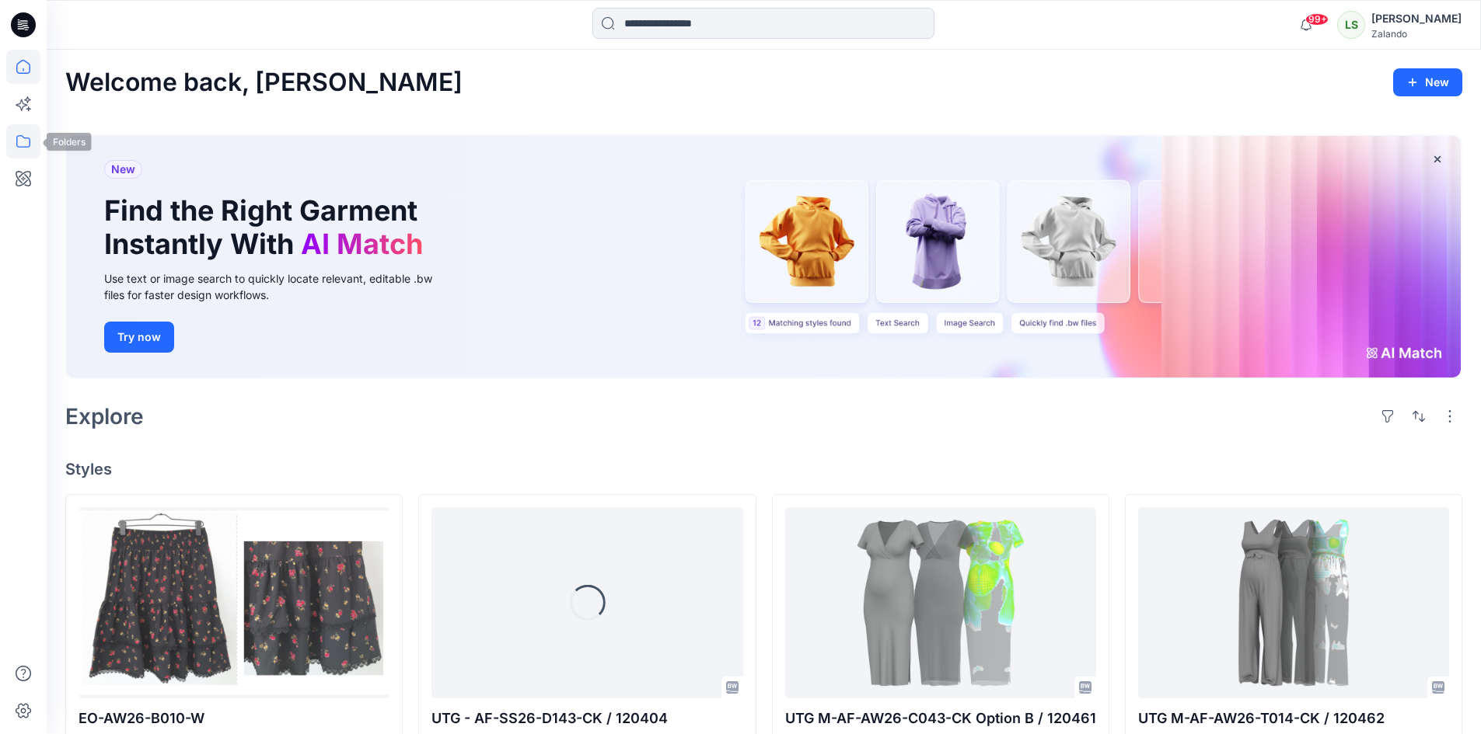
click at [26, 141] on icon at bounding box center [23, 141] width 34 height 34
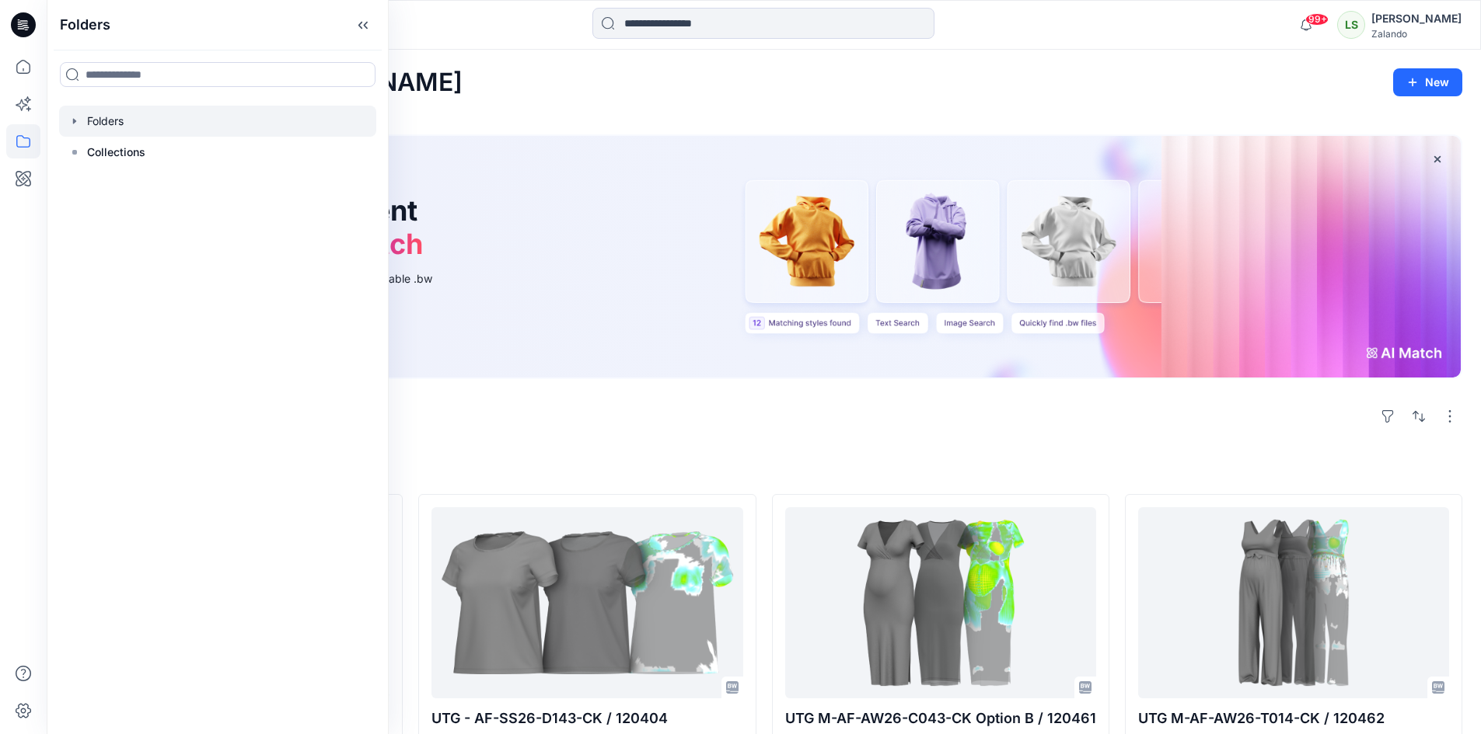
click at [134, 125] on div at bounding box center [217, 121] width 317 height 31
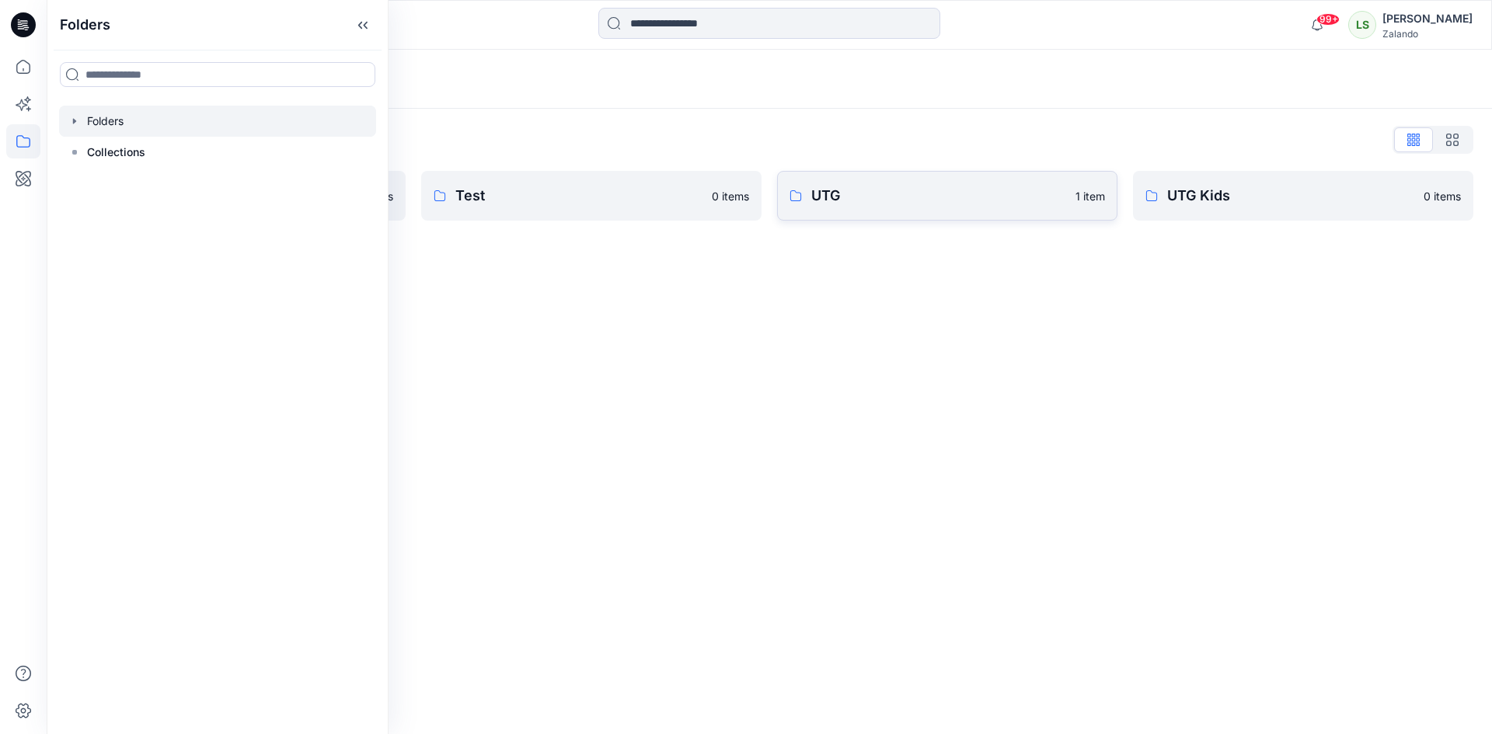
click at [797, 193] on icon at bounding box center [795, 195] width 11 height 11
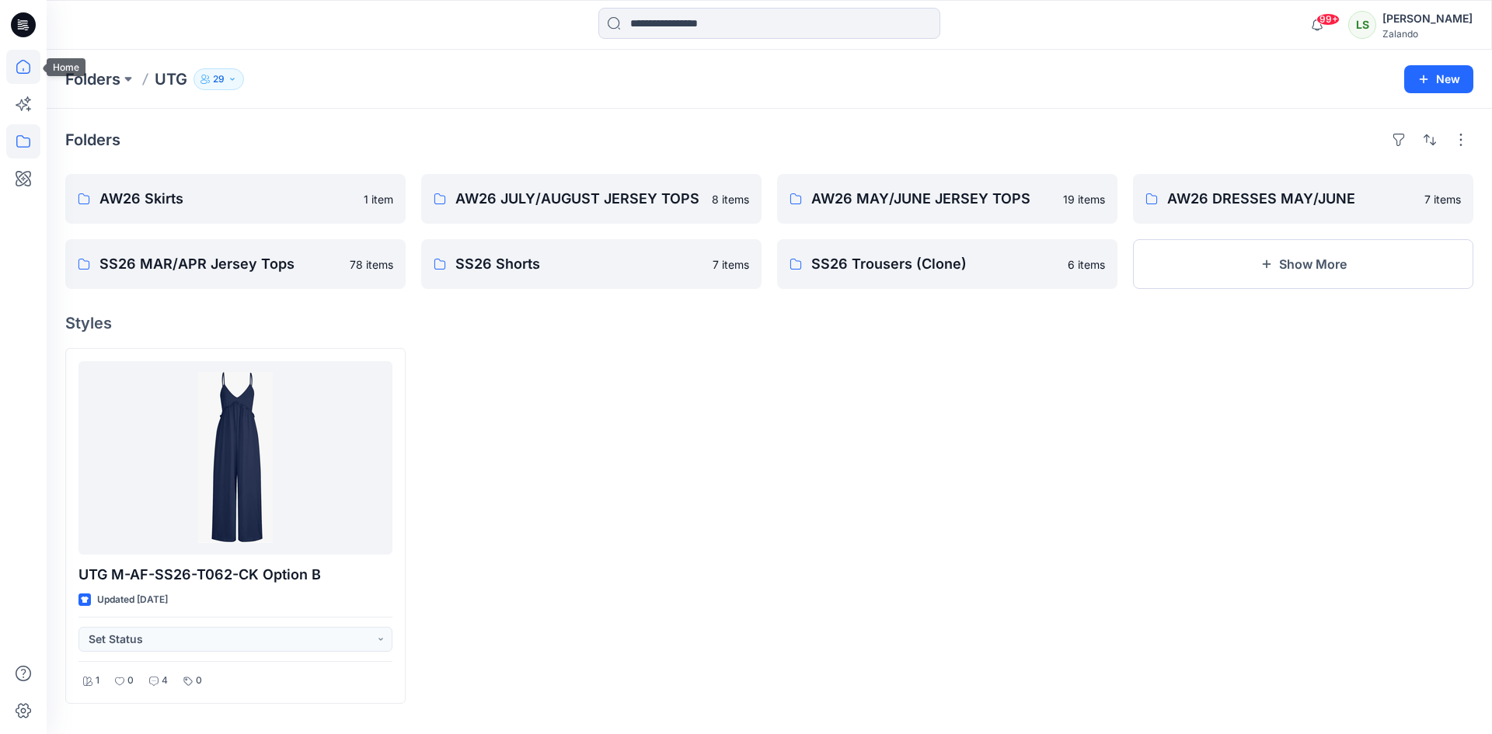
click at [30, 67] on icon at bounding box center [23, 67] width 14 height 14
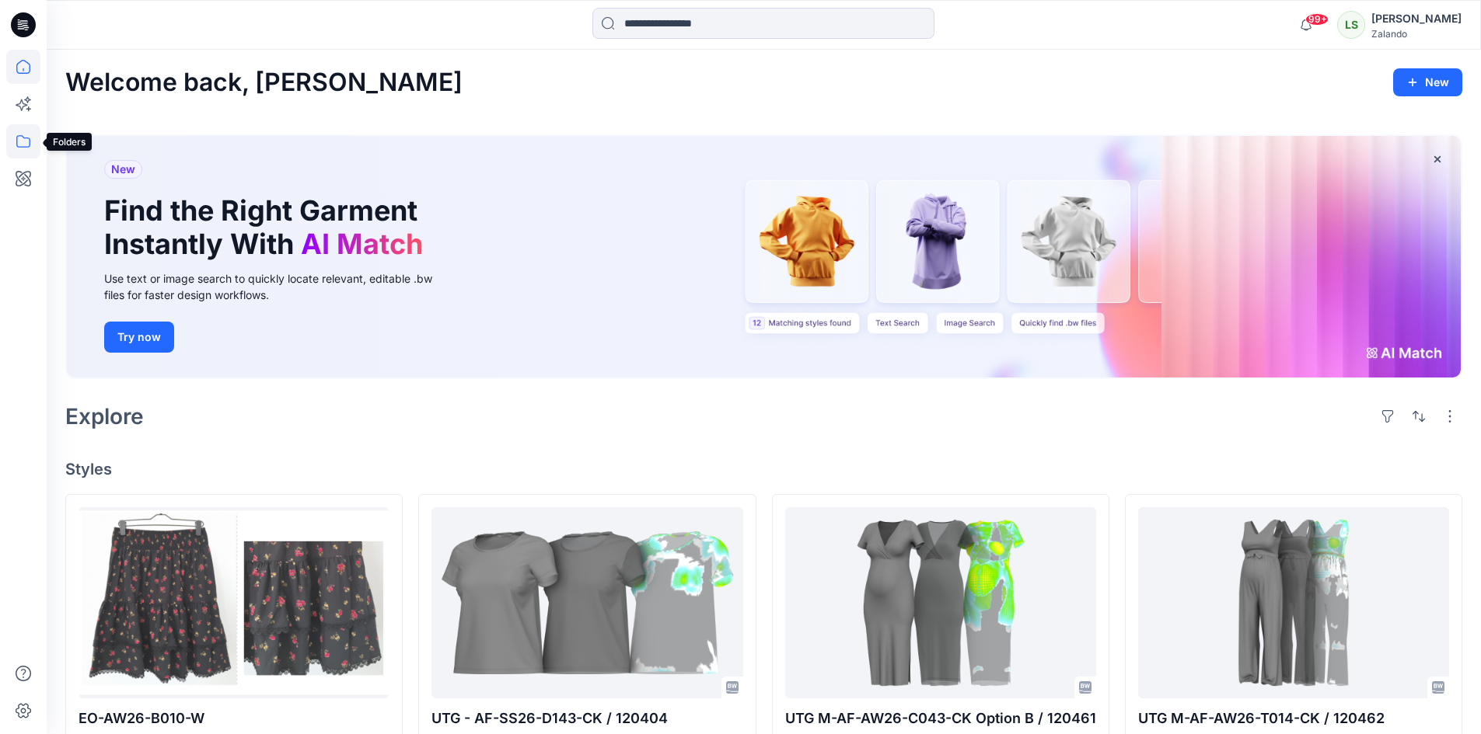
click at [20, 136] on icon at bounding box center [23, 141] width 14 height 12
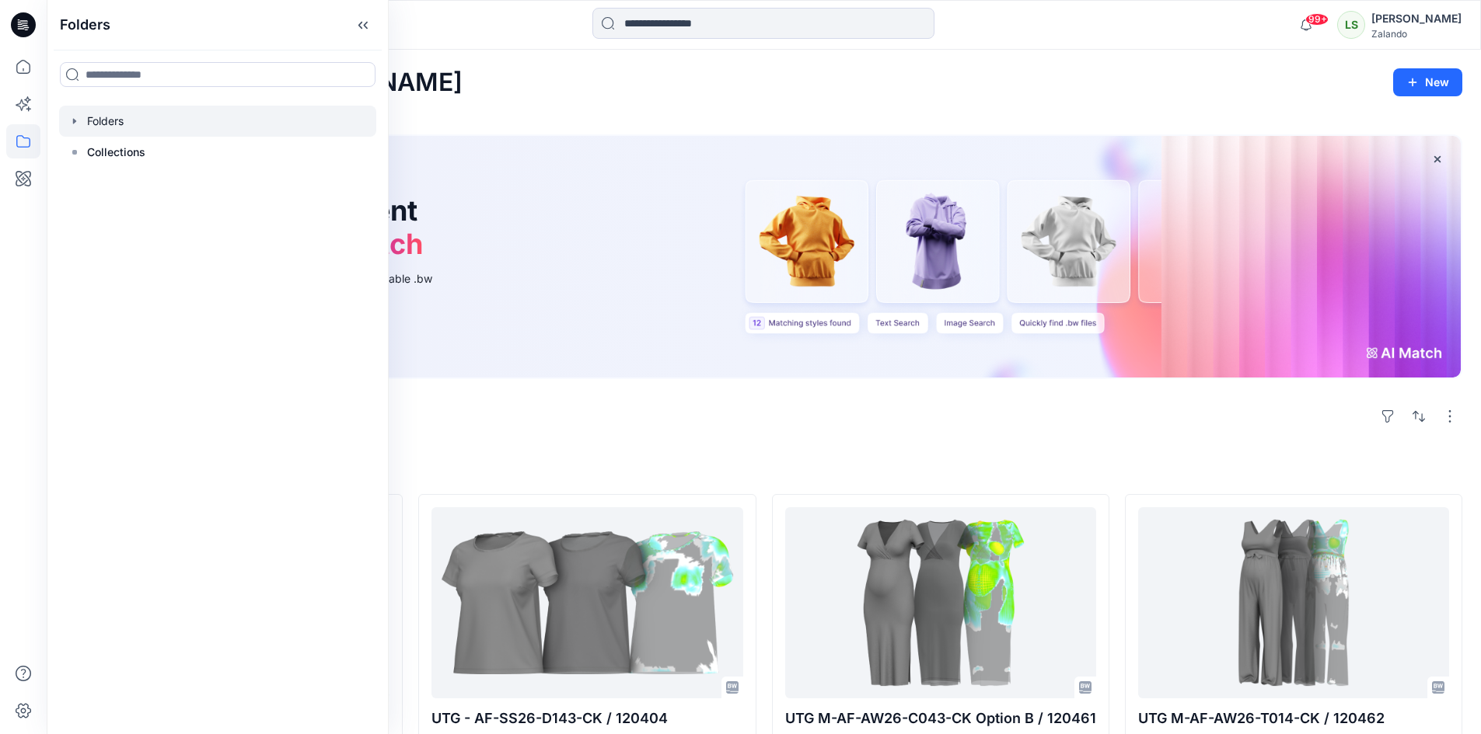
click at [101, 124] on div at bounding box center [217, 121] width 317 height 31
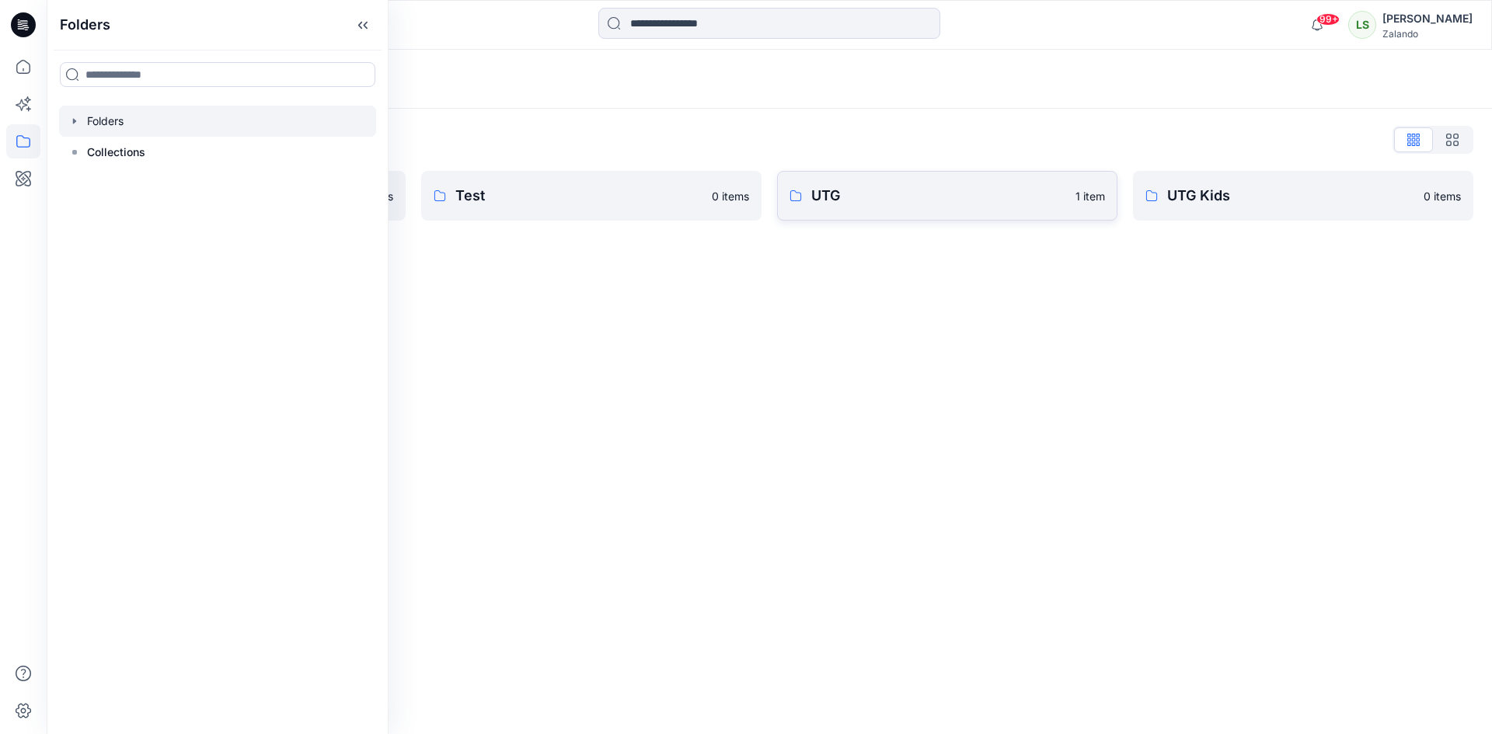
click at [882, 208] on link "UTG 1 item" at bounding box center [947, 196] width 340 height 50
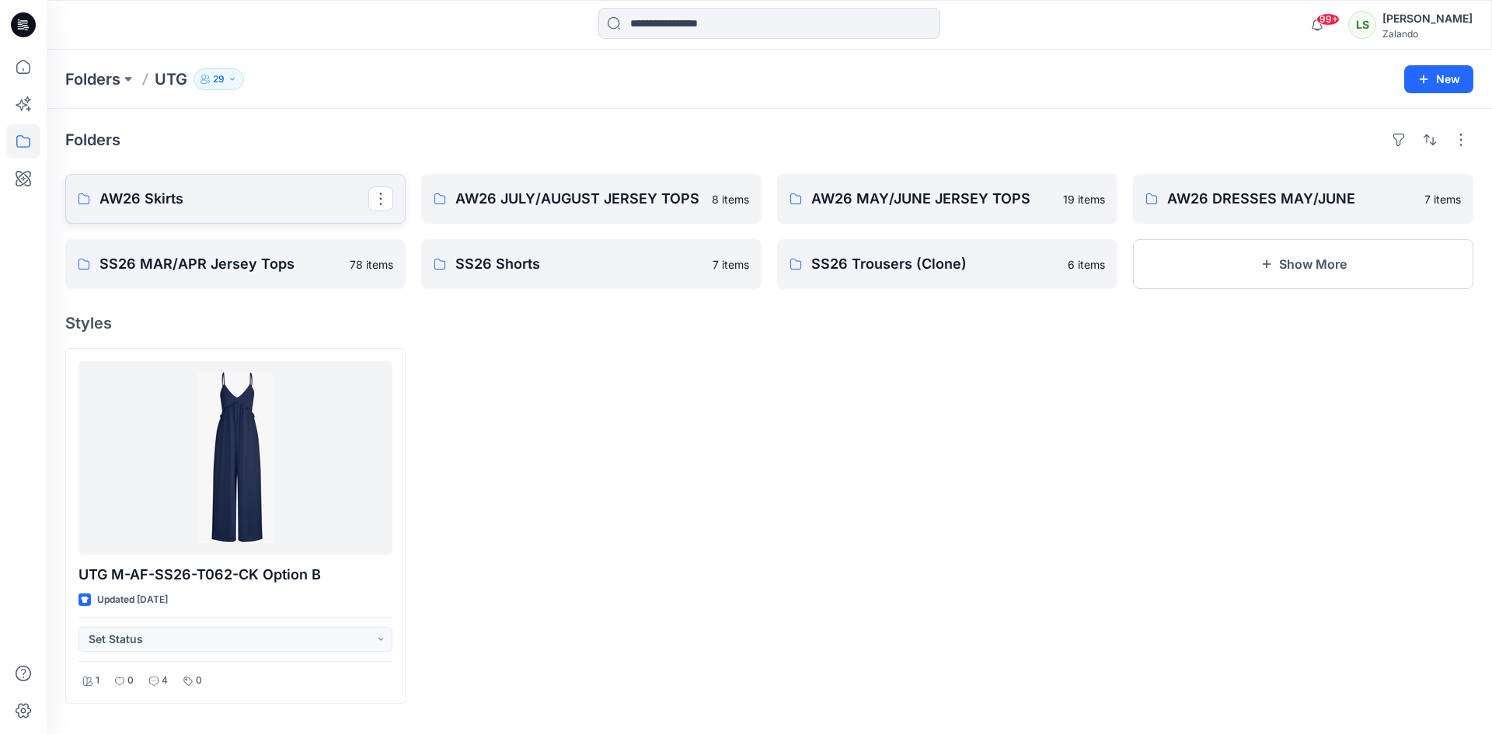
click at [241, 211] on link "AW26 Skirts" at bounding box center [235, 199] width 340 height 50
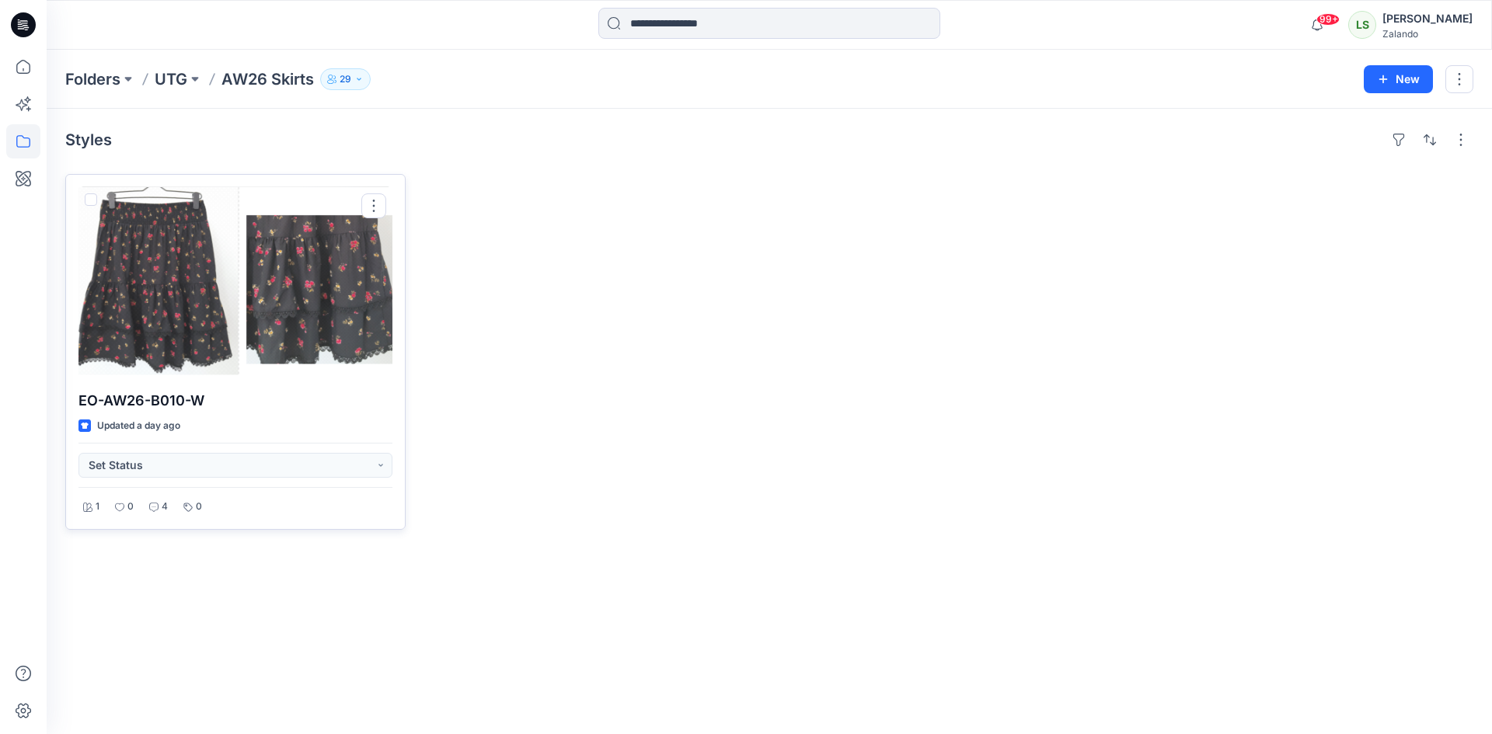
click at [253, 294] on div at bounding box center [235, 284] width 314 height 194
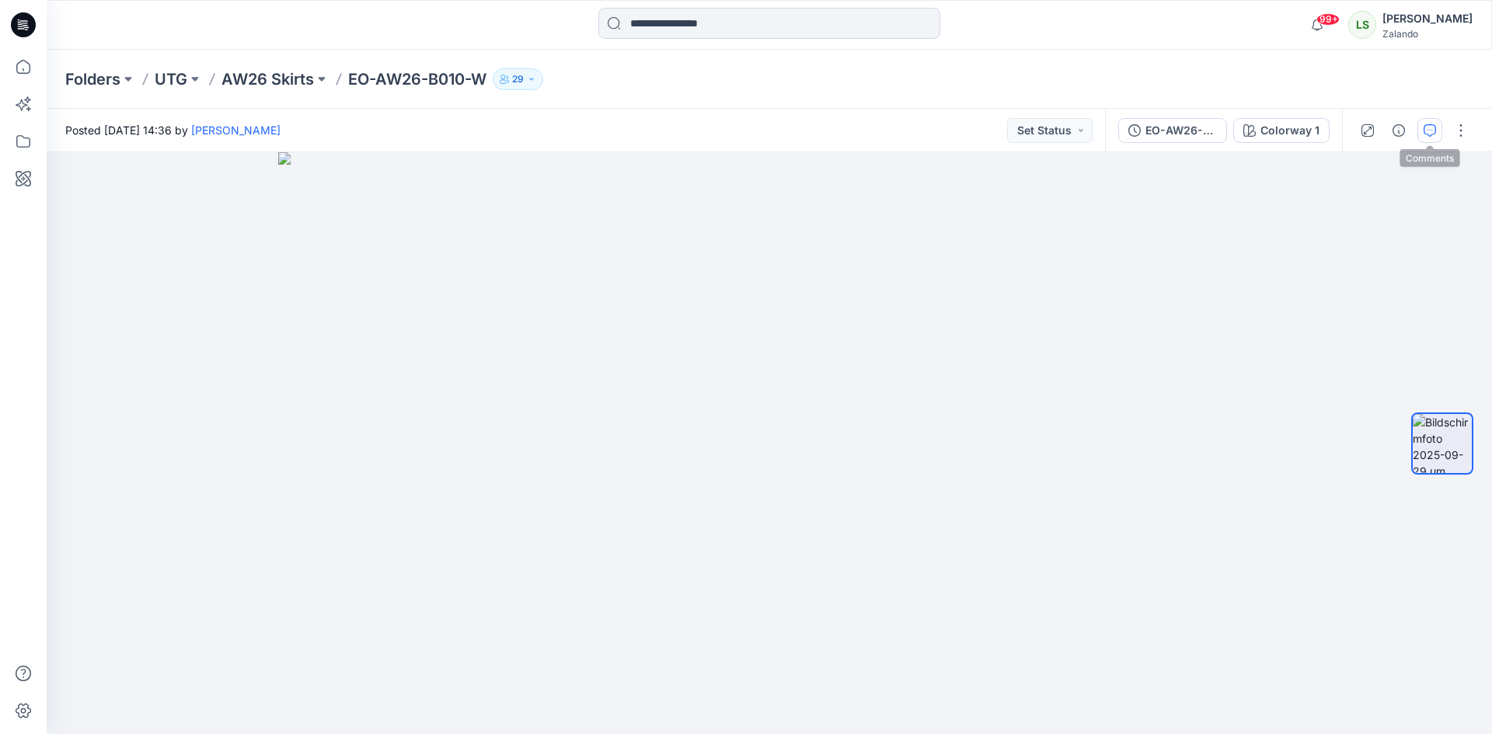
click at [1437, 129] on button "button" at bounding box center [1430, 130] width 25 height 25
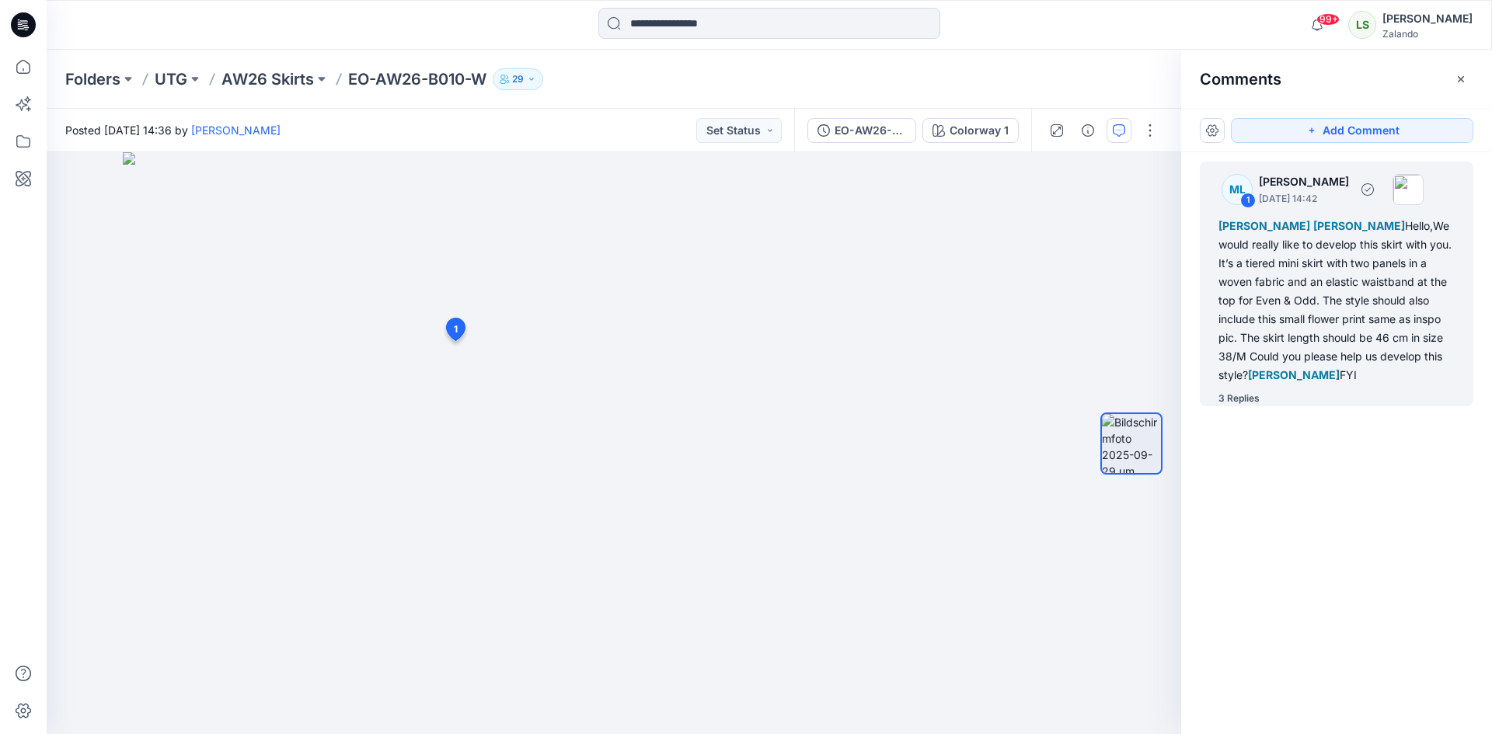
click at [1247, 401] on div "3 Replies" at bounding box center [1239, 399] width 41 height 16
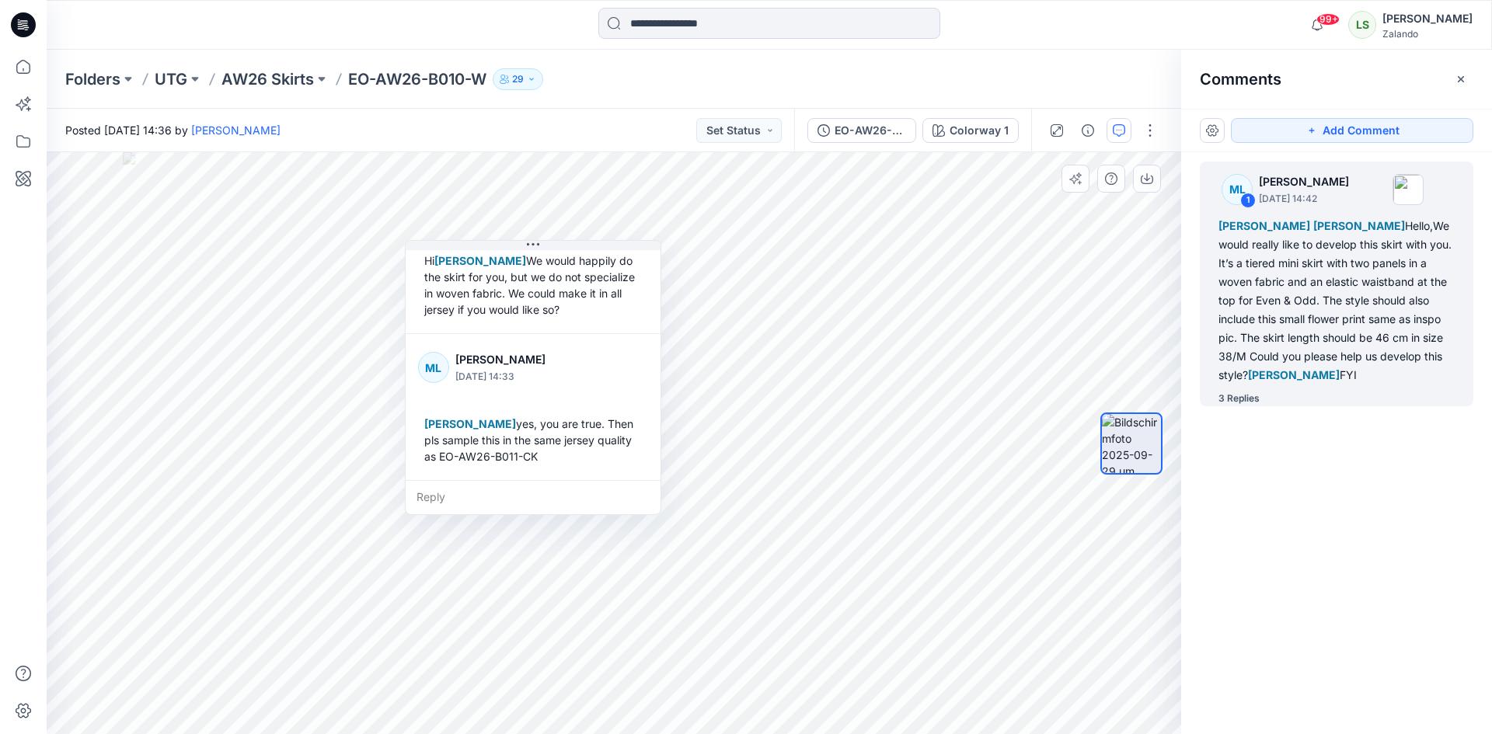
scroll to position [501, 0]
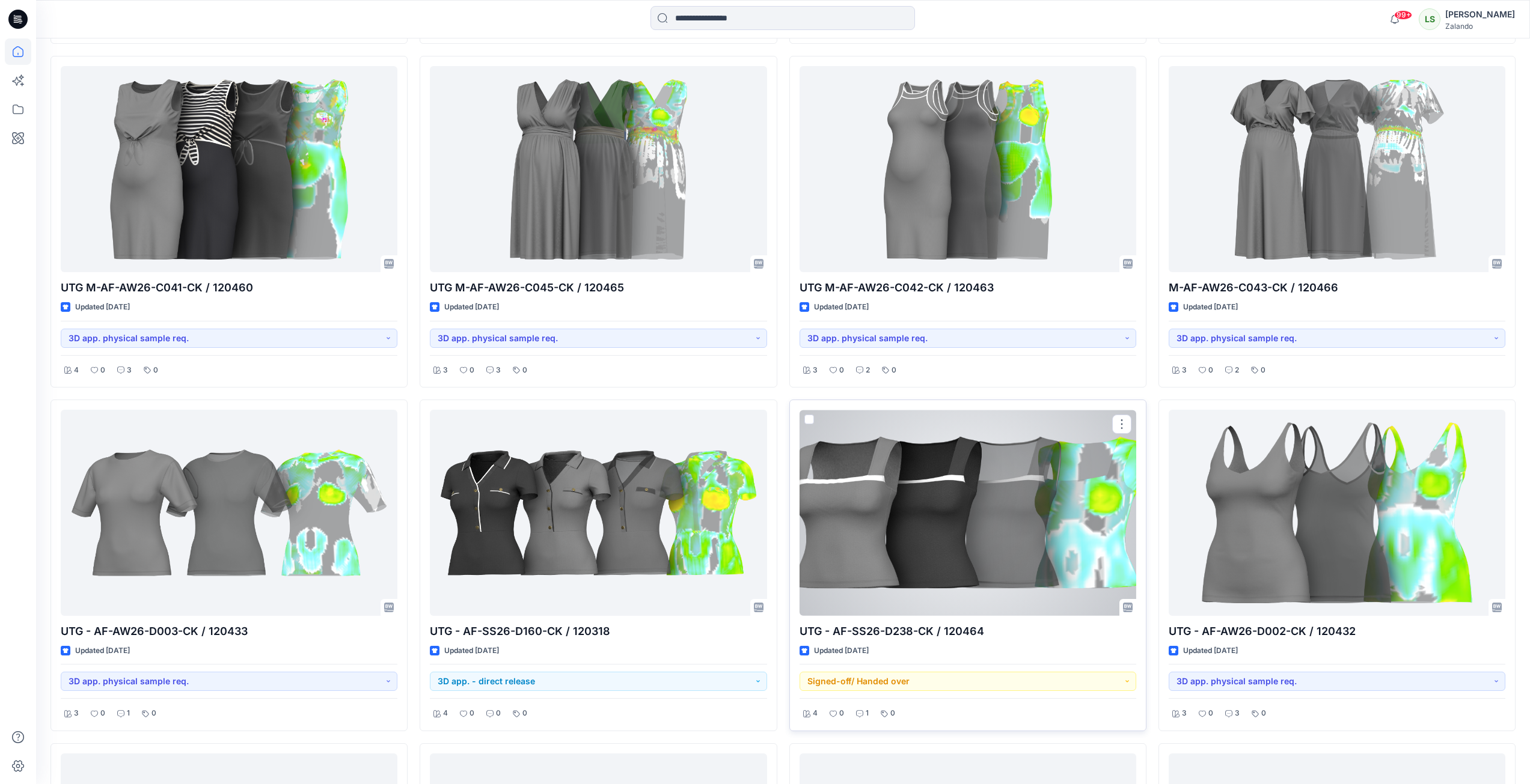
scroll to position [601, 0]
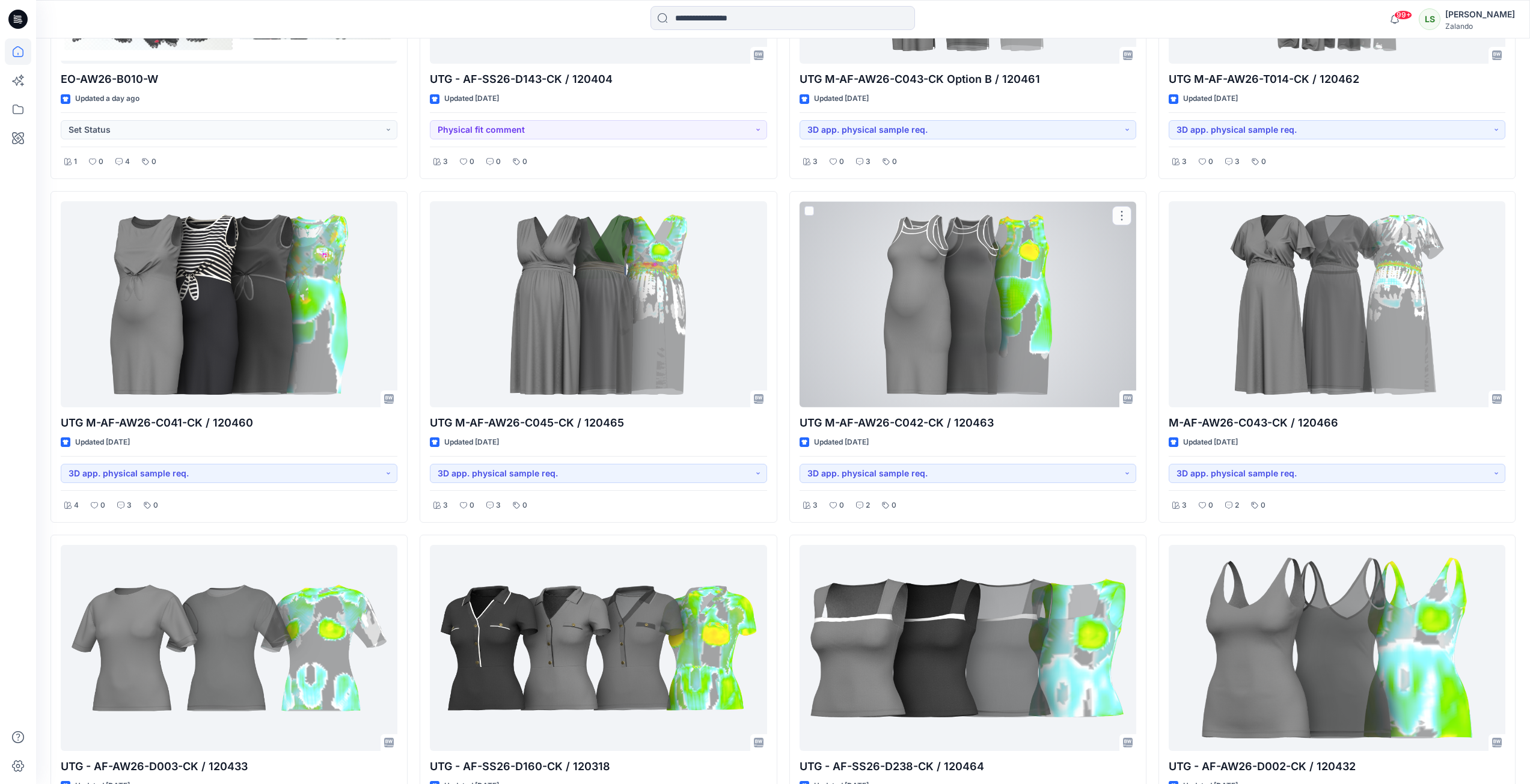
click at [978, 356] on div at bounding box center [968, 304] width 336 height 206
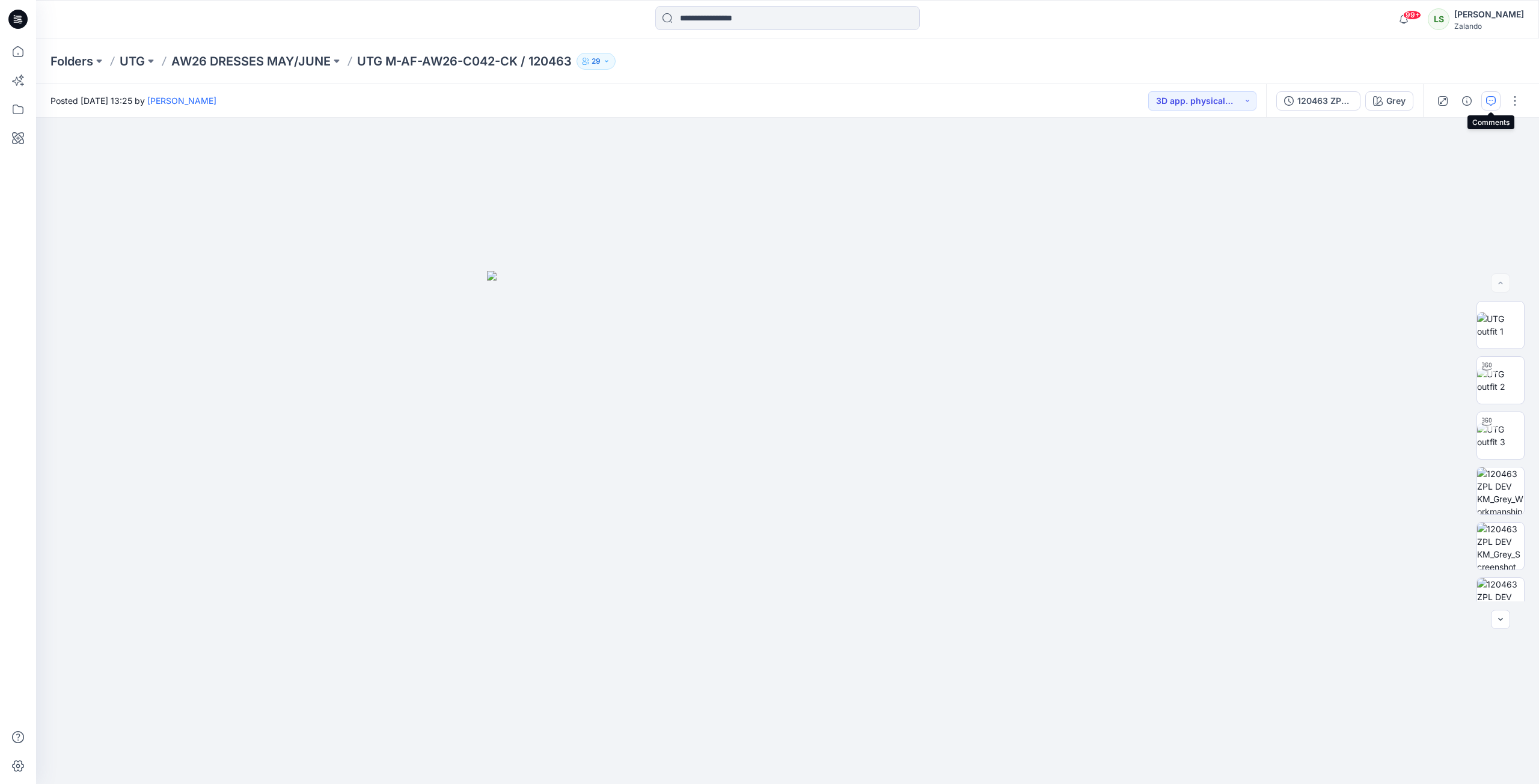
click at [1484, 98] on button "button" at bounding box center [1490, 101] width 19 height 19
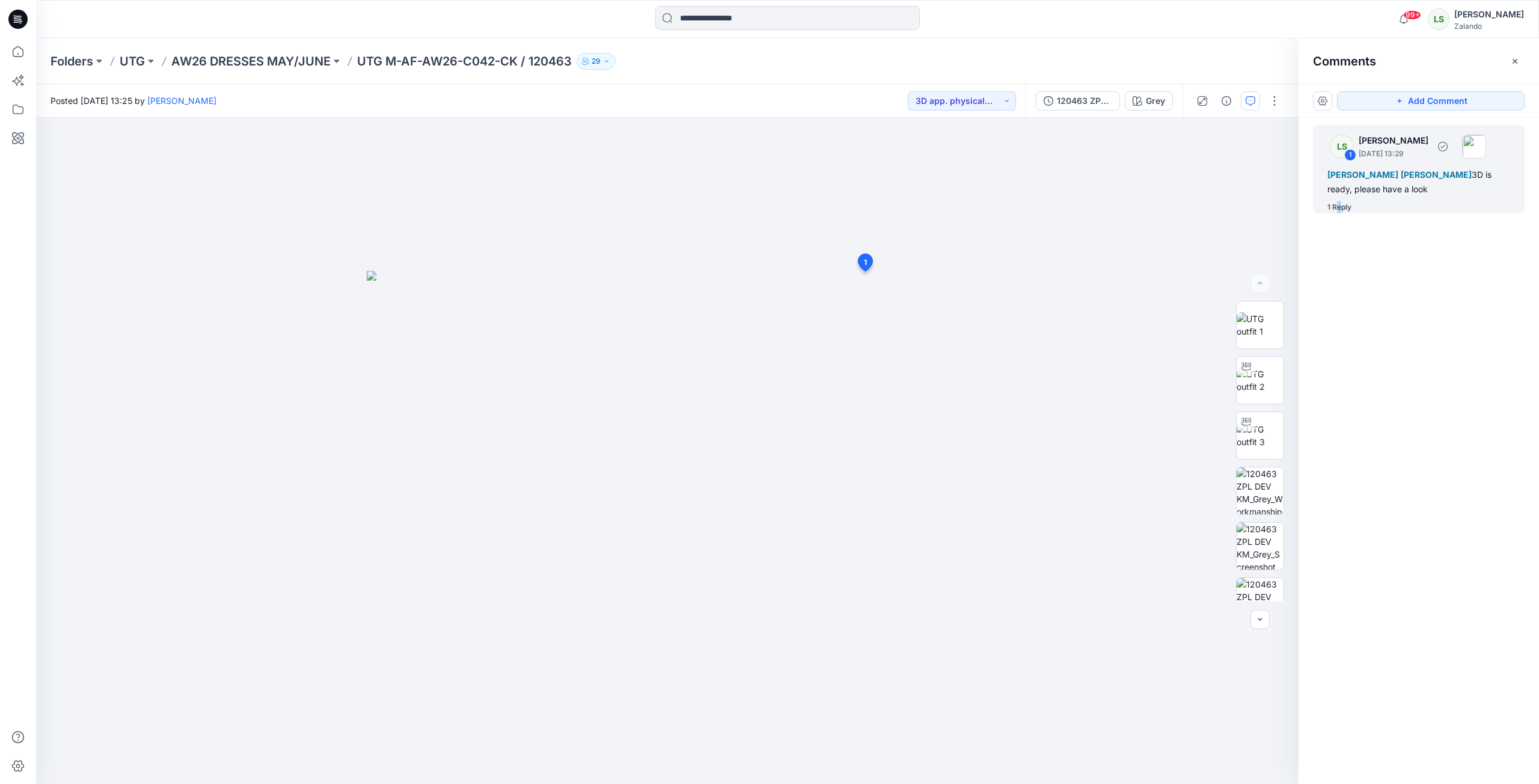
click at [1339, 209] on div "1 Reply" at bounding box center [1339, 207] width 24 height 12
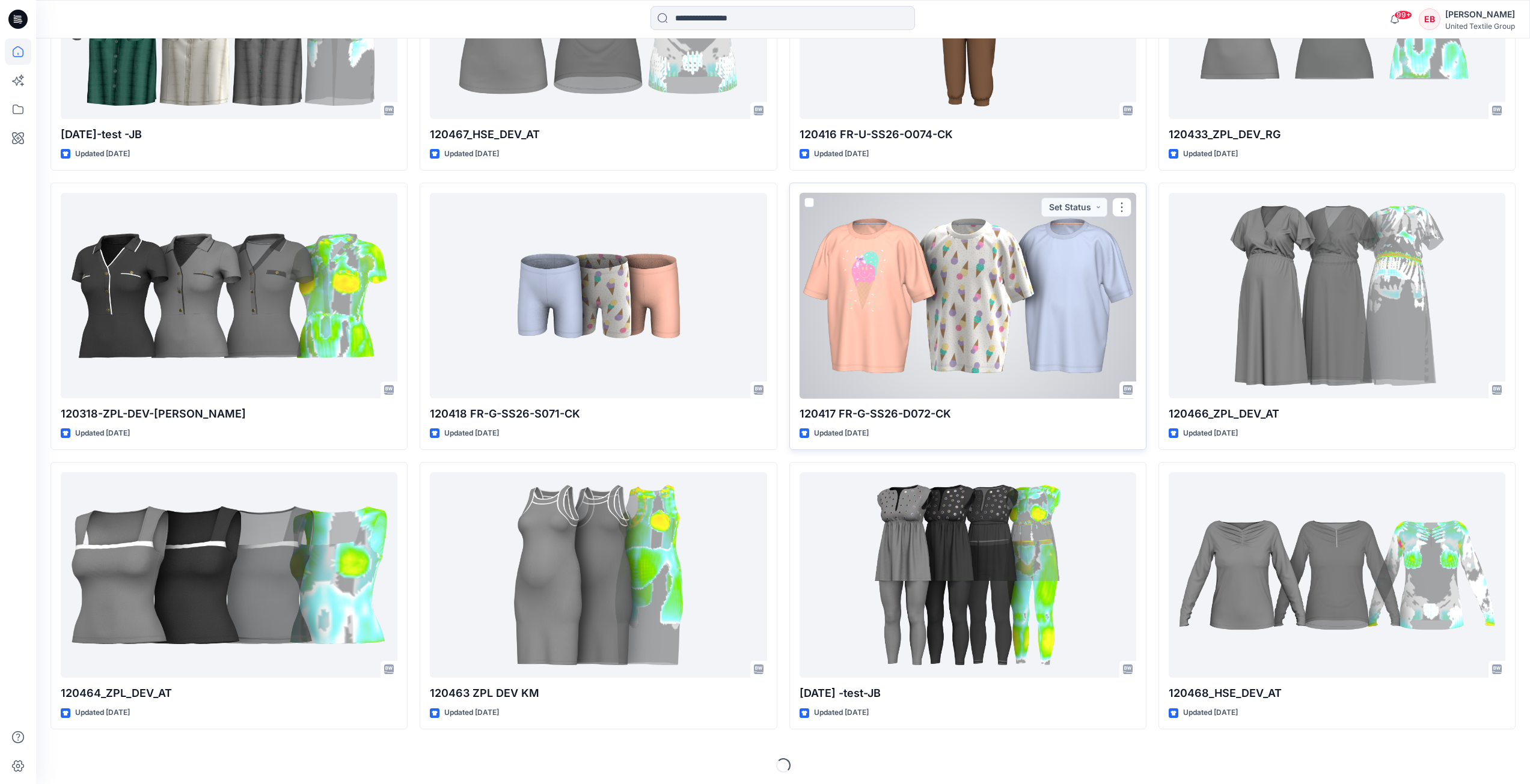
scroll to position [1388, 0]
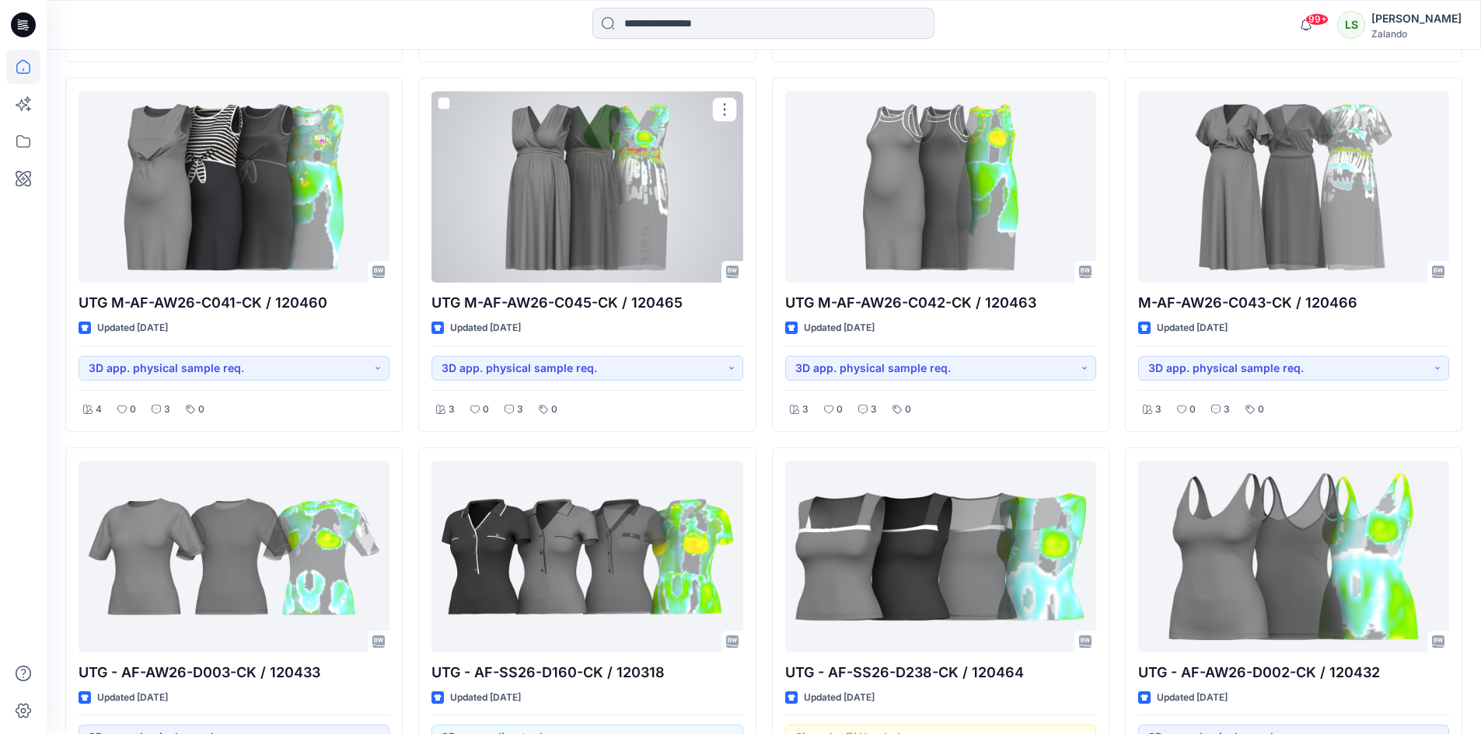
scroll to position [928, 0]
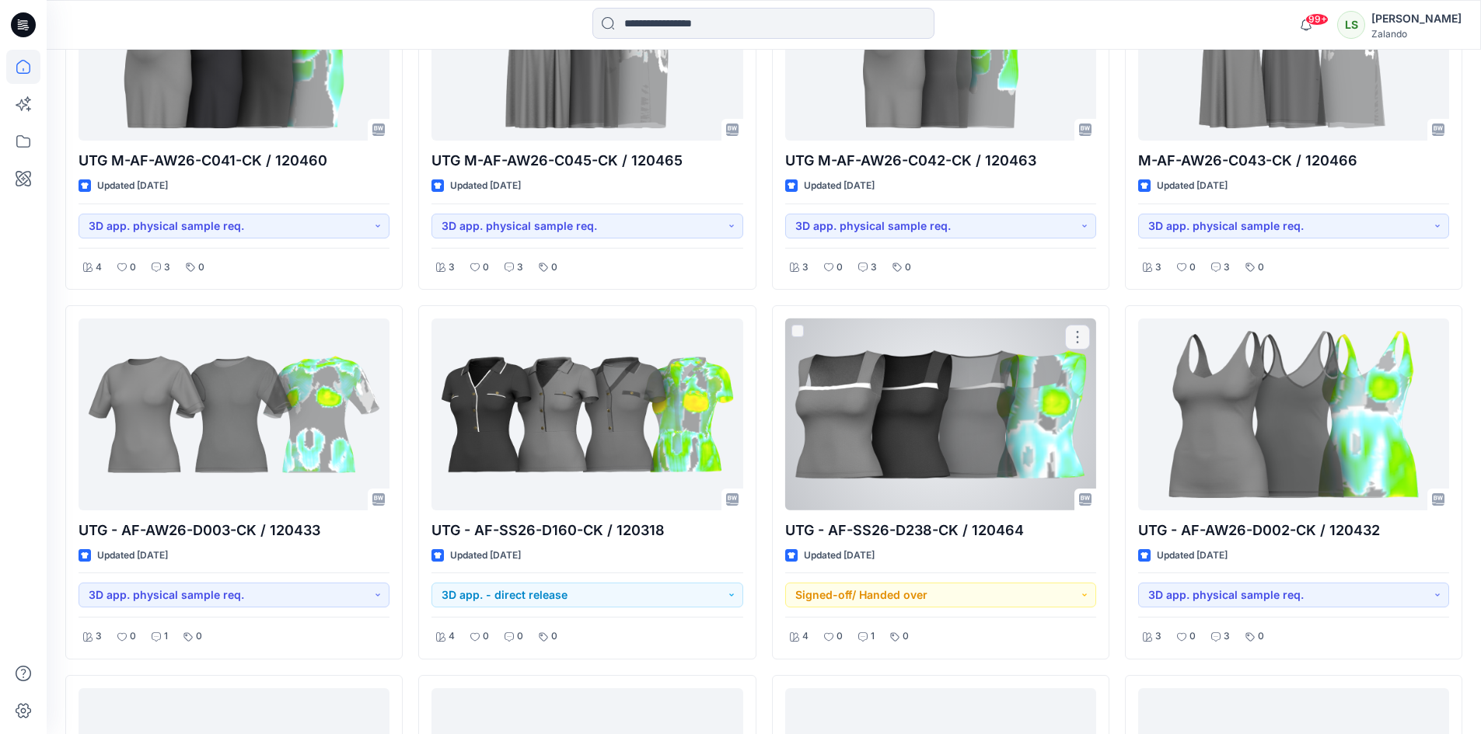
click at [860, 418] on div at bounding box center [940, 415] width 311 height 192
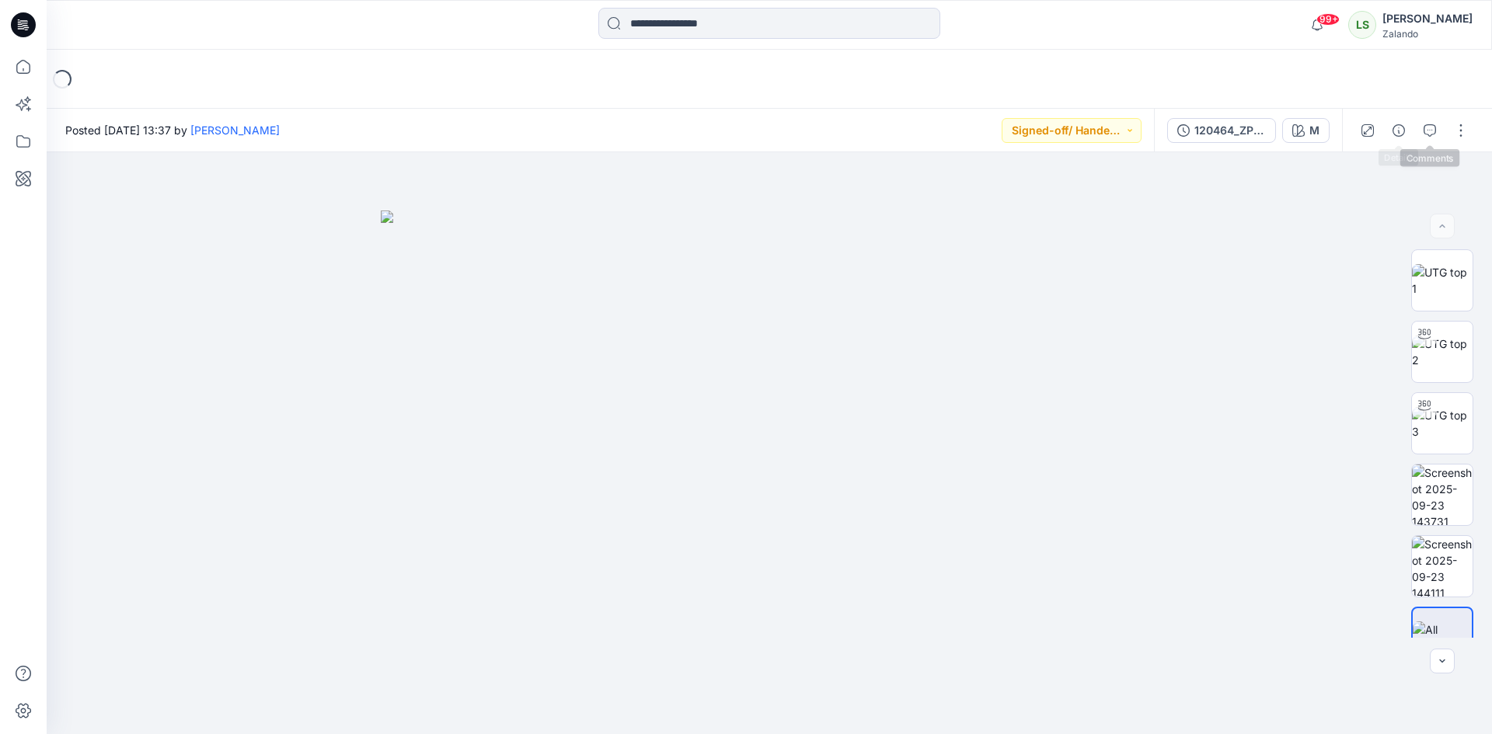
drag, startPoint x: 1425, startPoint y: 134, endPoint x: 1416, endPoint y: 146, distance: 15.1
click at [1425, 134] on icon "button" at bounding box center [1430, 130] width 12 height 12
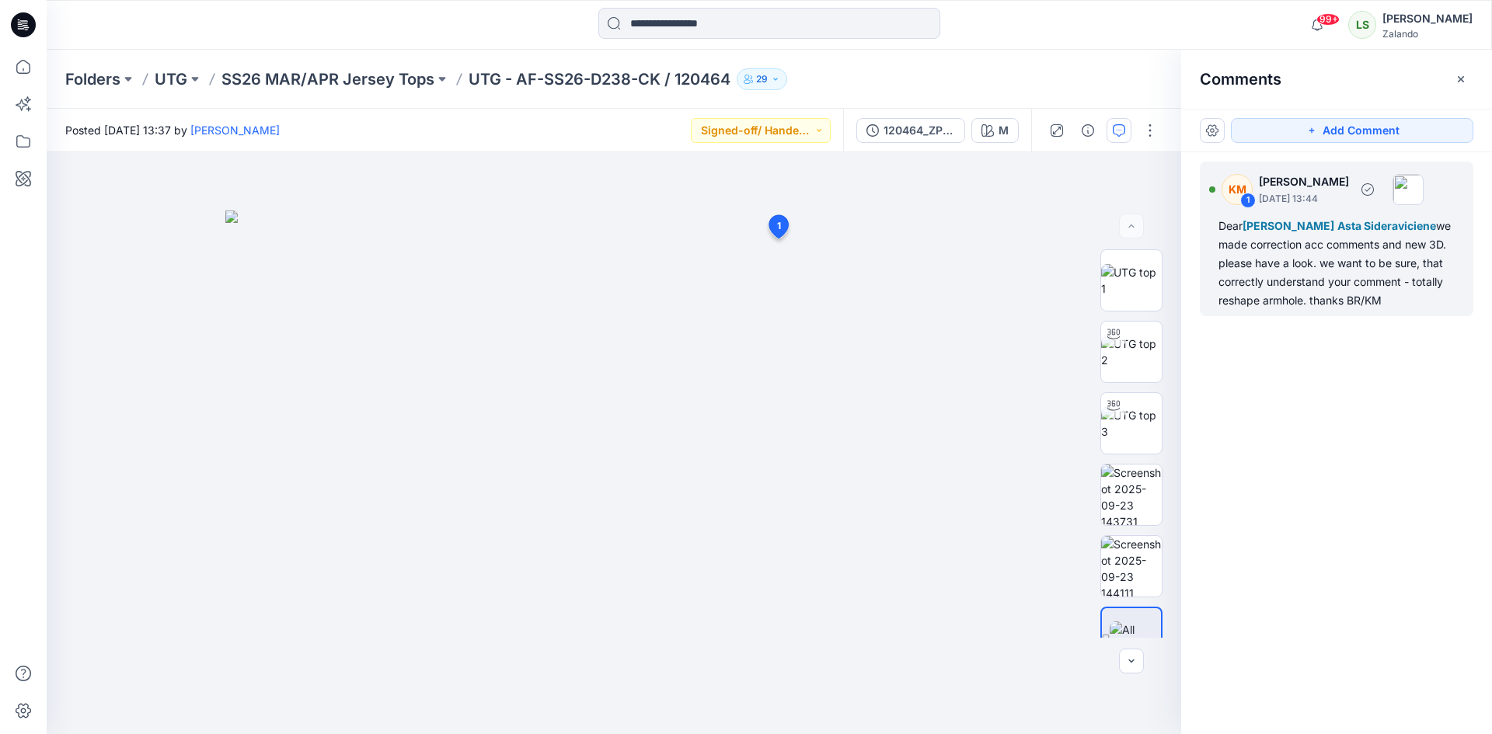
click at [1312, 292] on div "Dear Angel O'brien Asta Sideraviciene we made correction acc comments and new 3…" at bounding box center [1337, 263] width 236 height 93
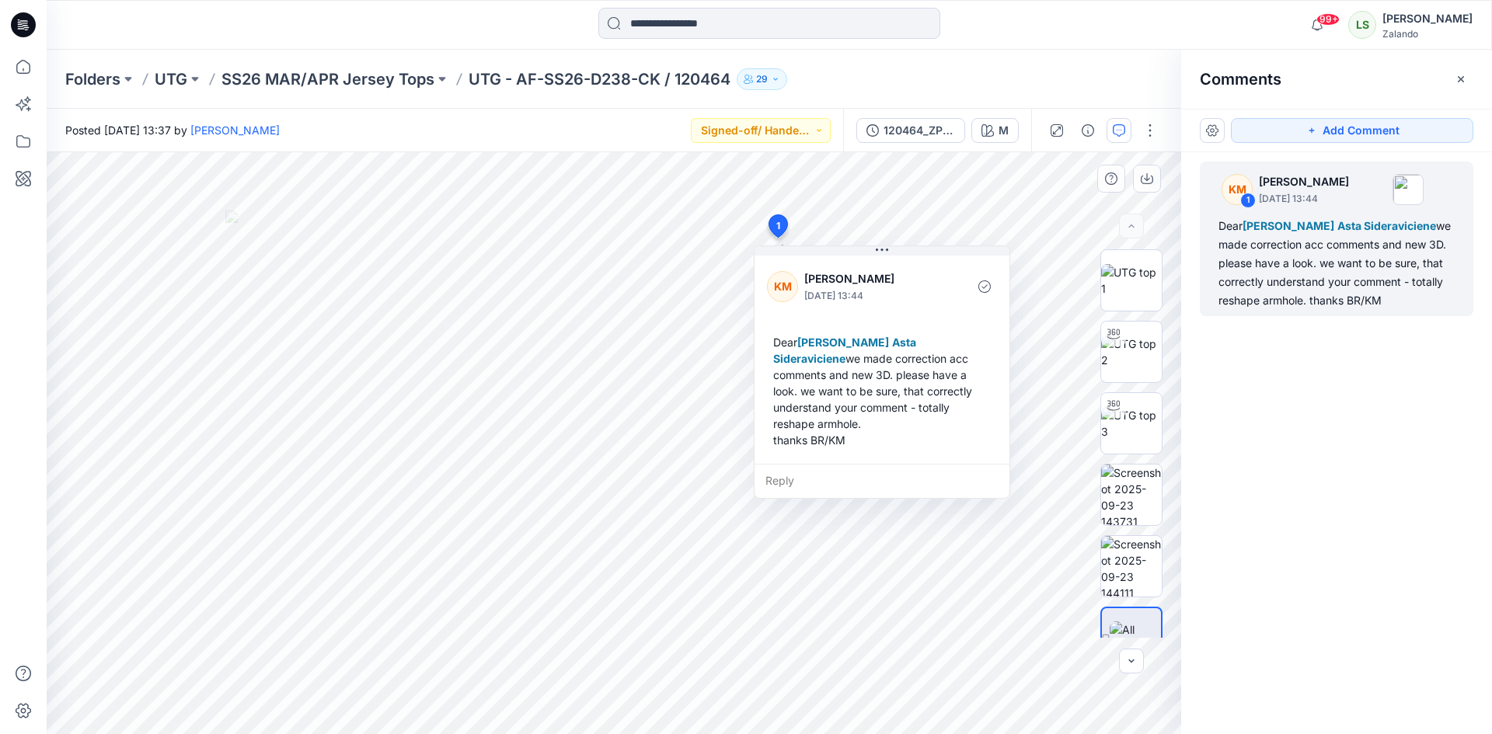
click at [811, 468] on div "Reply" at bounding box center [882, 481] width 255 height 34
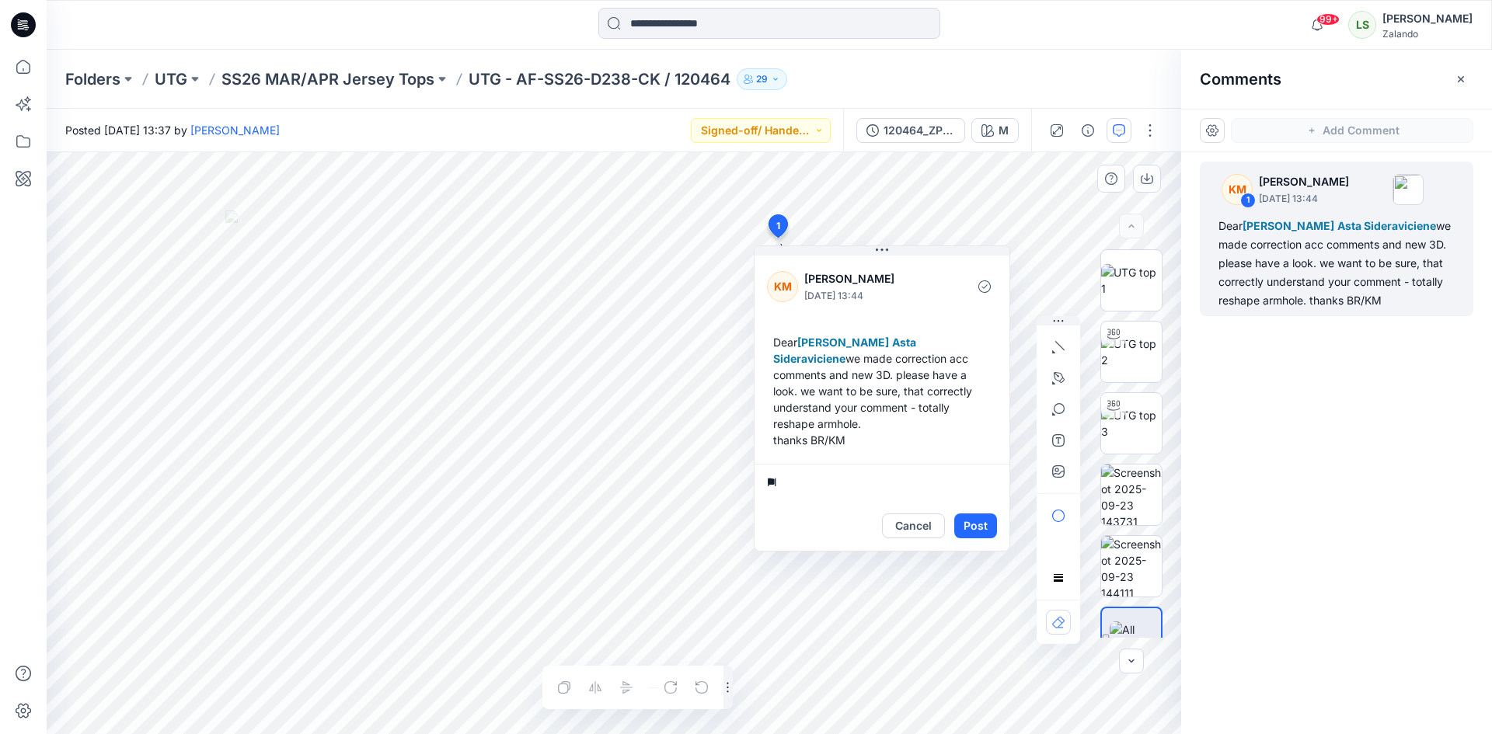
type textarea "*"
click at [823, 565] on p "Asta Sideraviciene" at bounding box center [869, 574] width 117 height 19
type textarea "**********"
click at [991, 514] on button "Post" at bounding box center [975, 526] width 43 height 25
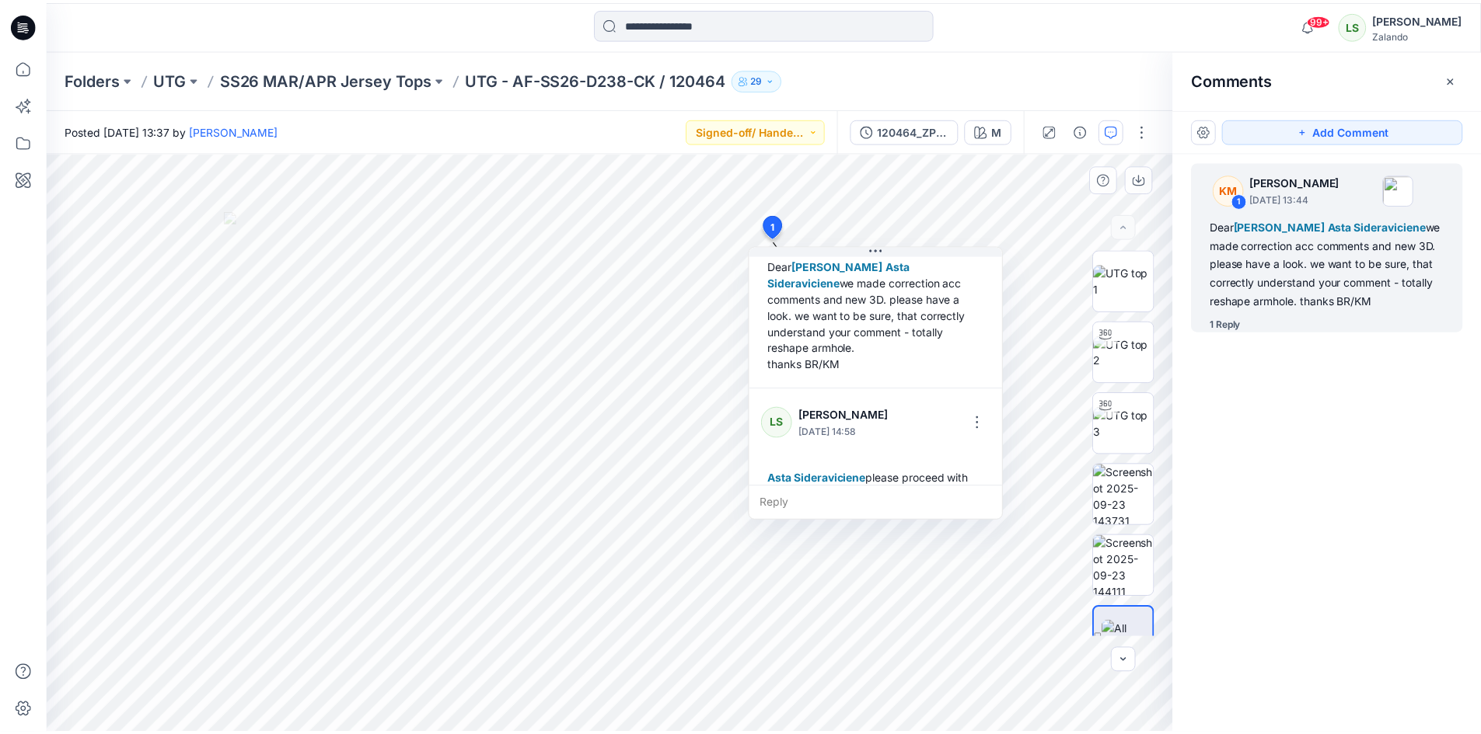
scroll to position [92, 0]
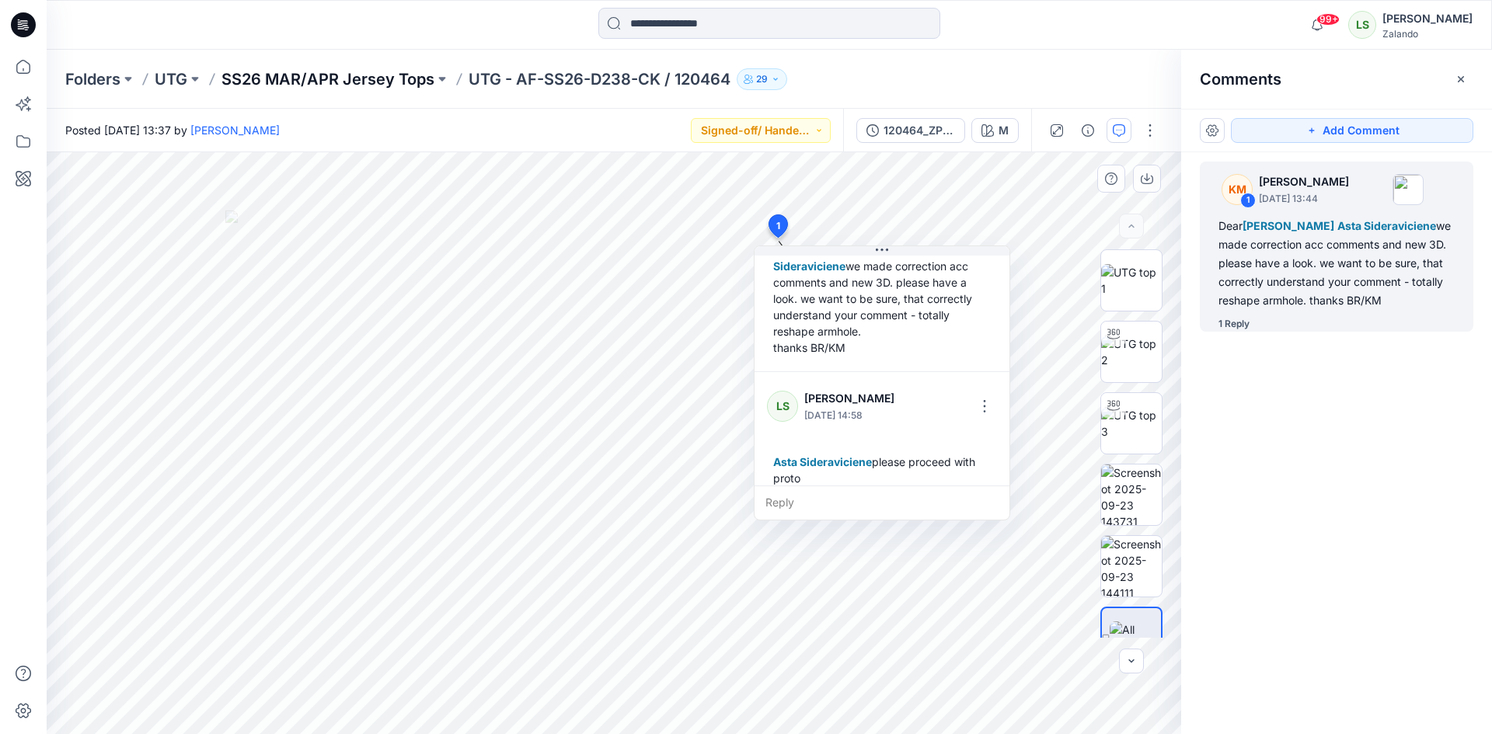
click at [382, 89] on p "SS26 MAR/APR Jersey Tops" at bounding box center [327, 79] width 213 height 22
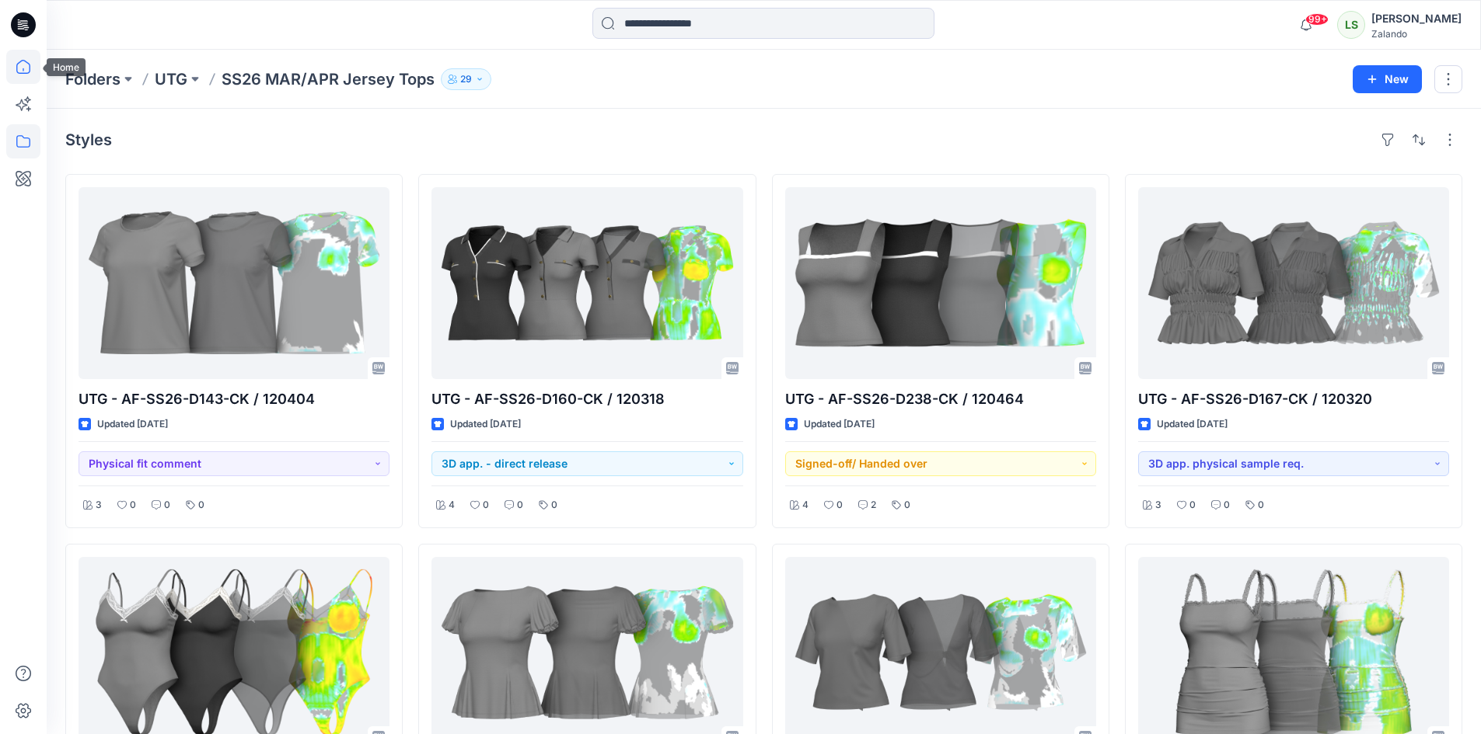
click at [33, 71] on icon at bounding box center [23, 67] width 34 height 34
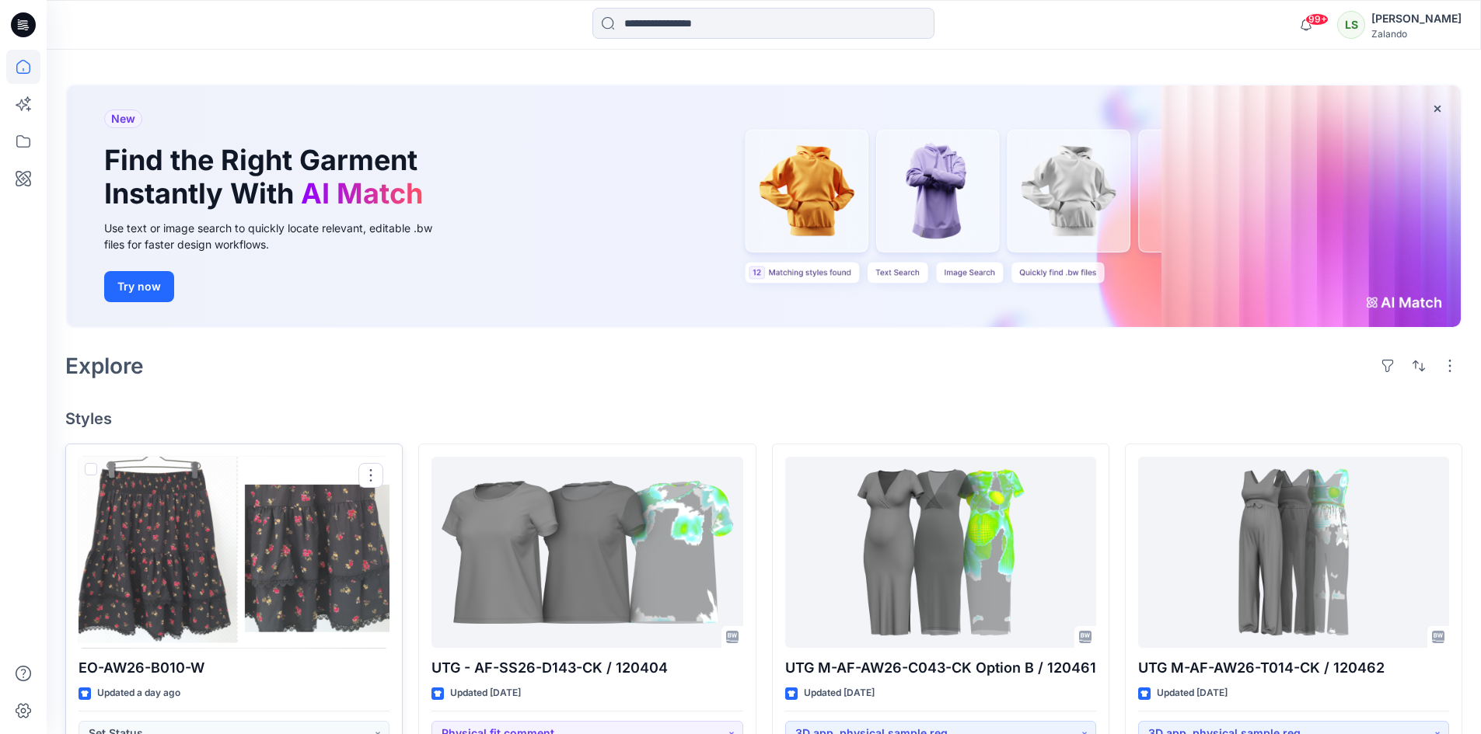
scroll to position [78, 0]
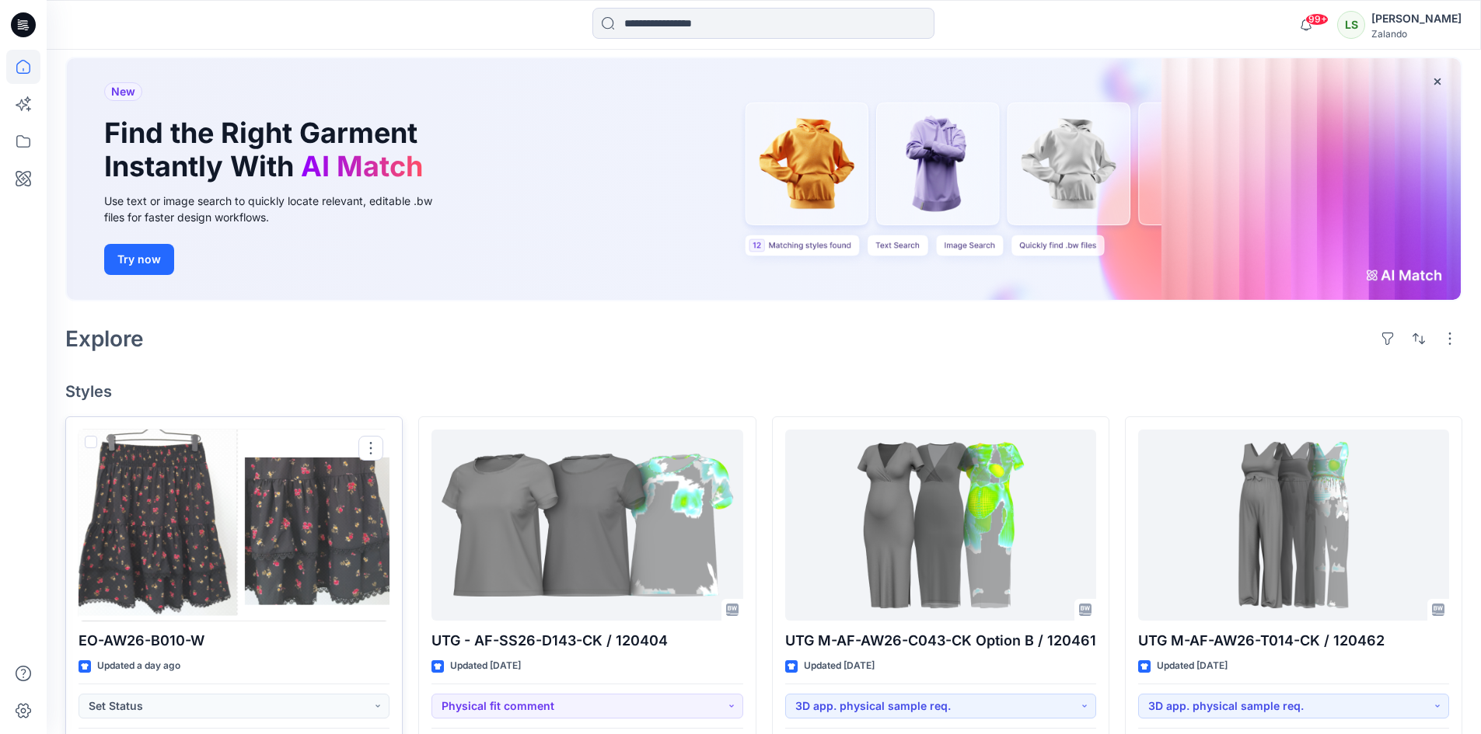
click at [290, 546] on div at bounding box center [233, 526] width 311 height 192
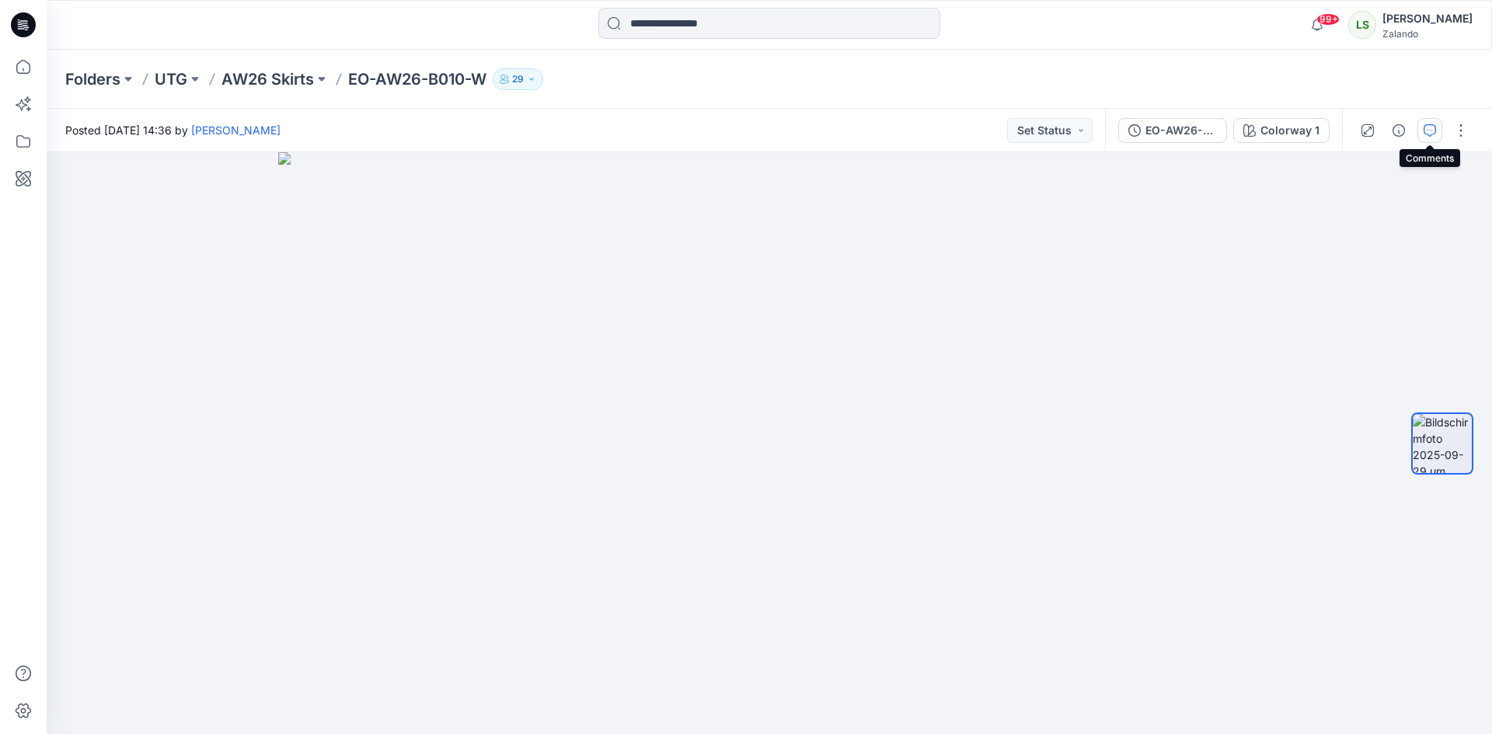
click at [1422, 132] on button "button" at bounding box center [1430, 130] width 25 height 25
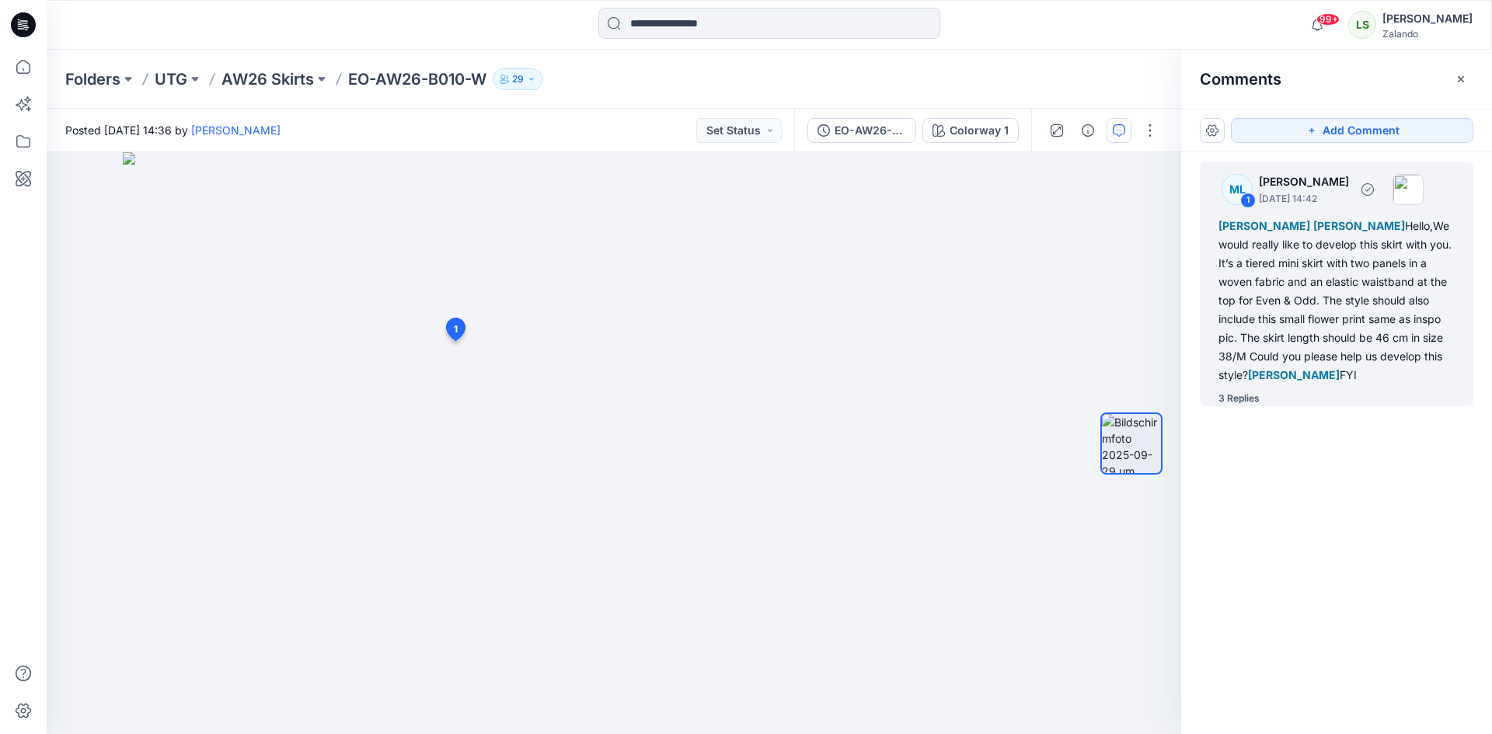
click at [1250, 397] on div "3 Replies" at bounding box center [1239, 399] width 41 height 16
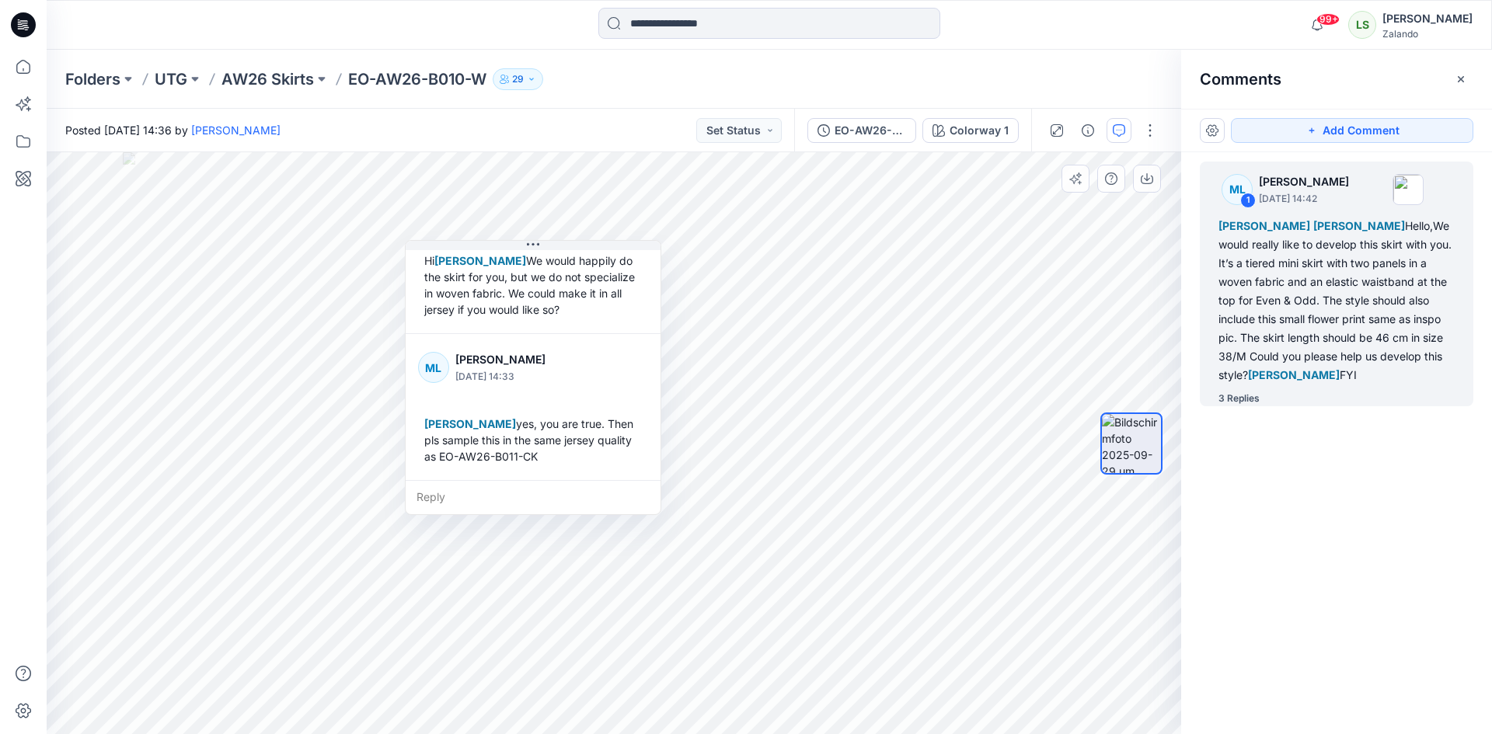
scroll to position [501, 0]
click at [487, 492] on div "Reply" at bounding box center [533, 497] width 255 height 34
type textarea "*"
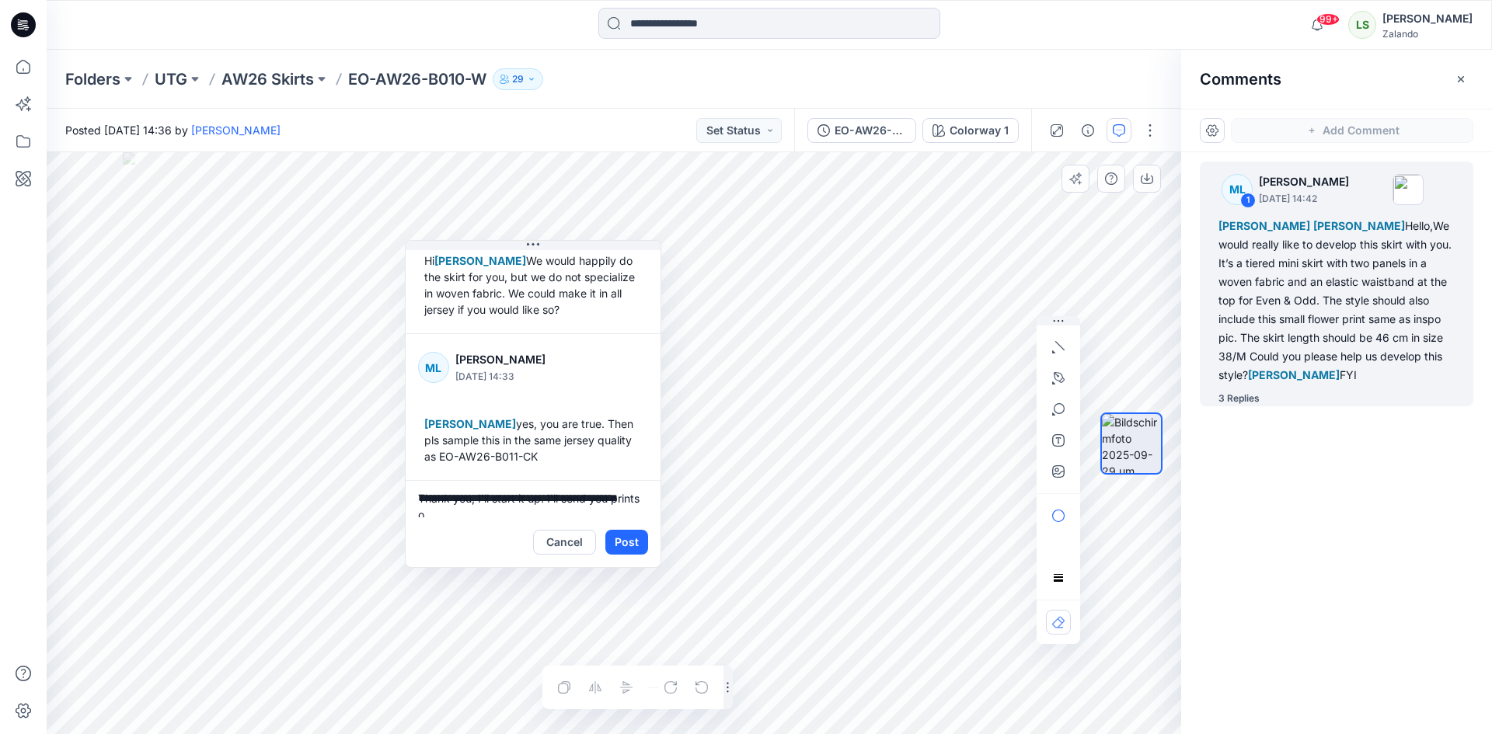
scroll to position [4, 0]
type textarea "**********"
drag, startPoint x: 607, startPoint y: 514, endPoint x: 581, endPoint y: 518, distance: 25.8
click at [607, 514] on textarea "**********" at bounding box center [533, 498] width 255 height 37
click at [630, 541] on button "Post" at bounding box center [626, 542] width 43 height 25
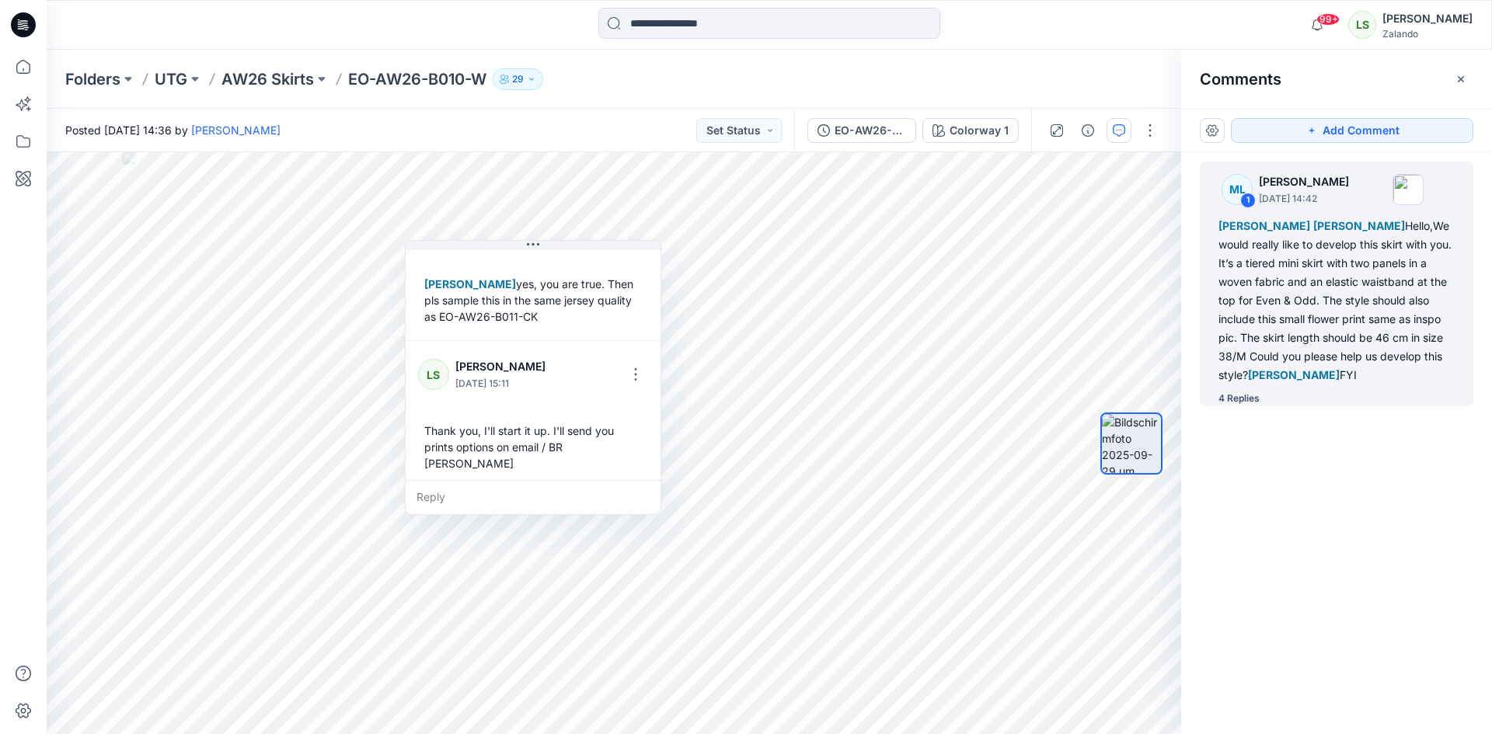
scroll to position [631, 0]
click at [26, 67] on icon at bounding box center [23, 67] width 34 height 34
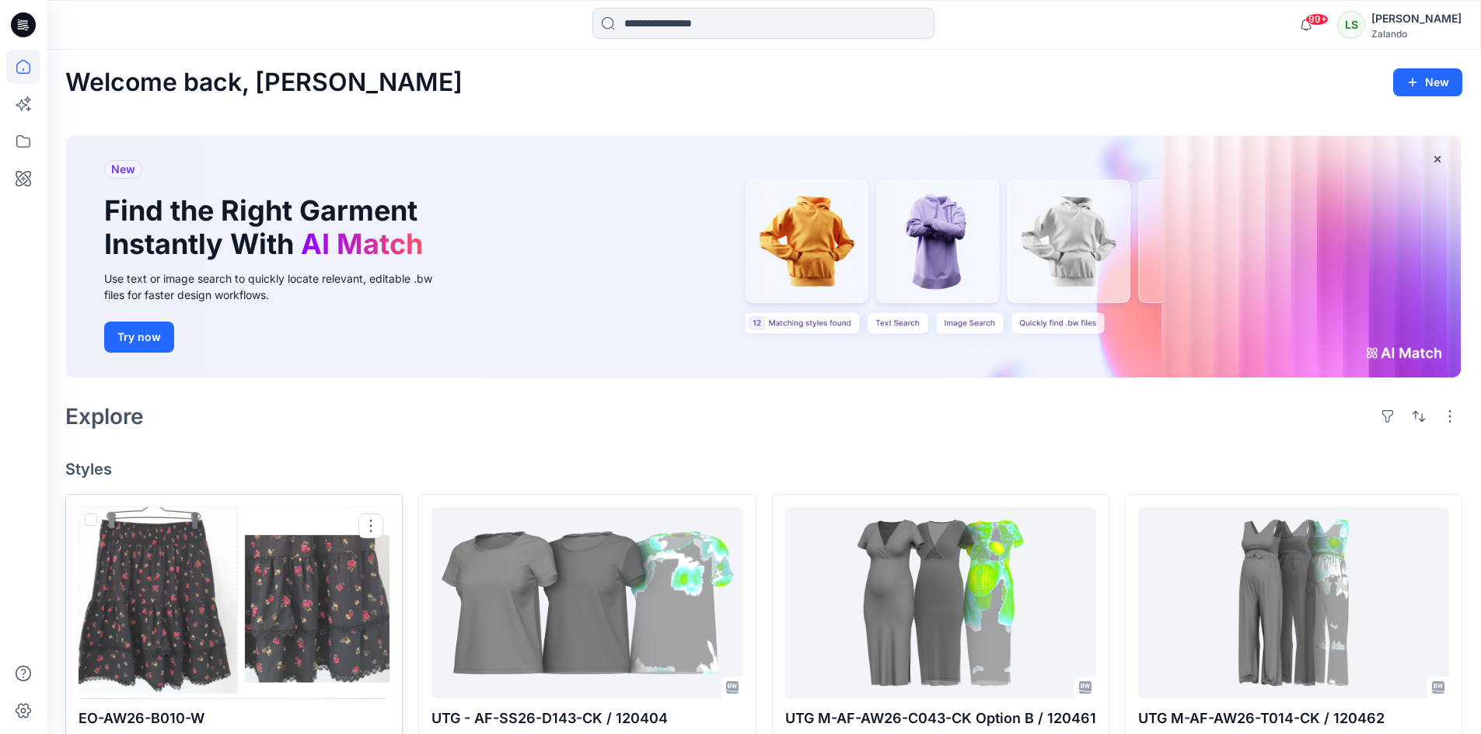
click at [171, 612] on div at bounding box center [233, 604] width 311 height 192
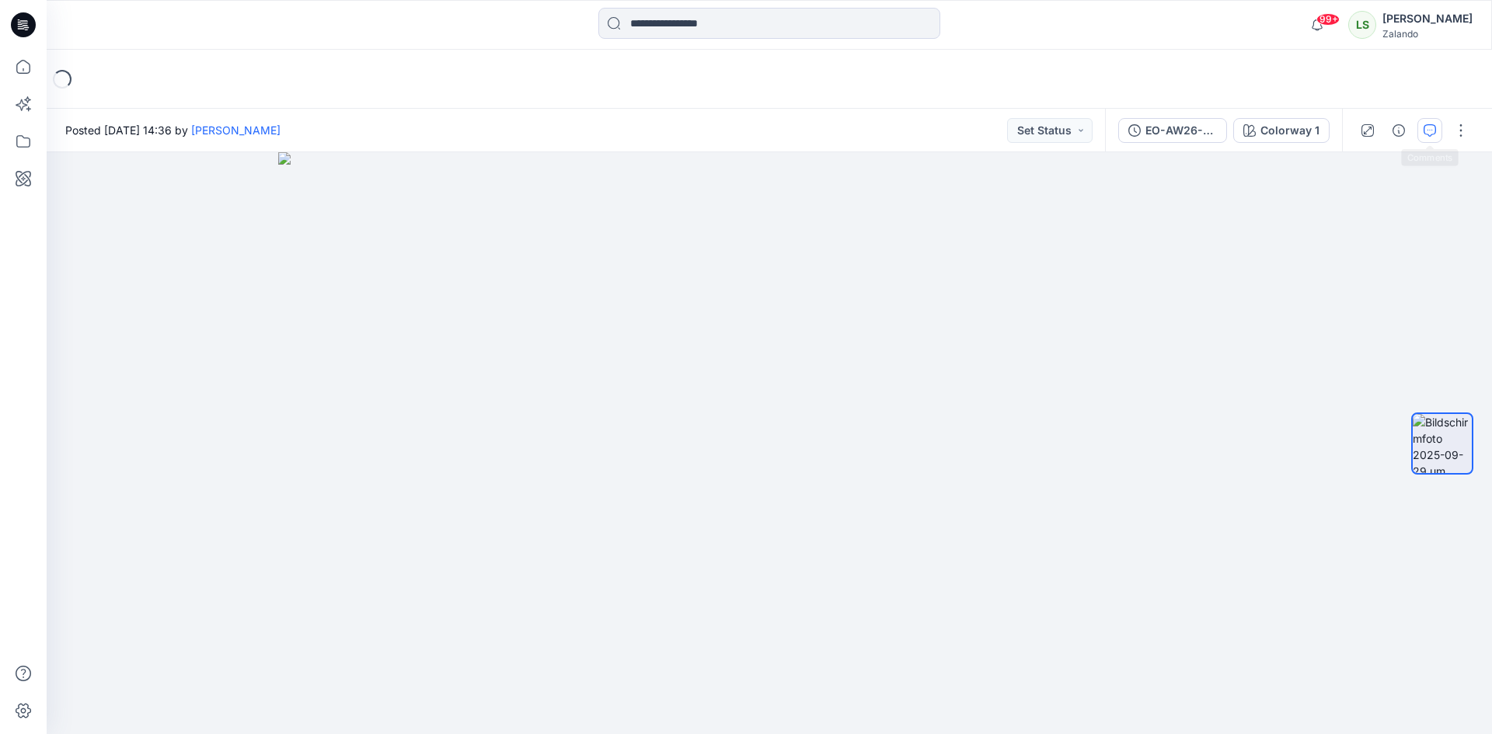
click at [1435, 133] on icon "button" at bounding box center [1430, 130] width 12 height 12
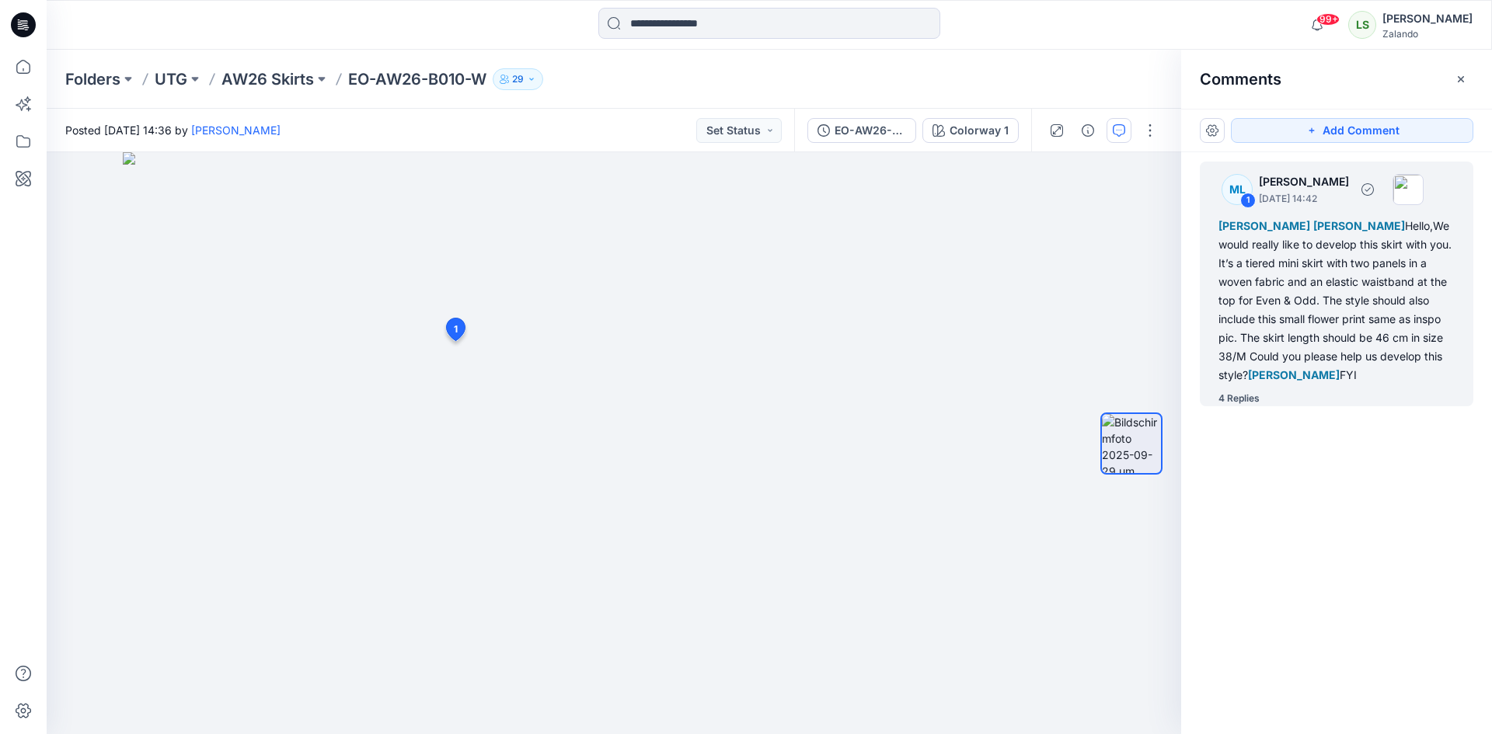
click at [1231, 392] on div "4 Replies" at bounding box center [1239, 399] width 41 height 16
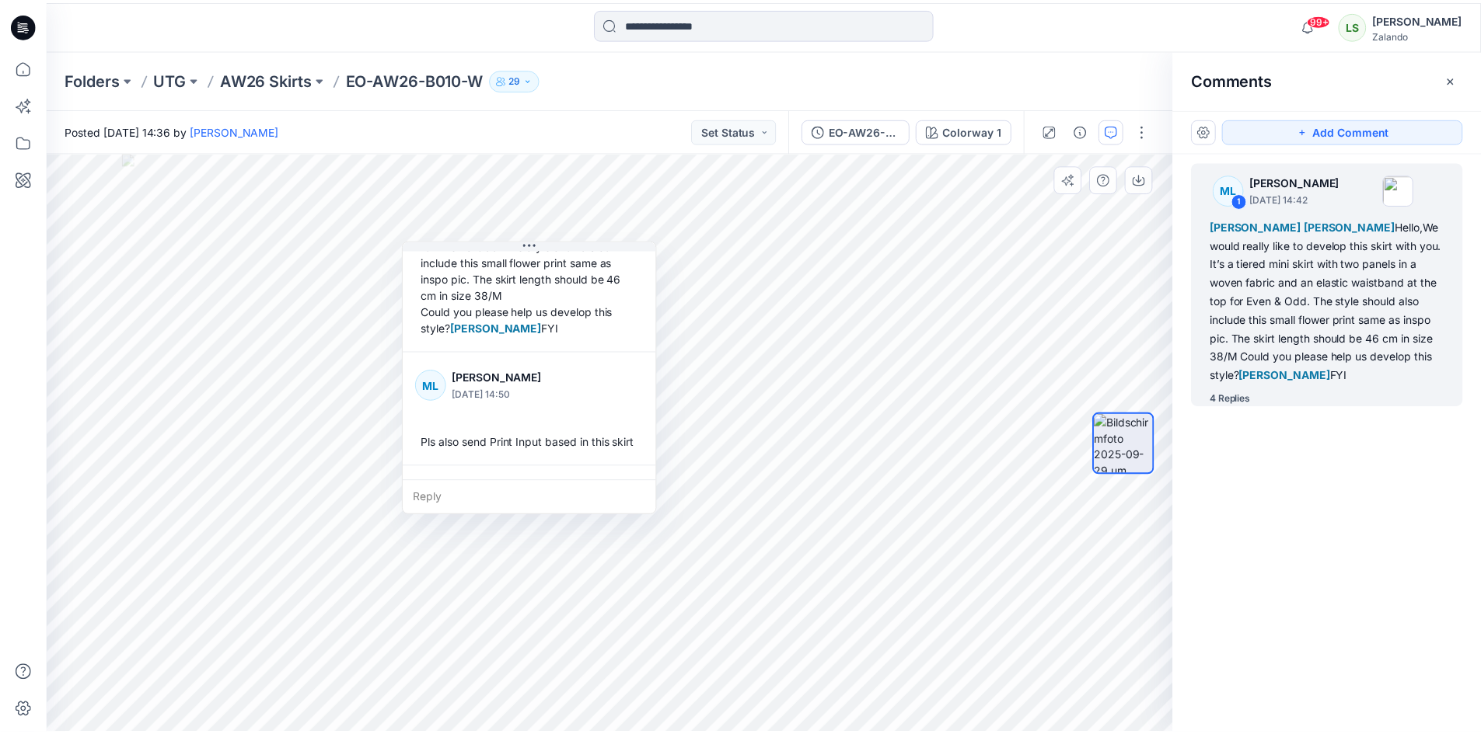
scroll to position [165, 0]
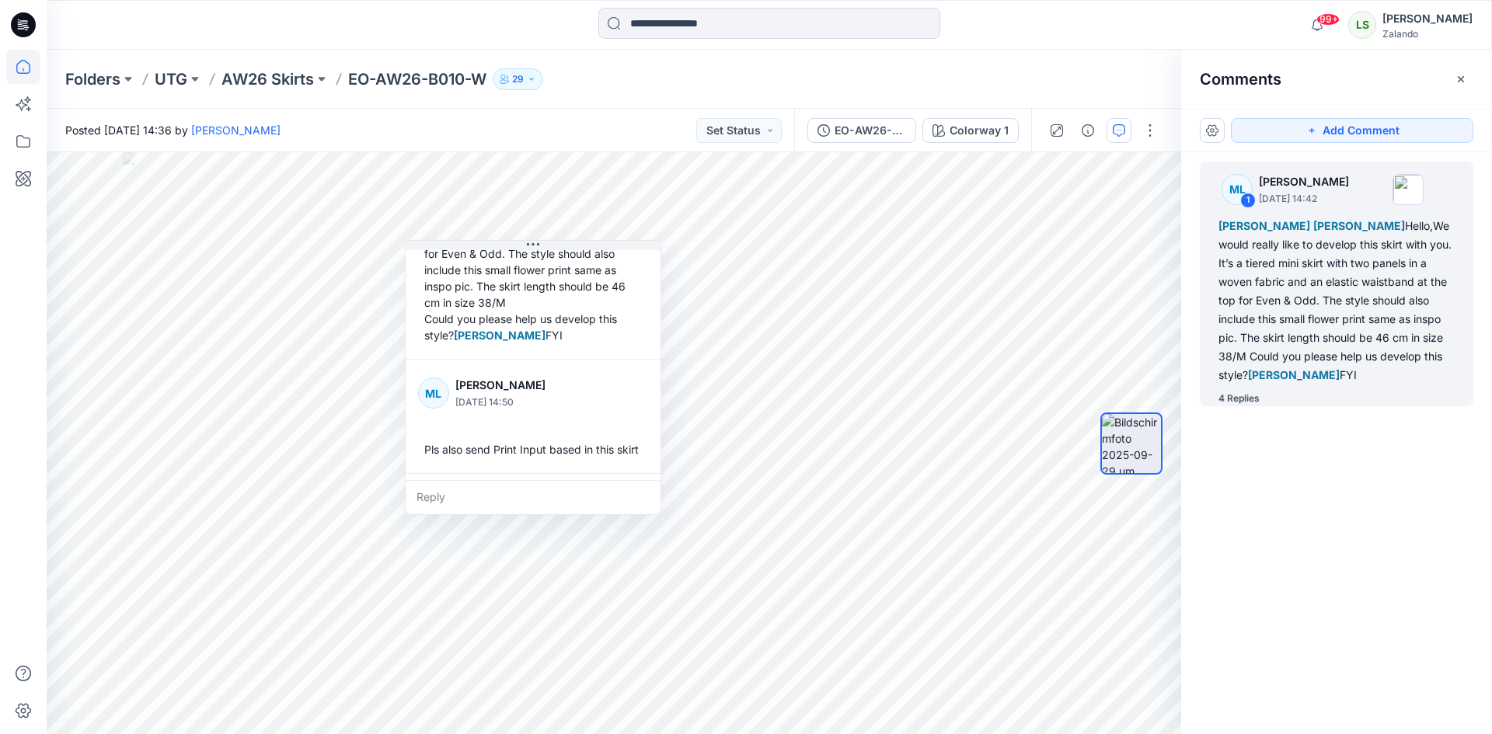
click at [26, 53] on icon at bounding box center [23, 67] width 34 height 34
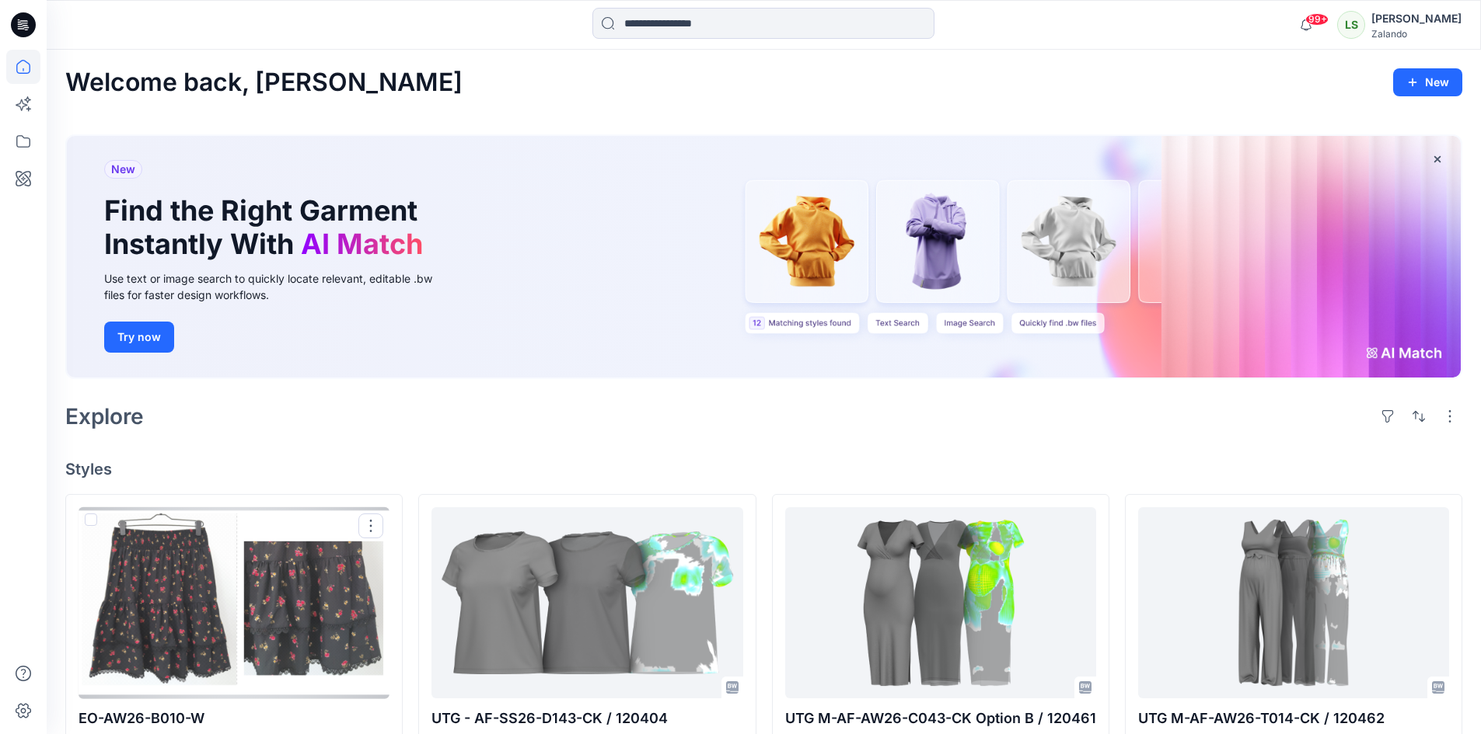
click at [186, 596] on div at bounding box center [233, 604] width 311 height 192
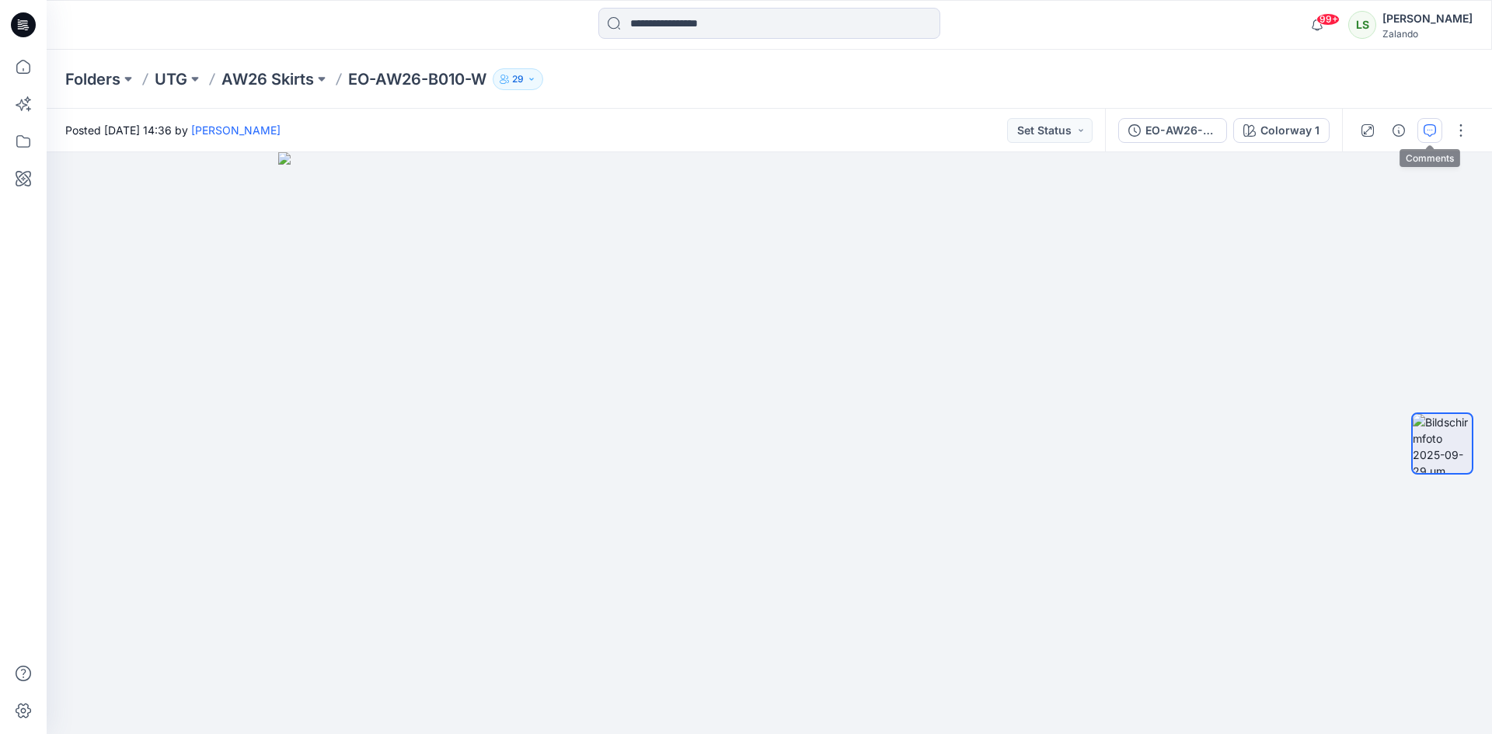
click at [1422, 134] on button "button" at bounding box center [1430, 130] width 25 height 25
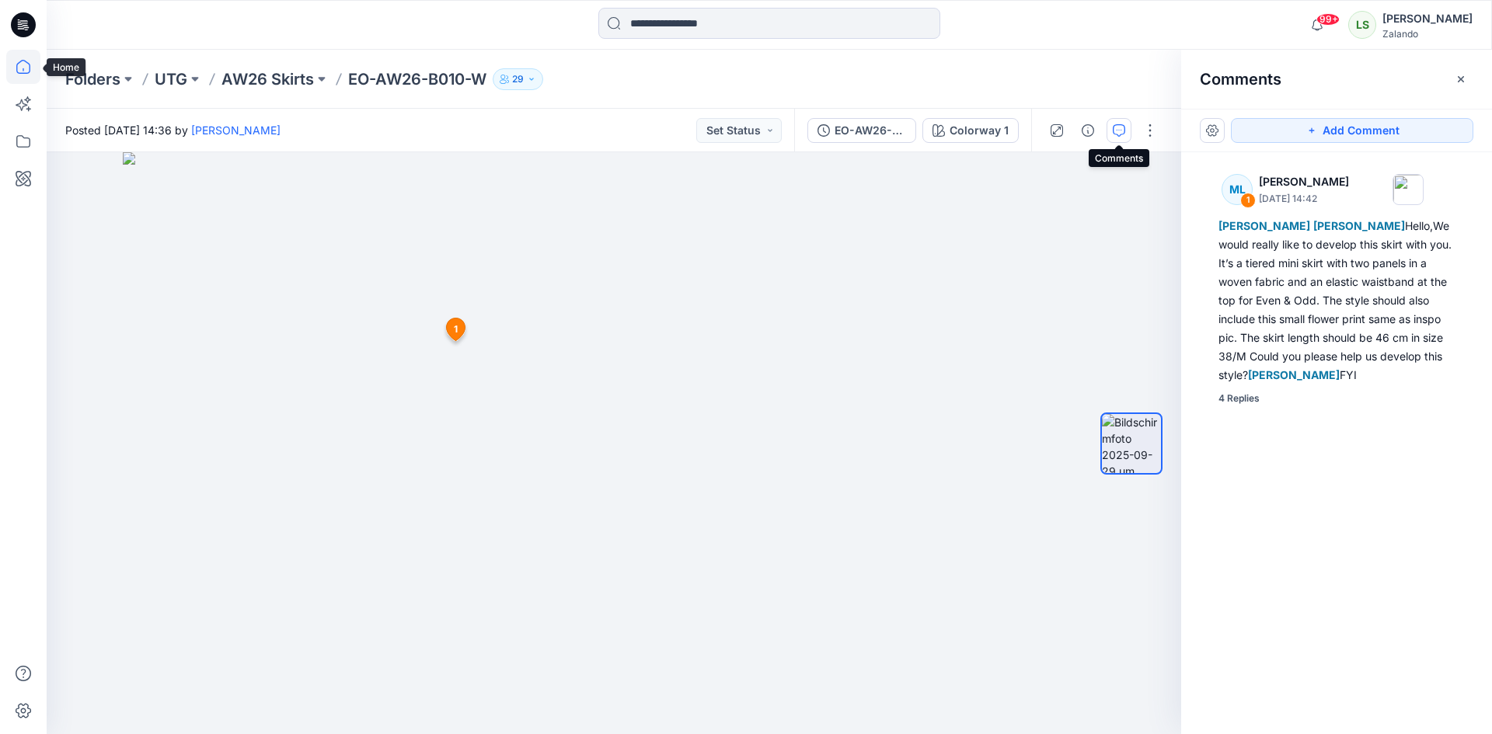
click at [11, 67] on icon at bounding box center [23, 67] width 34 height 34
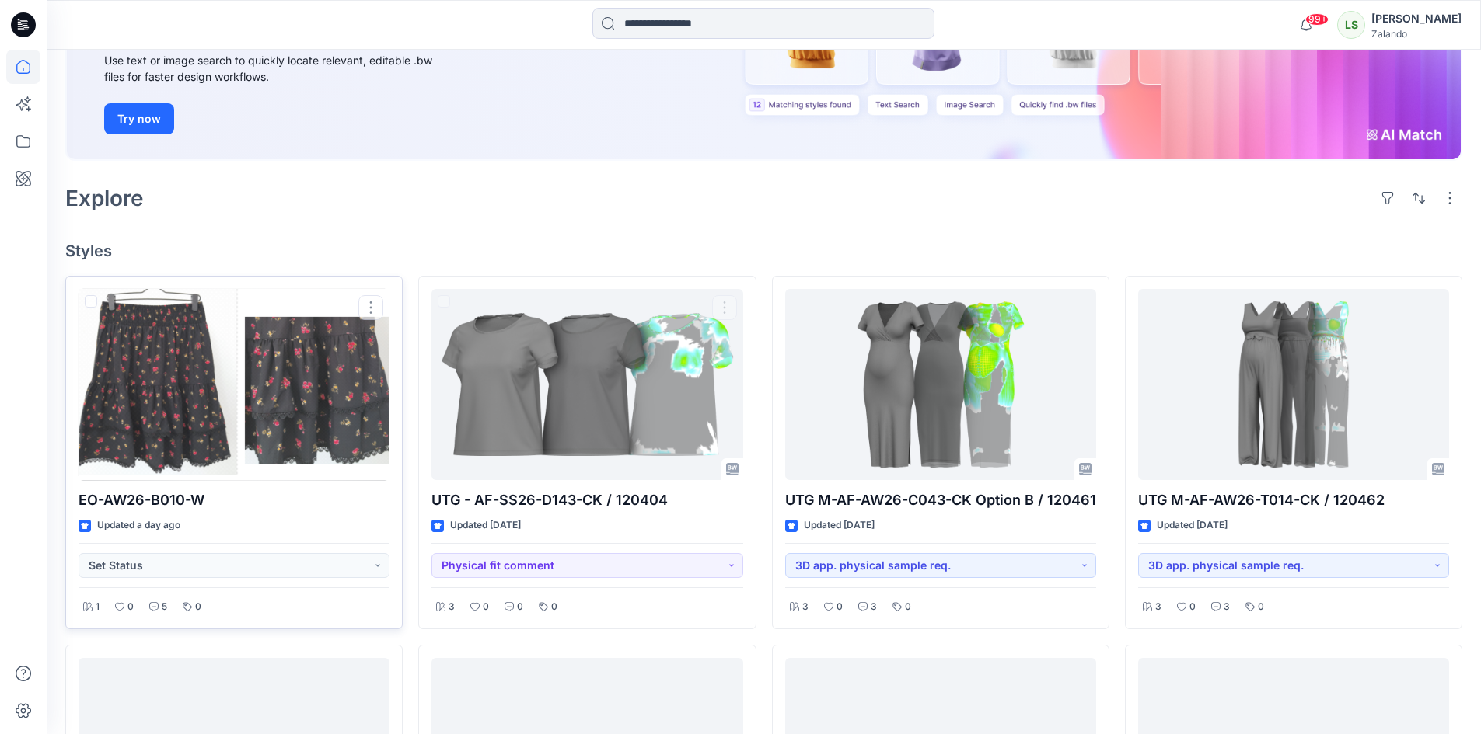
scroll to position [233, 0]
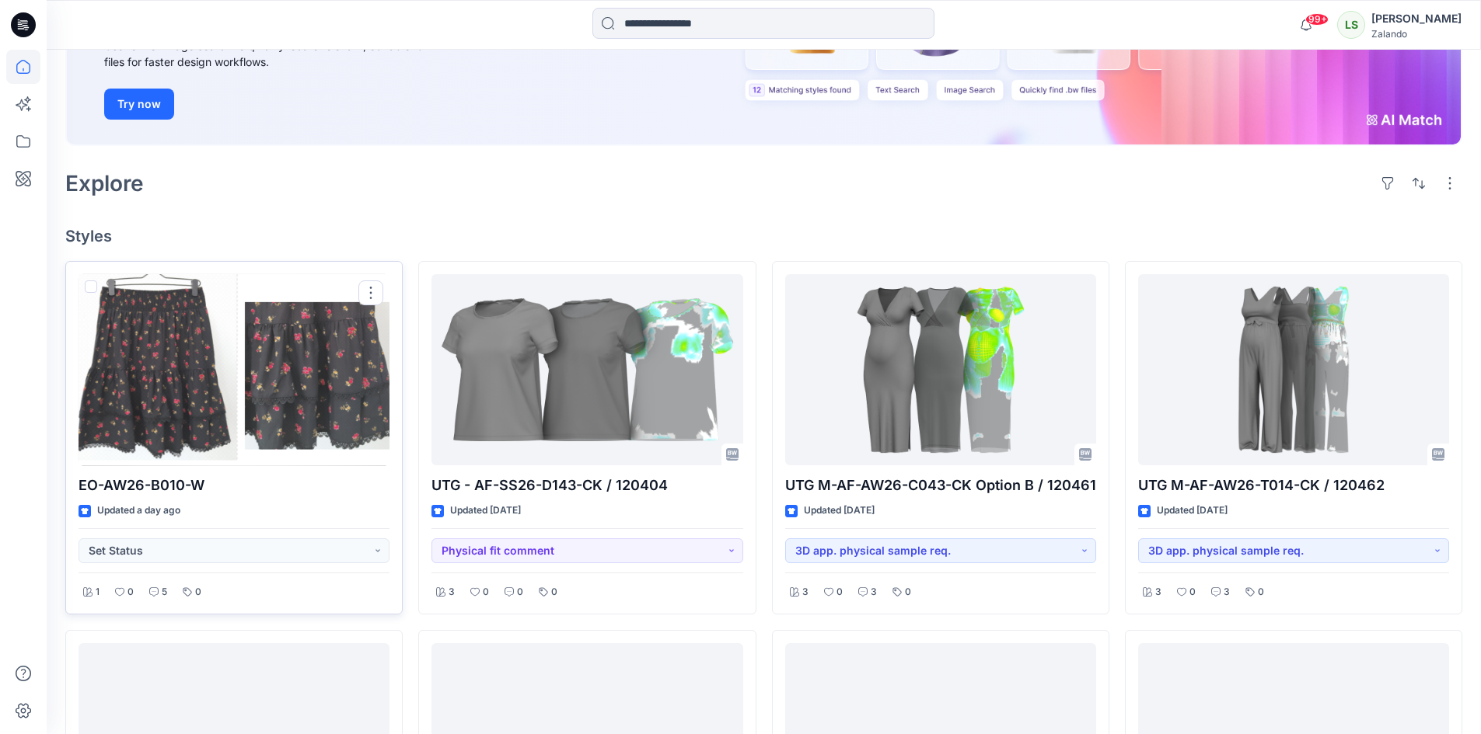
click at [288, 404] on div at bounding box center [233, 370] width 311 height 192
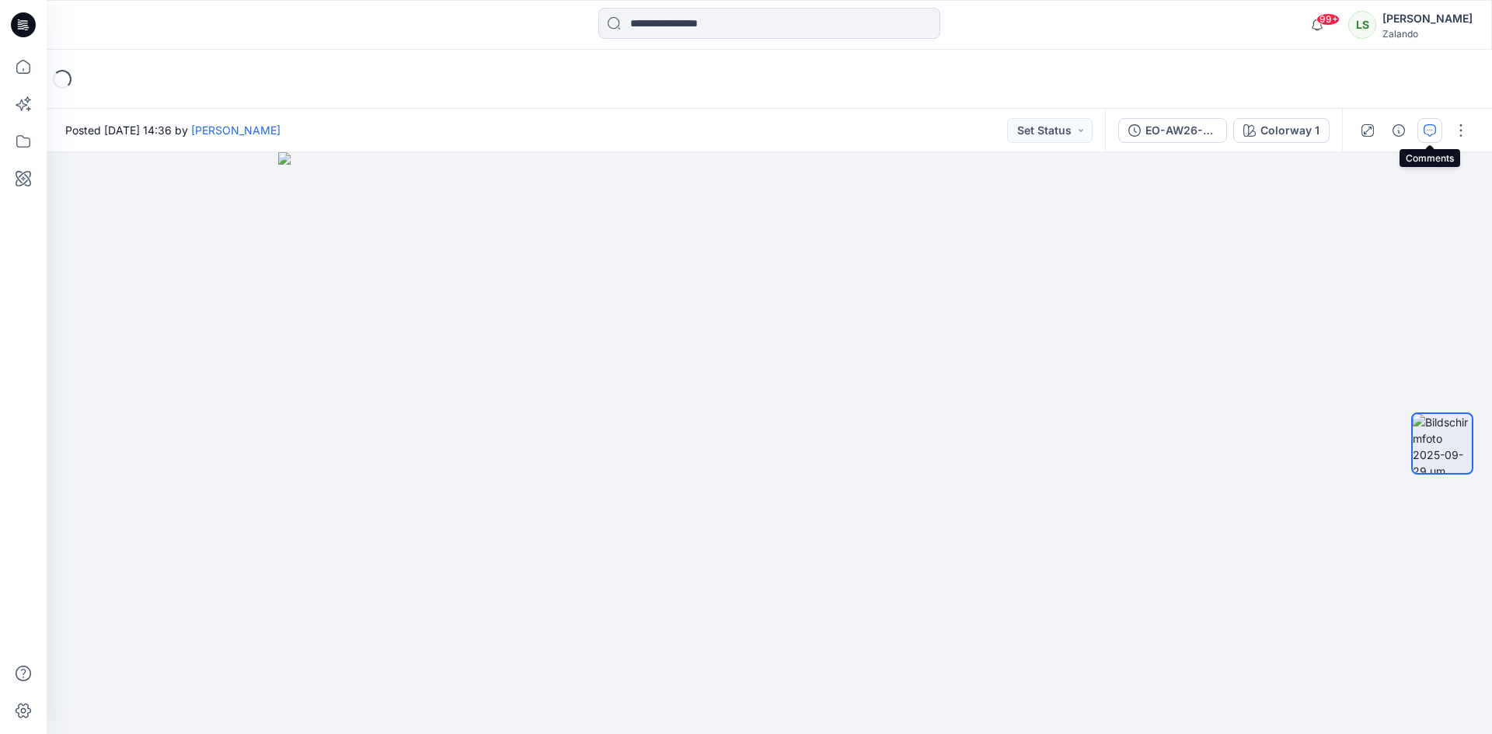
click at [1432, 128] on icon "button" at bounding box center [1430, 130] width 12 height 12
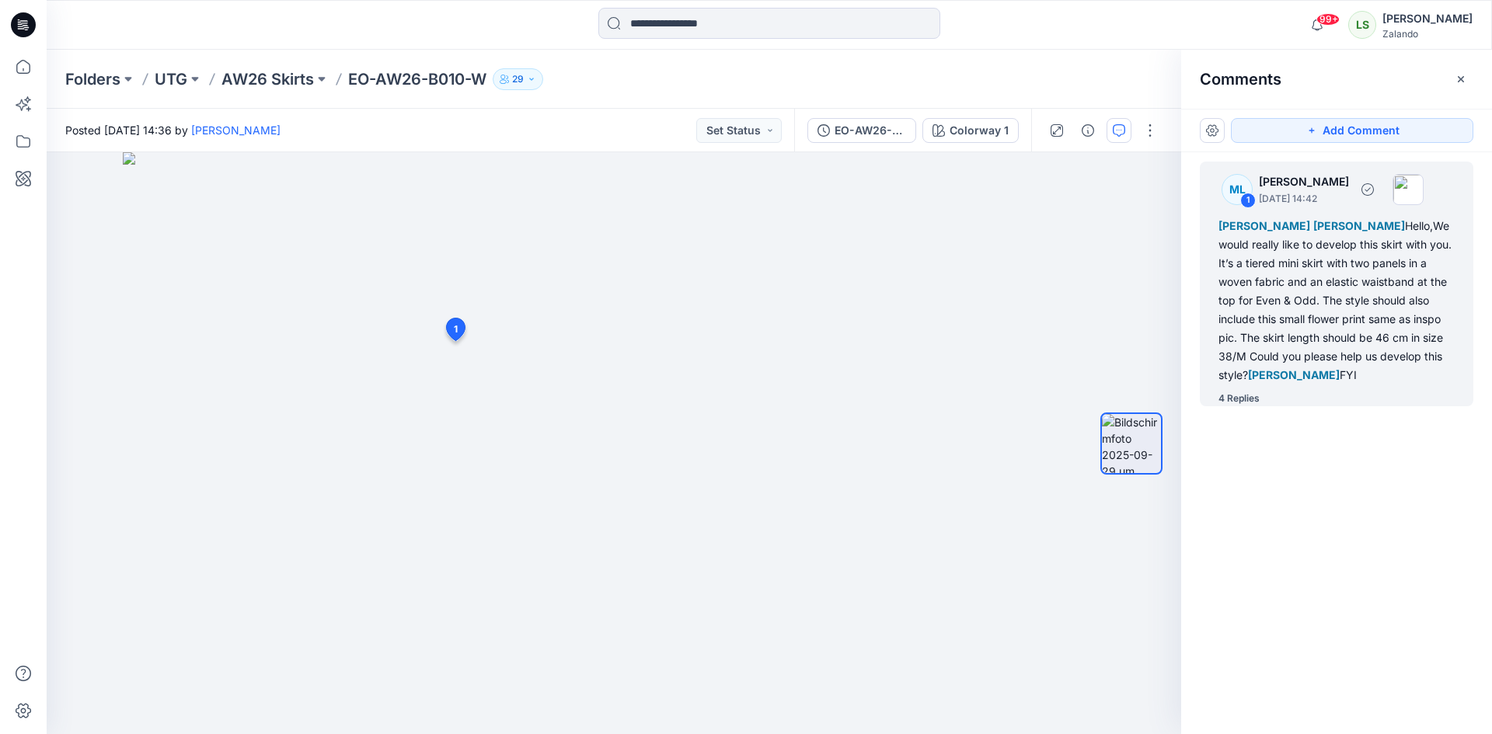
click at [1250, 398] on div "4 Replies" at bounding box center [1239, 399] width 41 height 16
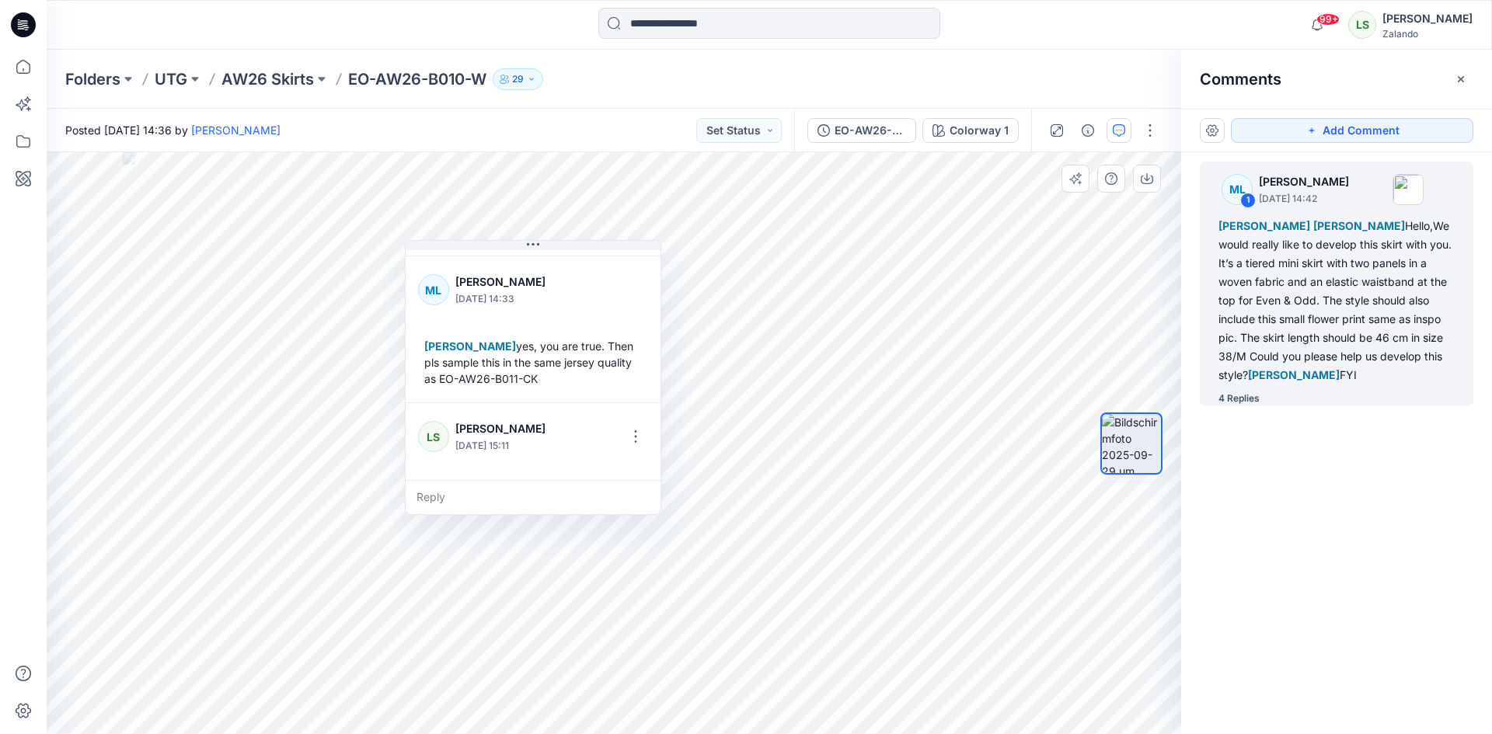
scroll to position [631, 0]
